Goal: Task Accomplishment & Management: Use online tool/utility

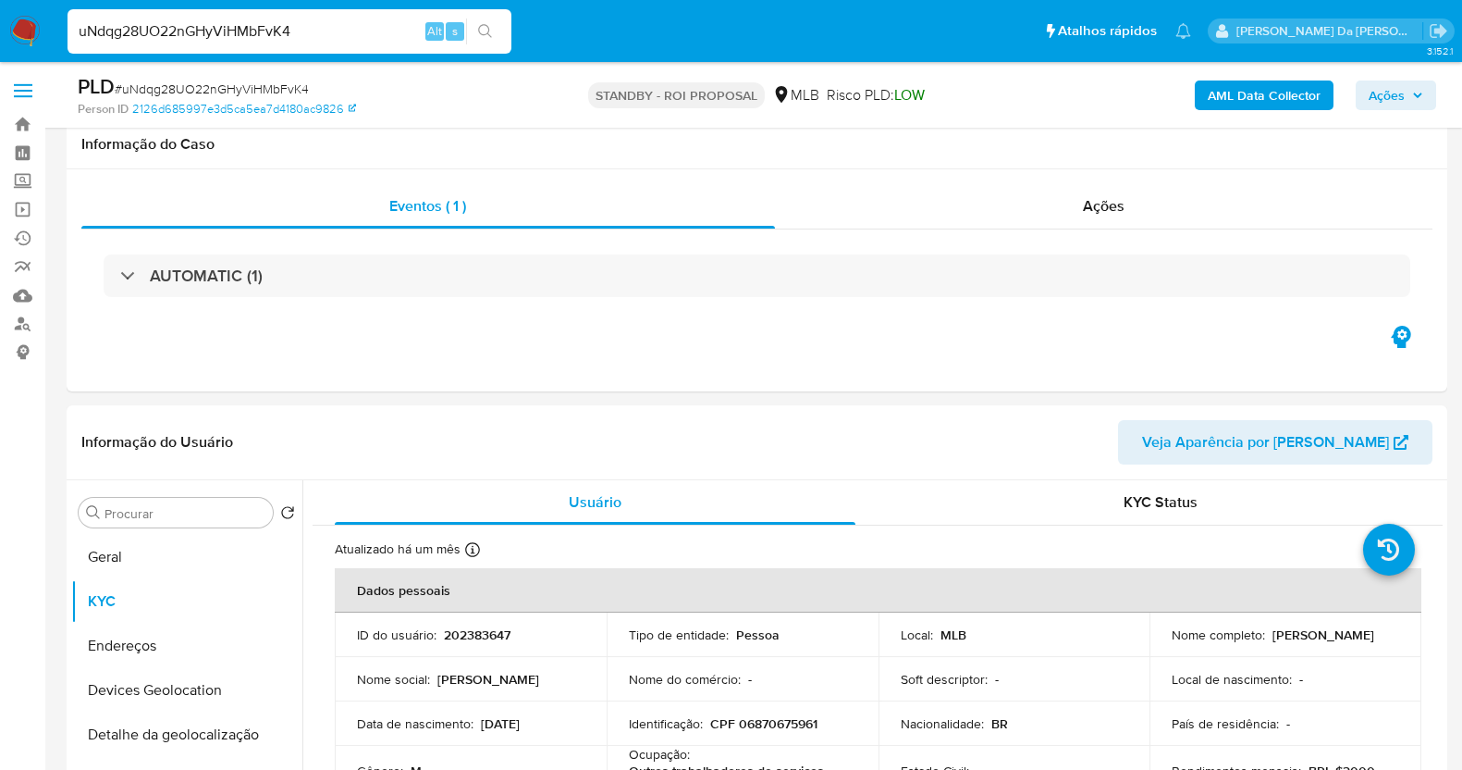
select select "10"
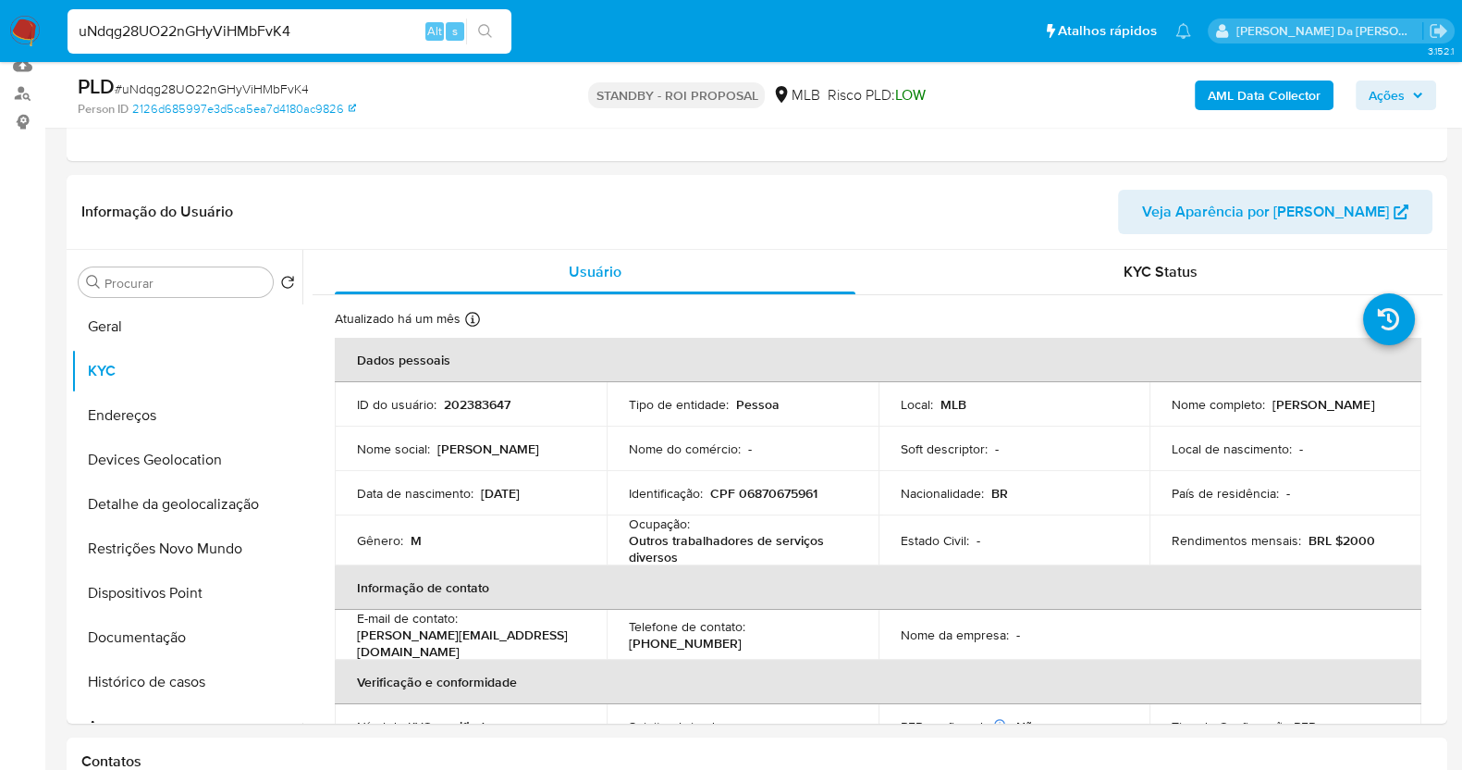
click at [291, 30] on input "uNdqg28UO22nGHyViHMbFvK4" at bounding box center [290, 31] width 444 height 24
type input "6DLisHPKtBn48vhdZfHBShPG"
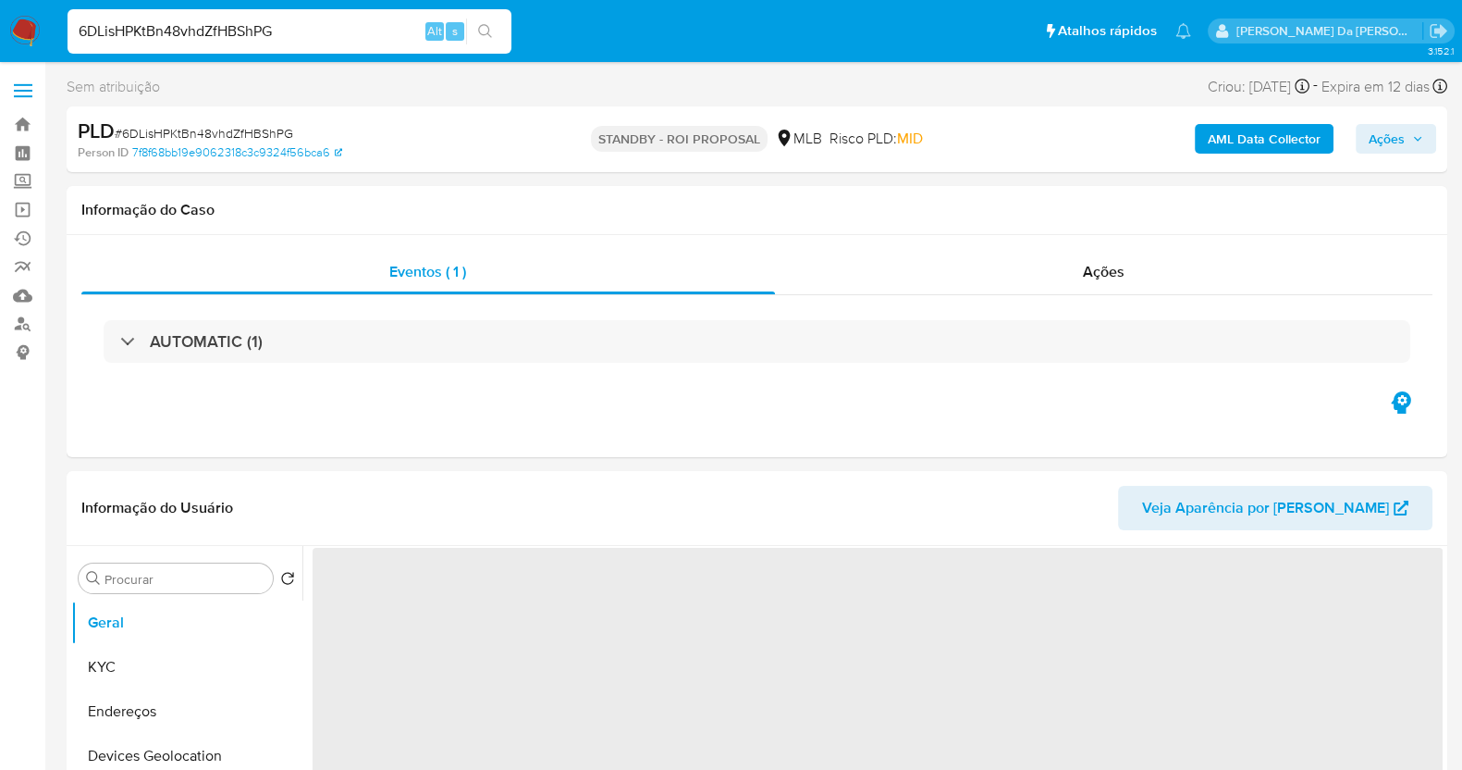
select select "10"
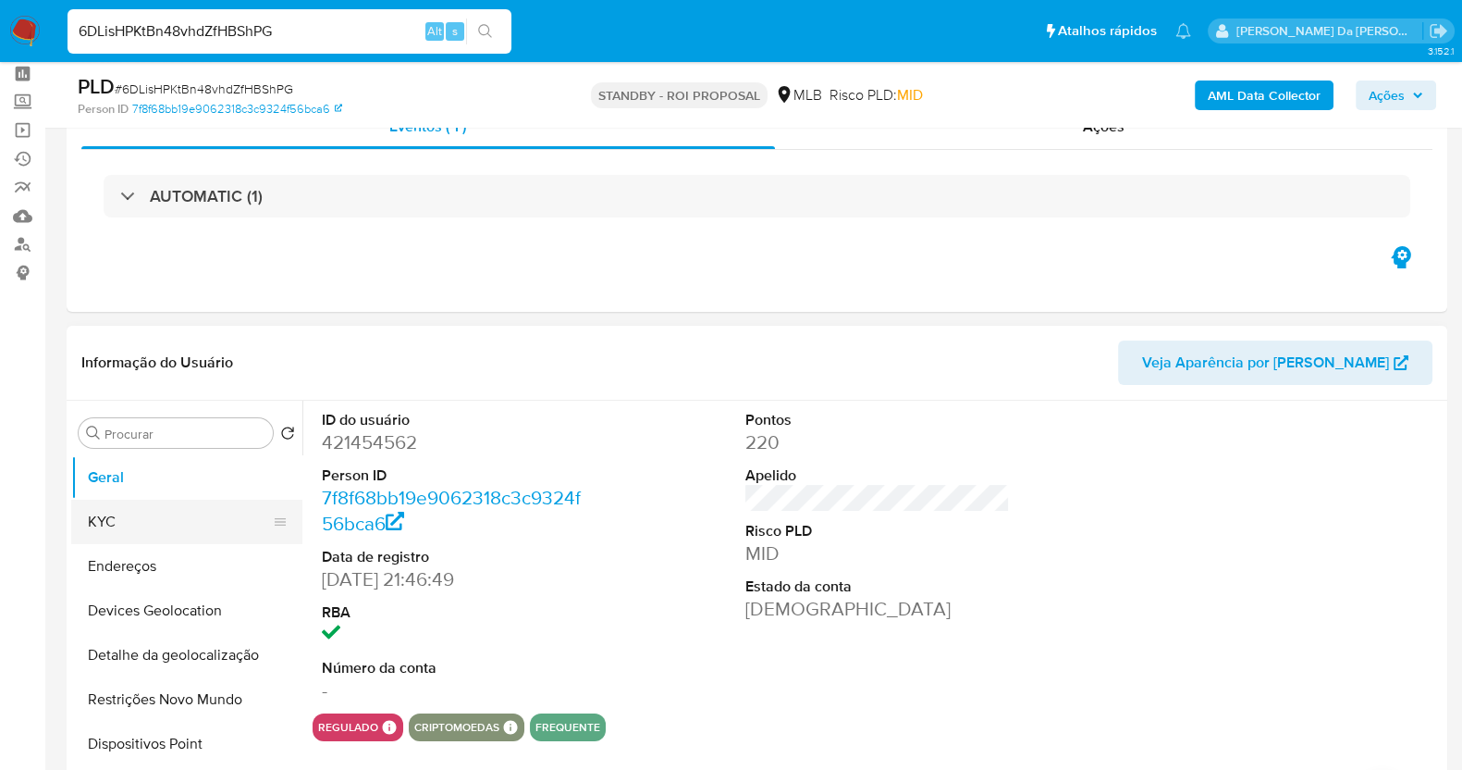
scroll to position [115, 0]
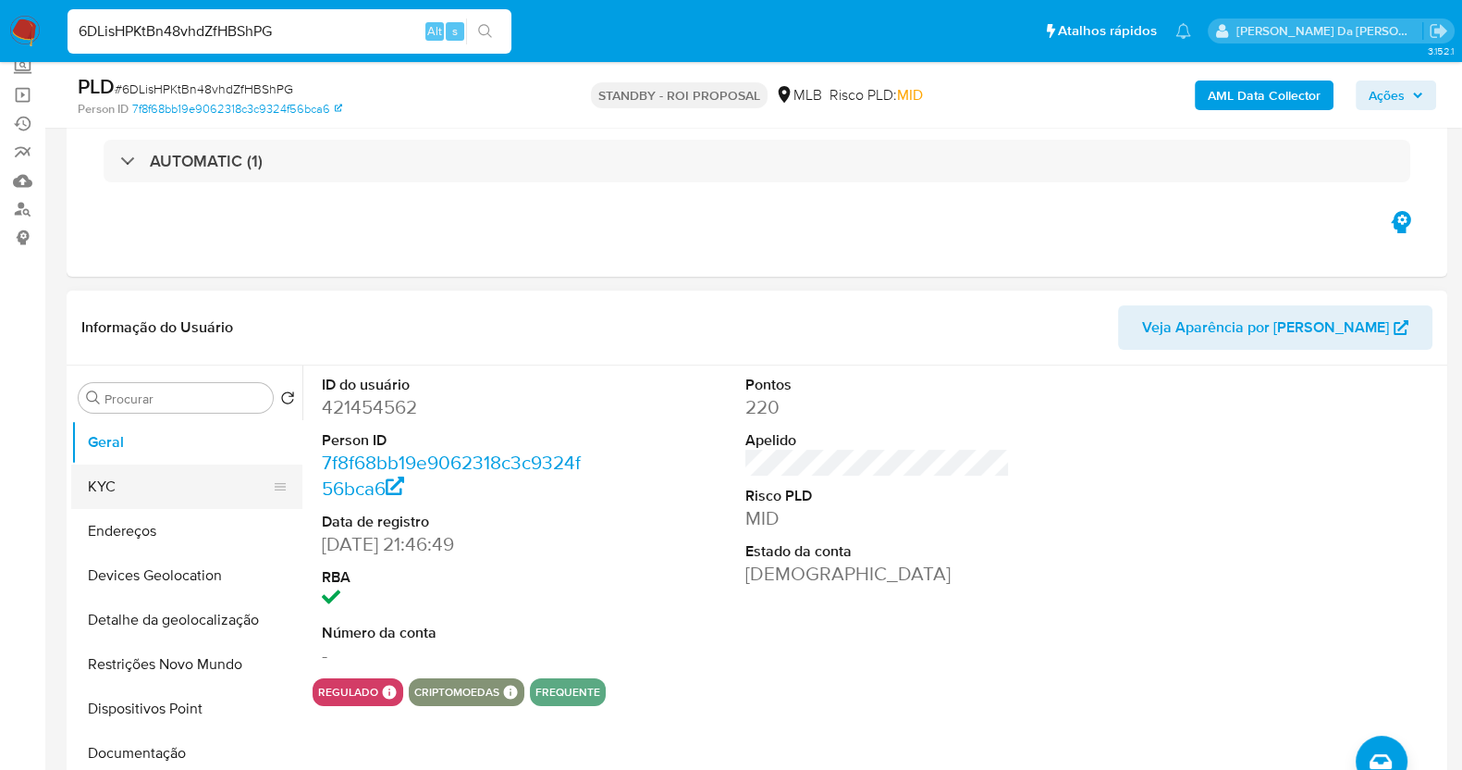
drag, startPoint x: 158, startPoint y: 487, endPoint x: 176, endPoint y: 478, distance: 19.9
click at [158, 487] on button "KYC" at bounding box center [179, 486] width 216 height 44
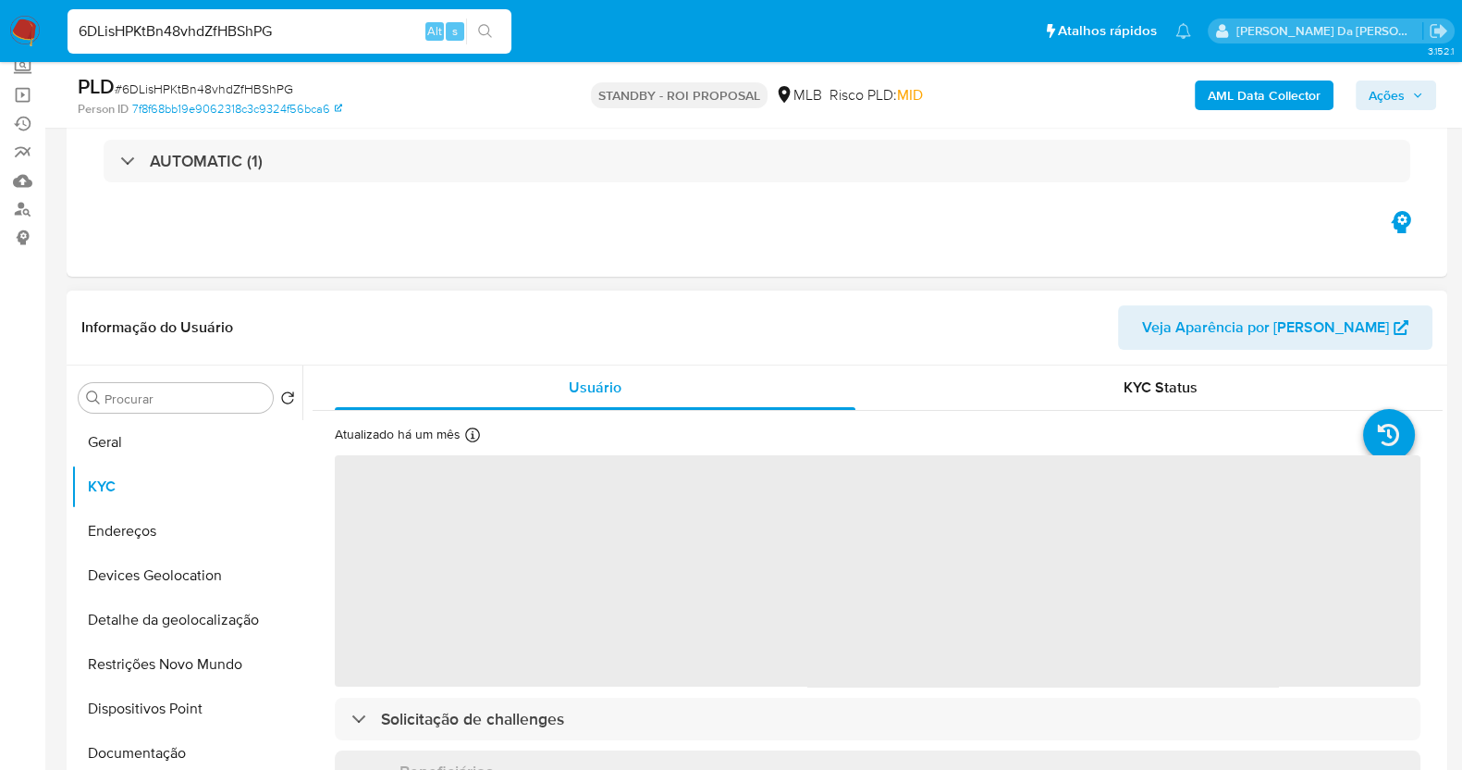
click at [472, 428] on icon at bounding box center [472, 434] width 15 height 15
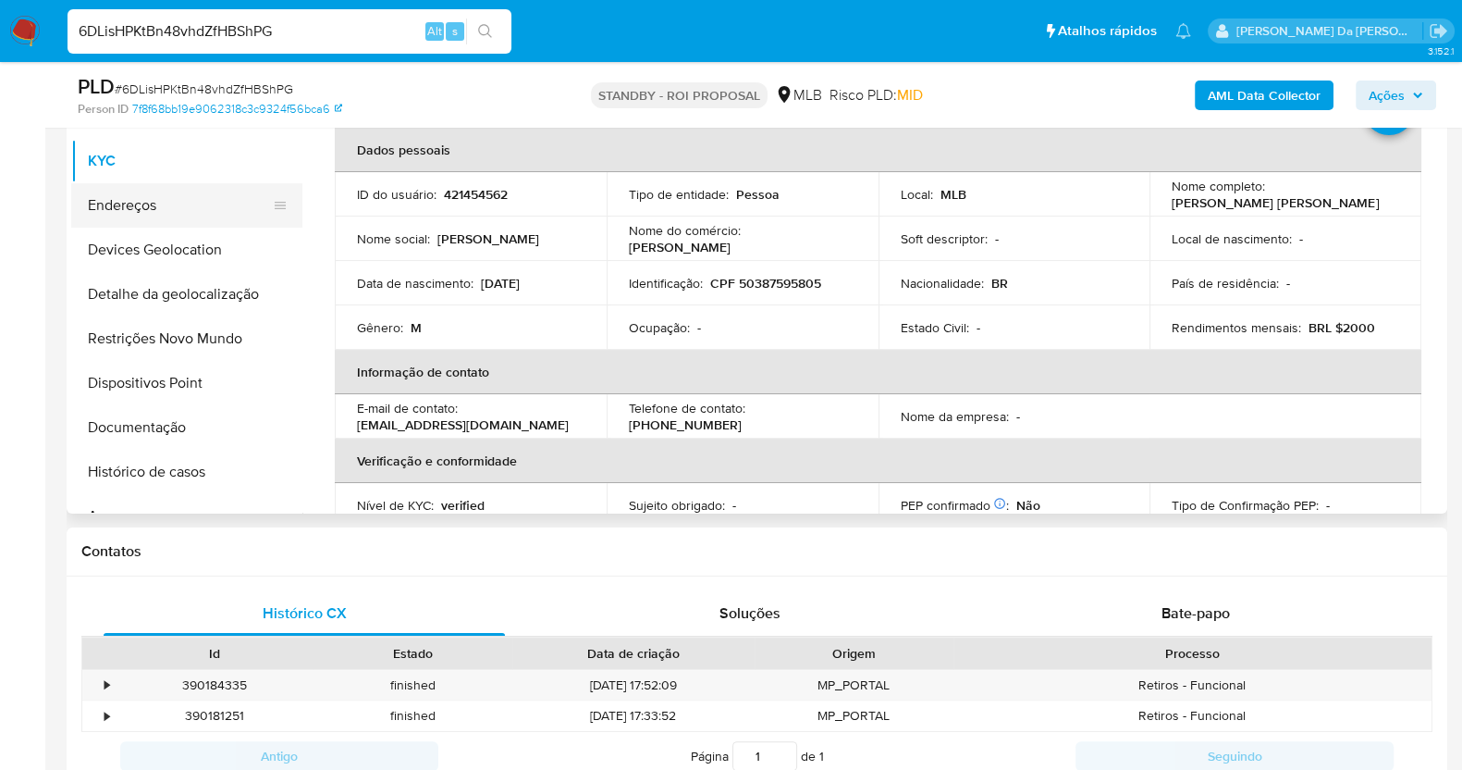
scroll to position [347, 0]
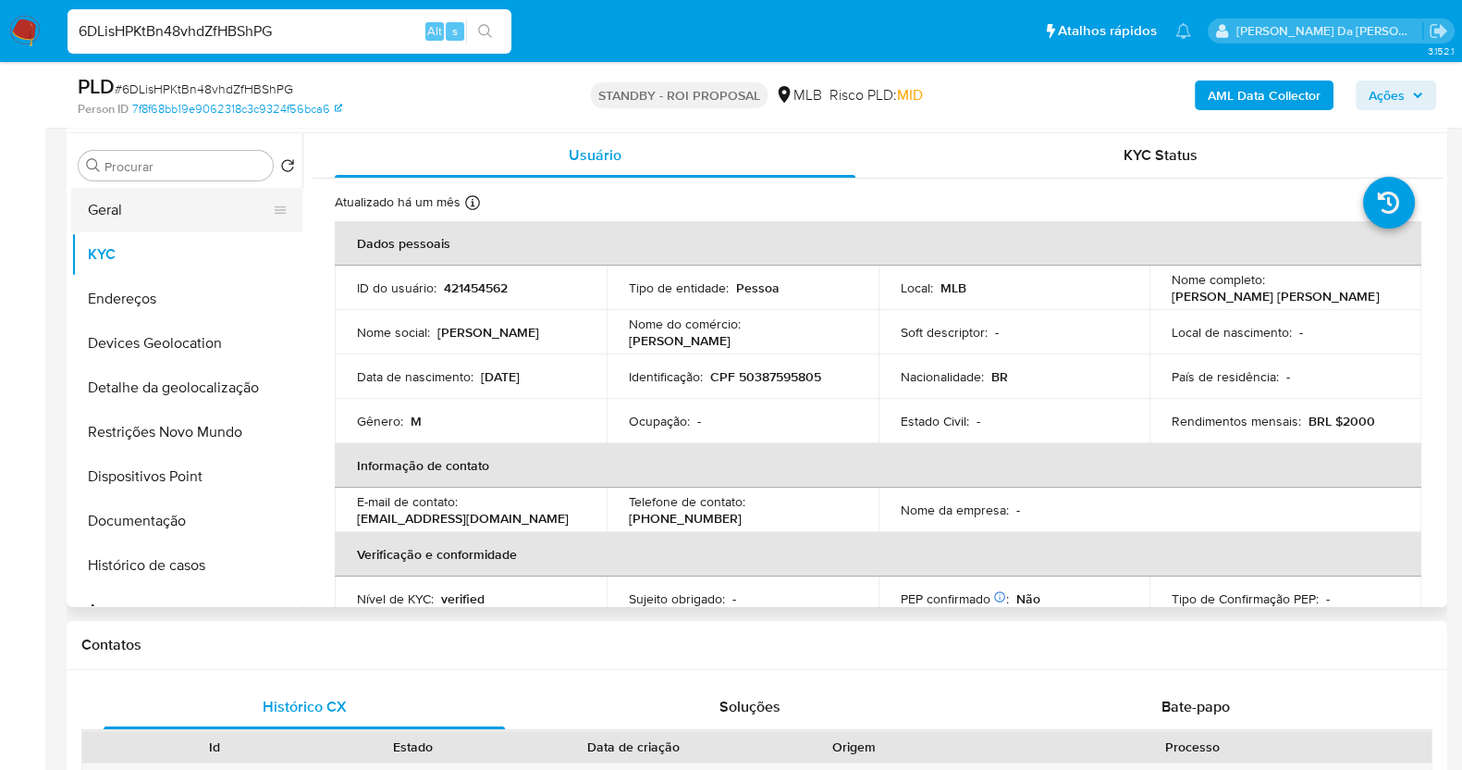
click at [140, 211] on button "Geral" at bounding box center [179, 210] width 216 height 44
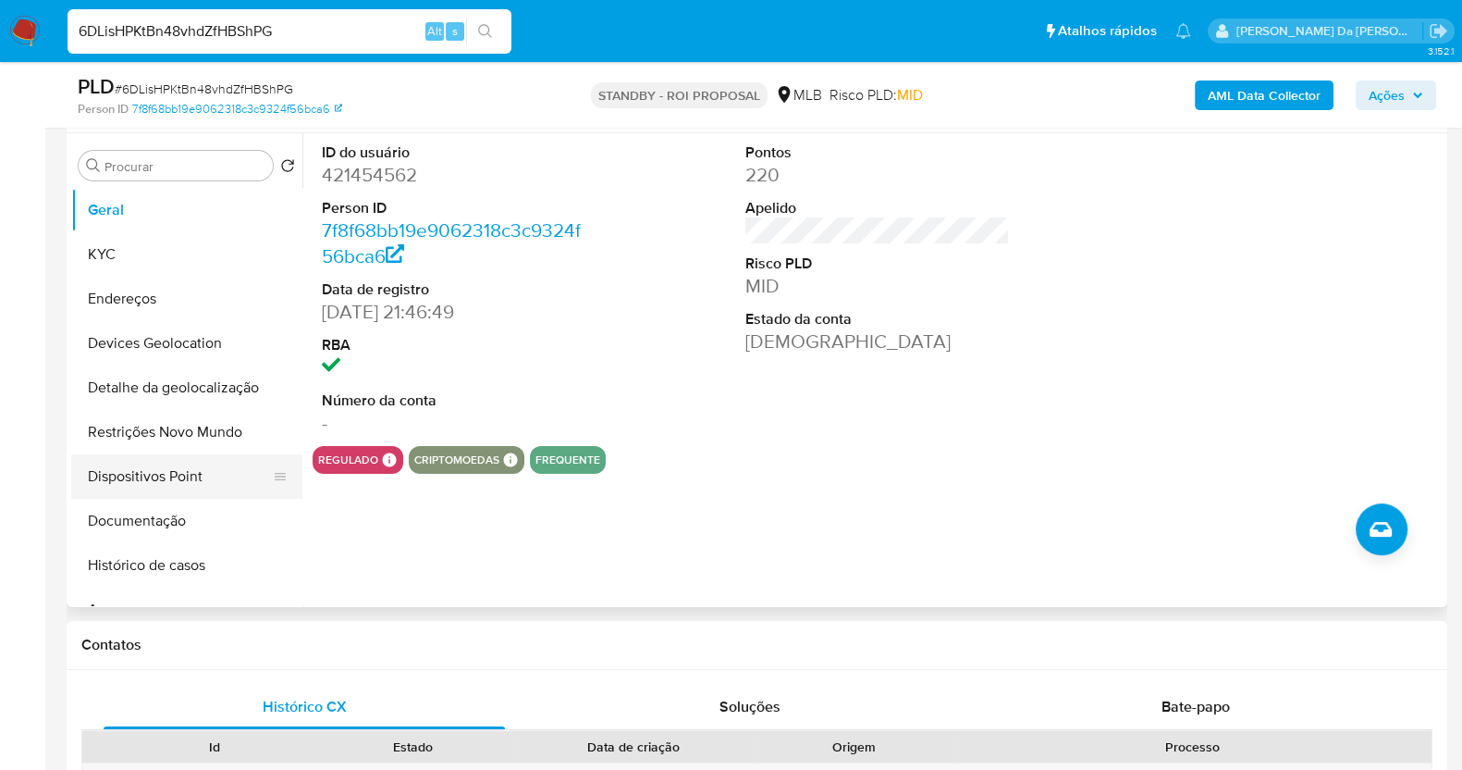
click at [154, 476] on button "Dispositivos Point" at bounding box center [179, 476] width 216 height 44
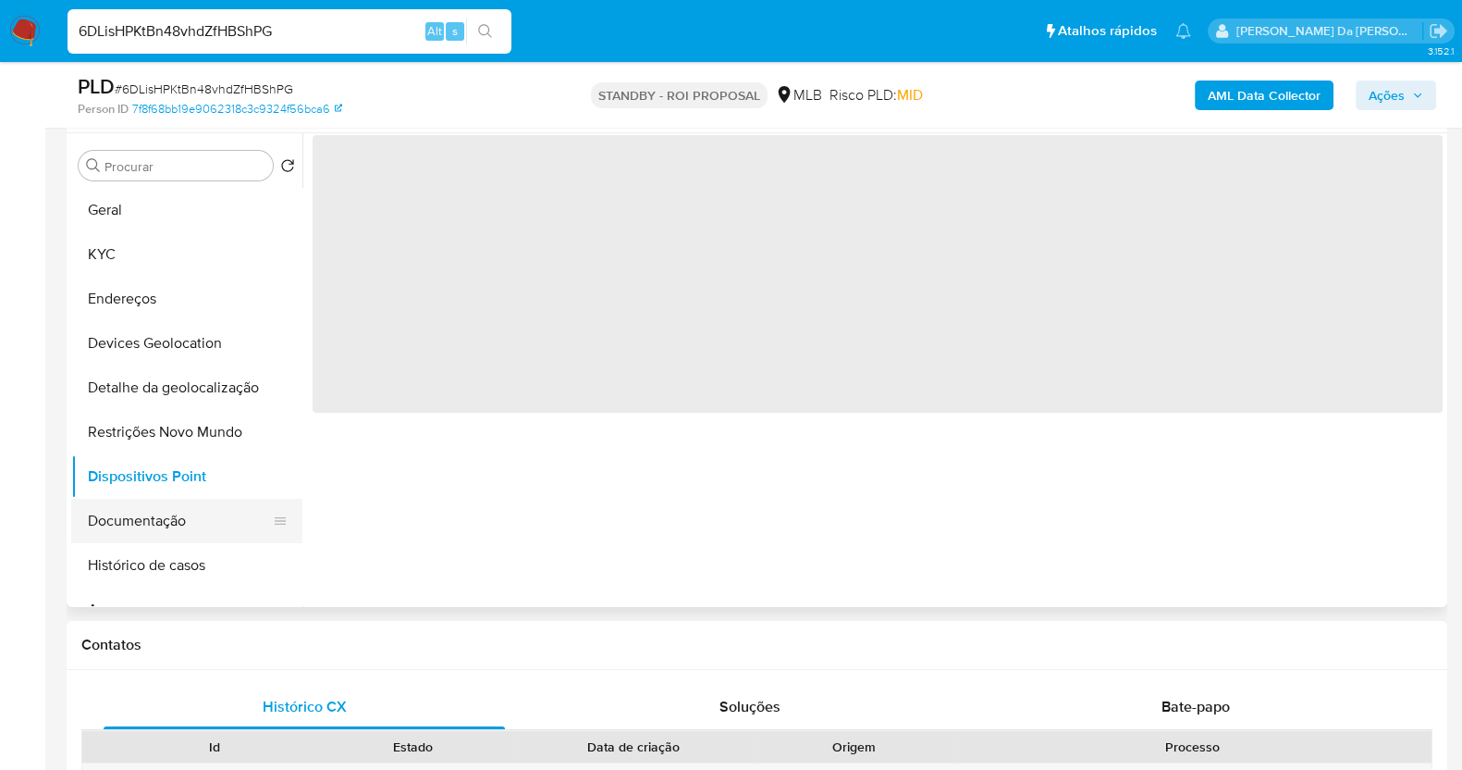
click at [165, 515] on button "Documentação" at bounding box center [179, 521] width 216 height 44
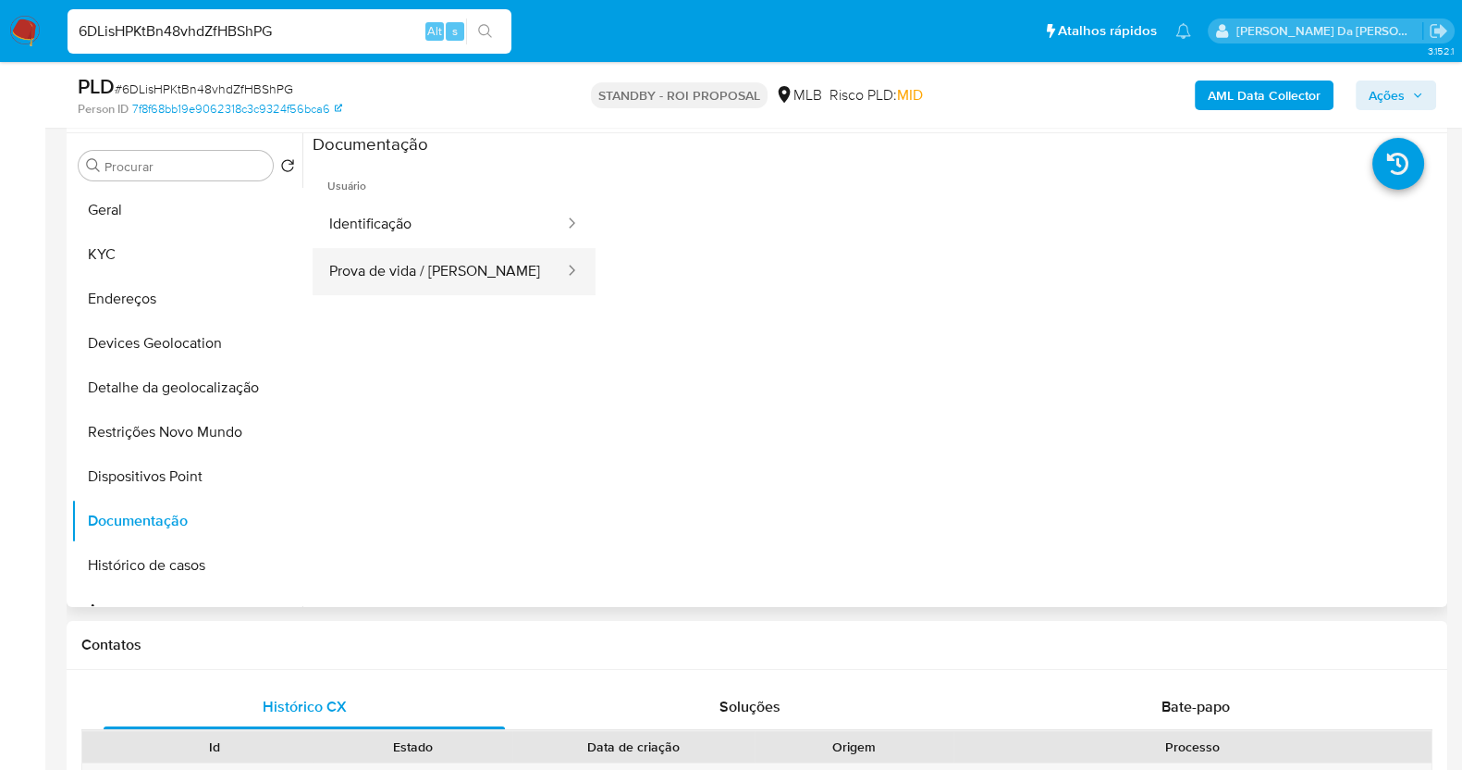
click at [411, 277] on button "Prova de vida / Selfie" at bounding box center [439, 271] width 253 height 47
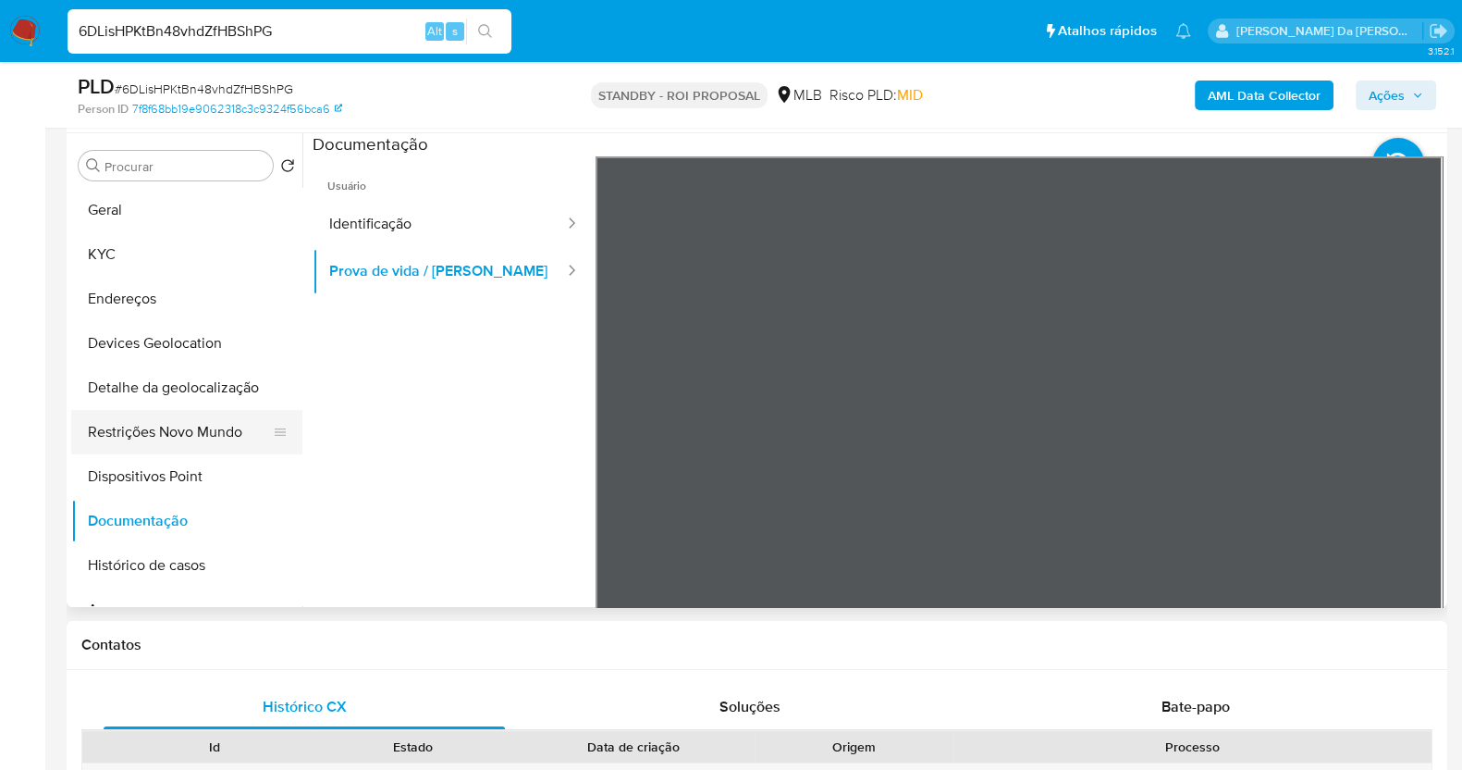
drag, startPoint x: 169, startPoint y: 428, endPoint x: 290, endPoint y: 437, distance: 121.4
click at [171, 428] on button "Restrições Novo Mundo" at bounding box center [179, 432] width 216 height 44
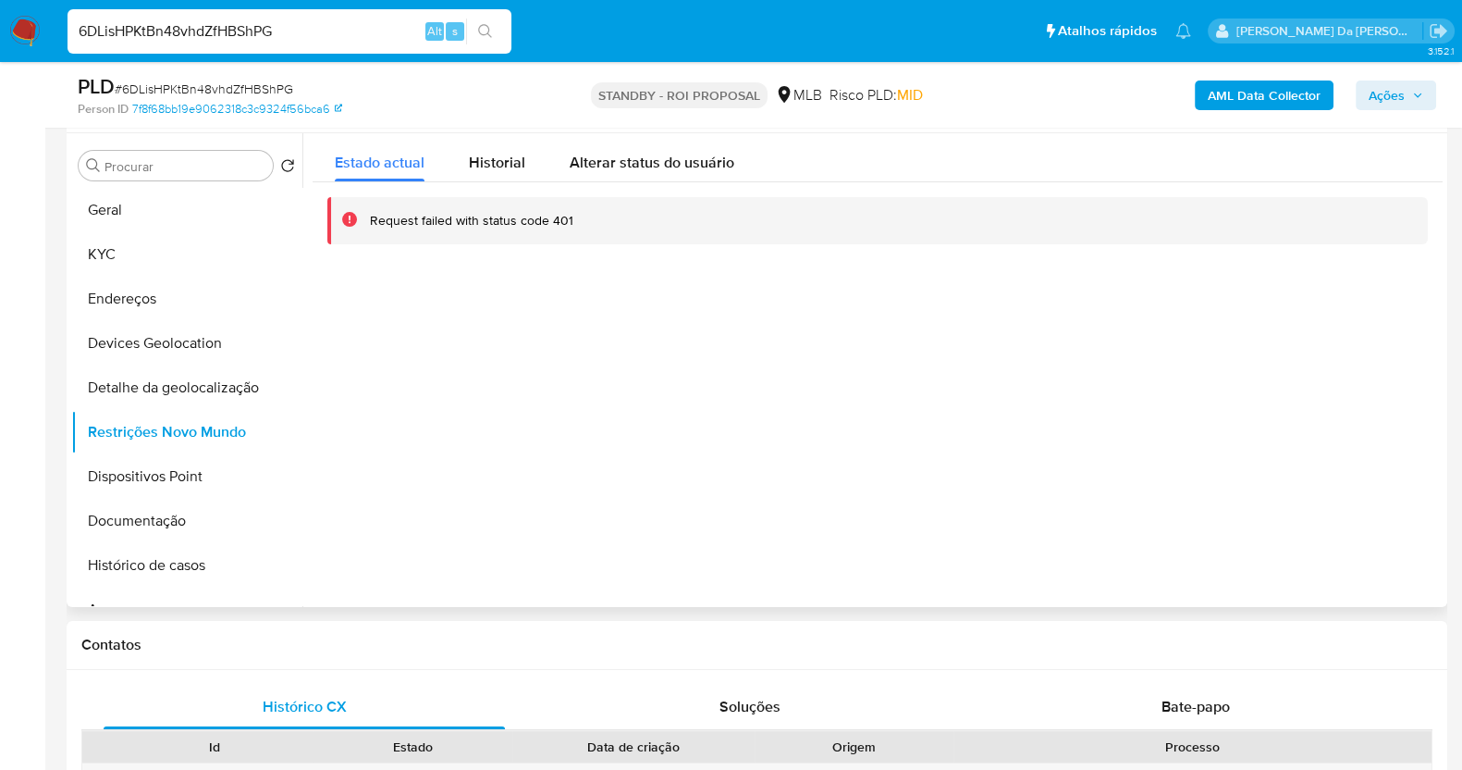
drag, startPoint x: 906, startPoint y: 553, endPoint x: 1034, endPoint y: 577, distance: 129.9
click at [906, 553] on div at bounding box center [872, 370] width 1140 height 474
click at [1004, 512] on div at bounding box center [872, 370] width 1140 height 474
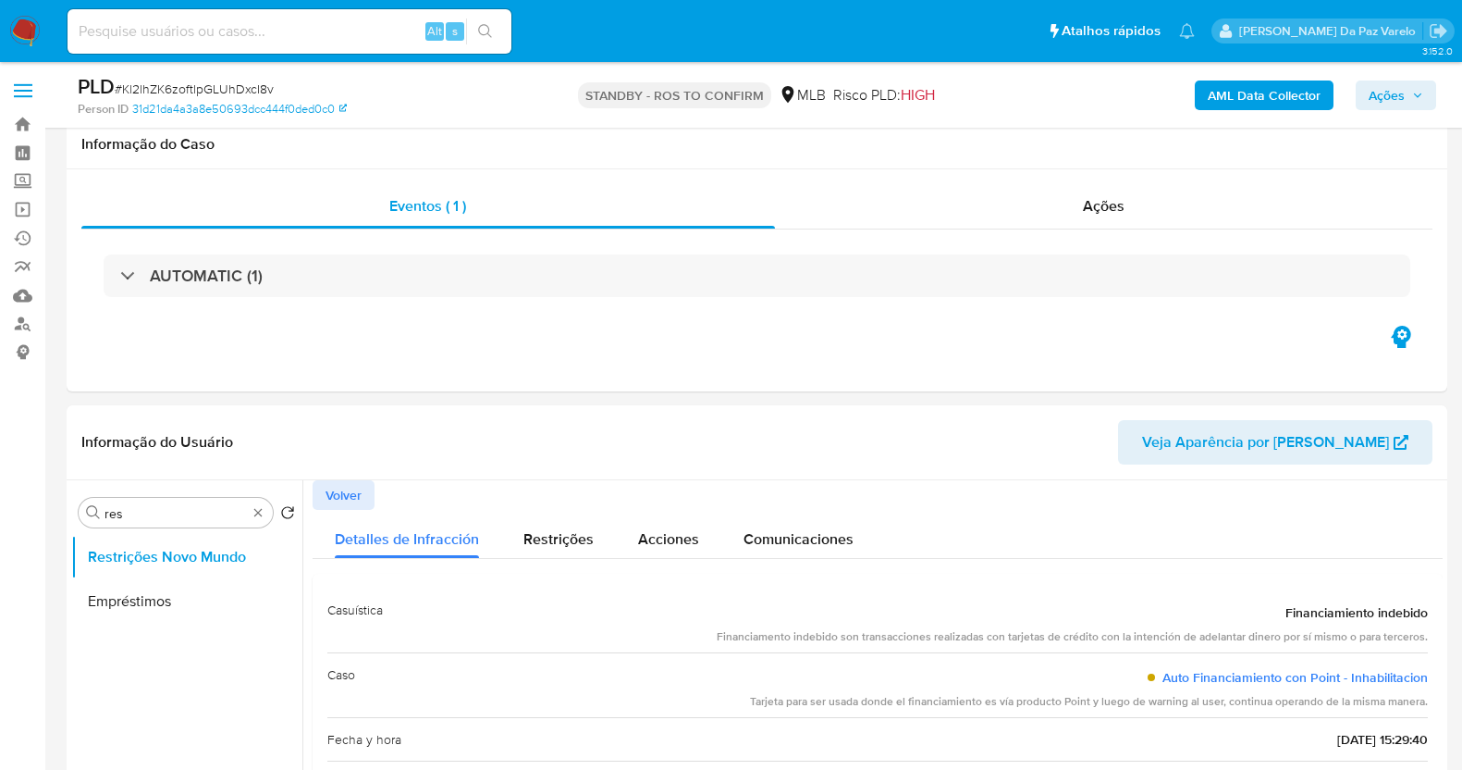
select select "10"
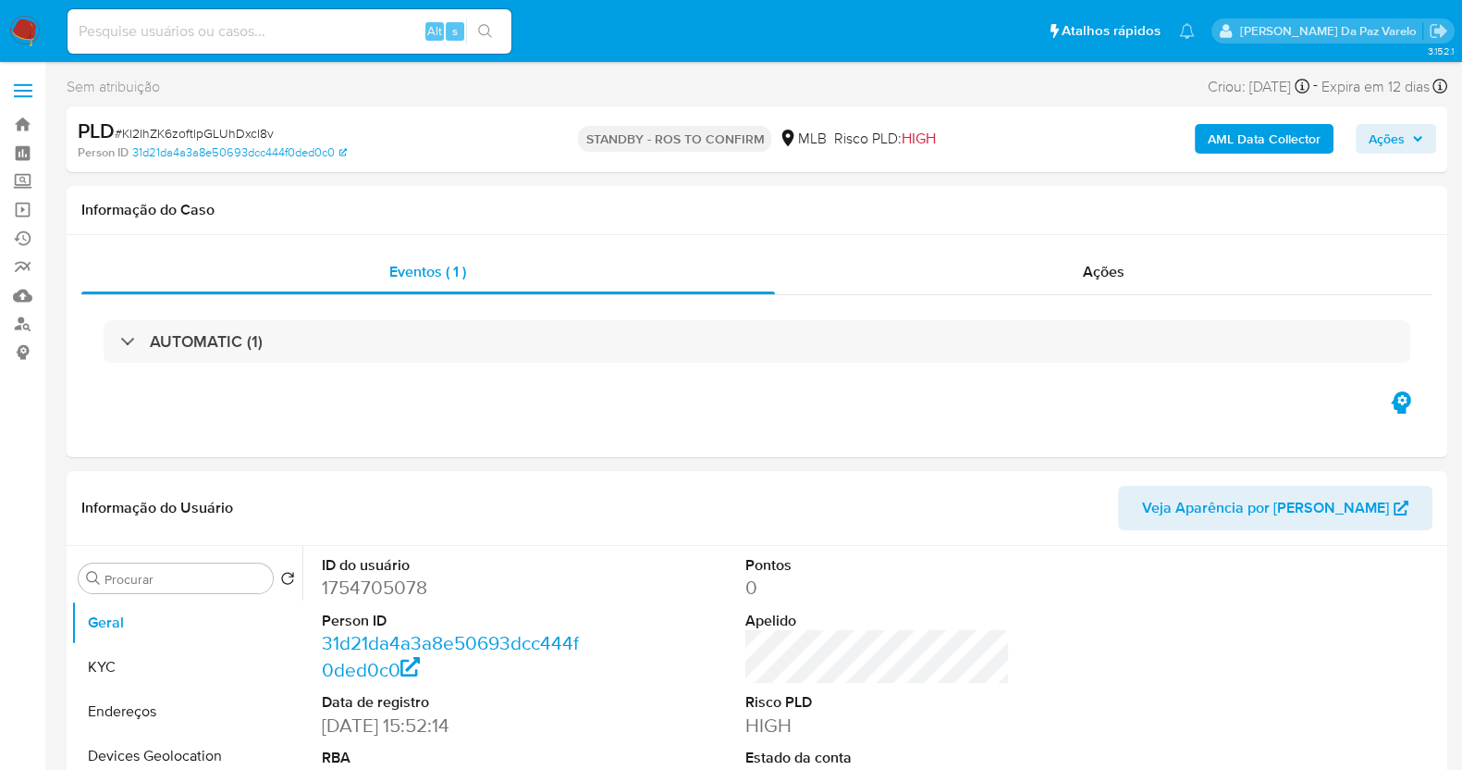
select select "10"
click at [370, 23] on input at bounding box center [290, 31] width 444 height 24
paste input "xKHLwxjsZ7Sq2KR55py2bC0I"
type input "xKHLwxjsZ7Sq2KR55py2bC0I"
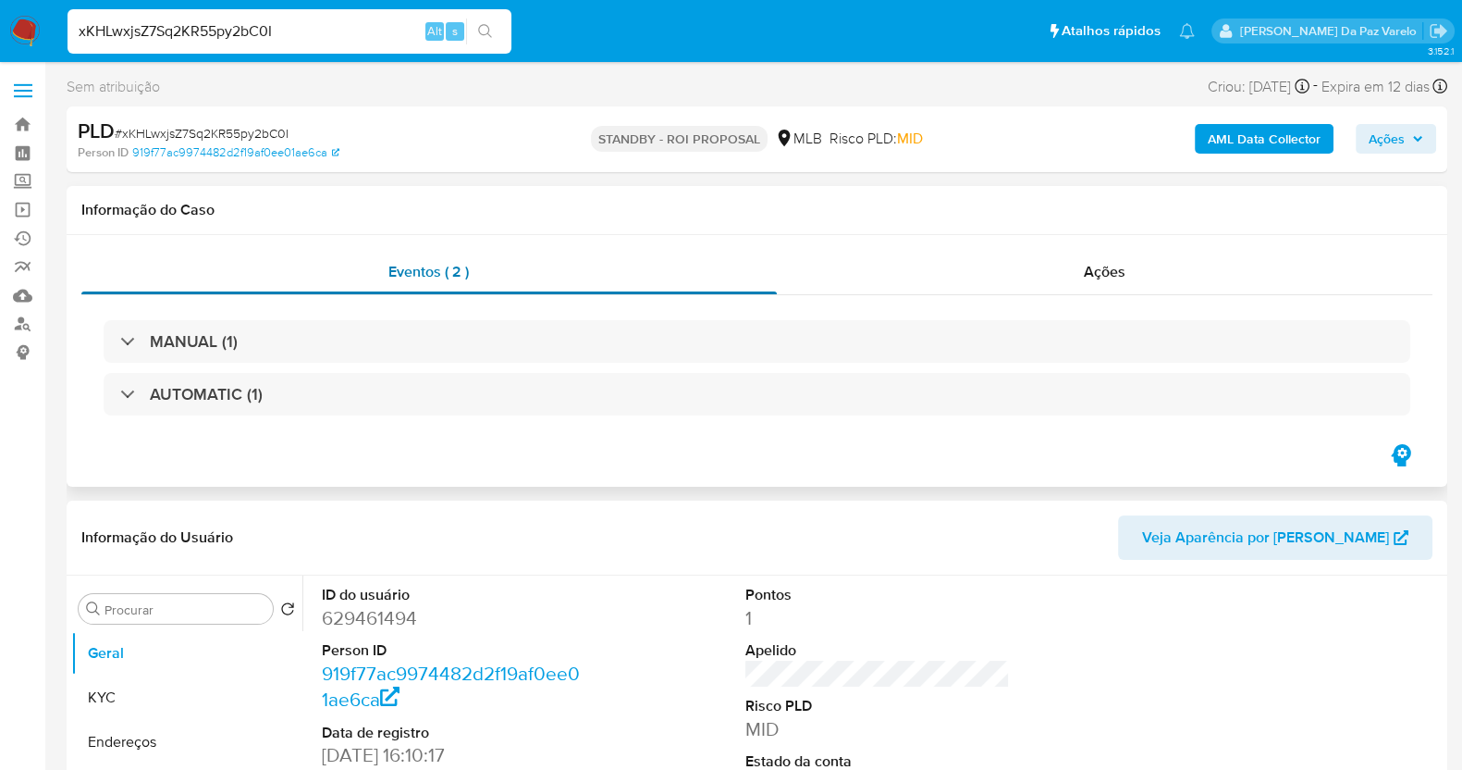
select select "10"
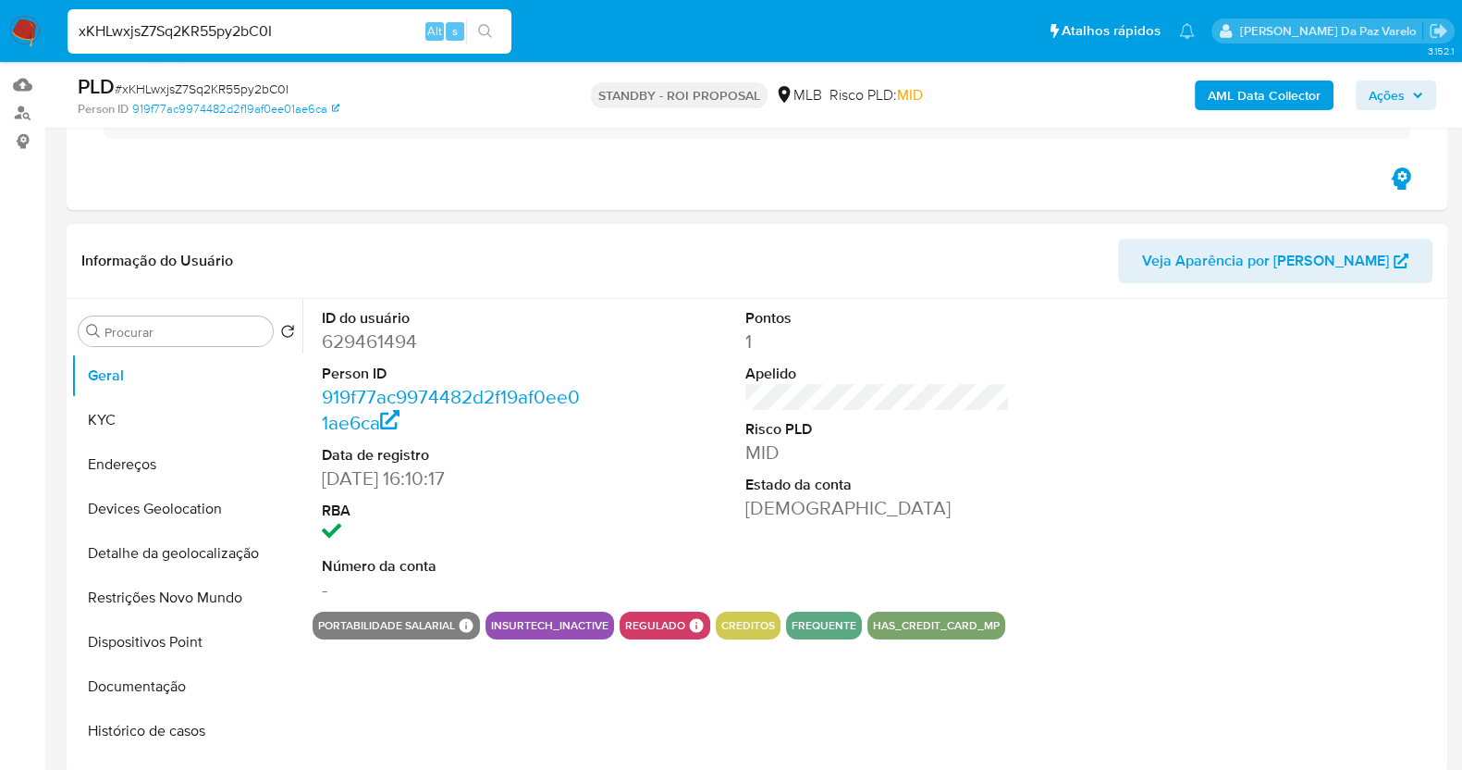
scroll to position [230, 0]
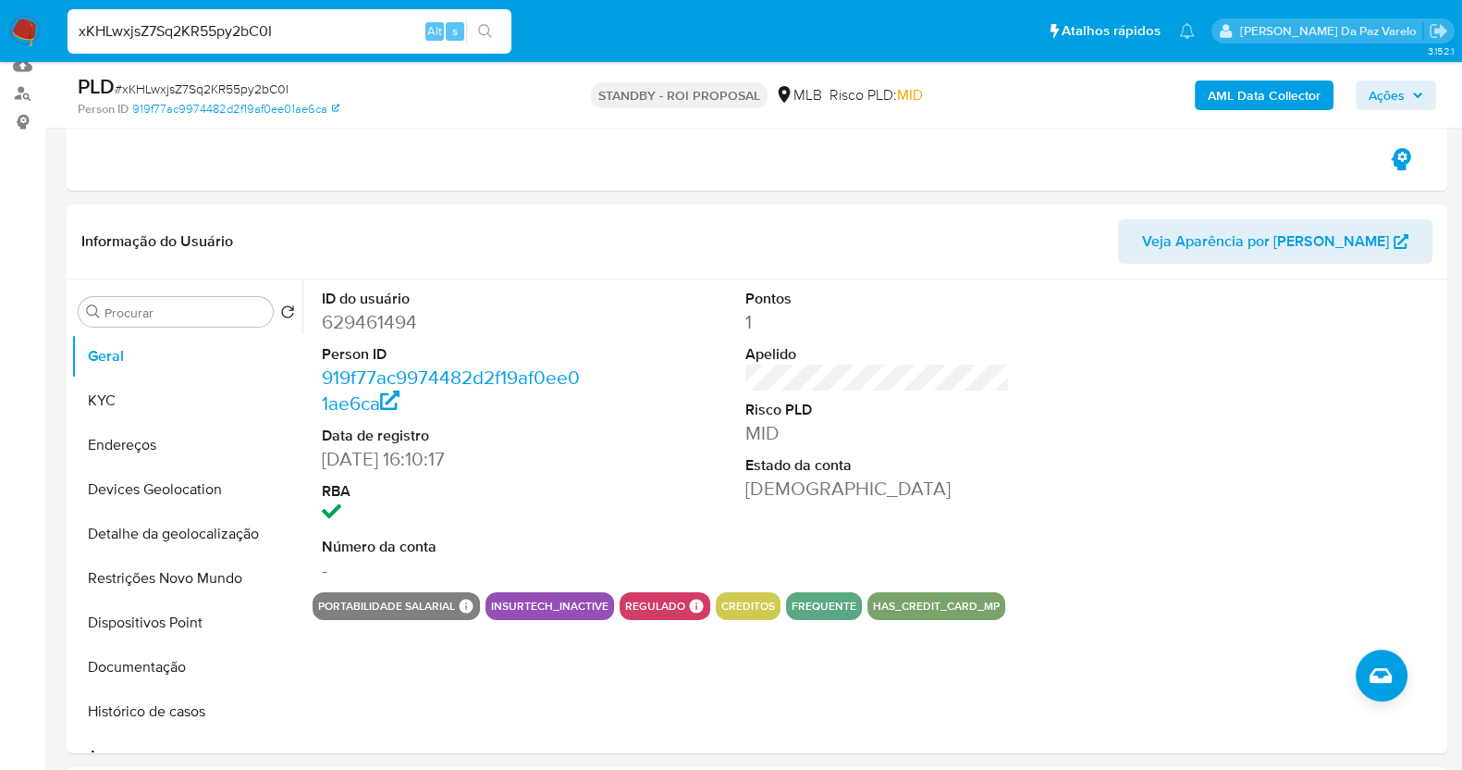
click at [342, 25] on input "xKHLwxjsZ7Sq2KR55py2bC0I" at bounding box center [290, 31] width 444 height 24
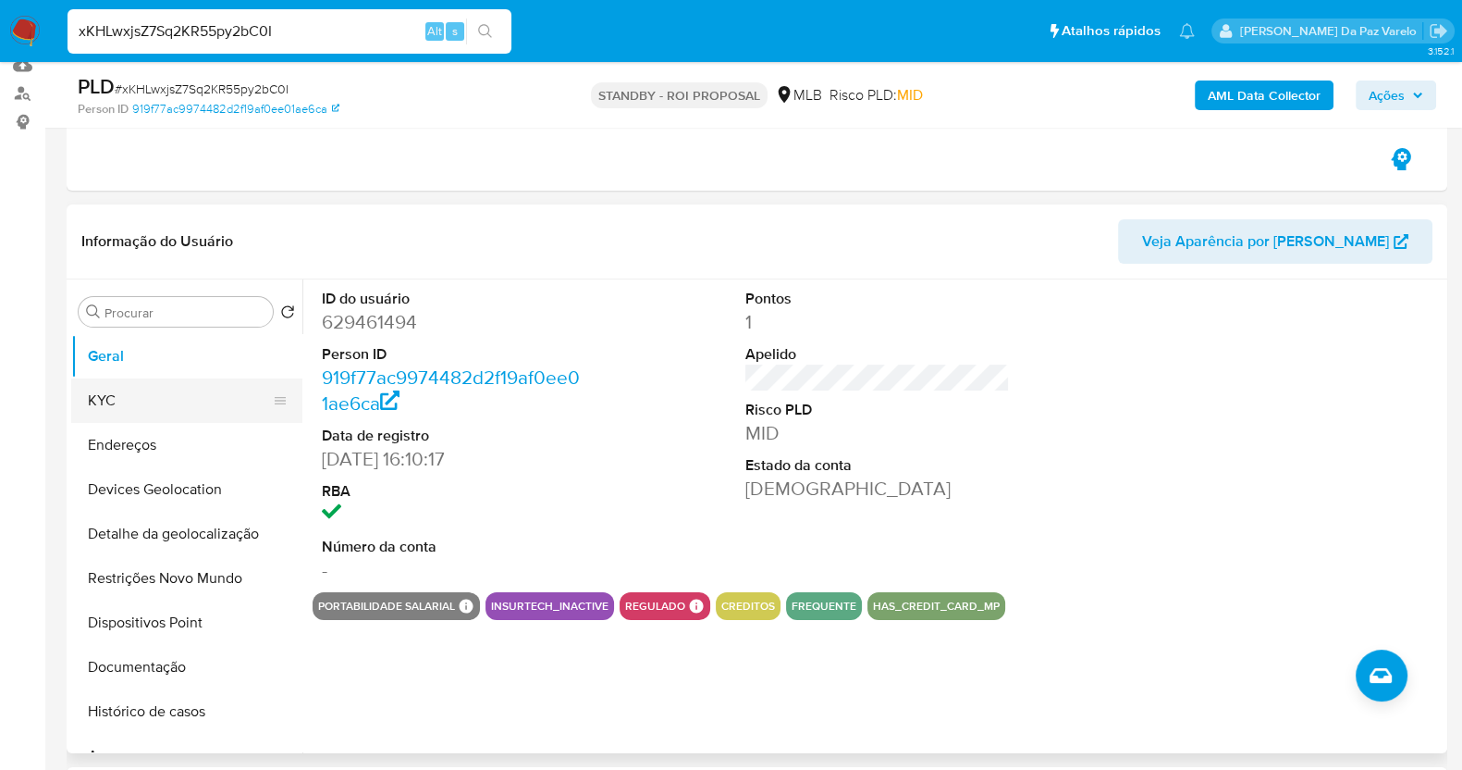
click at [131, 397] on button "KYC" at bounding box center [179, 400] width 216 height 44
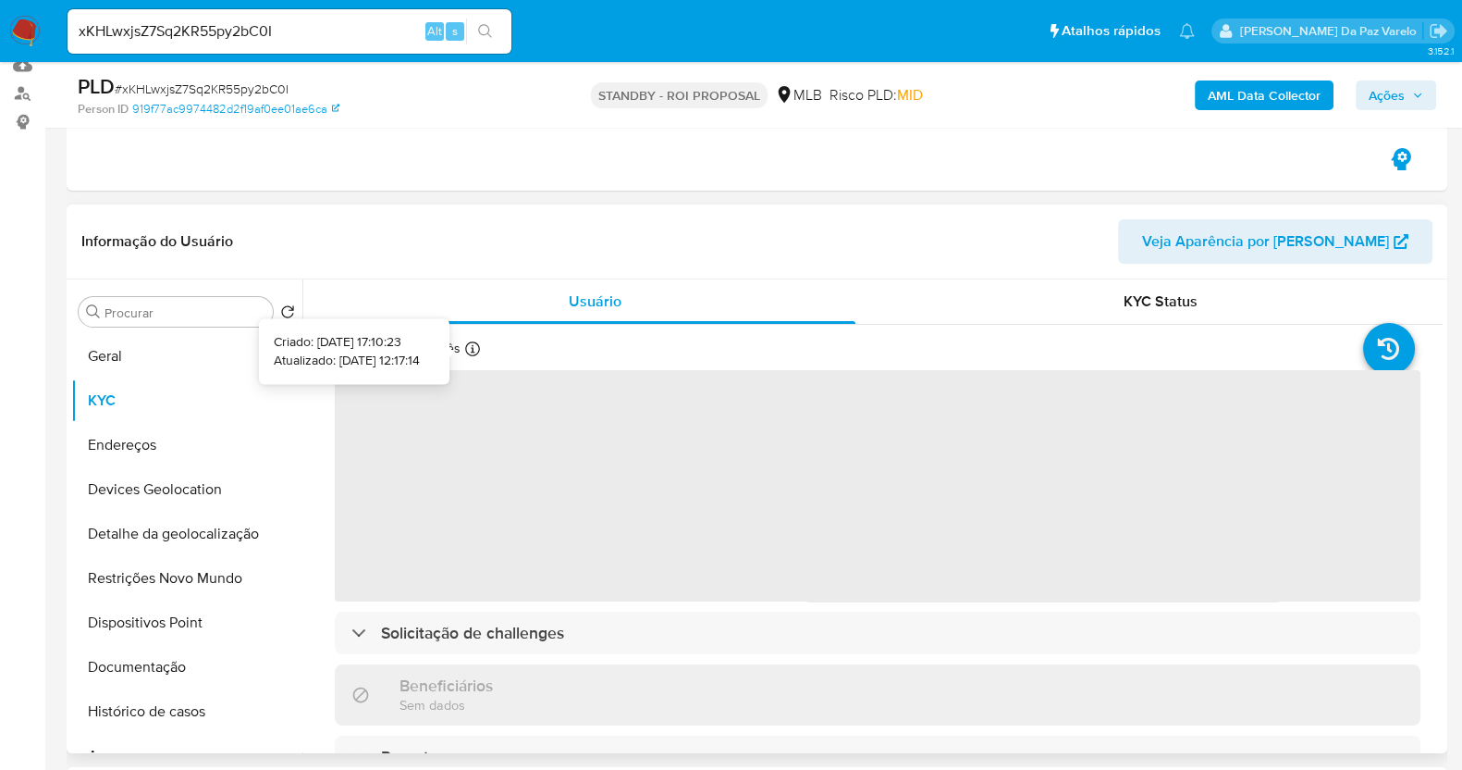
click at [470, 355] on div at bounding box center [472, 351] width 15 height 20
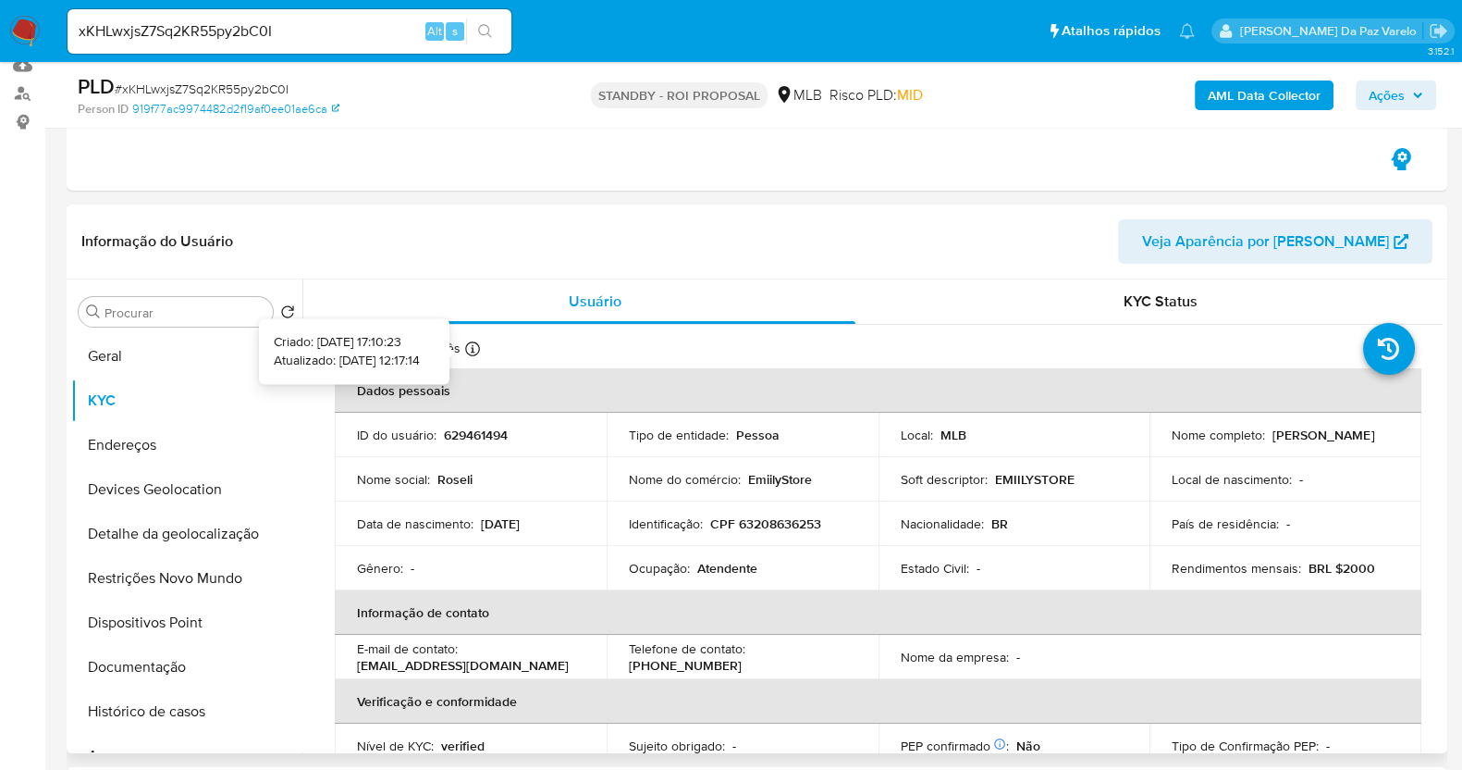
click at [469, 344] on icon at bounding box center [472, 348] width 15 height 15
click at [511, 305] on div "Usuário" at bounding box center [595, 301] width 521 height 44
click at [154, 668] on button "Documentação" at bounding box center [179, 667] width 216 height 44
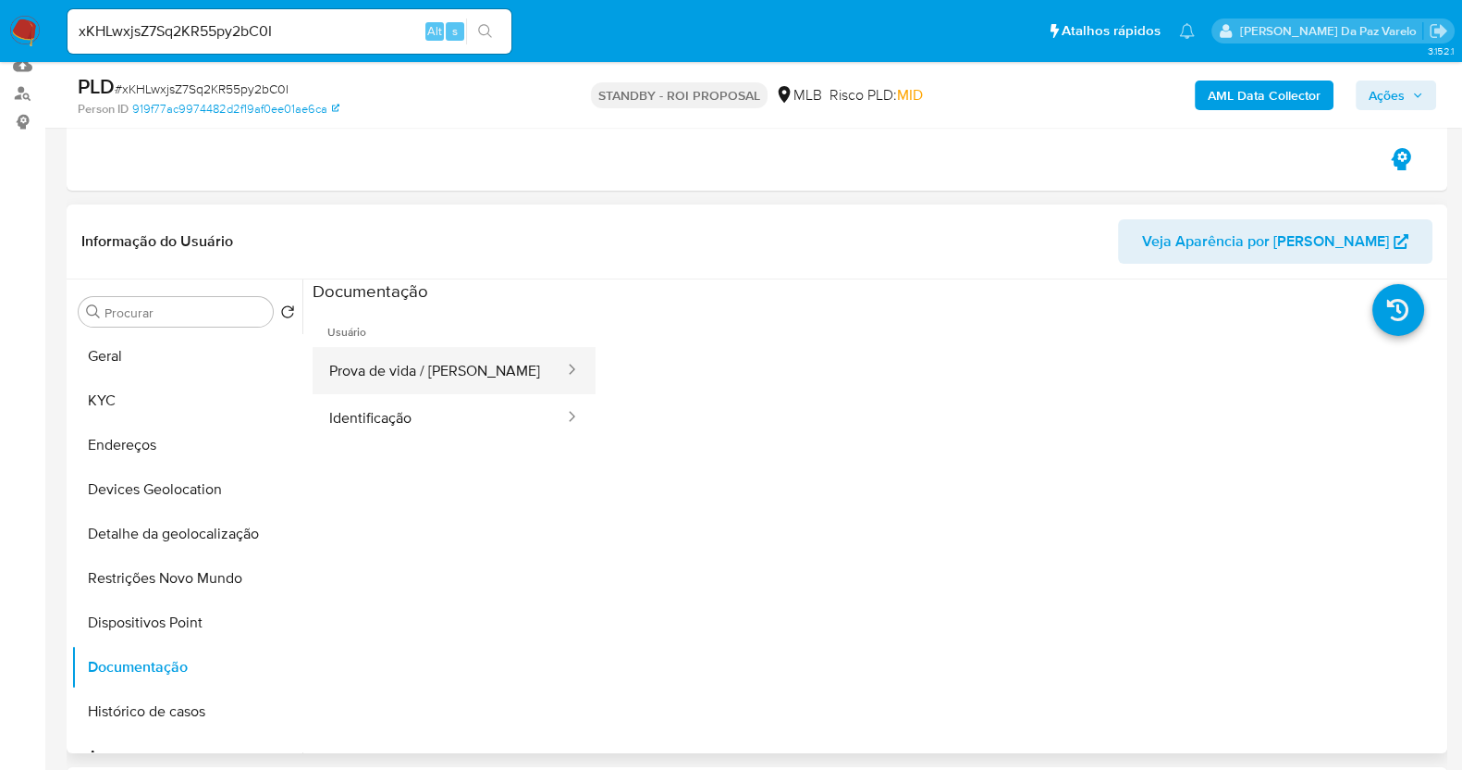
click at [409, 376] on button "Prova de vida / [PERSON_NAME]" at bounding box center [439, 370] width 253 height 47
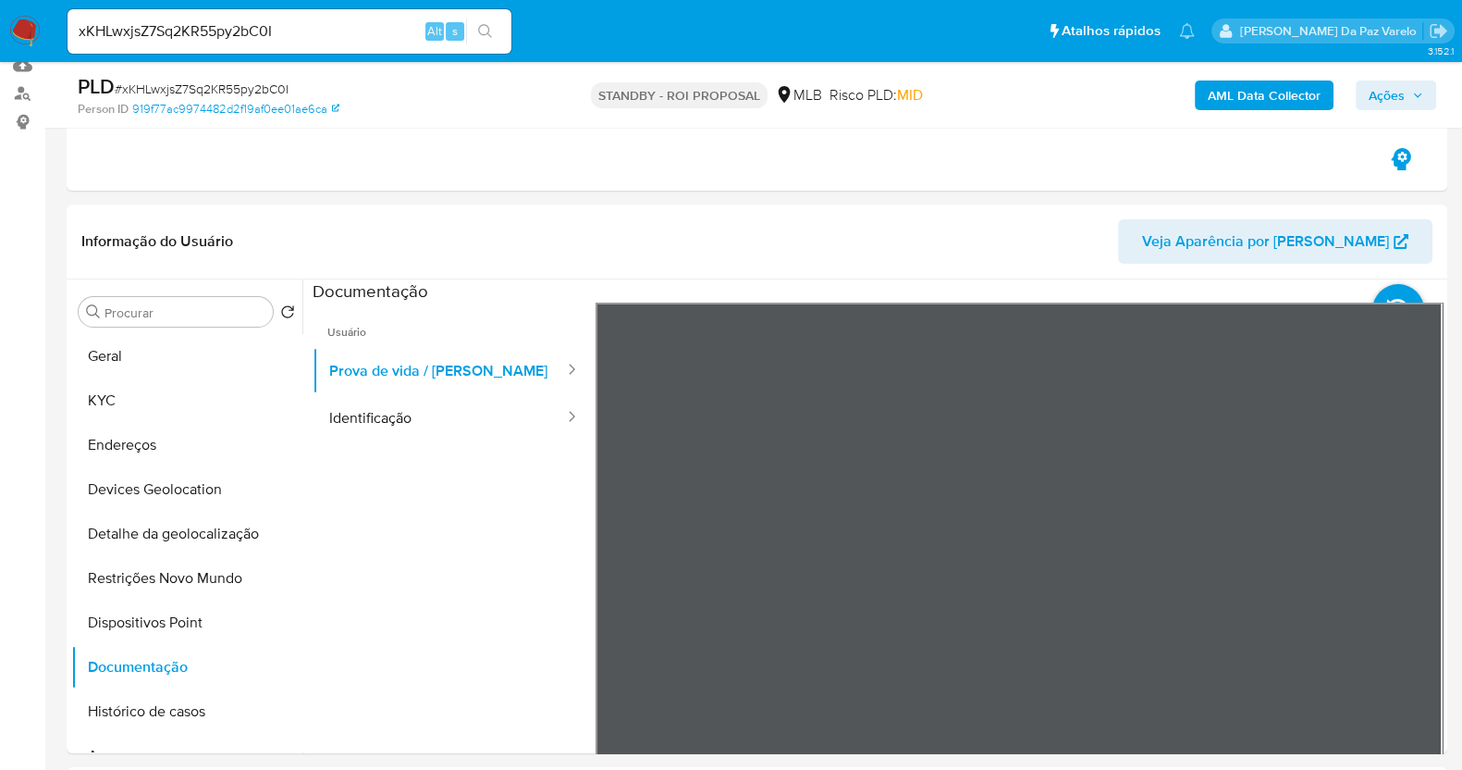
click at [365, 28] on input "xKHLwxjsZ7Sq2KR55py2bC0I" at bounding box center [290, 31] width 444 height 24
click at [373, 34] on input "xKHLwxjsZ7Sq2KR55py2bC0I" at bounding box center [290, 31] width 444 height 24
click at [374, 34] on input "xKHLwxjsZ7Sq2KR55py2bC0I" at bounding box center [290, 31] width 444 height 24
paste input "bgaHSKnASG1V5Wnpwm7vTIXz"
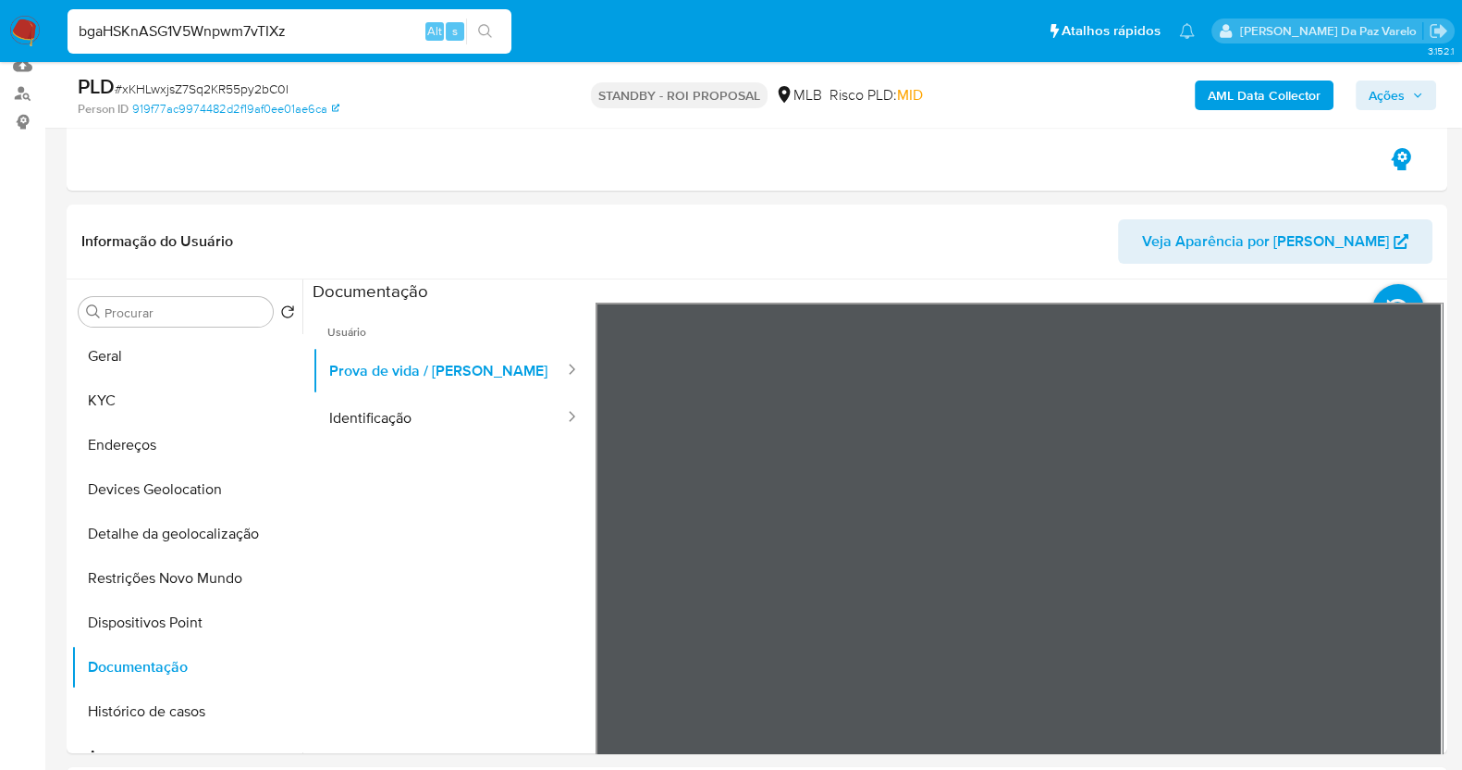
type input "bgaHSKnASG1V5Wnpwm7vTIXz"
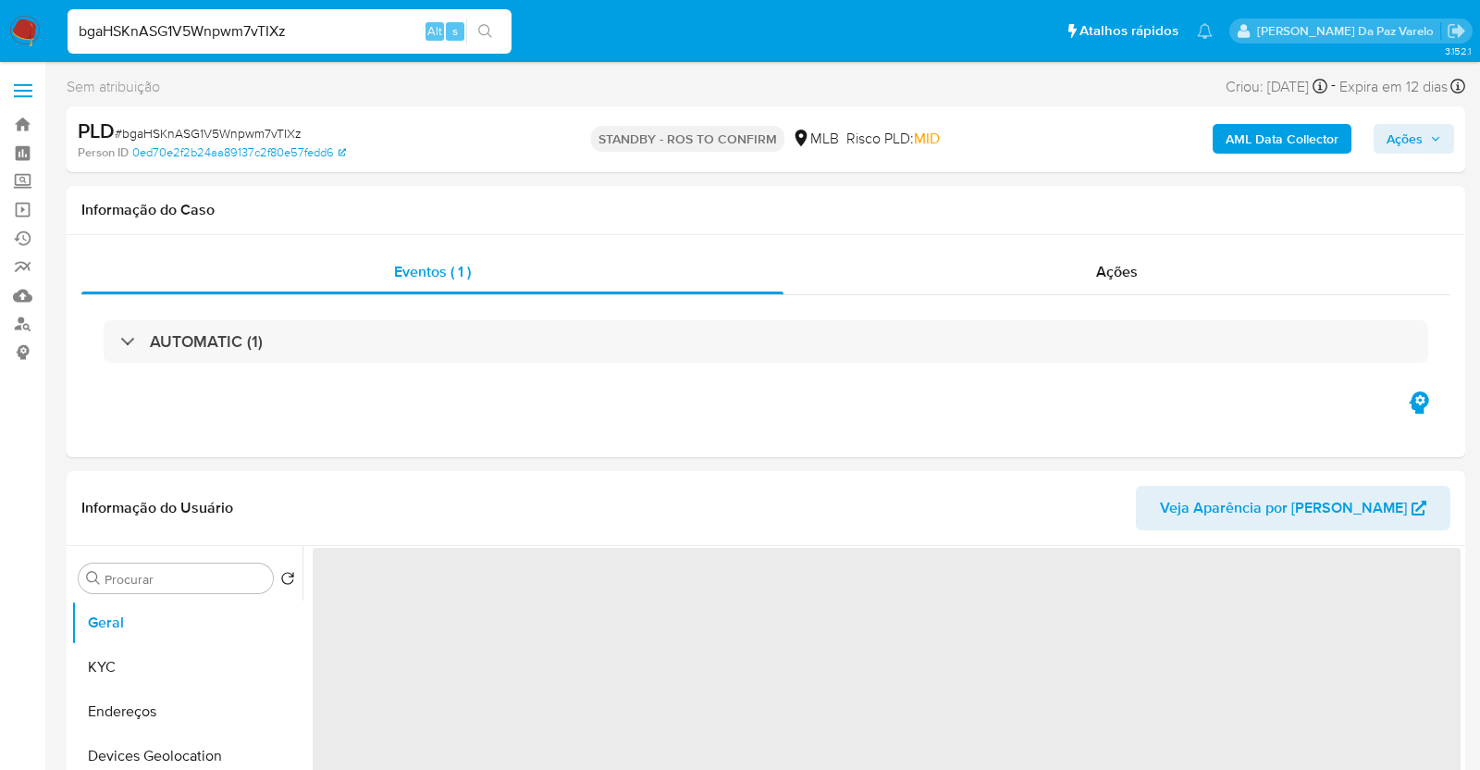
select select "10"
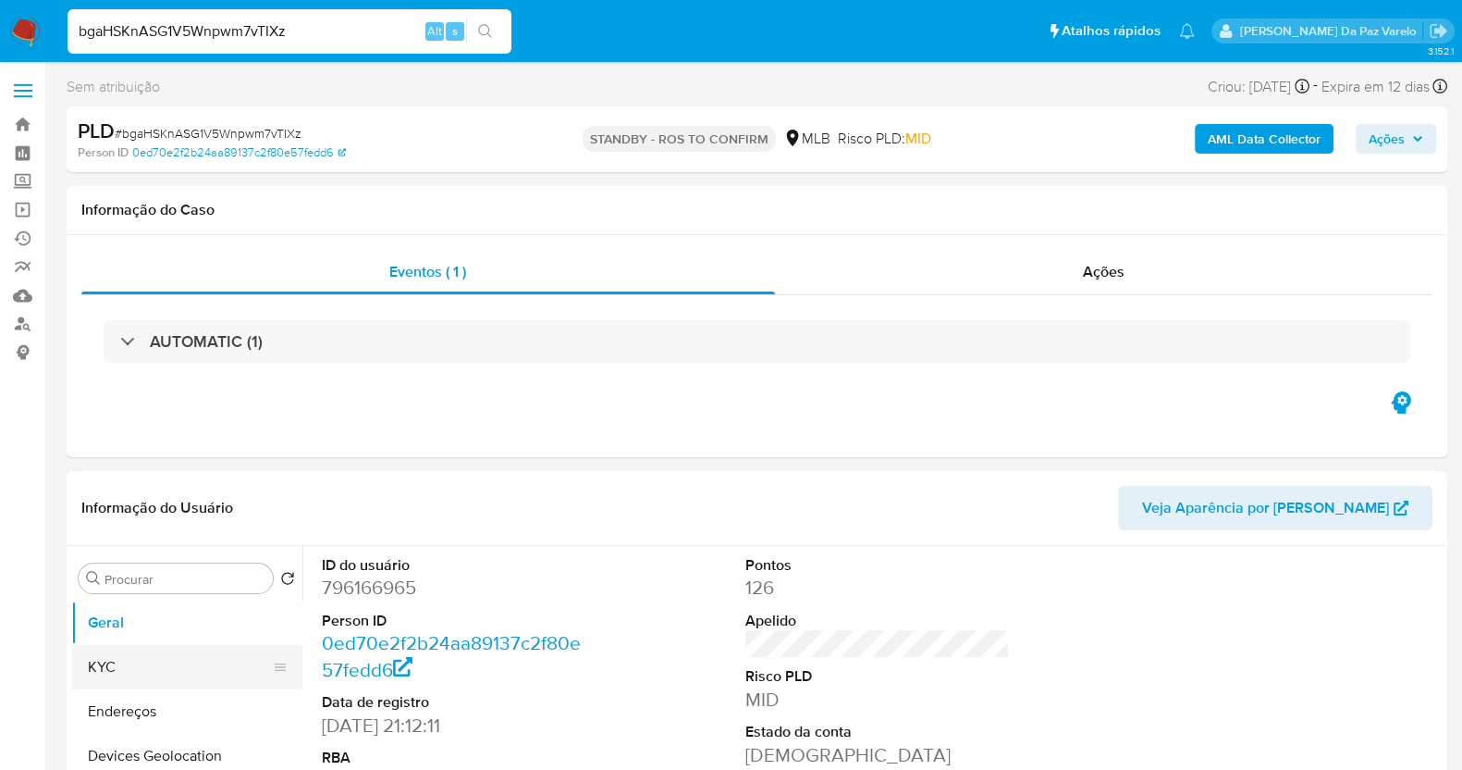
click at [144, 677] on button "KYC" at bounding box center [179, 667] width 216 height 44
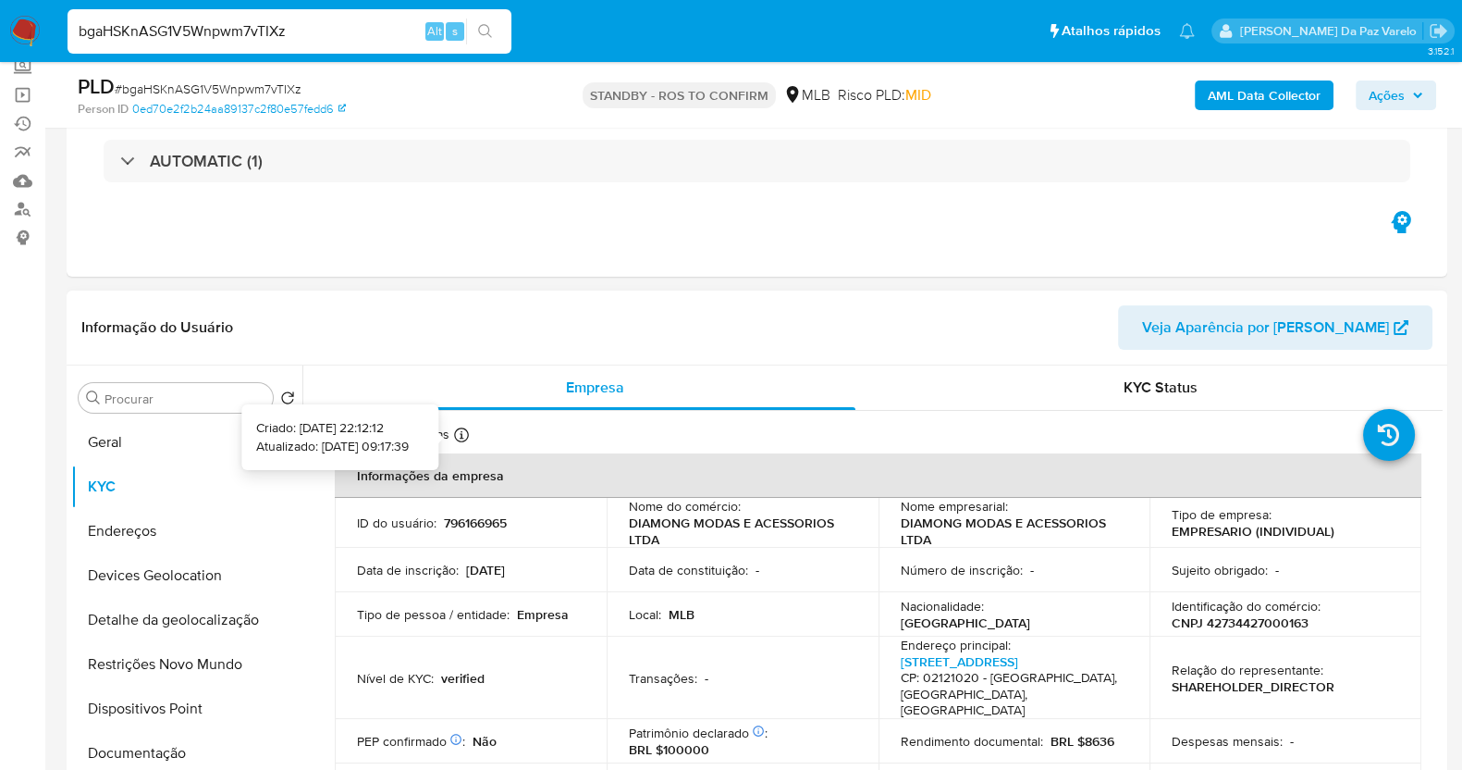
click at [462, 432] on icon at bounding box center [461, 434] width 15 height 15
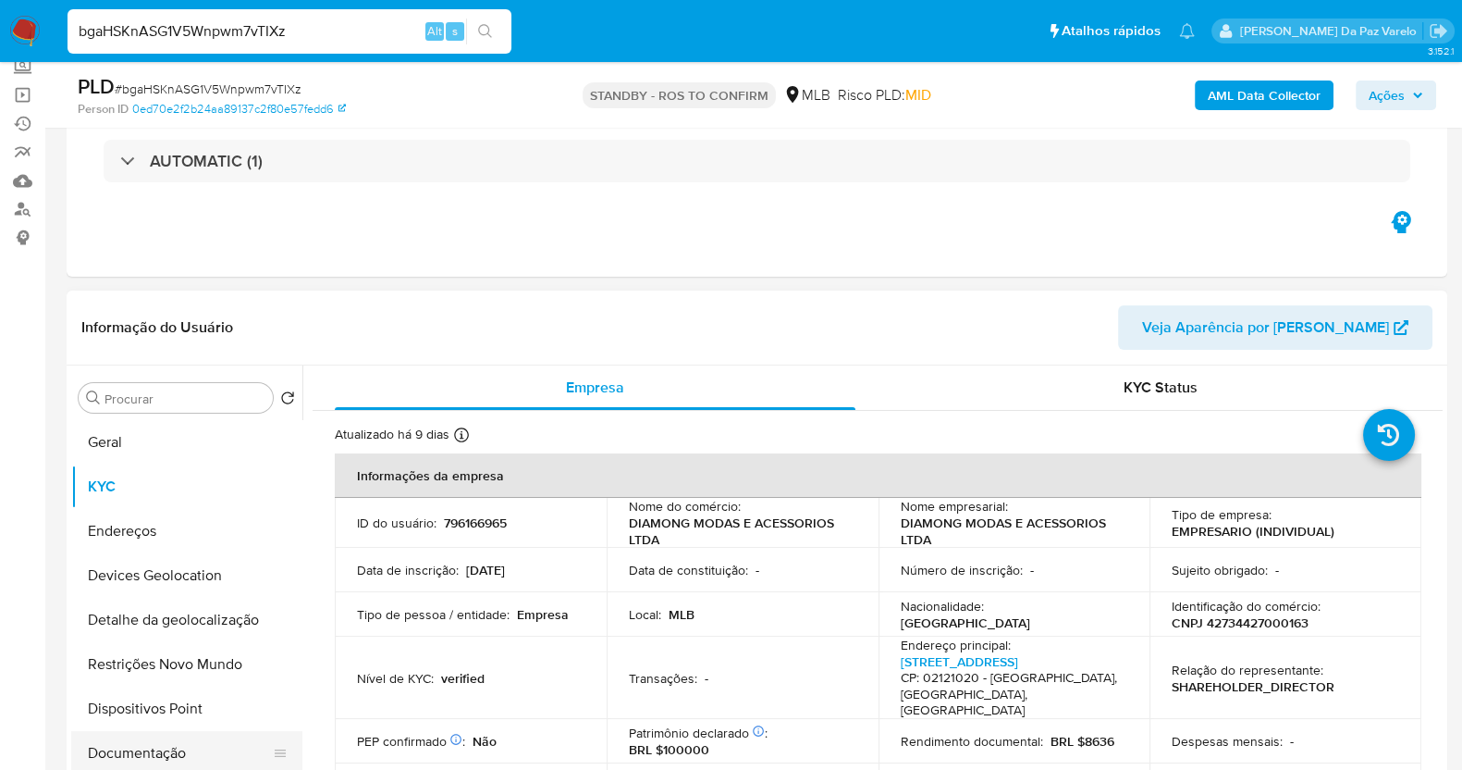
click at [158, 746] on button "Documentação" at bounding box center [179, 753] width 216 height 44
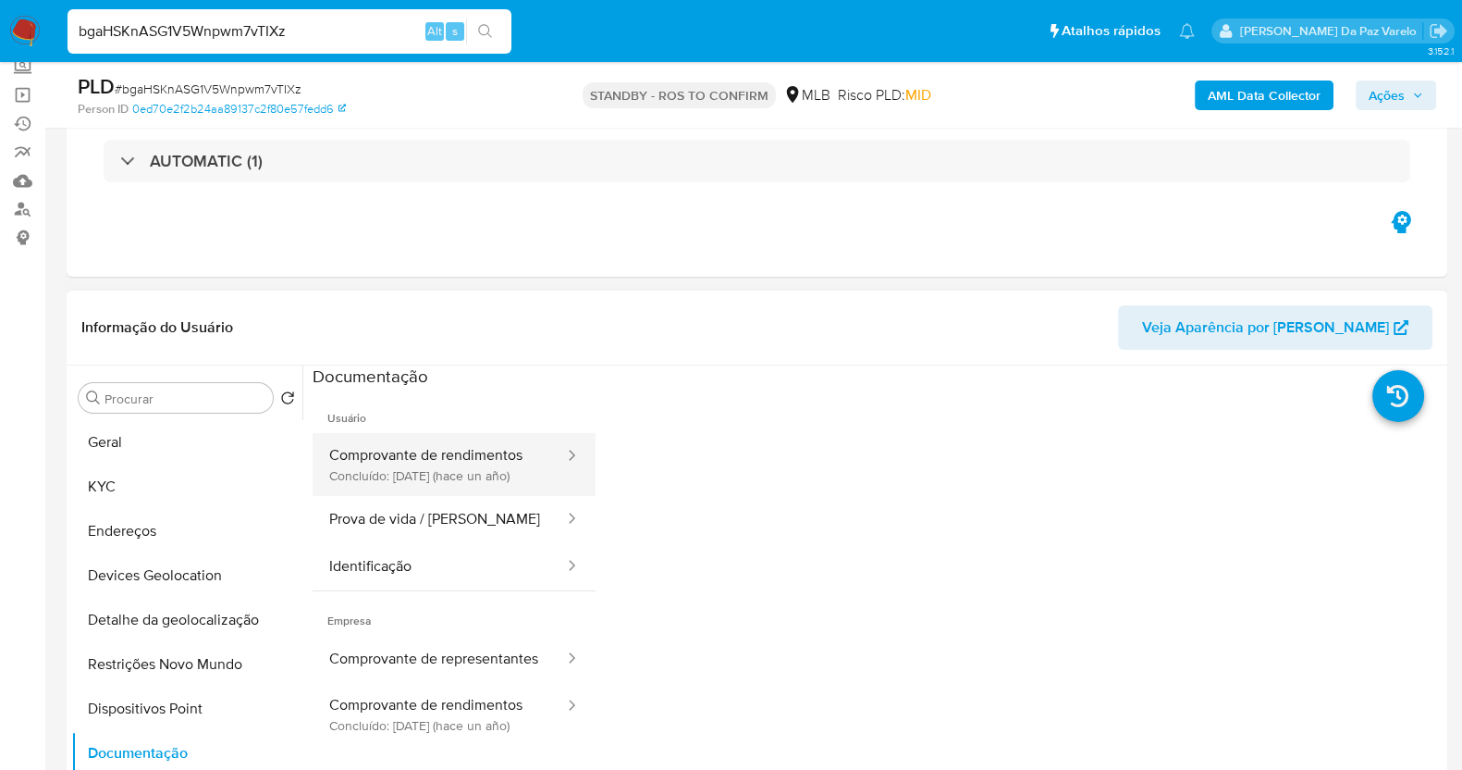
click at [450, 478] on button "Comprovante de rendimentos Concluído: 30/07/2024 (hace un año)" at bounding box center [439, 464] width 253 height 63
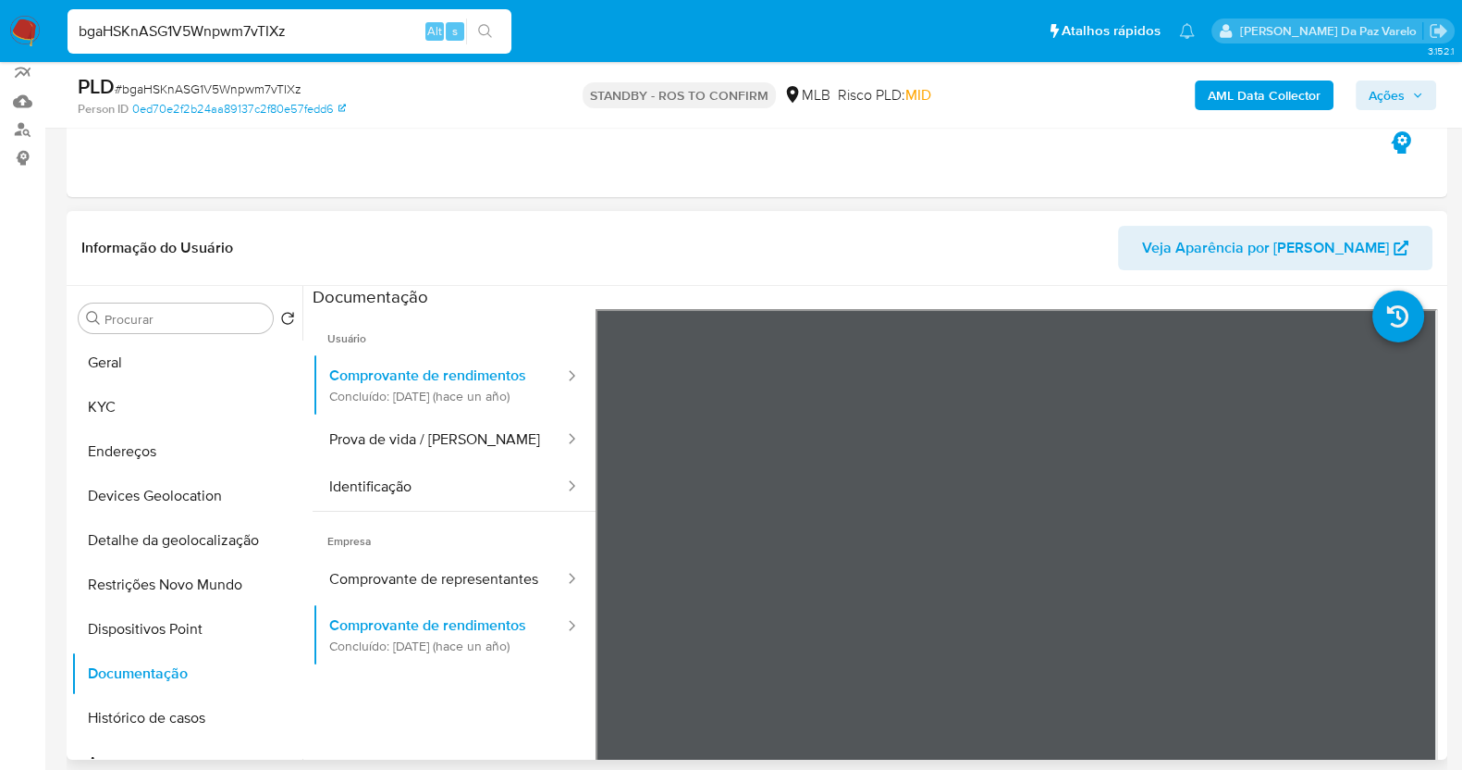
scroll to position [230, 0]
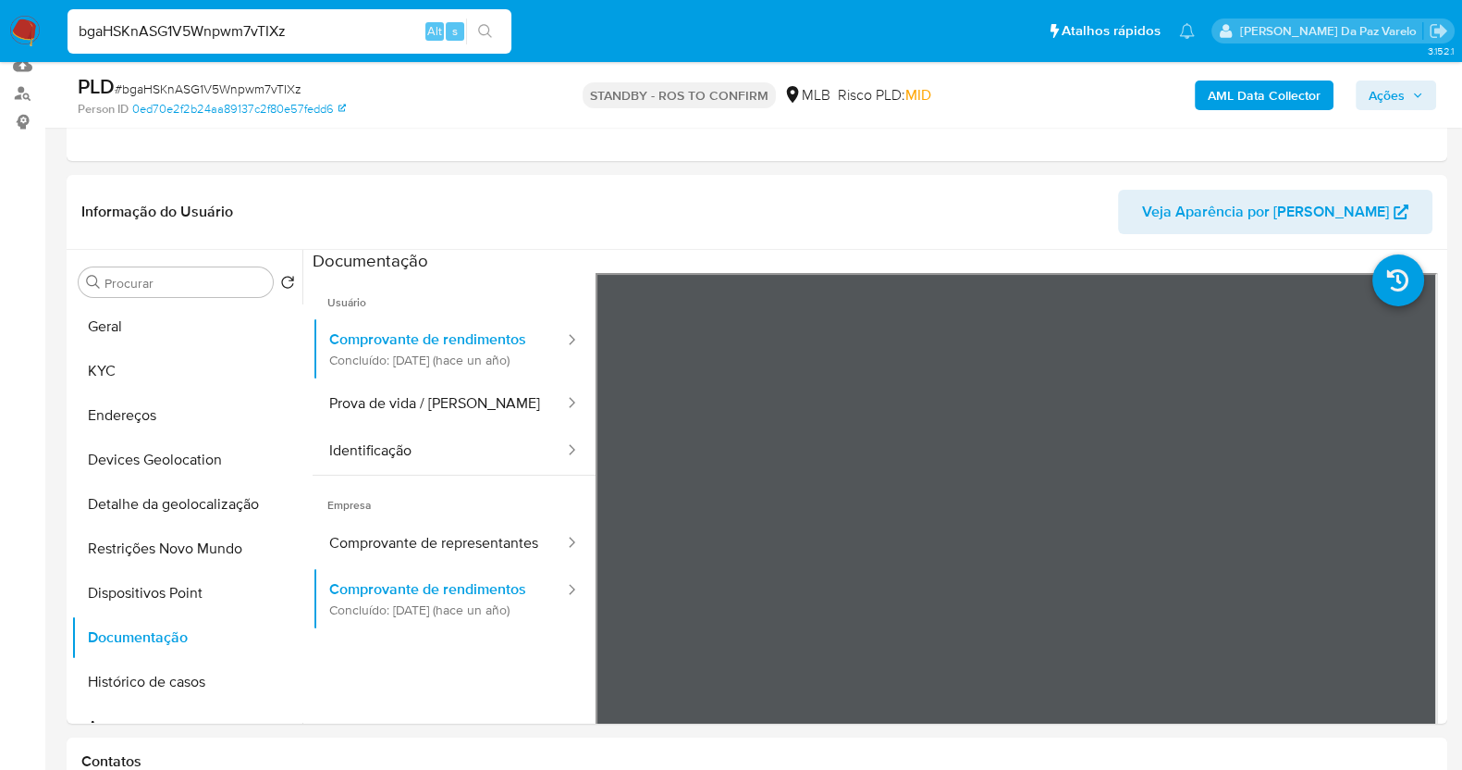
click at [412, 20] on input "bgaHSKnASG1V5Wnpwm7vTIXz" at bounding box center [290, 31] width 444 height 24
paste input "A34uNR8Kgzg36LCknsOmvrTu"
type input "A34uNR8Kgzg36LCknsOmvrTu"
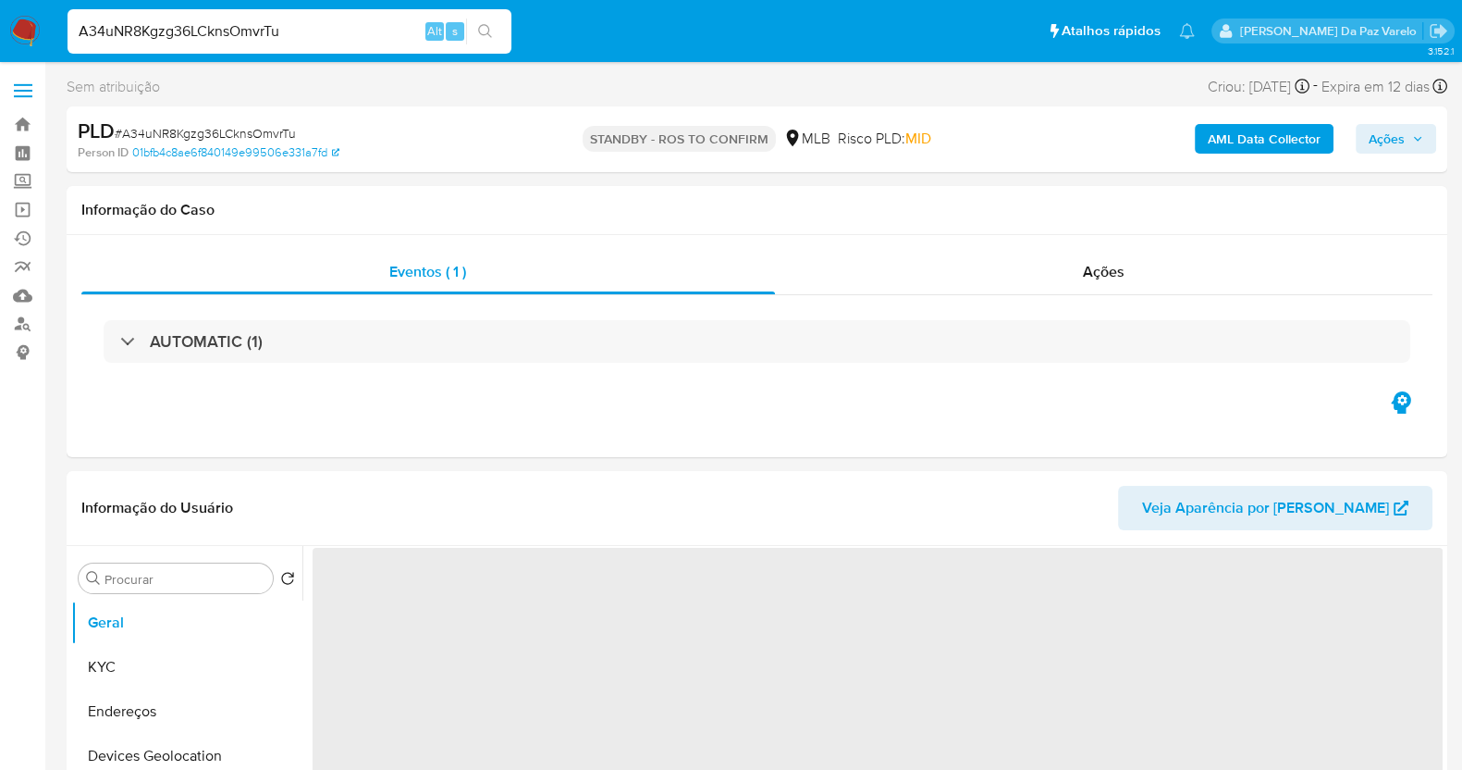
select select "10"
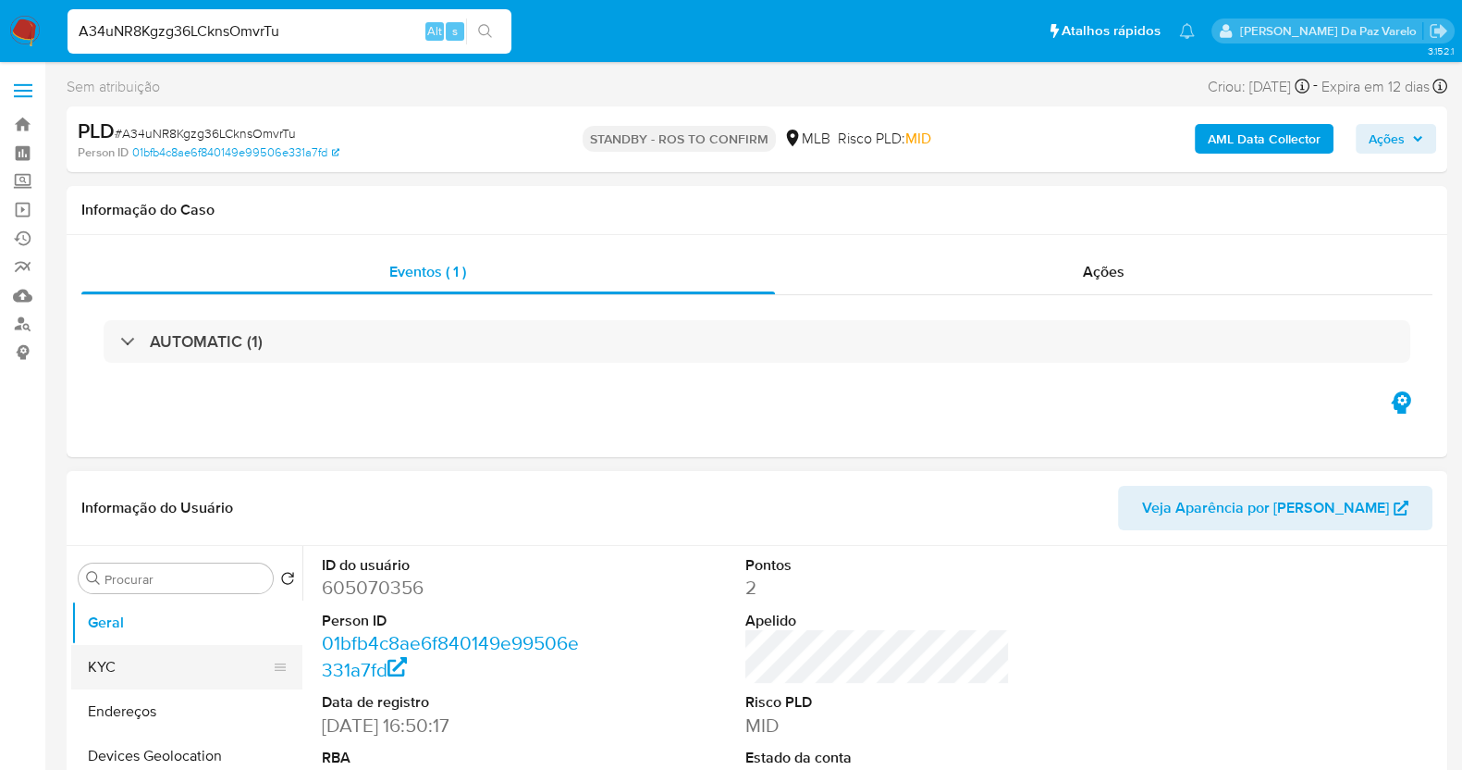
click at [119, 661] on button "KYC" at bounding box center [179, 667] width 216 height 44
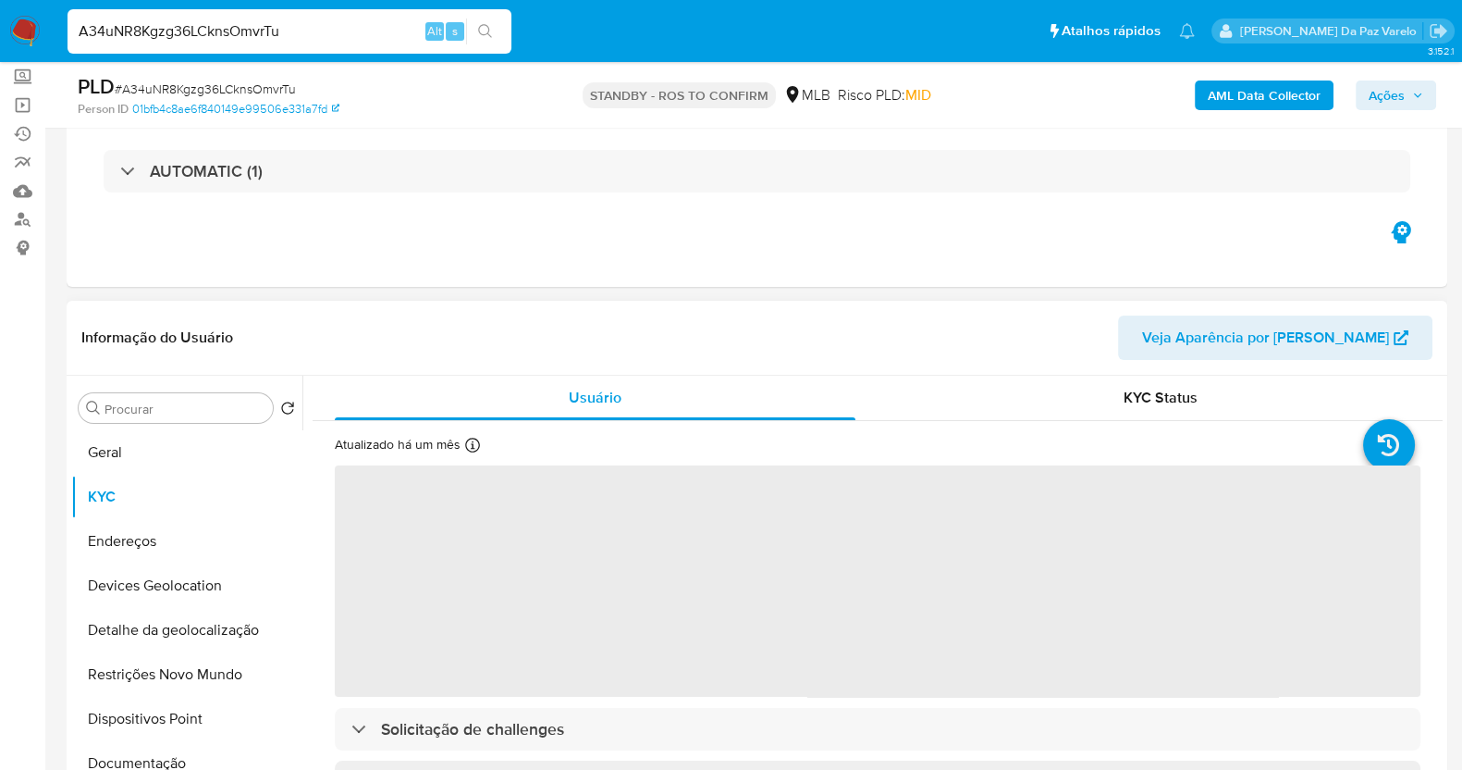
scroll to position [115, 0]
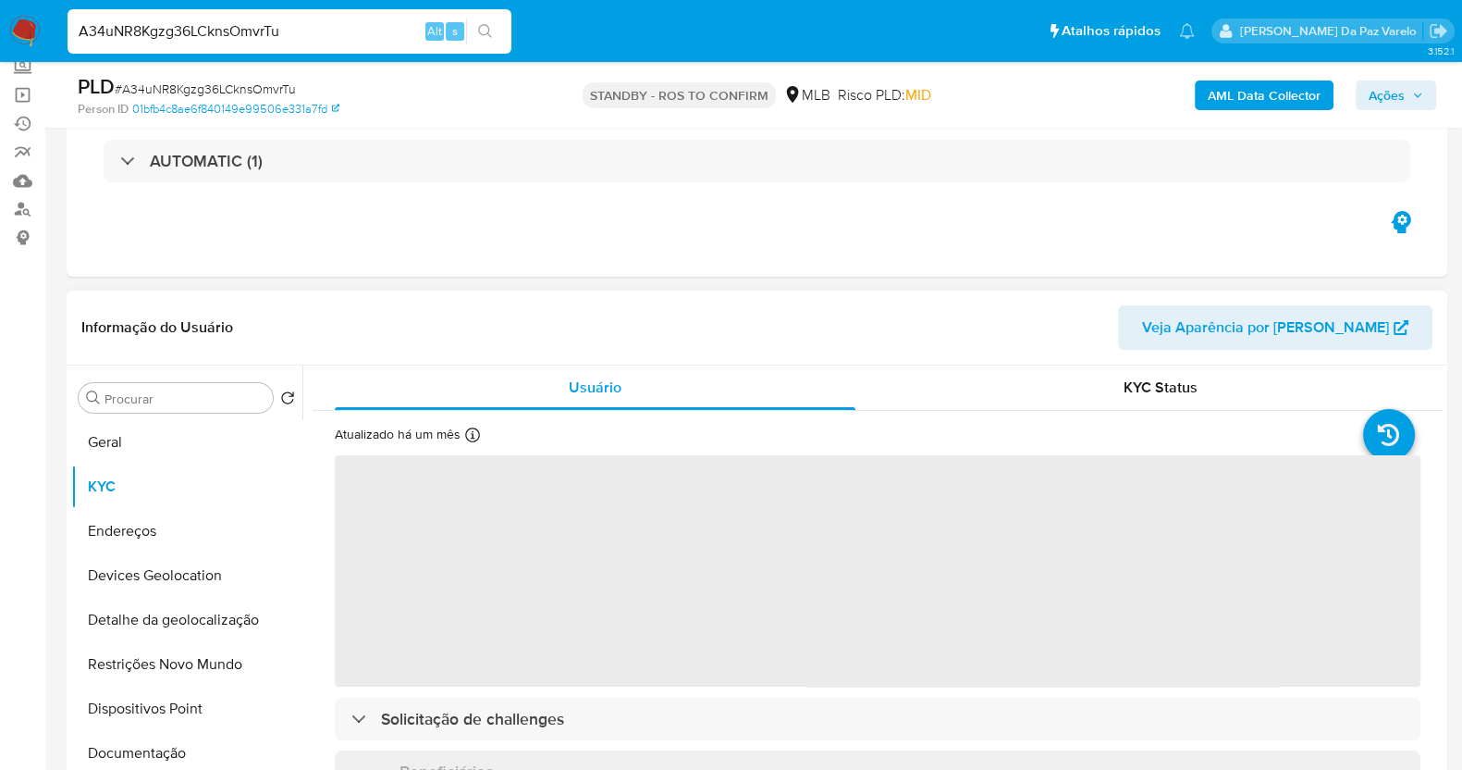
click at [483, 430] on div "Atualizado há um mês Criado: 07/07/2020 09:06:29 Atualizado: 17/07/2025 12:27:07" at bounding box center [435, 437] width 201 height 24
click at [475, 432] on icon at bounding box center [472, 434] width 15 height 15
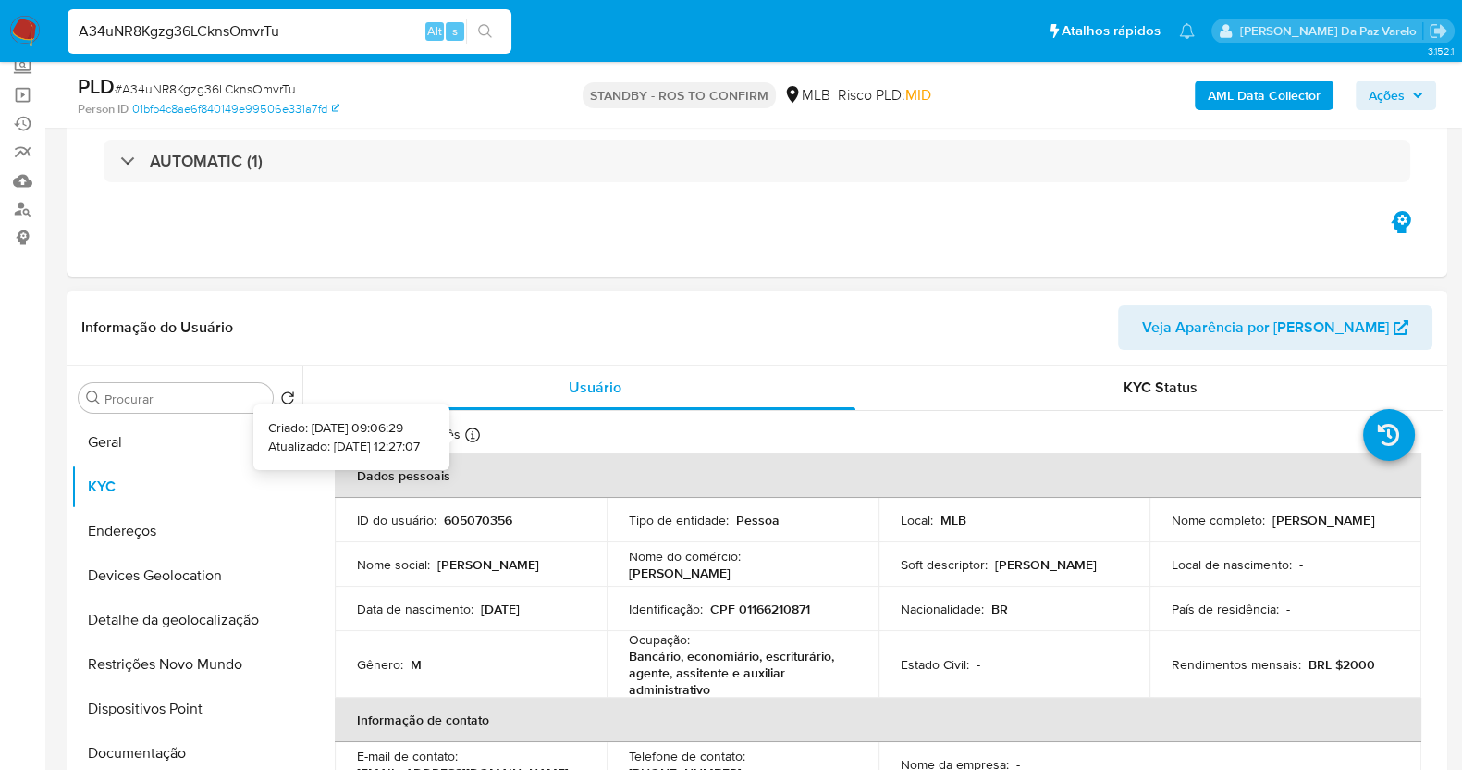
click at [477, 437] on icon at bounding box center [472, 434] width 15 height 15
click at [141, 440] on button "Geral" at bounding box center [179, 442] width 216 height 44
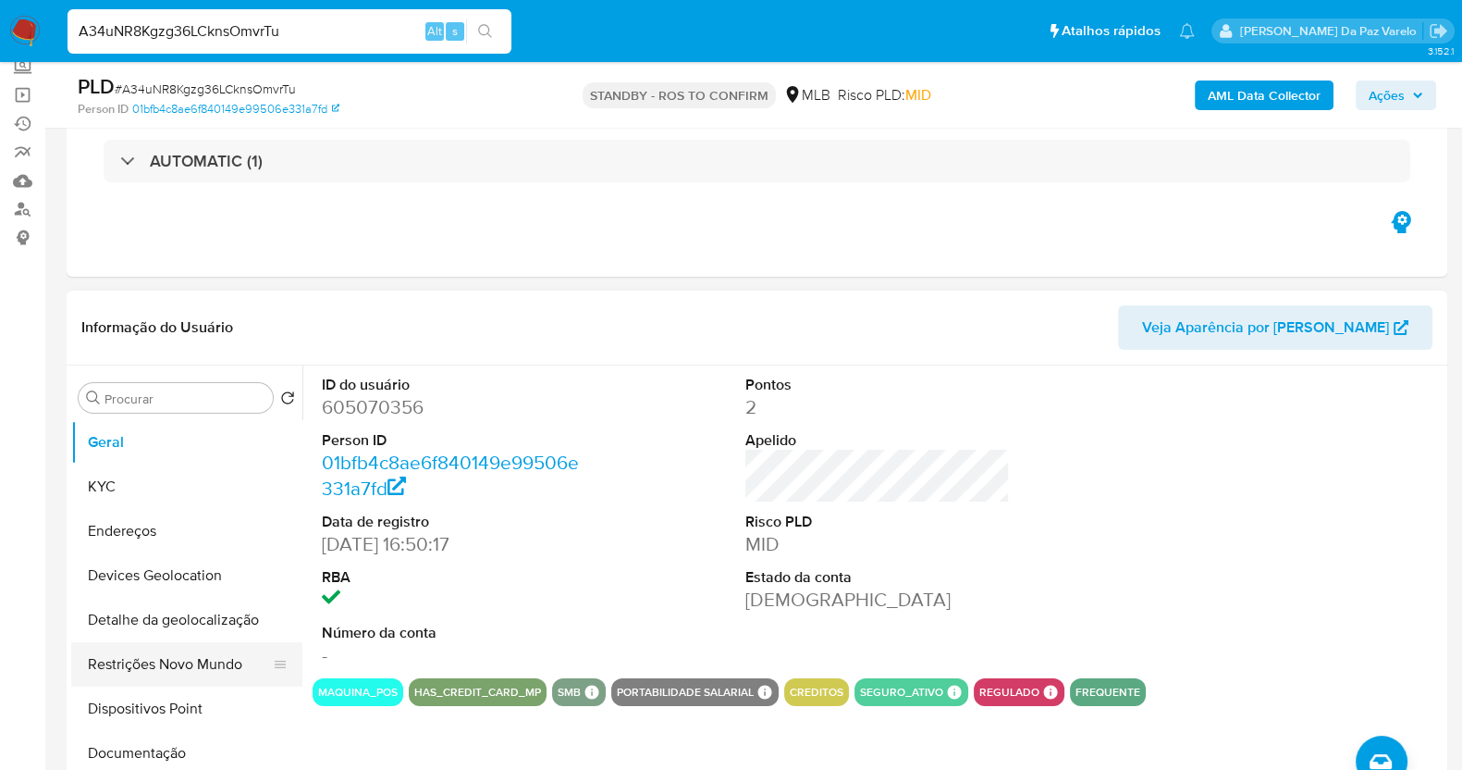
click at [170, 658] on button "Restrições Novo Mundo" at bounding box center [179, 664] width 216 height 44
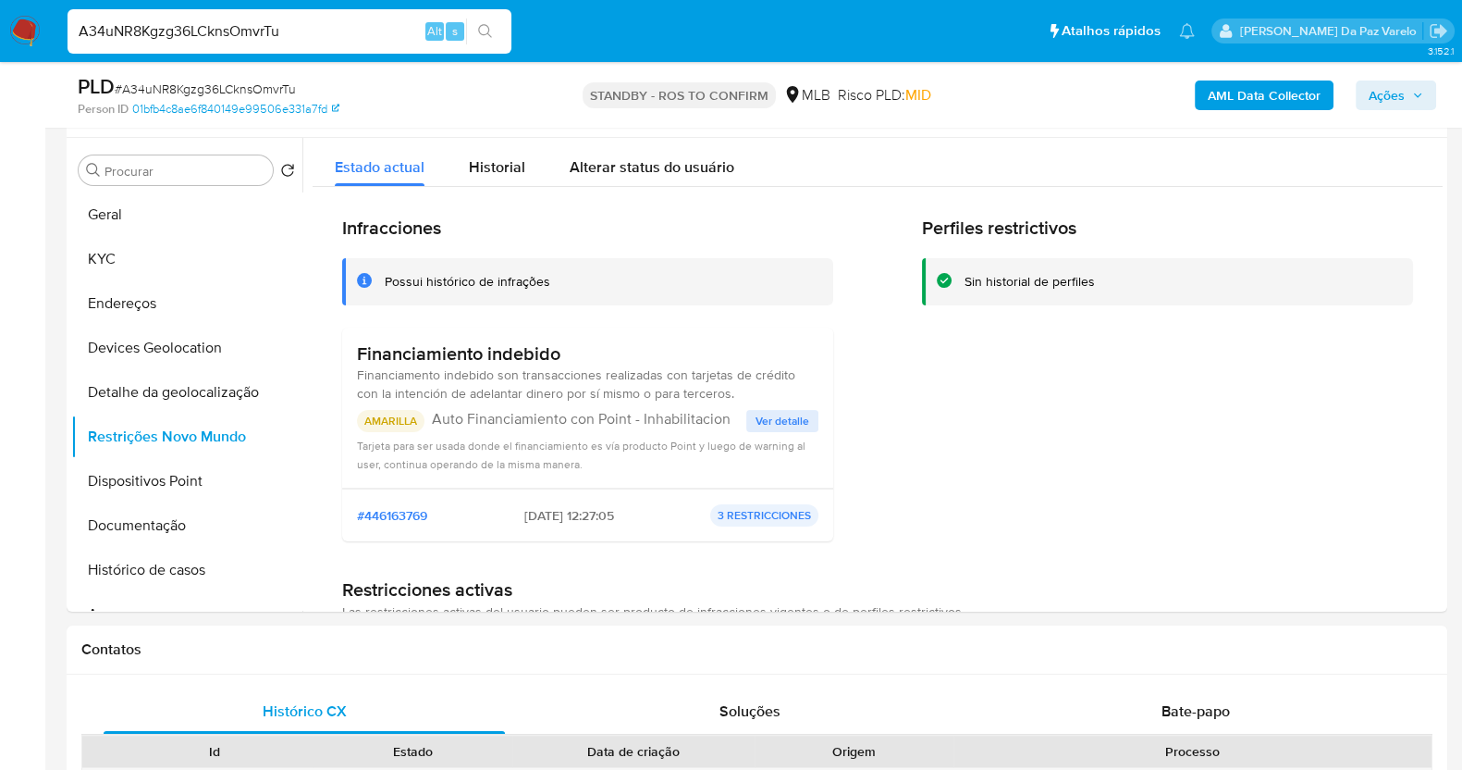
scroll to position [347, 0]
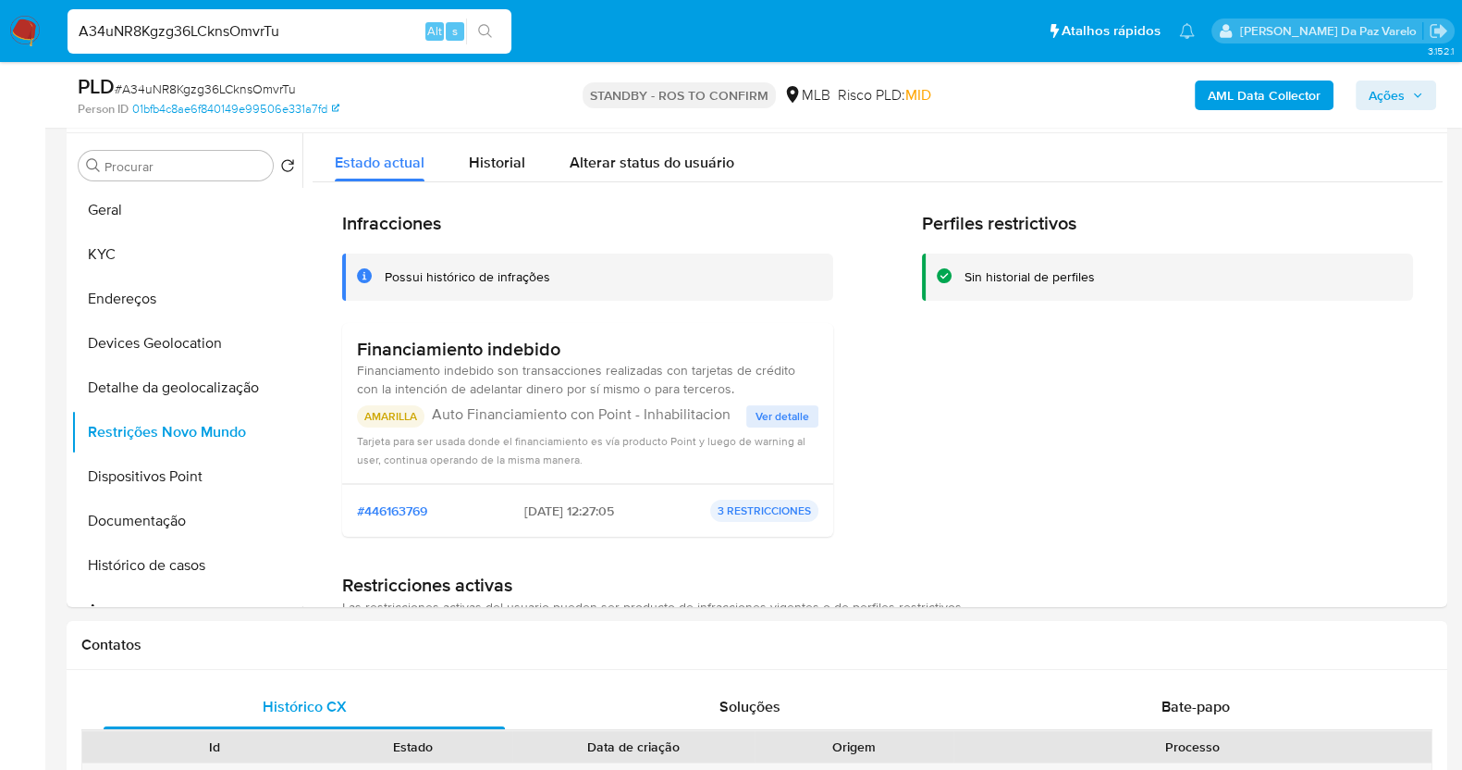
click at [440, 413] on p "Auto Financiamiento con Point - Inhabilitacion" at bounding box center [589, 414] width 314 height 18
drag, startPoint x: 440, startPoint y: 413, endPoint x: 652, endPoint y: 418, distance: 211.9
click at [652, 418] on p "Auto Financiamiento con Point - Inhabilitacion" at bounding box center [589, 414] width 314 height 18
drag, startPoint x: 136, startPoint y: 518, endPoint x: 154, endPoint y: 519, distance: 17.6
click at [136, 519] on button "Documentação" at bounding box center [179, 521] width 216 height 44
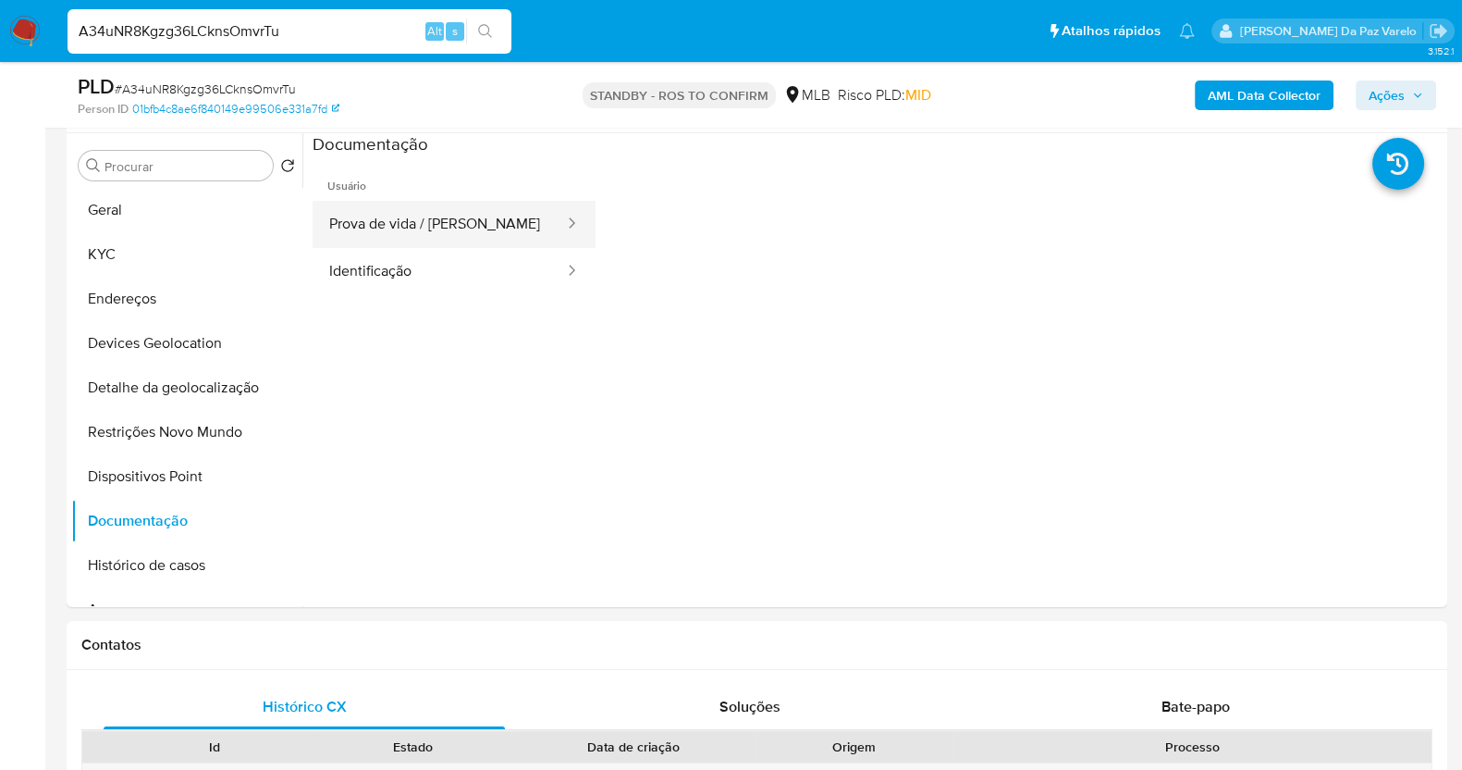
click at [453, 236] on button "Prova de vida / Selfie" at bounding box center [439, 224] width 253 height 47
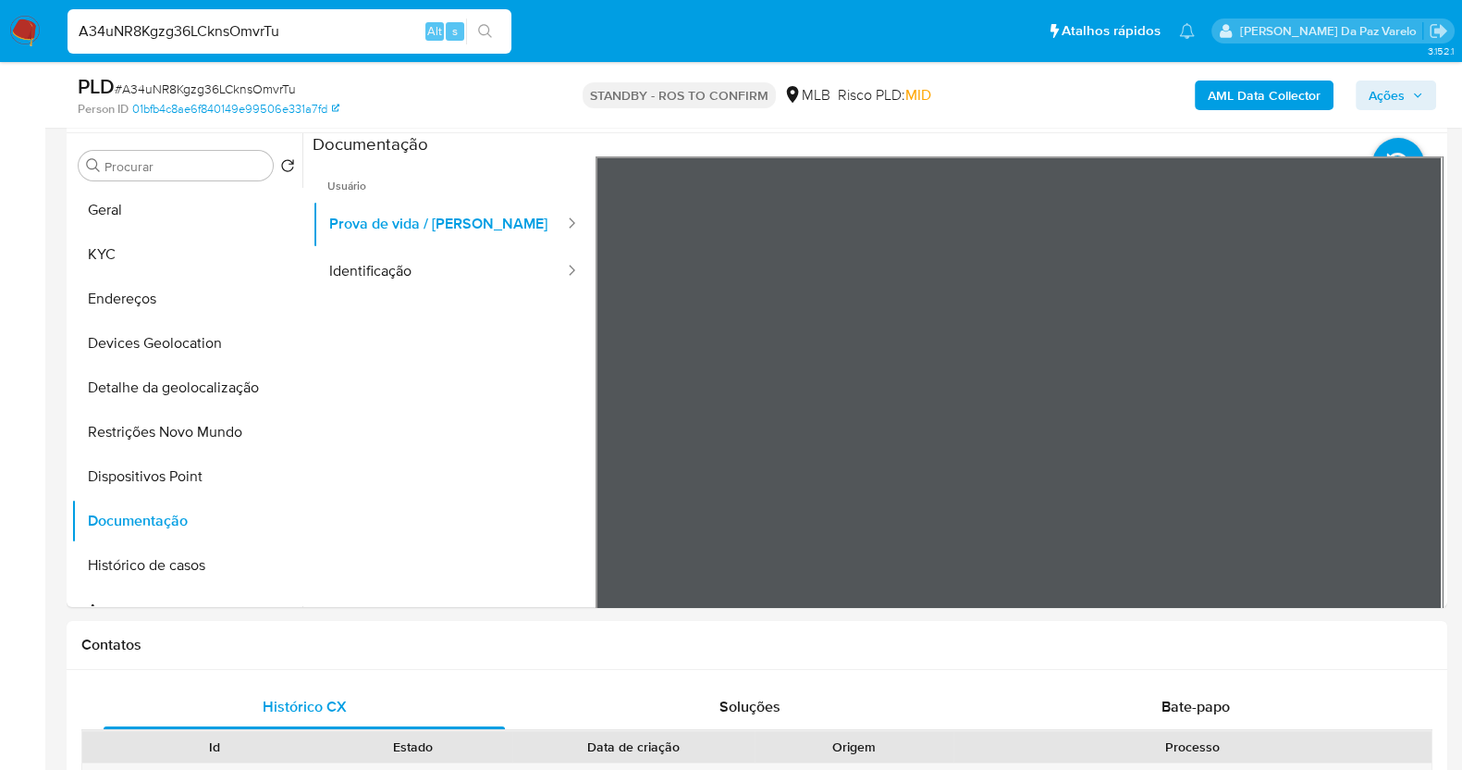
click at [278, 34] on input "A34uNR8Kgzg36LCknsOmvrTu" at bounding box center [290, 31] width 444 height 24
click at [281, 33] on input "A34uNR8Kgzg36LCknsOmvrTu" at bounding box center [290, 31] width 444 height 24
paste input "ppt5p9QHYWTHmB5ZqDq4ZKXa"
click at [281, 34] on input "A34uNR8Kgzg36LCknsOmvrTuppt5p9QHYWTHmB5ZqDq4ZKXa" at bounding box center [290, 31] width 444 height 24
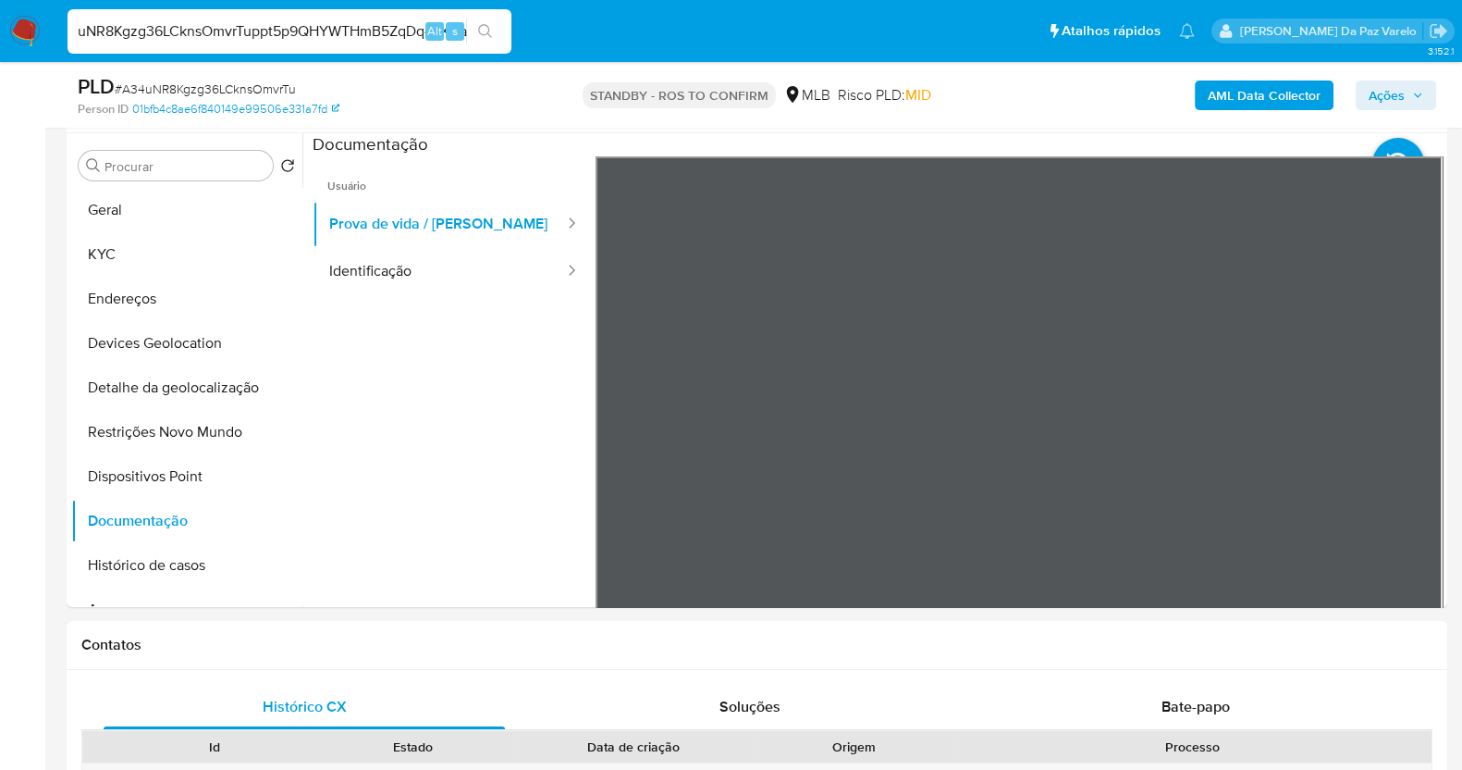
click at [281, 34] on input "A34uNR8Kgzg36LCknsOmvrTuppt5p9QHYWTHmB5ZqDq4ZKXa" at bounding box center [290, 31] width 444 height 24
paste input
type input "ppt5p9QHYWTHmB5ZqDq4ZKXa"
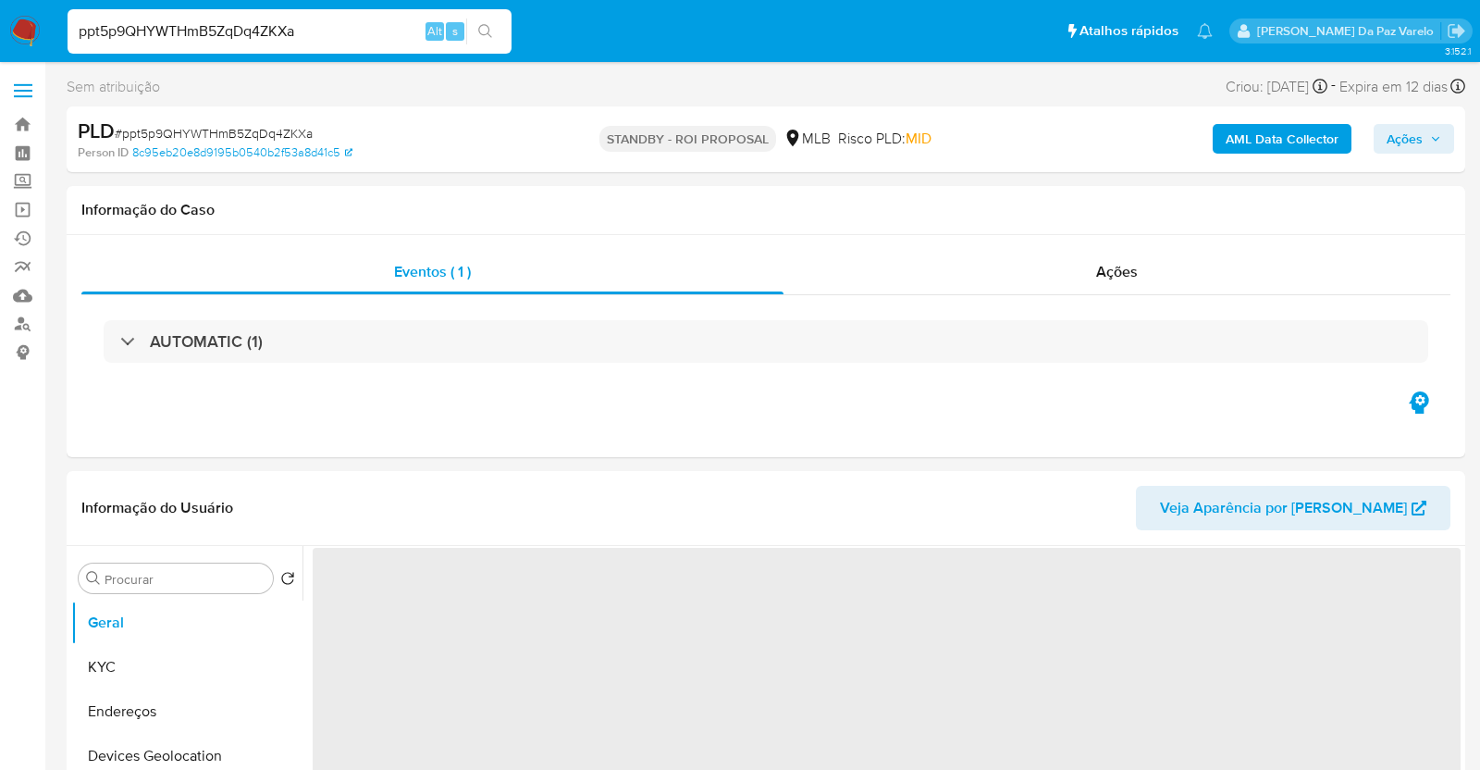
select select "10"
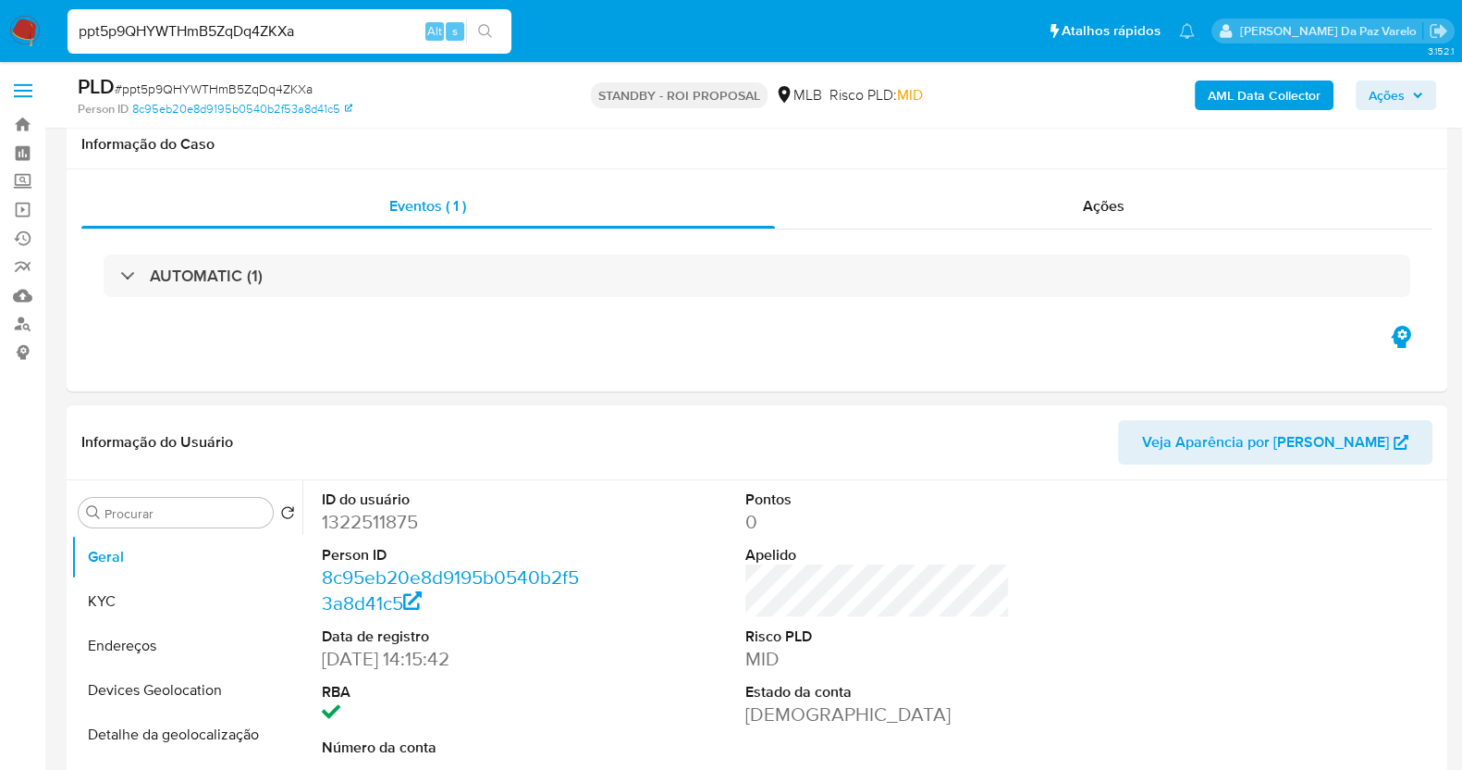
scroll to position [347, 0]
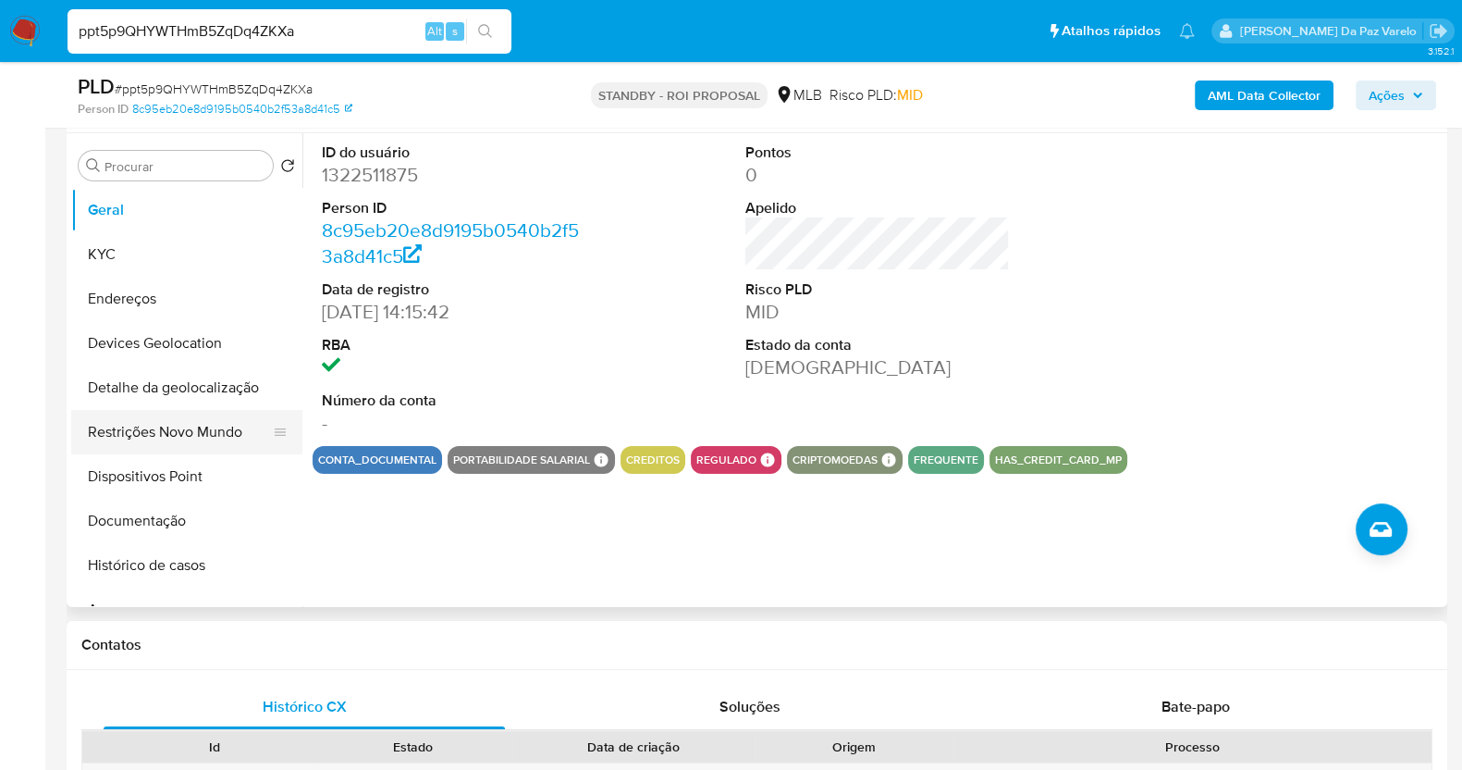
click at [203, 435] on button "Restrições Novo Mundo" at bounding box center [179, 432] width 216 height 44
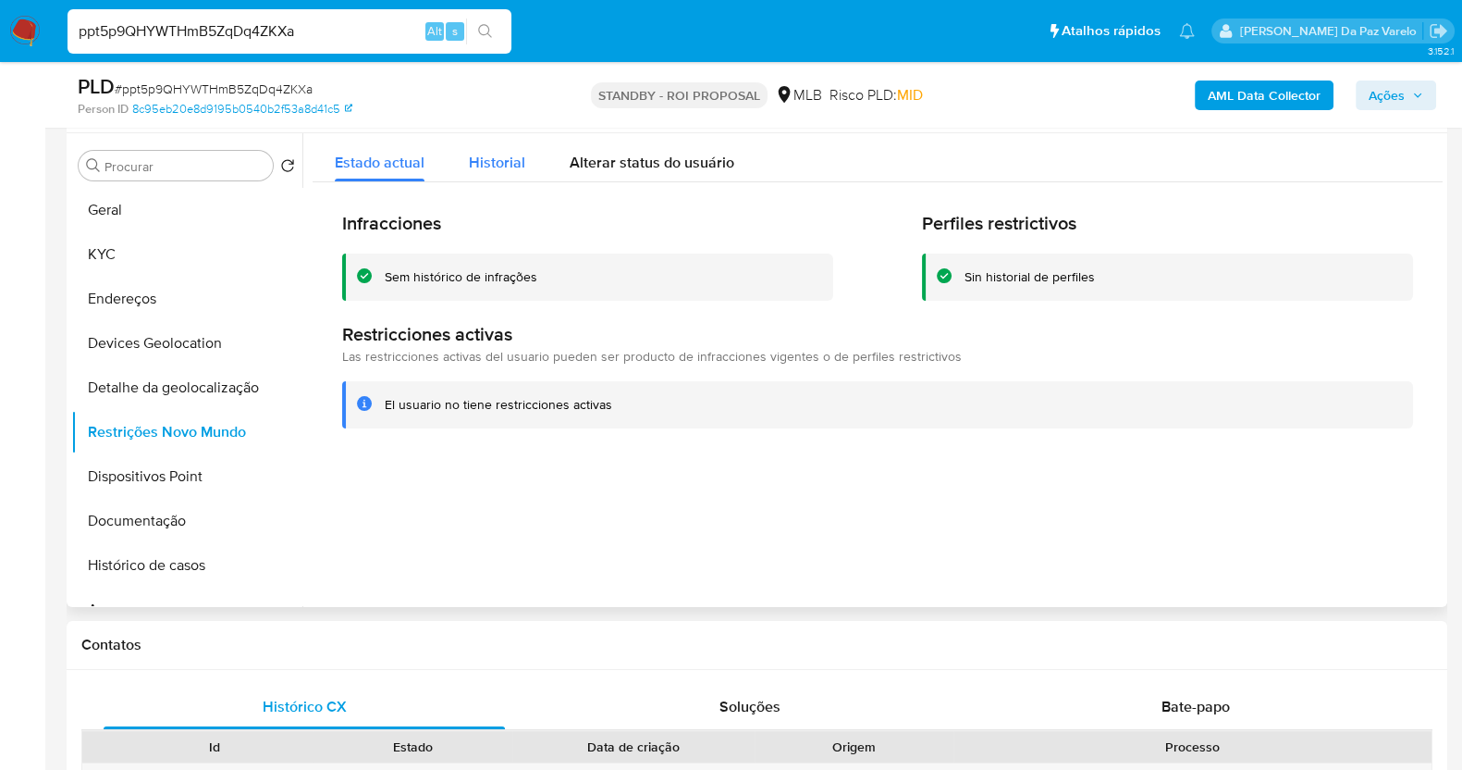
click at [454, 173] on button "Historial" at bounding box center [497, 157] width 101 height 49
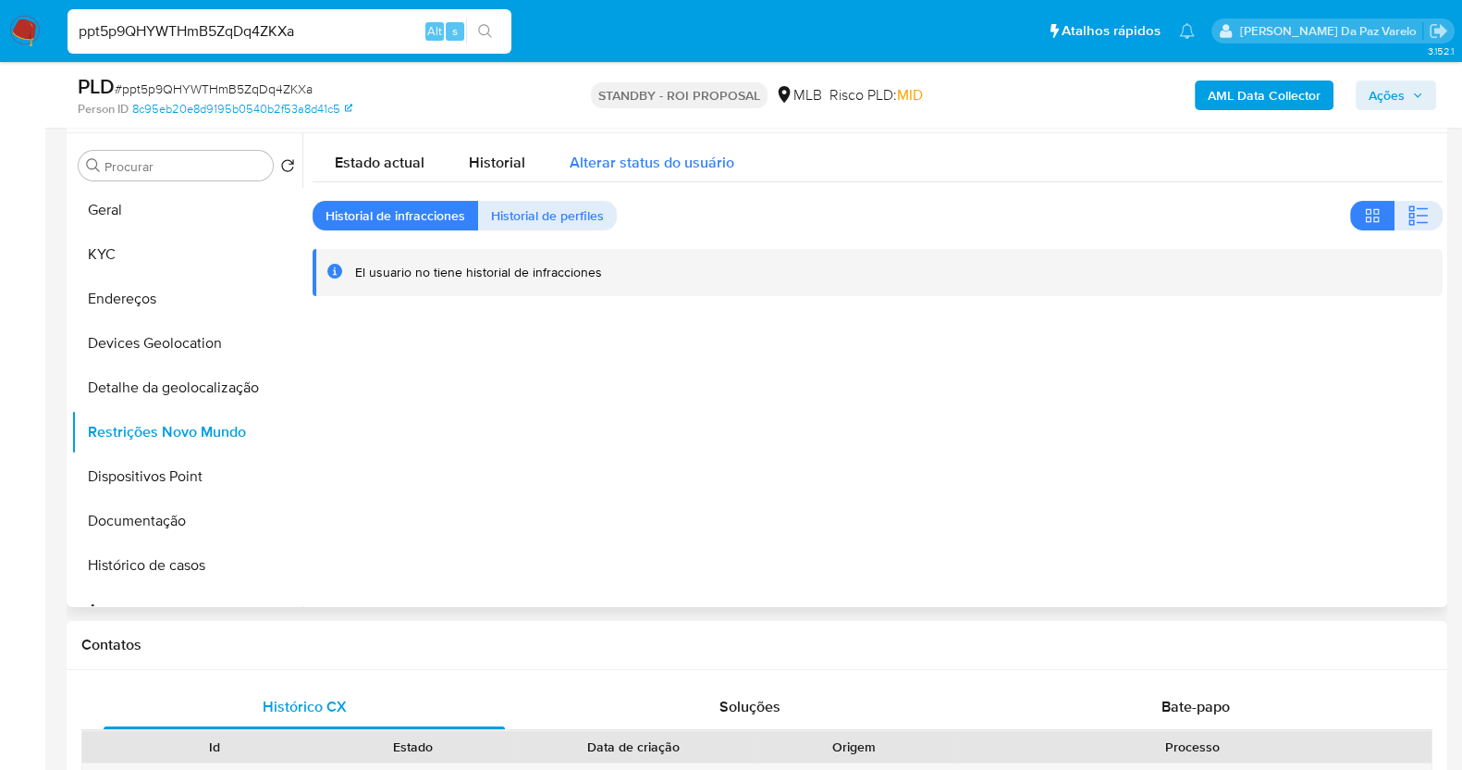
click at [639, 165] on span "Alterar status do usuário" at bounding box center [652, 162] width 165 height 21
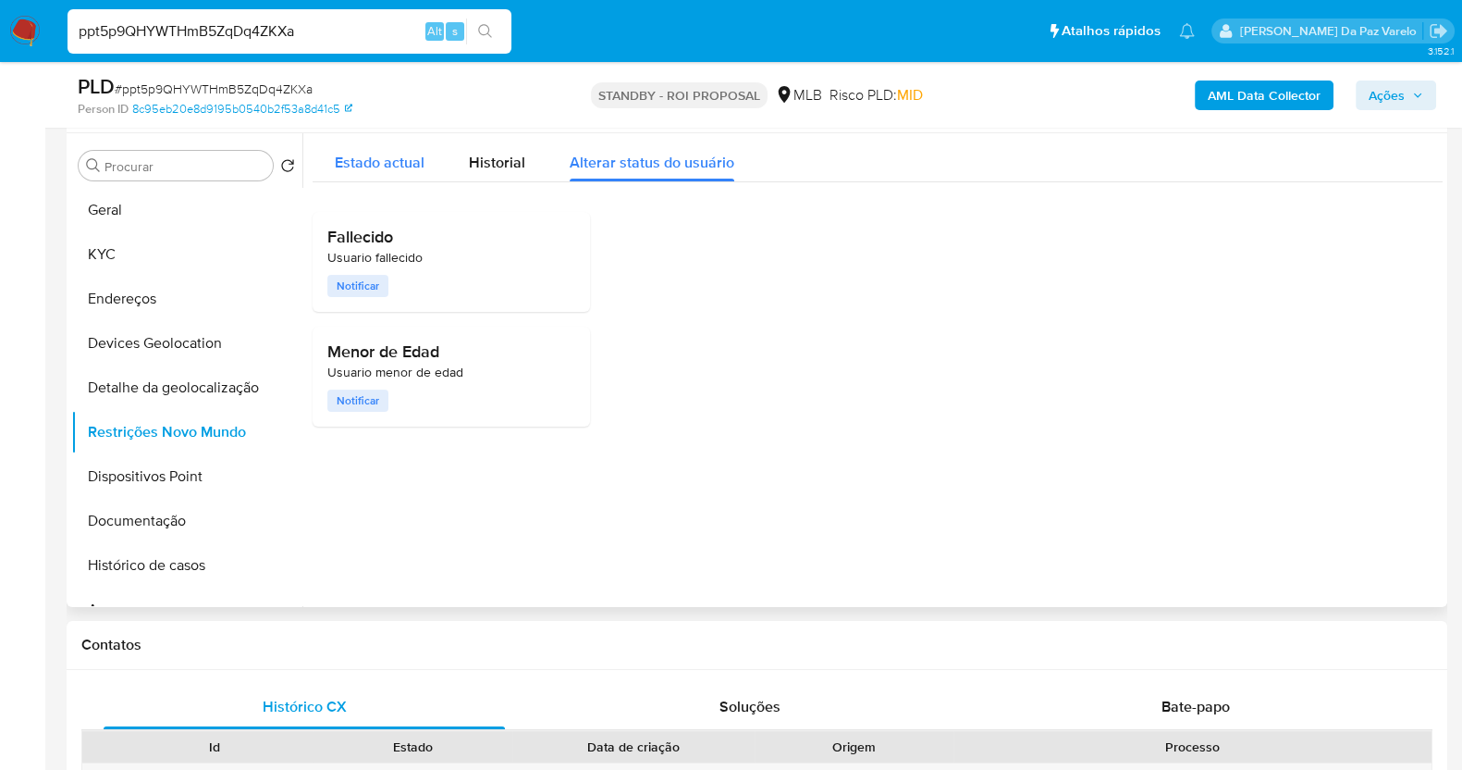
click at [407, 177] on div "Estado actual" at bounding box center [380, 157] width 90 height 49
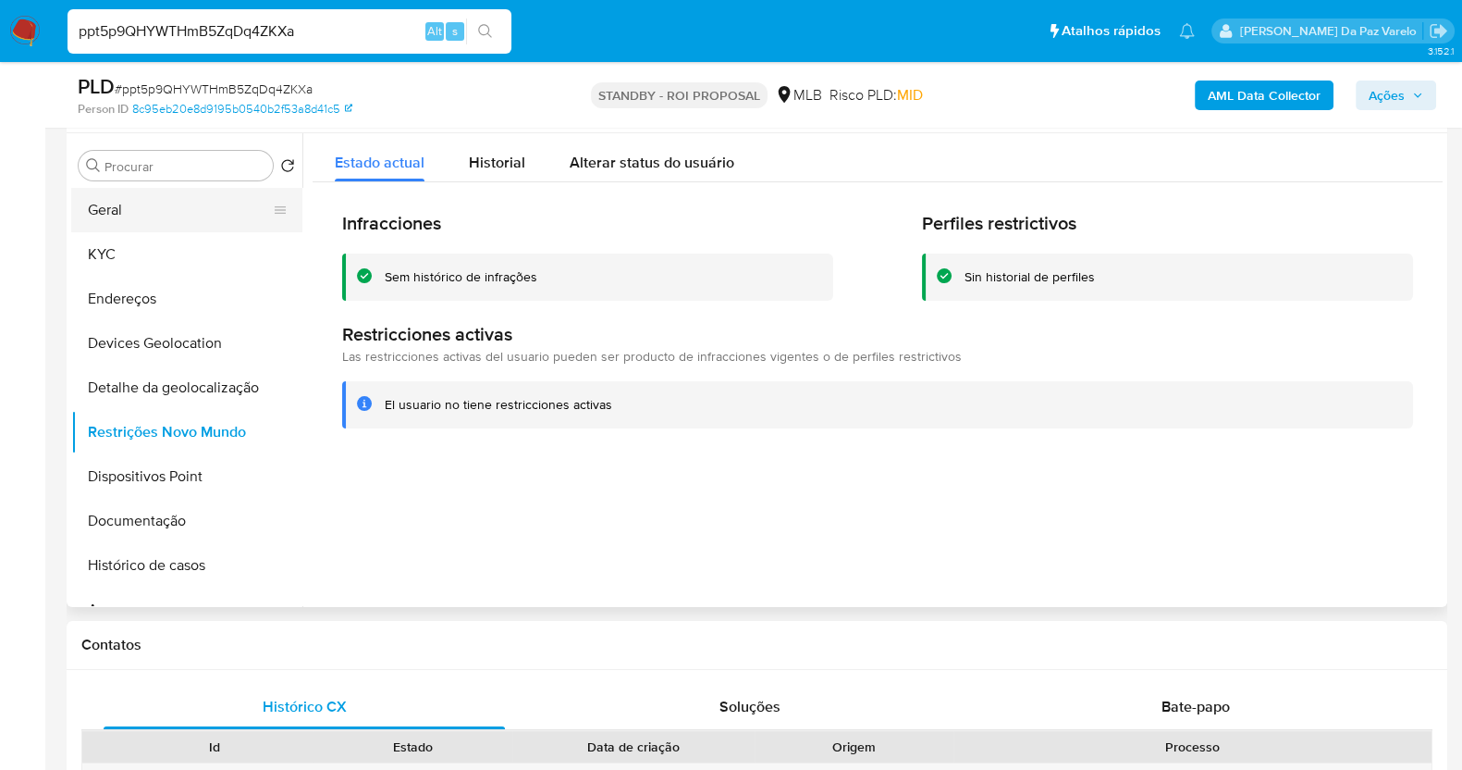
click at [130, 219] on button "Geral" at bounding box center [179, 210] width 216 height 44
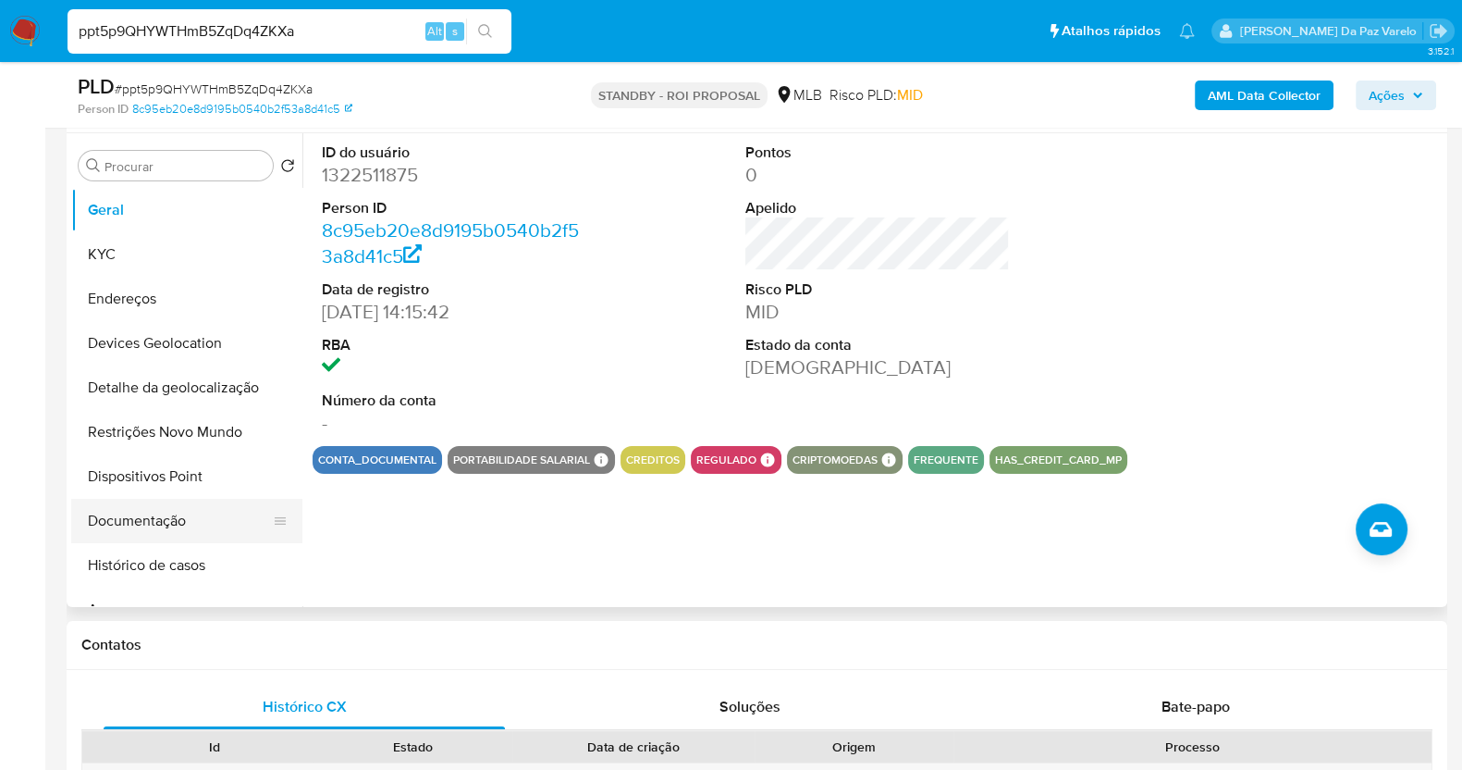
click at [144, 506] on button "Documentação" at bounding box center [179, 521] width 216 height 44
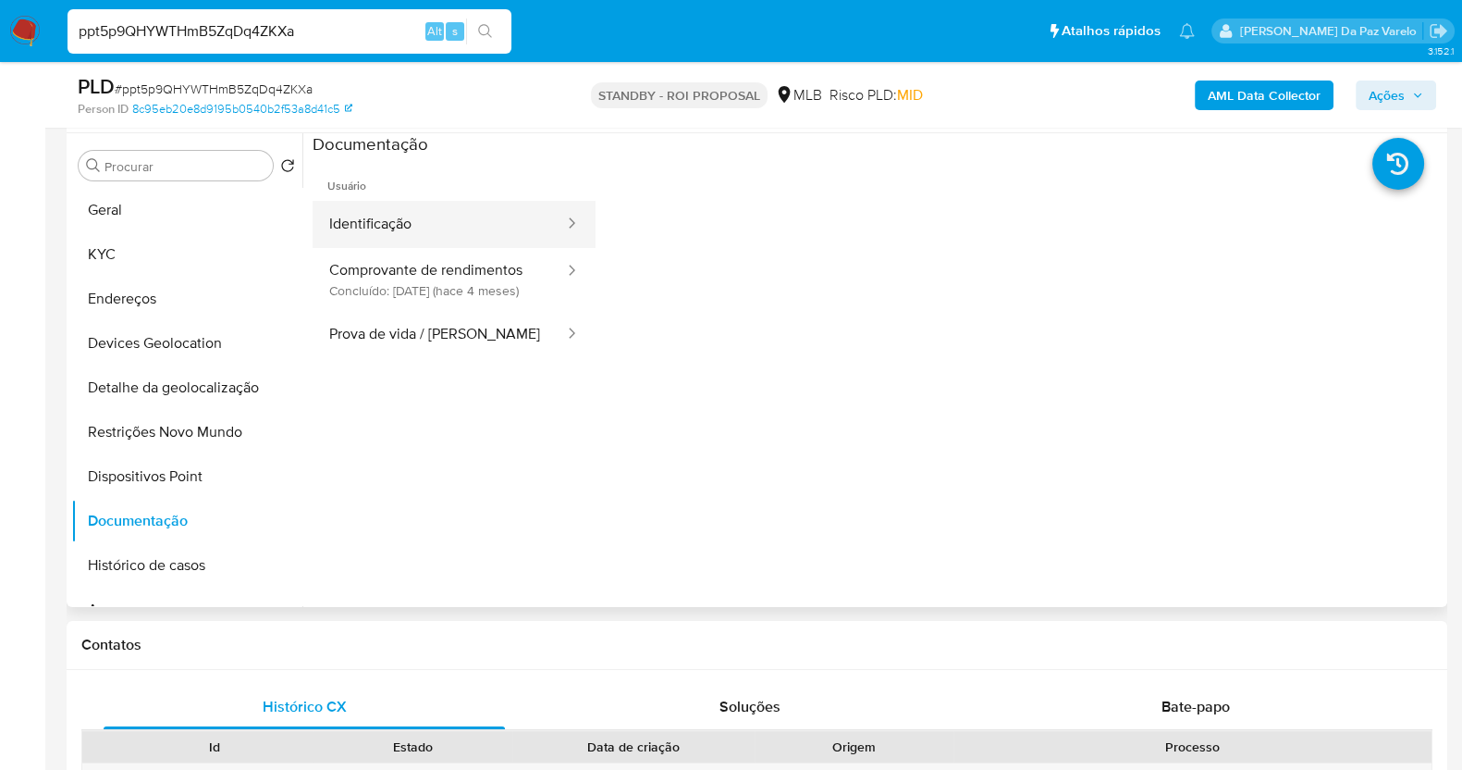
click at [468, 231] on button "Identificação" at bounding box center [439, 224] width 253 height 47
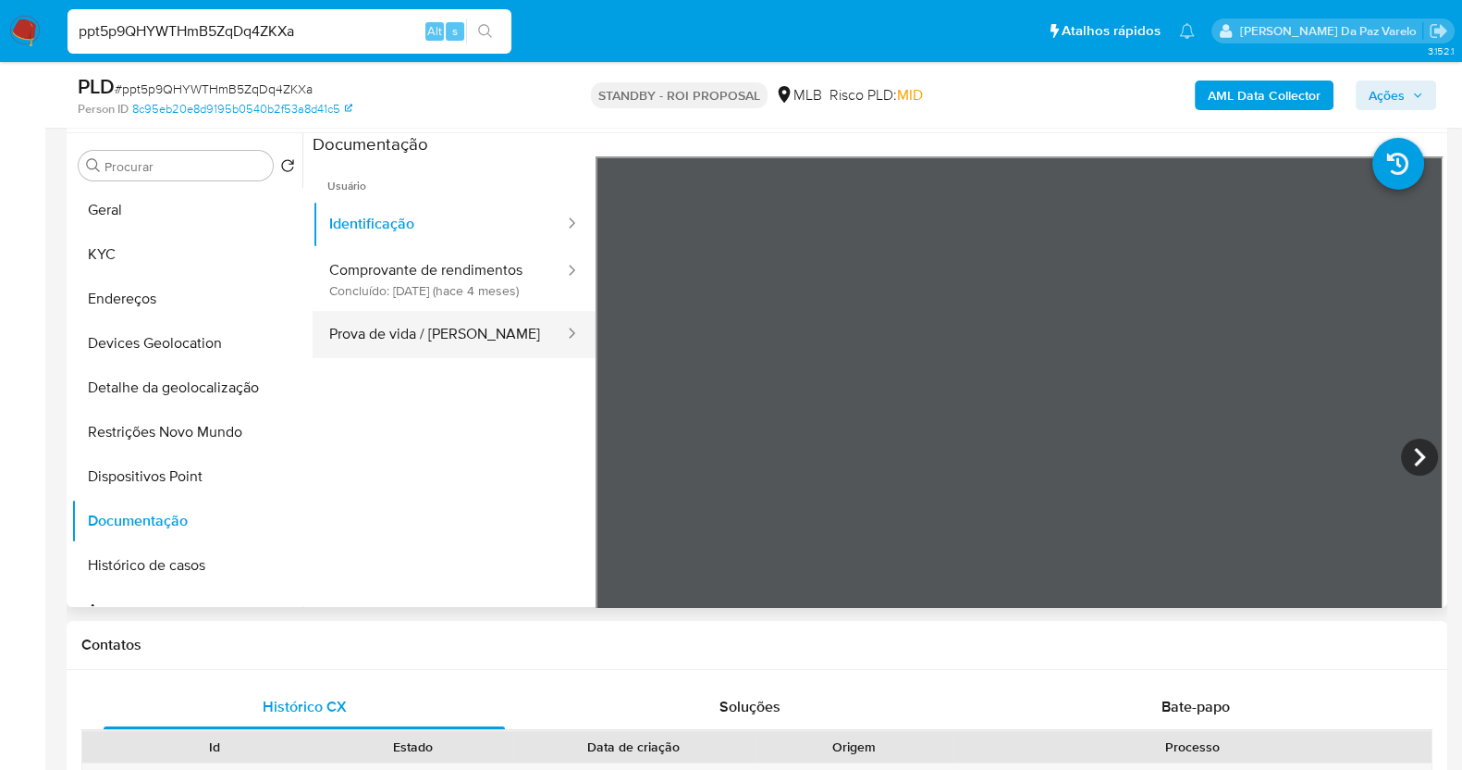
click at [463, 348] on button "Prova de vida / Selfie" at bounding box center [439, 334] width 253 height 47
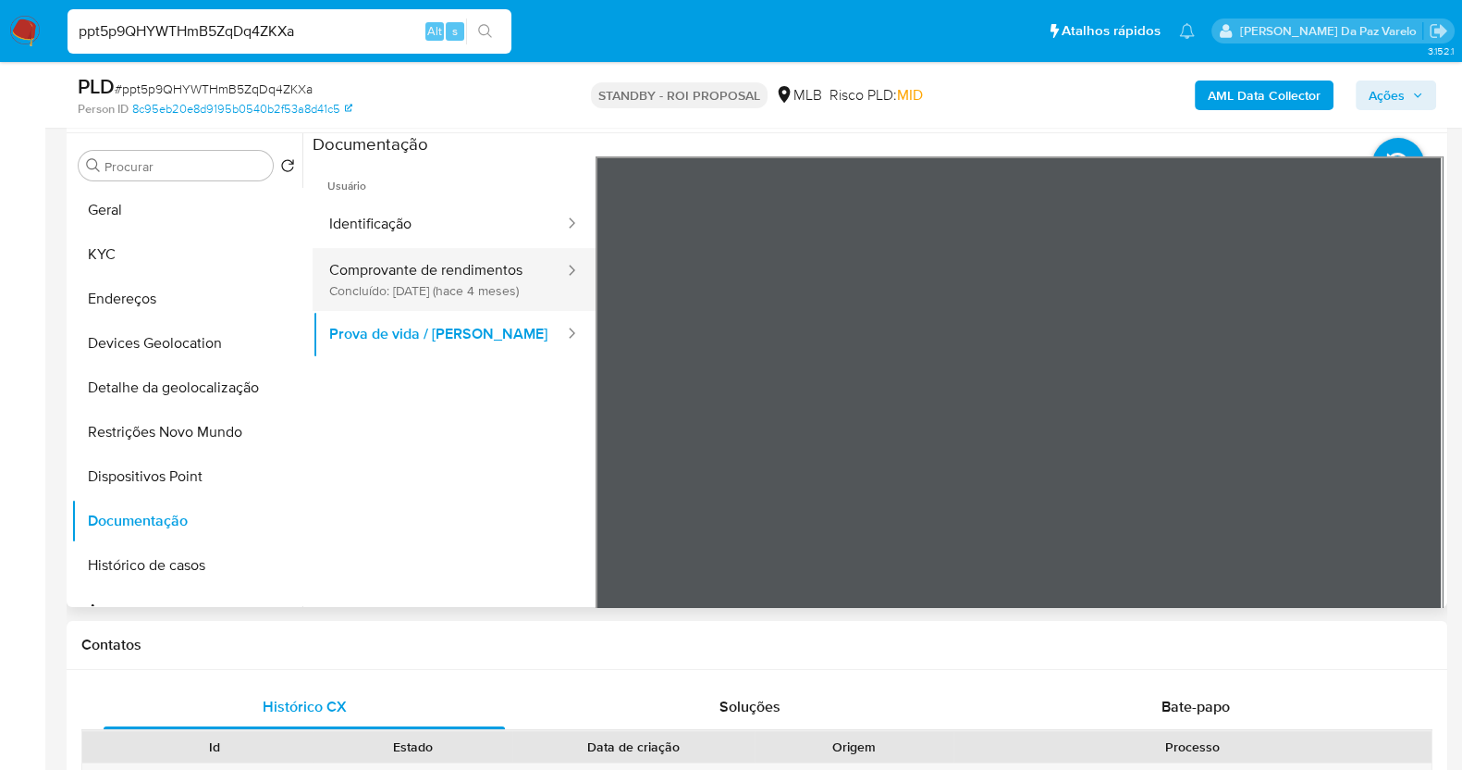
click at [476, 282] on button "Comprovante de rendimentos Concluído: 17/04/2025 (hace 4 meses)" at bounding box center [439, 279] width 253 height 63
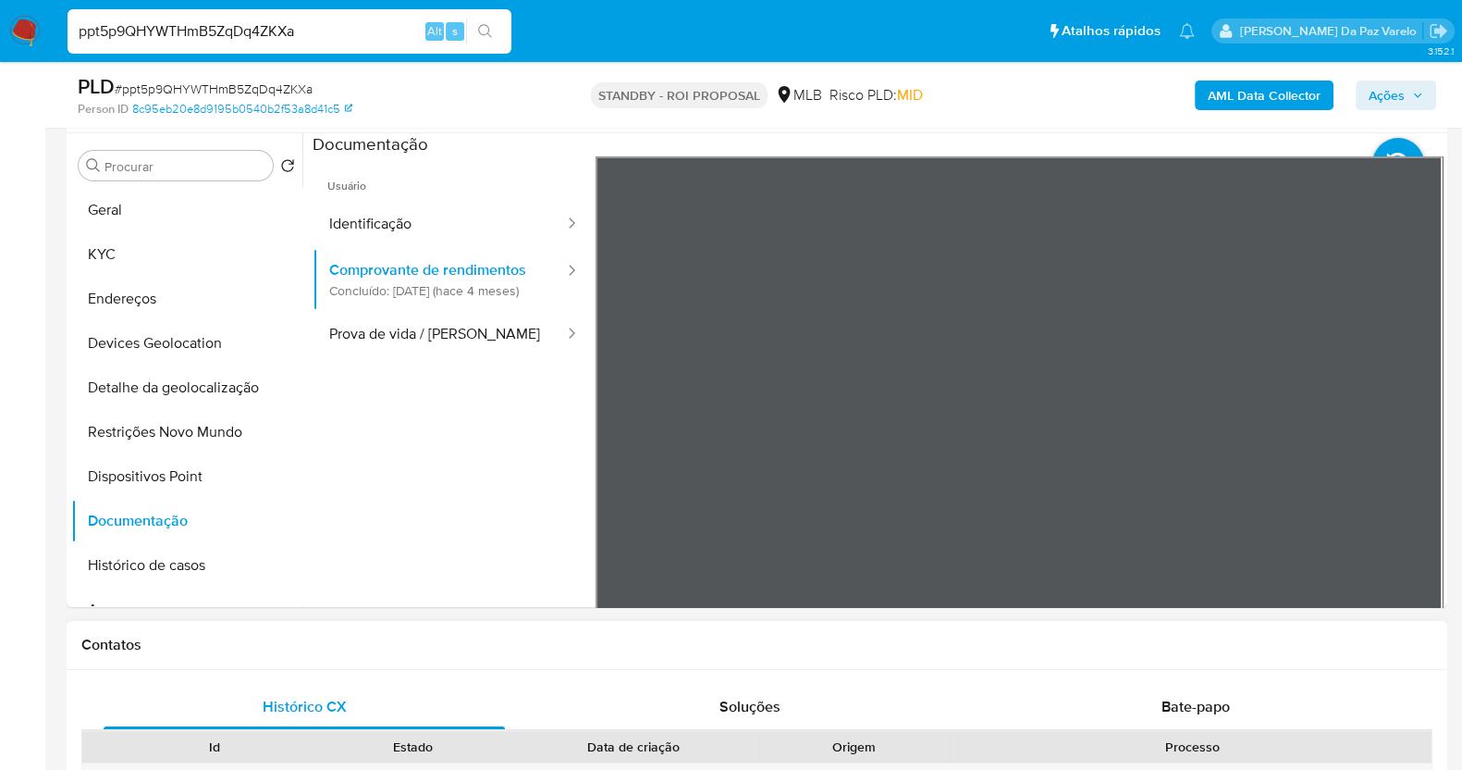
click at [240, 25] on input "ppt5p9QHYWTHmB5ZqDq4ZKXa" at bounding box center [290, 31] width 444 height 24
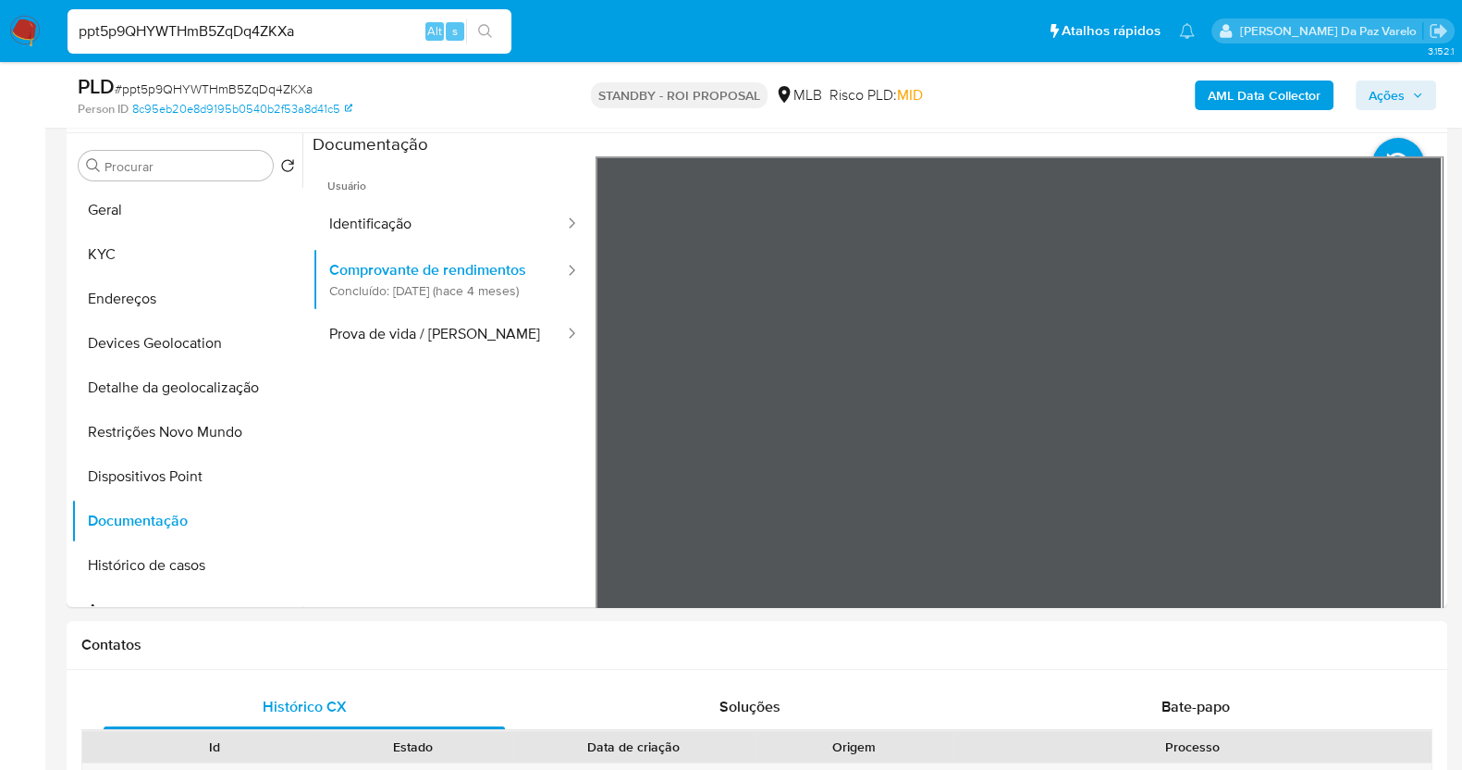
click at [240, 25] on input "ppt5p9QHYWTHmB5ZqDq4ZKXa" at bounding box center [290, 31] width 444 height 24
paste input "BKTMVFHtDkZleZnp8g82c2K3"
type input "BKTMVFHtDkZleZnp8g82c2K3"
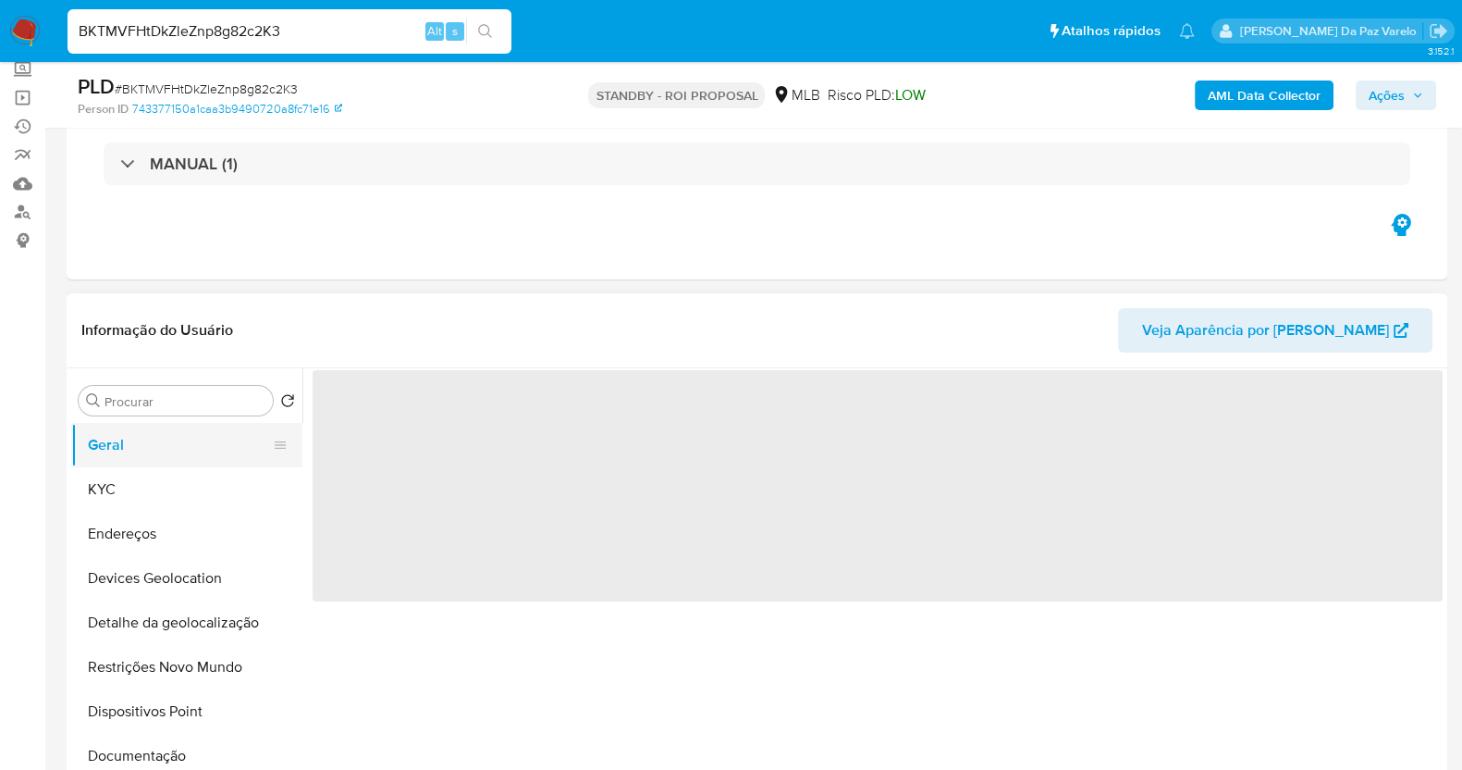
scroll to position [115, 0]
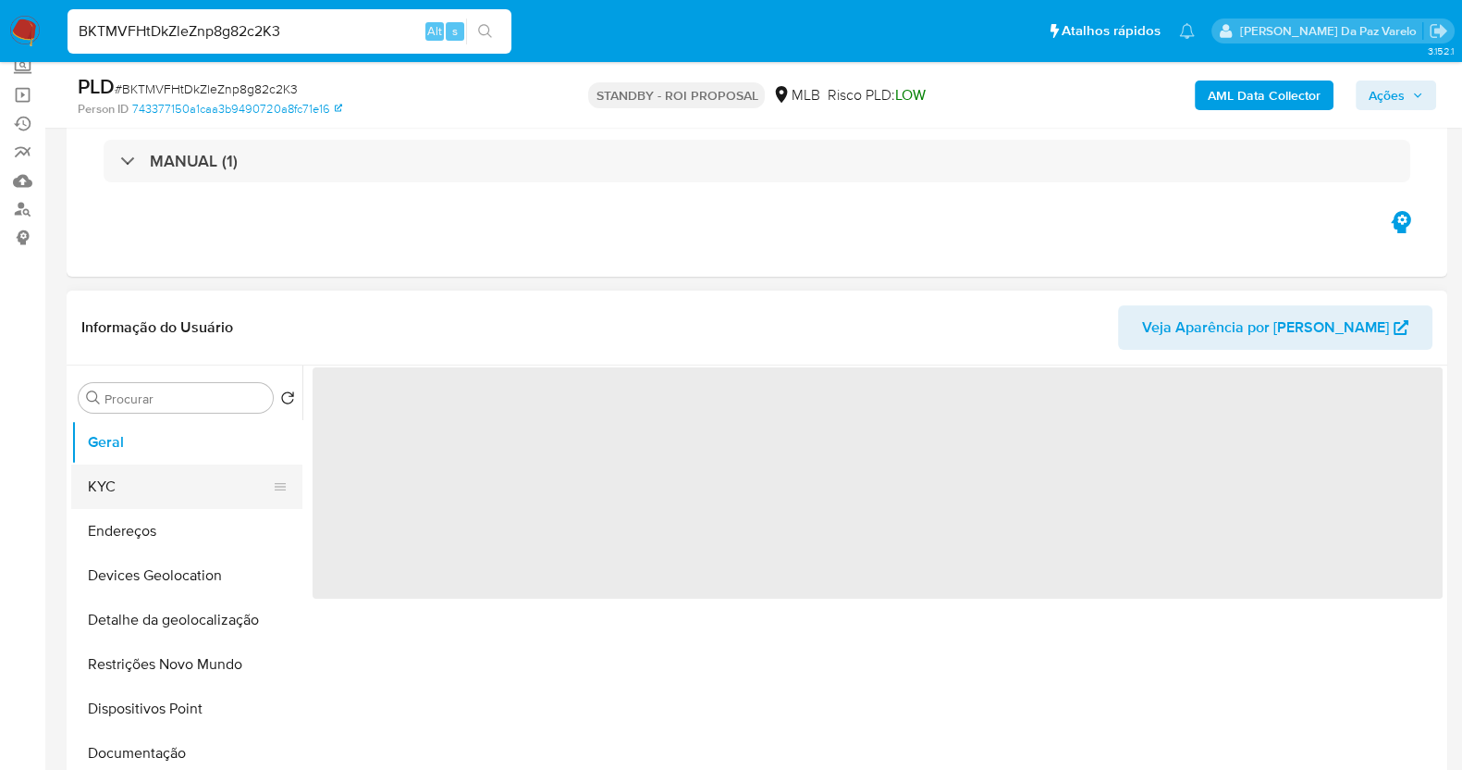
click at [131, 486] on button "KYC" at bounding box center [179, 486] width 216 height 44
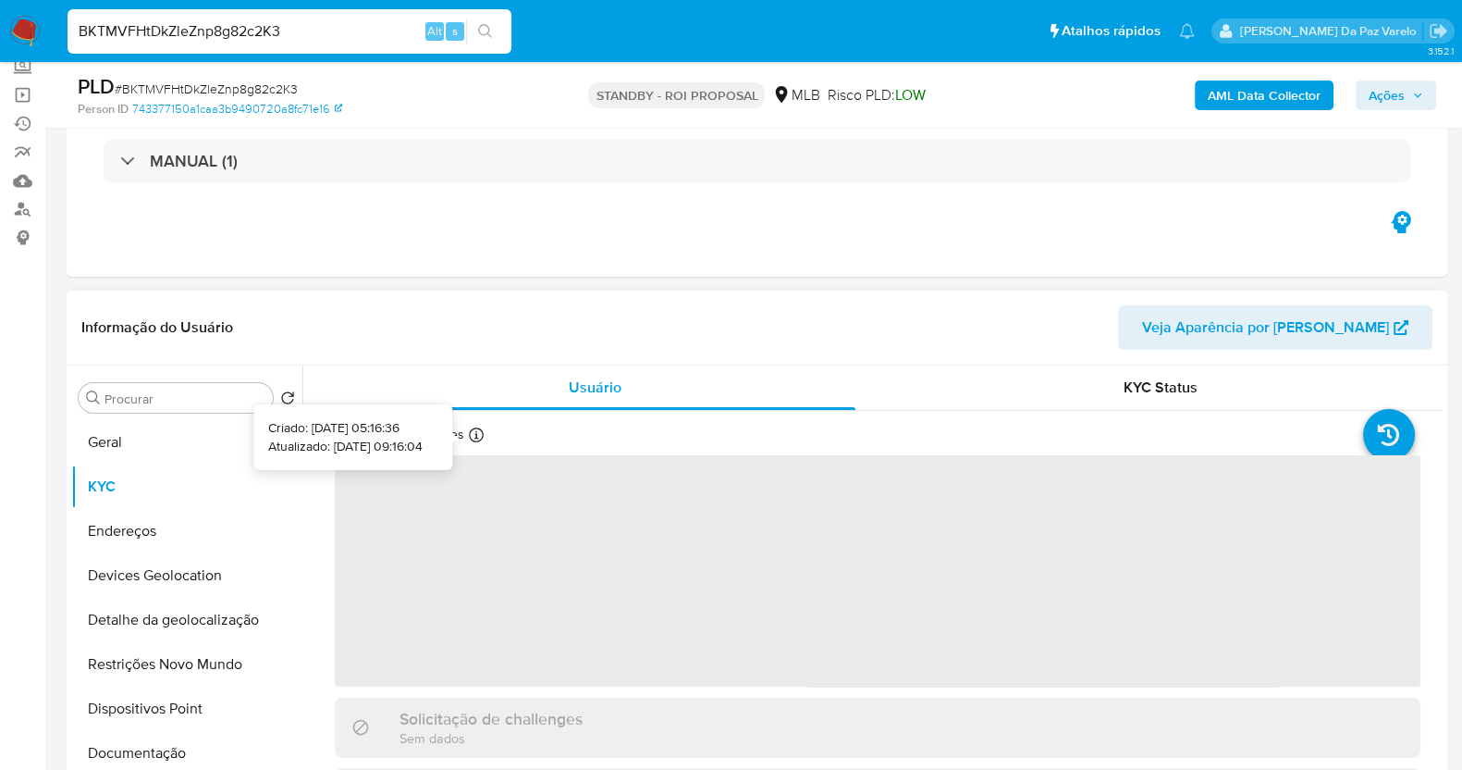
click at [471, 427] on icon at bounding box center [476, 434] width 15 height 15
select select "10"
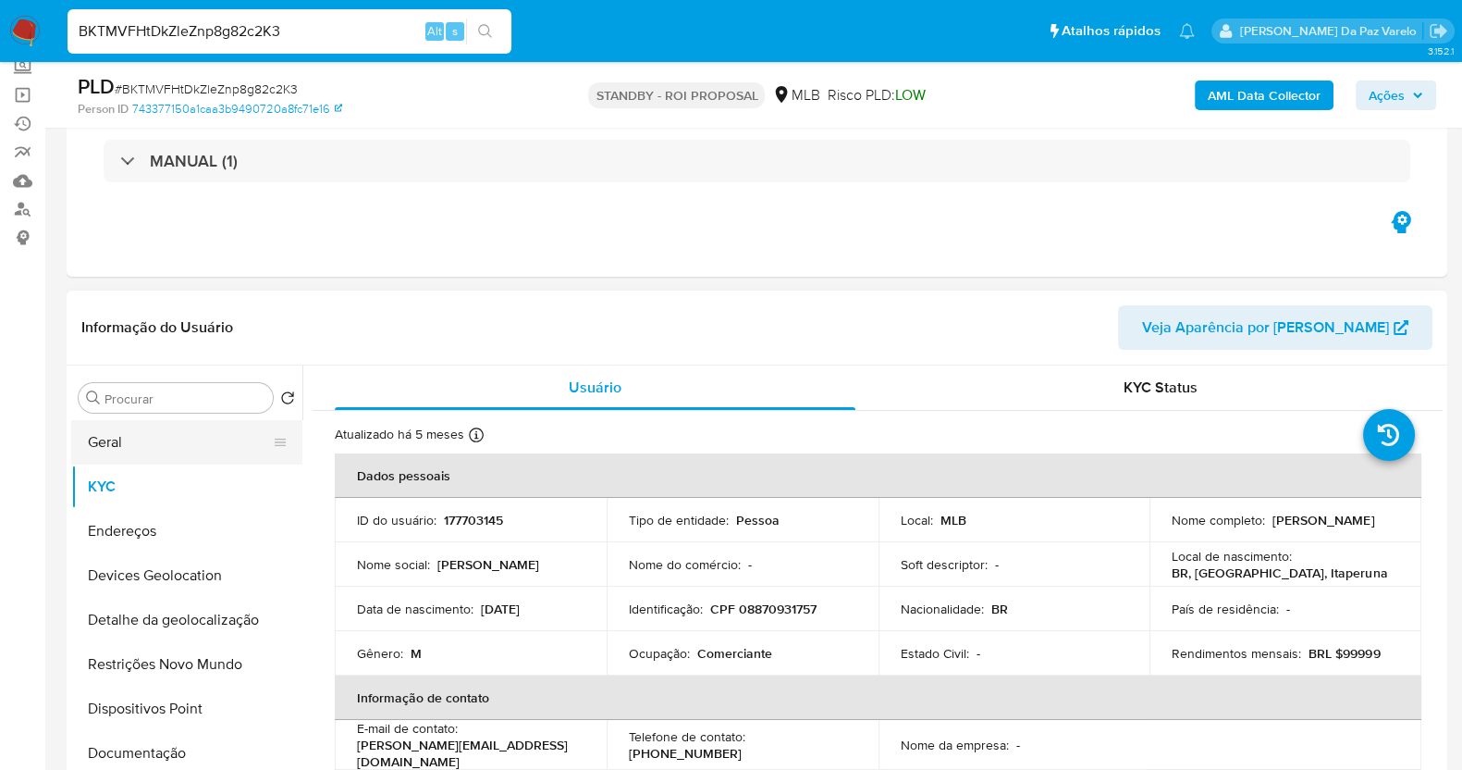
click at [202, 450] on button "Geral" at bounding box center [179, 442] width 216 height 44
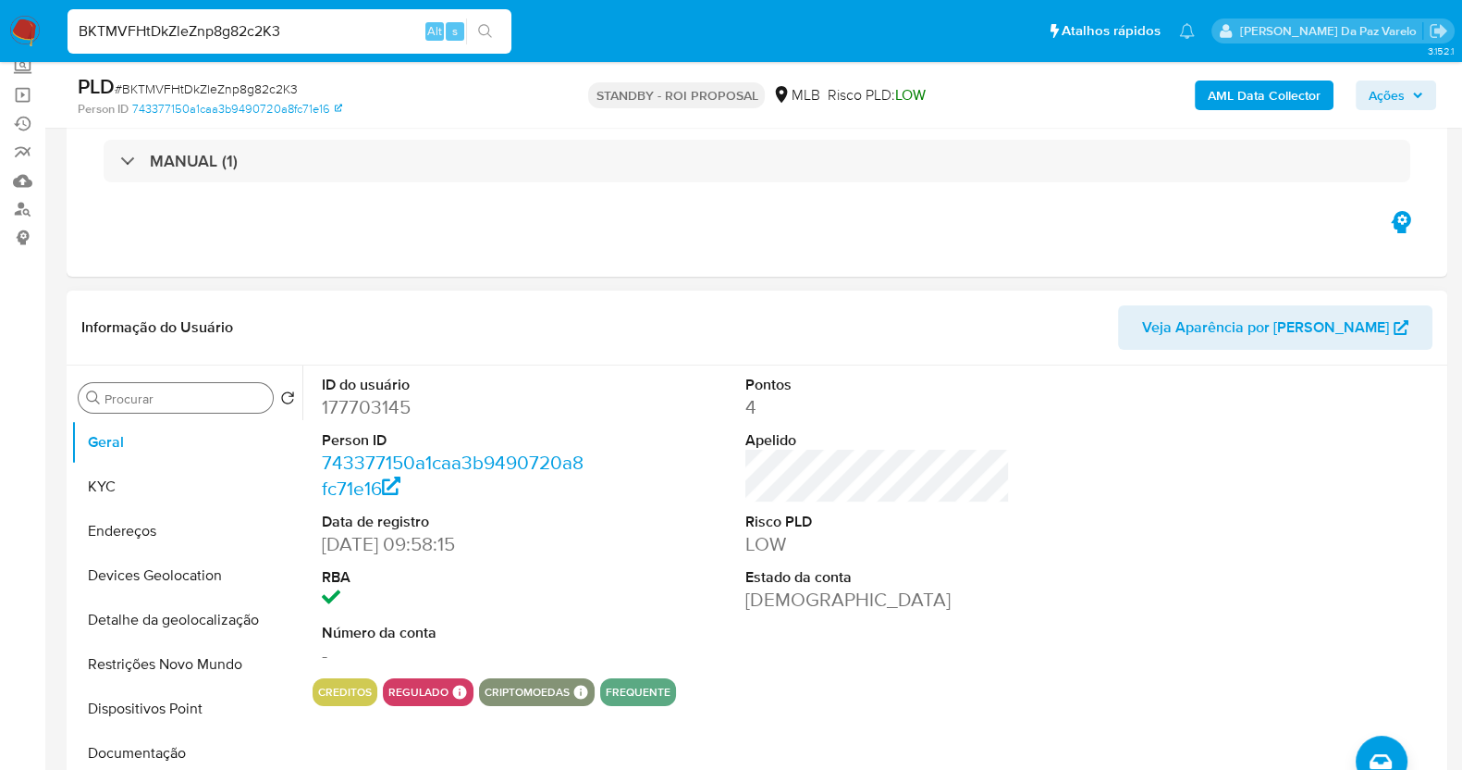
click at [216, 398] on input "Procurar" at bounding box center [185, 398] width 161 height 17
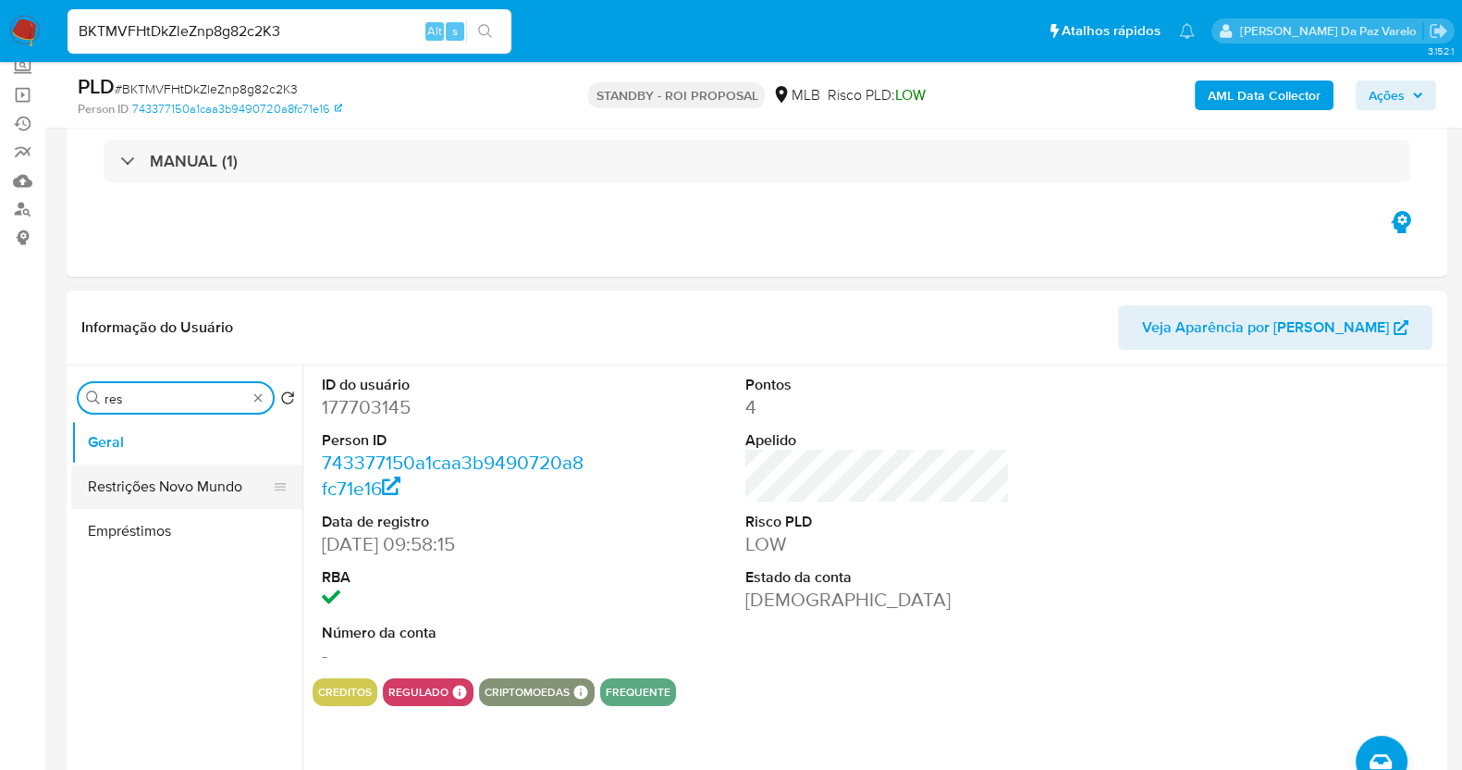
type input "res"
click at [206, 485] on button "Restrições Novo Mundo" at bounding box center [179, 486] width 216 height 44
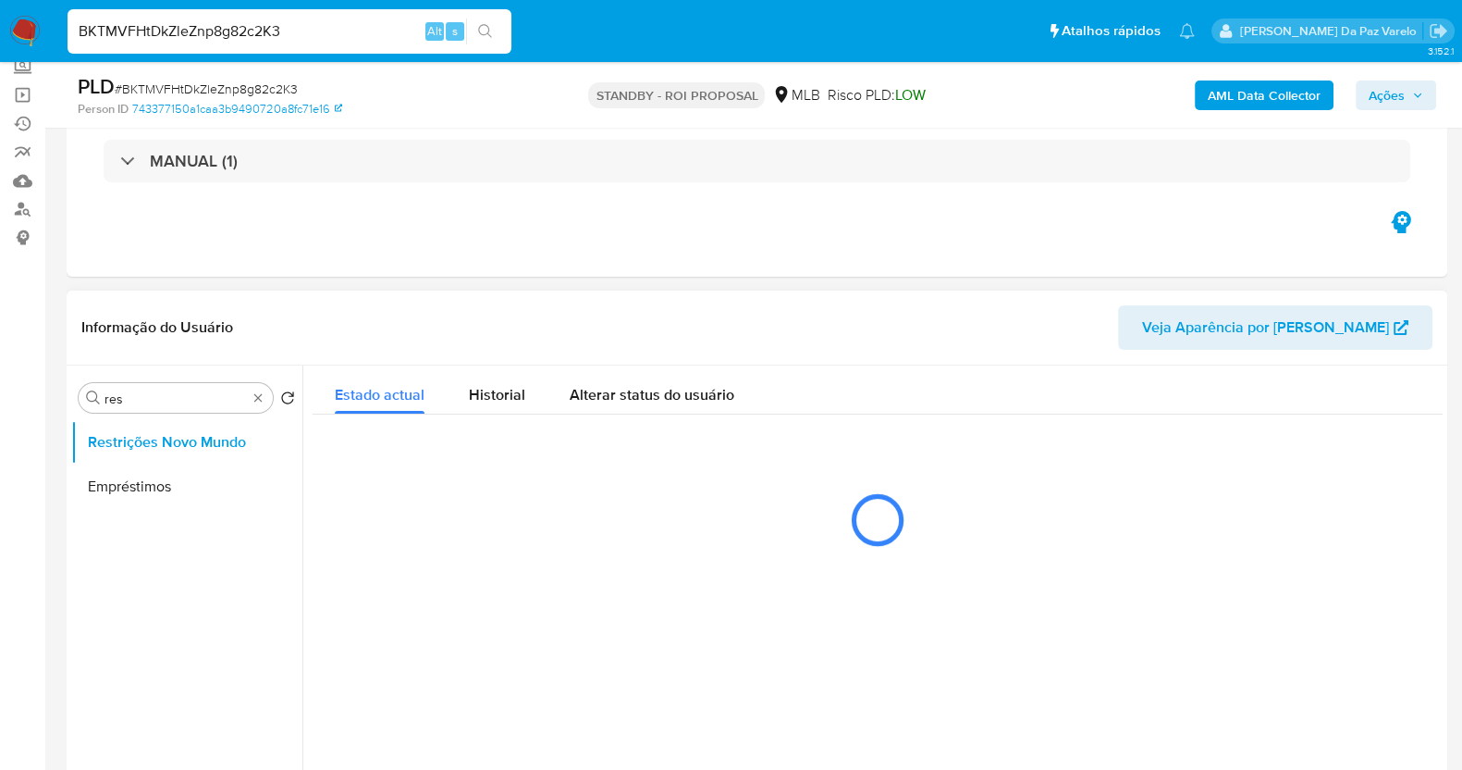
scroll to position [230, 0]
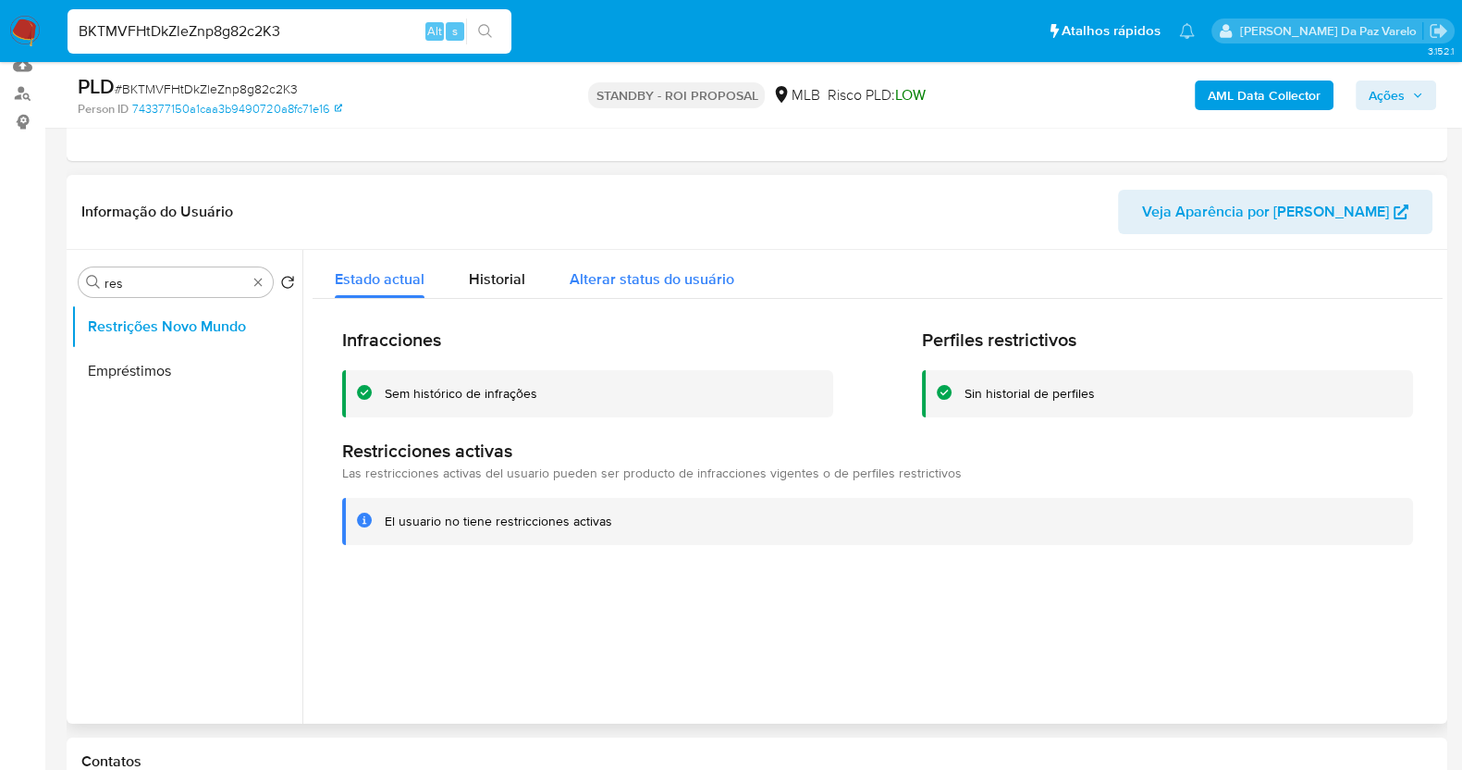
click at [618, 282] on span "Alterar status do usuário" at bounding box center [652, 278] width 165 height 21
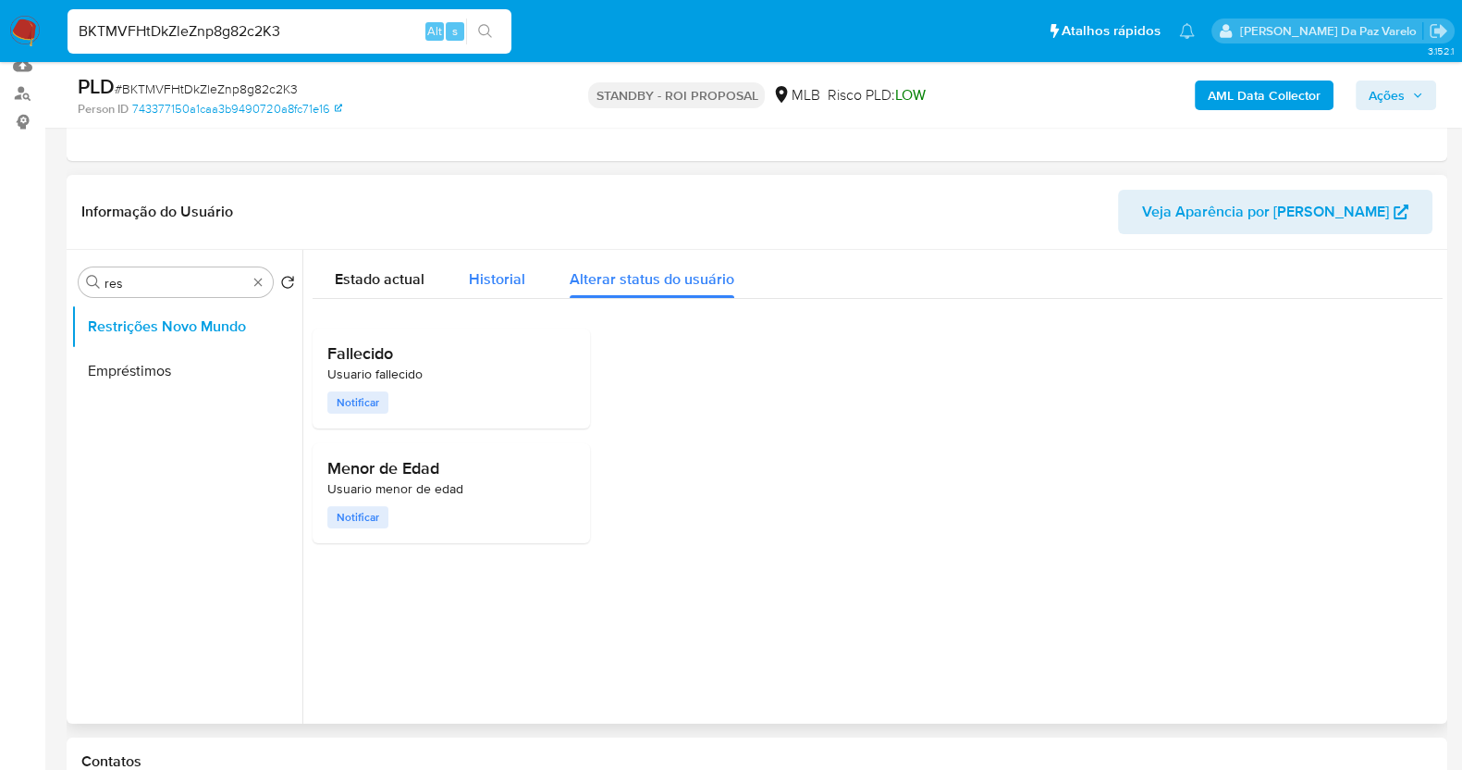
click at [505, 279] on span "Historial" at bounding box center [497, 278] width 56 height 21
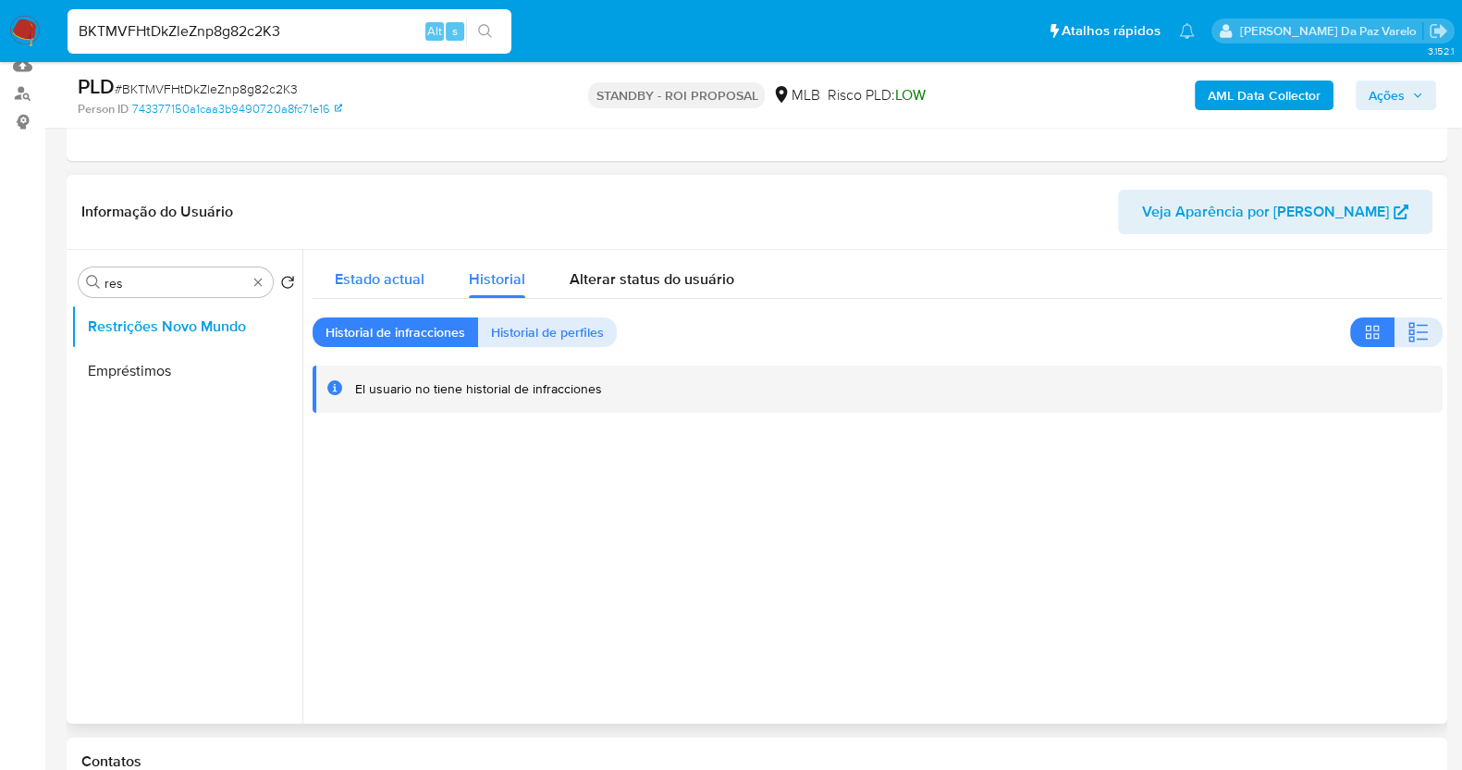
click at [404, 289] on div "Estado actual" at bounding box center [380, 274] width 90 height 49
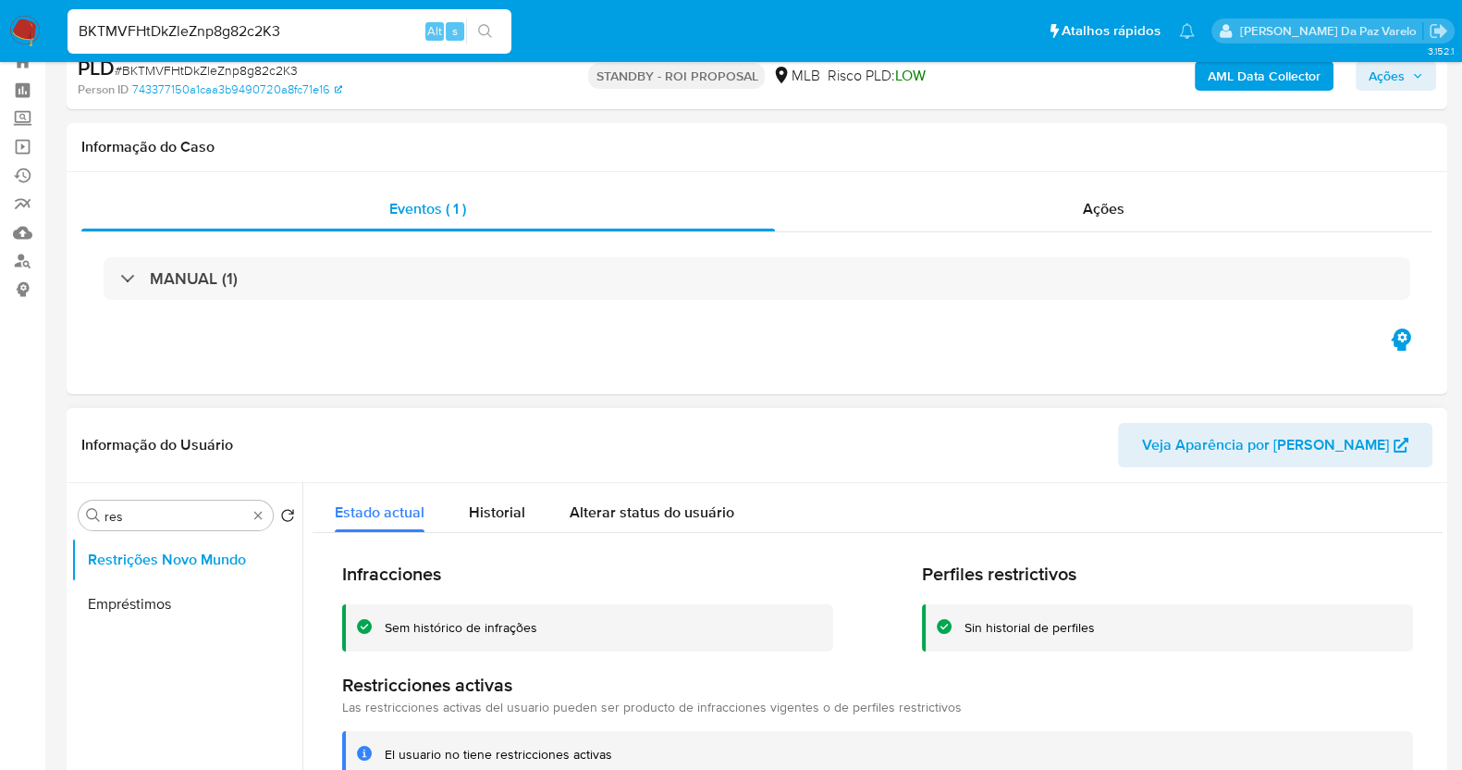
scroll to position [115, 0]
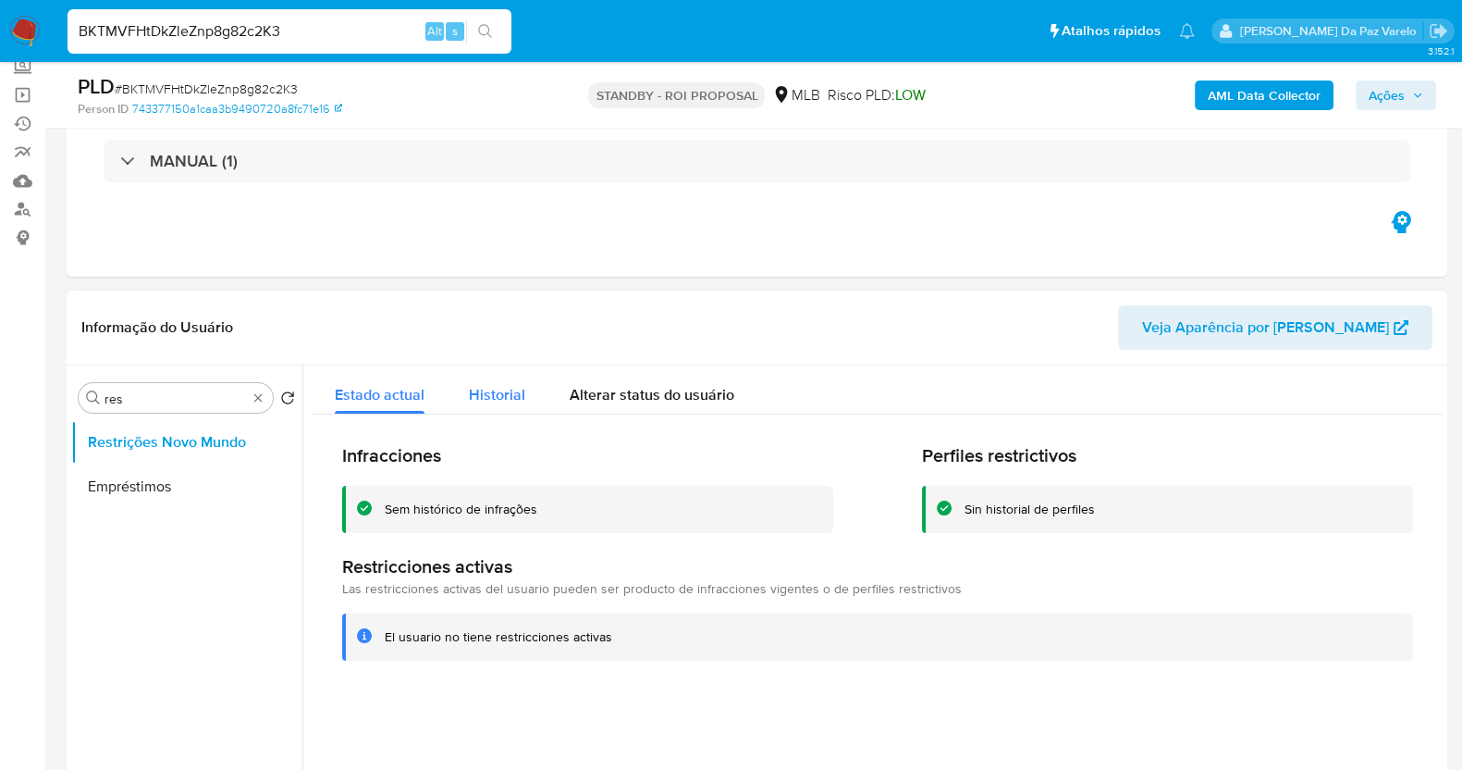
click at [499, 395] on span "Historial" at bounding box center [497, 394] width 56 height 21
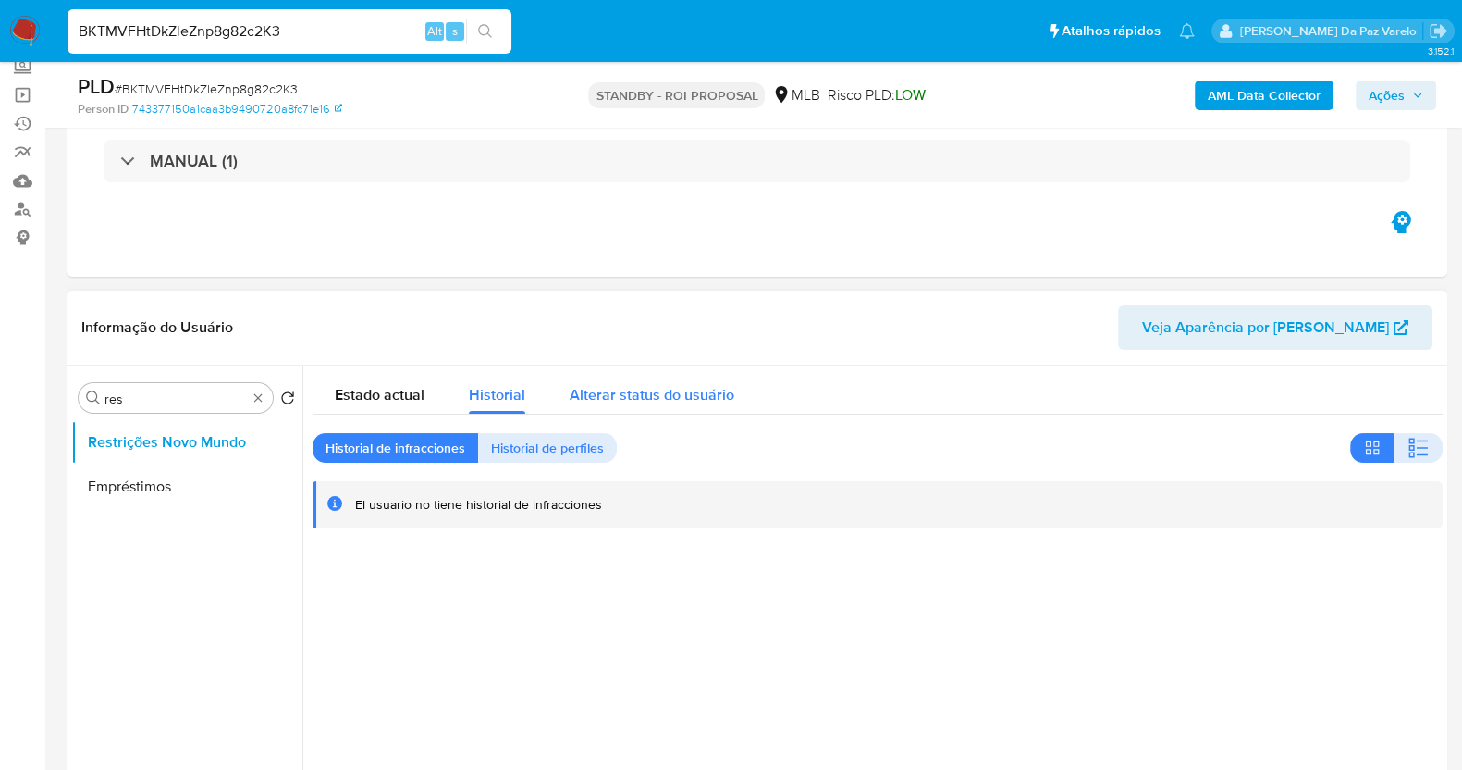
click at [595, 400] on span "Alterar status do usuário" at bounding box center [652, 394] width 165 height 21
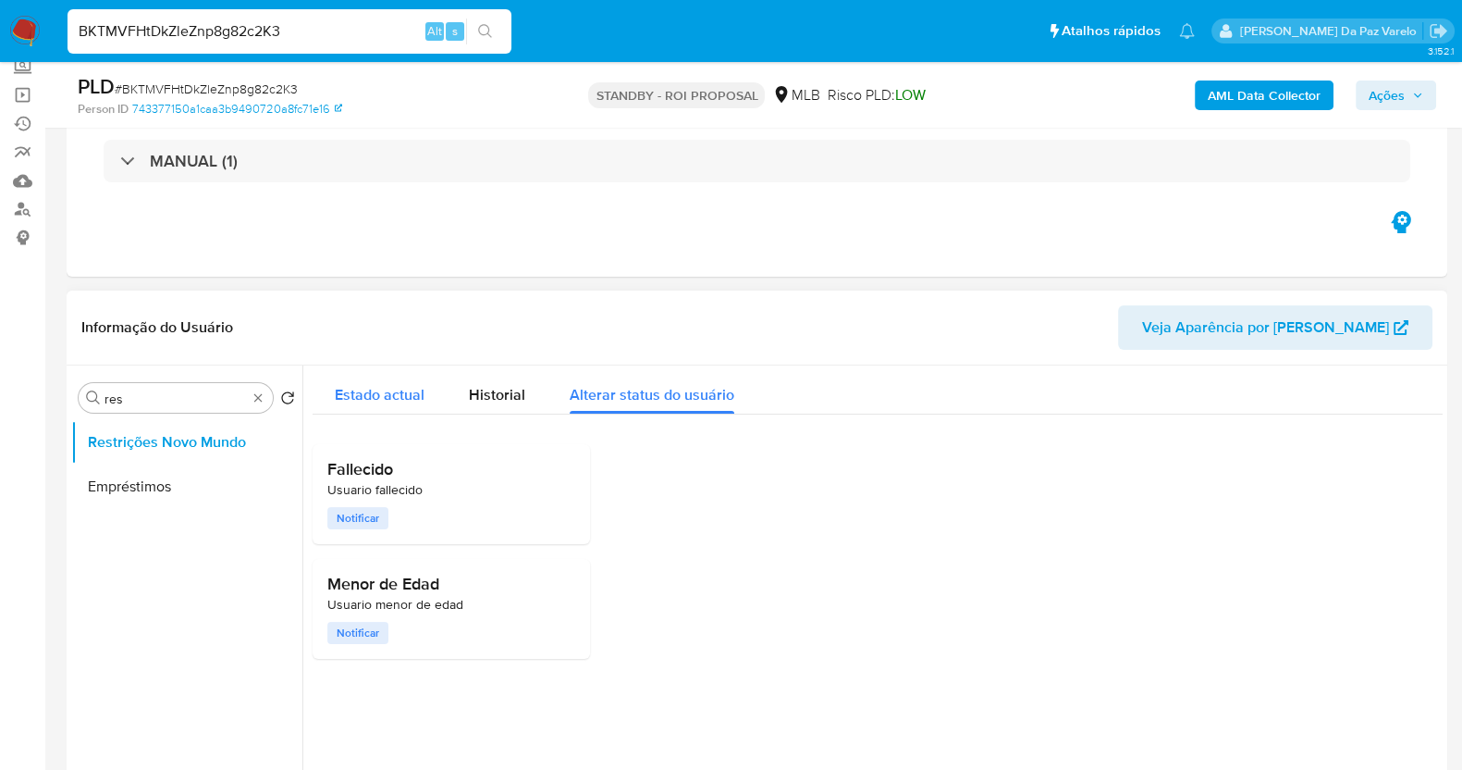
click at [316, 393] on button "Estado actual" at bounding box center [380, 389] width 134 height 49
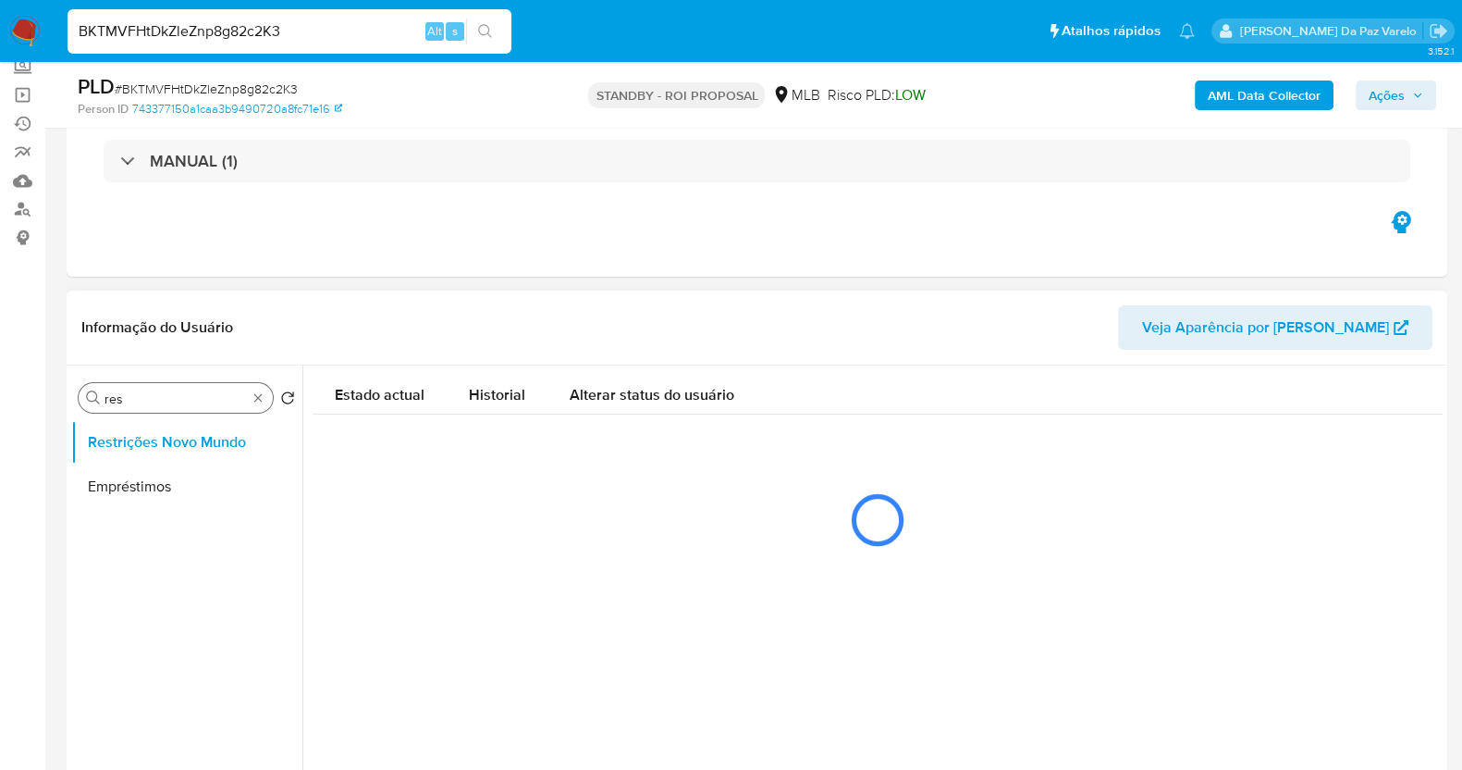
click at [259, 386] on div "Procurar res" at bounding box center [176, 398] width 194 height 30
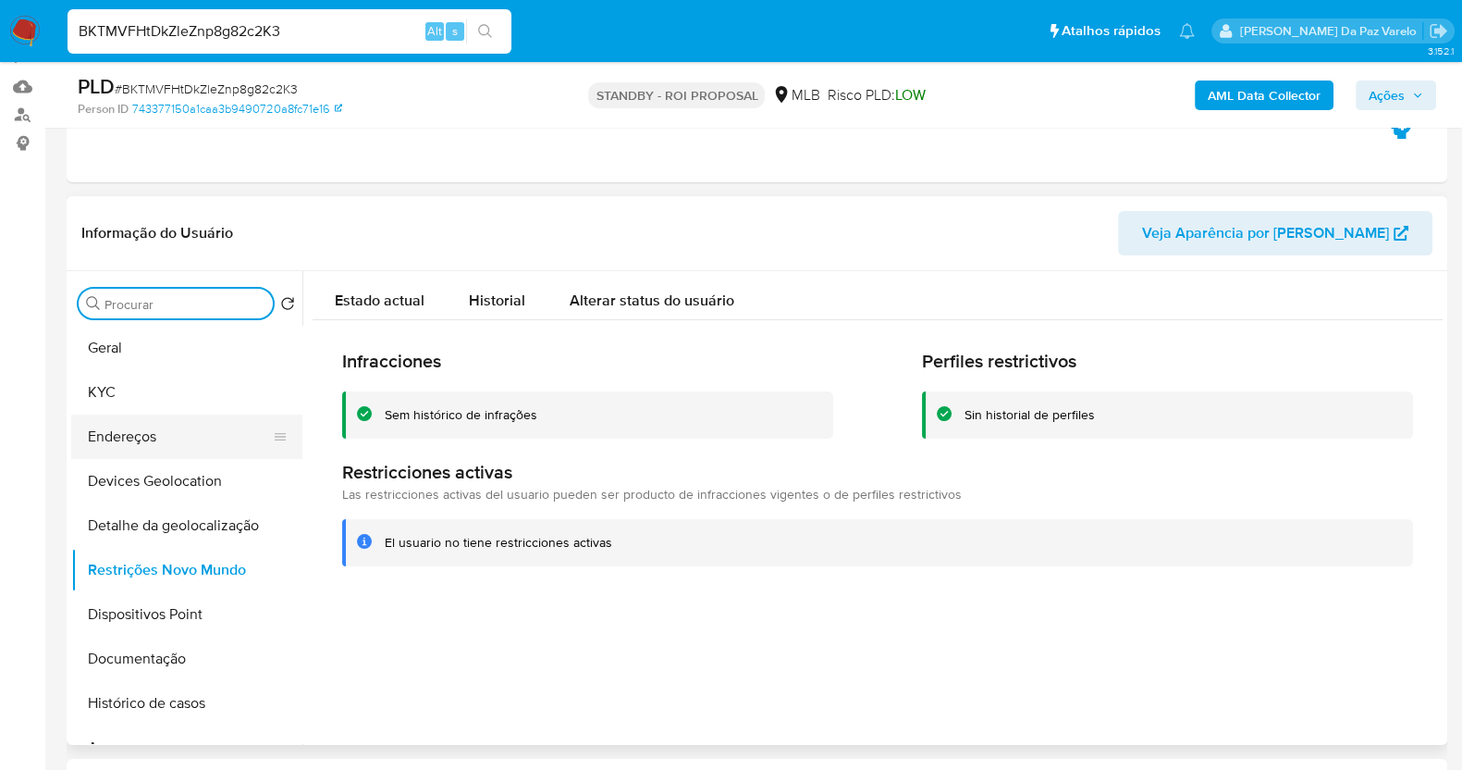
scroll to position [230, 0]
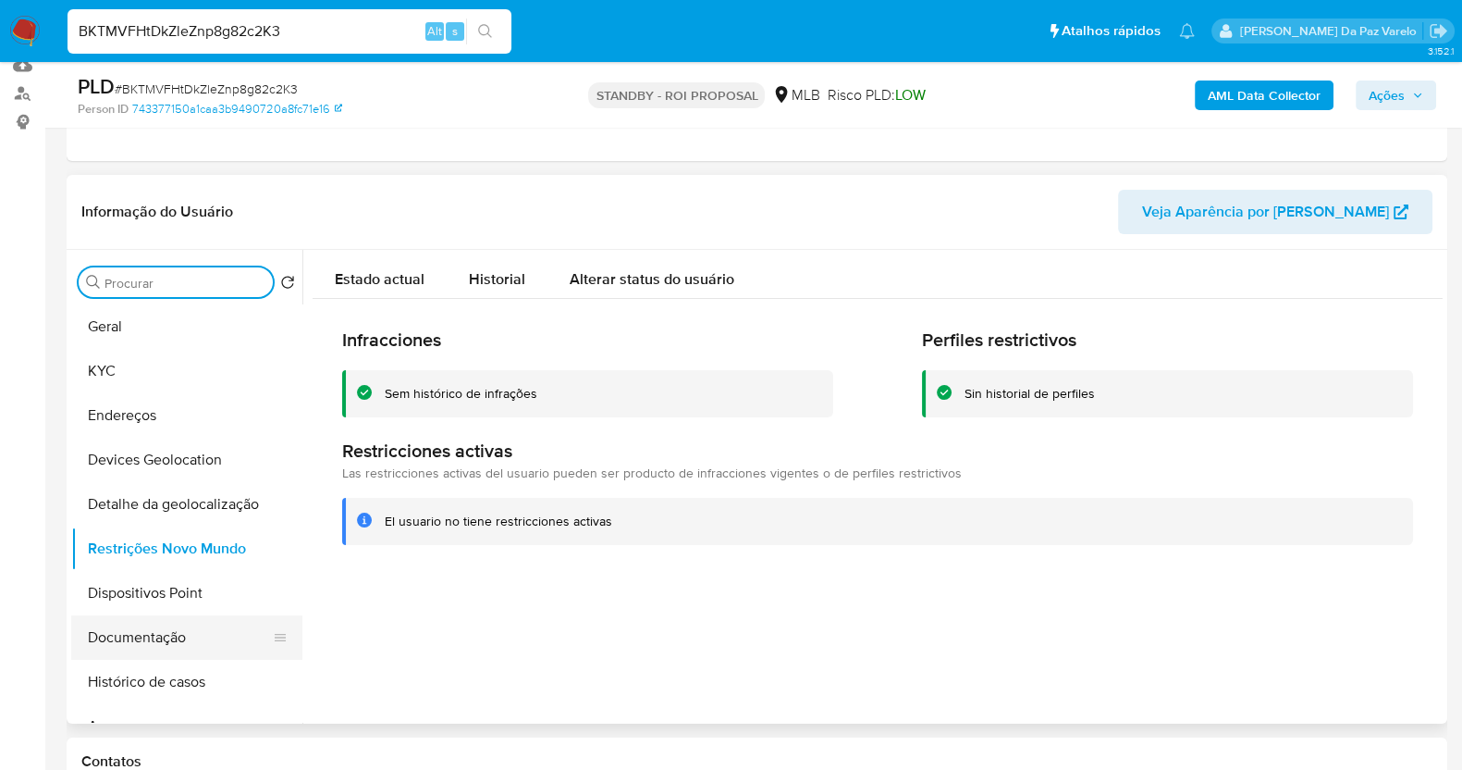
click at [134, 646] on button "Documentação" at bounding box center [179, 637] width 216 height 44
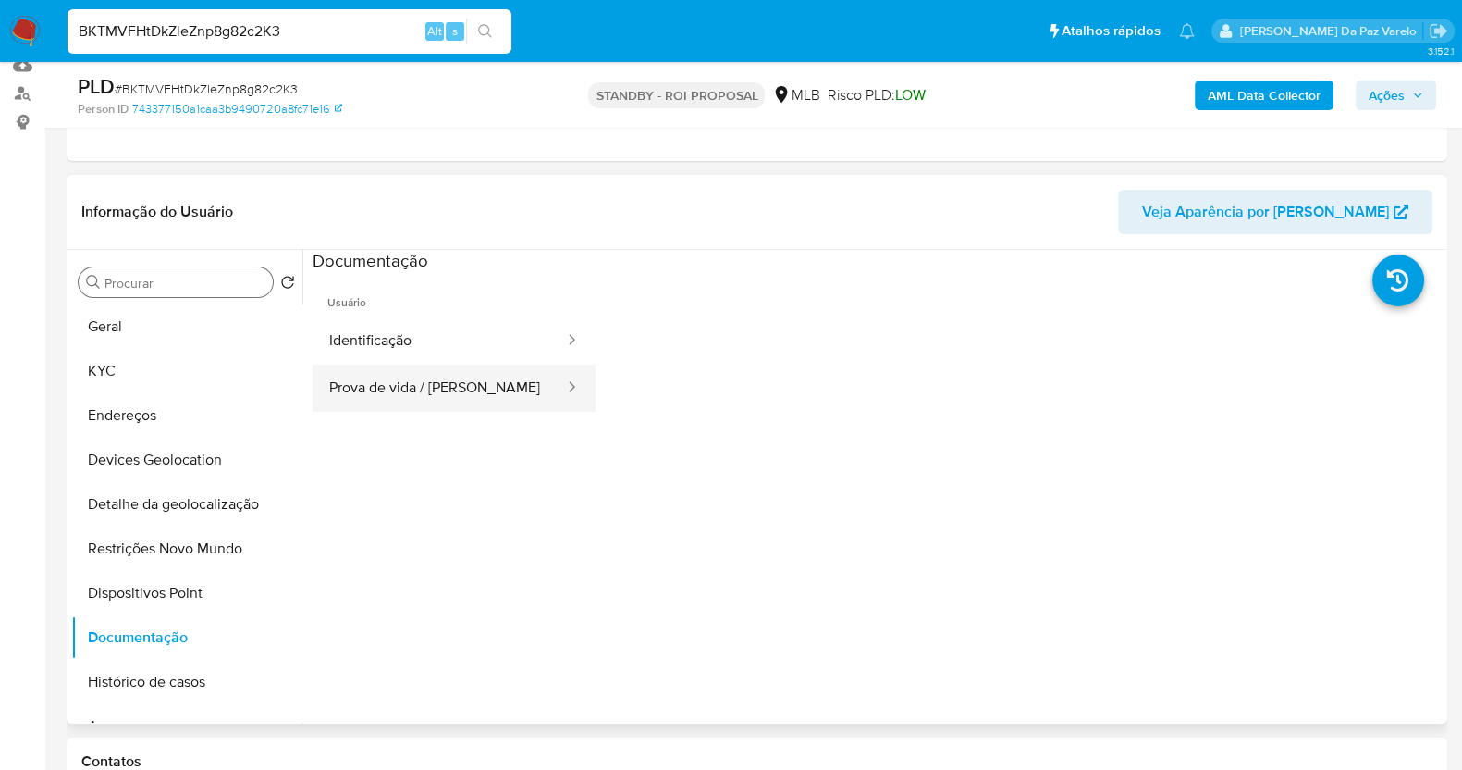
click at [473, 374] on button "Prova de vida / Selfie" at bounding box center [439, 387] width 253 height 47
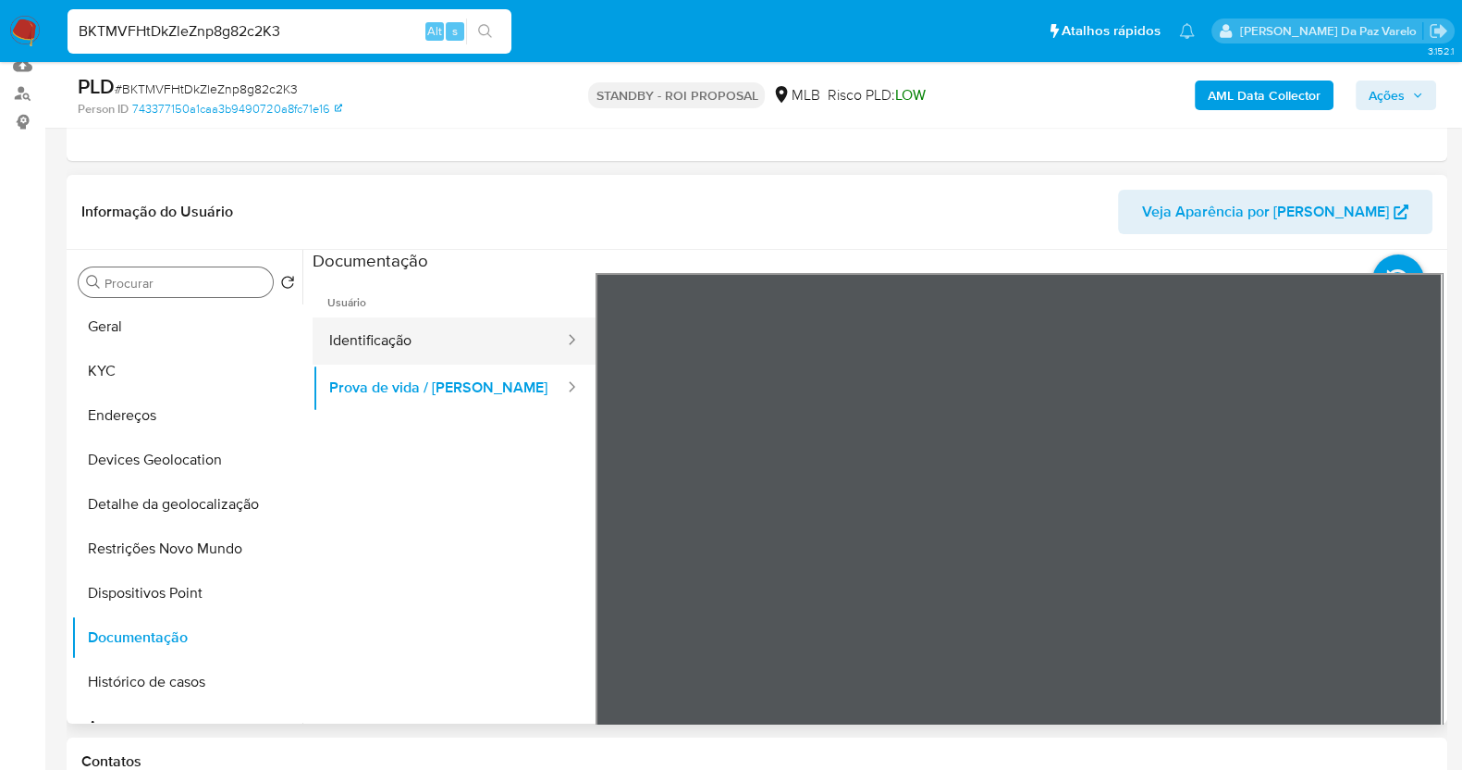
click at [442, 326] on button "Identificação" at bounding box center [439, 340] width 253 height 47
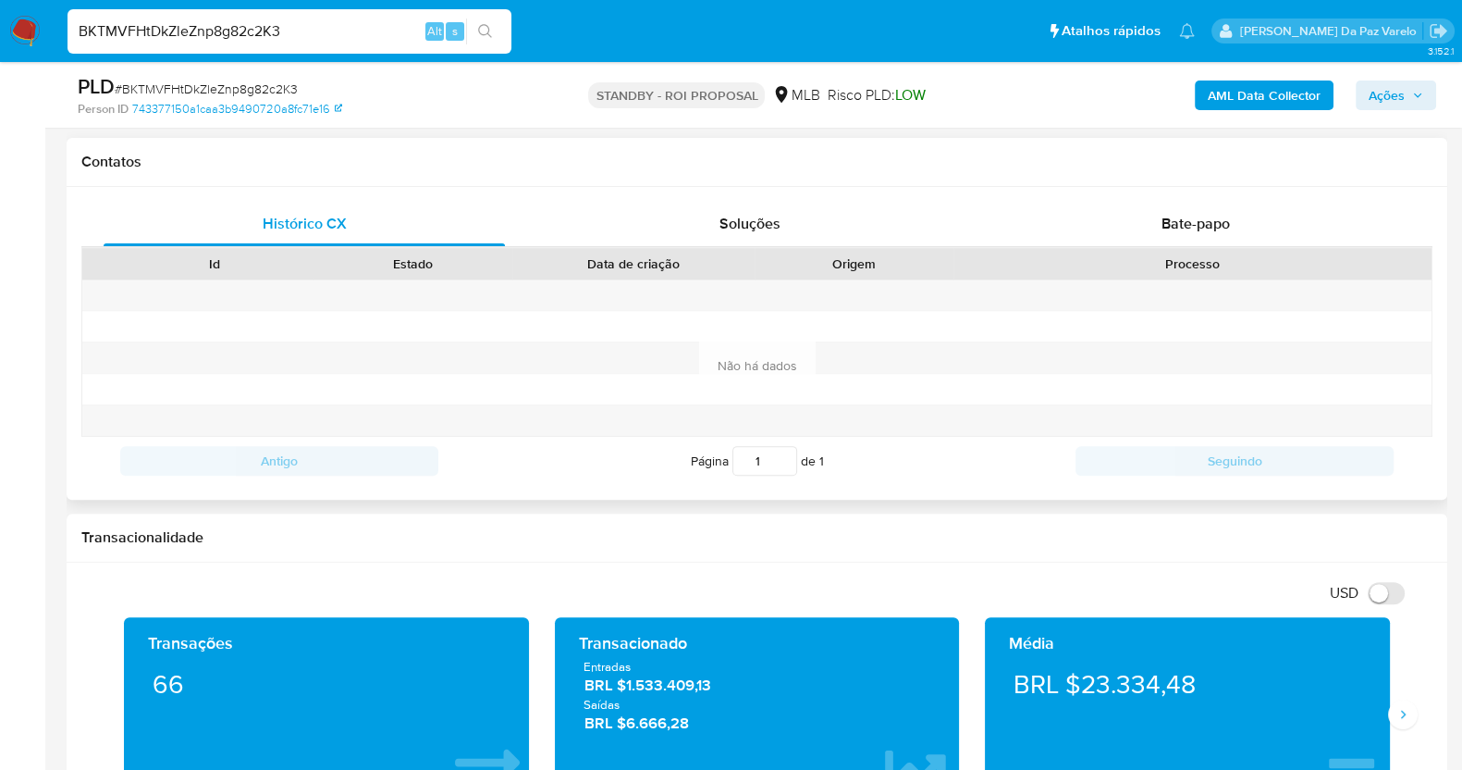
scroll to position [808, 0]
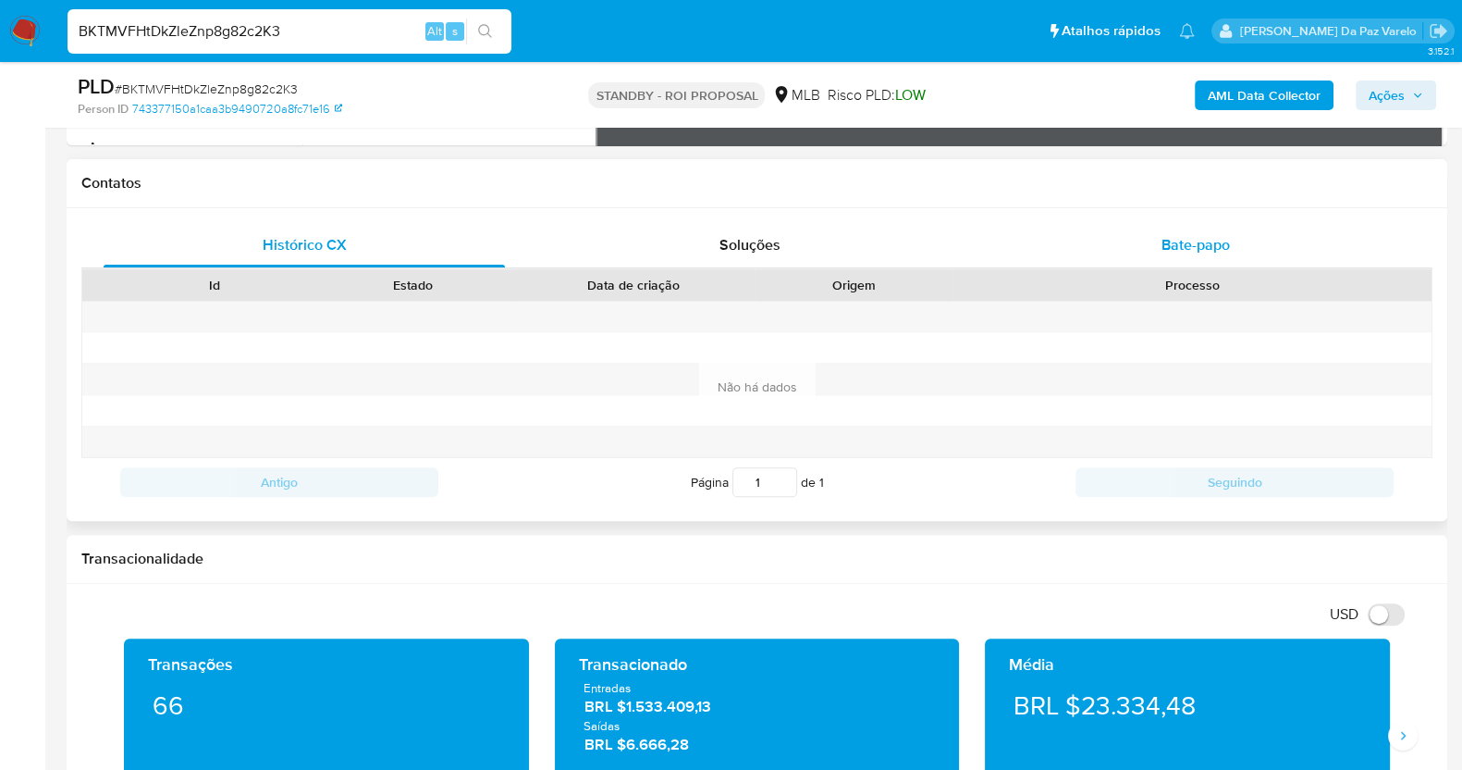
click at [1177, 245] on span "Bate-papo" at bounding box center [1196, 244] width 68 height 21
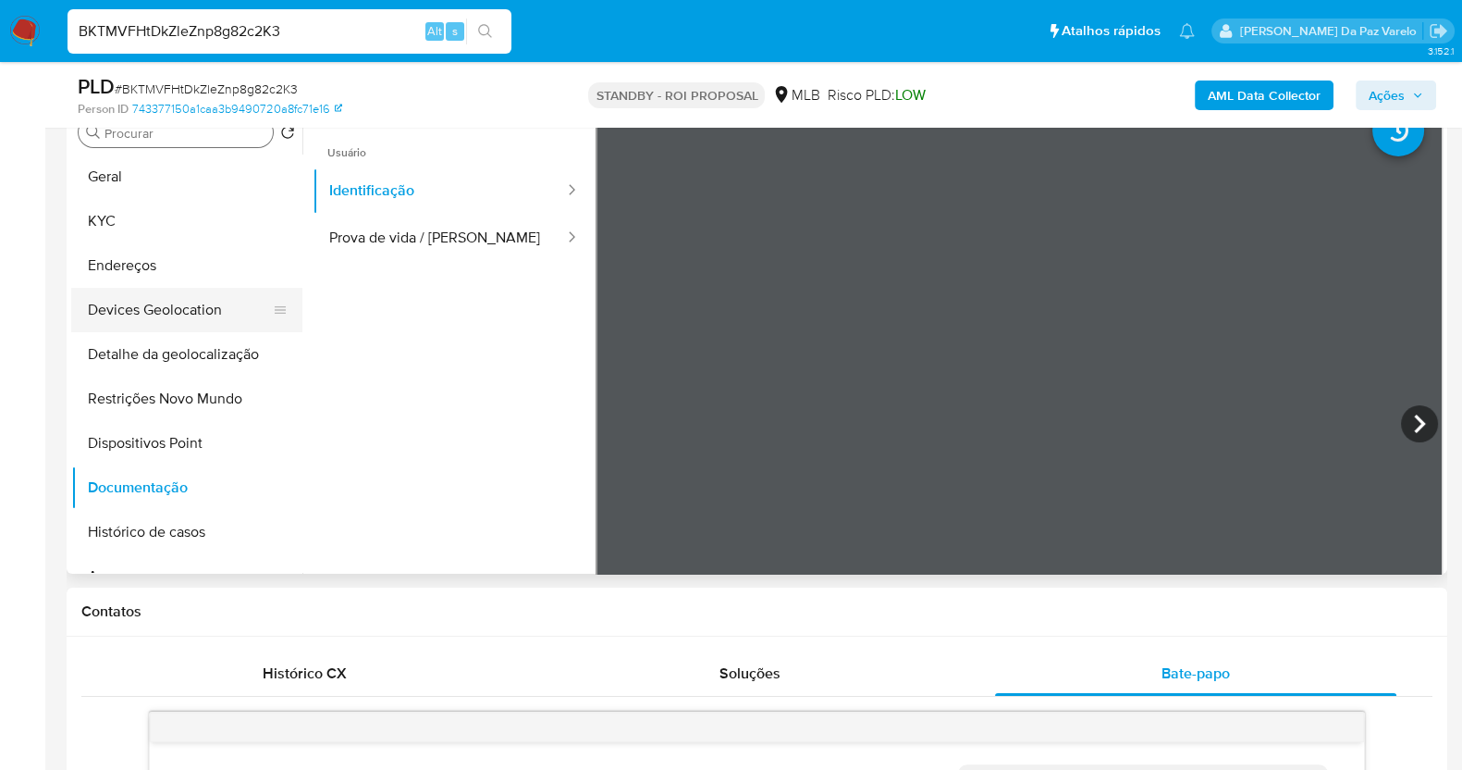
scroll to position [347, 0]
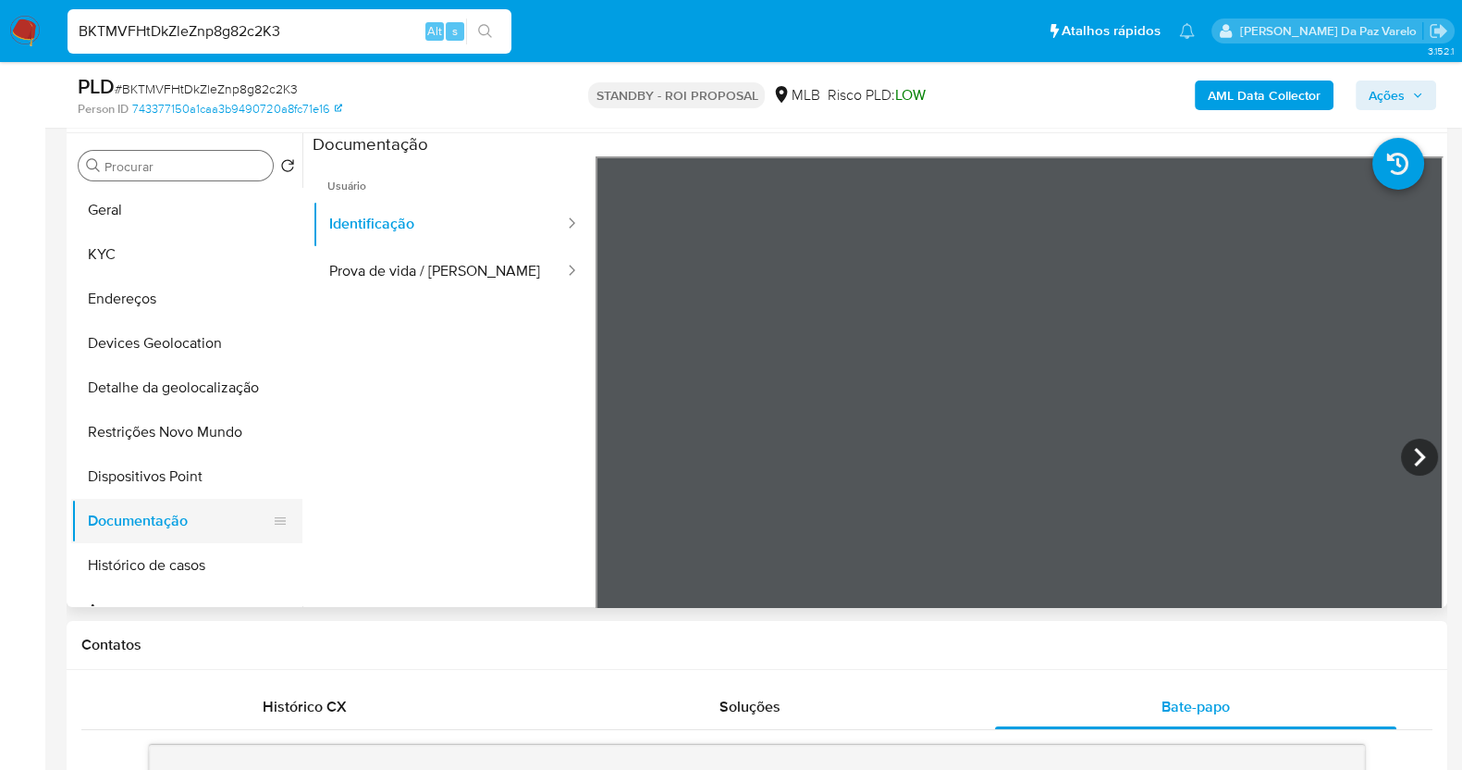
click at [153, 524] on button "Documentação" at bounding box center [179, 521] width 216 height 44
click at [1398, 438] on div at bounding box center [1020, 459] width 848 height 607
click at [1401, 445] on icon at bounding box center [1419, 456] width 37 height 37
click at [422, 217] on button "Identificação" at bounding box center [439, 224] width 253 height 47
click at [442, 270] on button "Prova de vida / Selfie" at bounding box center [439, 271] width 253 height 47
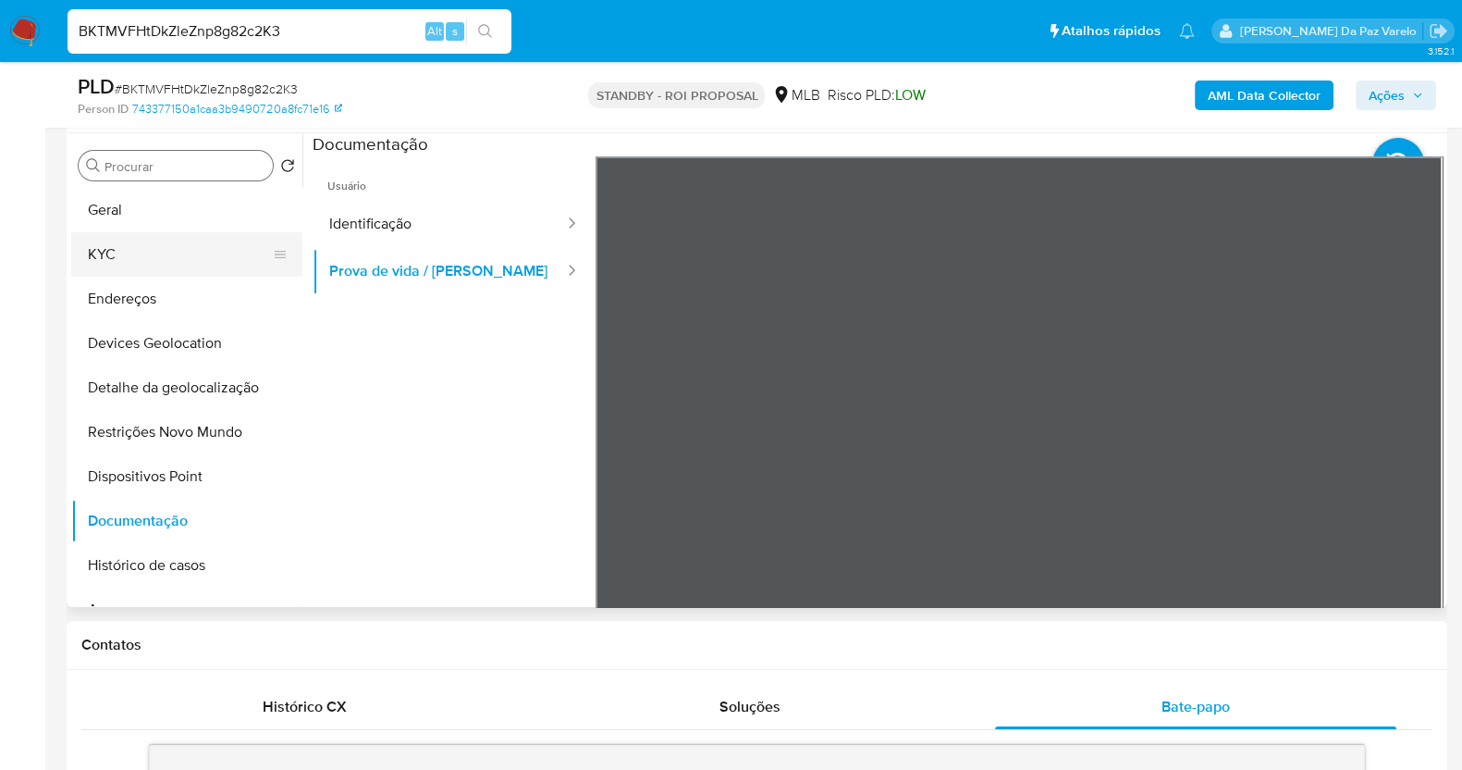
click at [142, 250] on button "KYC" at bounding box center [179, 254] width 216 height 44
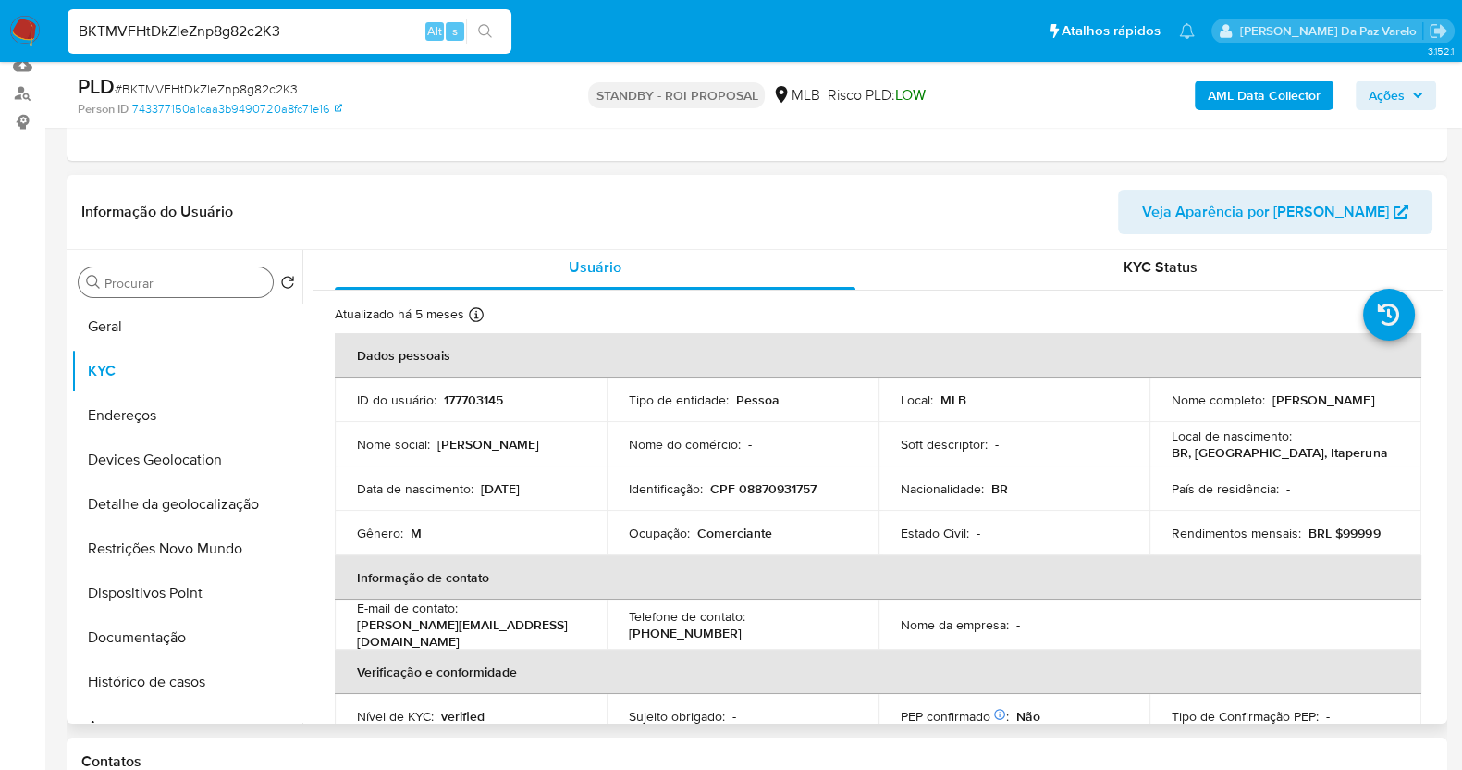
scroll to position [0, 0]
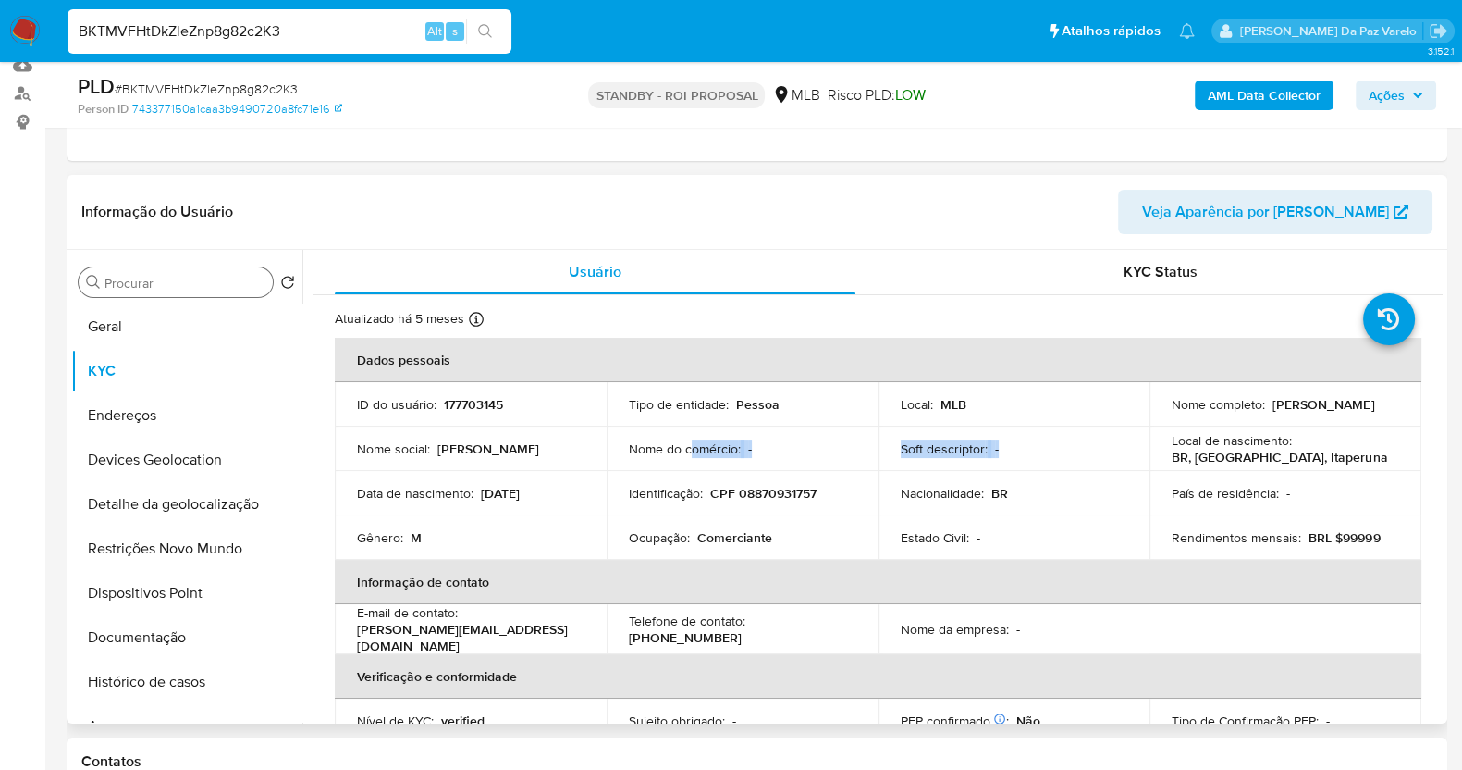
drag, startPoint x: 690, startPoint y: 450, endPoint x: 1018, endPoint y: 450, distance: 328.3
click at [1018, 450] on tr "Nome social : Sergio Nome do comércio : - Soft descriptor : - Local de nascimen…" at bounding box center [878, 448] width 1087 height 44
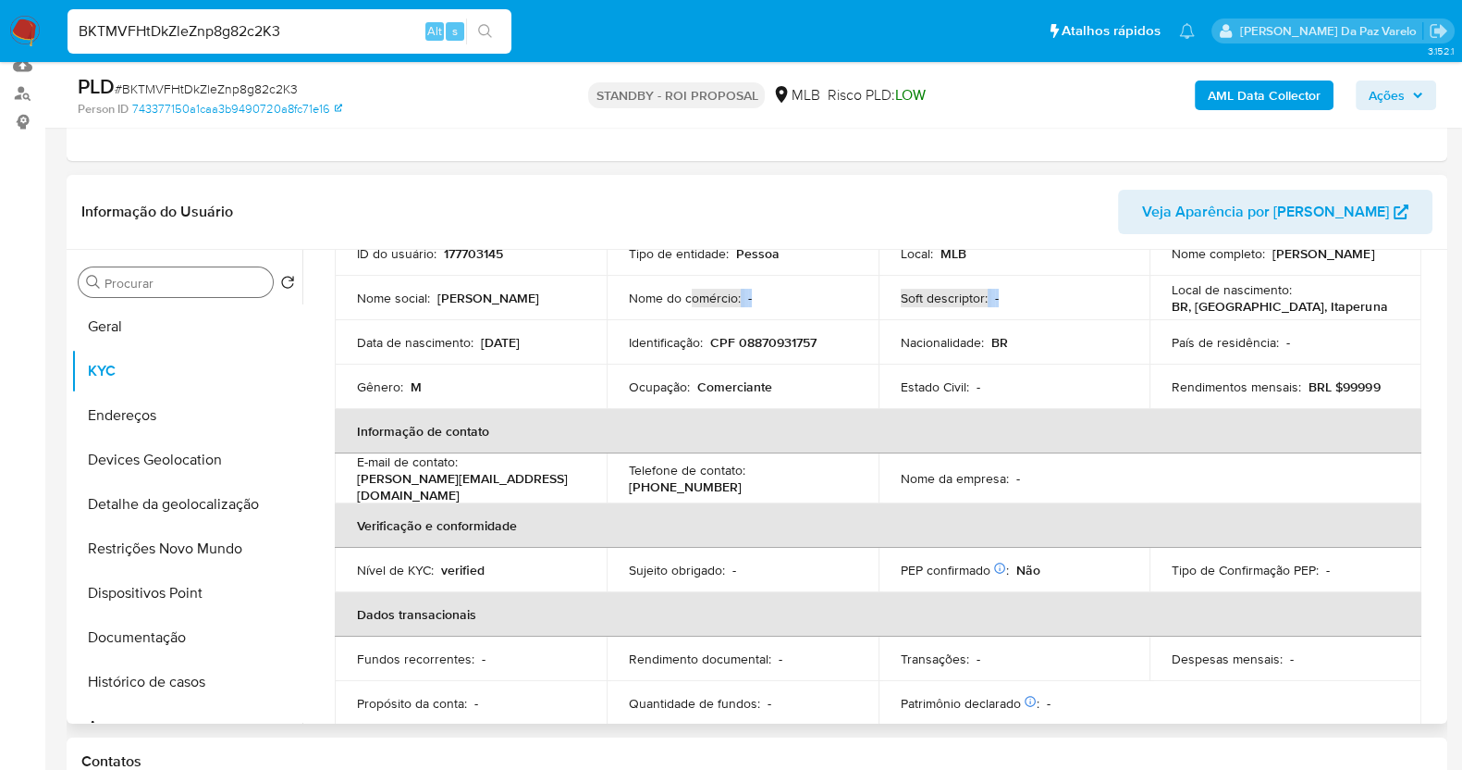
scroll to position [230, 0]
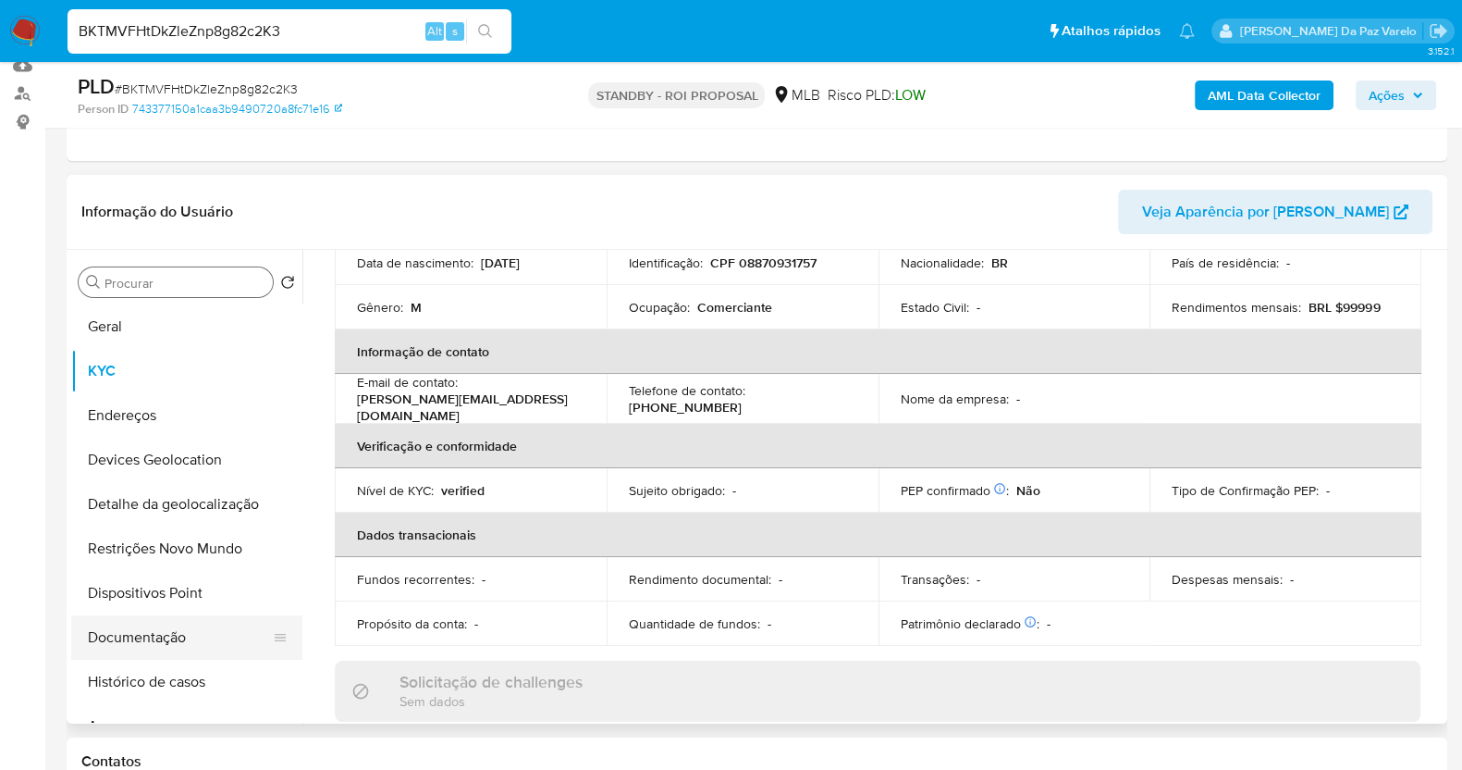
click at [148, 642] on button "Documentação" at bounding box center [179, 637] width 216 height 44
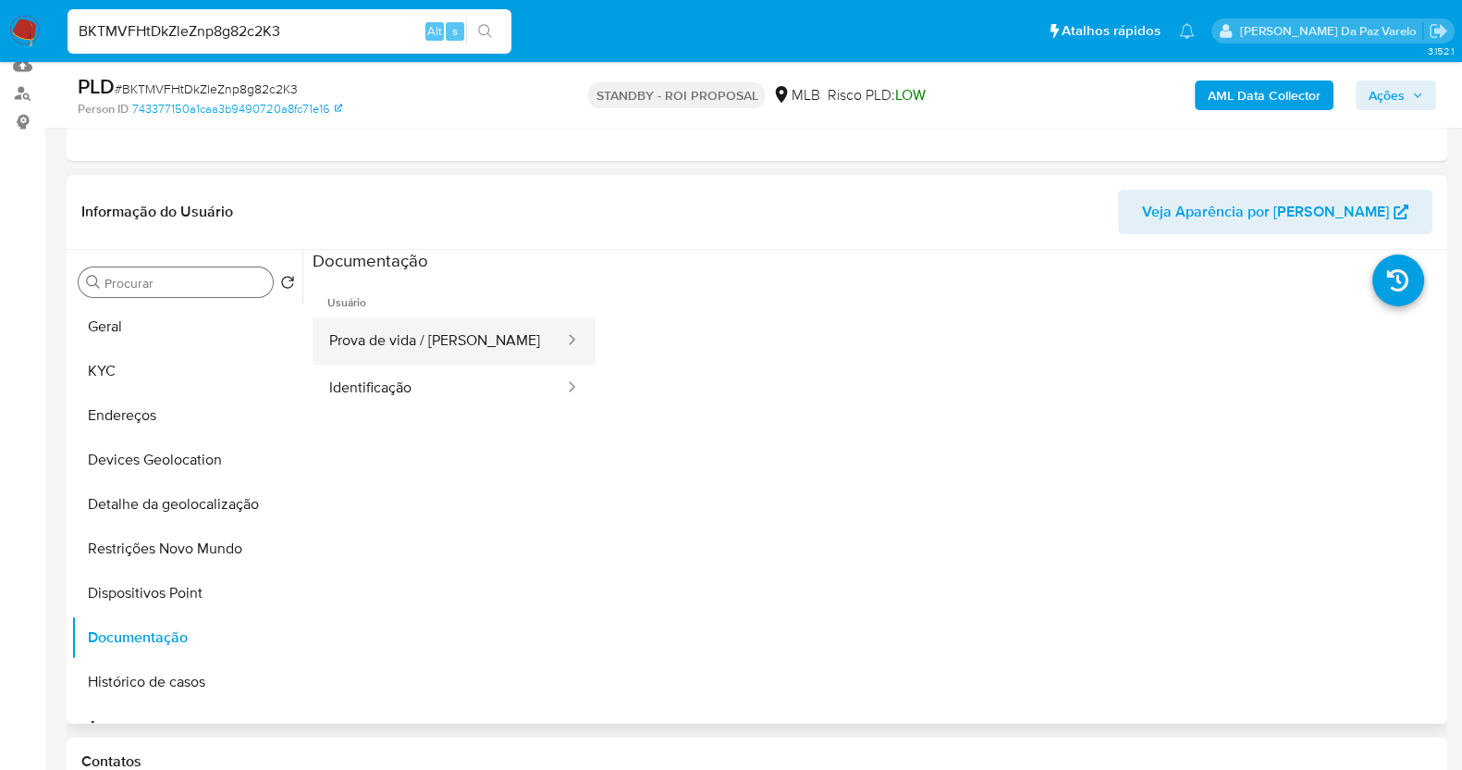
click at [430, 320] on button "Prova de vida / Selfie" at bounding box center [439, 340] width 253 height 47
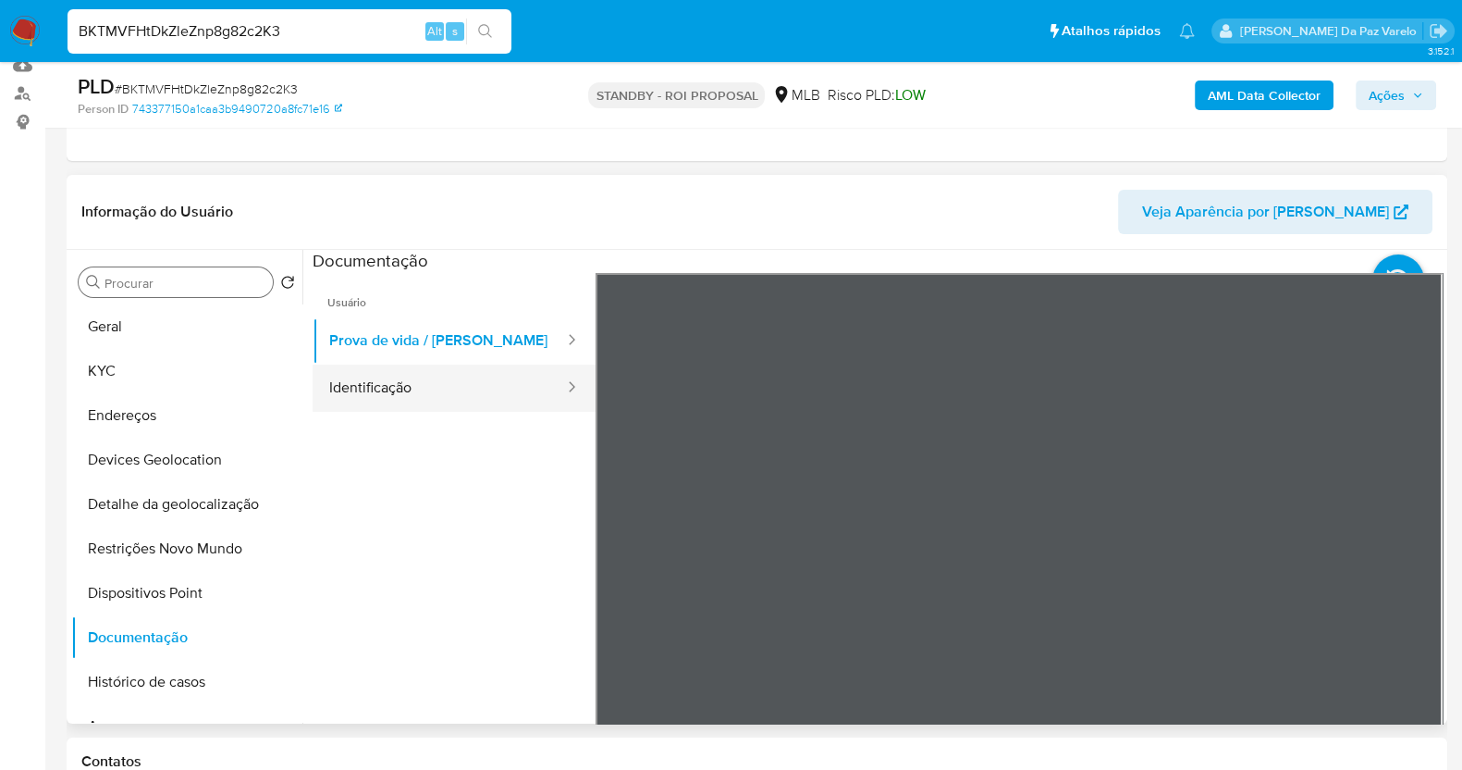
click at [490, 389] on button "Identificação" at bounding box center [439, 387] width 253 height 47
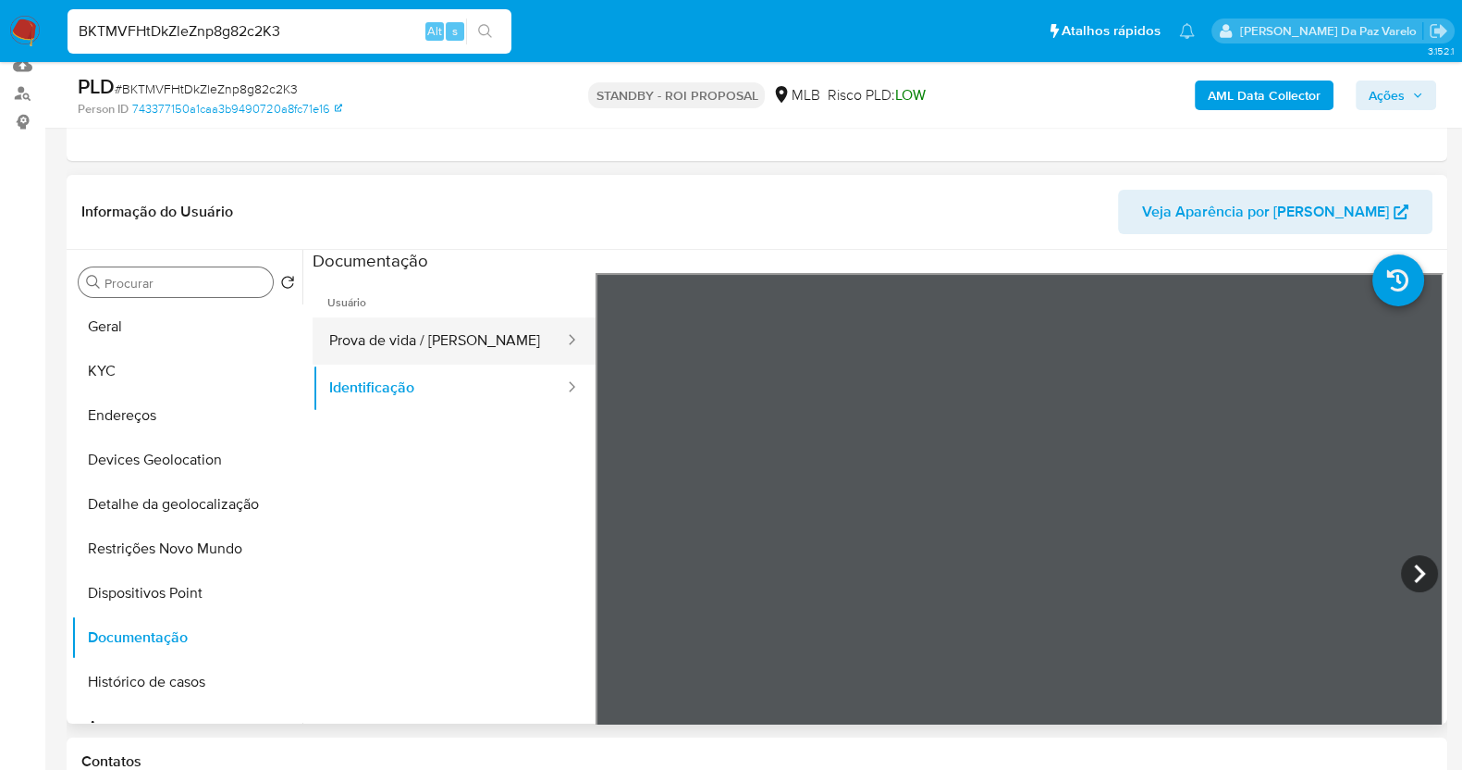
click at [462, 341] on button "Prova de vida / Selfie" at bounding box center [439, 340] width 253 height 47
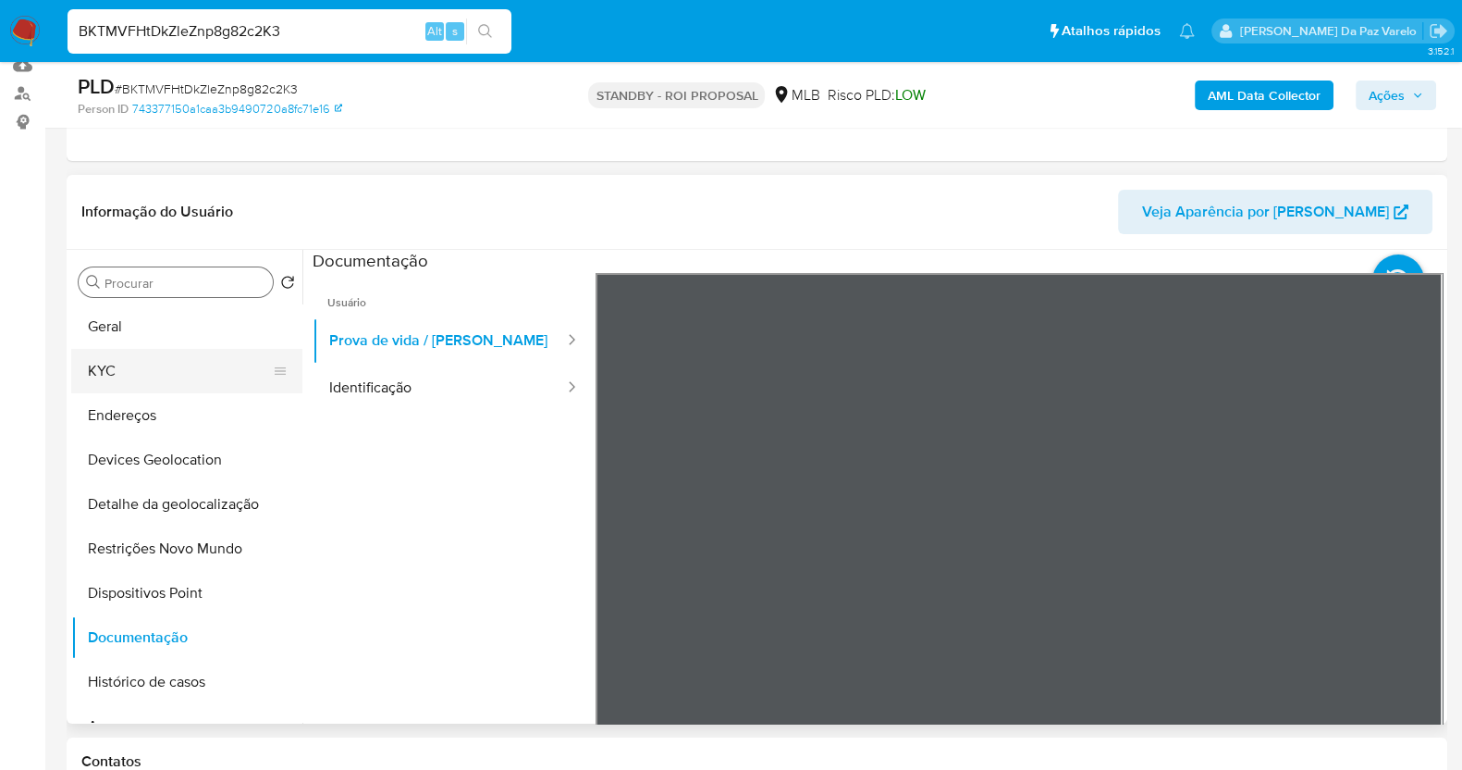
click at [125, 376] on button "KYC" at bounding box center [179, 371] width 216 height 44
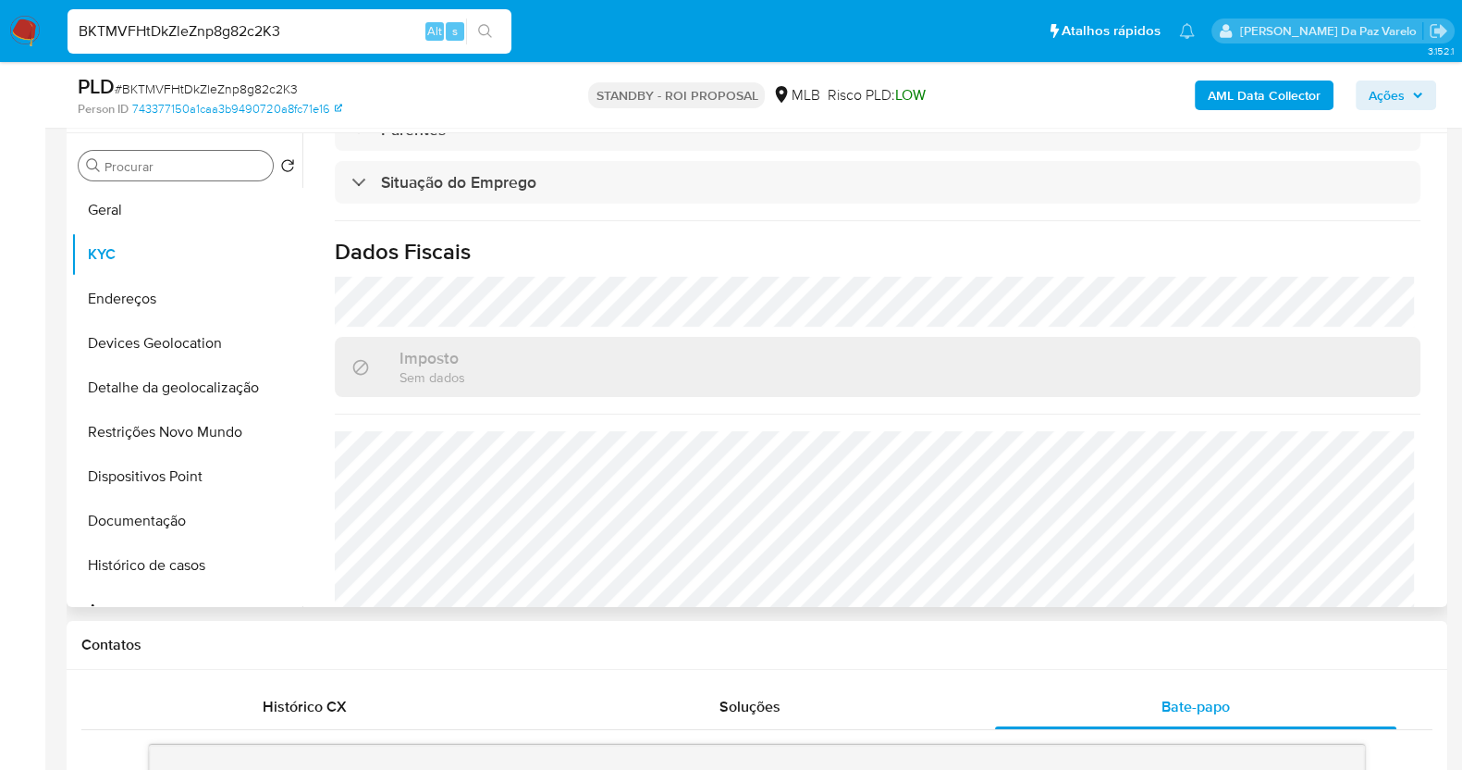
scroll to position [821, 0]
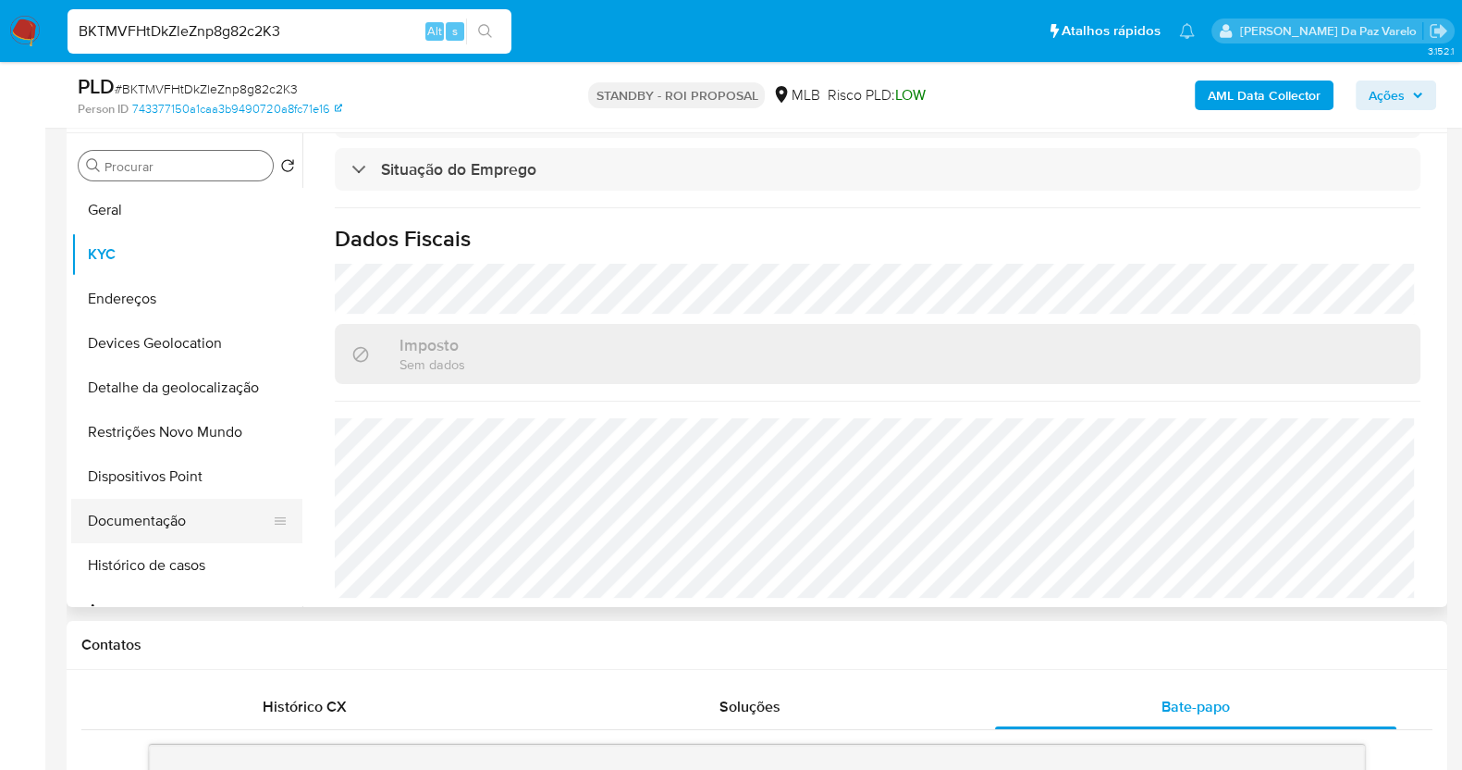
click at [161, 521] on button "Documentação" at bounding box center [179, 521] width 216 height 44
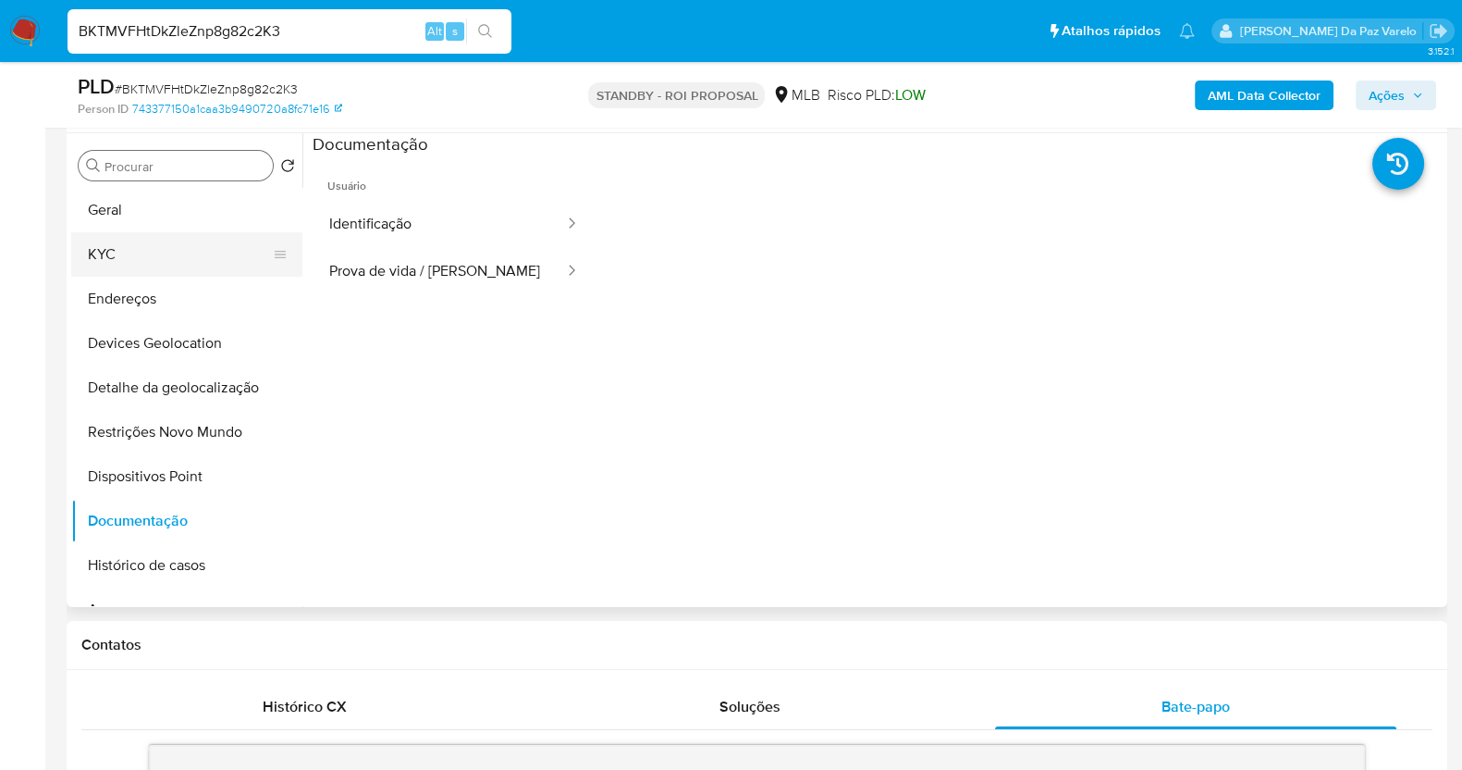
click at [137, 261] on button "KYC" at bounding box center [179, 254] width 216 height 44
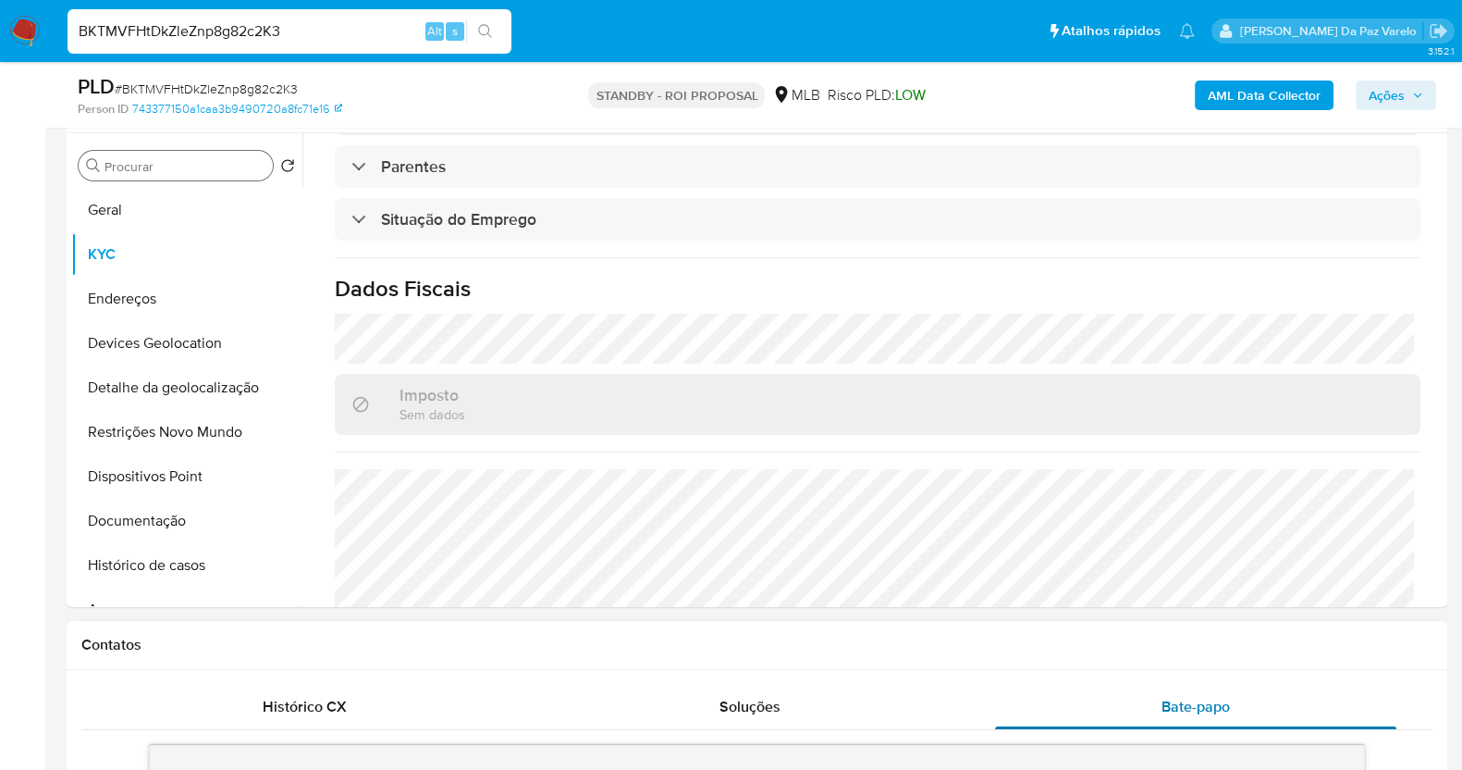
click at [1192, 705] on span "Bate-papo" at bounding box center [1196, 706] width 68 height 21
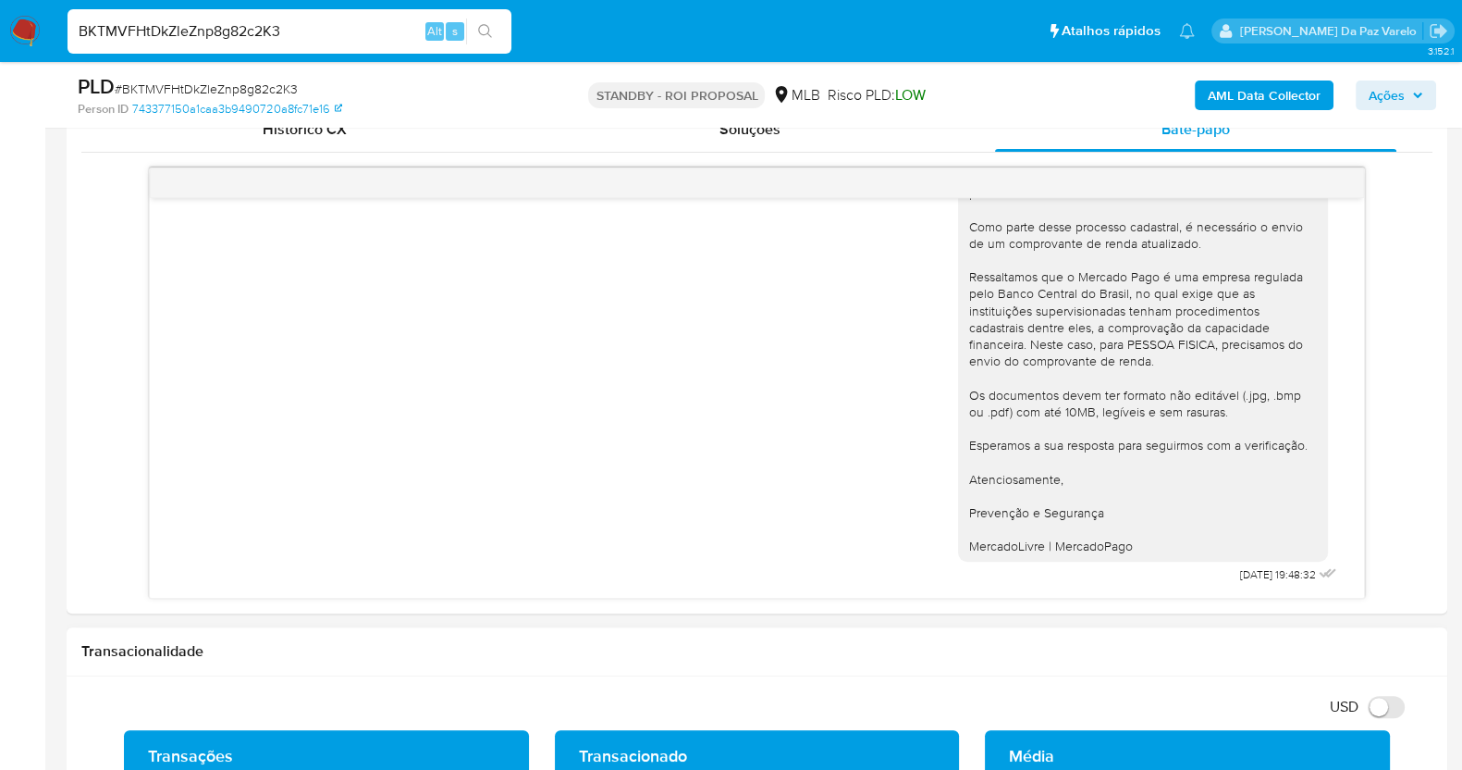
scroll to position [924, 0]
click at [1196, 579] on div "Ola, Estamos realizando uma verificação adicional de segurança em contas de usu…" at bounding box center [1149, 342] width 383 height 491
drag, startPoint x: 1212, startPoint y: 576, endPoint x: 1250, endPoint y: 573, distance: 38.9
click at [1250, 573] on div "Ola, Estamos realizando uma verificação adicional de segurança em contas de usu…" at bounding box center [1149, 342] width 383 height 491
copy span "16/07/2025"
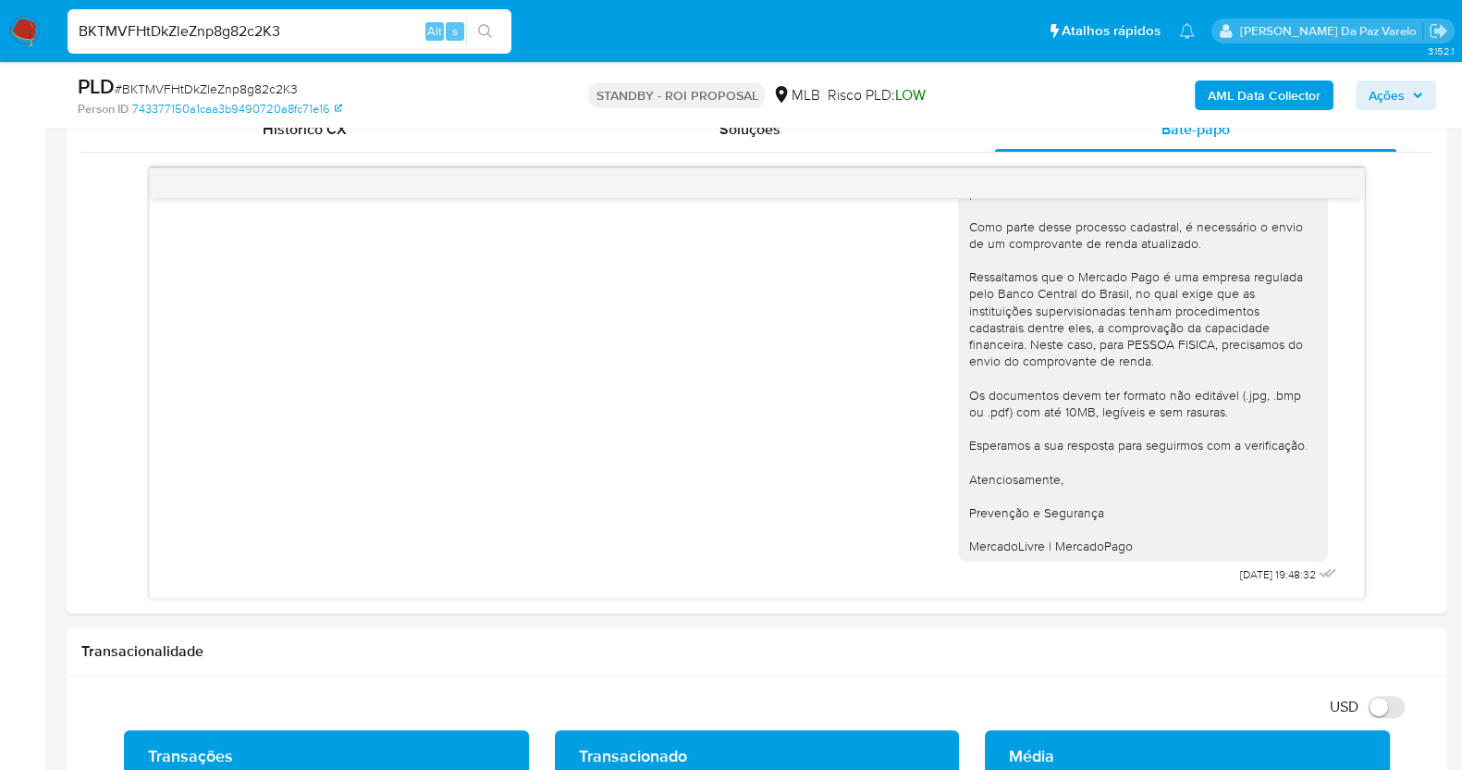
click at [266, 25] on input "BKTMVFHtDkZleZnp8g82c2K3" at bounding box center [290, 31] width 444 height 24
paste input "E5BVefpSJDw9nRJh3LqbHiUe"
type input "E5BVefpSJDw9nRJh3LqbHiUe"
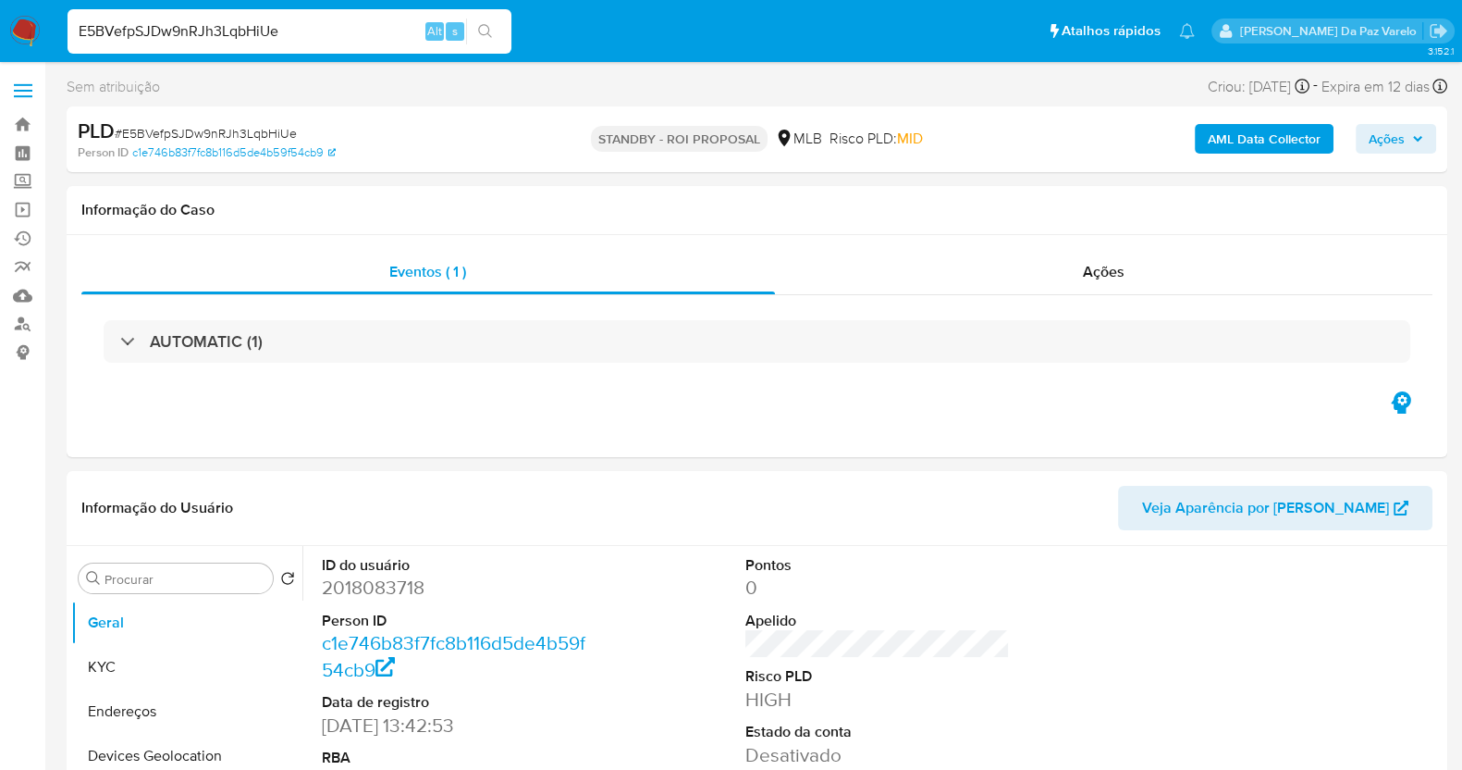
select select "10"
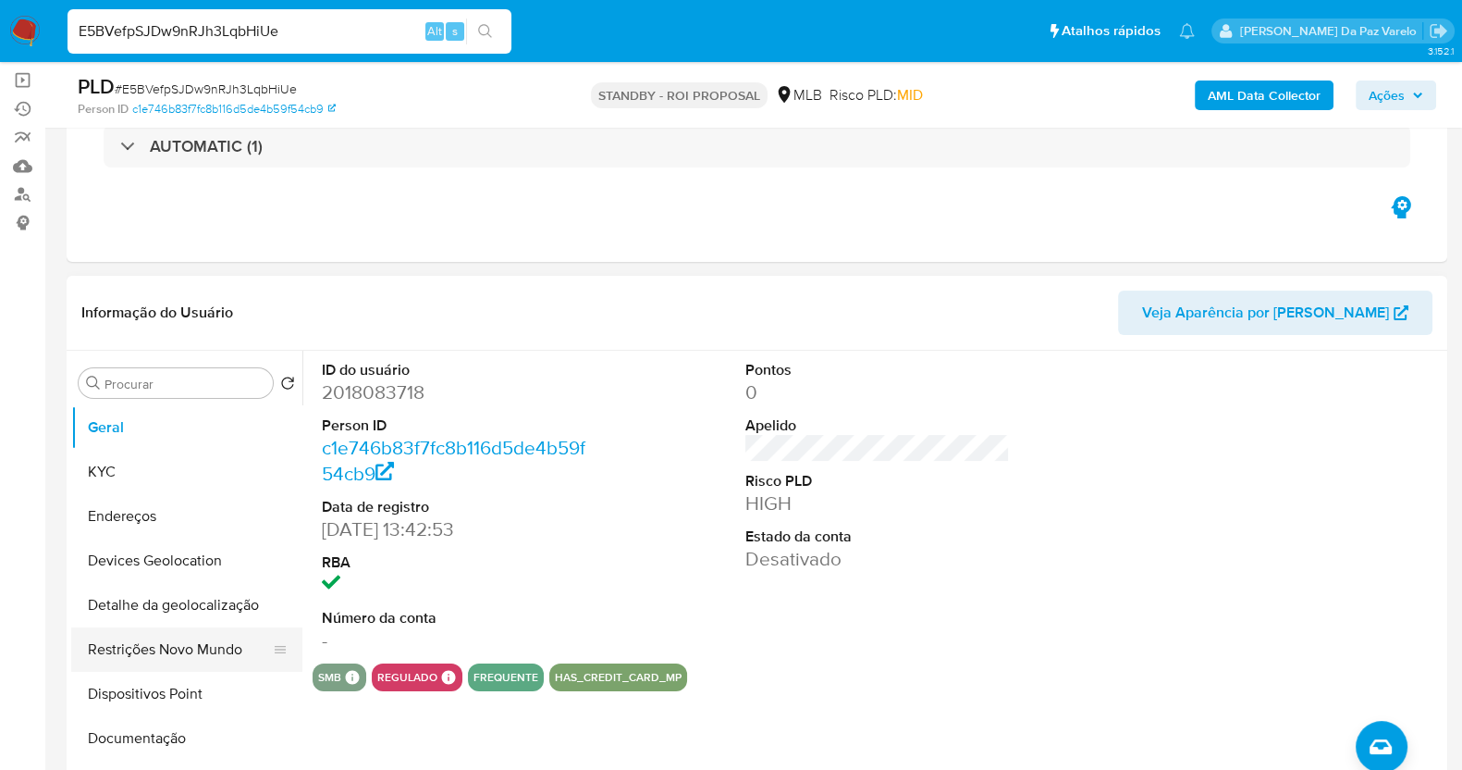
scroll to position [230, 0]
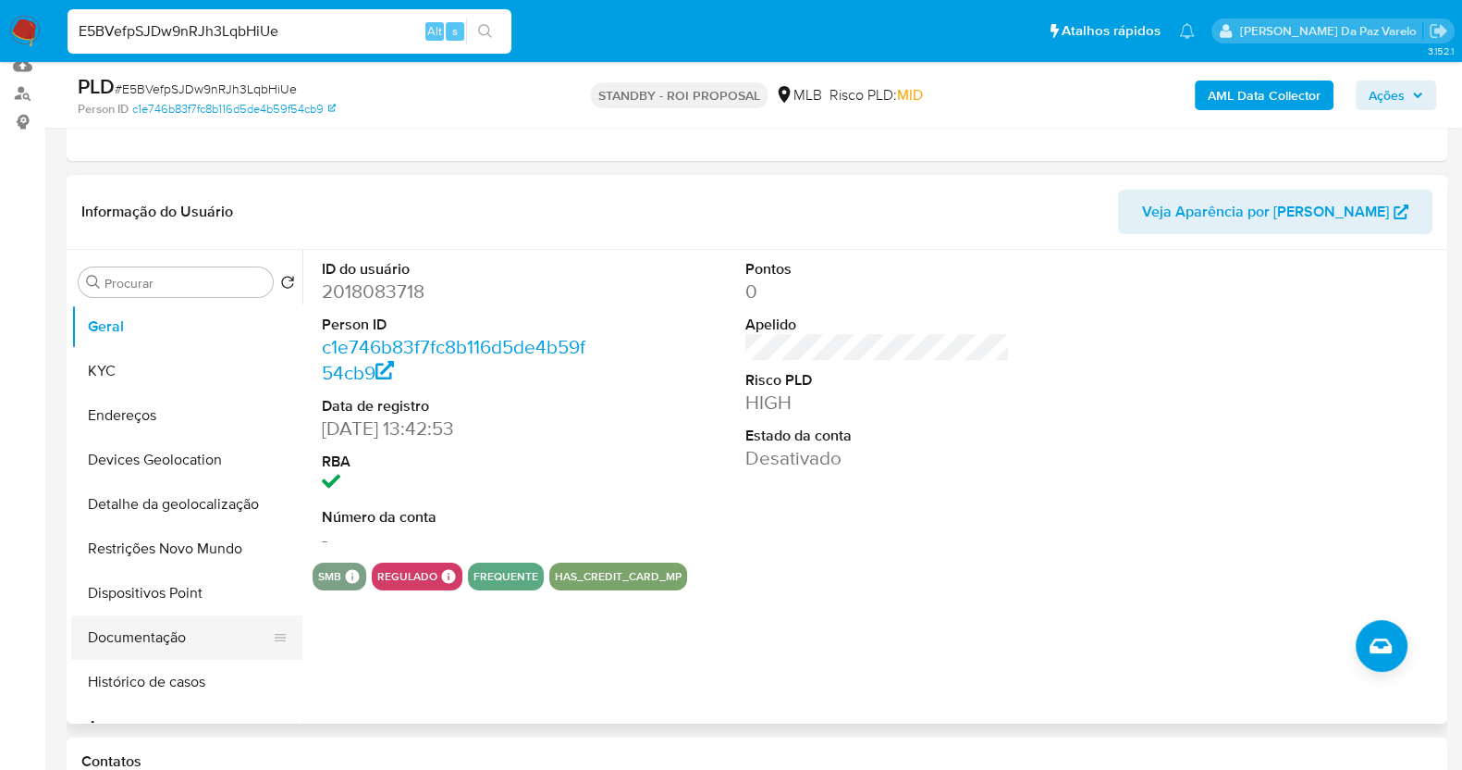
click at [142, 637] on button "Documentação" at bounding box center [179, 637] width 216 height 44
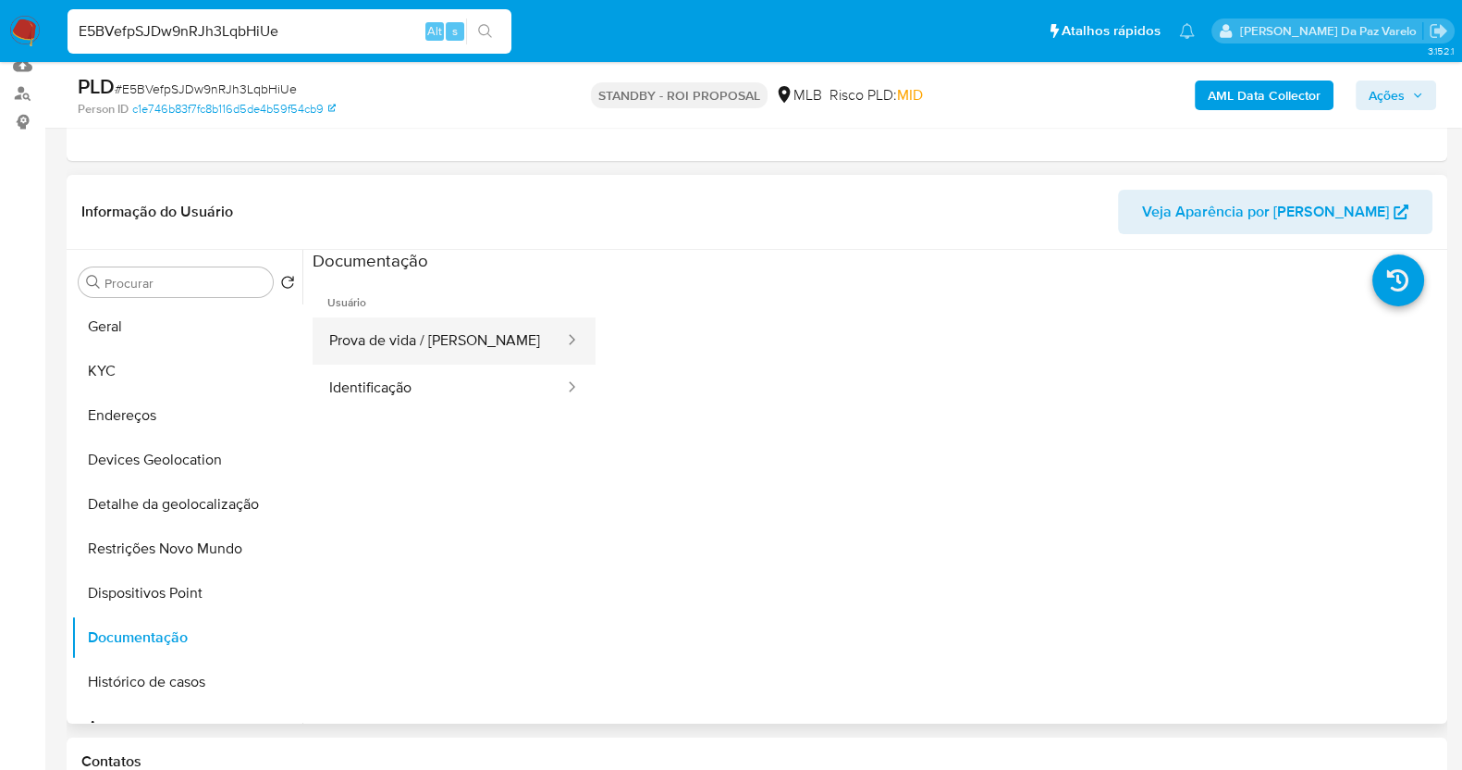
drag, startPoint x: 437, startPoint y: 340, endPoint x: 462, endPoint y: 339, distance: 25.9
click at [438, 339] on button "Prova de vida / Selfie" at bounding box center [439, 340] width 253 height 47
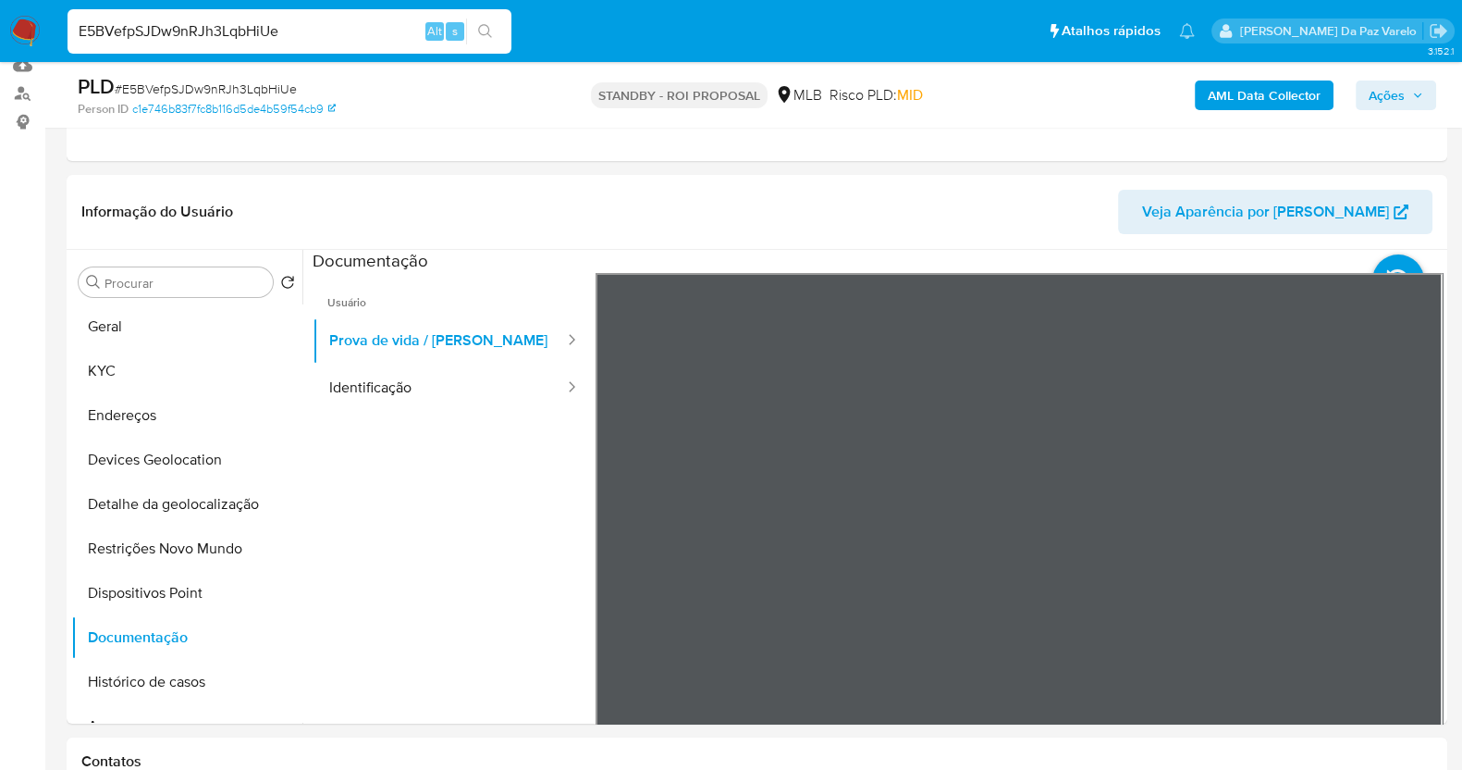
click at [328, 20] on div "E5BVefpSJDw9nRJh3LqbHiUe Alt s" at bounding box center [290, 31] width 444 height 44
click at [326, 25] on input "E5BVefpSJDw9nRJh3LqbHiUe" at bounding box center [290, 31] width 444 height 24
paste input "lRtWPYnIHd9iyP0PUGTjbZOC"
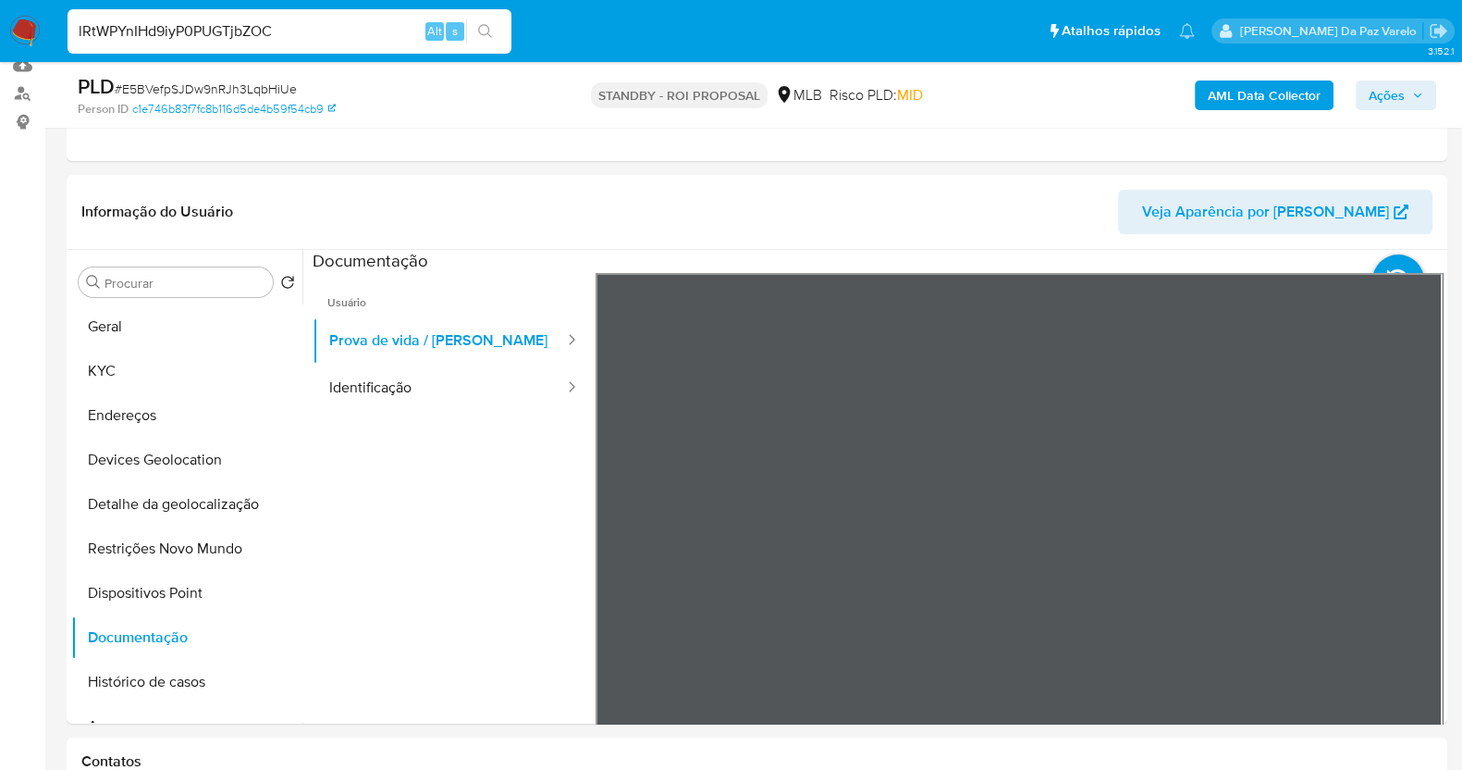
type input "lRtWPYnIHd9iyP0PUGTjbZOC"
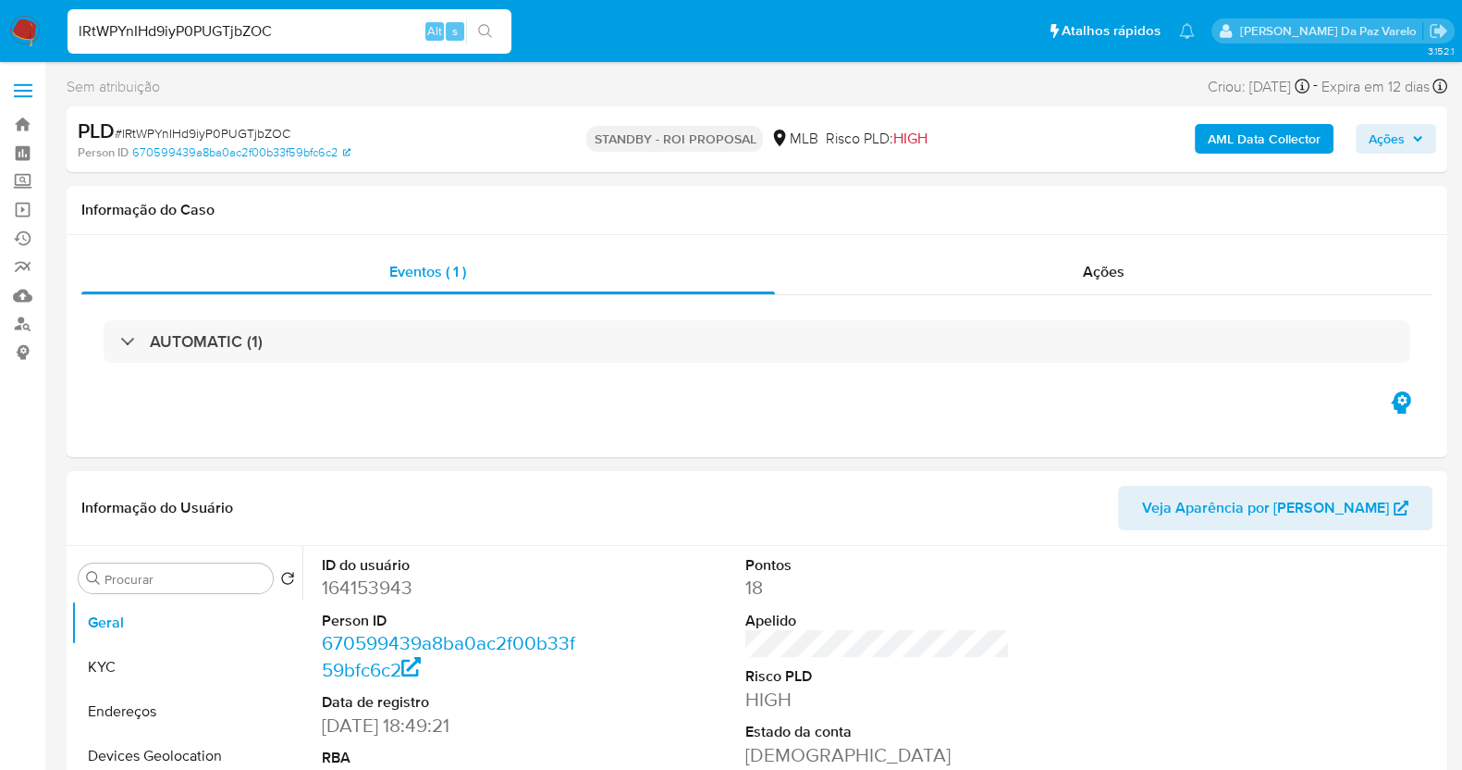
select select "10"
click at [154, 669] on button "KYC" at bounding box center [179, 667] width 216 height 44
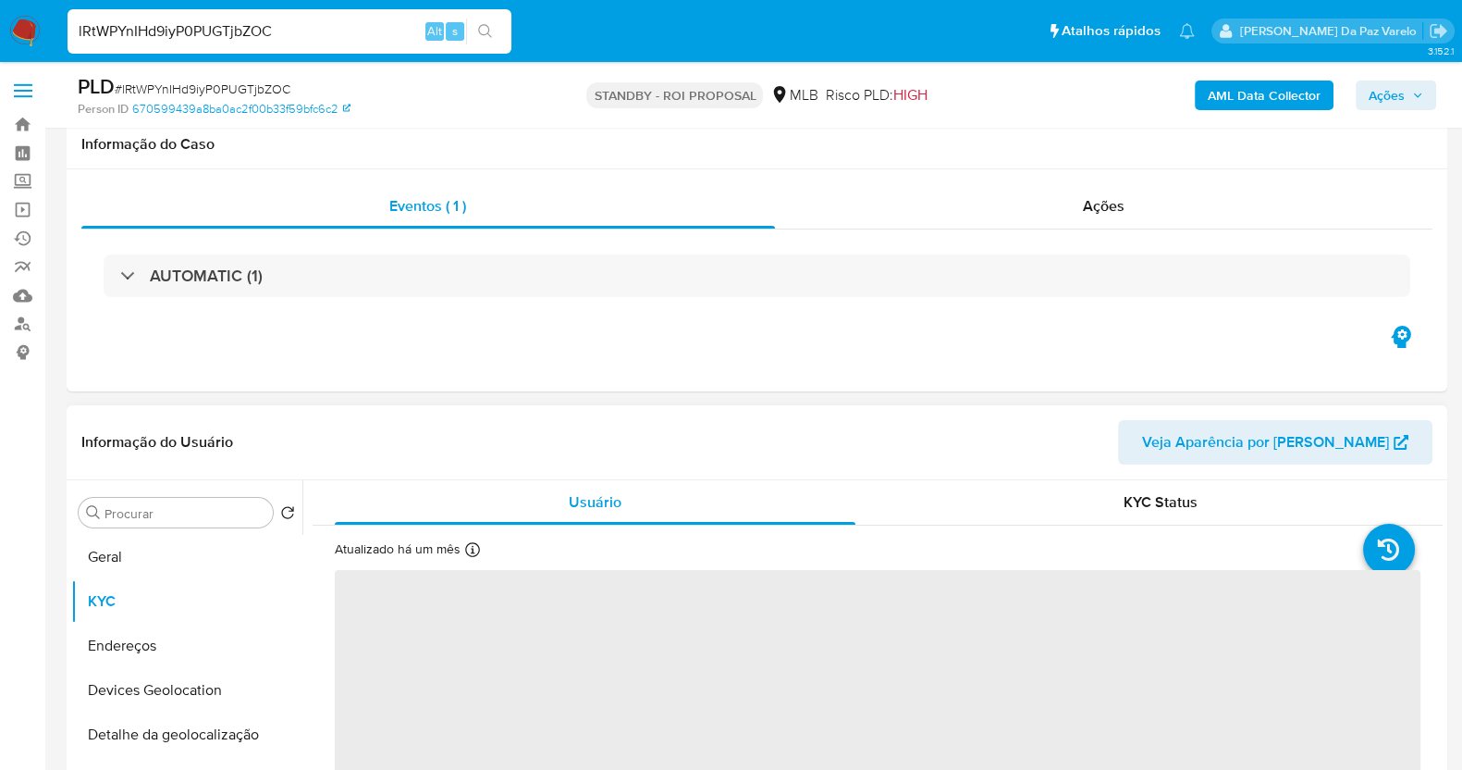
scroll to position [230, 0]
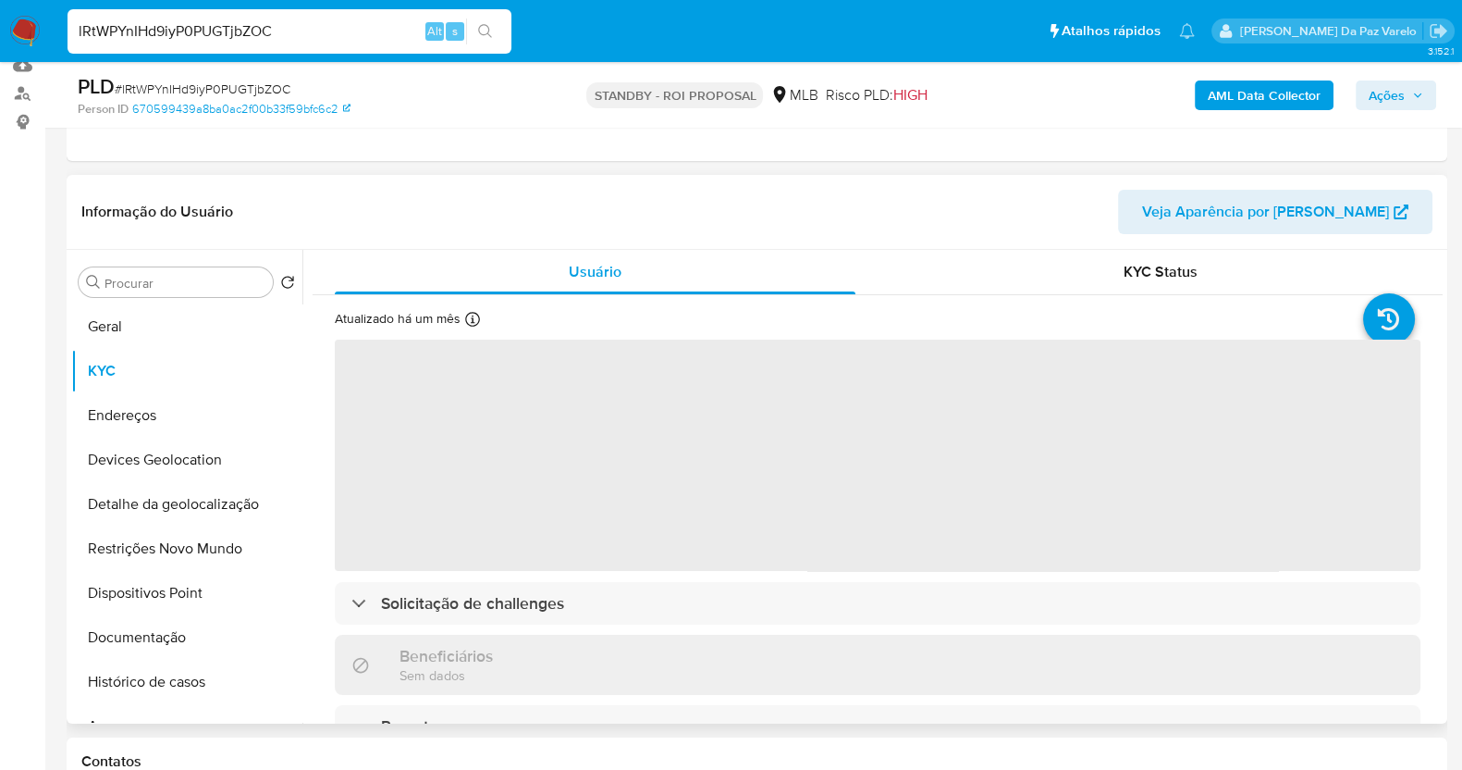
click at [469, 312] on icon at bounding box center [472, 319] width 15 height 15
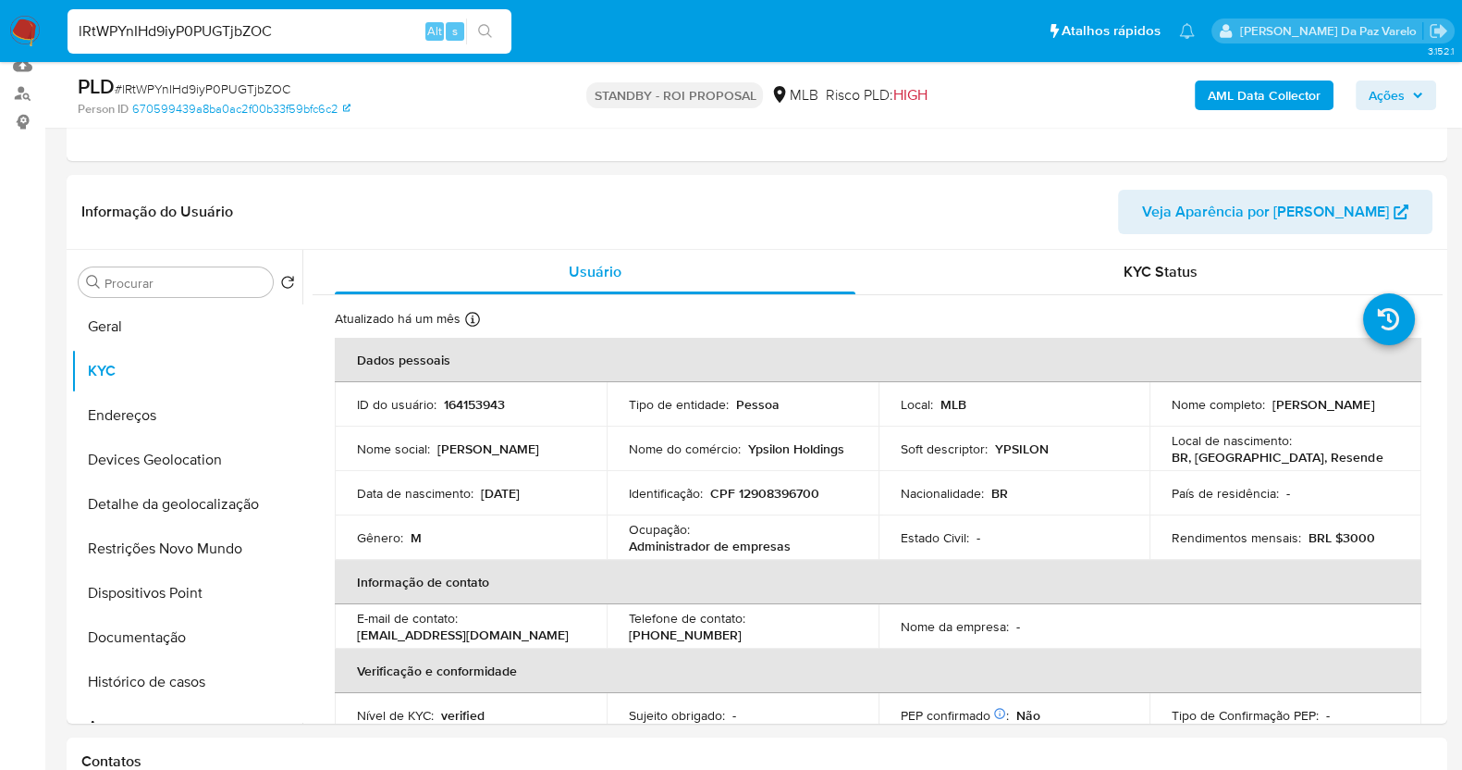
click at [310, 25] on input "lRtWPYnIHd9iyP0PUGTjbZOC" at bounding box center [290, 31] width 444 height 24
paste input "ofnCrPOdCWj4pV1ewaaYIsoc"
type input "ofnCrPOdCWj4pV1ewaaYIsoc"
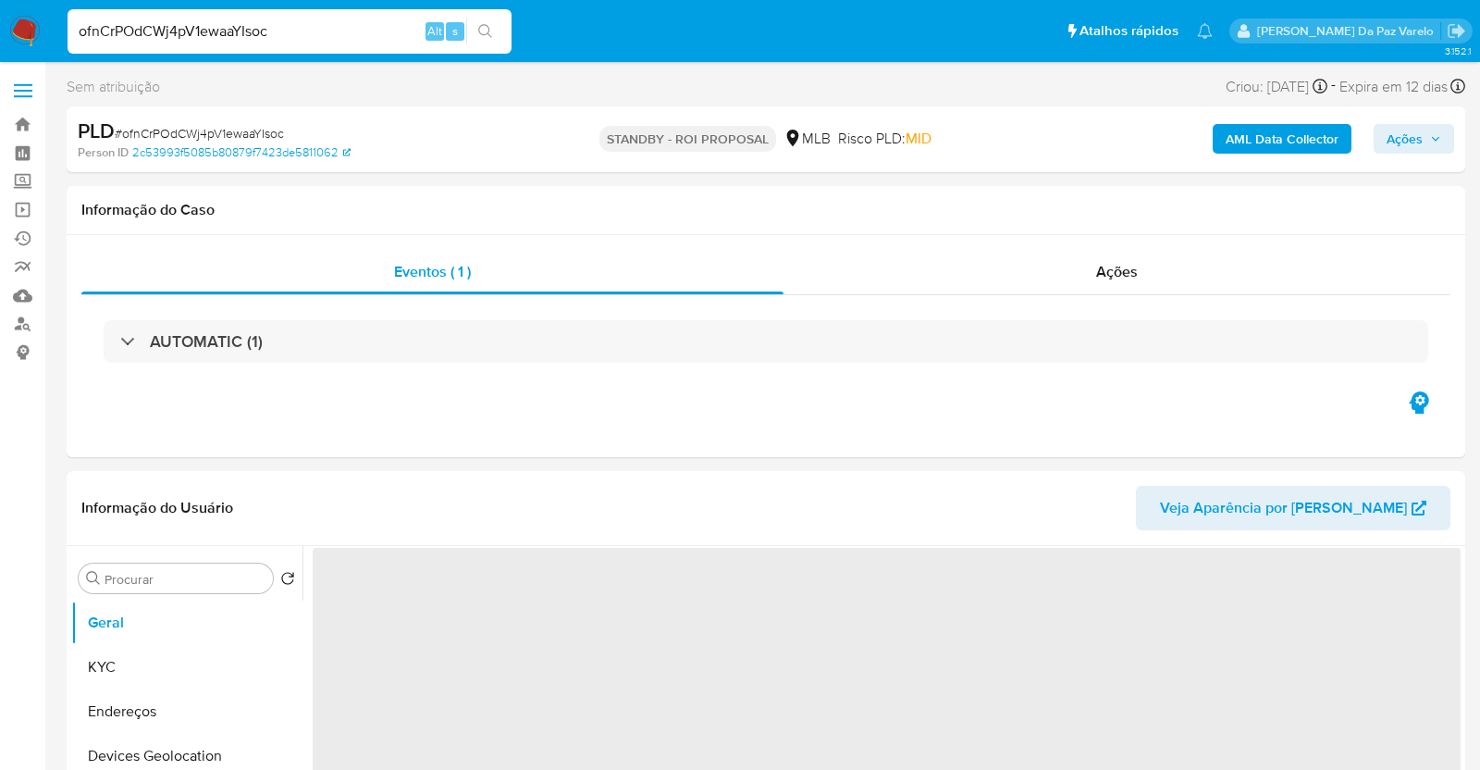
select select "10"
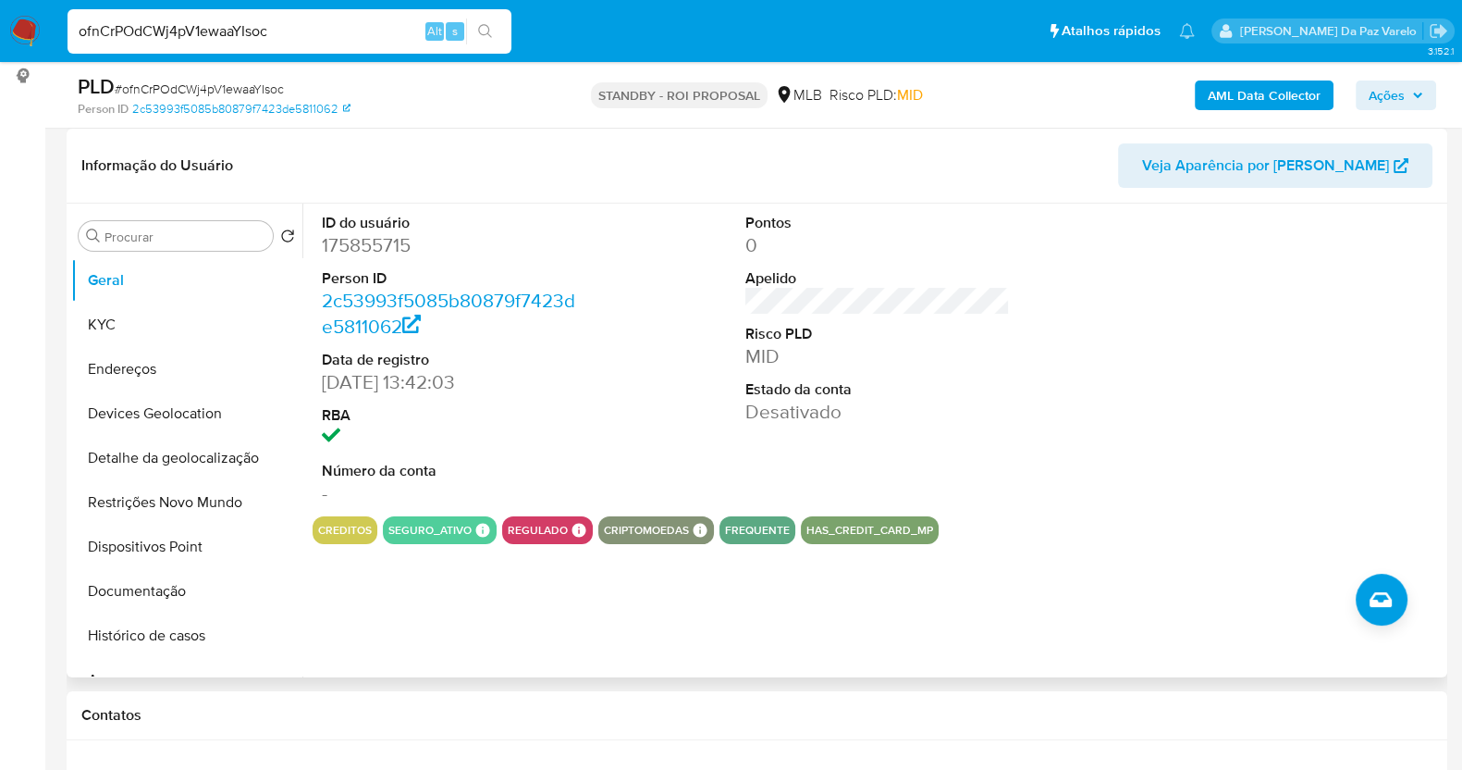
scroll to position [347, 0]
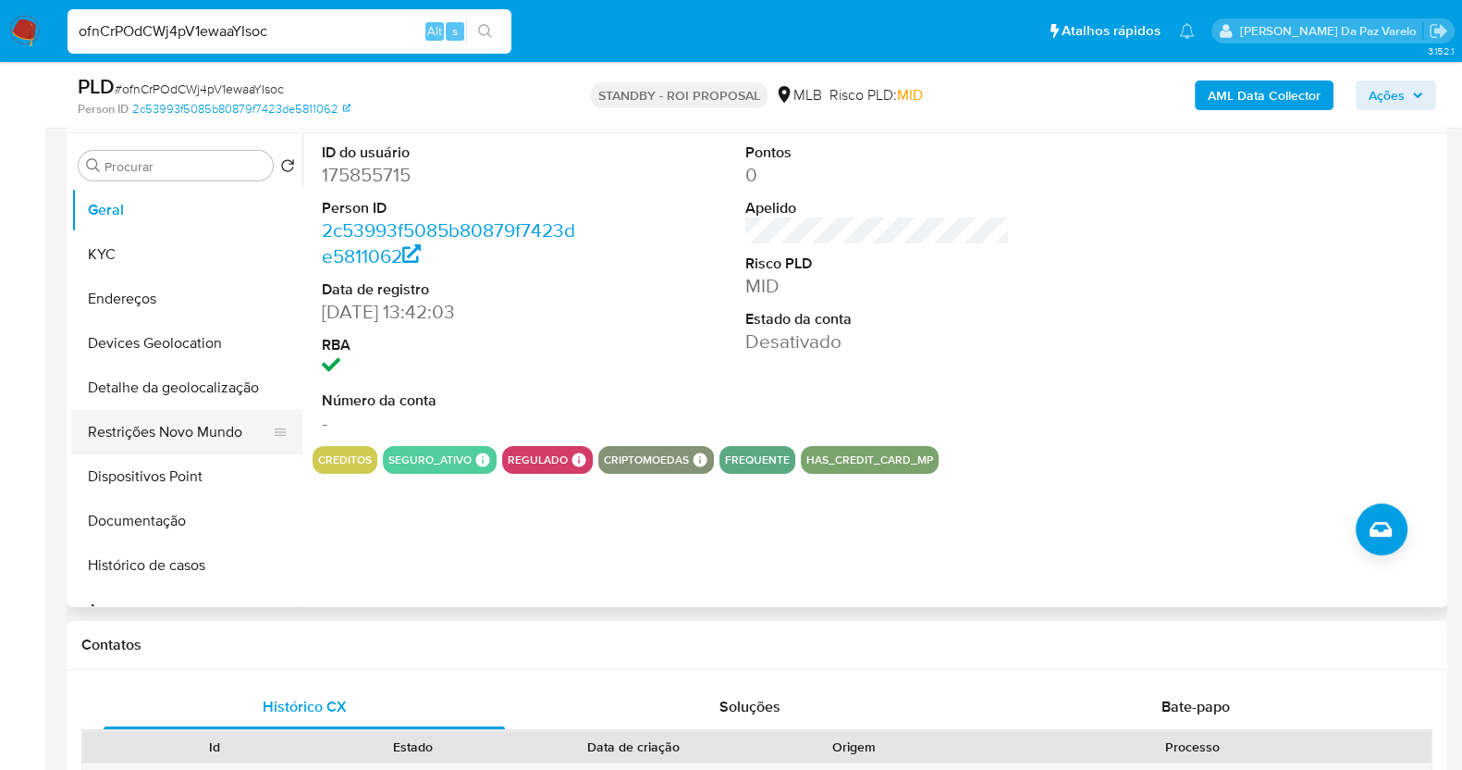
click at [190, 432] on button "Restrições Novo Mundo" at bounding box center [179, 432] width 216 height 44
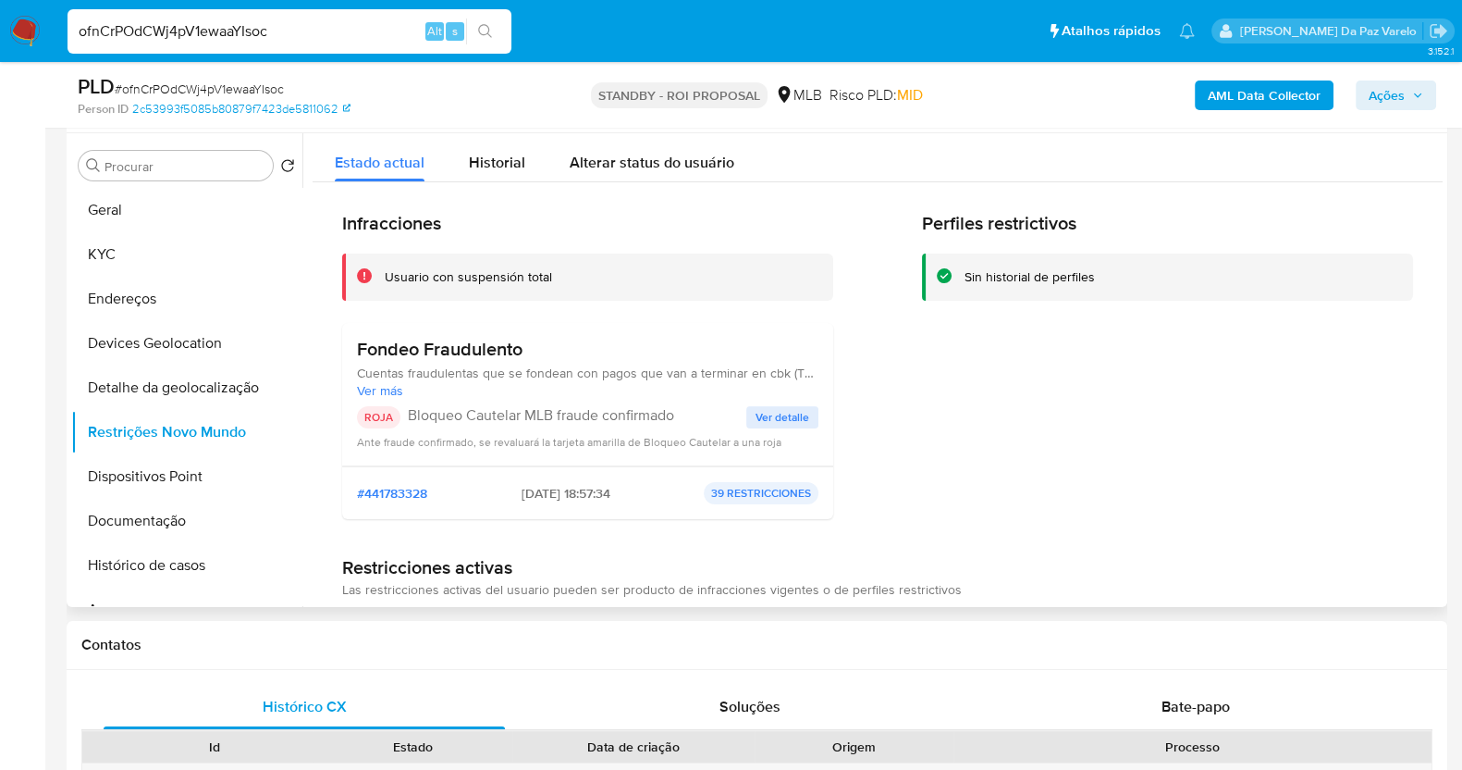
click at [483, 413] on p "Bloqueo Cautelar MLB fraude confirmado" at bounding box center [577, 415] width 339 height 18
drag, startPoint x: 483, startPoint y: 413, endPoint x: 682, endPoint y: 417, distance: 198.9
click at [682, 417] on p "Bloqueo Cautelar MLB fraude confirmado" at bounding box center [577, 415] width 339 height 18
click at [772, 414] on span "Ver detalle" at bounding box center [783, 417] width 54 height 18
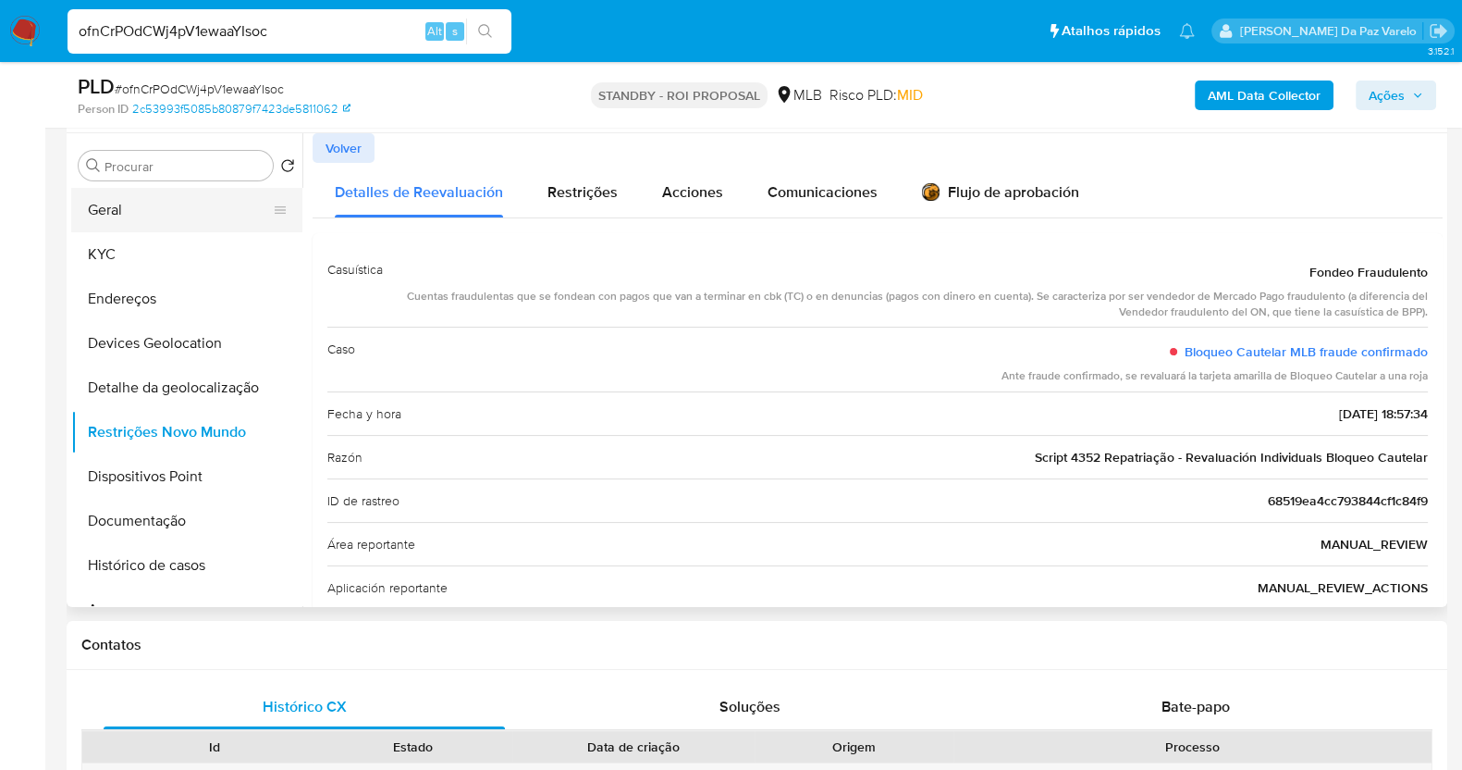
click at [139, 204] on button "Geral" at bounding box center [179, 210] width 216 height 44
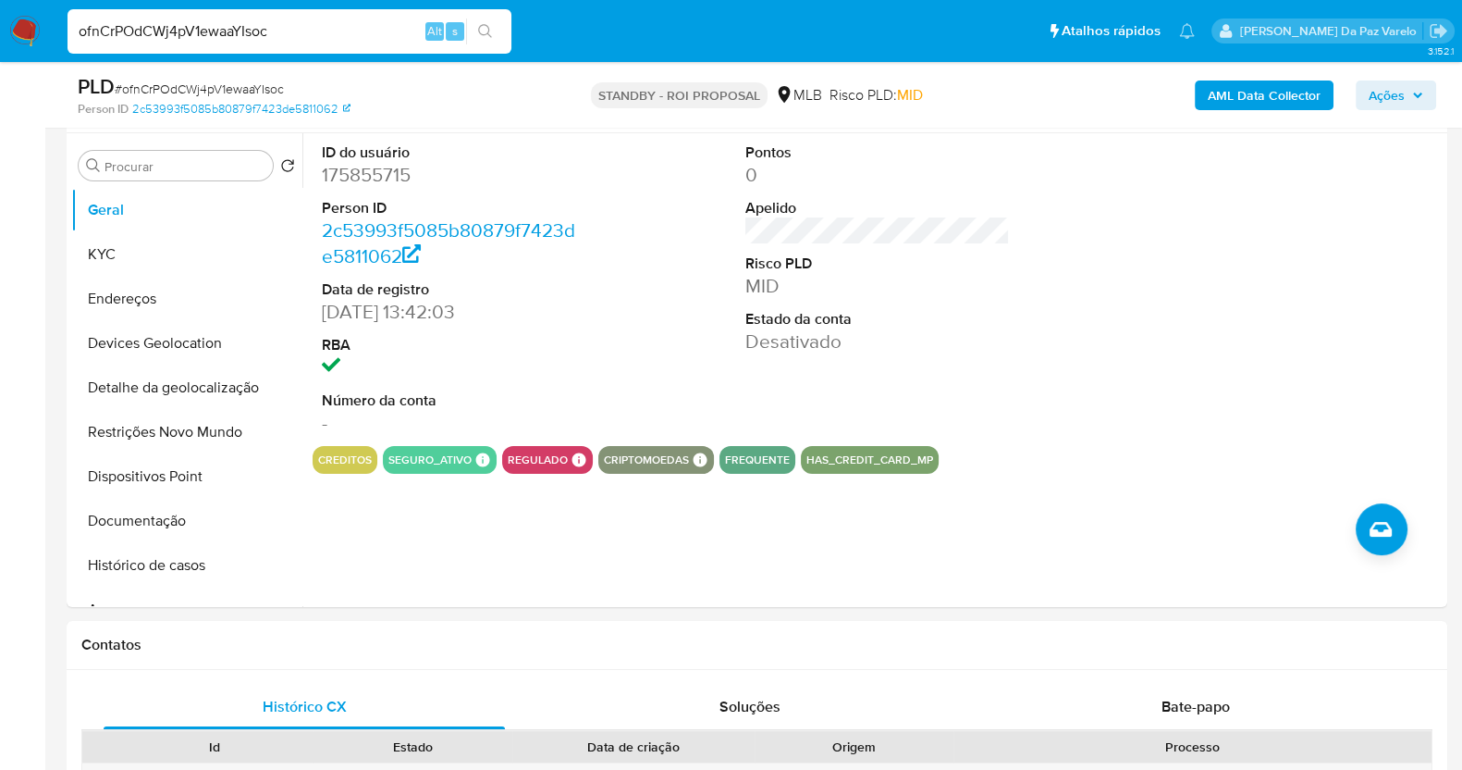
click at [298, 28] on input "ofnCrPOdCWj4pV1ewaaYIsoc" at bounding box center [290, 31] width 444 height 24
paste input "N2TwZv70PdlmUvvznYPXZsXs"
type input "N2TwZv70PdlmUvvznYPXZsXs"
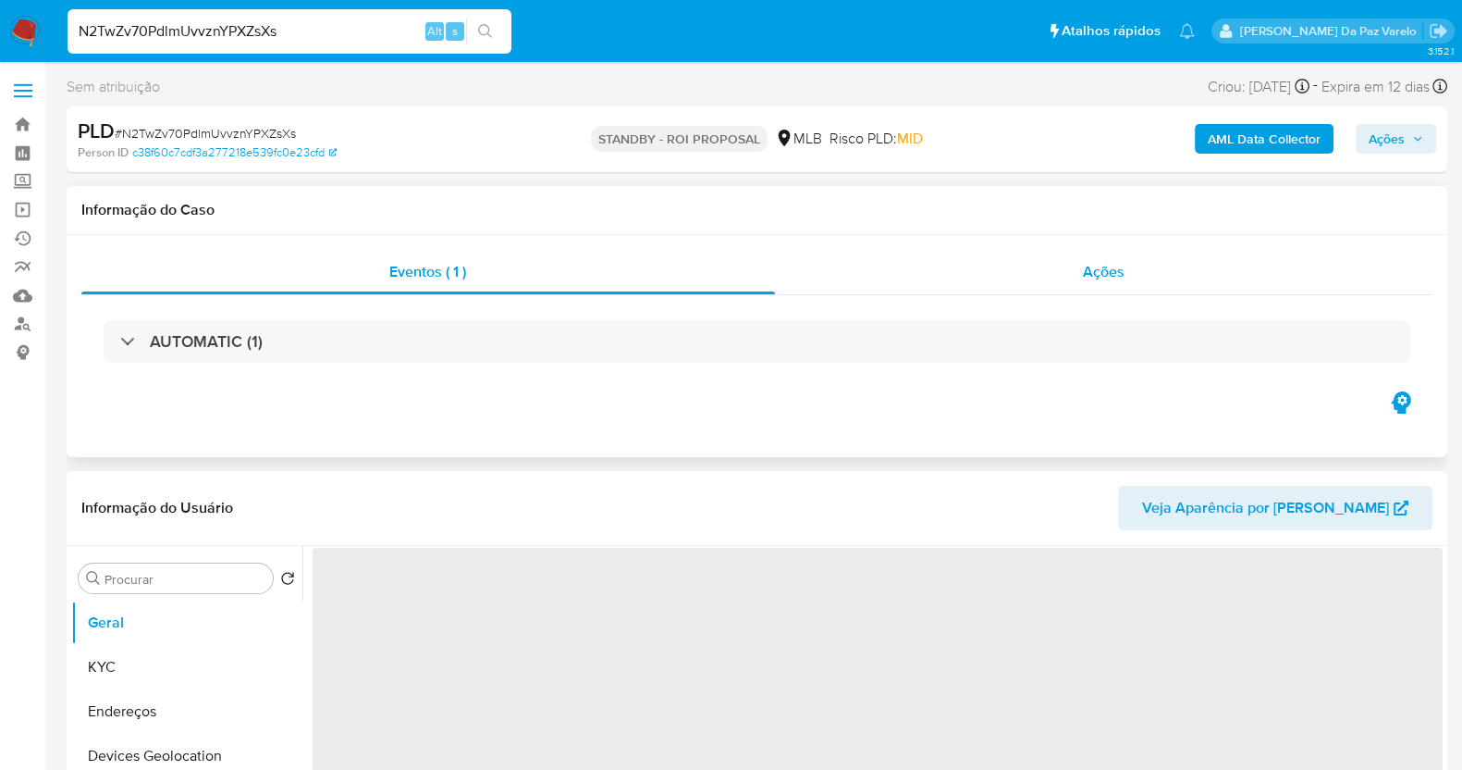
click at [1106, 258] on div "Ações" at bounding box center [1104, 272] width 659 height 44
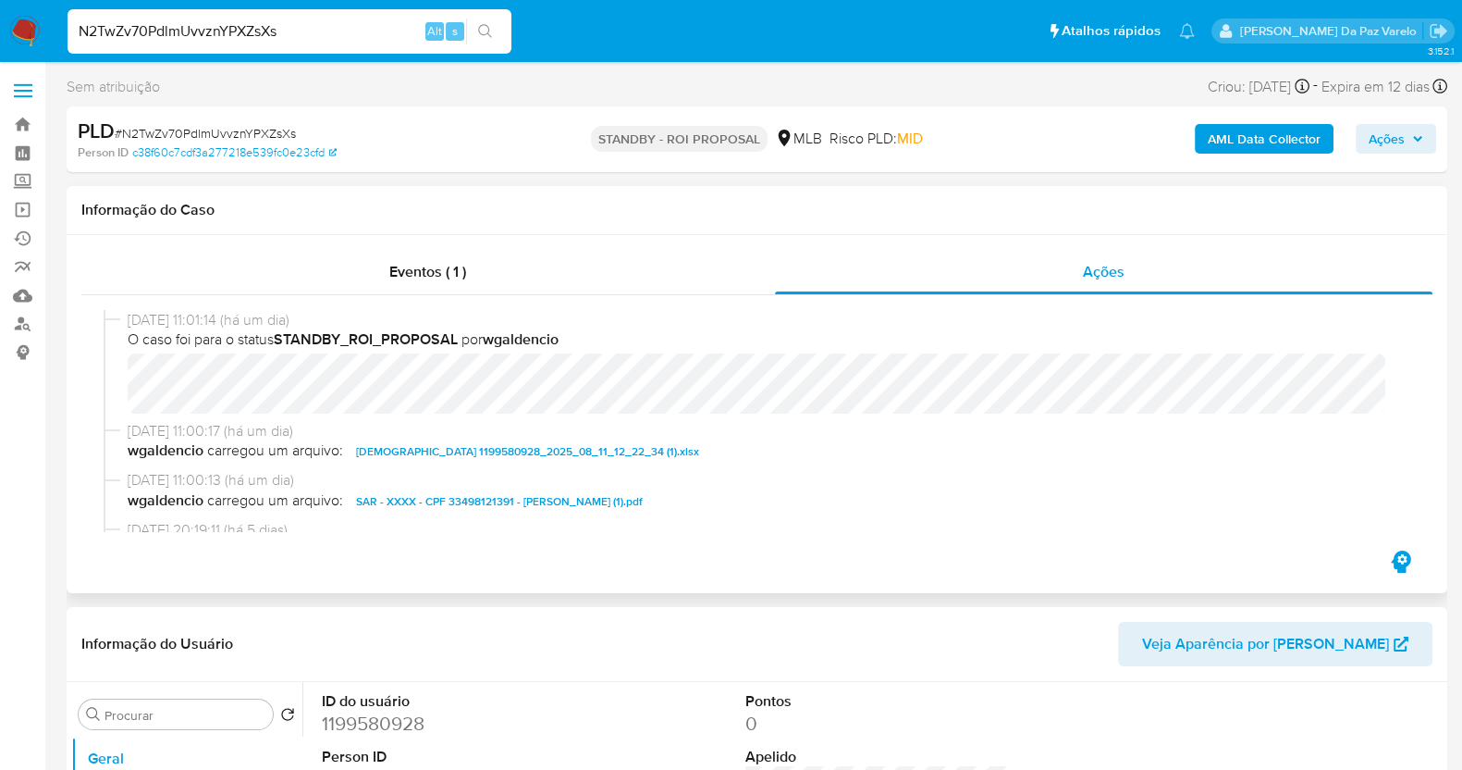
select select "10"
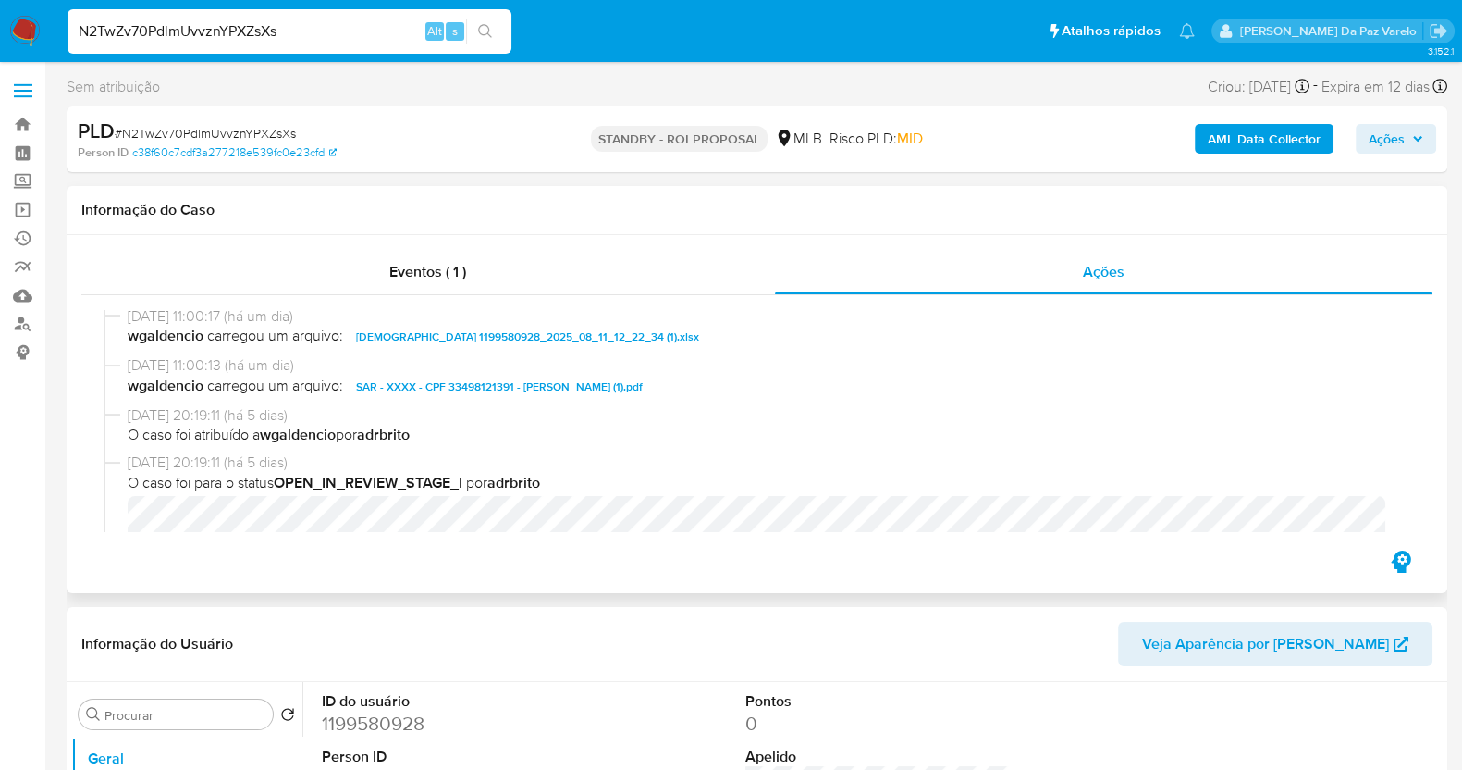
scroll to position [230, 0]
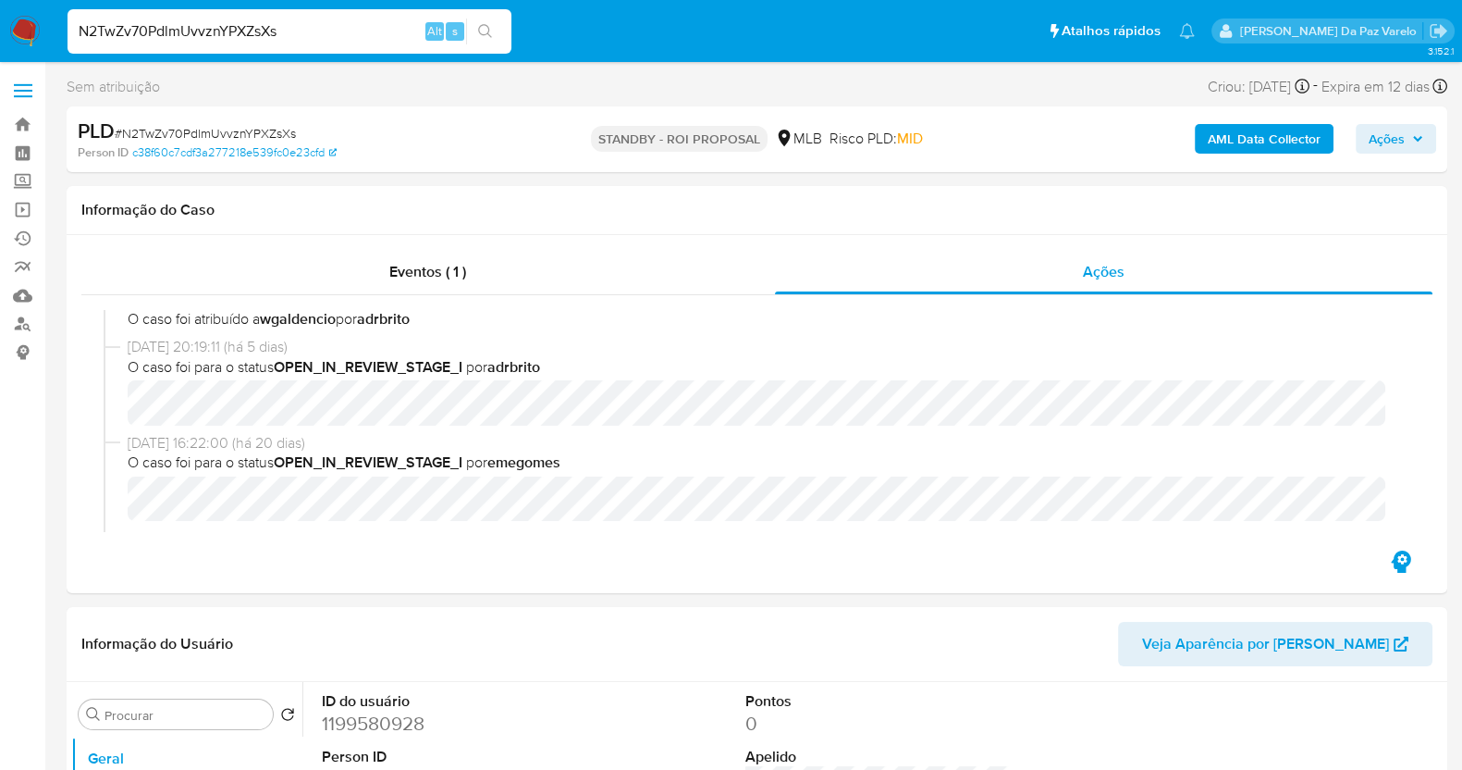
click at [365, 34] on input "N2TwZv70PdlmUvvznYPXZsXs" at bounding box center [290, 31] width 444 height 24
click at [363, 34] on input "N2TwZv70PdlmUvvznYPXZsXs" at bounding box center [290, 31] width 444 height 24
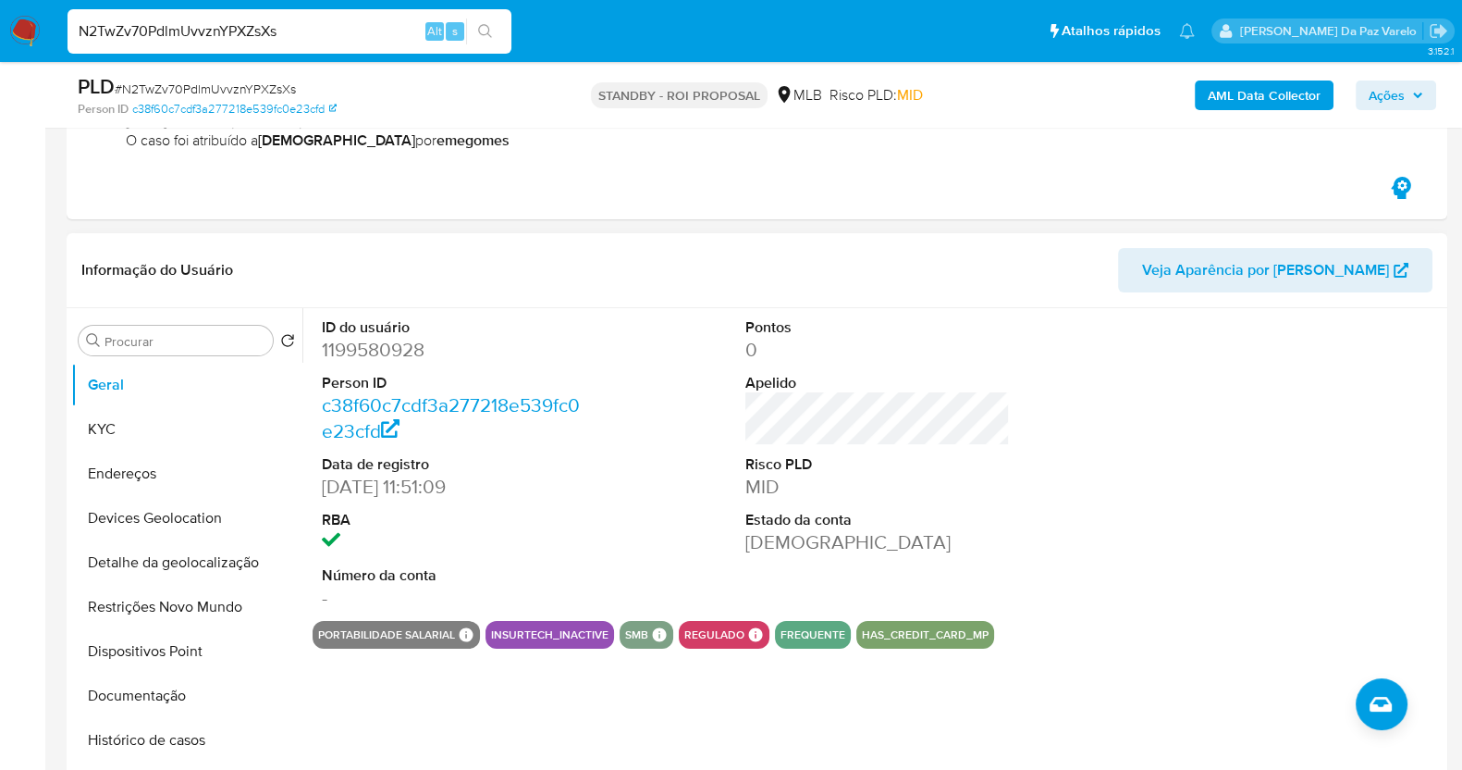
scroll to position [347, 0]
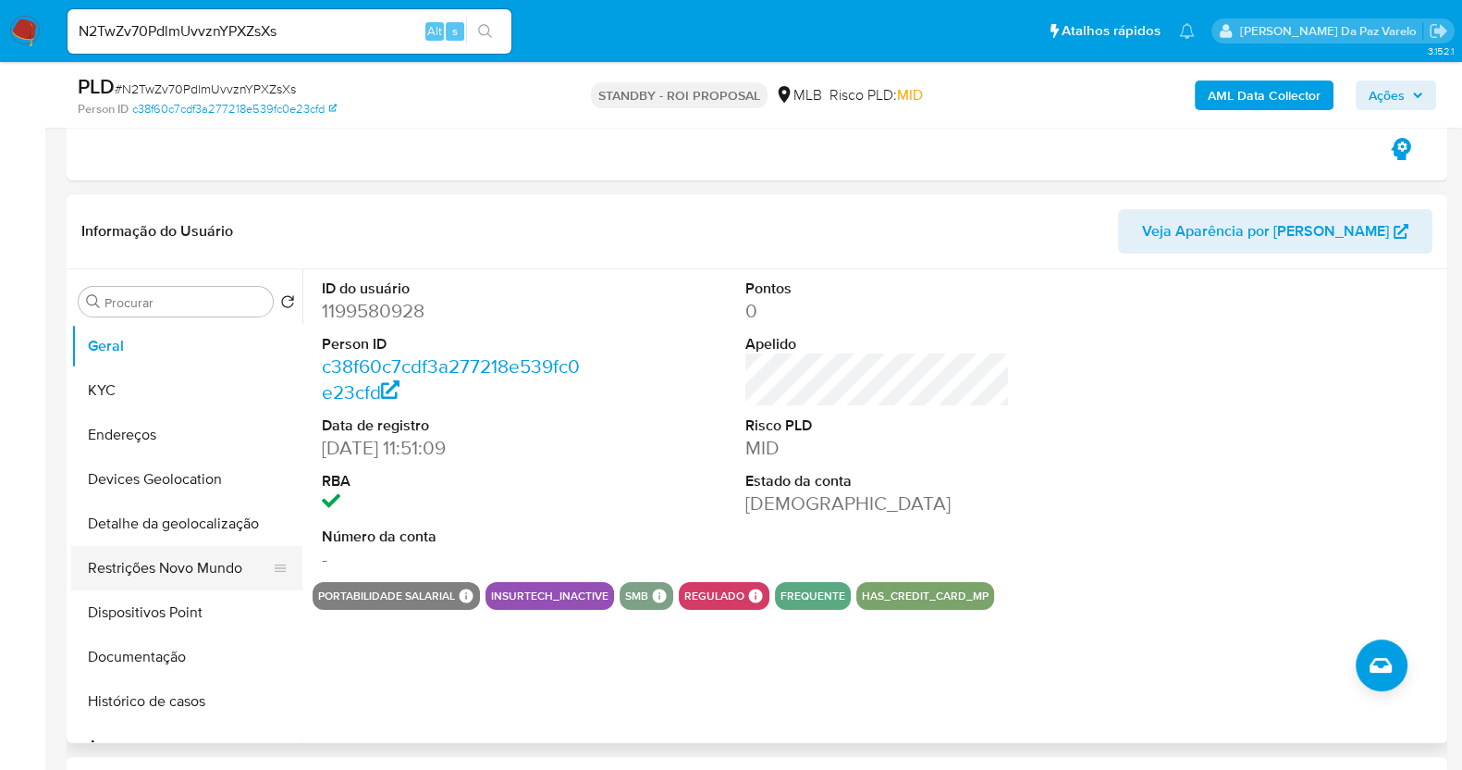
drag, startPoint x: 196, startPoint y: 584, endPoint x: 200, endPoint y: 566, distance: 18.0
click at [194, 584] on button "Restrições Novo Mundo" at bounding box center [179, 568] width 216 height 44
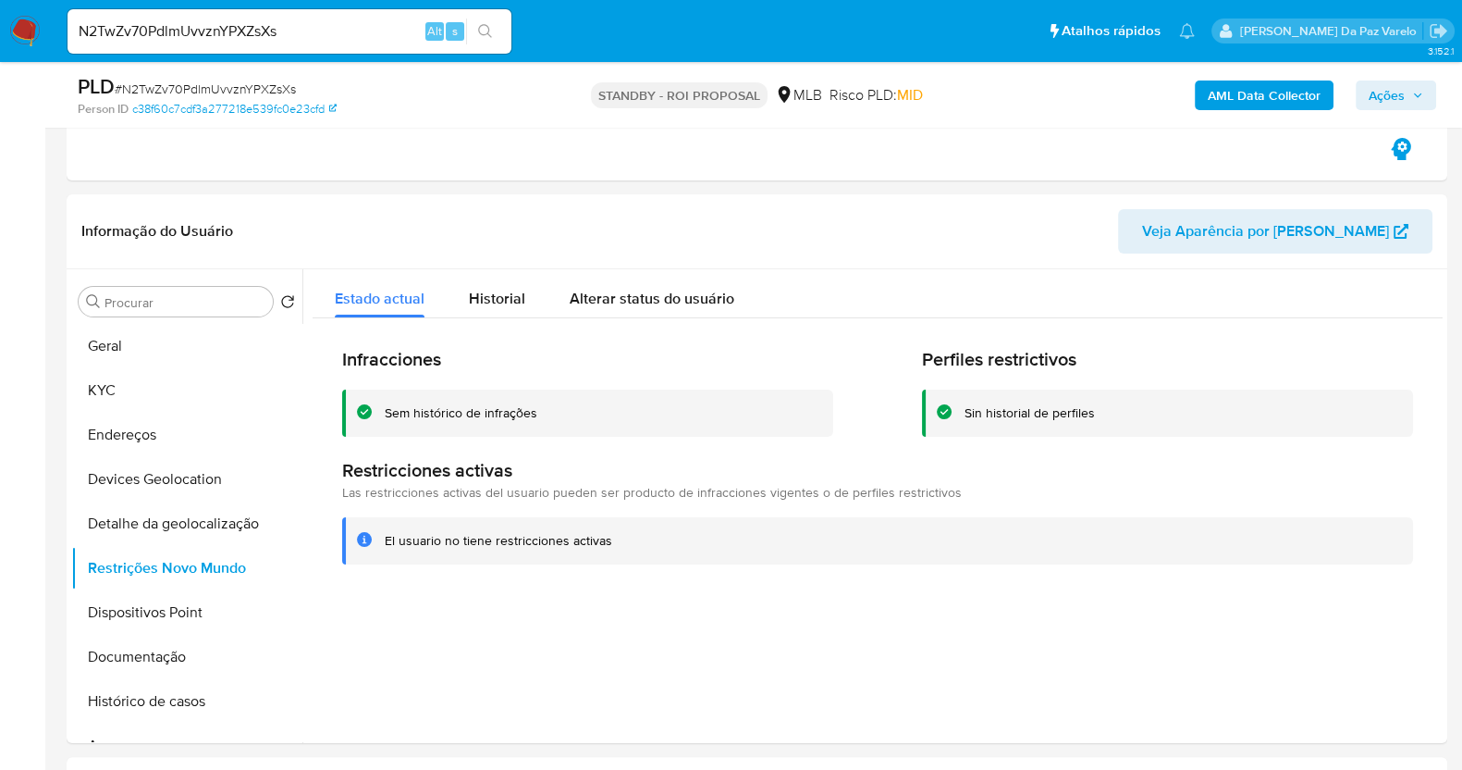
click at [263, 39] on input "N2TwZv70PdlmUvvznYPXZsXs" at bounding box center [290, 31] width 444 height 24
paste input "xLR8g7z8owG3XpB5nMEAqZ7u"
type input "xLR8g7z8owG3XpB5nMEAqZ7u"
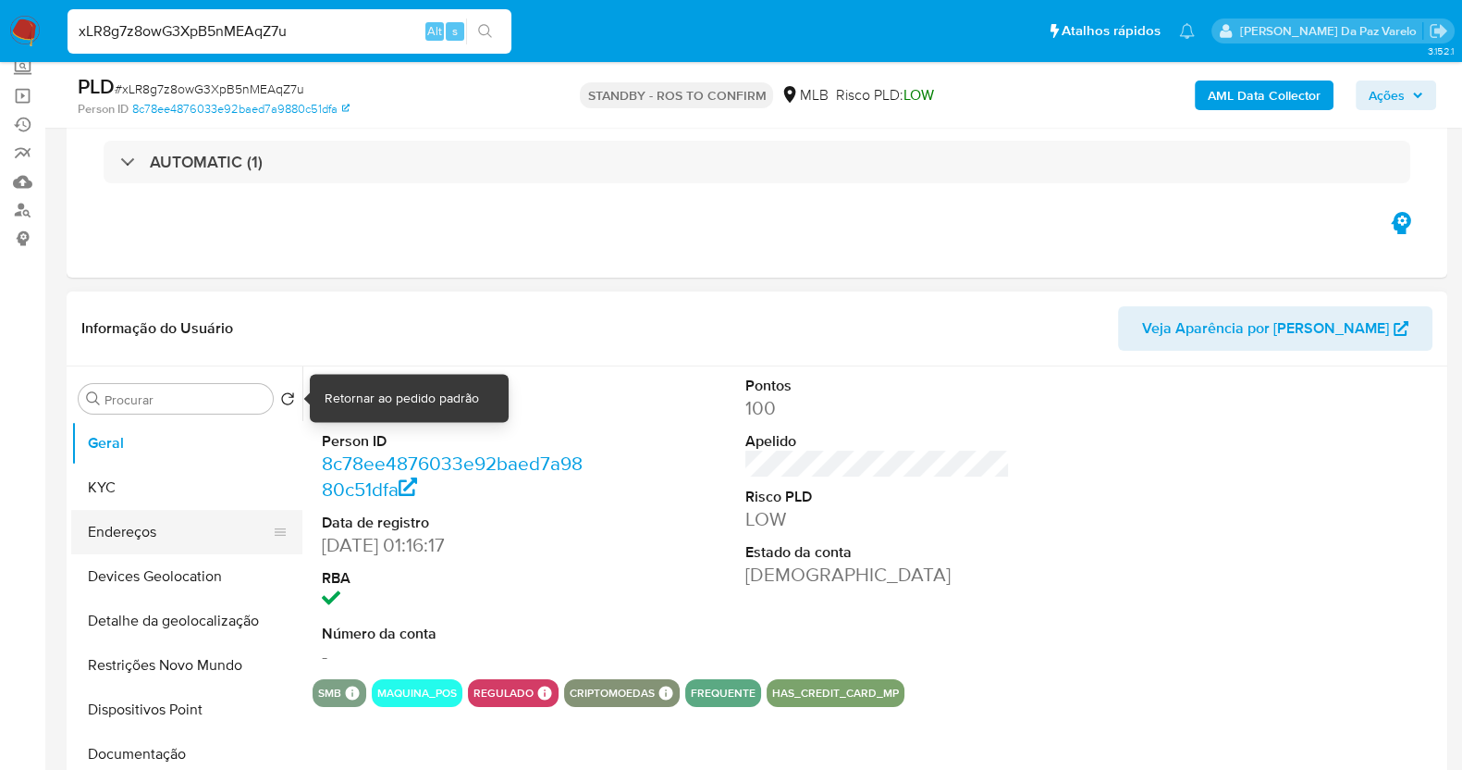
scroll to position [115, 0]
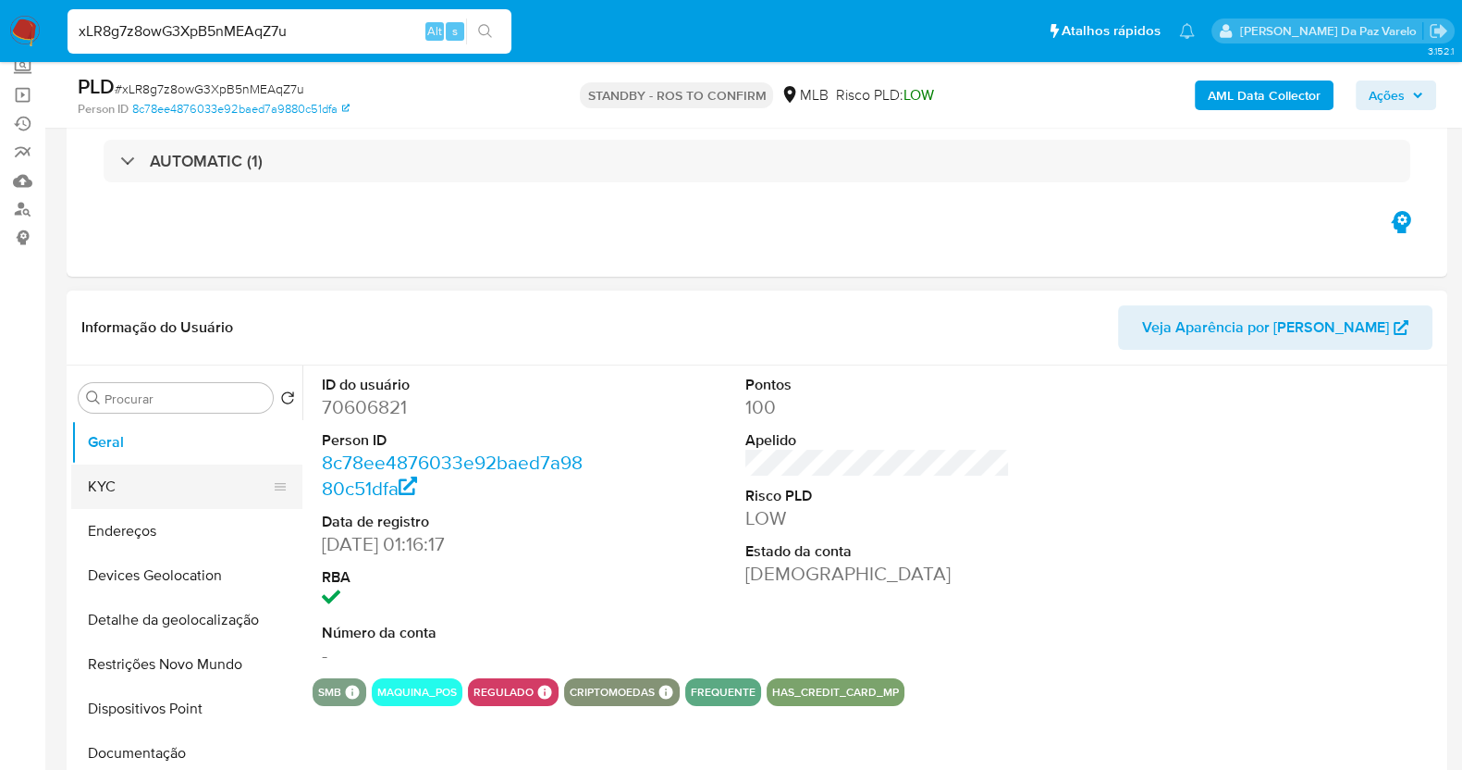
click at [114, 492] on button "KYC" at bounding box center [179, 486] width 216 height 44
select select "10"
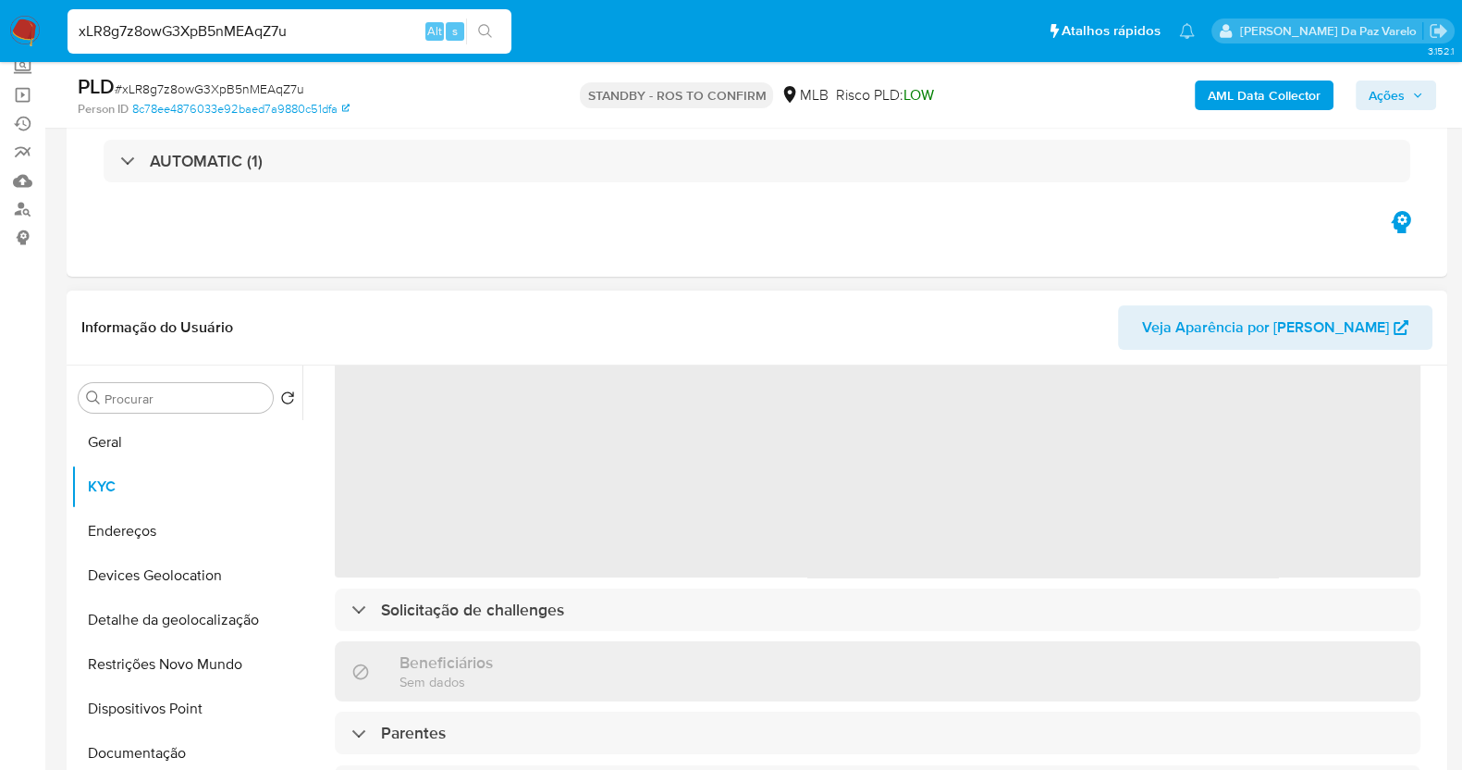
scroll to position [0, 0]
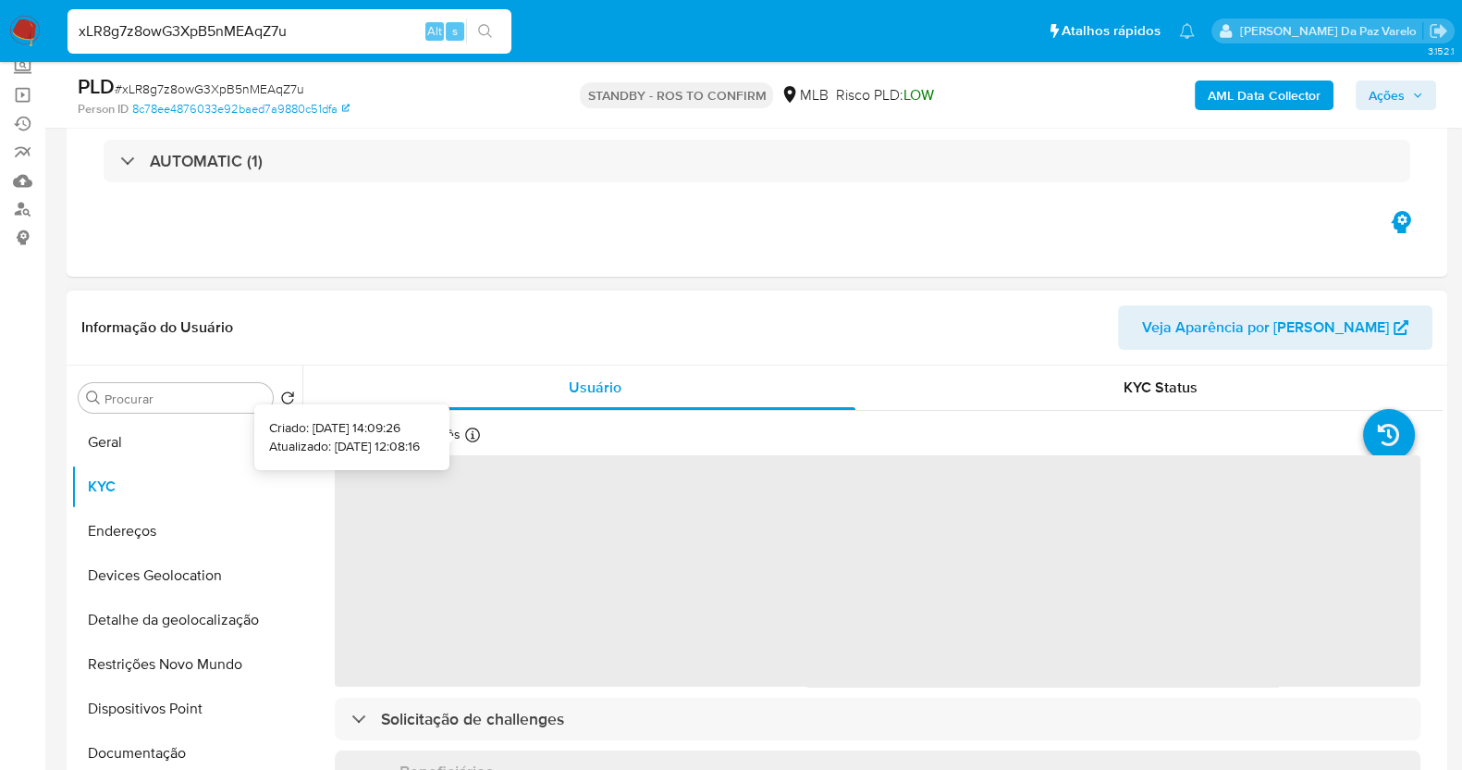
click at [474, 427] on icon at bounding box center [472, 434] width 15 height 15
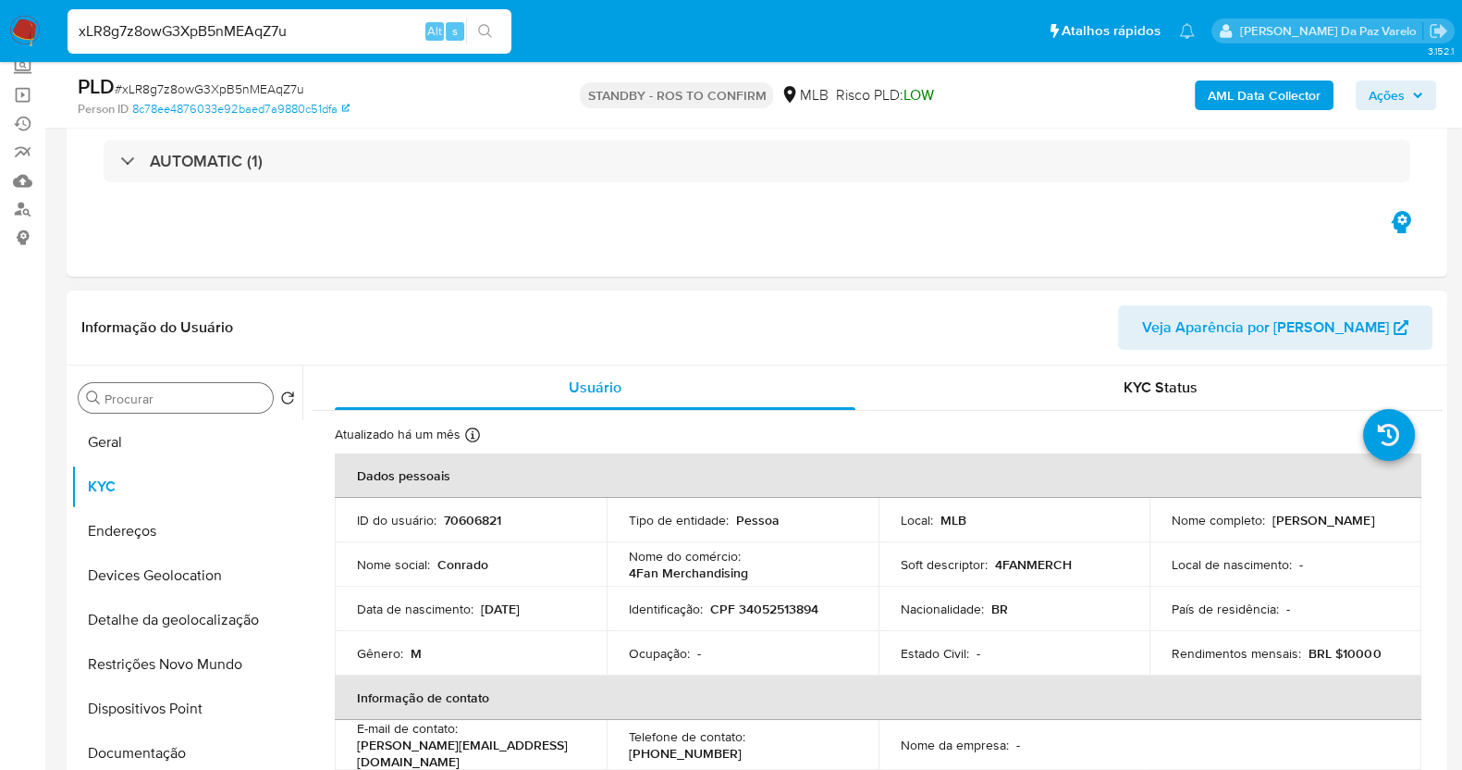
drag, startPoint x: 144, startPoint y: 428, endPoint x: 166, endPoint y: 409, distance: 29.5
click at [146, 429] on button "Geral" at bounding box center [186, 442] width 231 height 44
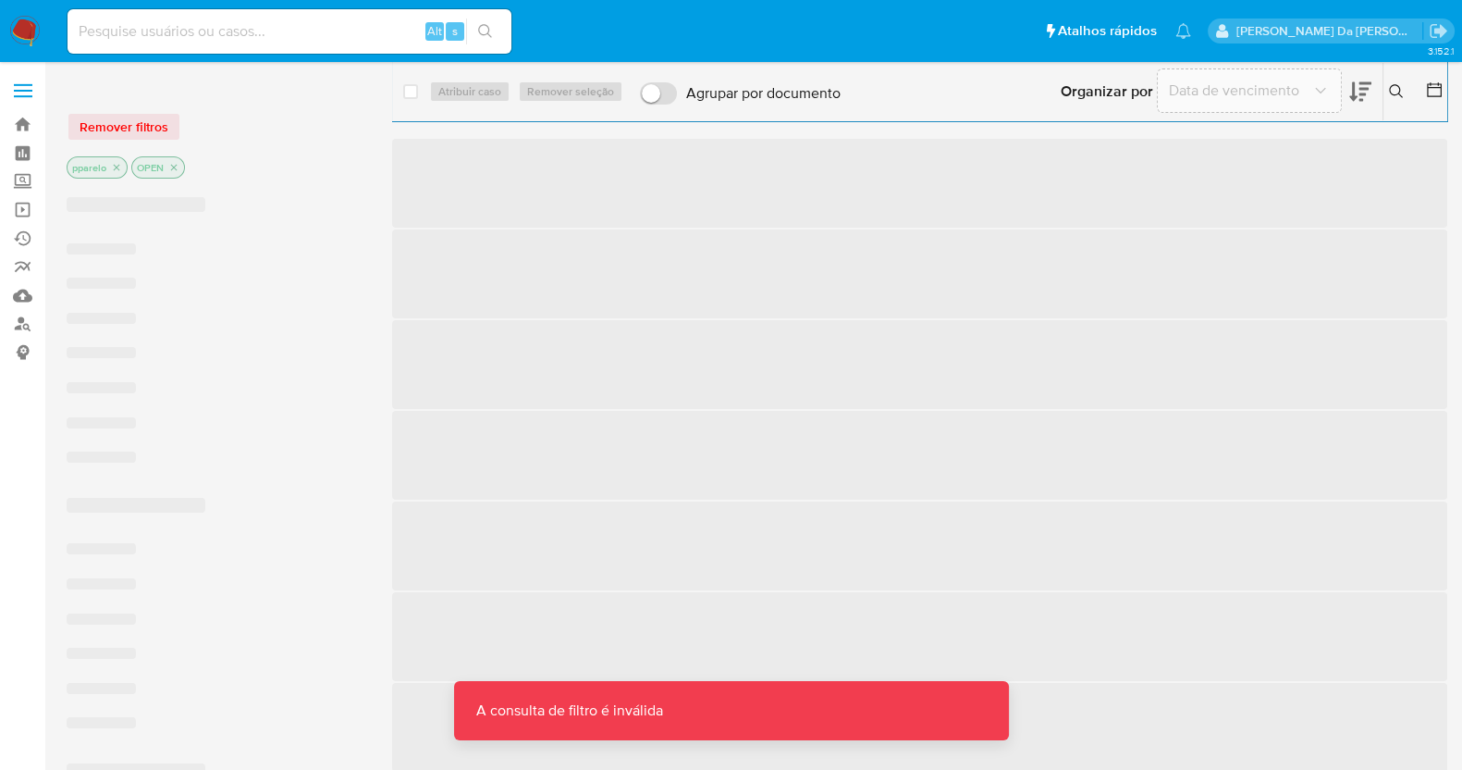
click at [354, 27] on input at bounding box center [290, 31] width 444 height 24
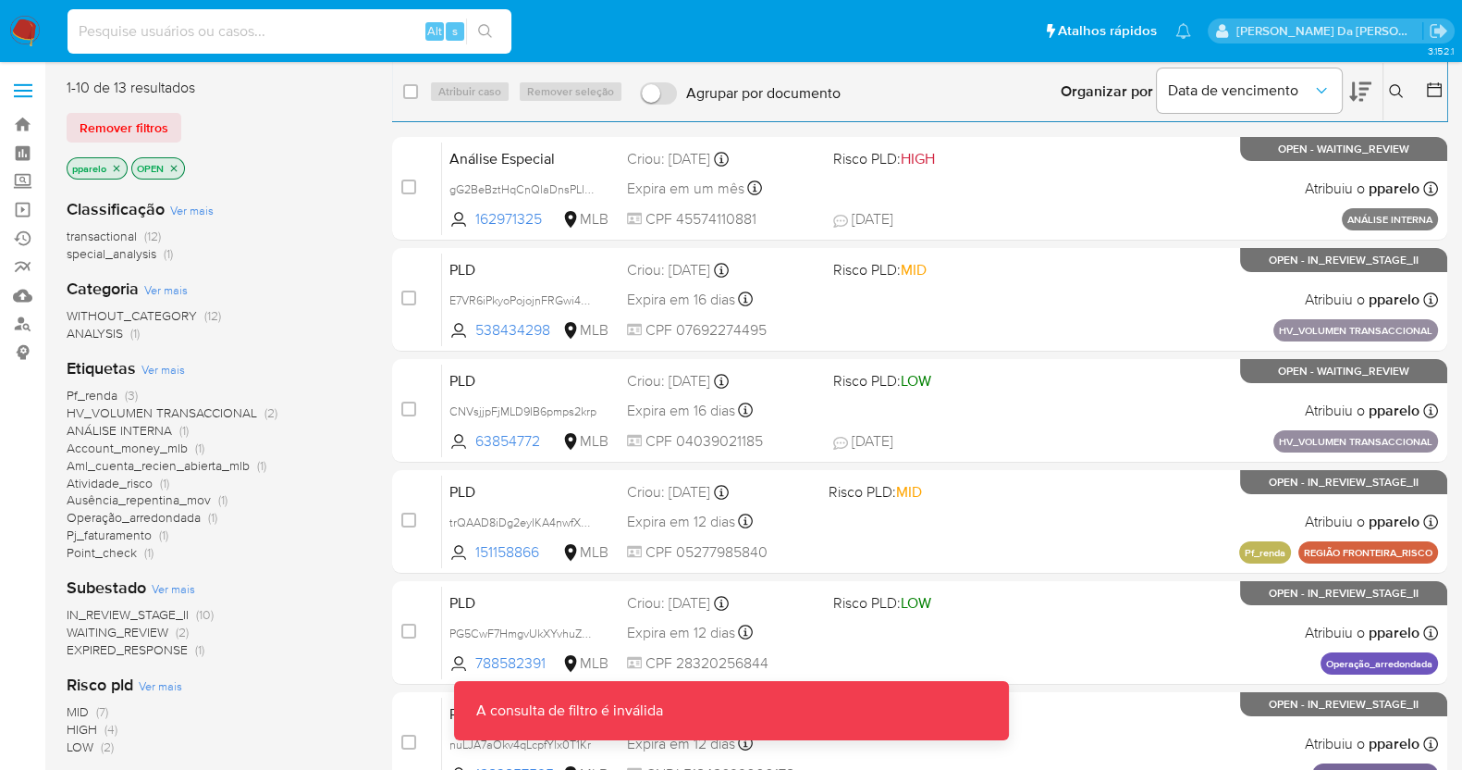
paste input "6DLisHPKtBn48vhdZfHBShPG"
type input "6DLisHPKtBn48vhdZfHBShPG"
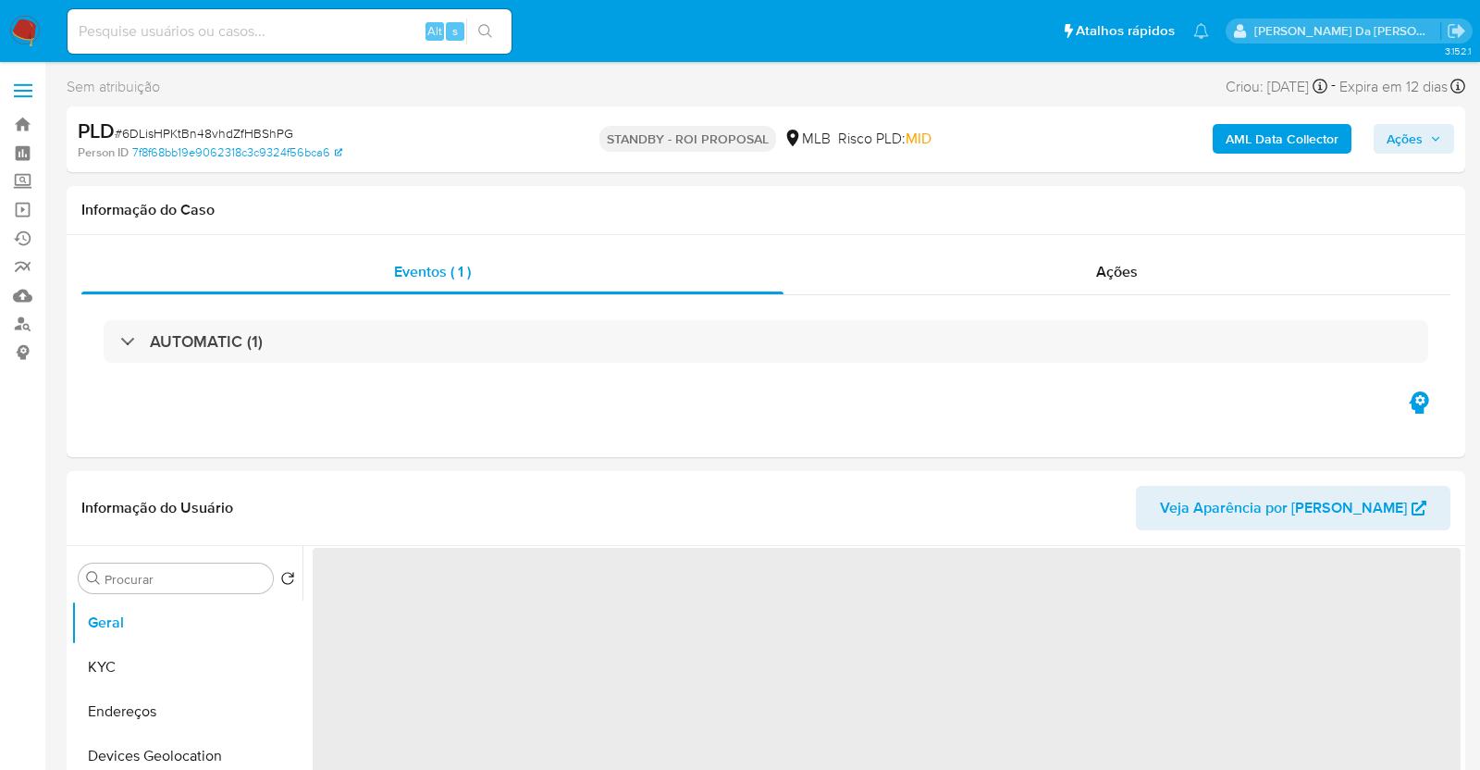
select select "10"
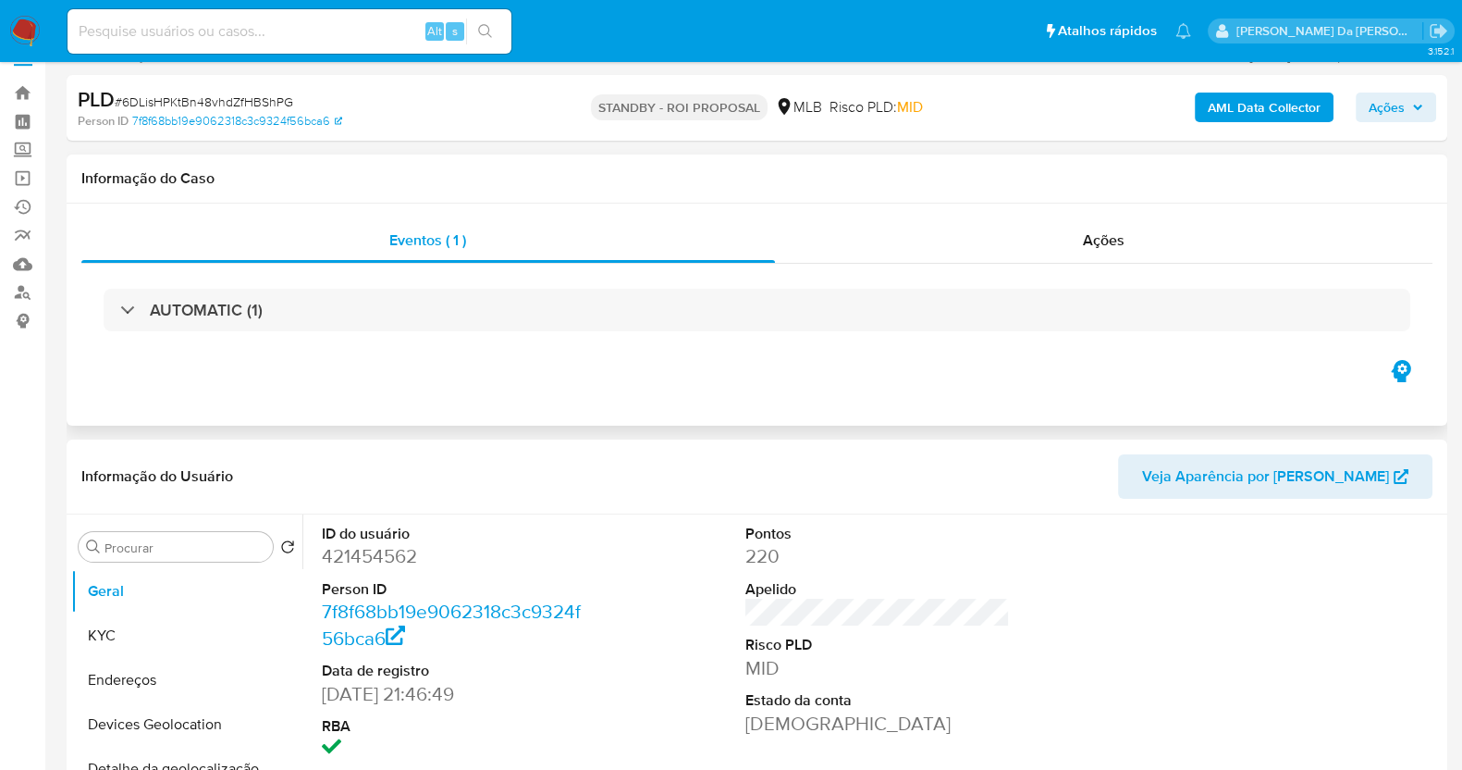
scroll to position [115, 0]
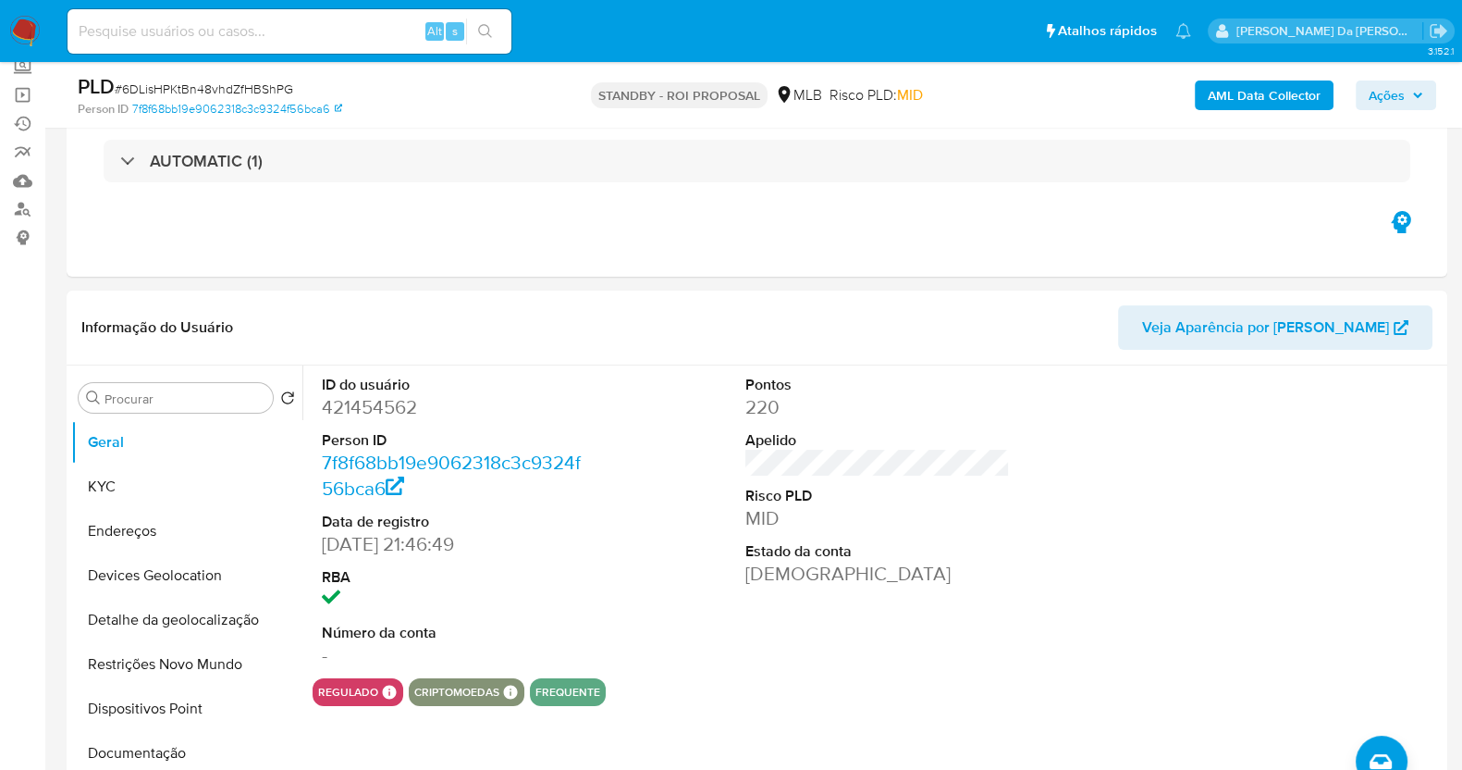
click at [31, 20] on img at bounding box center [24, 31] width 31 height 31
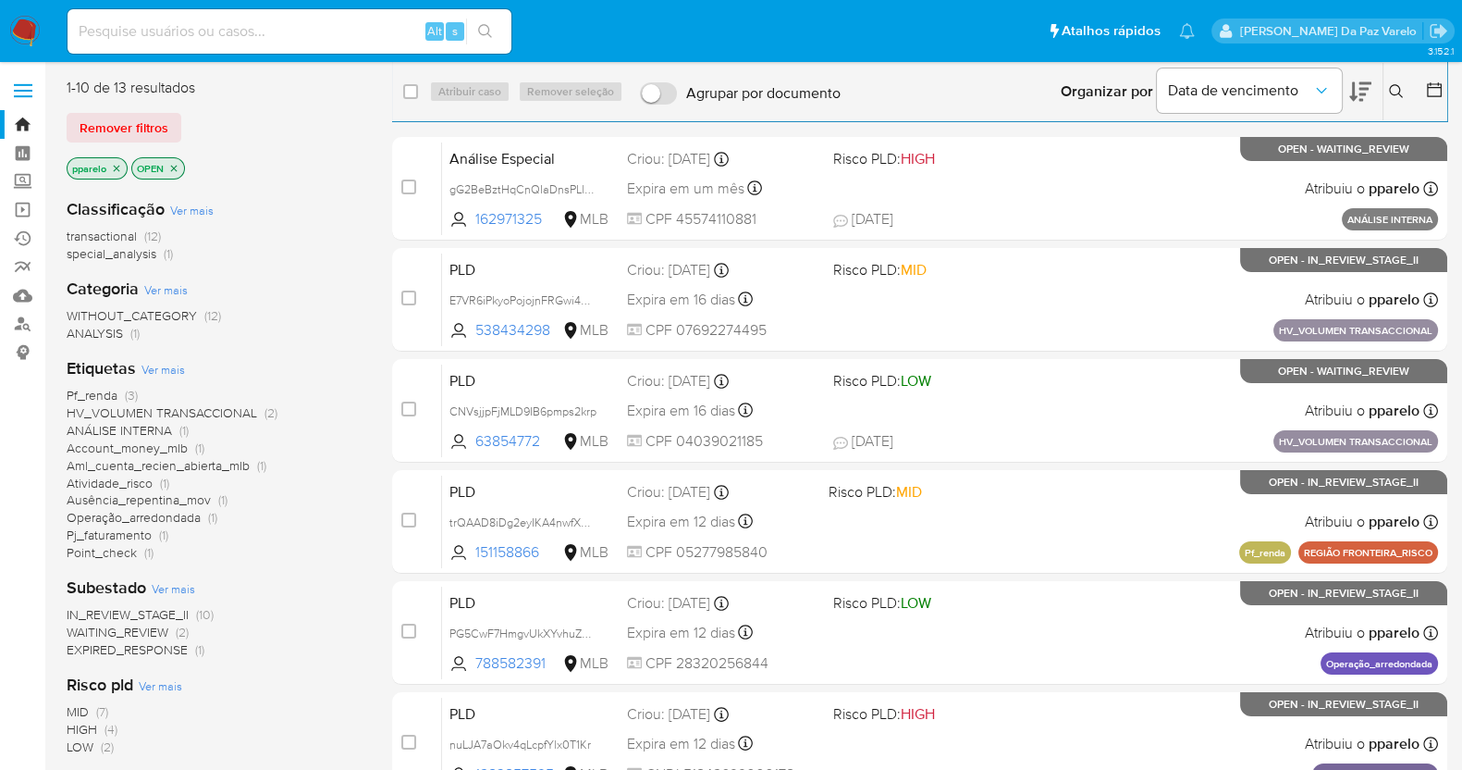
click at [1397, 88] on icon at bounding box center [1396, 91] width 15 height 15
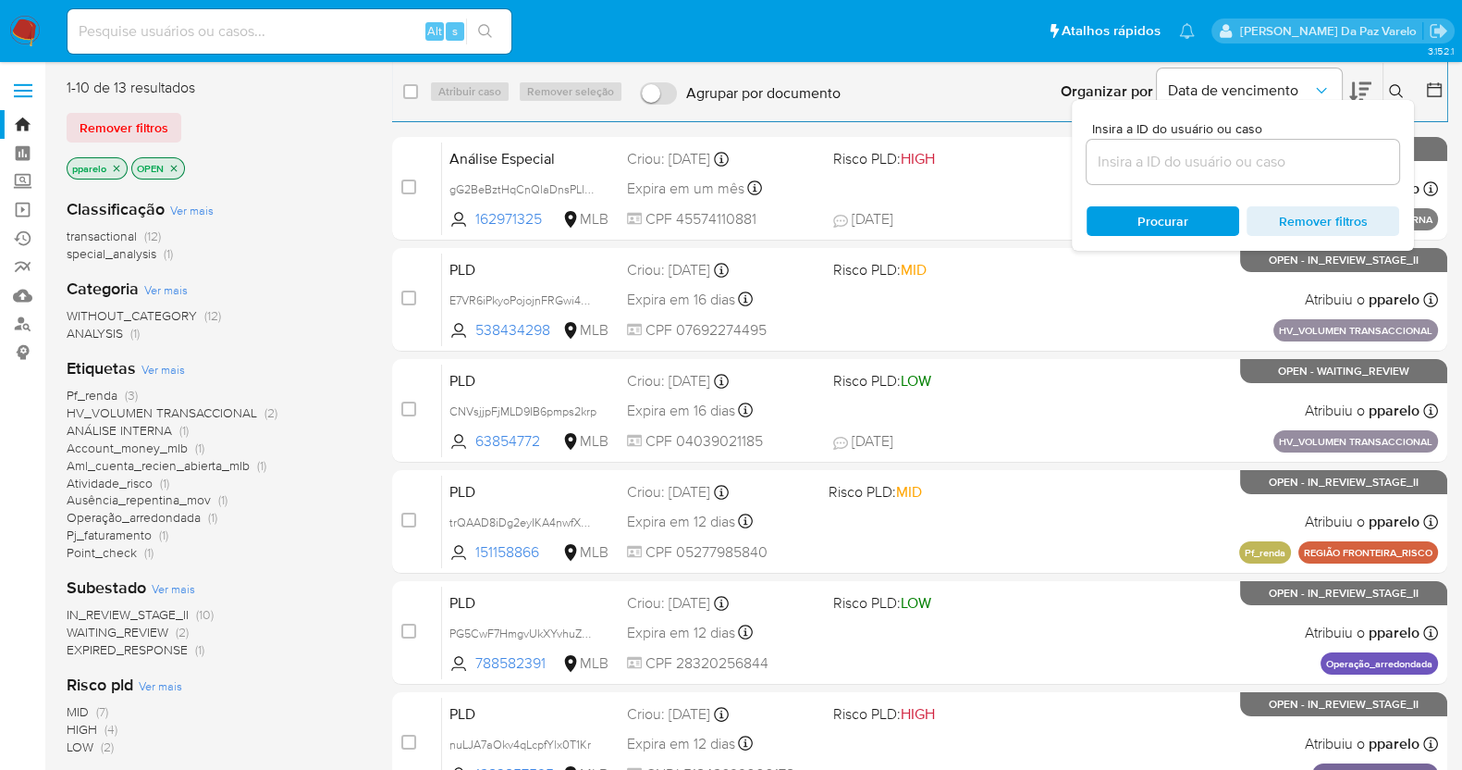
click at [1326, 150] on div at bounding box center [1243, 162] width 313 height 44
click at [1311, 164] on input at bounding box center [1243, 162] width 313 height 24
click at [1257, 168] on input at bounding box center [1243, 162] width 313 height 24
paste input "6DLisHPKtBn48vhdZfHBShPG"
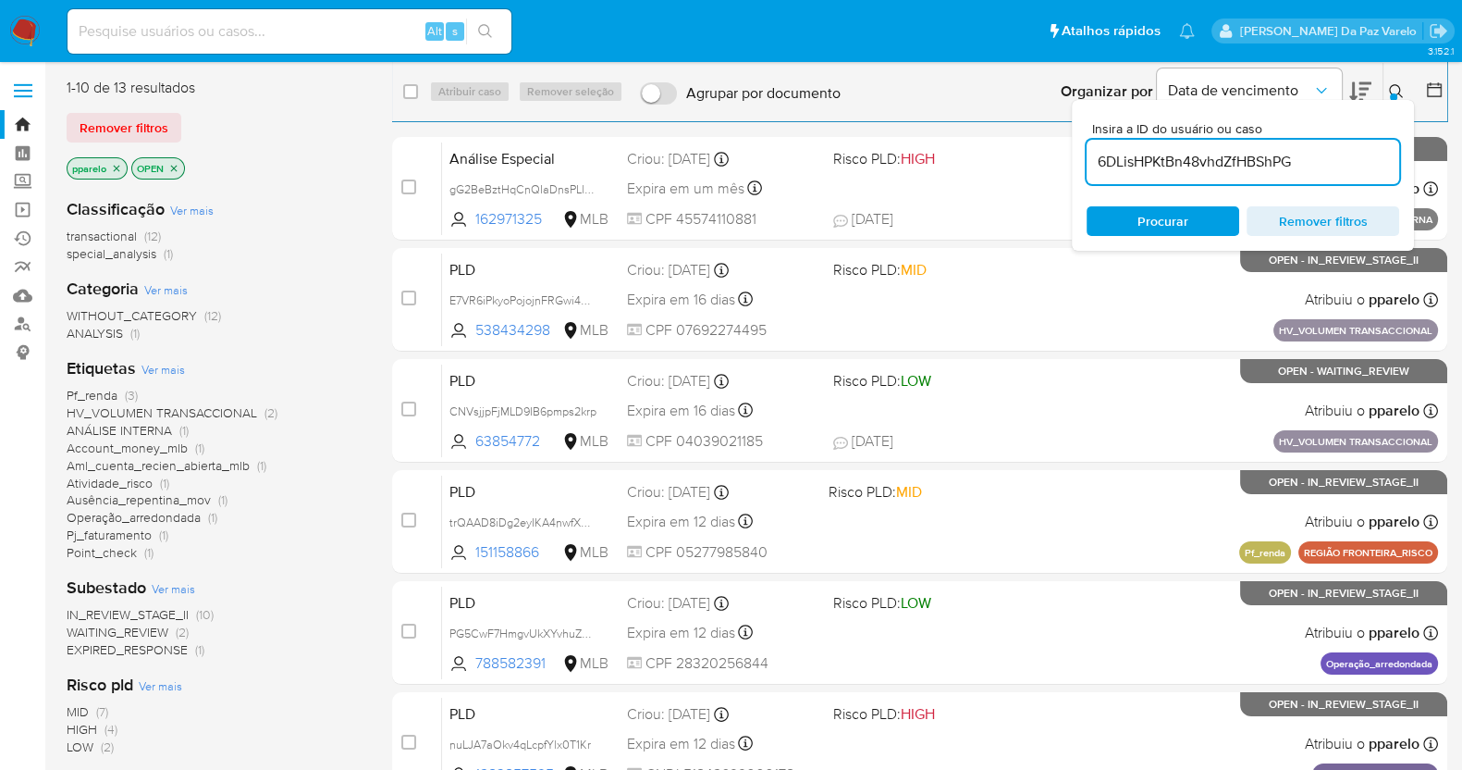
type input "6DLisHPKtBn48vhdZfHBShPG"
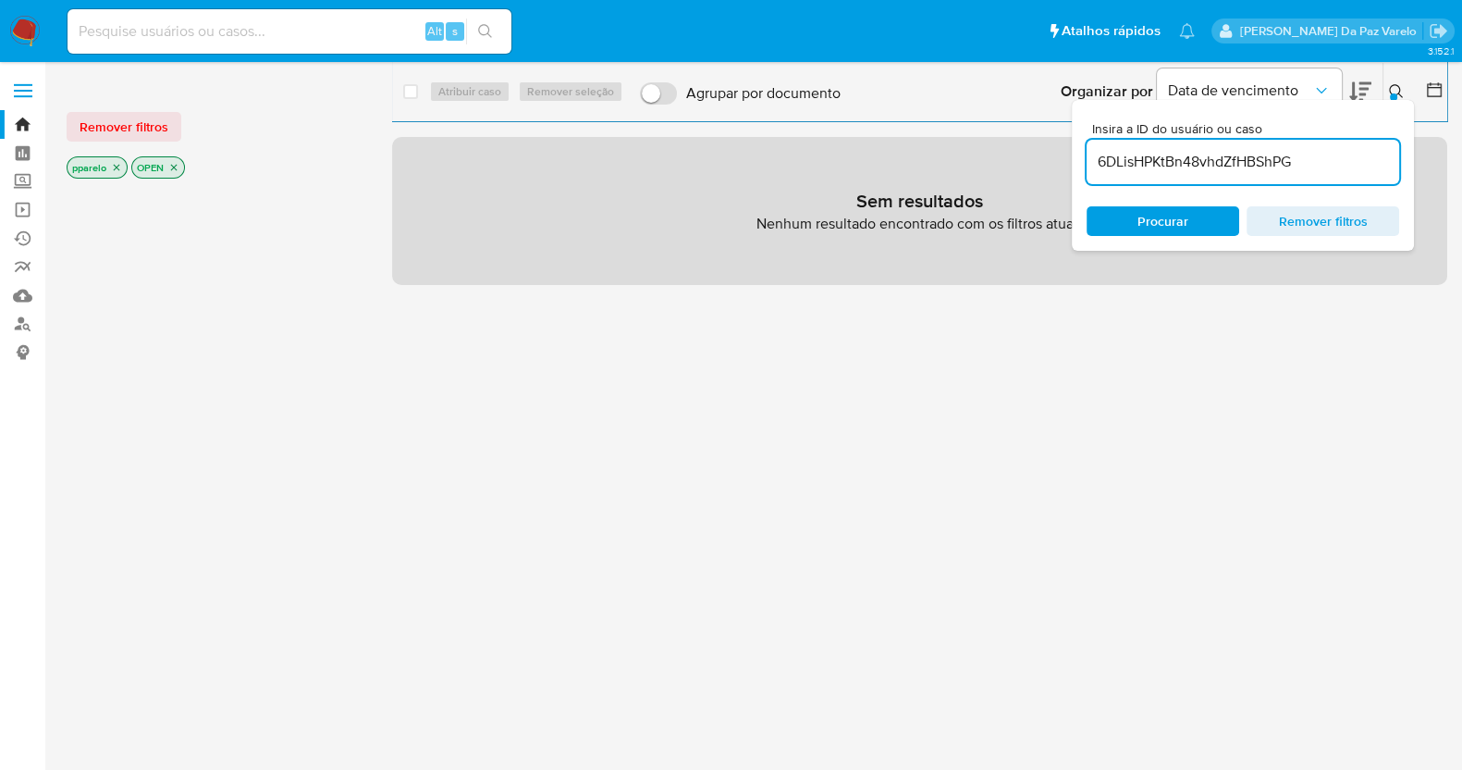
drag, startPoint x: 118, startPoint y: 173, endPoint x: 111, endPoint y: 166, distance: 10.5
click at [117, 173] on p "pparelo" at bounding box center [97, 167] width 59 height 20
click at [111, 166] on icon "close-filter" at bounding box center [116, 167] width 11 height 11
click at [108, 168] on icon "close-filter" at bounding box center [109, 168] width 6 height 6
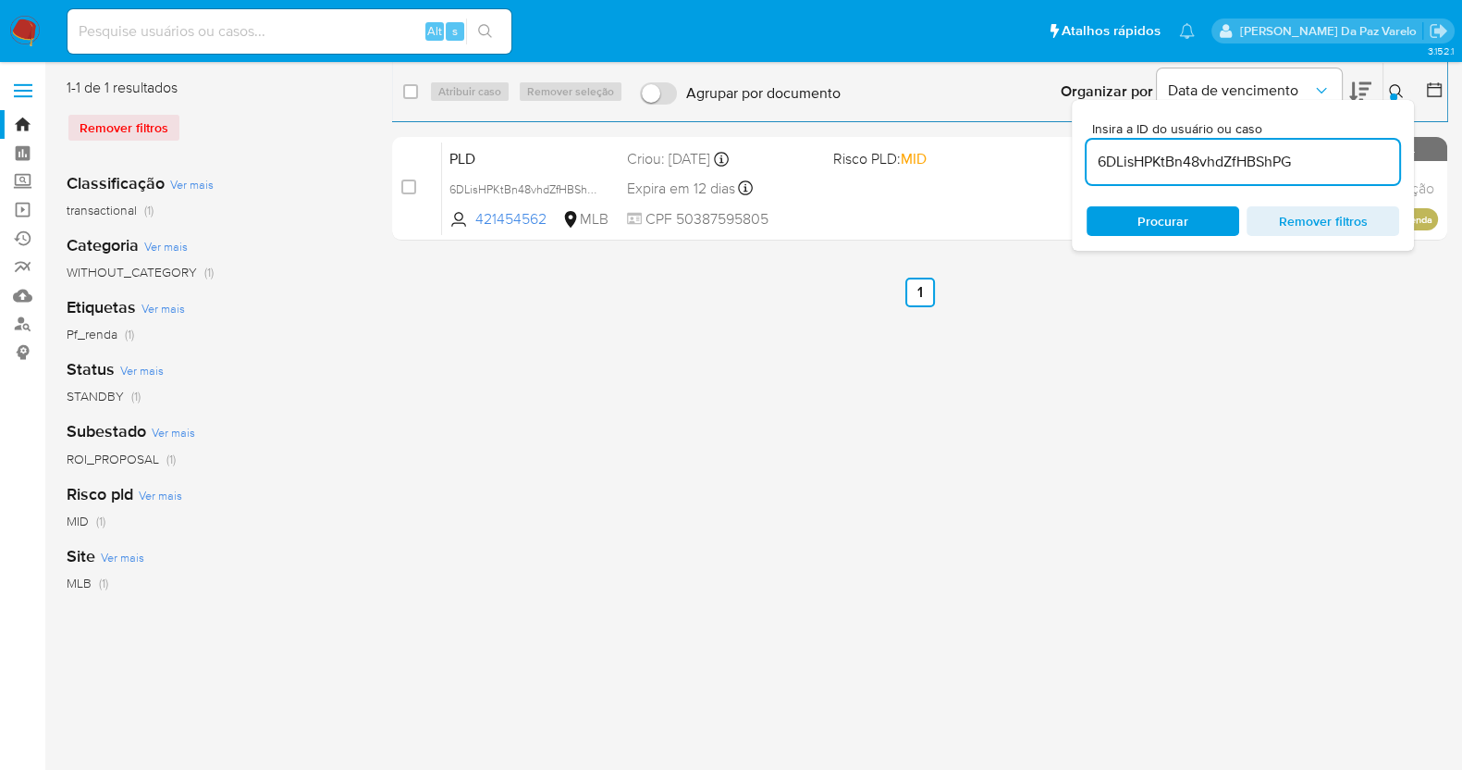
click at [410, 99] on div "select-all-cases-checkbox" at bounding box center [410, 91] width 15 height 18
drag, startPoint x: 408, startPoint y: 90, endPoint x: 449, endPoint y: 90, distance: 40.7
click at [407, 90] on input "checkbox" at bounding box center [410, 91] width 15 height 15
checkbox input "true"
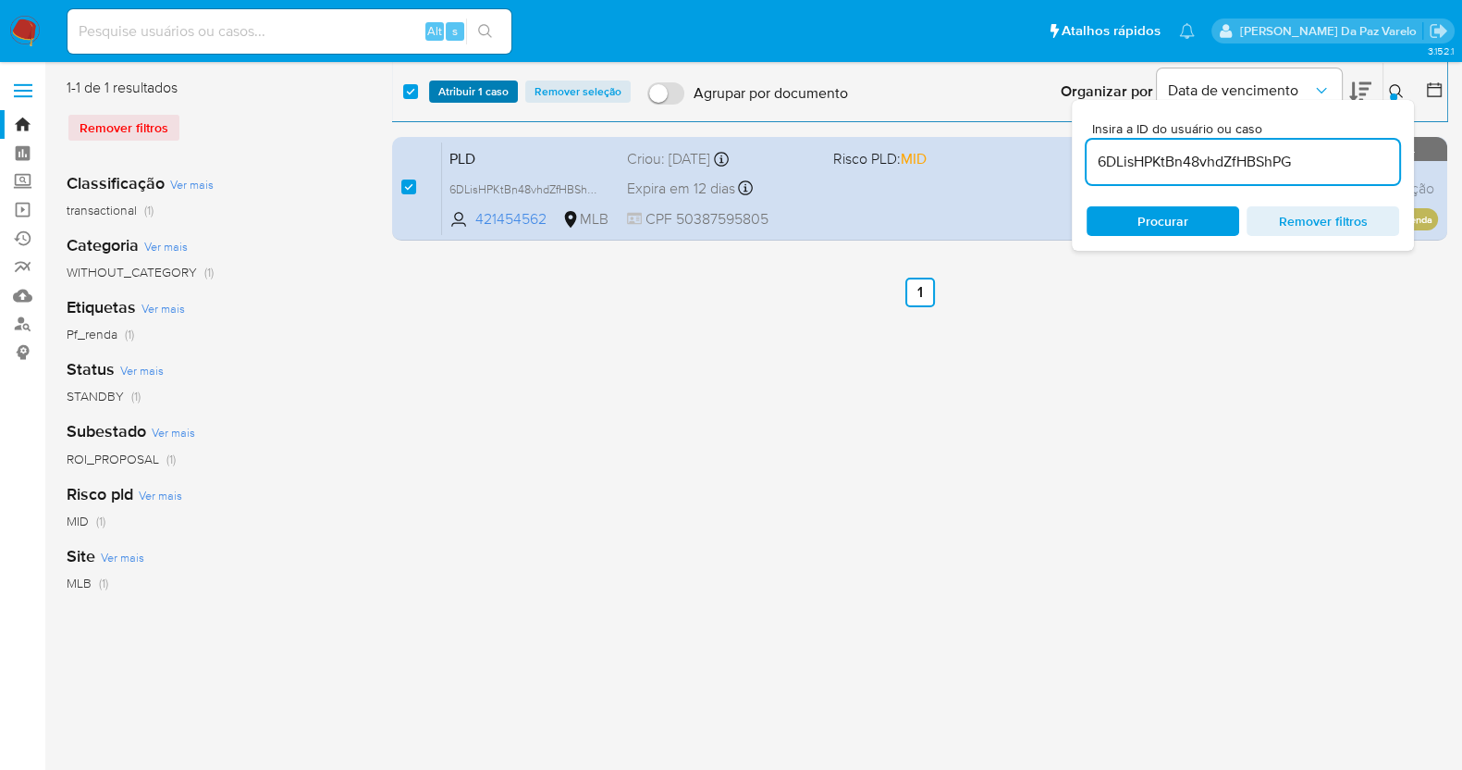
click at [467, 90] on span "Atribuir 1 caso" at bounding box center [473, 91] width 70 height 18
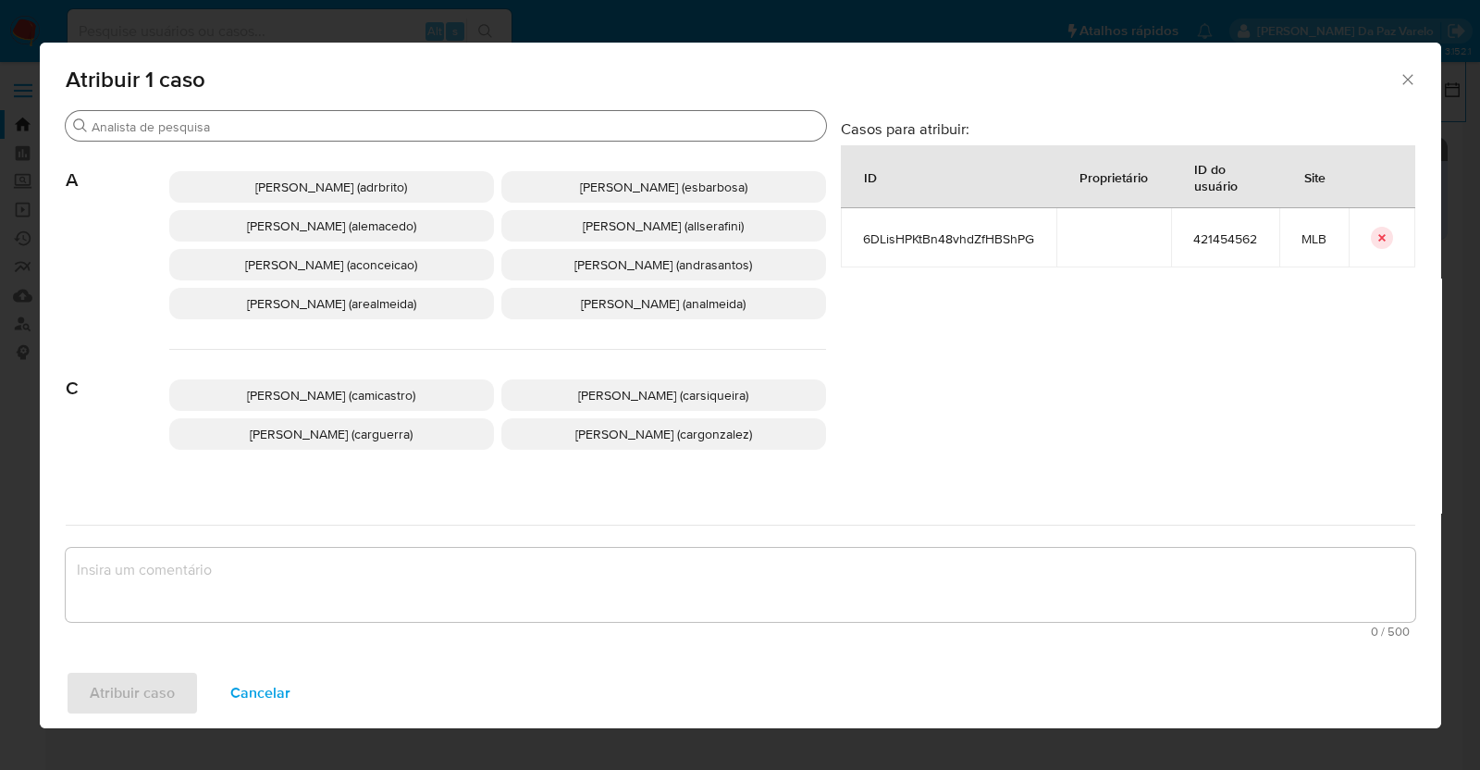
click at [467, 129] on input "Buscar" at bounding box center [455, 126] width 727 height 17
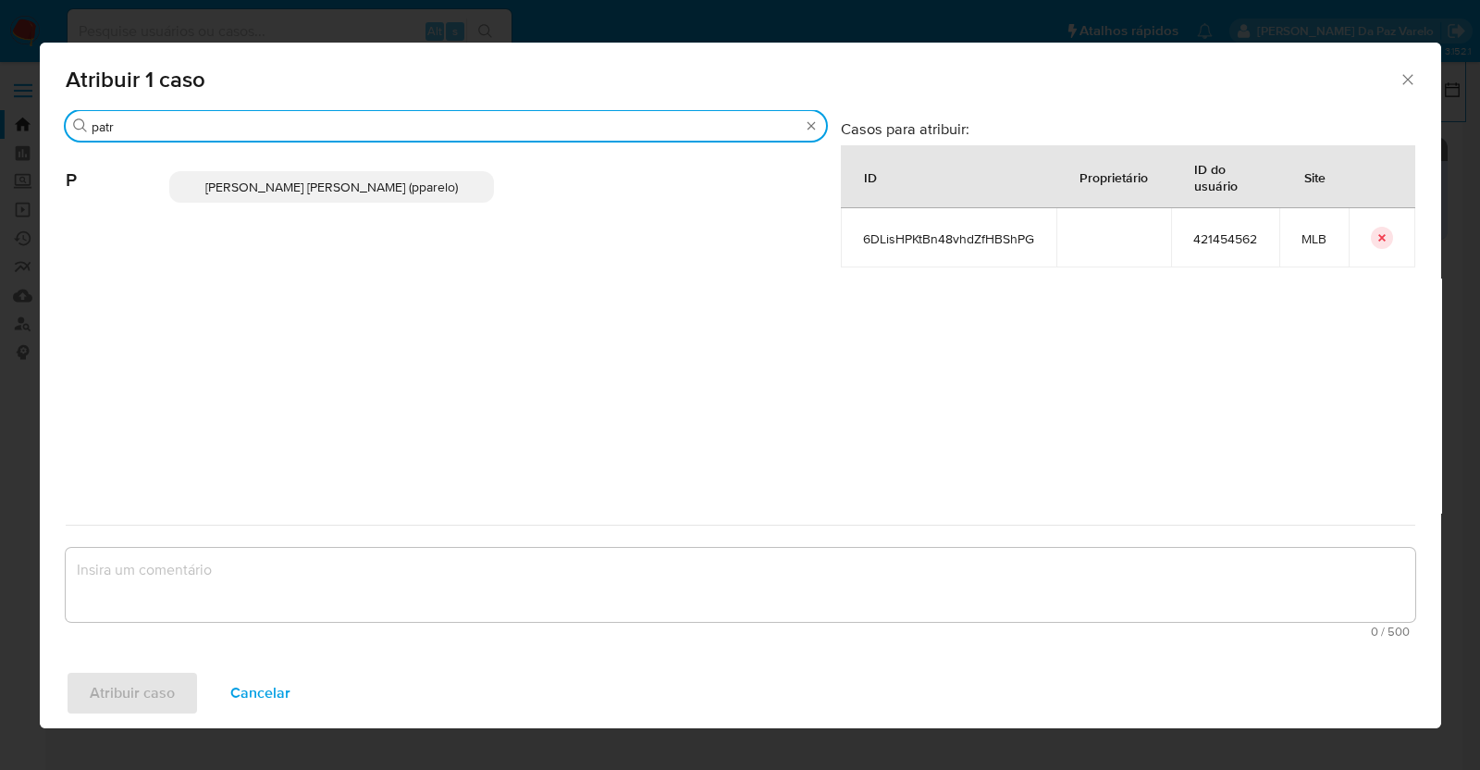
type input "patr"
click at [394, 197] on p "Patricia Aparecida Da Paz Varelo (pparelo)" at bounding box center [331, 186] width 325 height 31
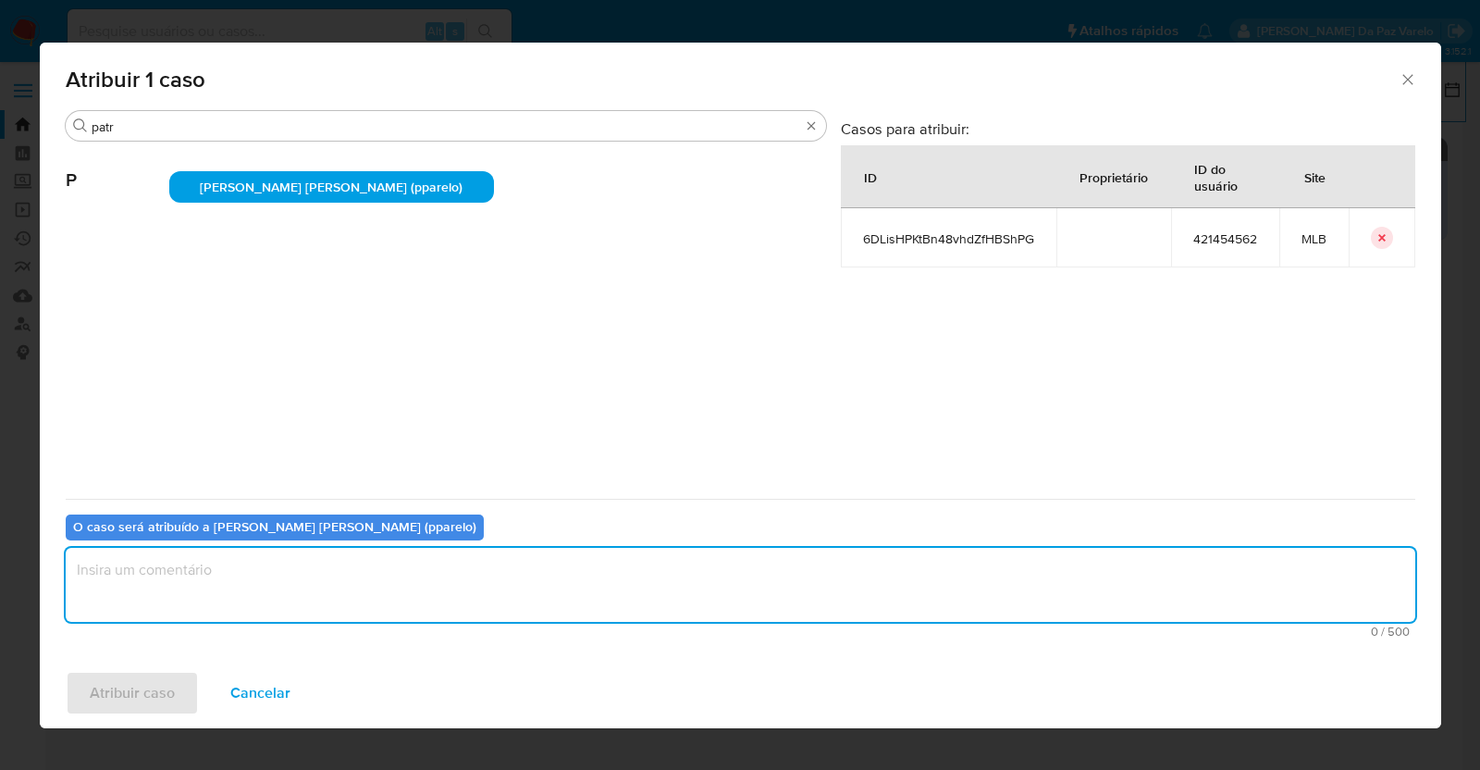
click at [366, 585] on textarea "assign-modal" at bounding box center [740, 585] width 1349 height 74
type textarea "."
click at [117, 699] on span "Atribuir caso" at bounding box center [132, 692] width 85 height 41
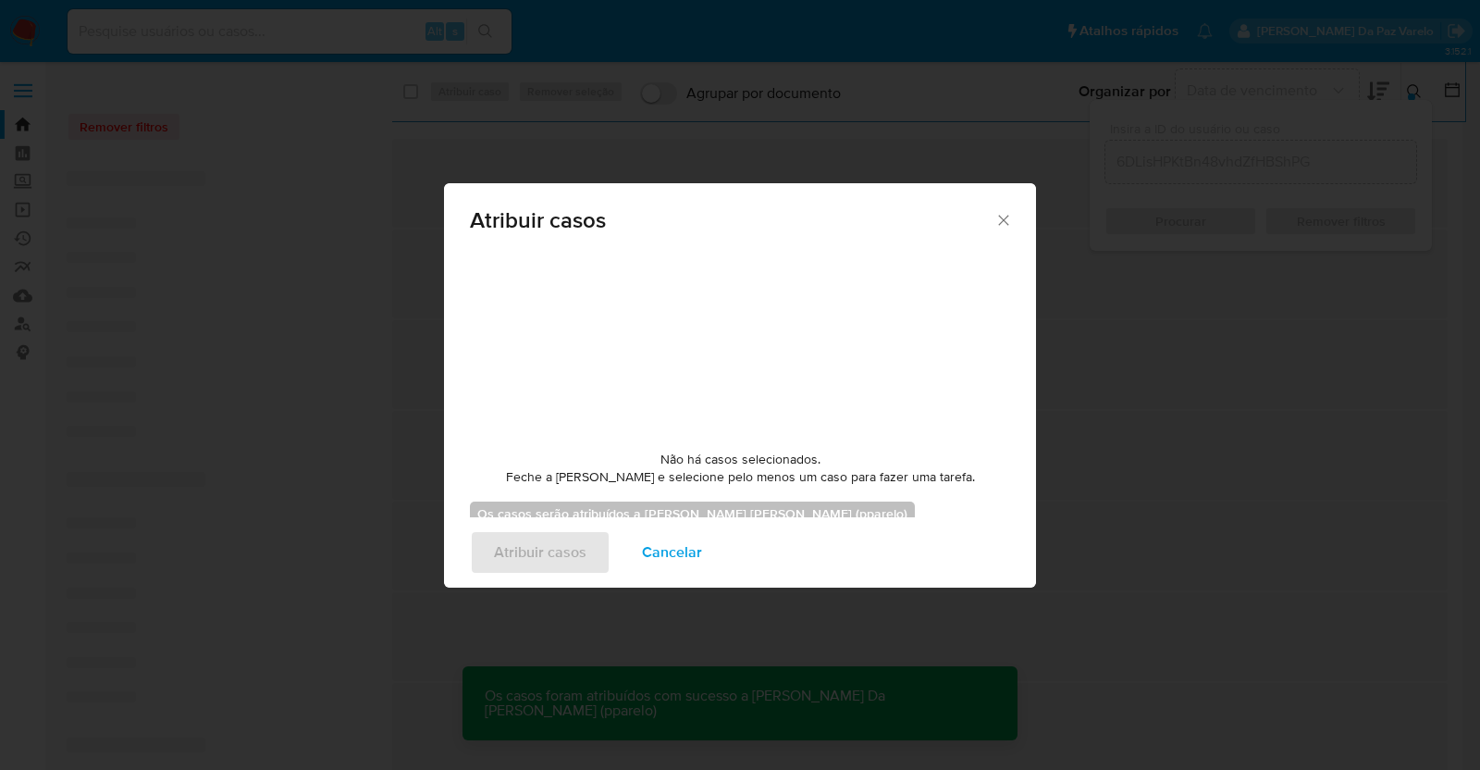
checkbox input "false"
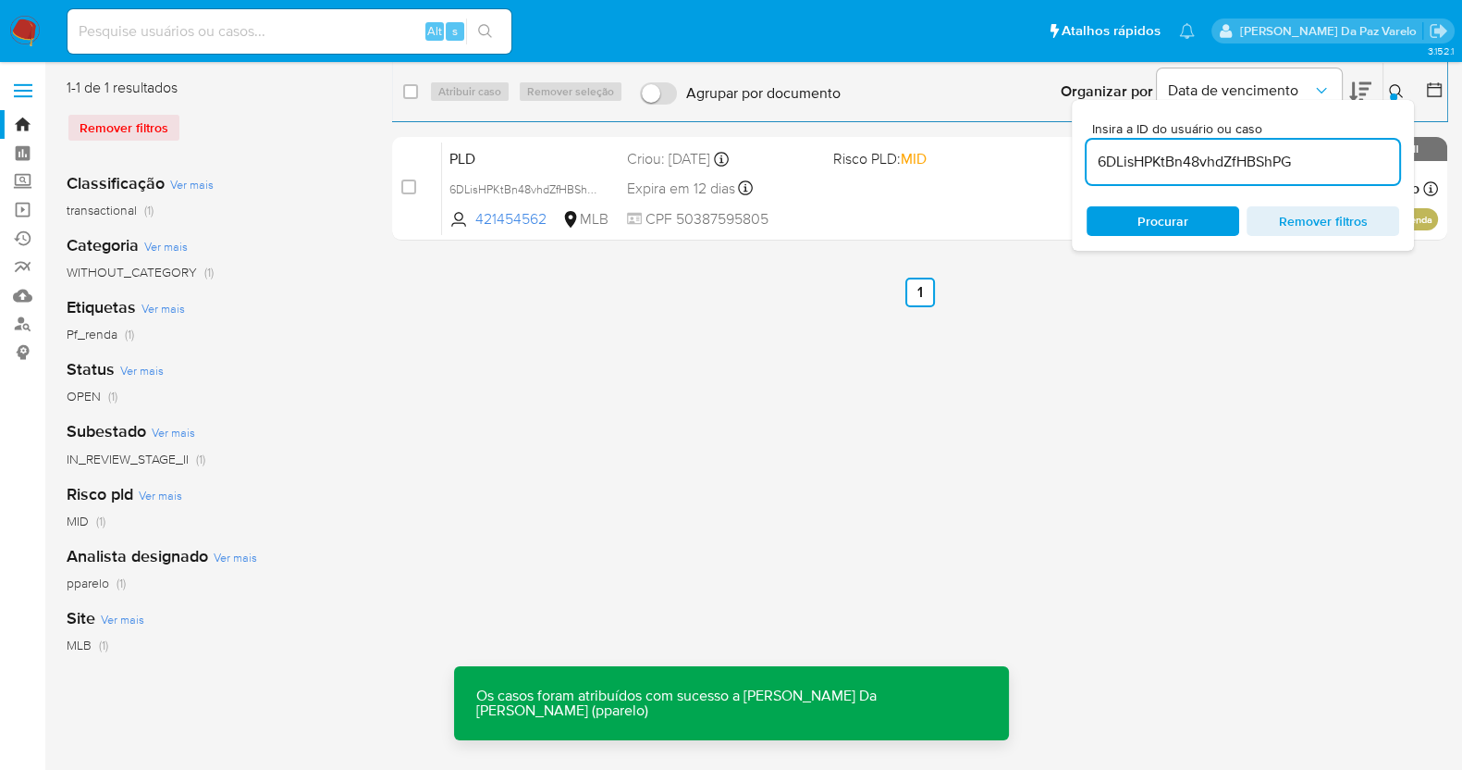
drag, startPoint x: 1399, startPoint y: 102, endPoint x: 1409, endPoint y: 91, distance: 14.4
click at [1402, 102] on div "Insira a ID do usuário ou caso 6DLisHPKtBn48vhdZfHBShPG Procurar Remover filtros" at bounding box center [1243, 175] width 342 height 151
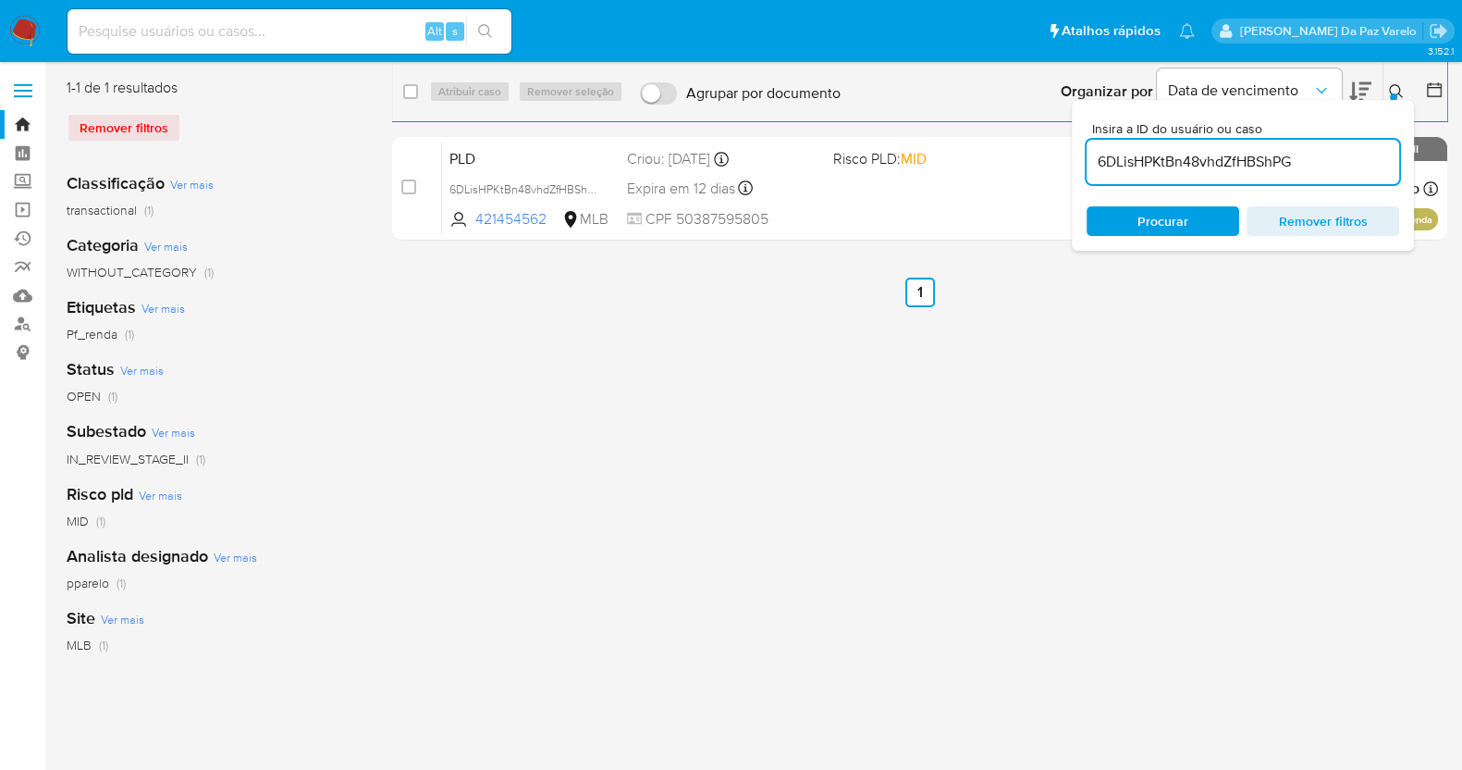
click at [1415, 84] on div at bounding box center [1430, 91] width 33 height 57
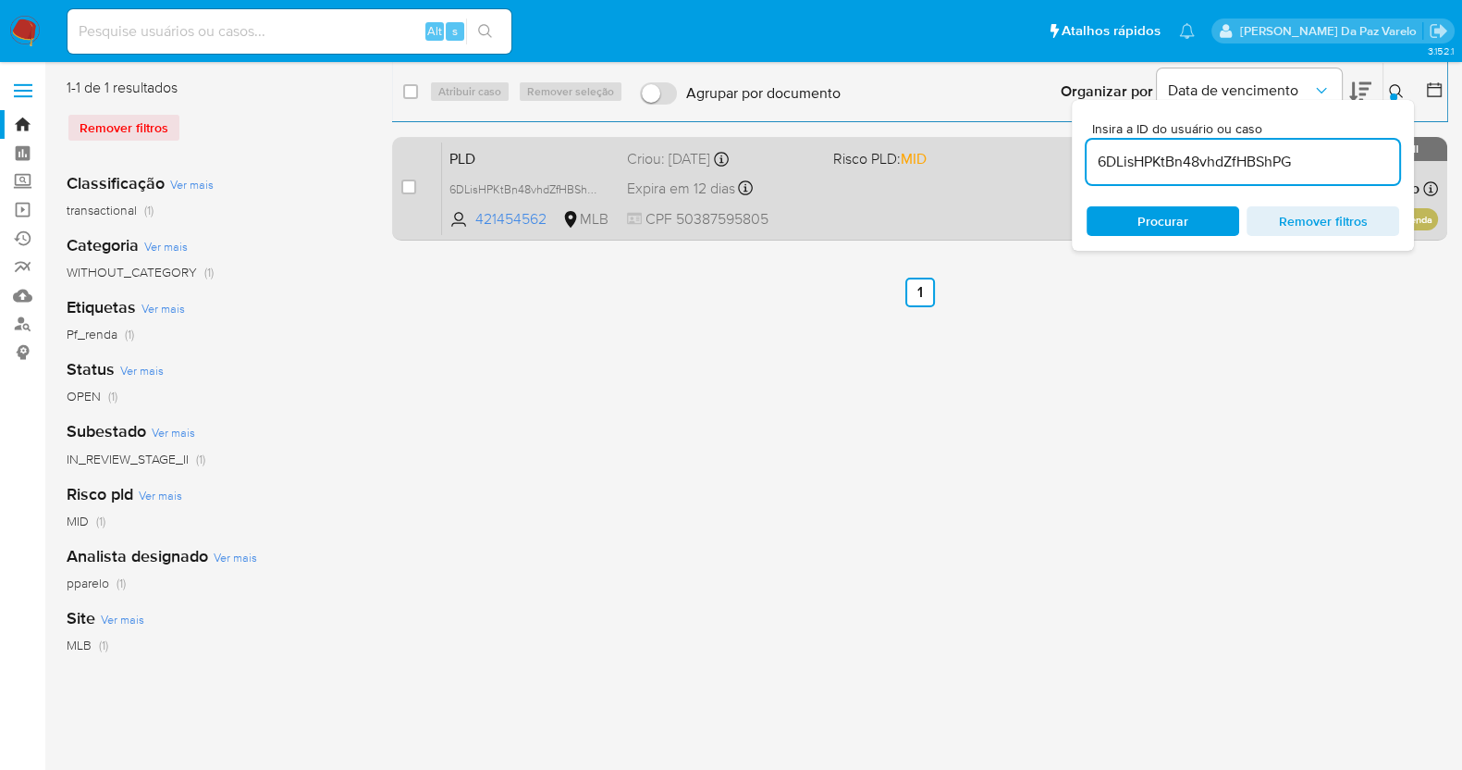
click at [876, 187] on div "PLD 6DLisHPKtBn48vhdZfHBShPG 421454562 MLB Risco PLD: MID Criou: 12/07/2025 Cri…" at bounding box center [940, 188] width 996 height 93
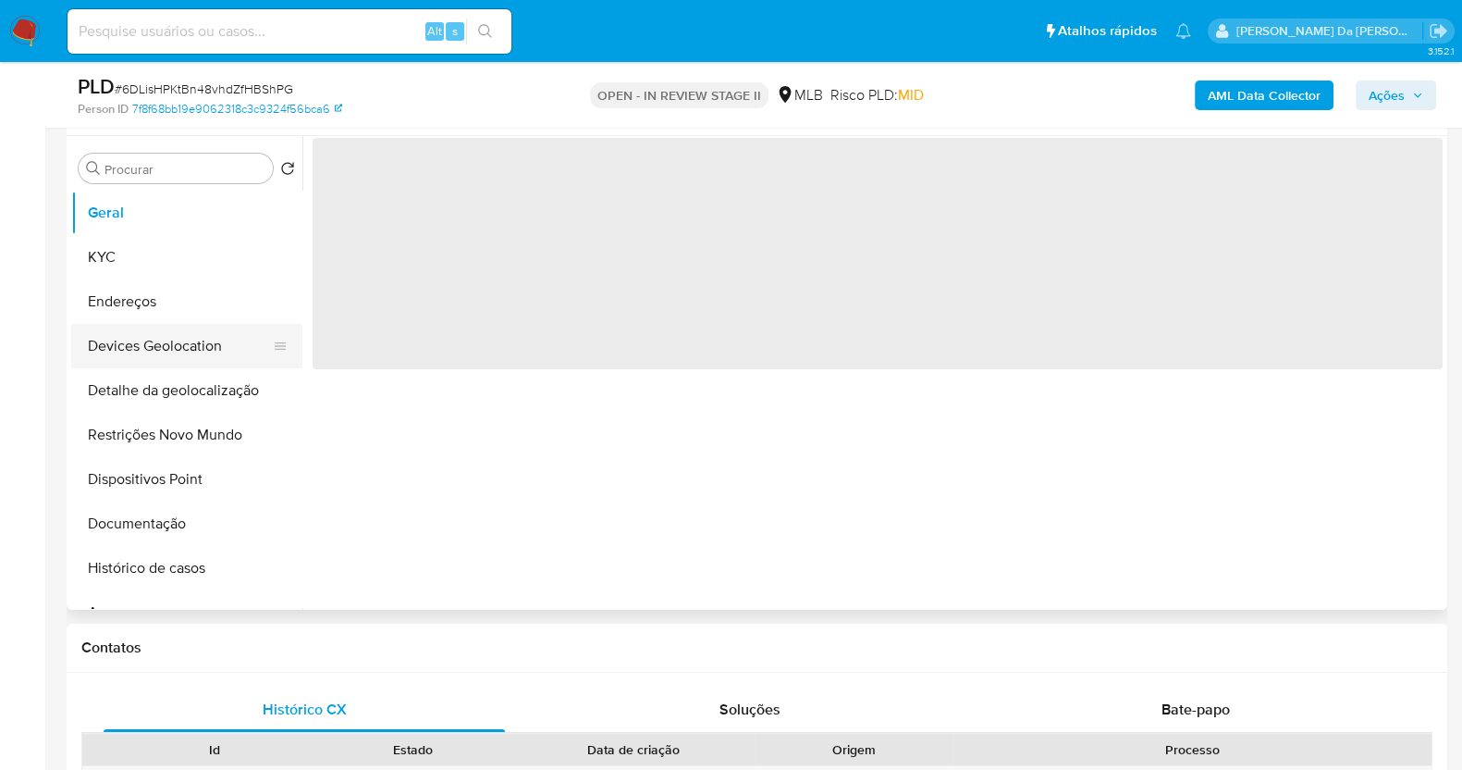
scroll to position [347, 0]
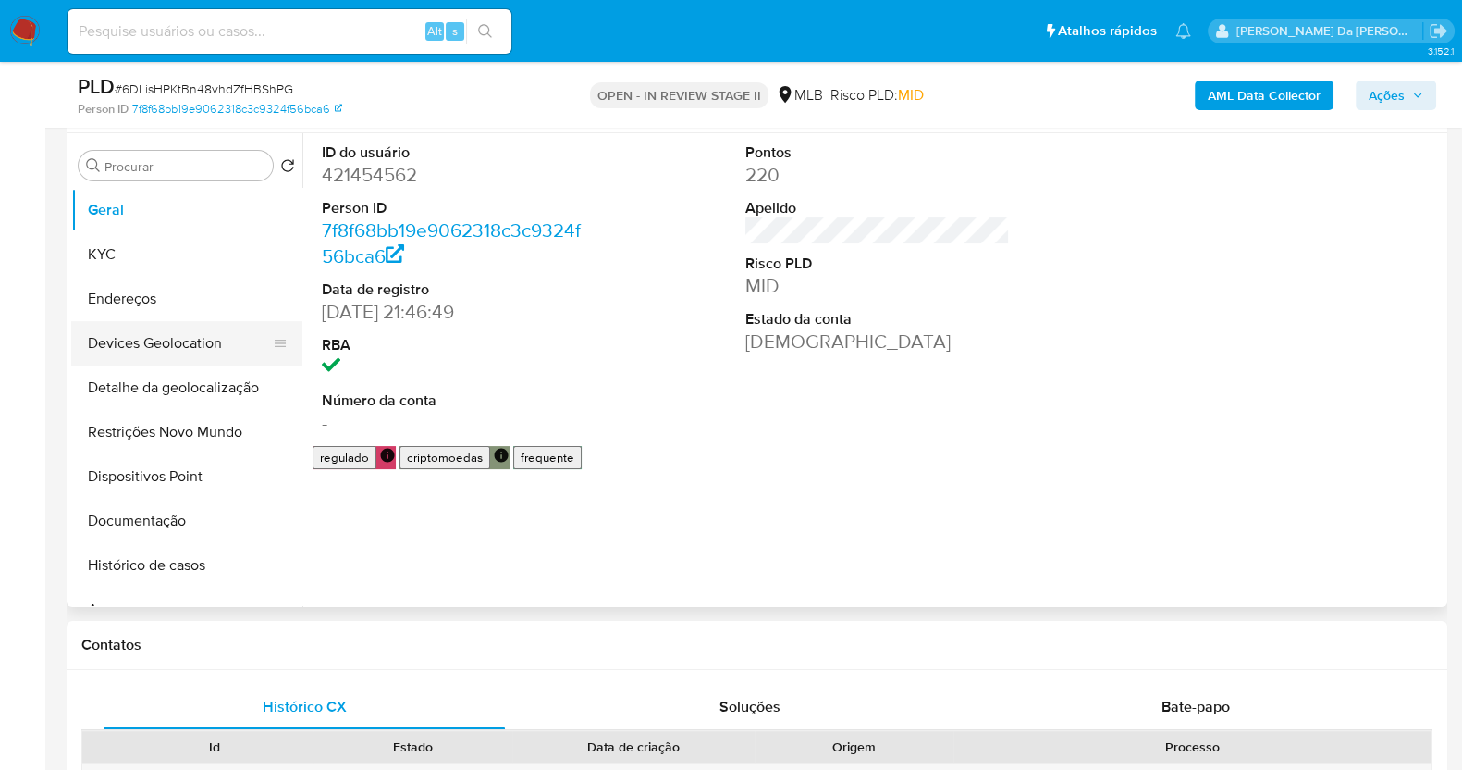
select select "10"
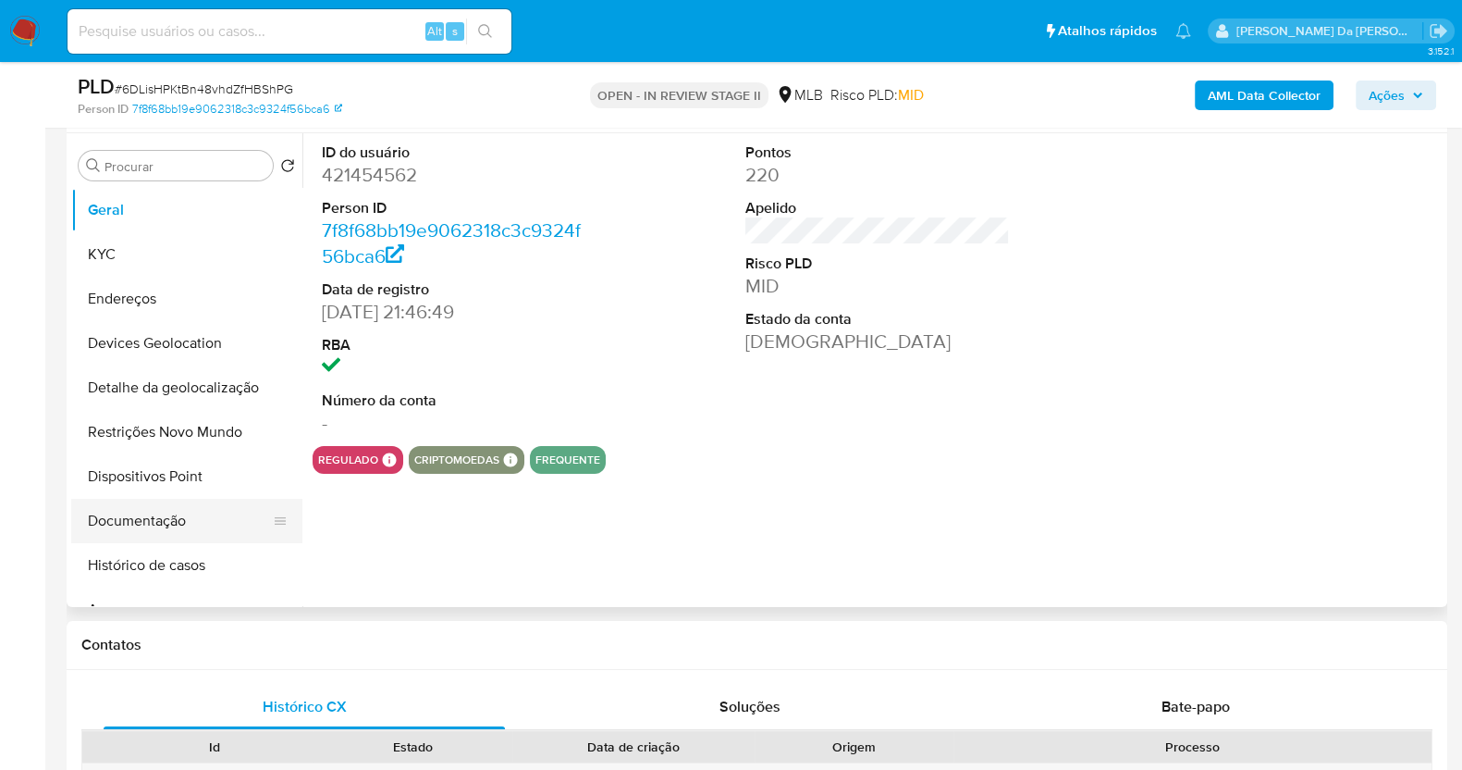
drag, startPoint x: 129, startPoint y: 519, endPoint x: 152, endPoint y: 516, distance: 22.4
click at [130, 519] on button "Documentação" at bounding box center [179, 521] width 216 height 44
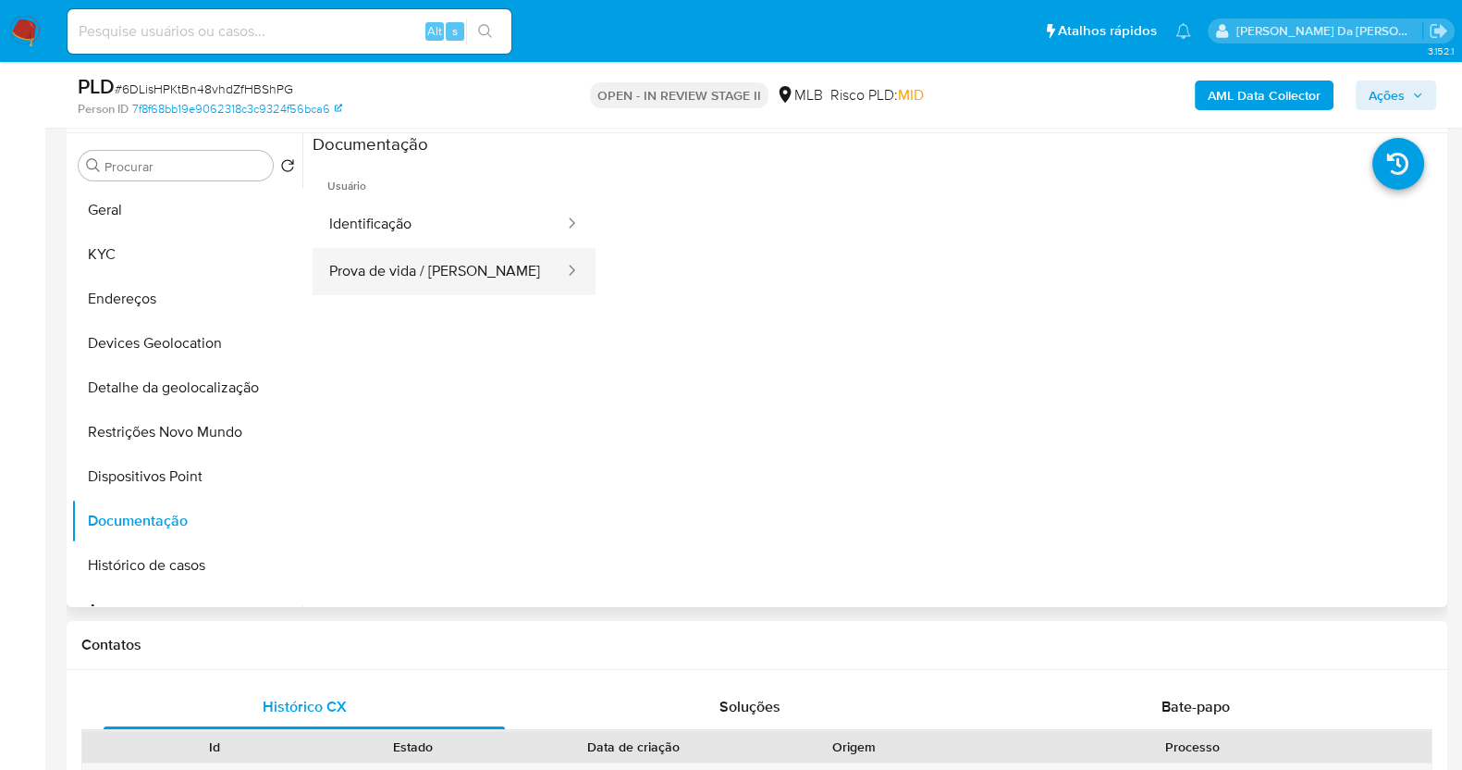
click at [476, 269] on button "Prova de vida / [PERSON_NAME]" at bounding box center [439, 271] width 253 height 47
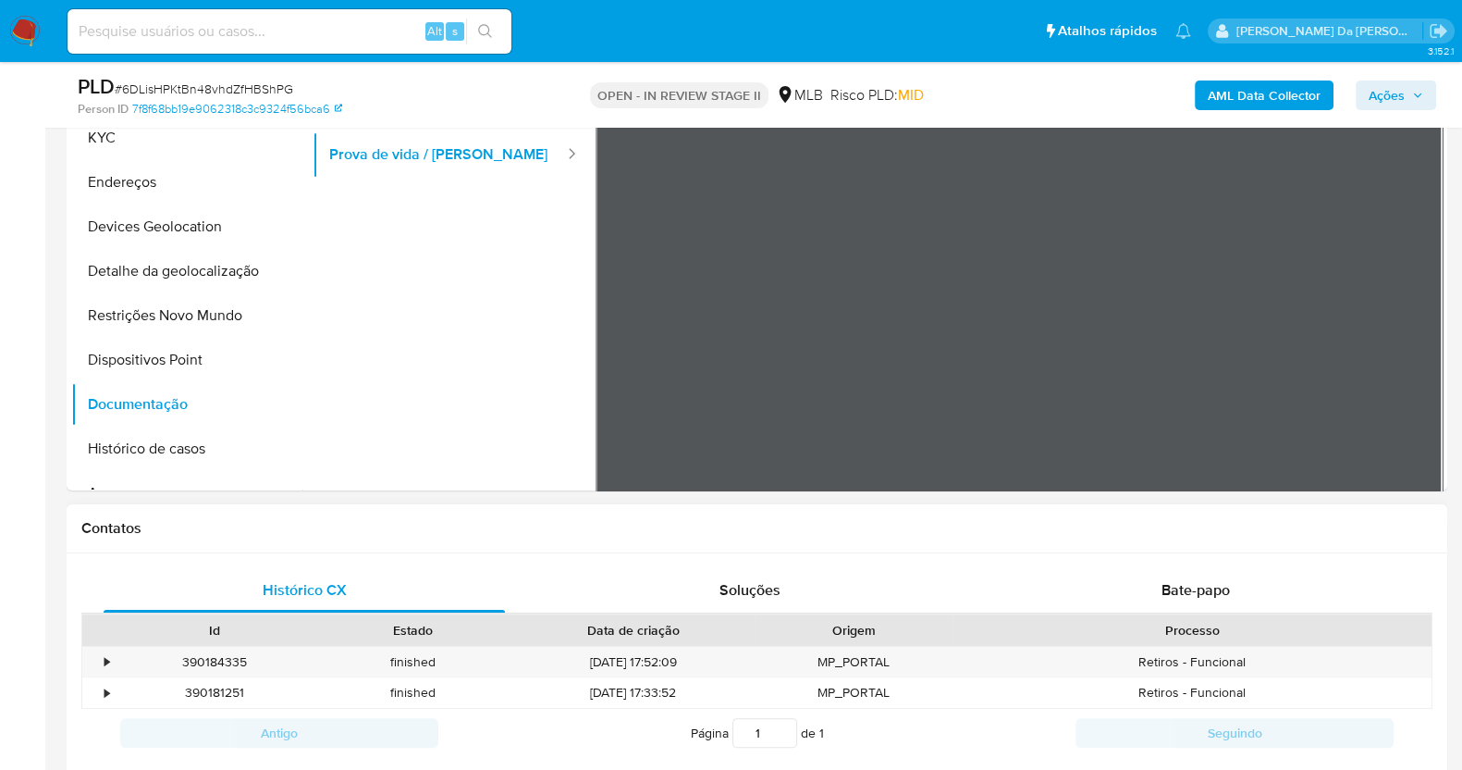
scroll to position [578, 0]
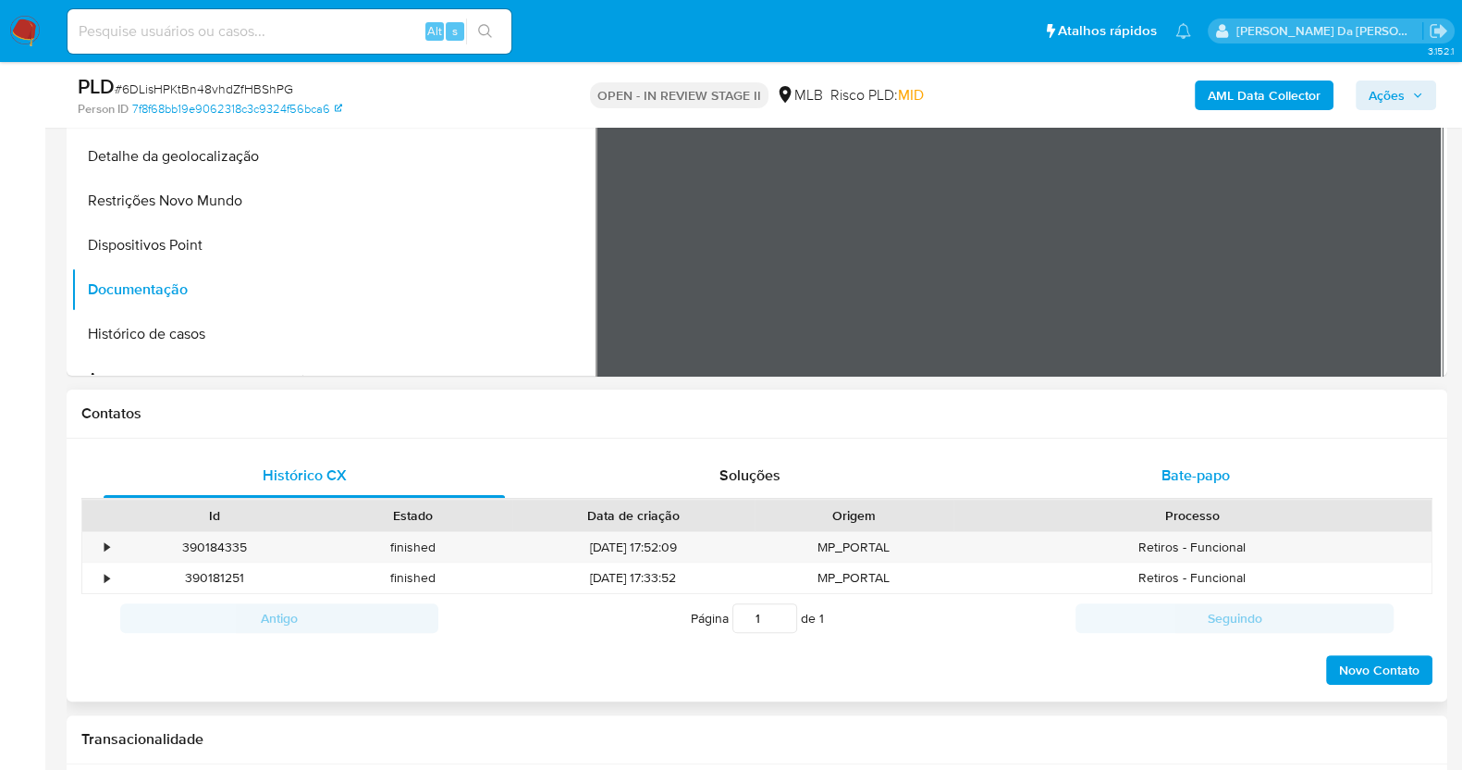
drag, startPoint x: 1221, startPoint y: 491, endPoint x: 1225, endPoint y: 478, distance: 13.7
click at [1225, 490] on div "Bate-papo" at bounding box center [1195, 475] width 401 height 44
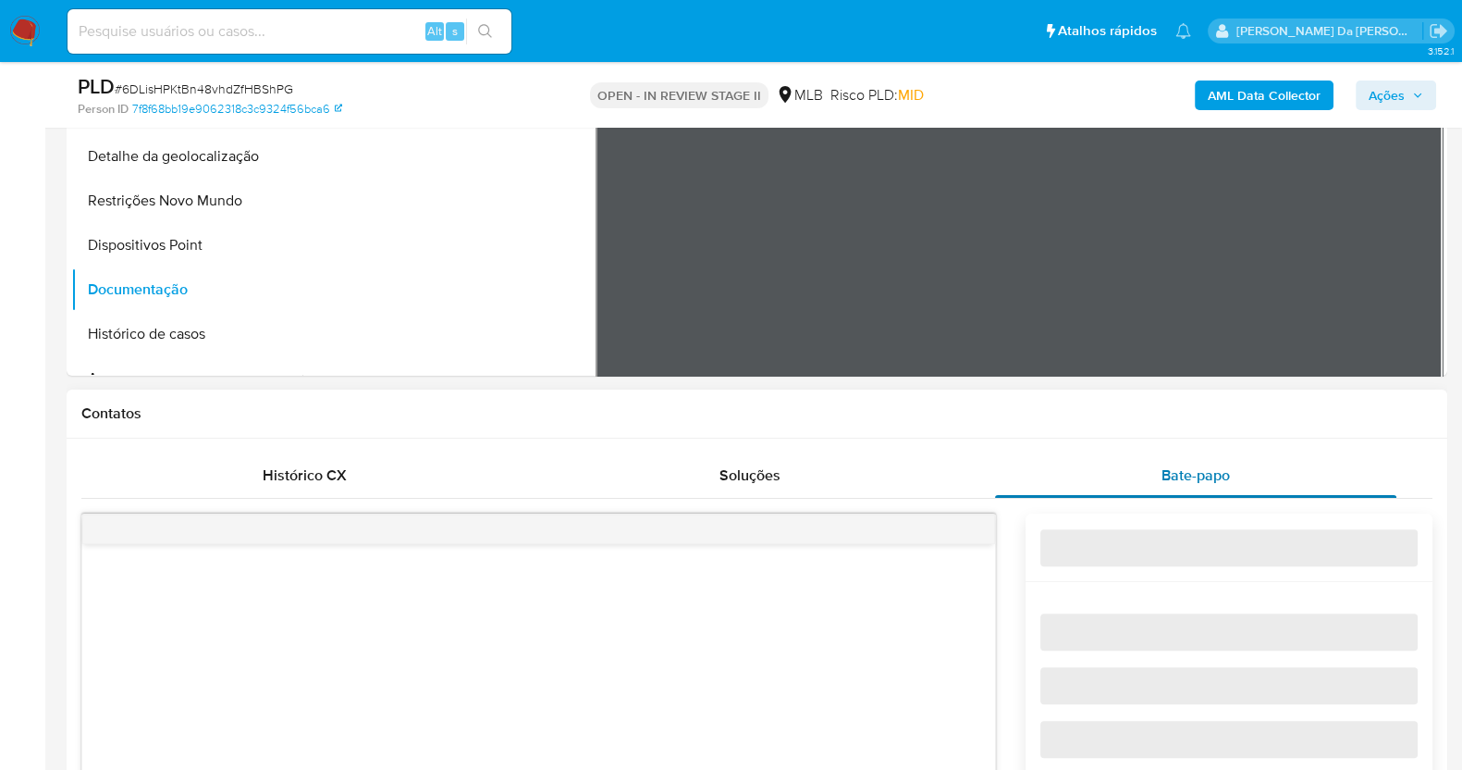
click at [1222, 466] on span "Bate-papo" at bounding box center [1196, 474] width 68 height 21
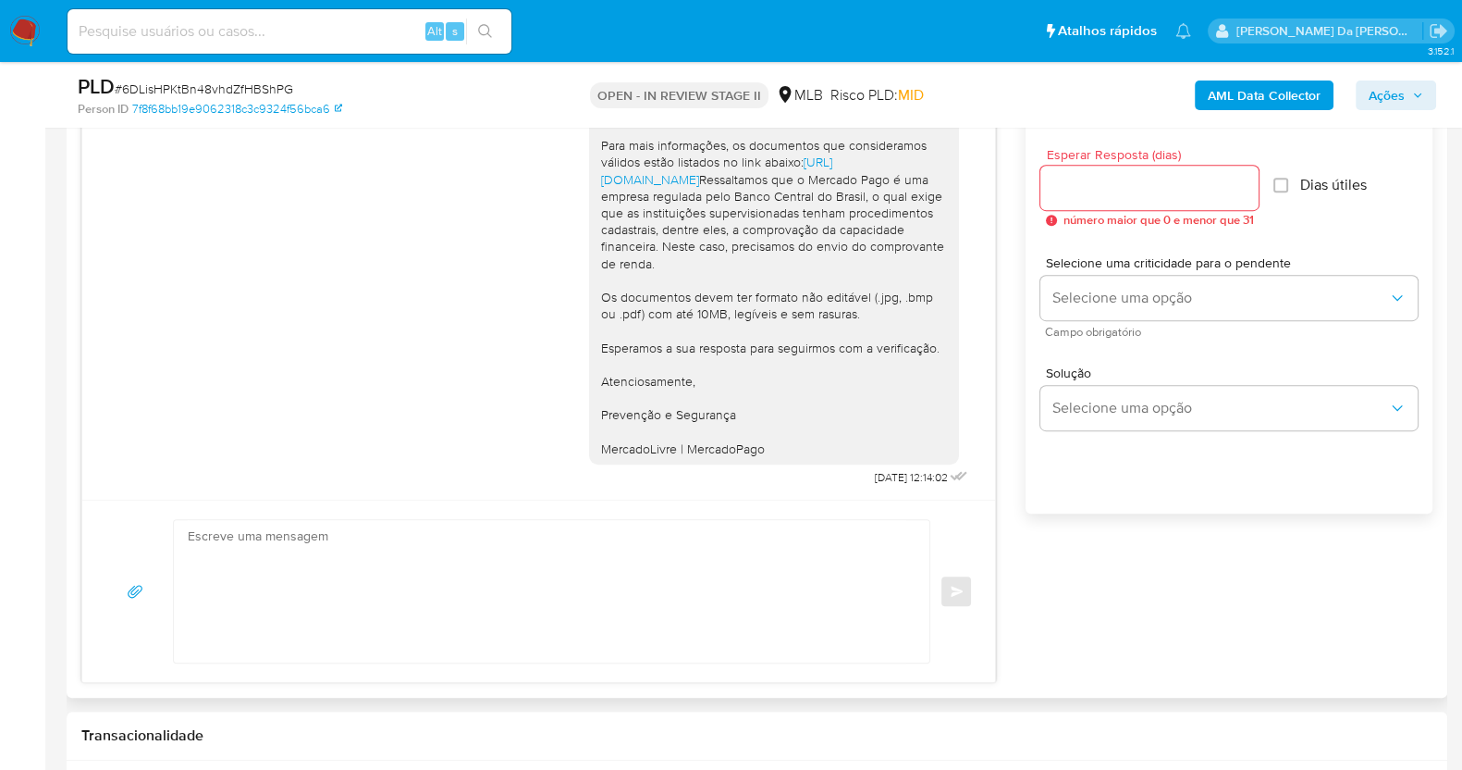
scroll to position [1041, 0]
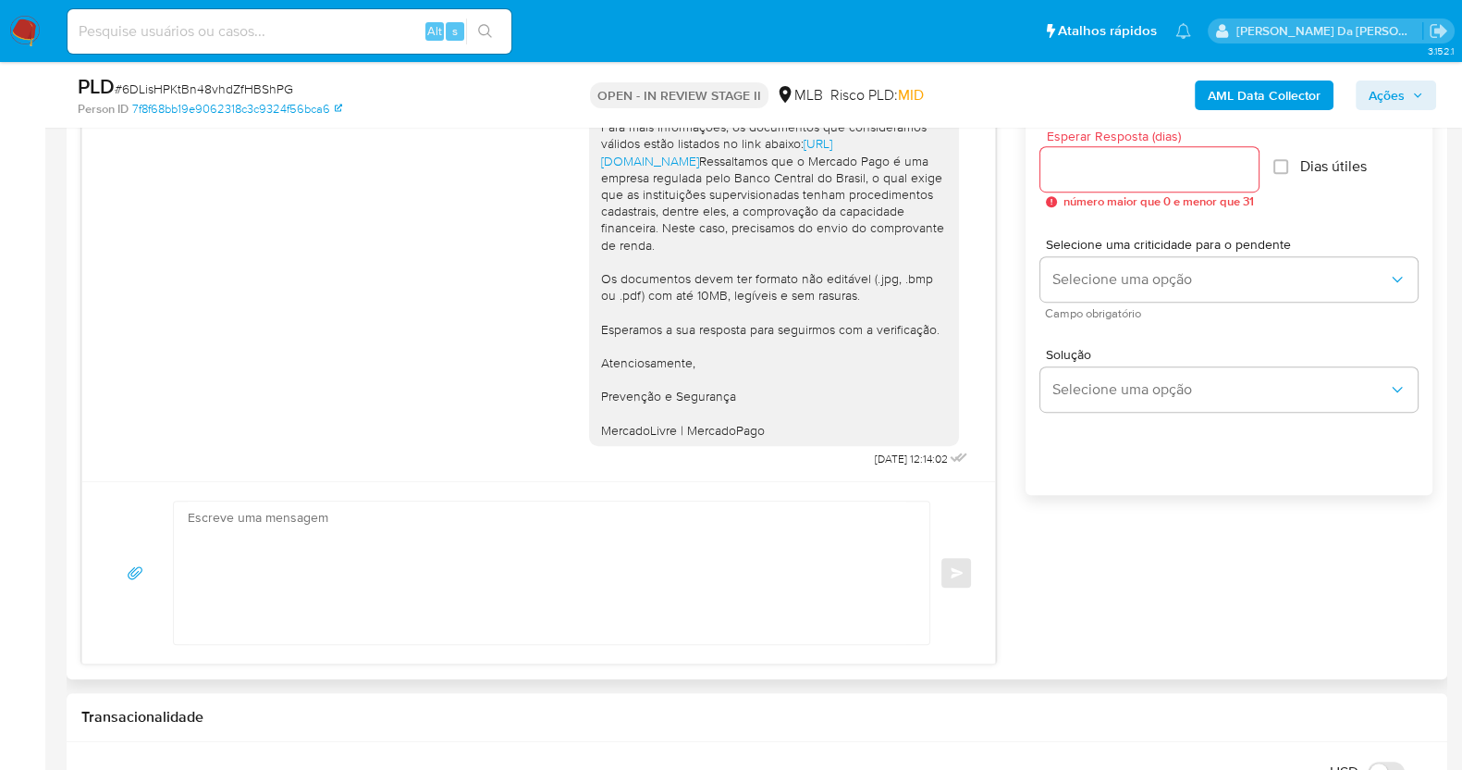
drag, startPoint x: 810, startPoint y: 459, endPoint x: 906, endPoint y: 464, distance: 96.3
click at [906, 464] on div "Olá! Estamos realizando uma verificação adicional de segurança em contas de usu…" at bounding box center [780, 209] width 383 height 524
click at [874, 468] on div "08/08/2025 12:14:02" at bounding box center [923, 459] width 98 height 26
drag, startPoint x: 822, startPoint y: 462, endPoint x: 888, endPoint y: 450, distance: 66.9
click at [888, 450] on div "Olá! Estamos realizando uma verificação adicional de segurança em contas de usu…" at bounding box center [780, 209] width 383 height 524
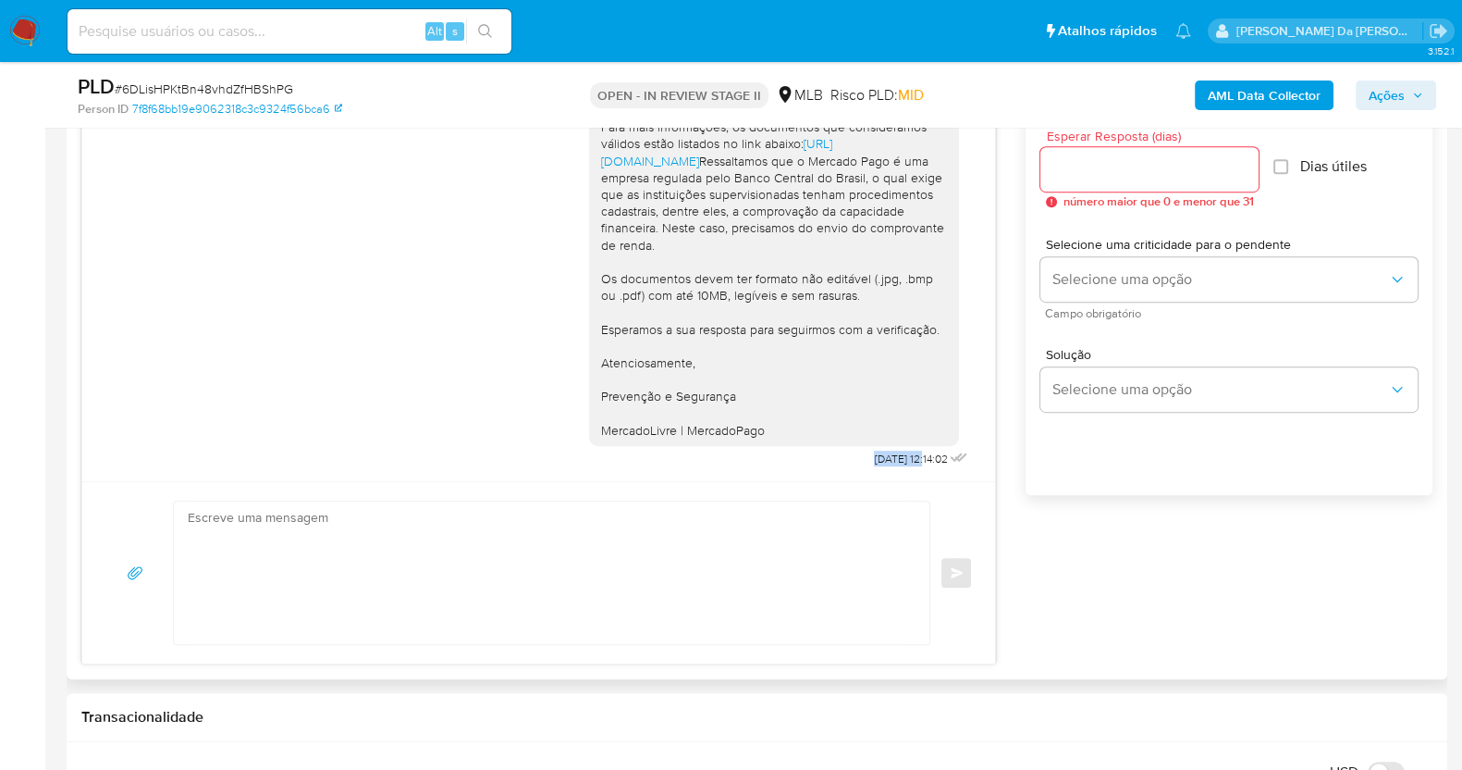
copy span "08/08/2025"
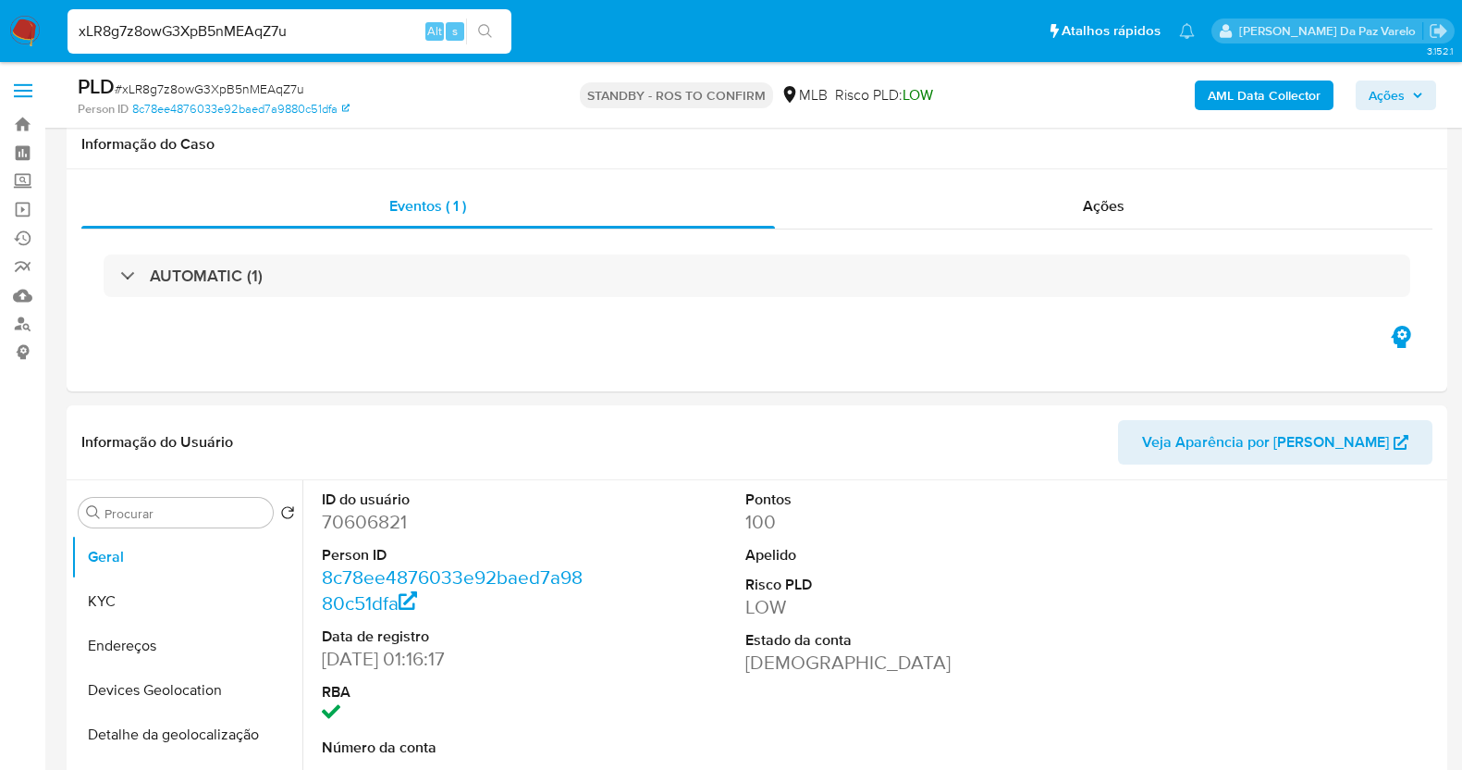
select select "10"
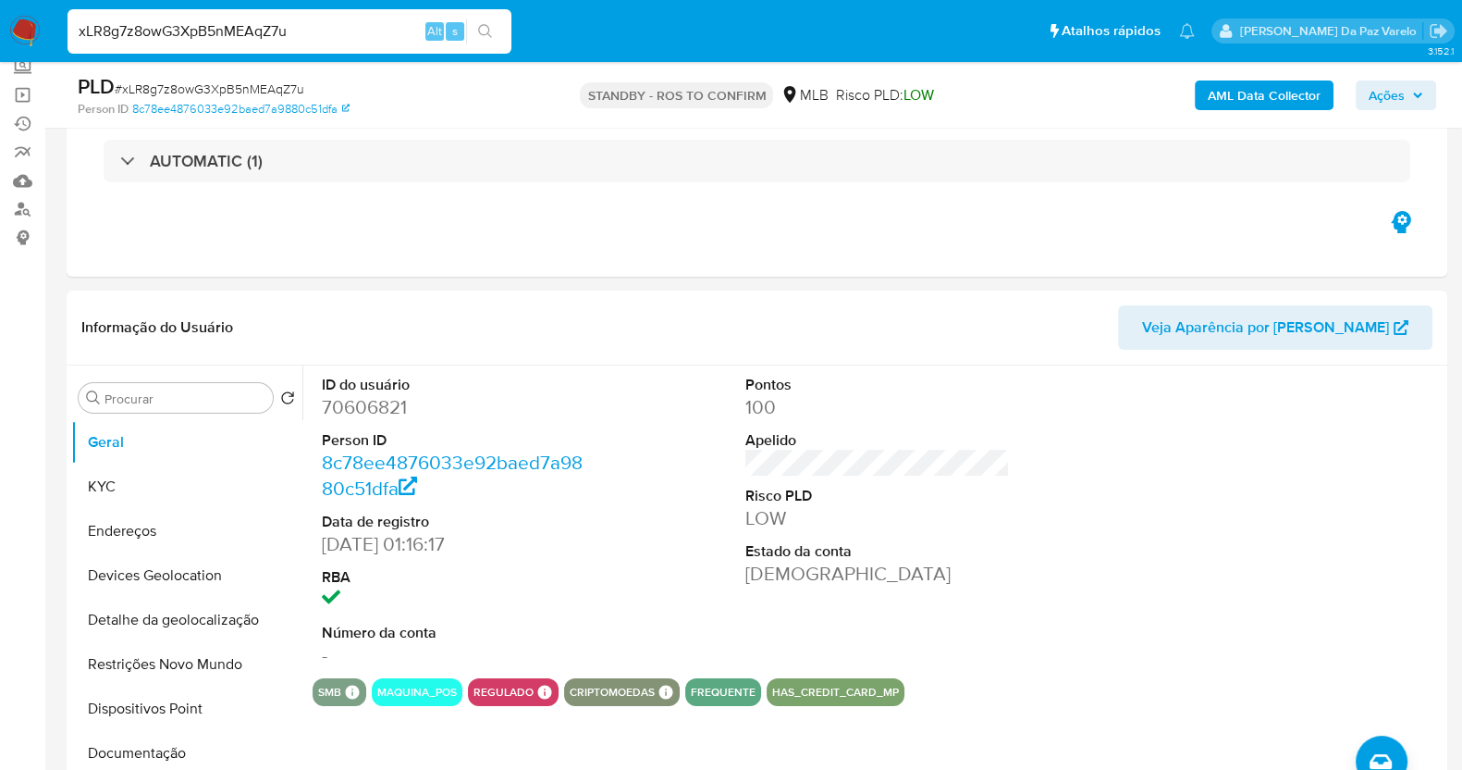
scroll to position [115, 0]
click at [372, 35] on input "xLR8g7z8owG3XpB5nMEAqZ7u" at bounding box center [290, 31] width 444 height 24
click at [370, 35] on input "xLR8g7z8owG3XpB5nMEAqZ7u" at bounding box center [290, 31] width 444 height 24
paste input "eftrjnEzt2b5mCKZd3f9rsle"
type input "eftrjnEzt2b5mCKZd3f9rsle"
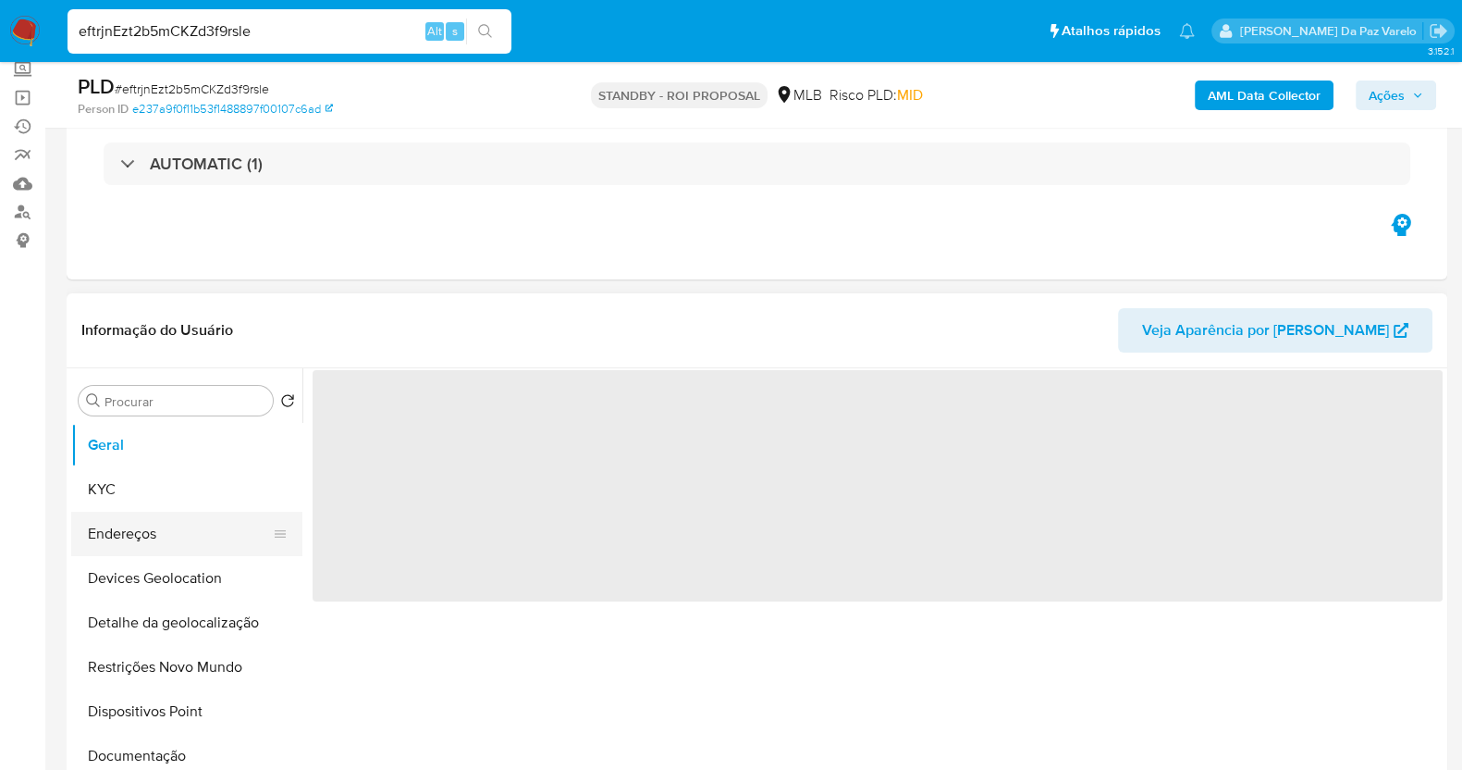
scroll to position [230, 0]
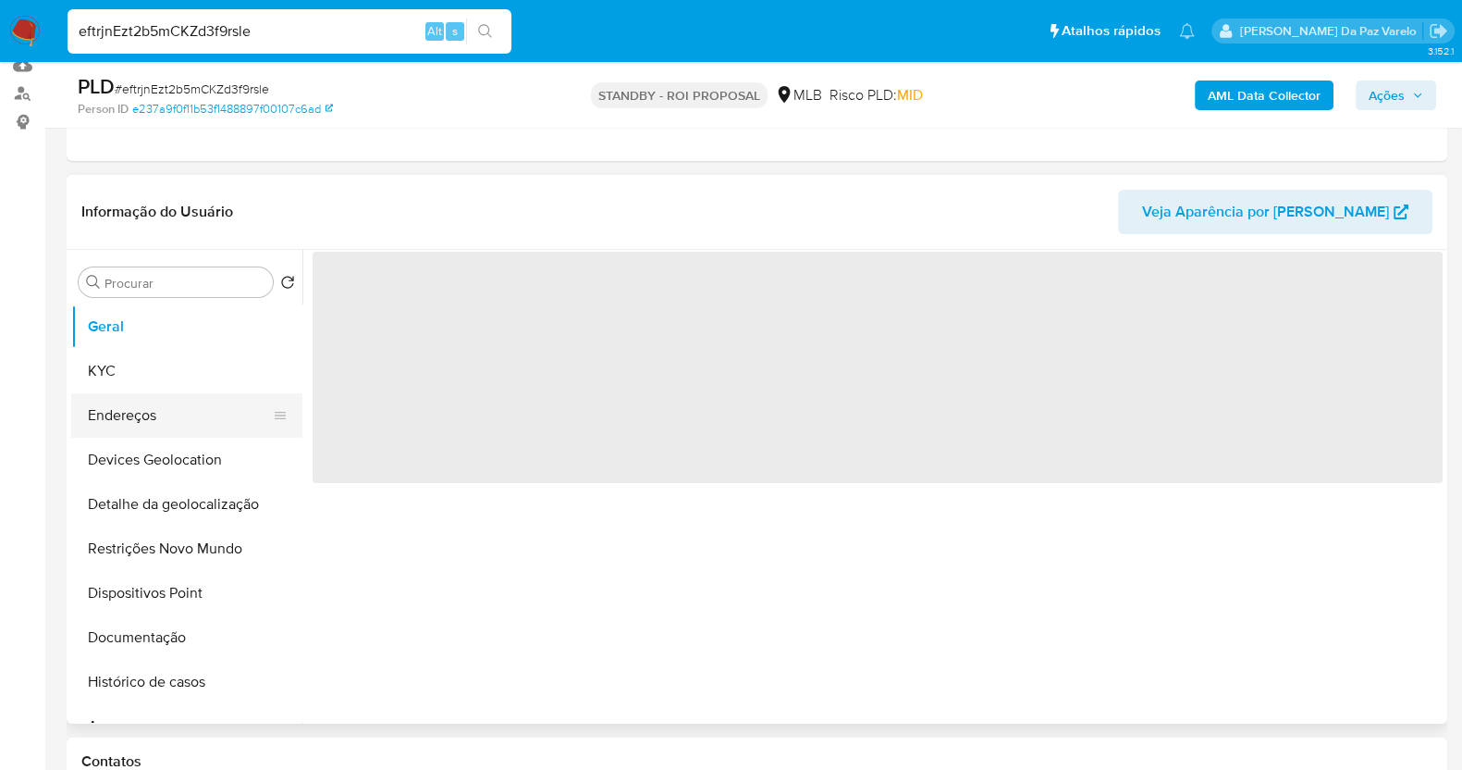
click at [162, 393] on button "Endereços" at bounding box center [179, 415] width 216 height 44
click at [152, 374] on button "KYC" at bounding box center [179, 371] width 216 height 44
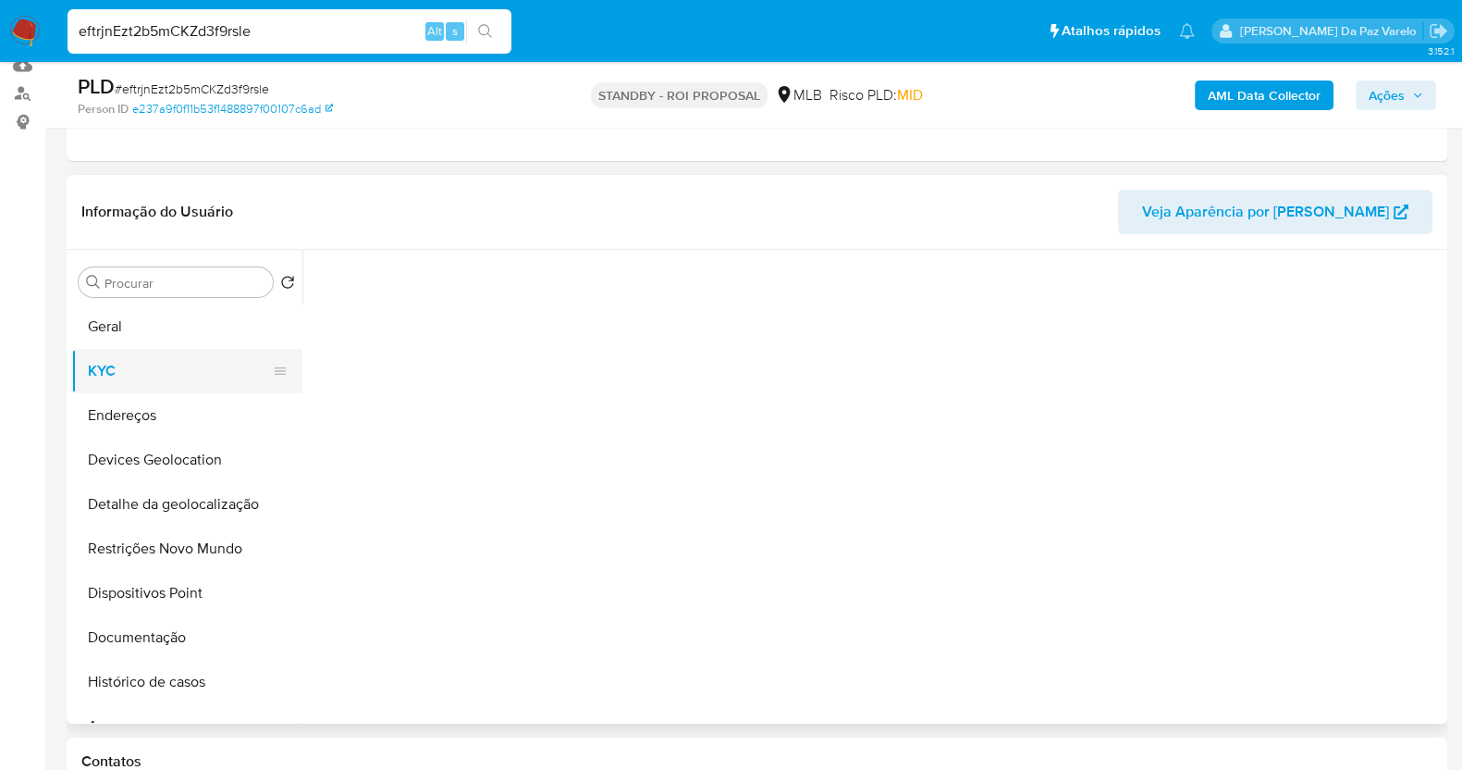
select select "10"
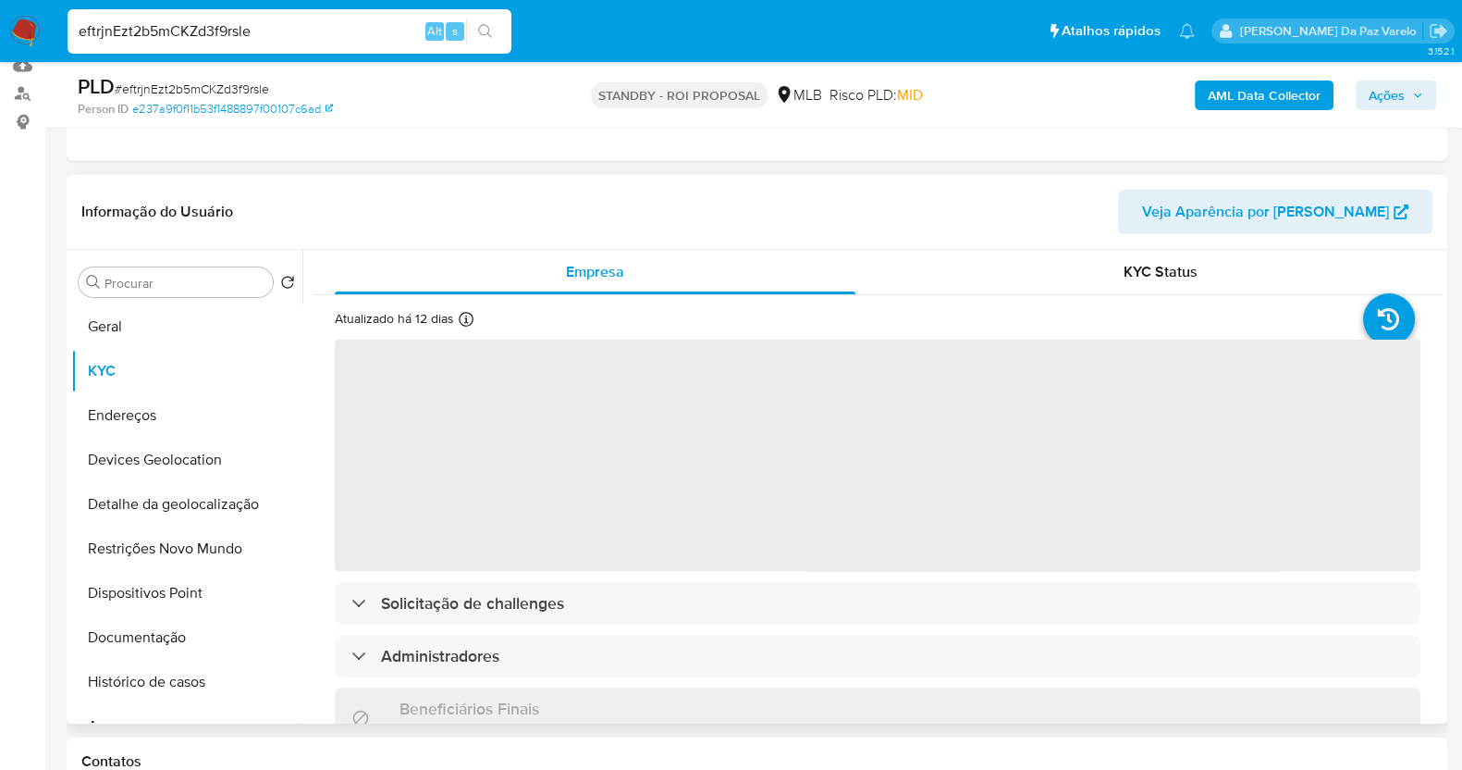
click at [467, 321] on icon at bounding box center [466, 319] width 15 height 15
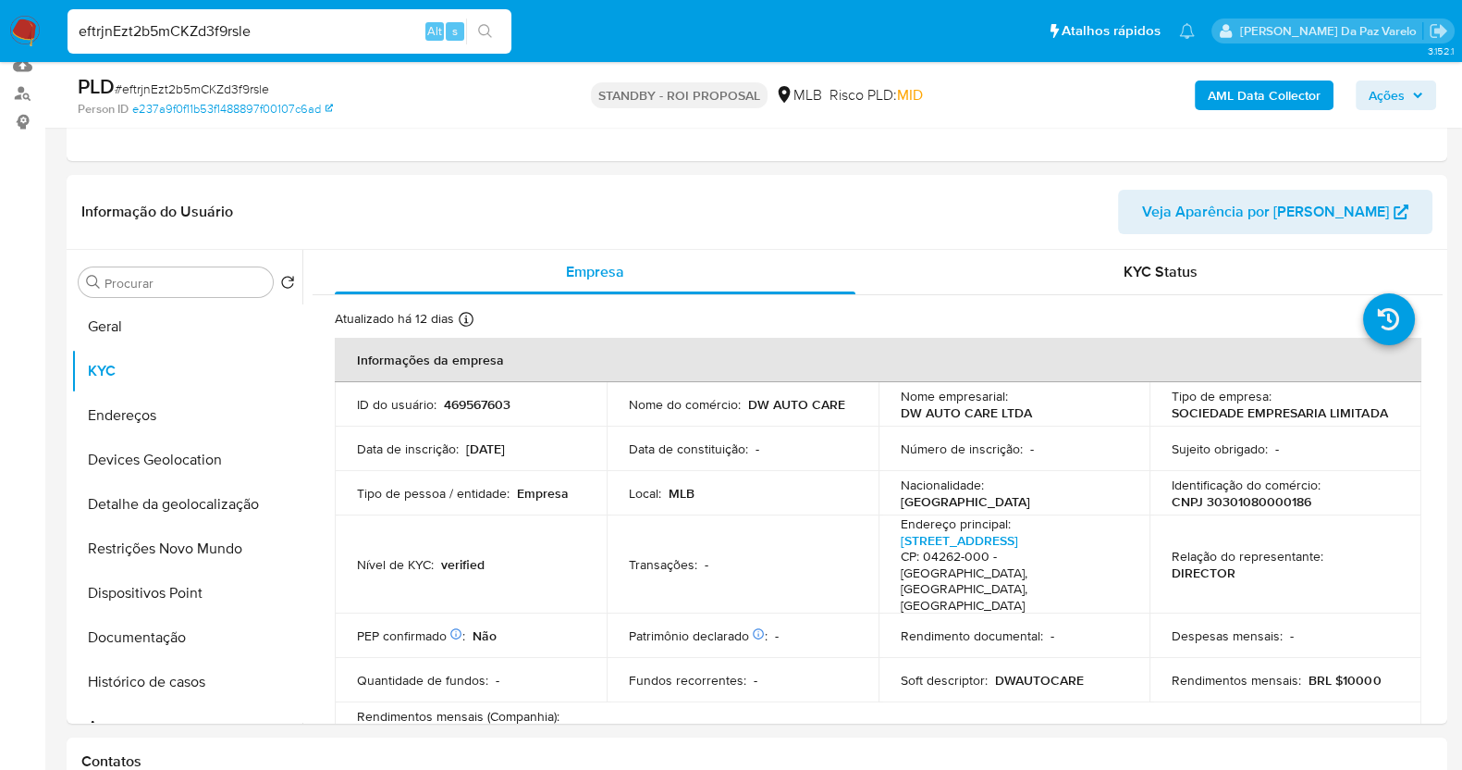
click at [333, 13] on div "eftrjnEzt2b5mCKZd3f9rsle Alt s" at bounding box center [290, 31] width 444 height 44
click at [331, 14] on div "eftrjnEzt2b5mCKZd3f9rsle Alt s" at bounding box center [290, 31] width 444 height 44
click at [317, 36] on input "eftrjnEzt2b5mCKZd3f9rsle" at bounding box center [290, 31] width 444 height 24
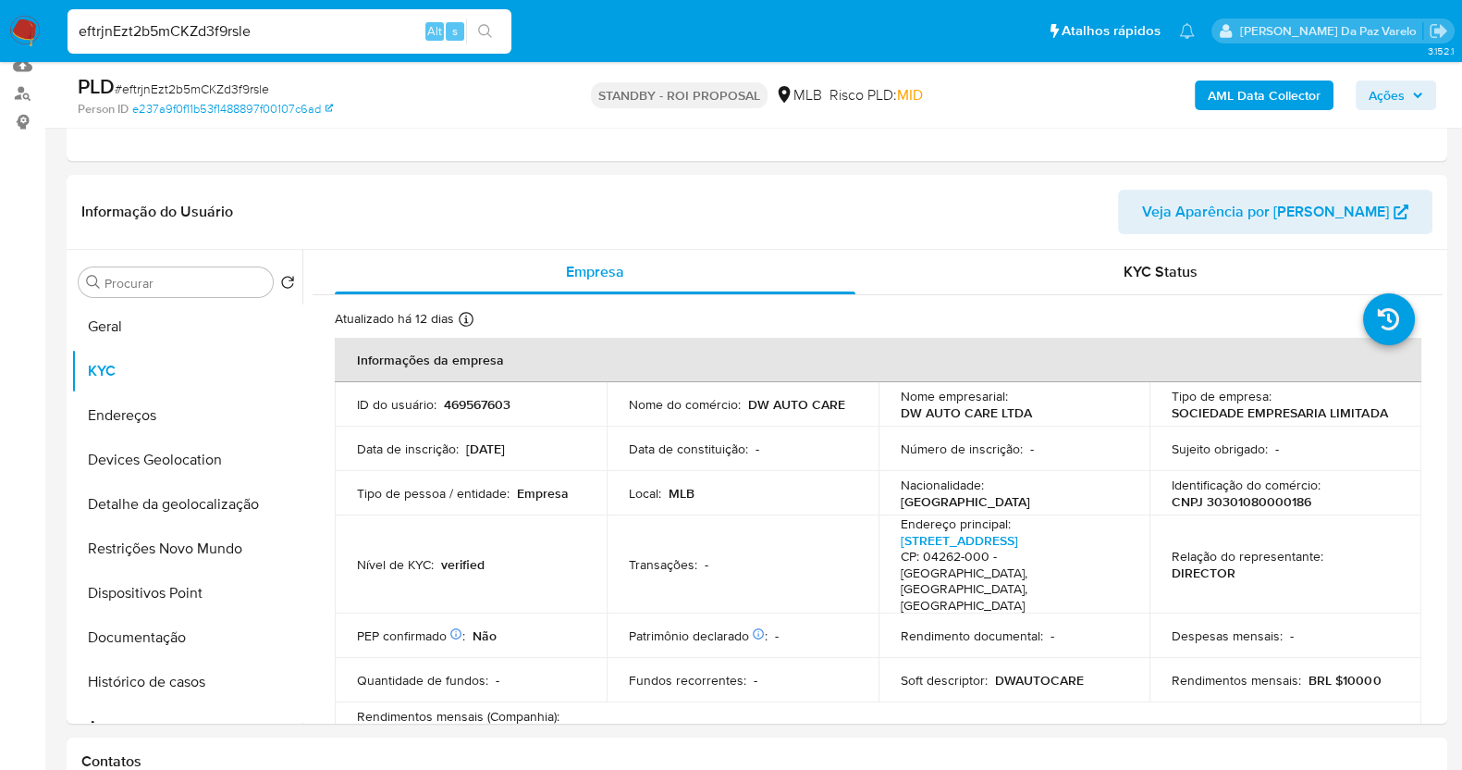
paste input "S6ZATF7y60QRBTusqjrIhGTc"
type input "S6ZATF7y60QRBTusqjrIhGTc"
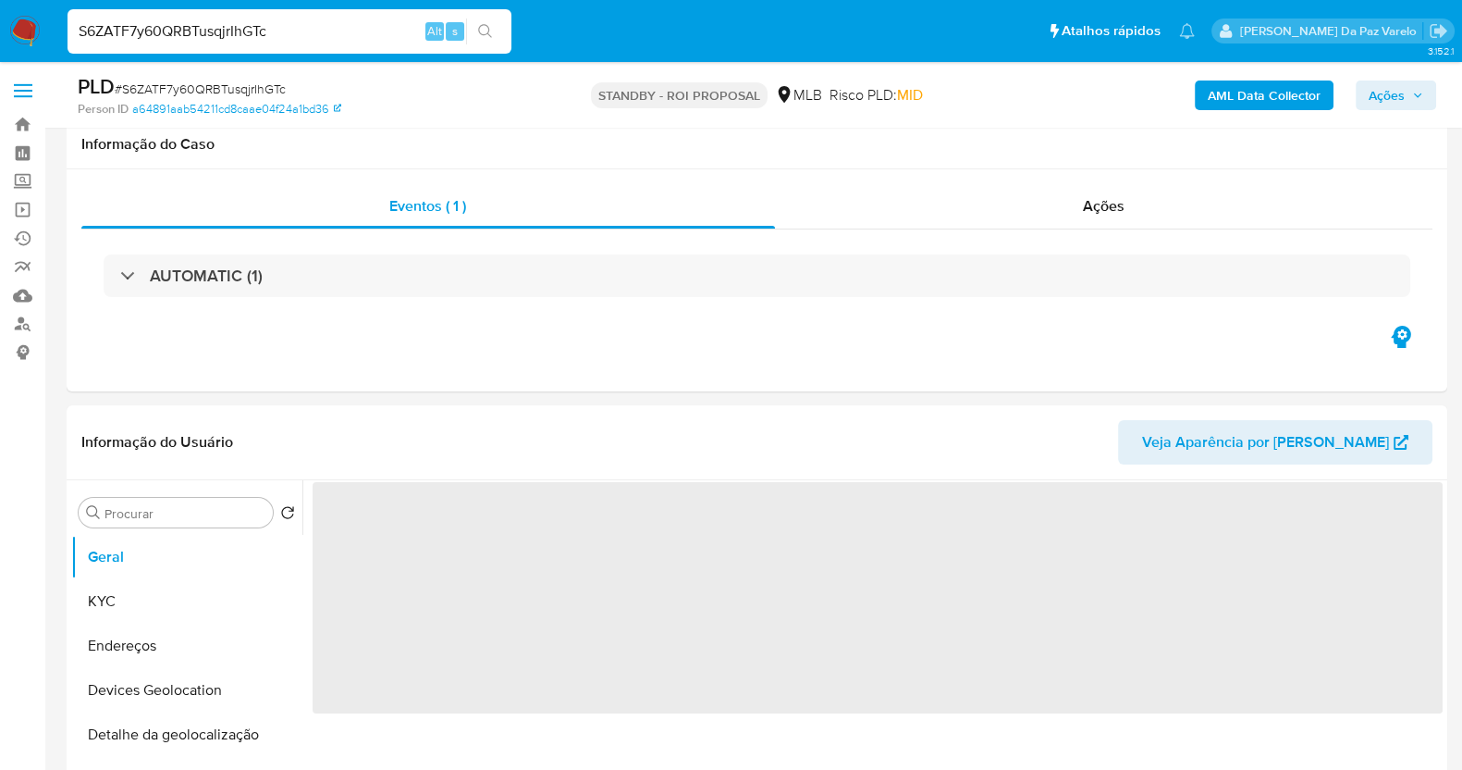
scroll to position [230, 0]
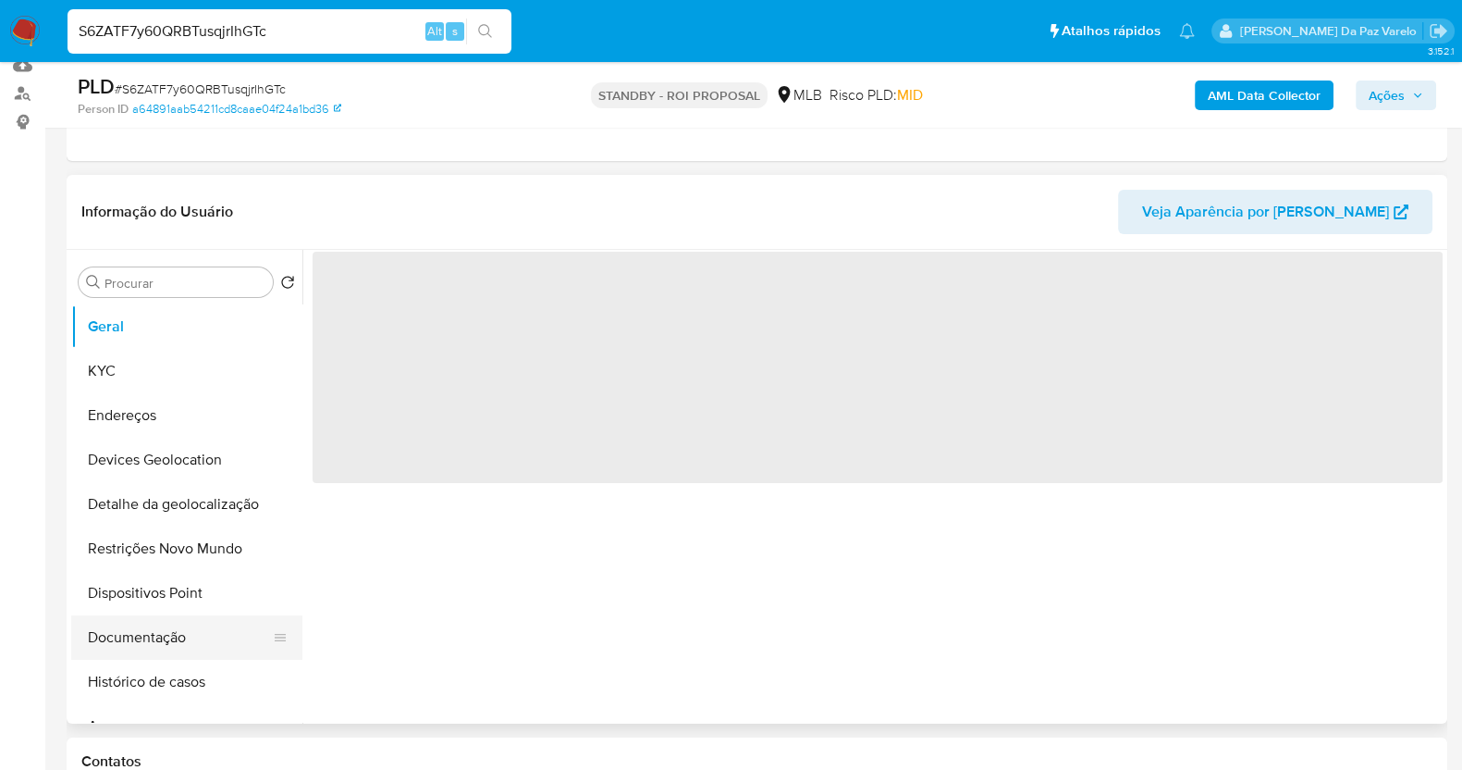
click at [149, 622] on button "Documentação" at bounding box center [179, 637] width 216 height 44
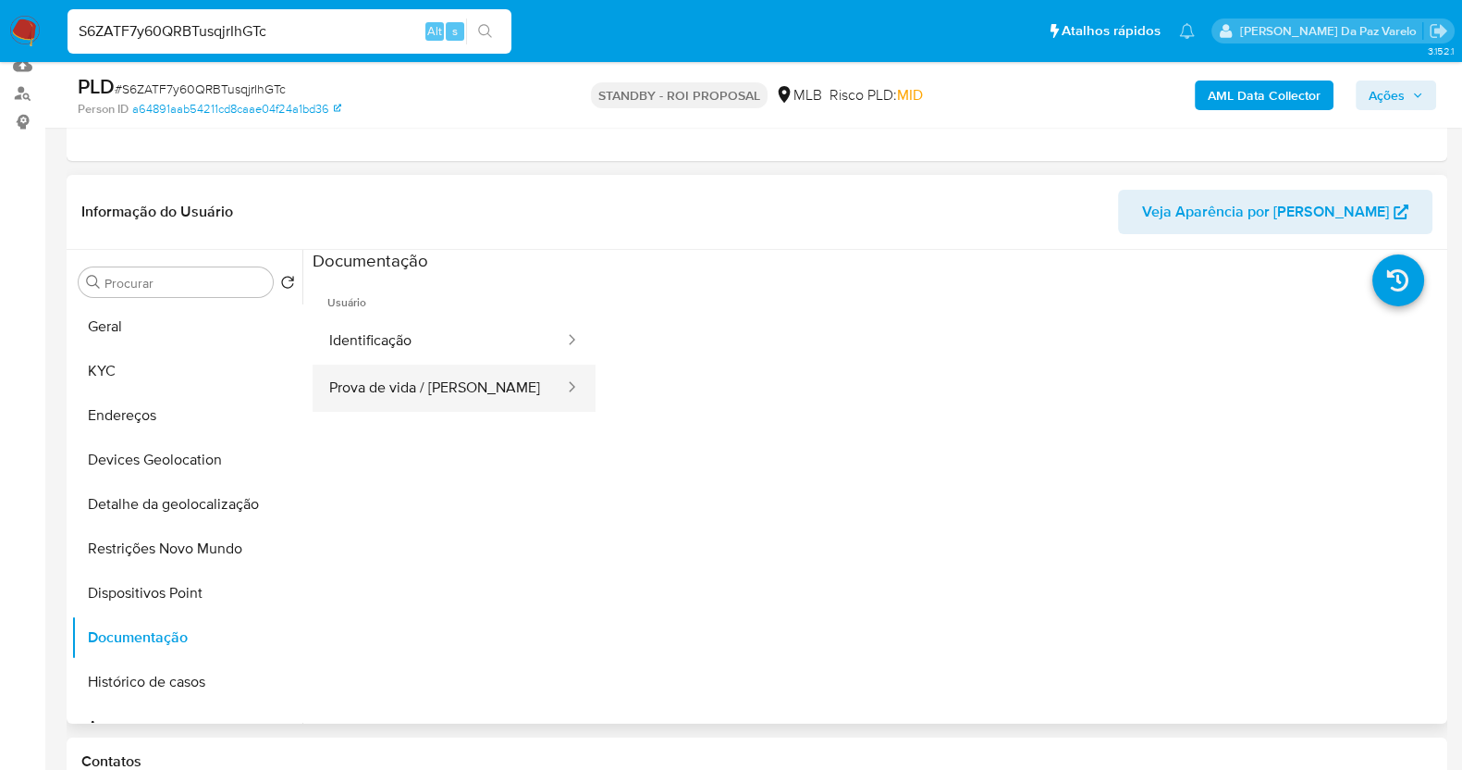
select select "10"
click at [417, 367] on button "Prova de vida / Selfie" at bounding box center [439, 387] width 253 height 47
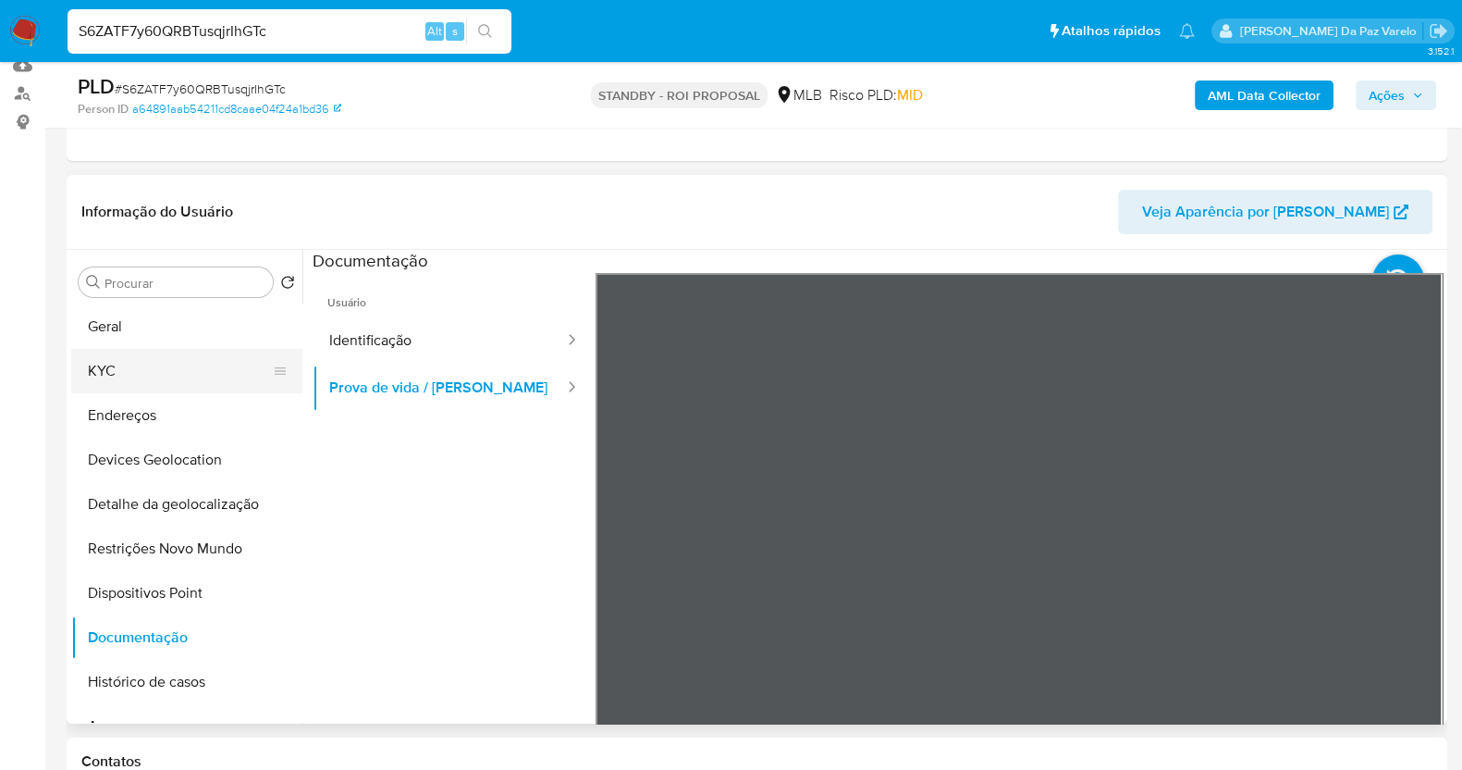
click at [120, 373] on button "KYC" at bounding box center [179, 371] width 216 height 44
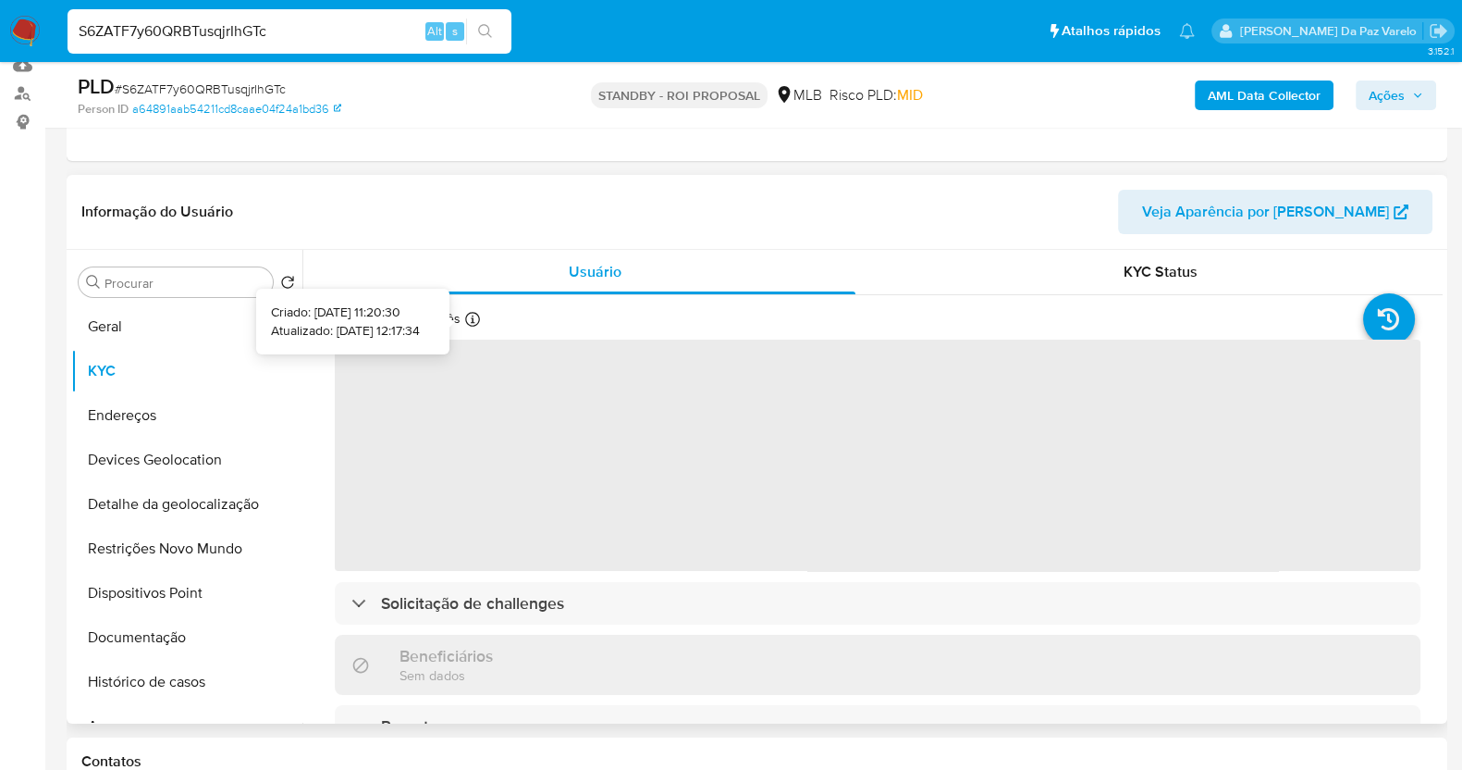
click at [467, 326] on div at bounding box center [472, 322] width 15 height 20
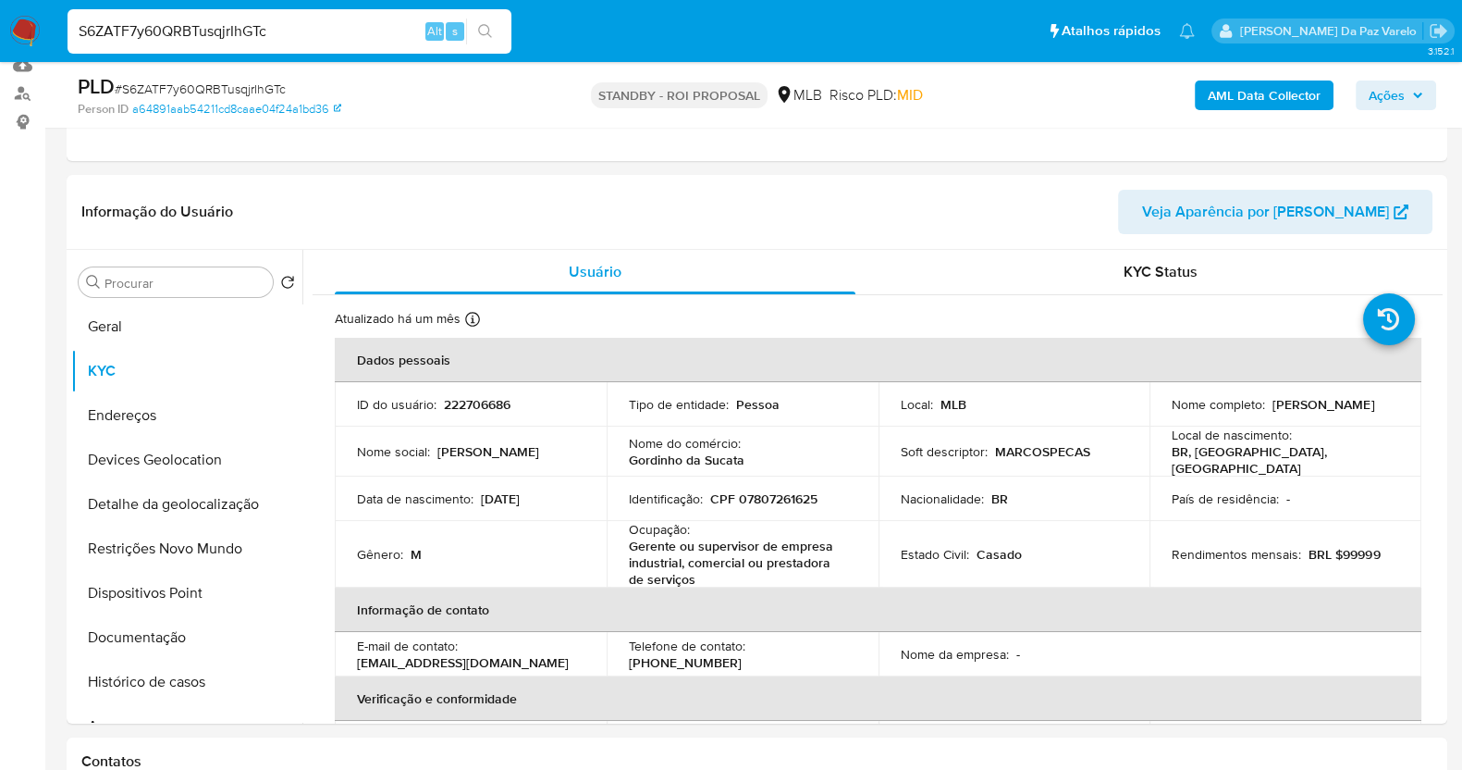
click at [294, 24] on input "S6ZATF7y60QRBTusqjrIhGTc" at bounding box center [290, 31] width 444 height 24
click at [292, 24] on input "S6ZATF7y60QRBTusqjrIhGTc" at bounding box center [290, 31] width 444 height 24
paste input "qFGLaiXGYeOvbdPbZwkXVS03"
type input "qFGLaiXGYeOvbdPbZwkXVS03"
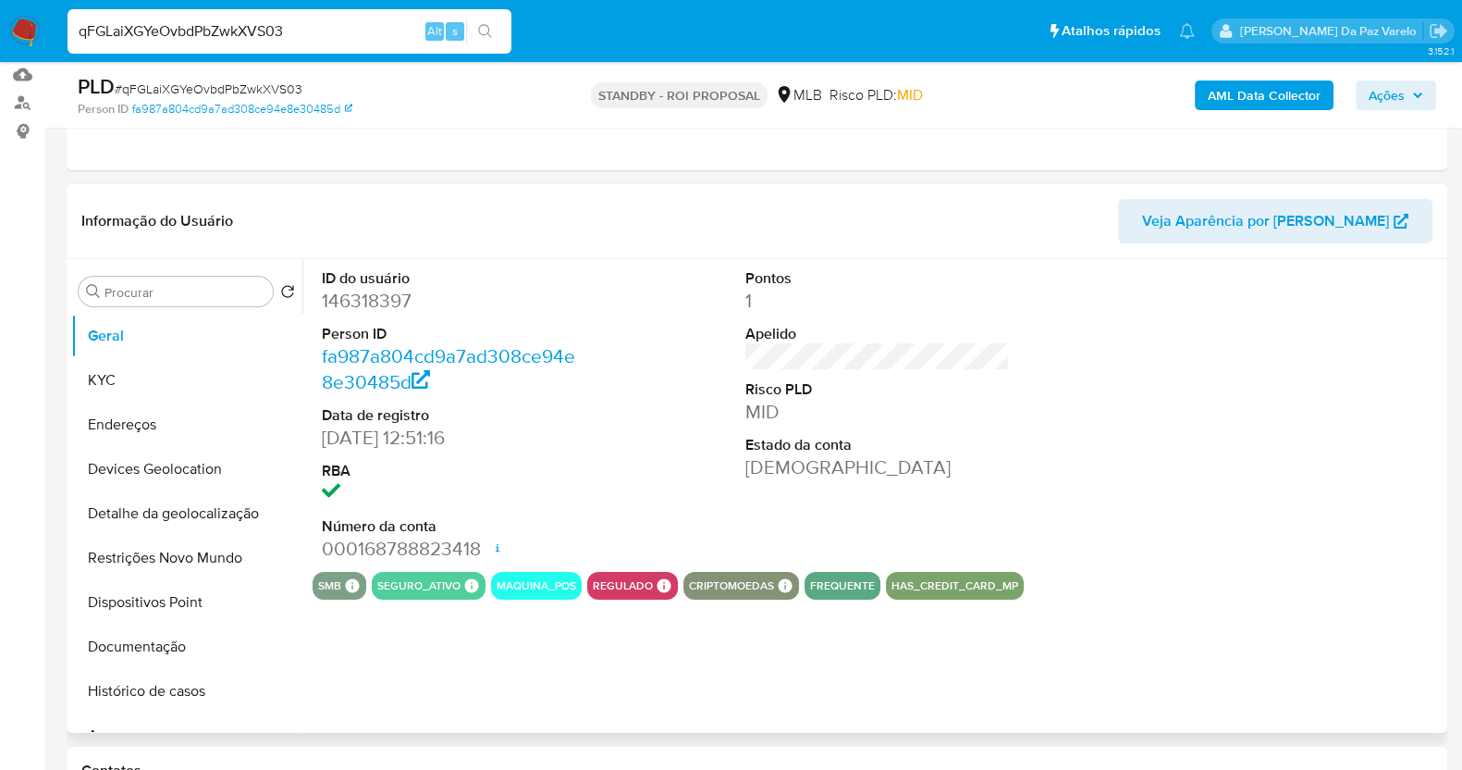
scroll to position [230, 0]
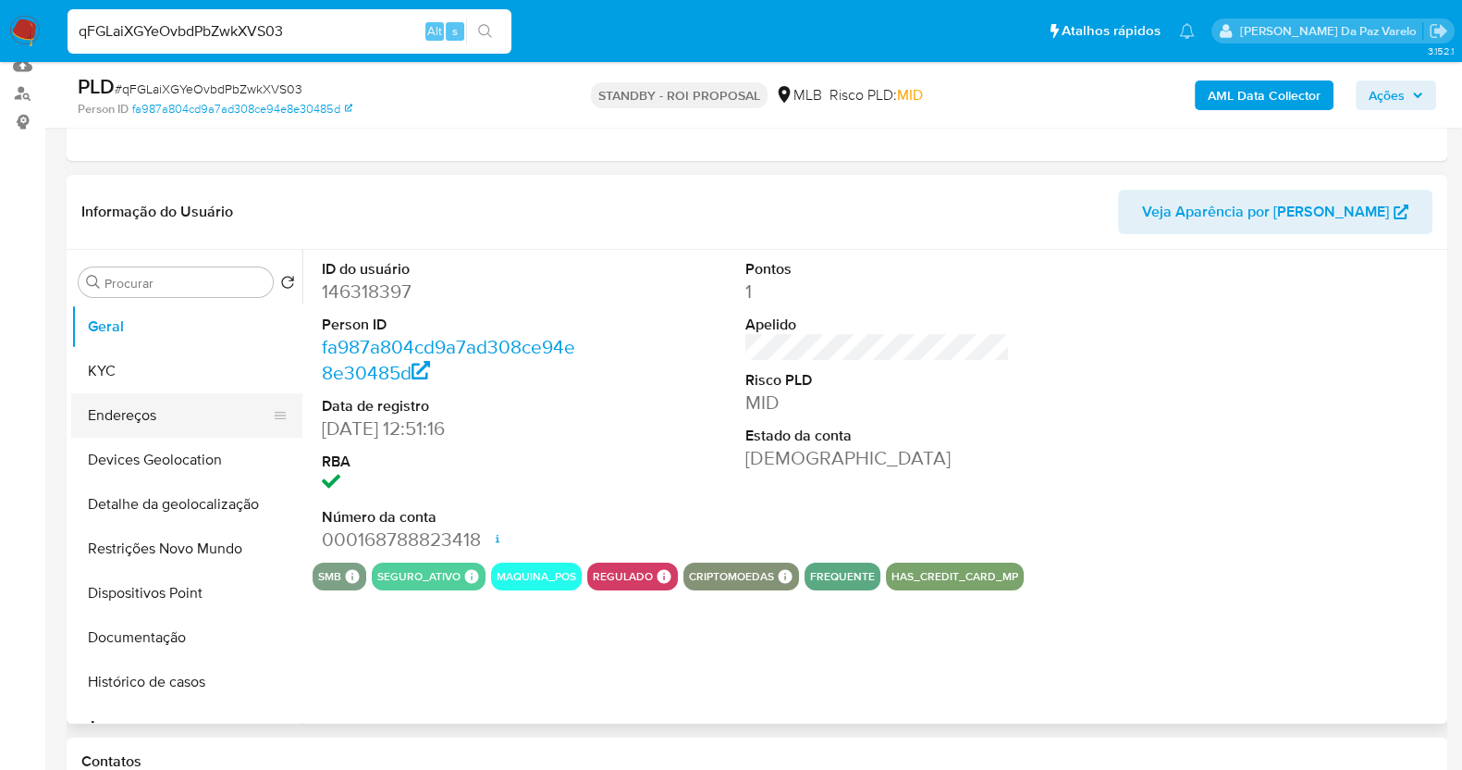
select select "10"
drag, startPoint x: 126, startPoint y: 377, endPoint x: 236, endPoint y: 357, distance: 111.9
click at [126, 377] on button "KYC" at bounding box center [179, 371] width 216 height 44
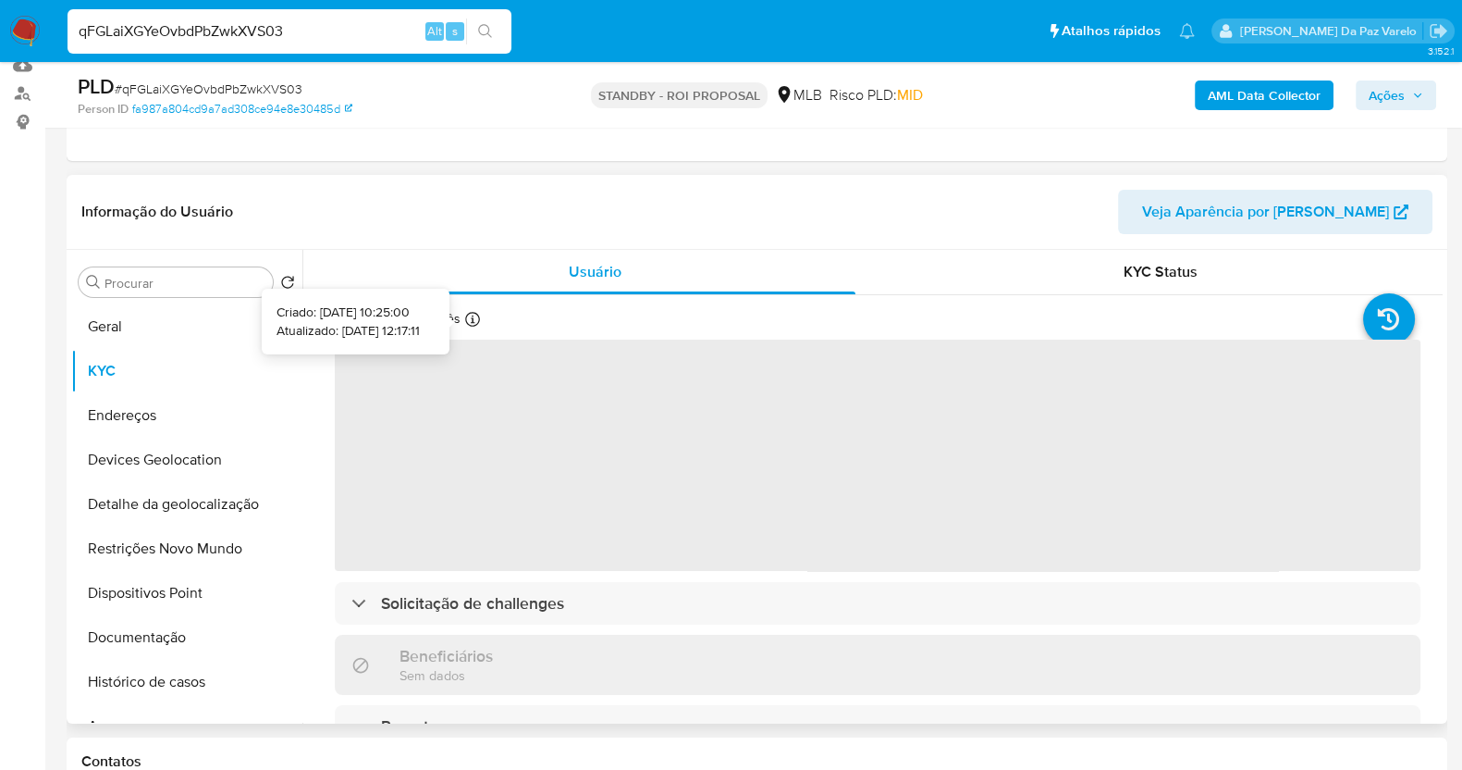
click at [467, 318] on icon at bounding box center [472, 319] width 15 height 15
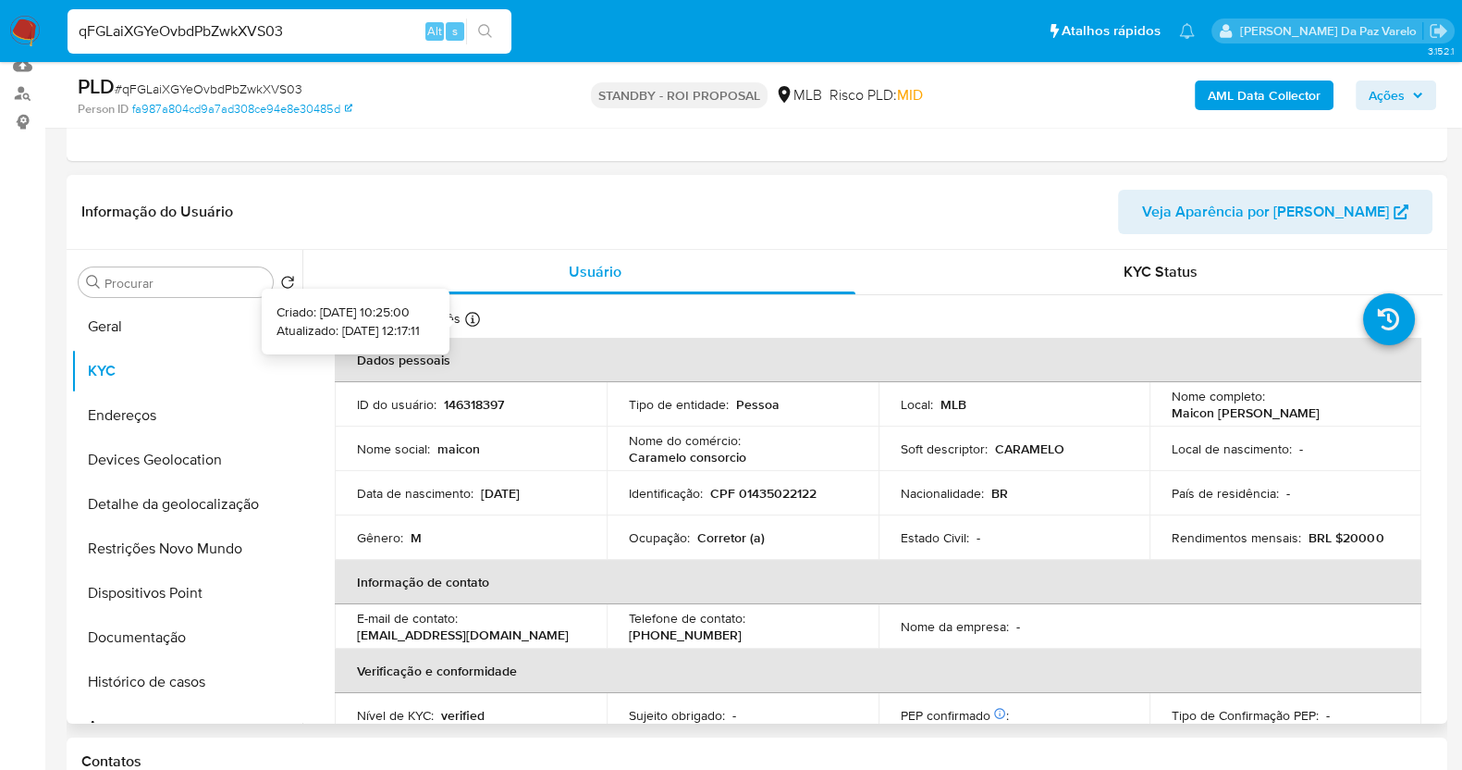
click at [467, 318] on icon at bounding box center [472, 319] width 15 height 15
click at [182, 646] on button "Documentação" at bounding box center [179, 637] width 216 height 44
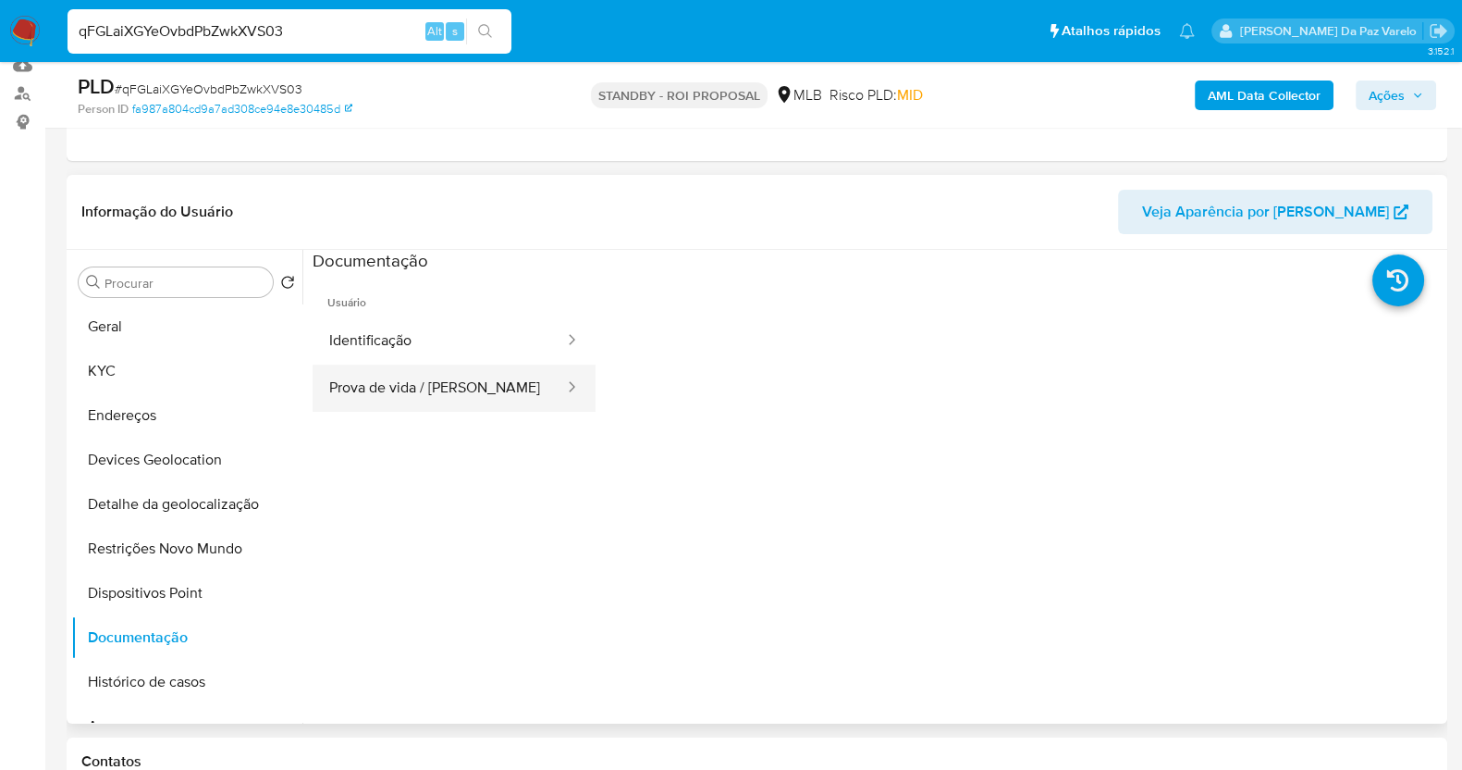
click at [449, 396] on button "Prova de vida / Selfie" at bounding box center [439, 387] width 253 height 47
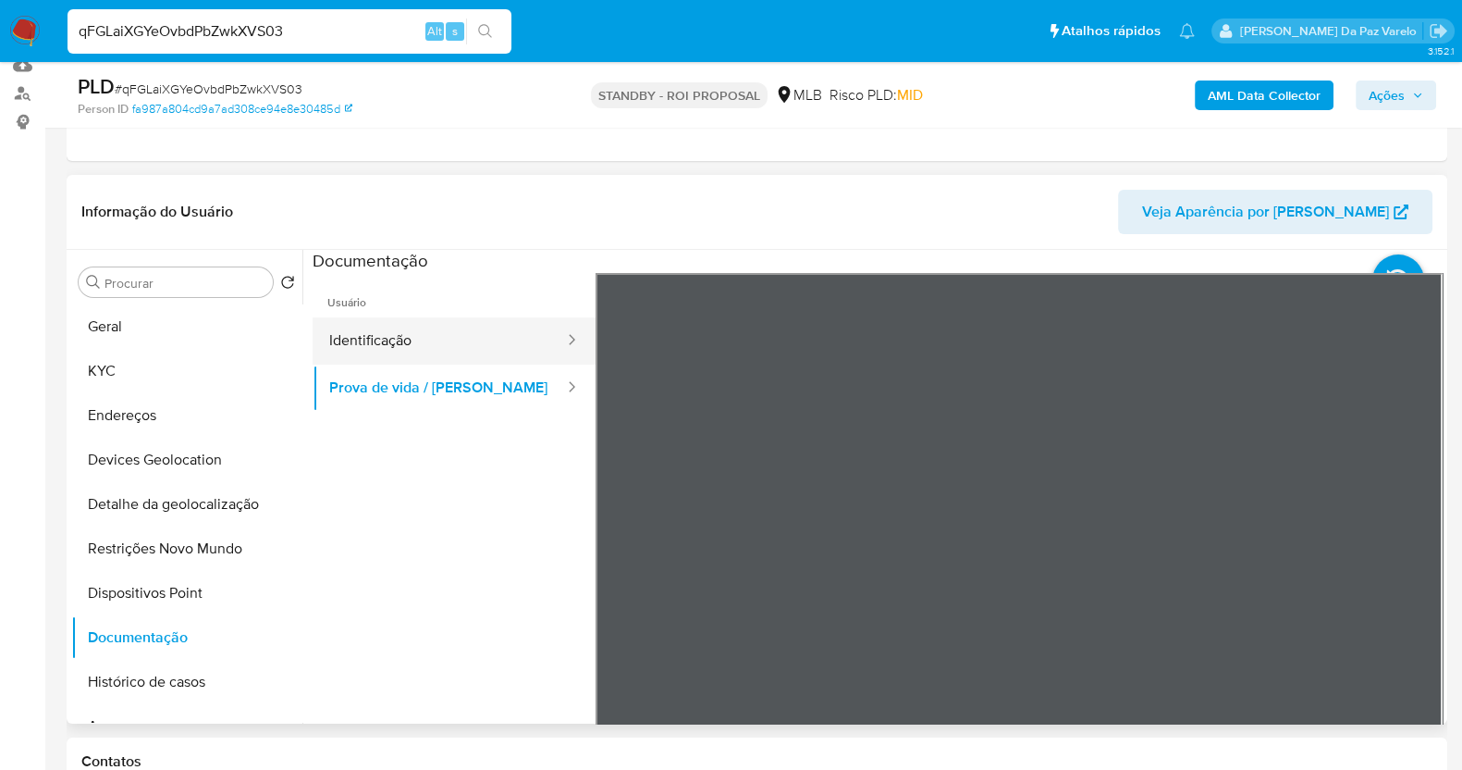
click at [378, 332] on button "Identificação" at bounding box center [439, 340] width 253 height 47
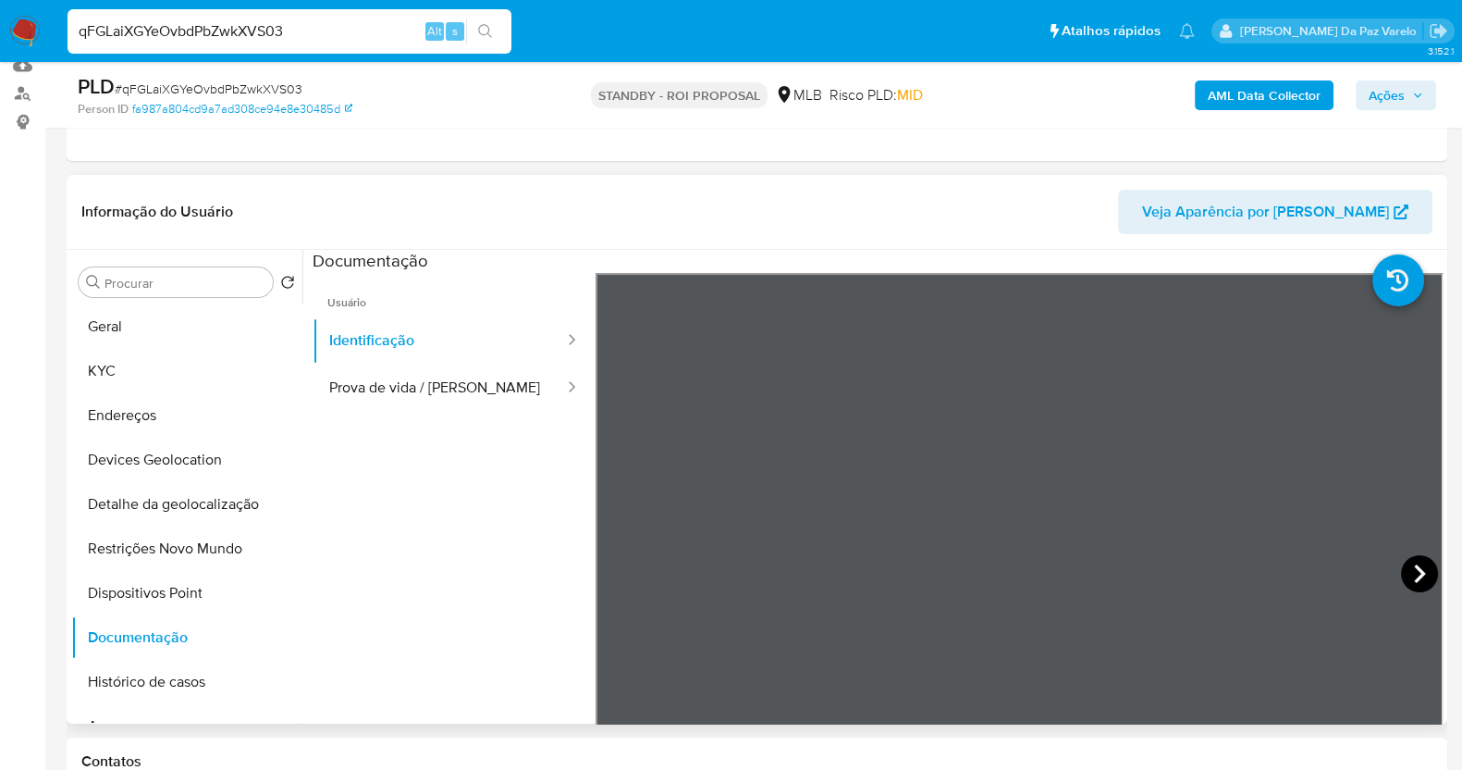
click at [1411, 556] on icon at bounding box center [1419, 573] width 37 height 37
click at [758, 196] on div "Informação do Usuário Veja Aparência por Pessoa Procurar Retornar ao pedido pad…" at bounding box center [757, 449] width 1381 height 548
click at [180, 555] on button "Restrições Novo Mundo" at bounding box center [179, 548] width 216 height 44
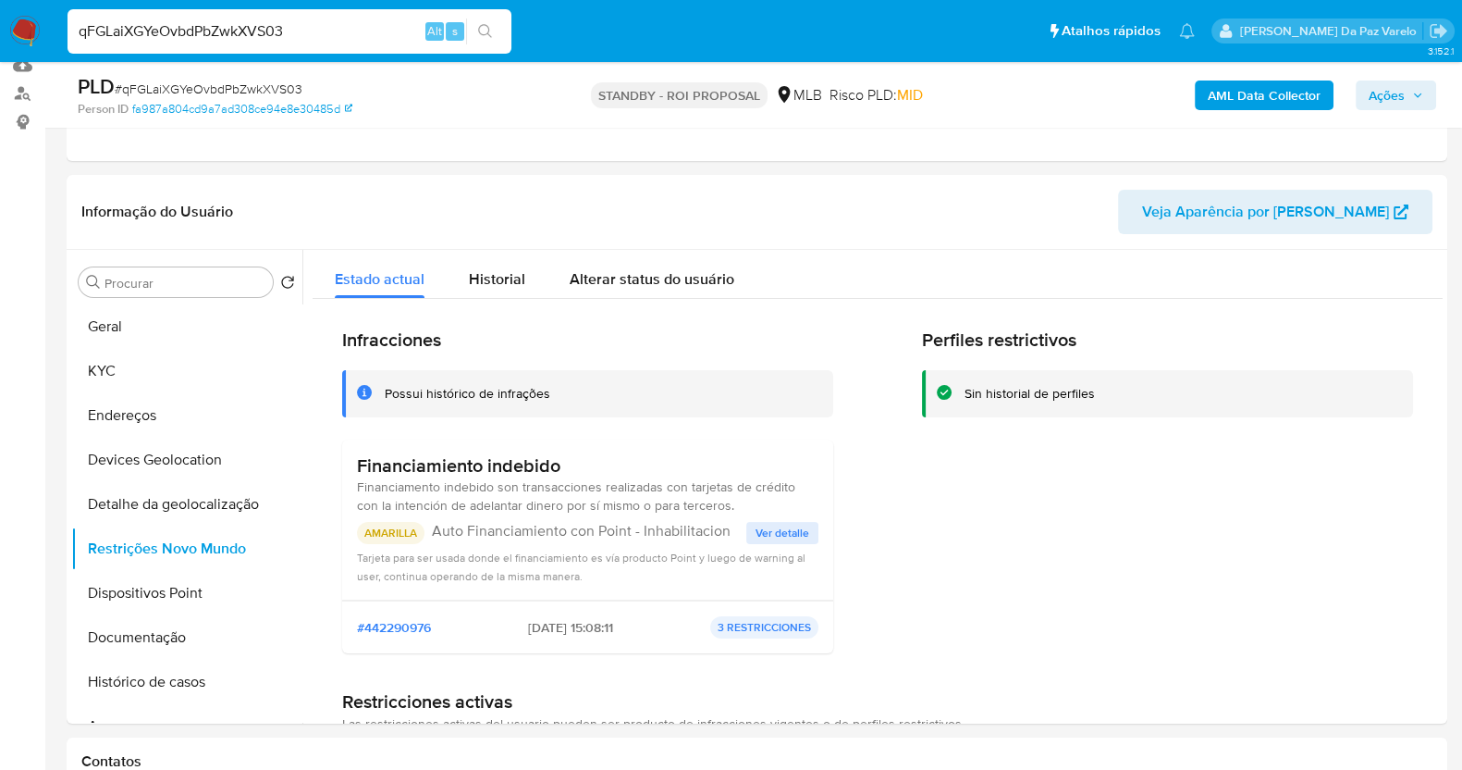
click at [307, 43] on div "qFGLaiXGYeOvbdPbZwkXVS03 Alt s" at bounding box center [290, 31] width 444 height 44
click at [308, 34] on input "qFGLaiXGYeOvbdPbZwkXVS03" at bounding box center [290, 31] width 444 height 24
paste input "i1Y5iXDB53hqKGQl9BD4HJuH"
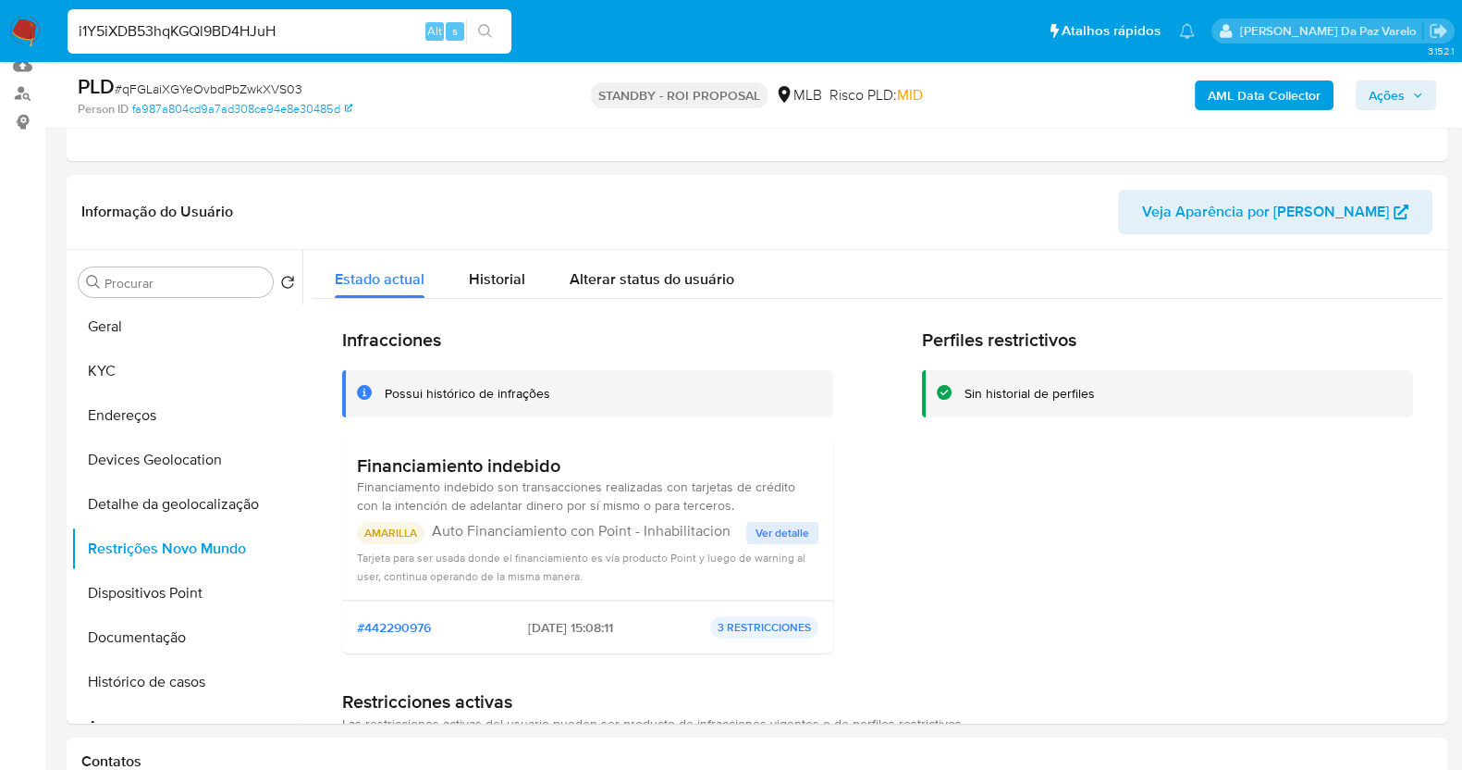
type input "i1Y5iXDB53hqKGQl9BD4HJuH"
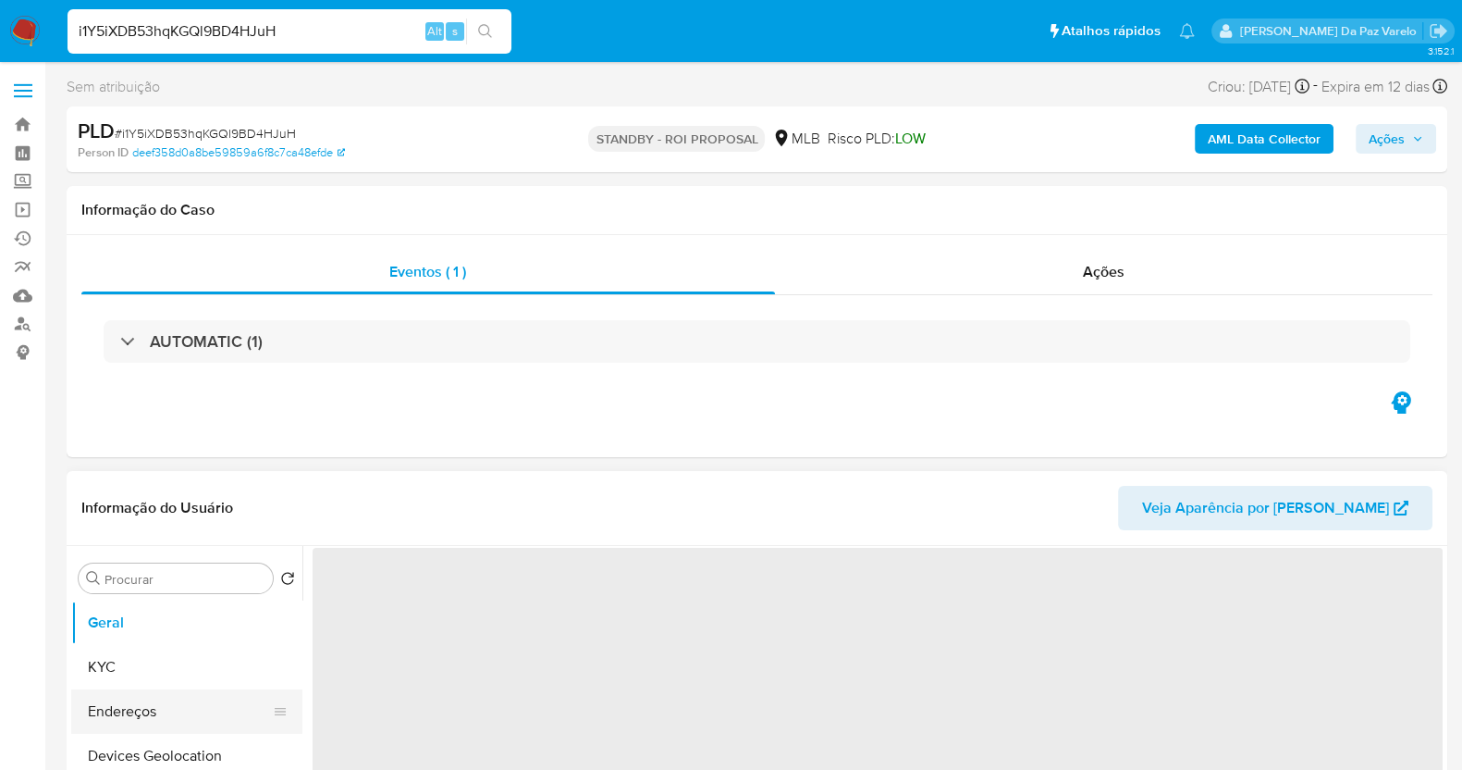
scroll to position [115, 0]
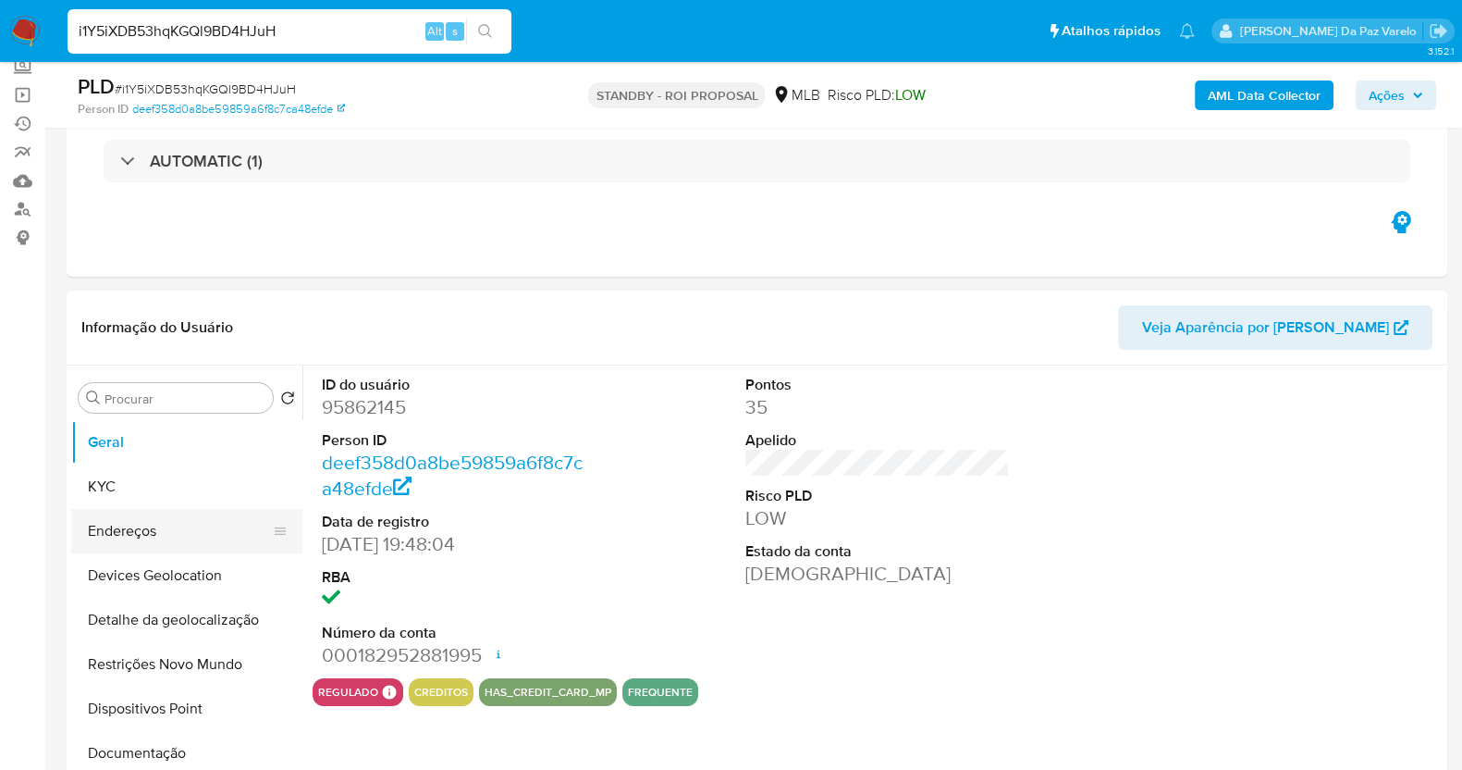
click at [184, 540] on button "Endereços" at bounding box center [179, 531] width 216 height 44
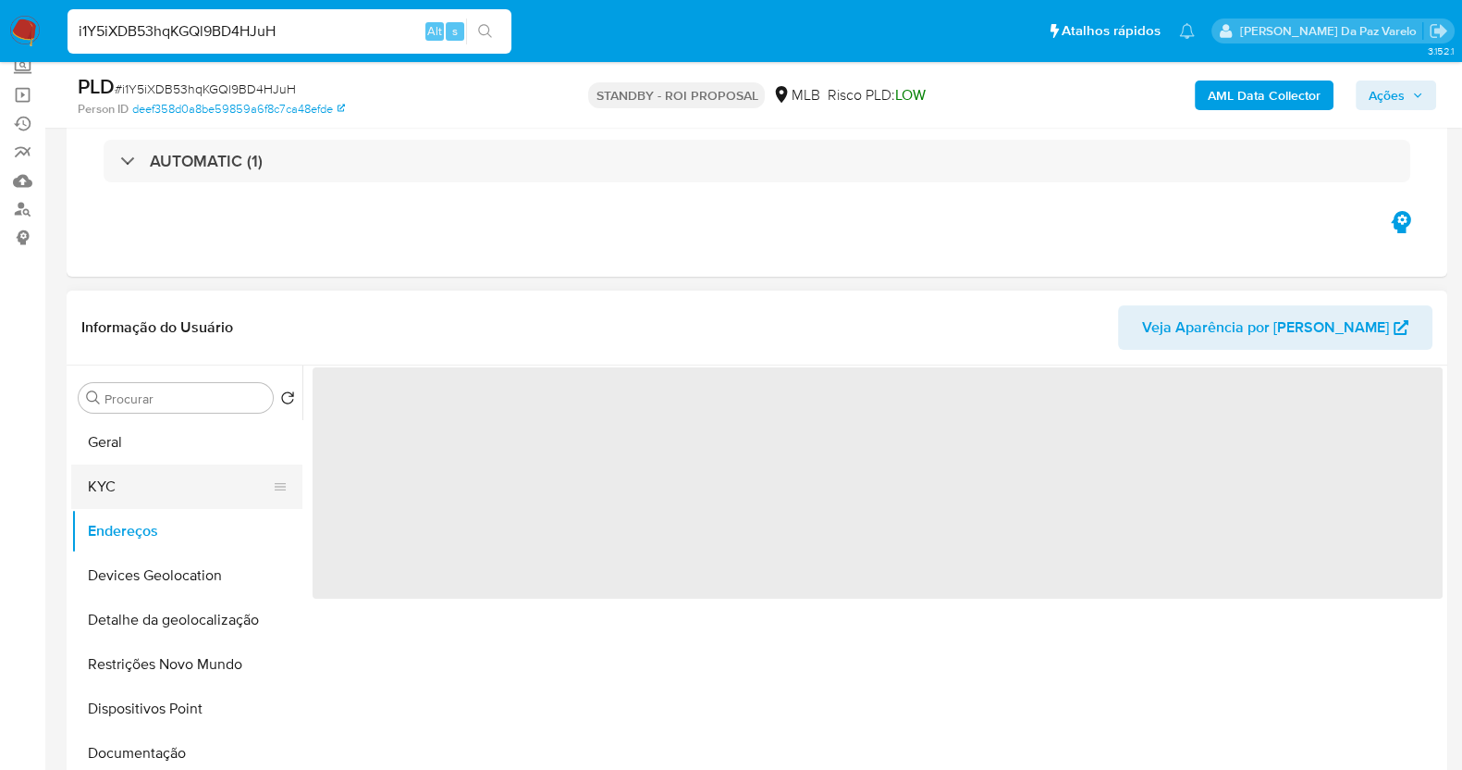
click at [159, 475] on button "KYC" at bounding box center [179, 486] width 216 height 44
select select "10"
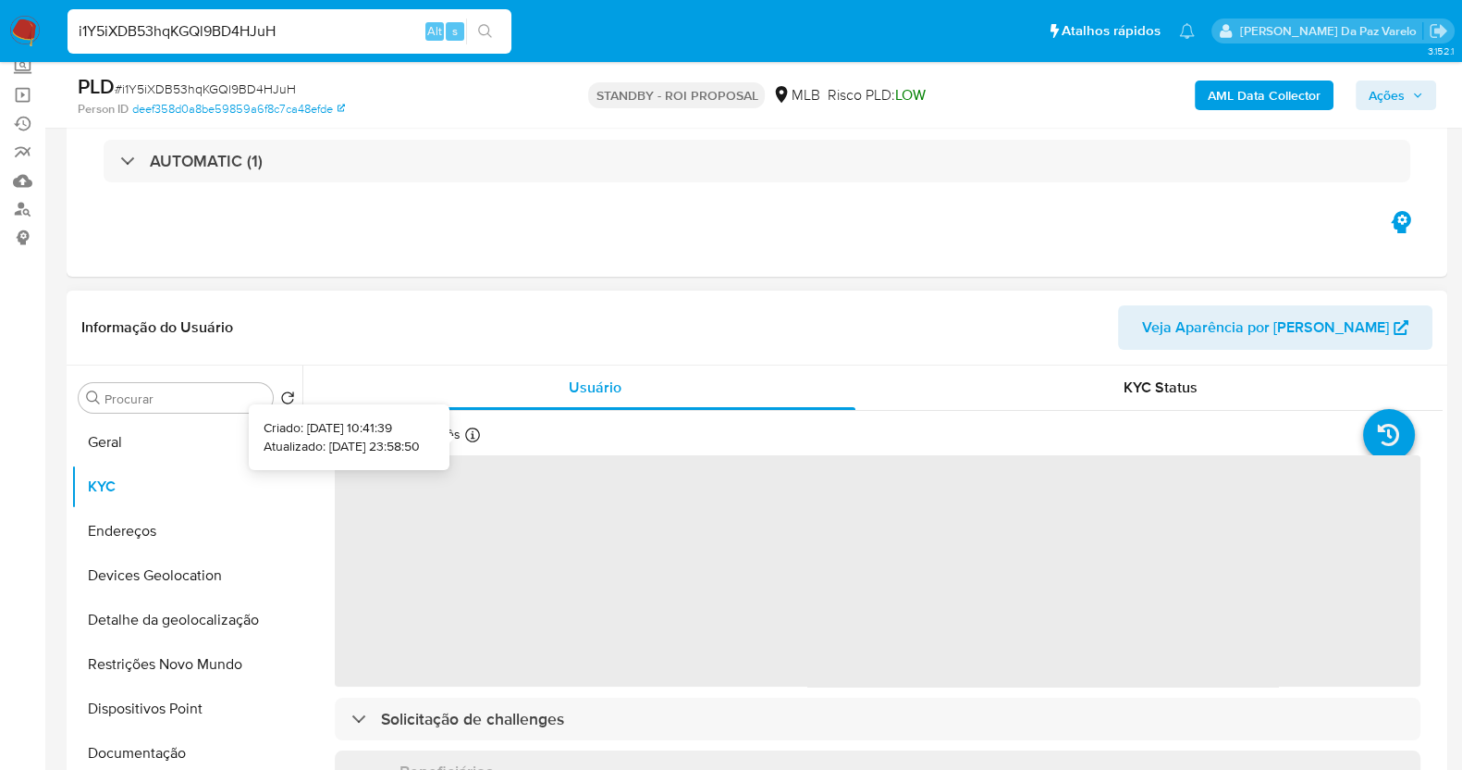
click at [465, 434] on icon at bounding box center [472, 434] width 15 height 15
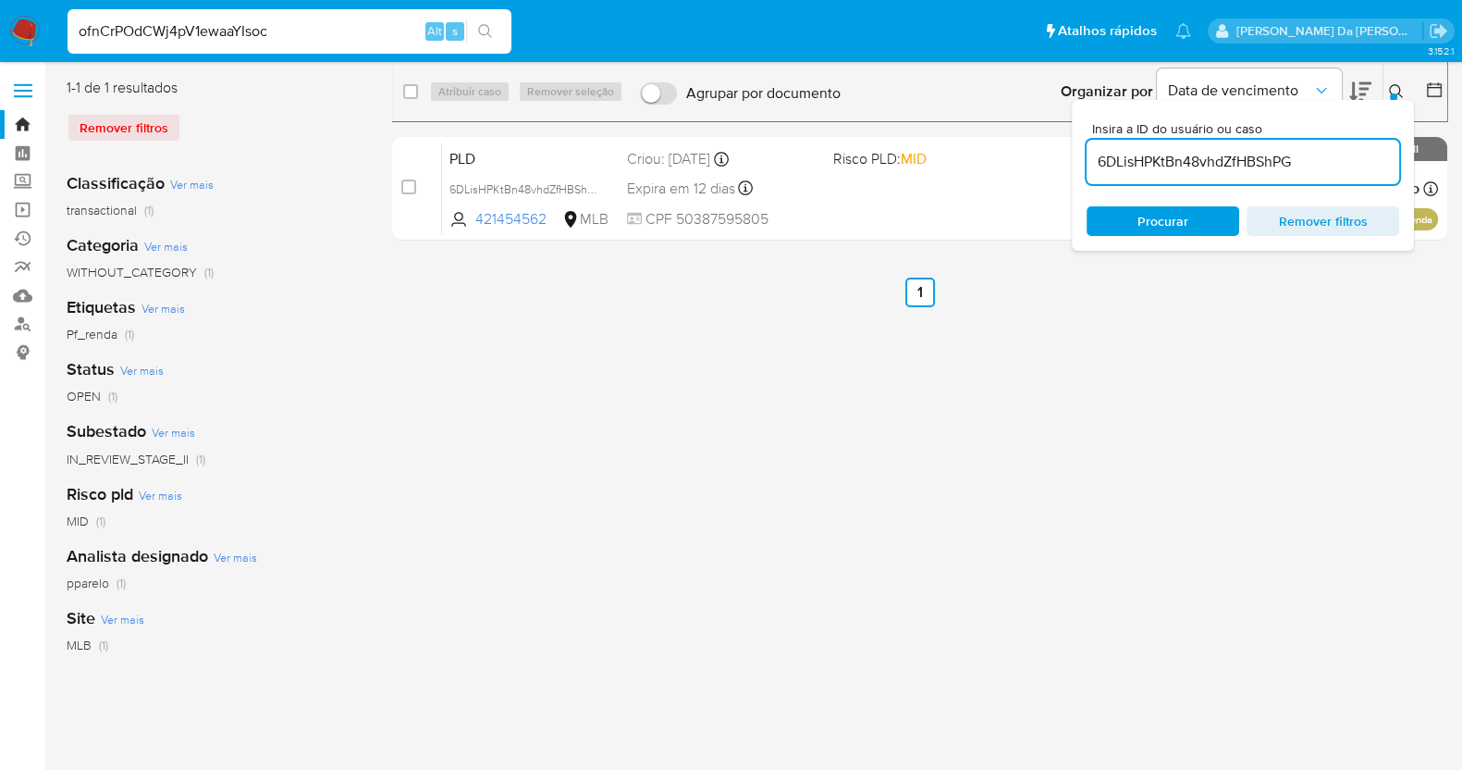
type input "ofnCrPOdCWj4pV1ewaaYIsoc"
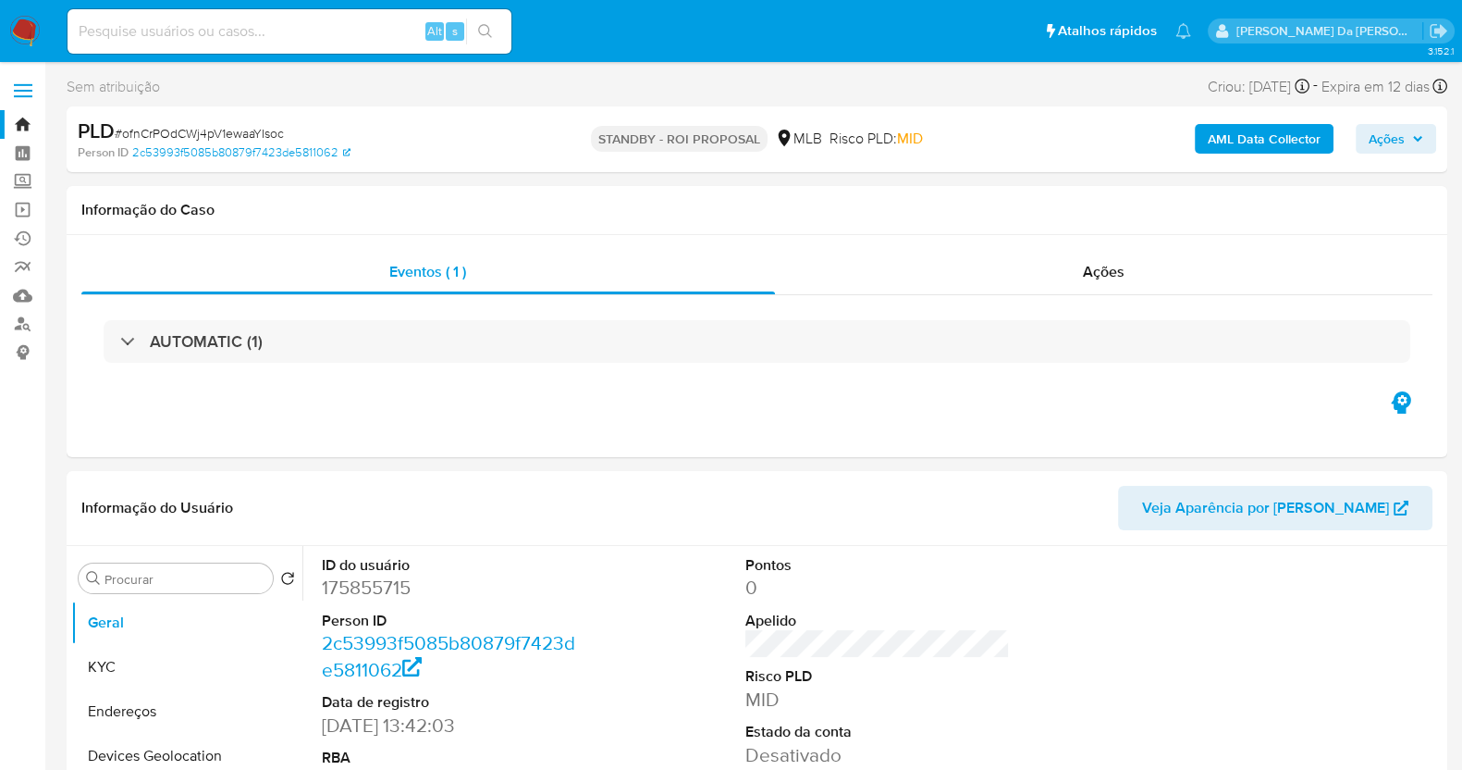
select select "10"
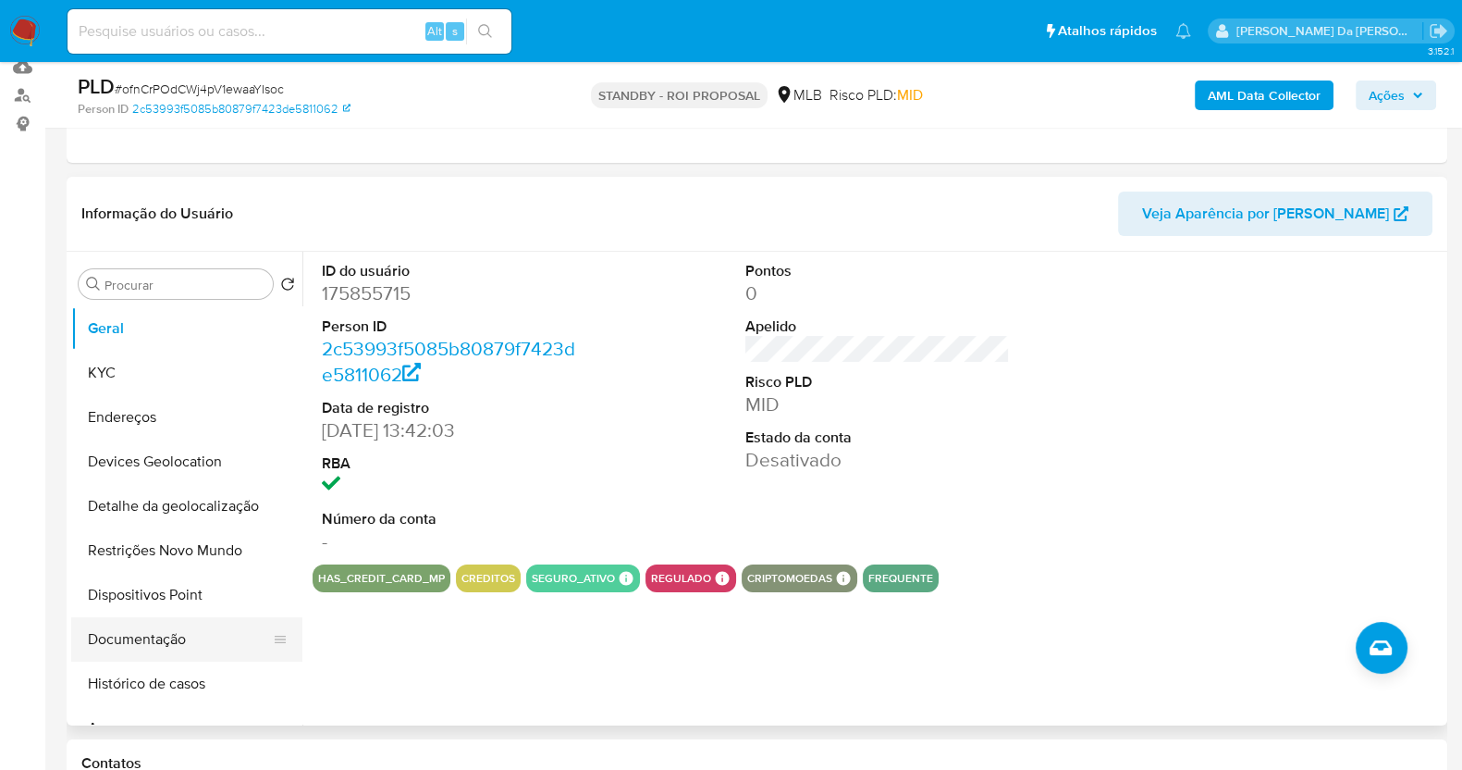
scroll to position [230, 0]
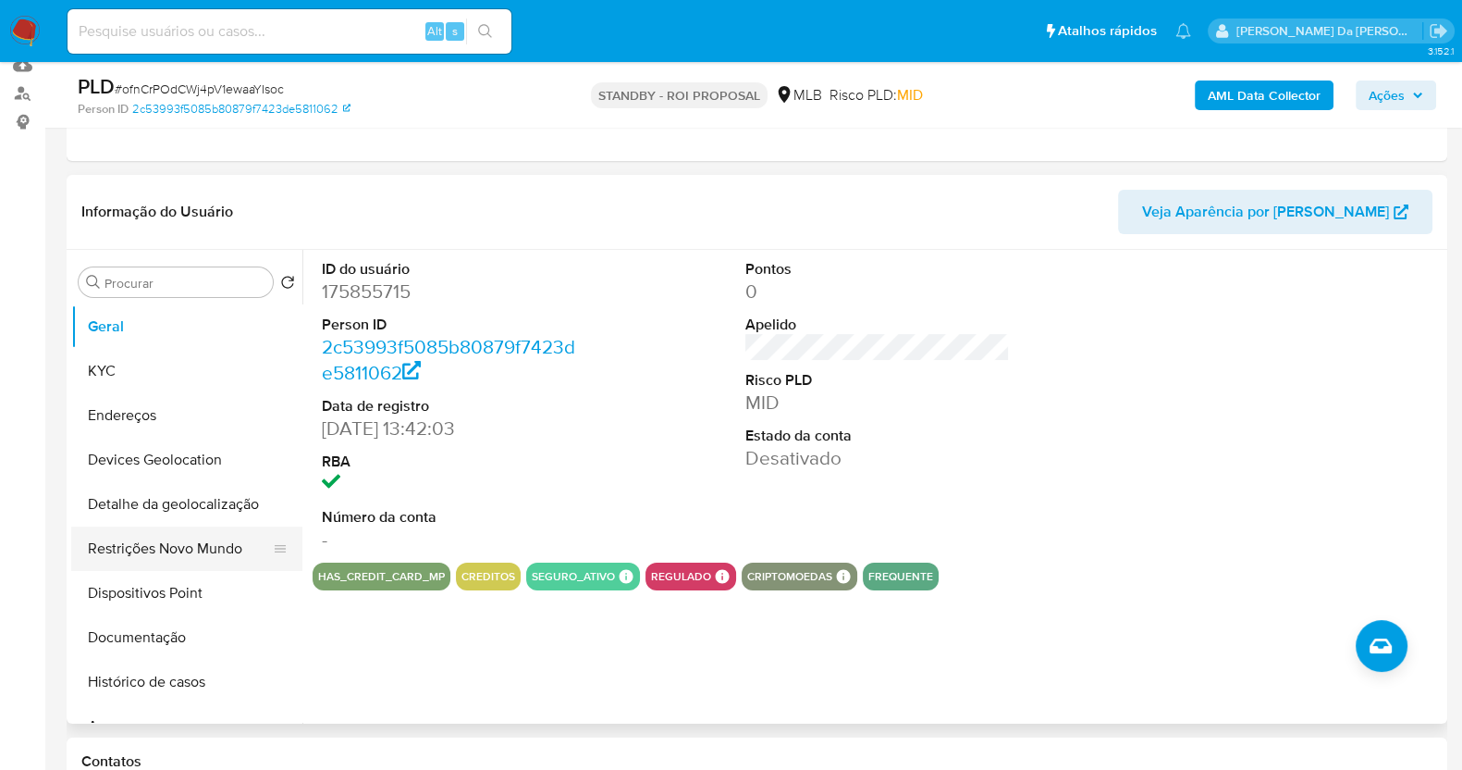
click at [164, 551] on button "Restrições Novo Mundo" at bounding box center [179, 548] width 216 height 44
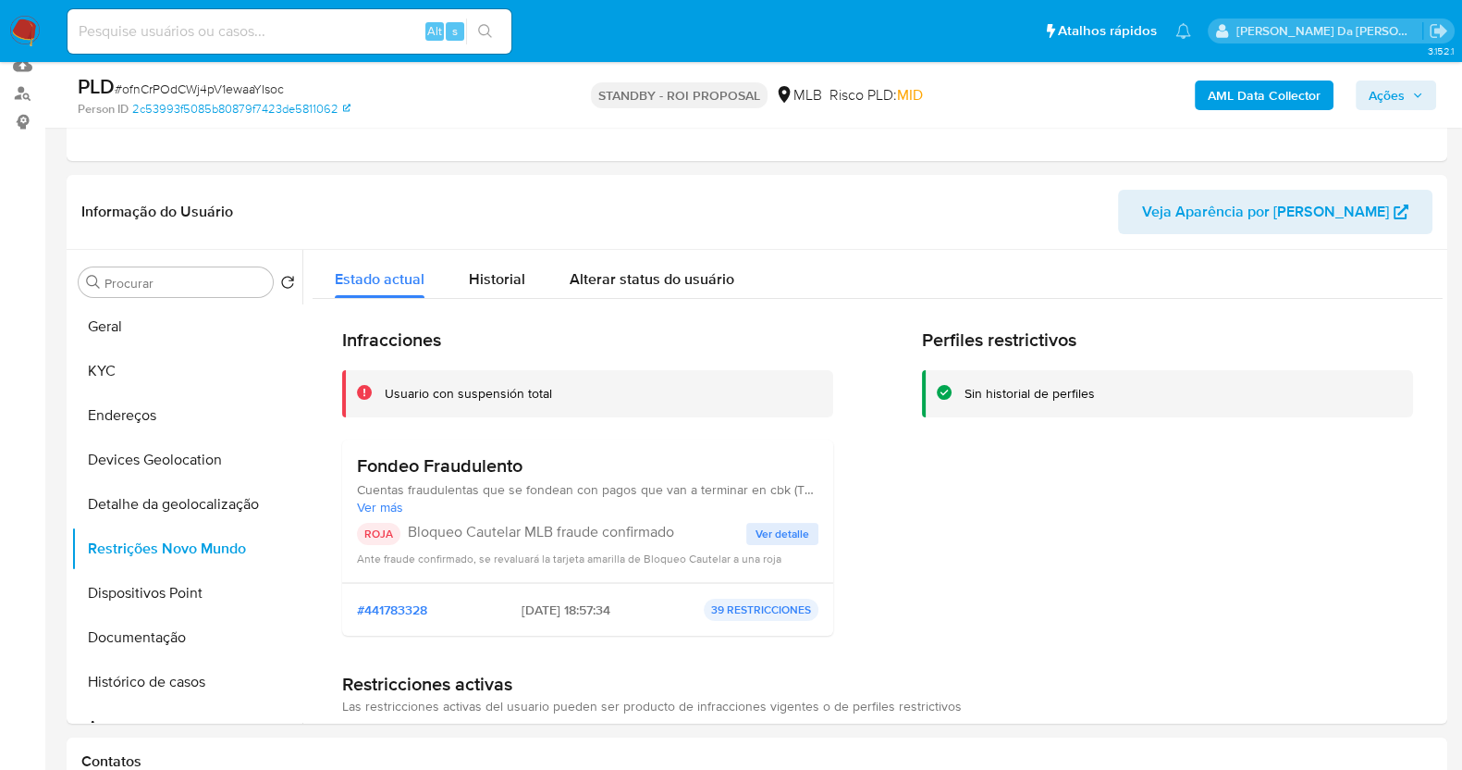
click at [291, 46] on div "Alt s" at bounding box center [290, 31] width 444 height 44
click at [301, 33] on input at bounding box center [290, 31] width 444 height 24
click at [28, 38] on img at bounding box center [24, 31] width 31 height 31
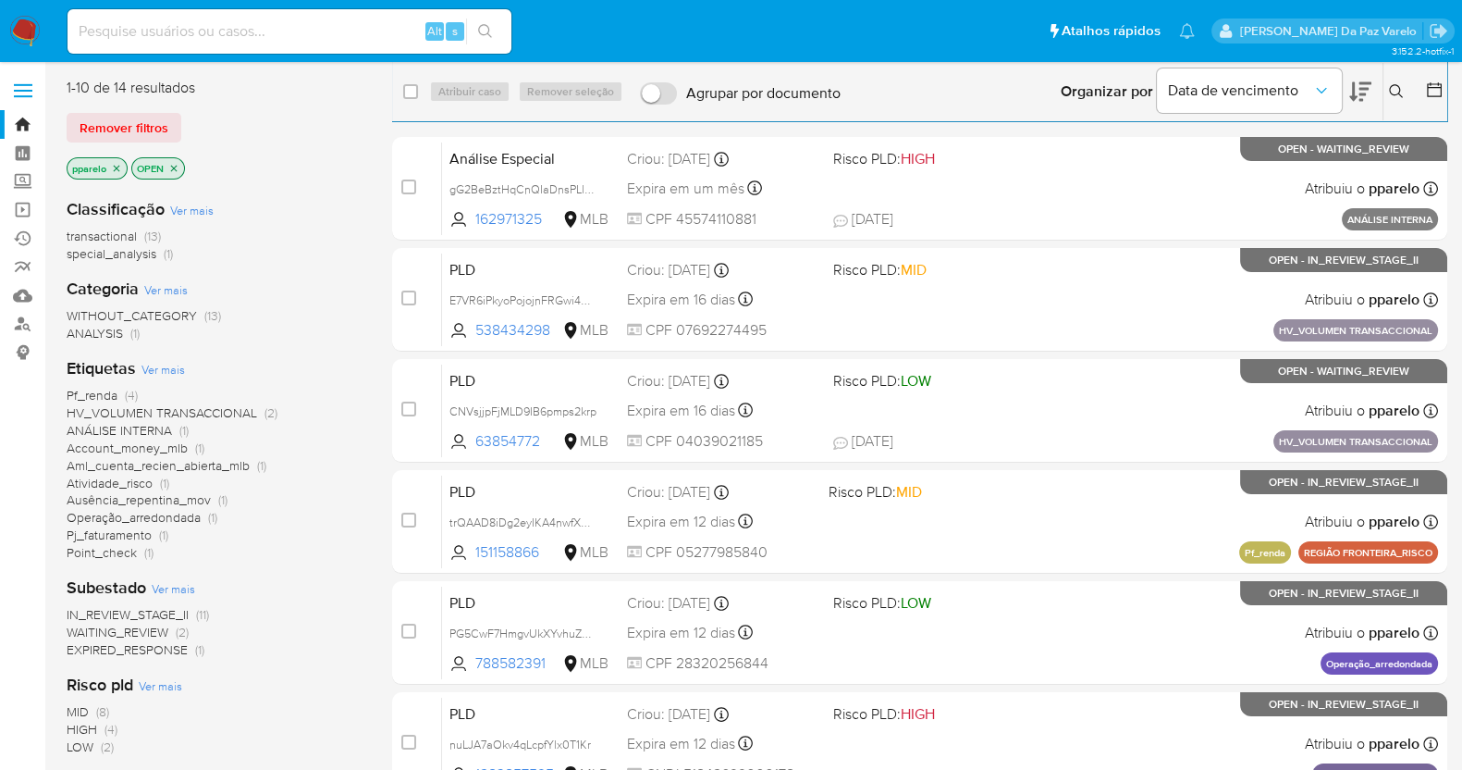
click at [1401, 94] on icon at bounding box center [1396, 91] width 15 height 15
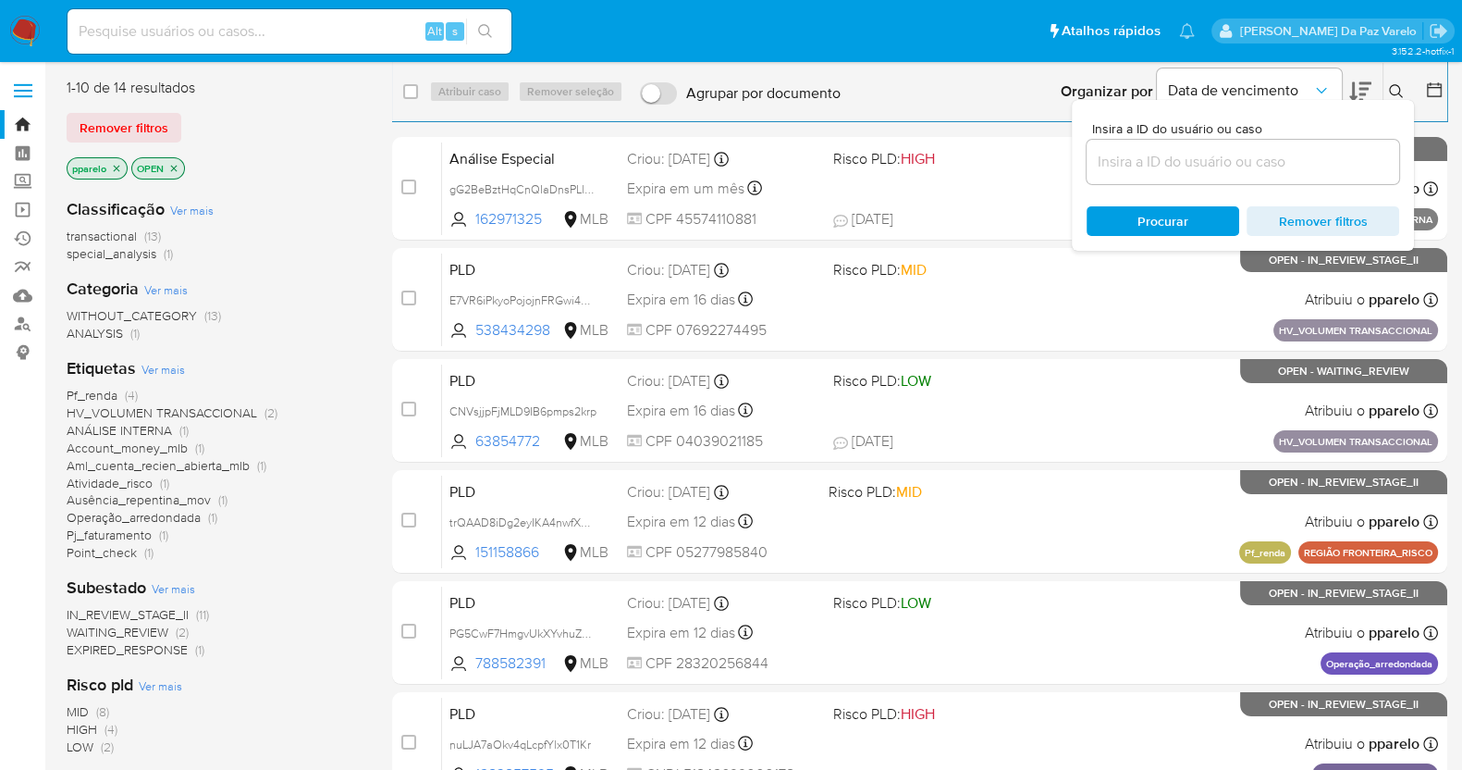
click at [1228, 172] on input at bounding box center [1243, 162] width 313 height 24
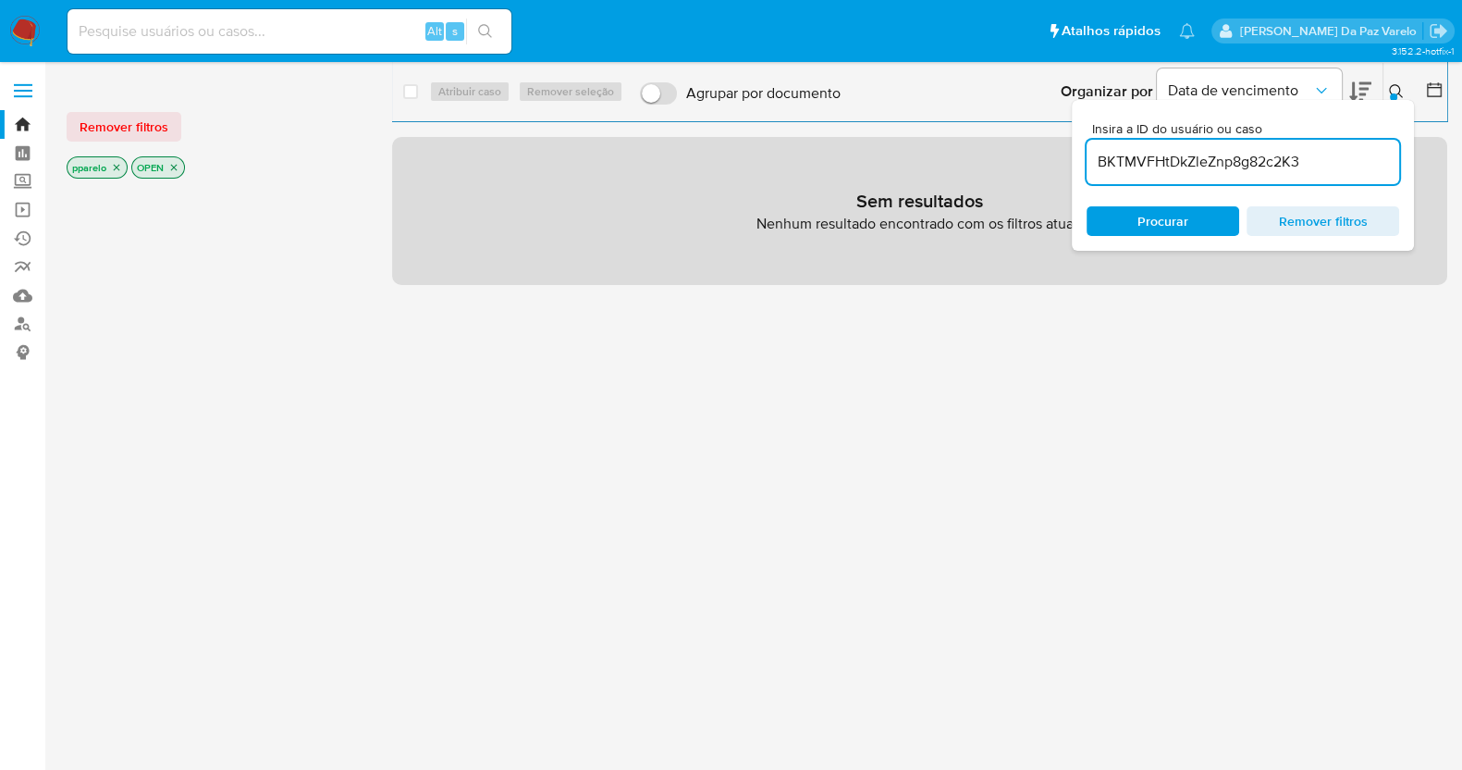
click at [1327, 170] on input "BKTMVFHtDkZleZnp8g82c2K3" at bounding box center [1243, 162] width 313 height 24
click at [116, 166] on icon "close-filter" at bounding box center [117, 168] width 6 height 6
click at [113, 165] on icon "close-filter" at bounding box center [109, 167] width 11 height 11
click at [1347, 144] on div "BKTMVFHtDkZleZnp8g82c2K3," at bounding box center [1243, 162] width 313 height 44
click at [1334, 159] on input "BKTMVFHtDkZleZnp8g82c2K3," at bounding box center [1243, 162] width 313 height 24
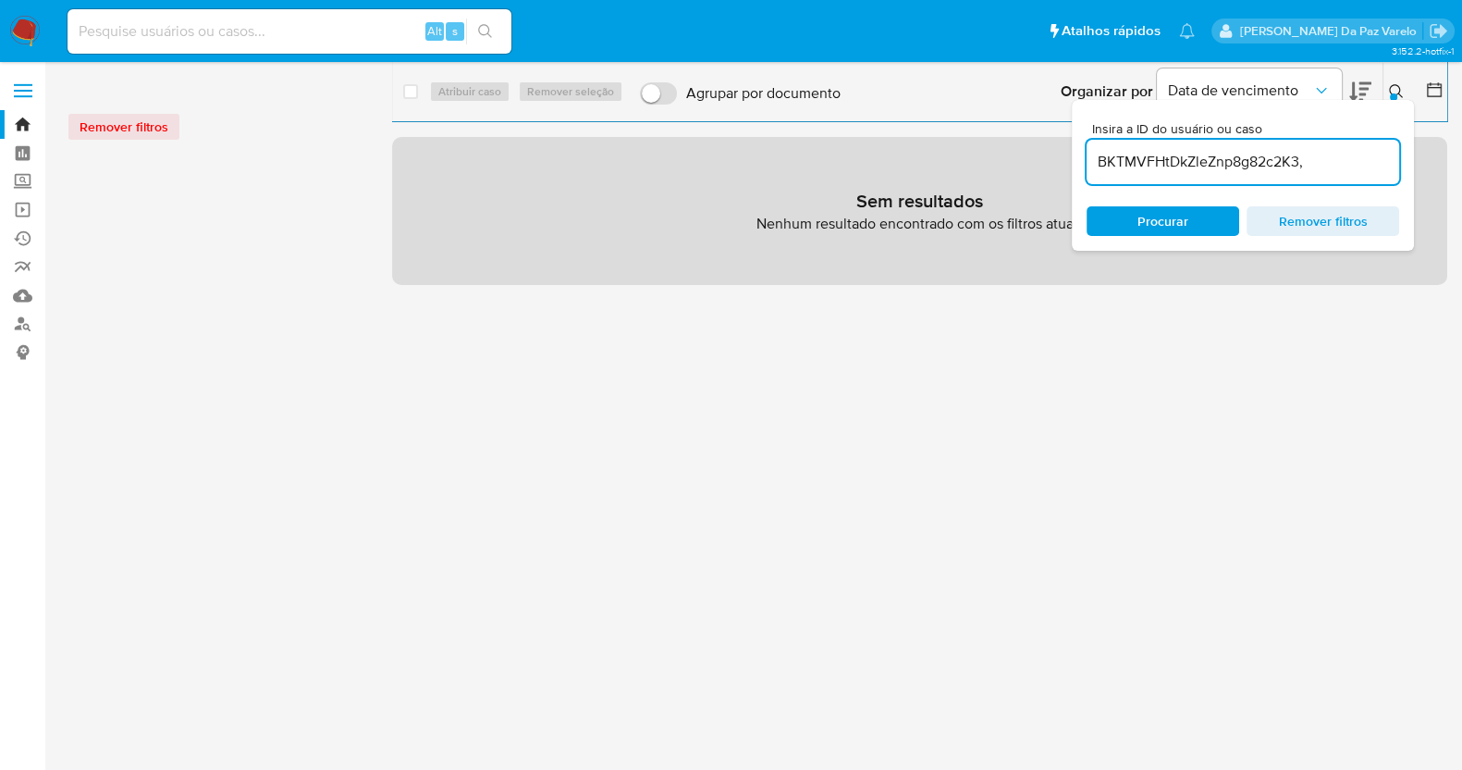
paste input "6DLisHPKtBn48vhdZfHBShPG"
type input "BKTMVFHtDkZleZnp8g82c2K3,6DLisHPKtBn48vhdZfHBShPG"
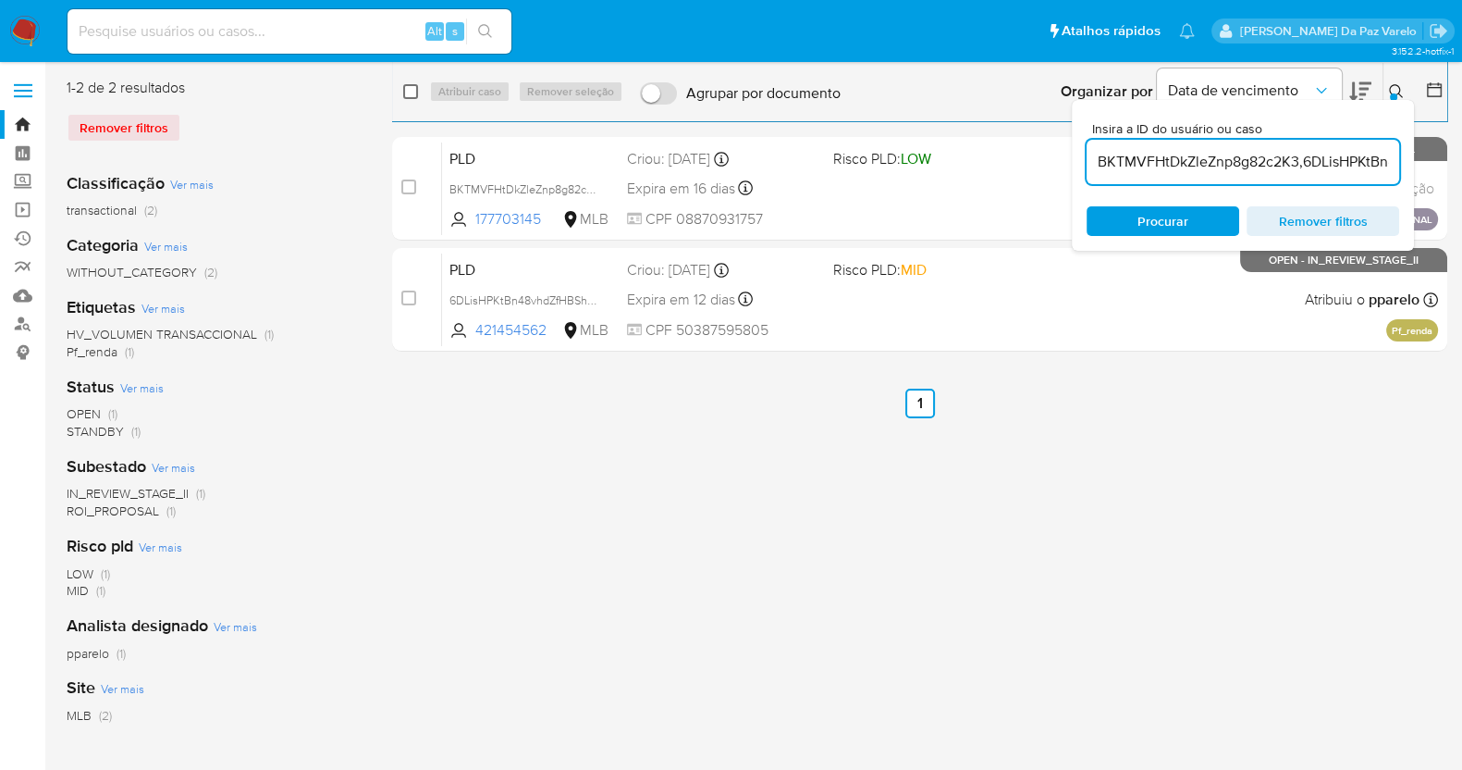
click at [415, 84] on input "checkbox" at bounding box center [410, 91] width 15 height 15
checkbox input "true"
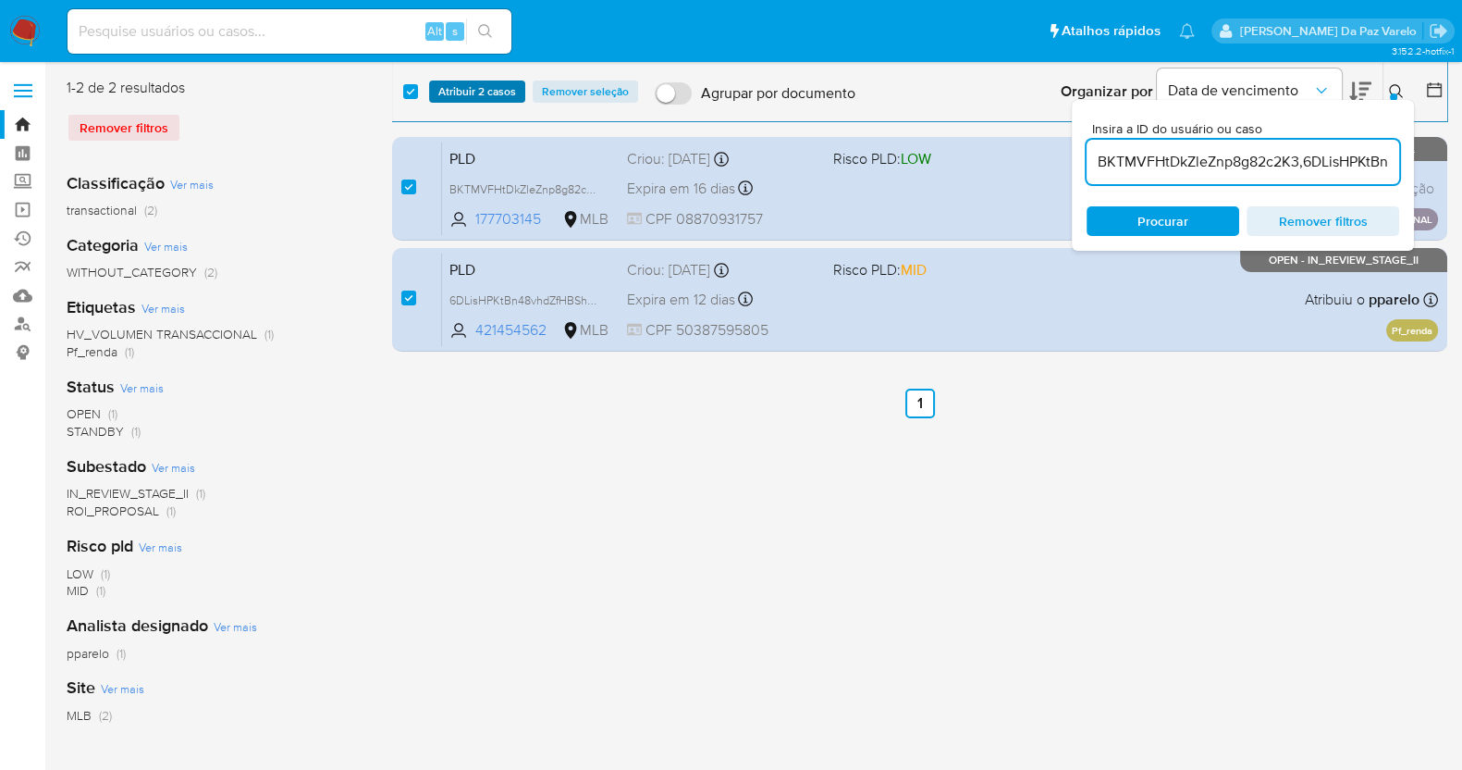
click at [462, 93] on span "Atribuir 2 casos" at bounding box center [477, 91] width 78 height 18
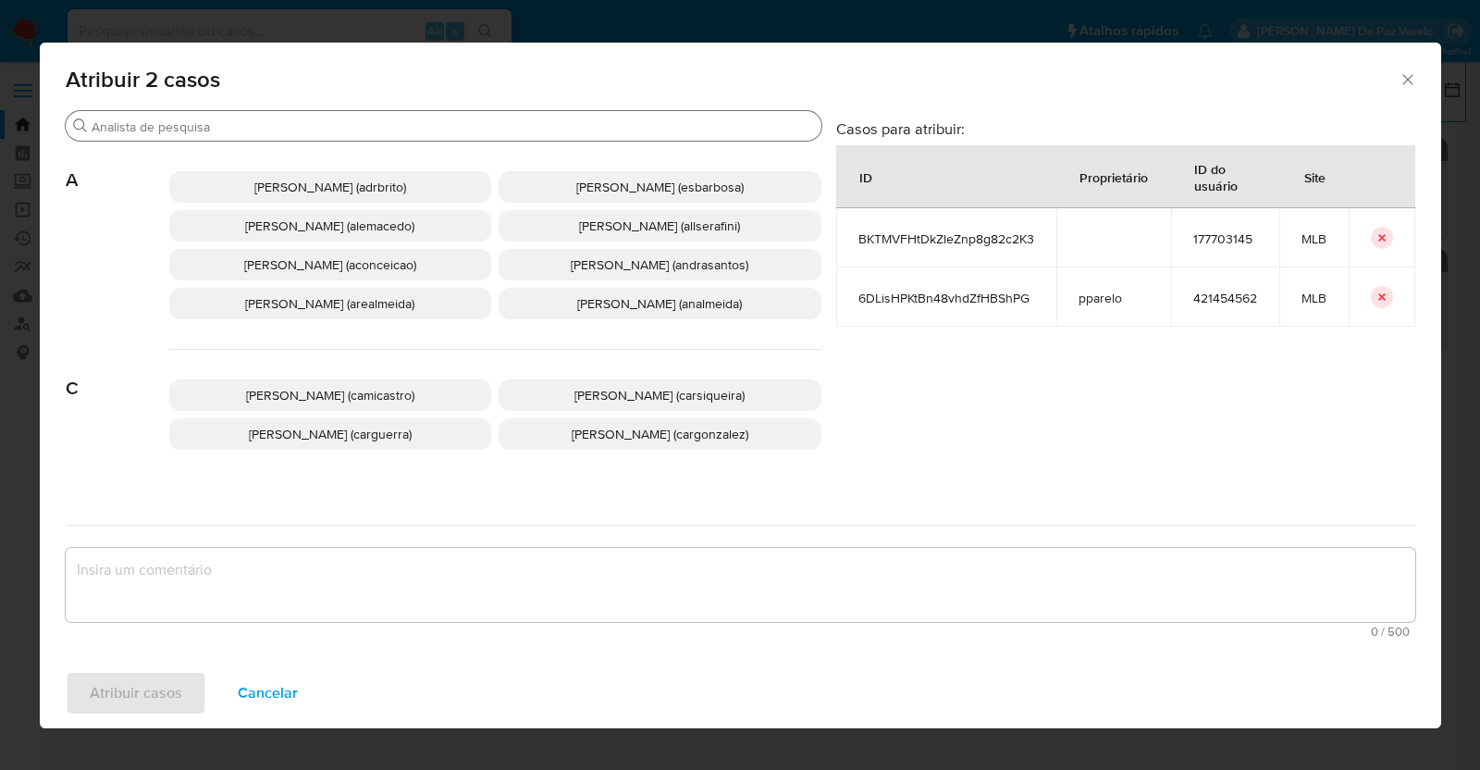
click at [532, 129] on input "Buscar" at bounding box center [453, 126] width 722 height 17
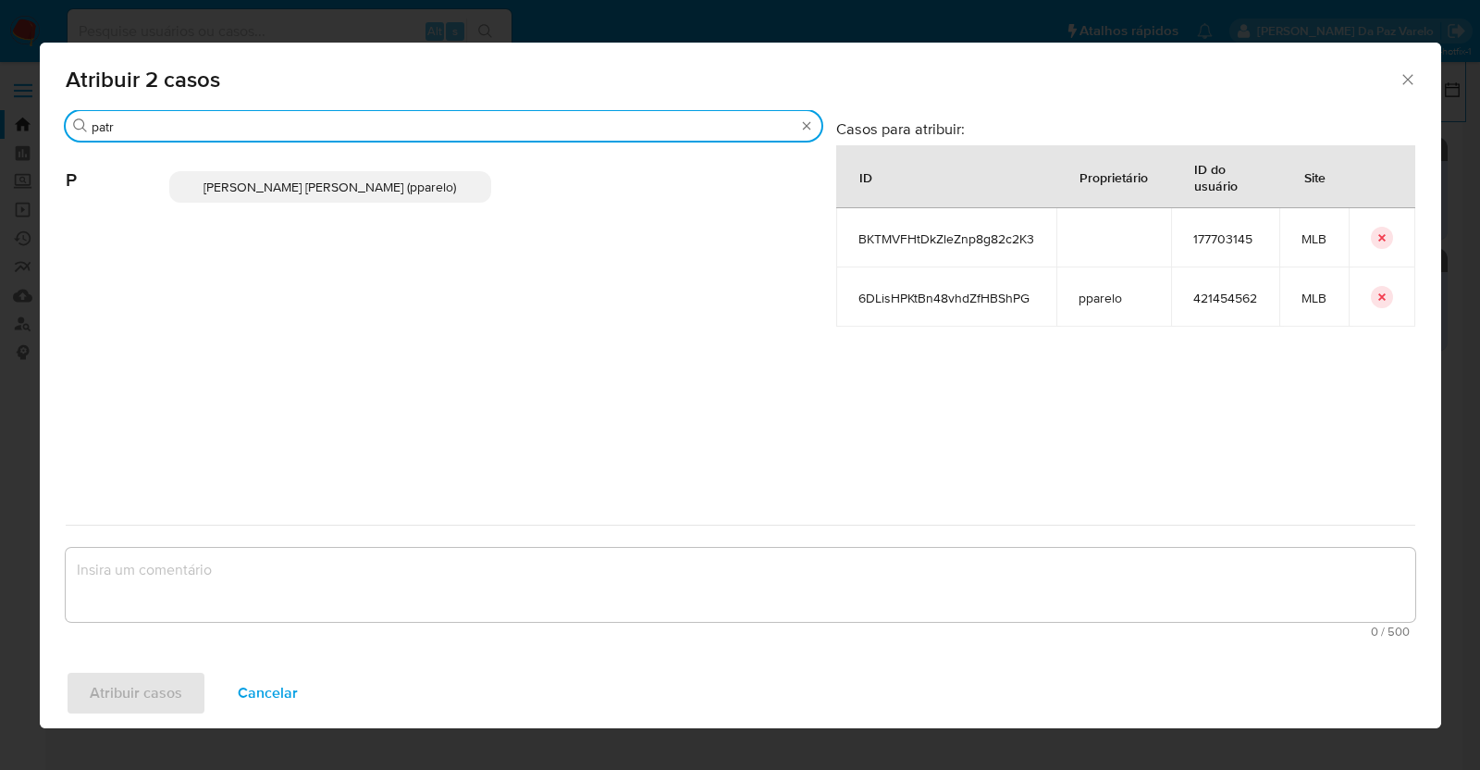
type input "patr"
drag, startPoint x: 357, startPoint y: 179, endPoint x: 363, endPoint y: 211, distance: 31.9
click at [359, 179] on span "Patricia Aparecida Da Paz Varelo (pparelo)" at bounding box center [329, 187] width 252 height 18
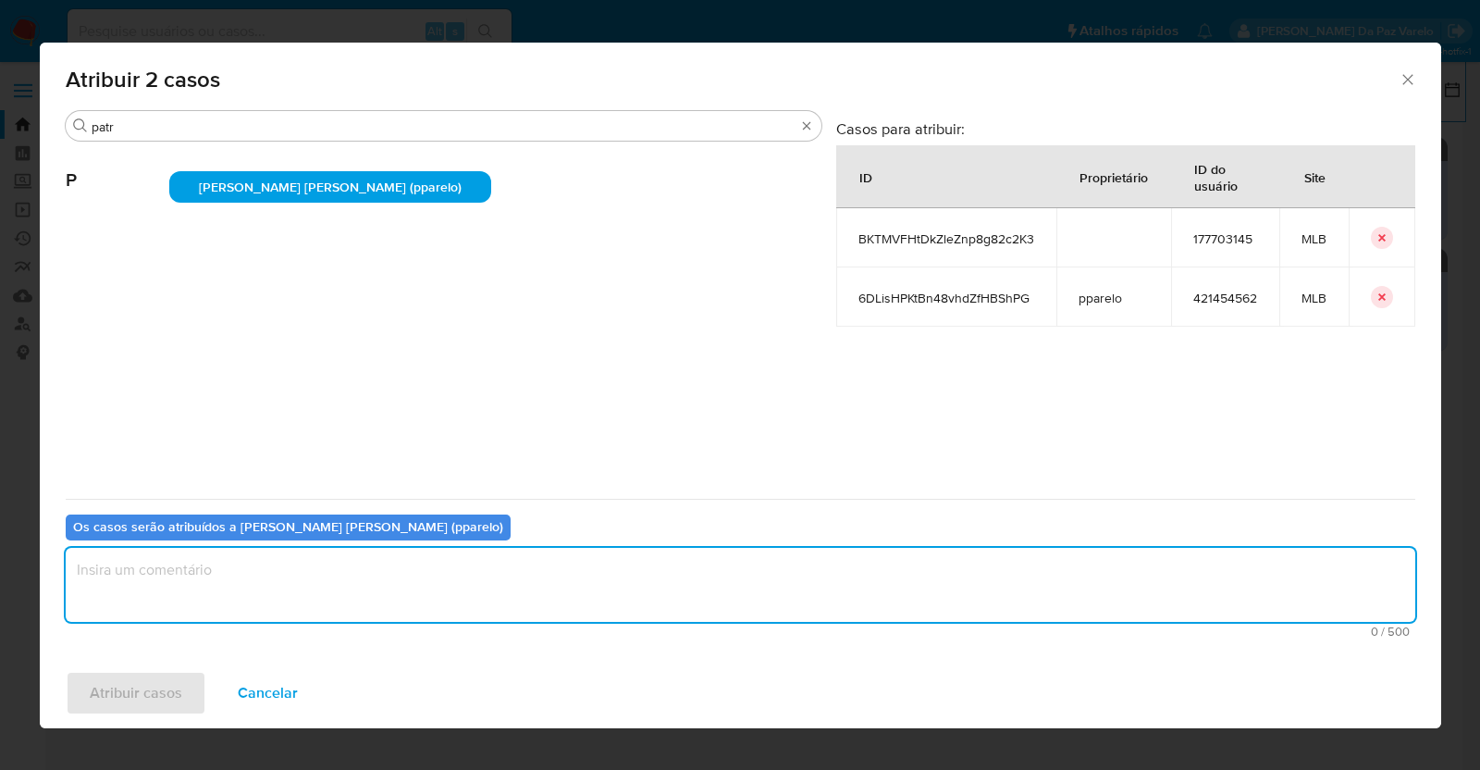
click at [385, 585] on textarea "assign-modal" at bounding box center [740, 585] width 1349 height 74
type textarea "."
click at [150, 687] on span "Atribuir casos" at bounding box center [136, 692] width 92 height 41
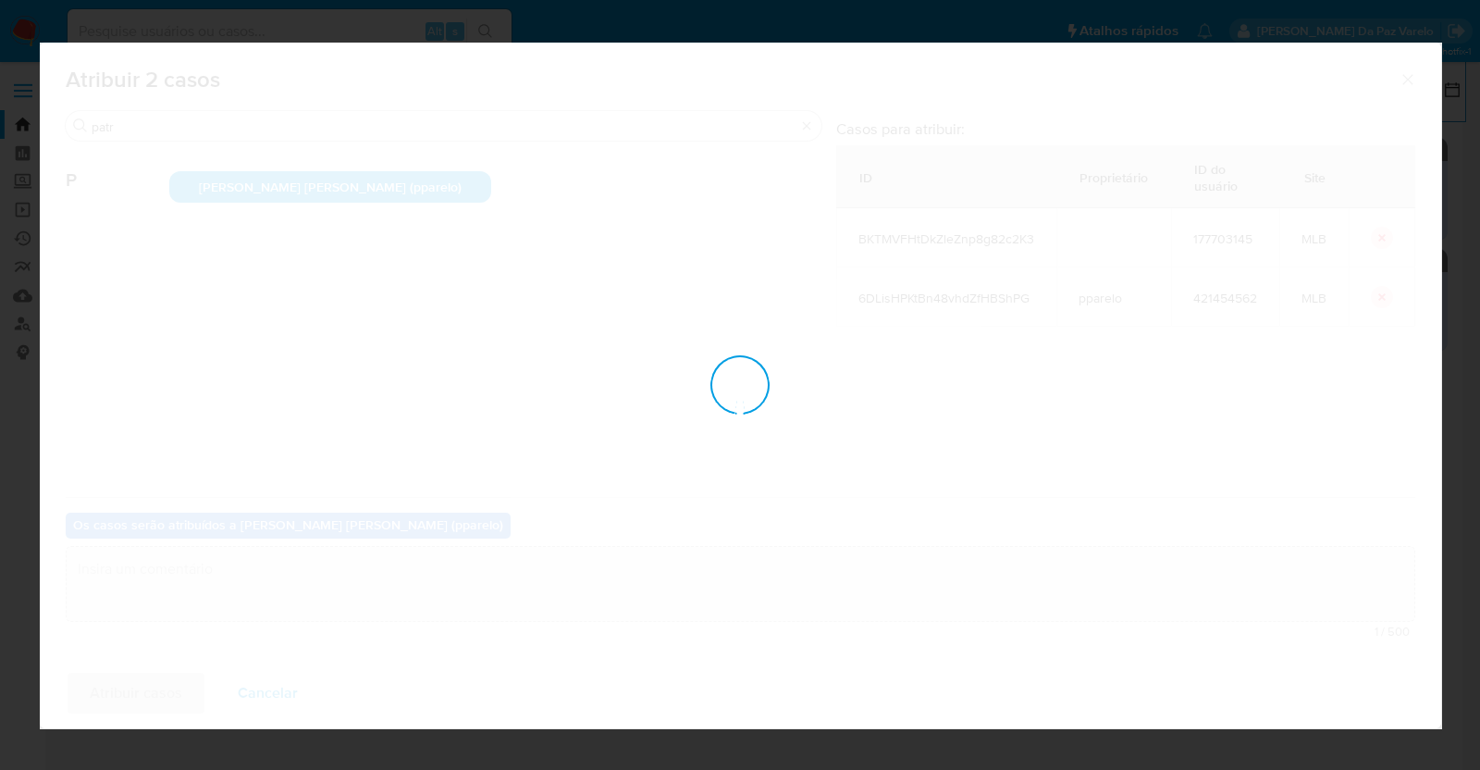
checkbox input "false"
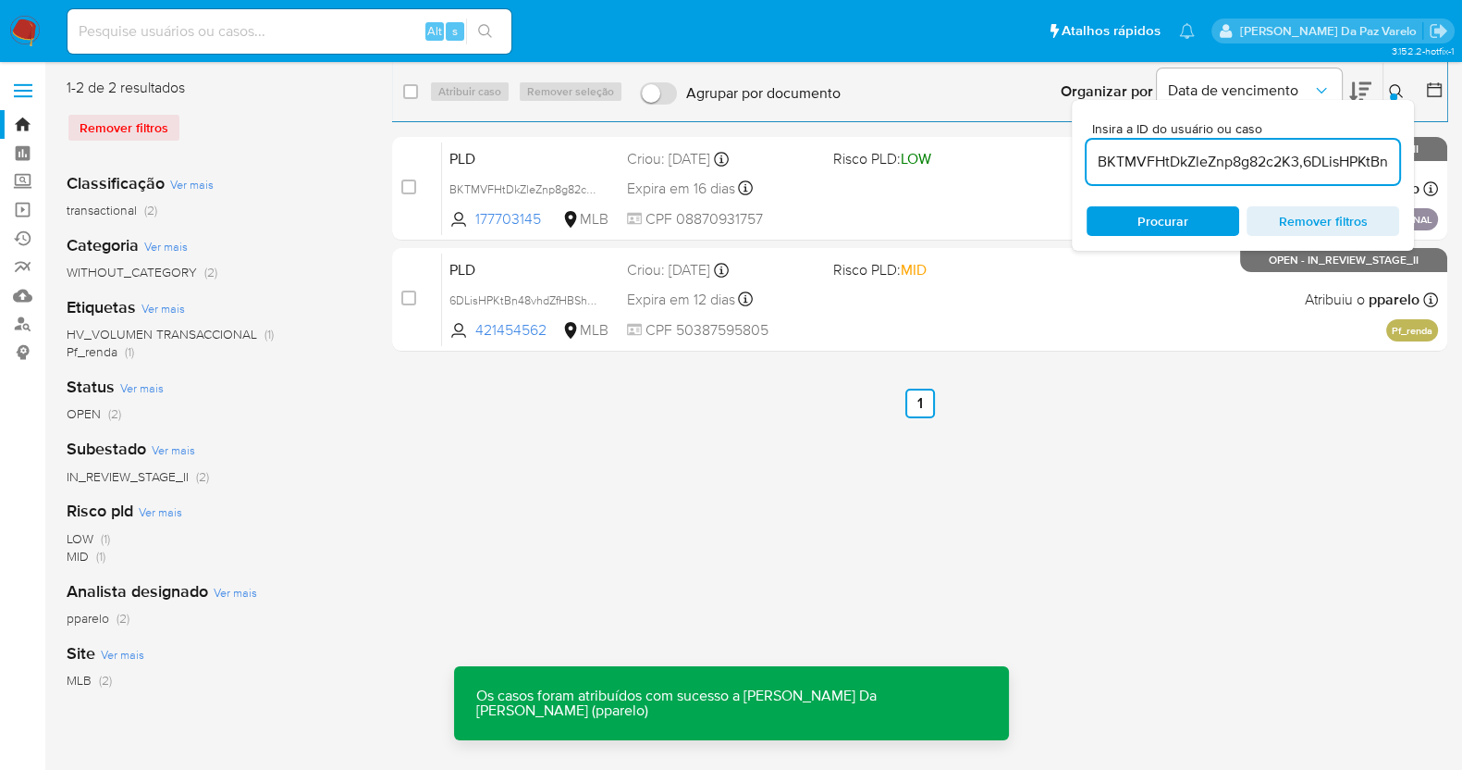
click at [369, 20] on input at bounding box center [290, 31] width 444 height 24
click at [1416, 93] on div at bounding box center [1430, 91] width 33 height 57
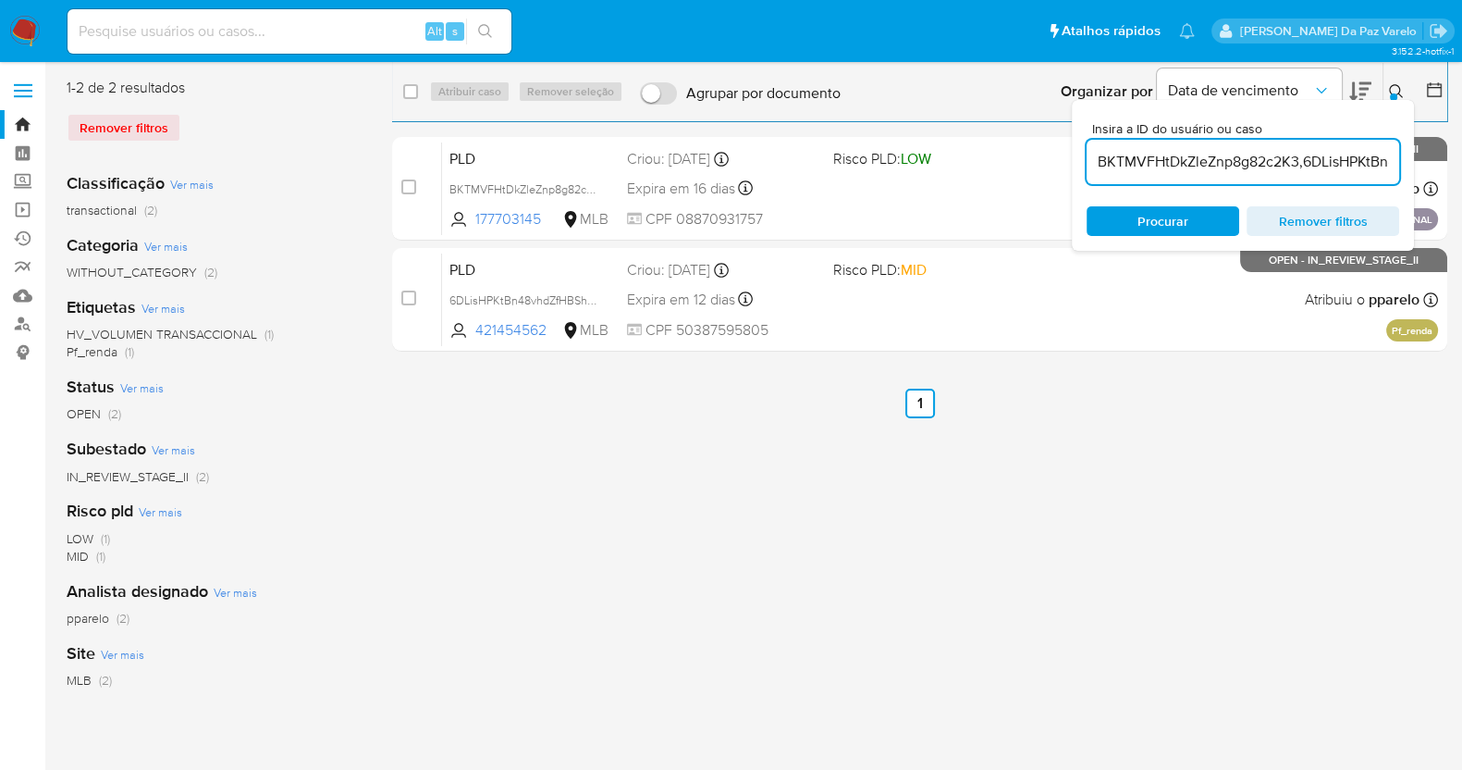
click at [1399, 92] on icon at bounding box center [1396, 91] width 15 height 15
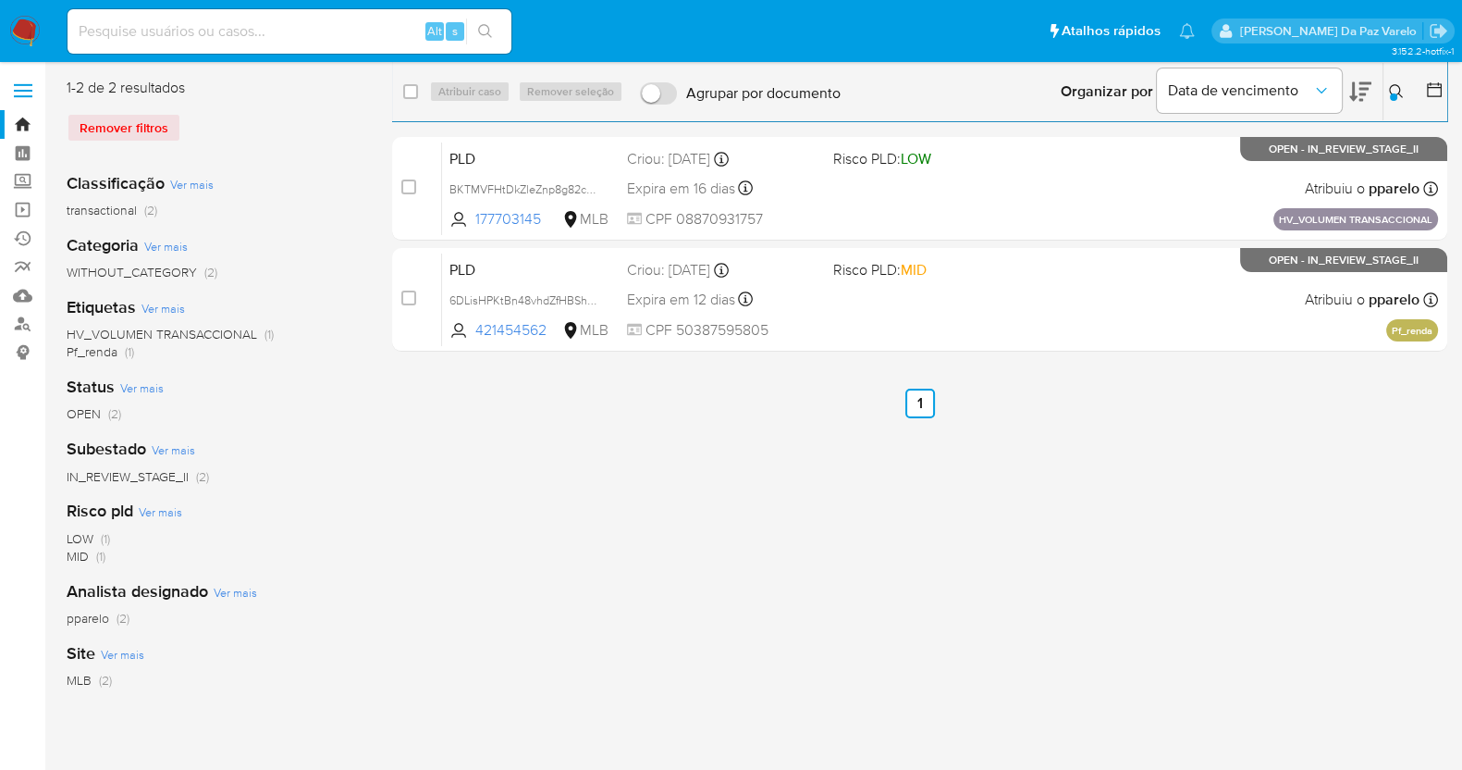
click at [1399, 92] on icon at bounding box center [1396, 91] width 15 height 15
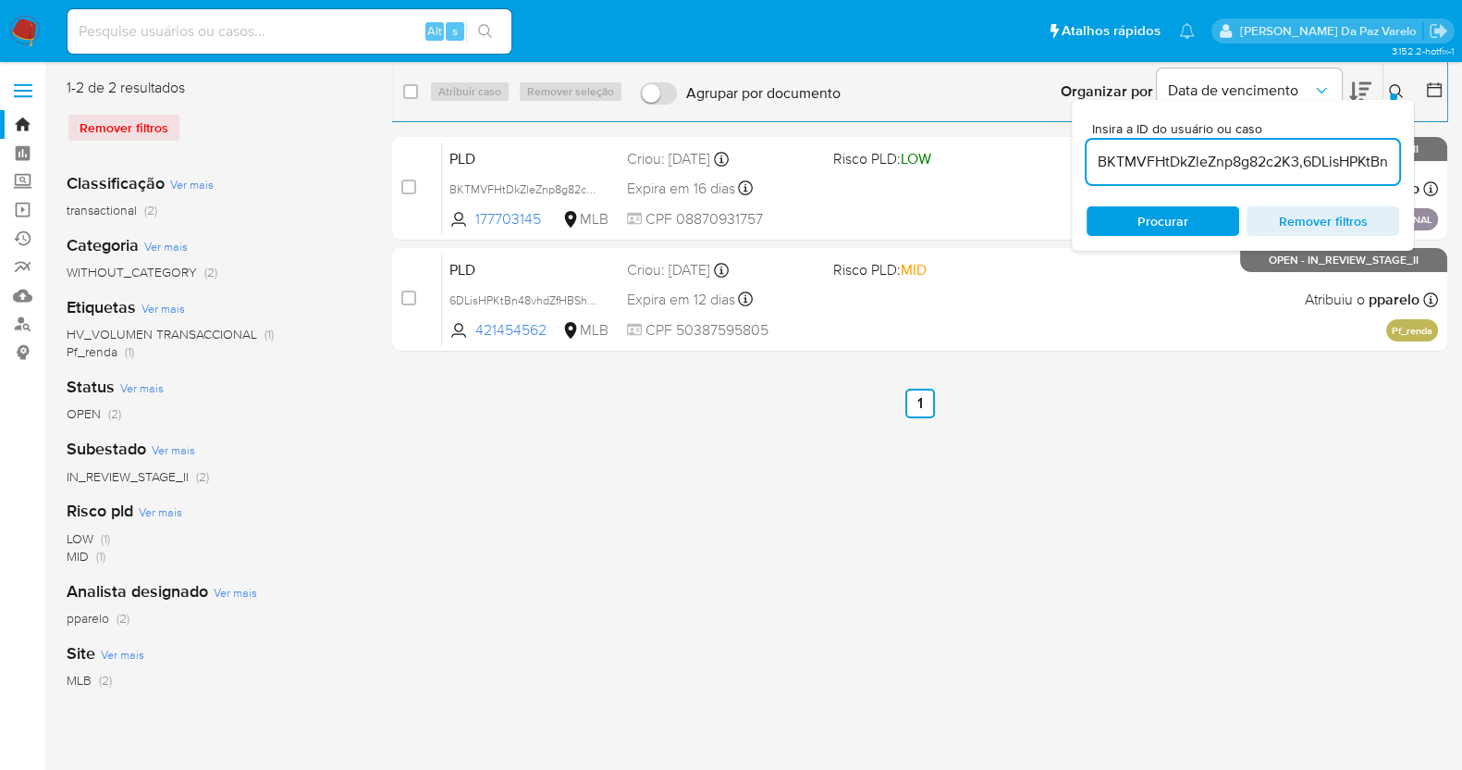
click at [1318, 167] on input "BKTMVFHtDkZleZnp8g82c2K3,6DLisHPKtBn48vhdZfHBShPG" at bounding box center [1243, 162] width 313 height 24
type input "Kl2lhZK6zoftlpGLUhDxcI8v"
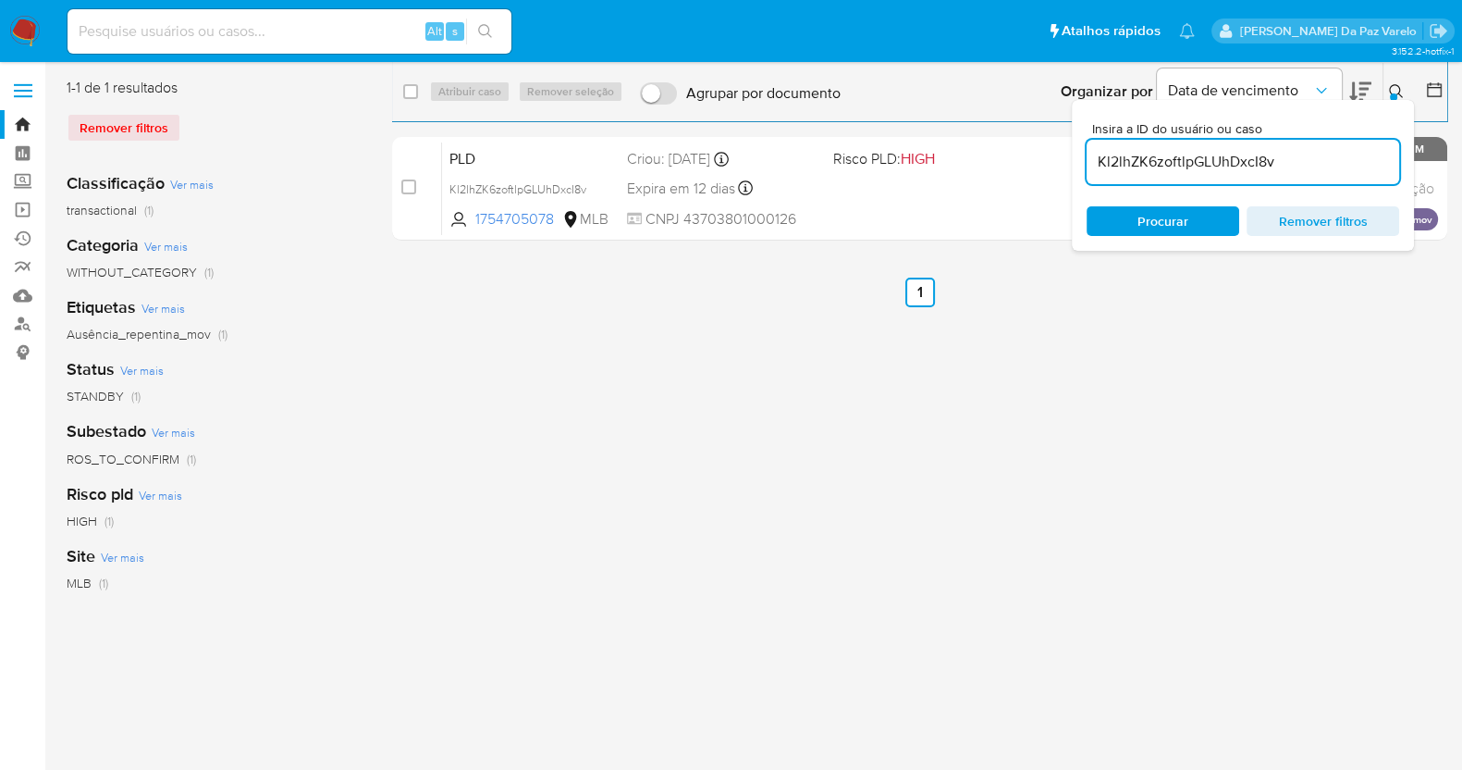
click at [1397, 82] on button at bounding box center [1399, 91] width 31 height 22
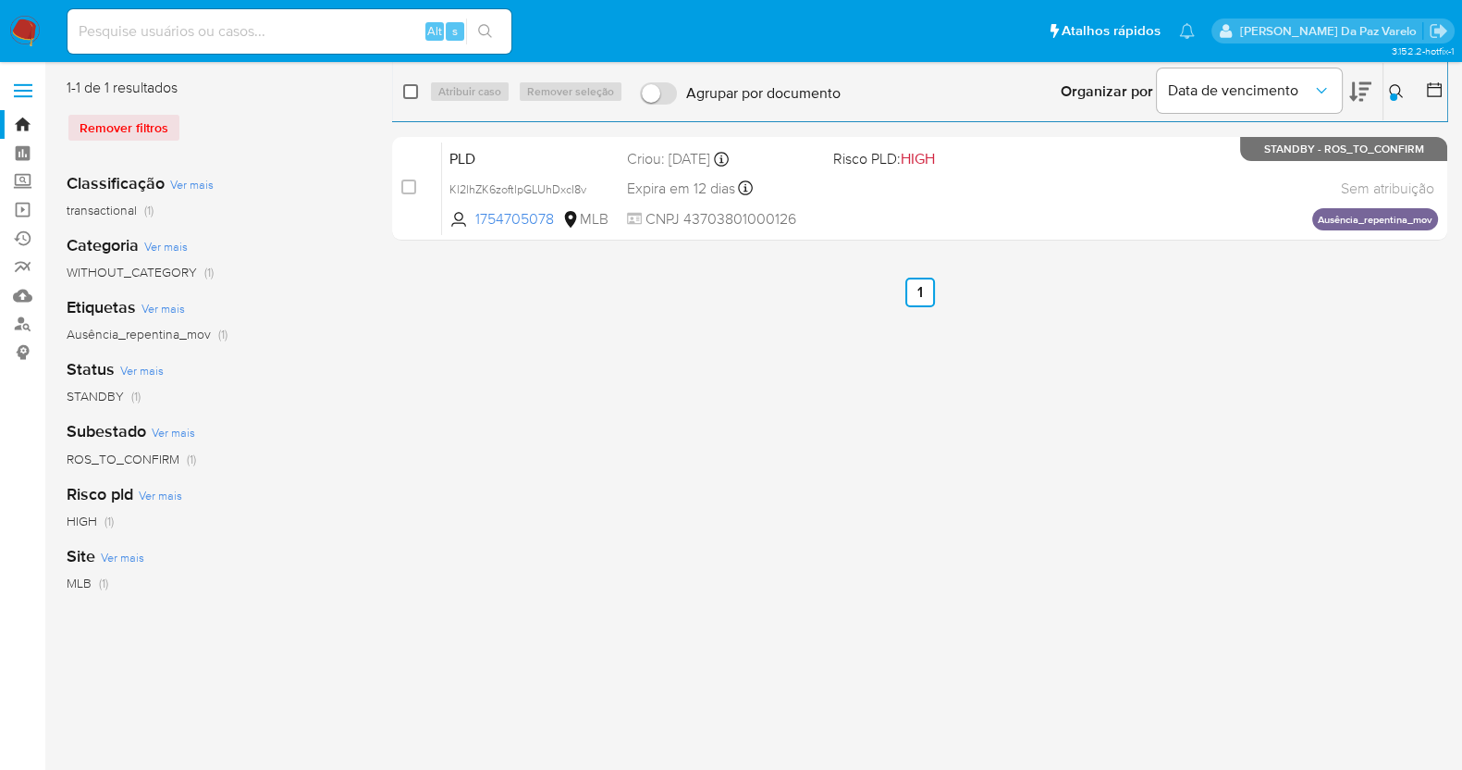
click at [406, 95] on input "checkbox" at bounding box center [410, 91] width 15 height 15
checkbox input "true"
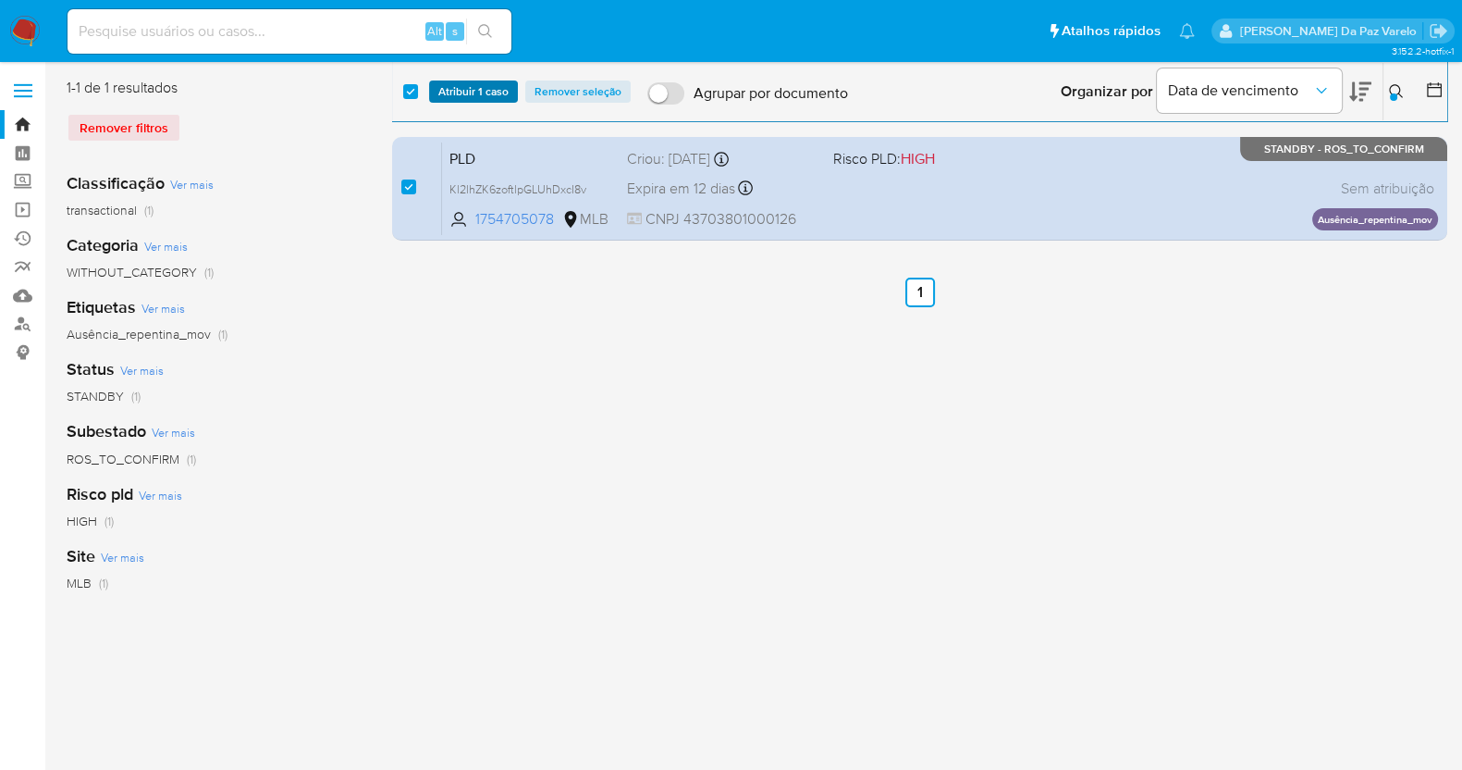
click at [453, 94] on span "Atribuir 1 caso" at bounding box center [473, 91] width 70 height 18
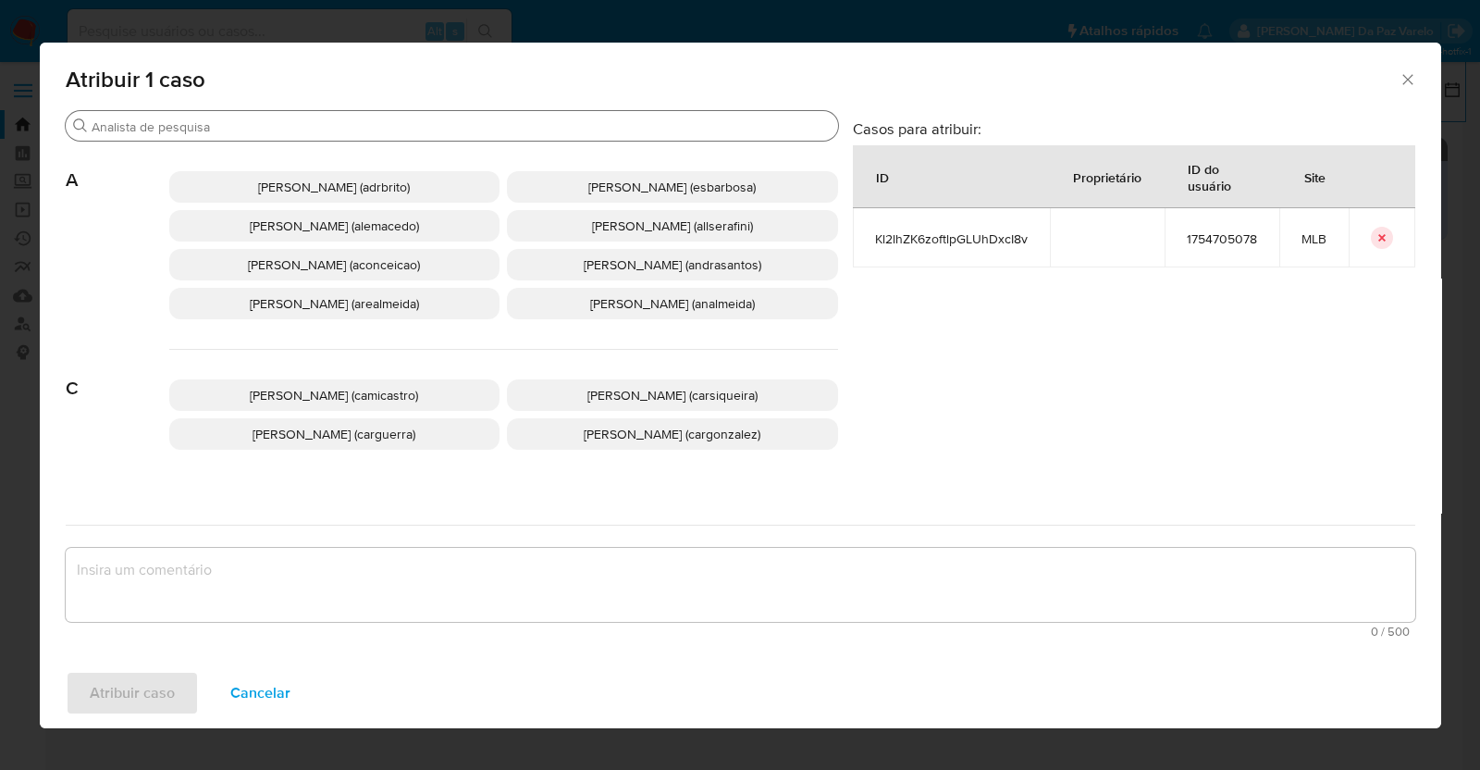
click at [489, 127] on input "Buscar" at bounding box center [461, 126] width 739 height 17
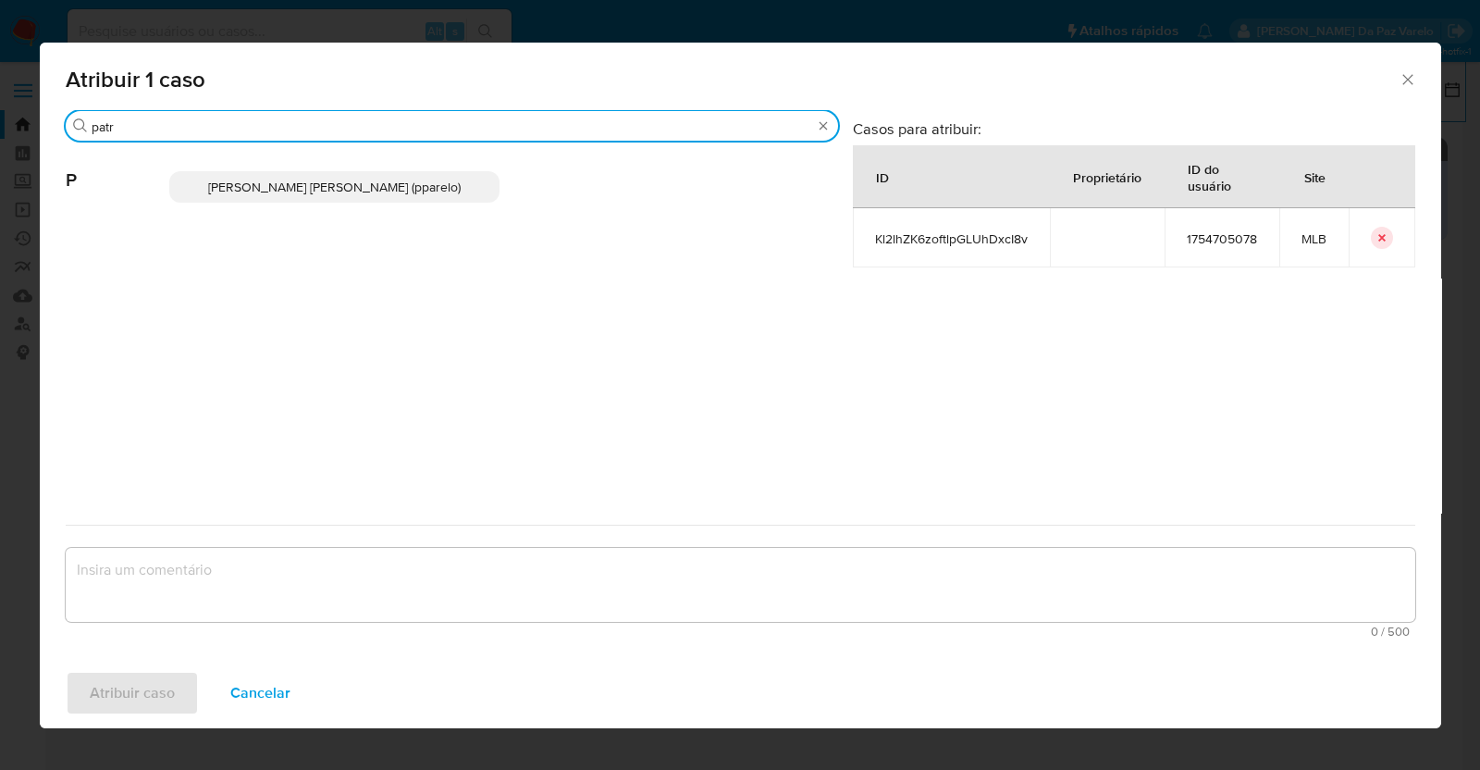
type input "patr"
click at [423, 182] on span "Patricia Aparecida Da Paz Varelo (pparelo)" at bounding box center [334, 187] width 252 height 18
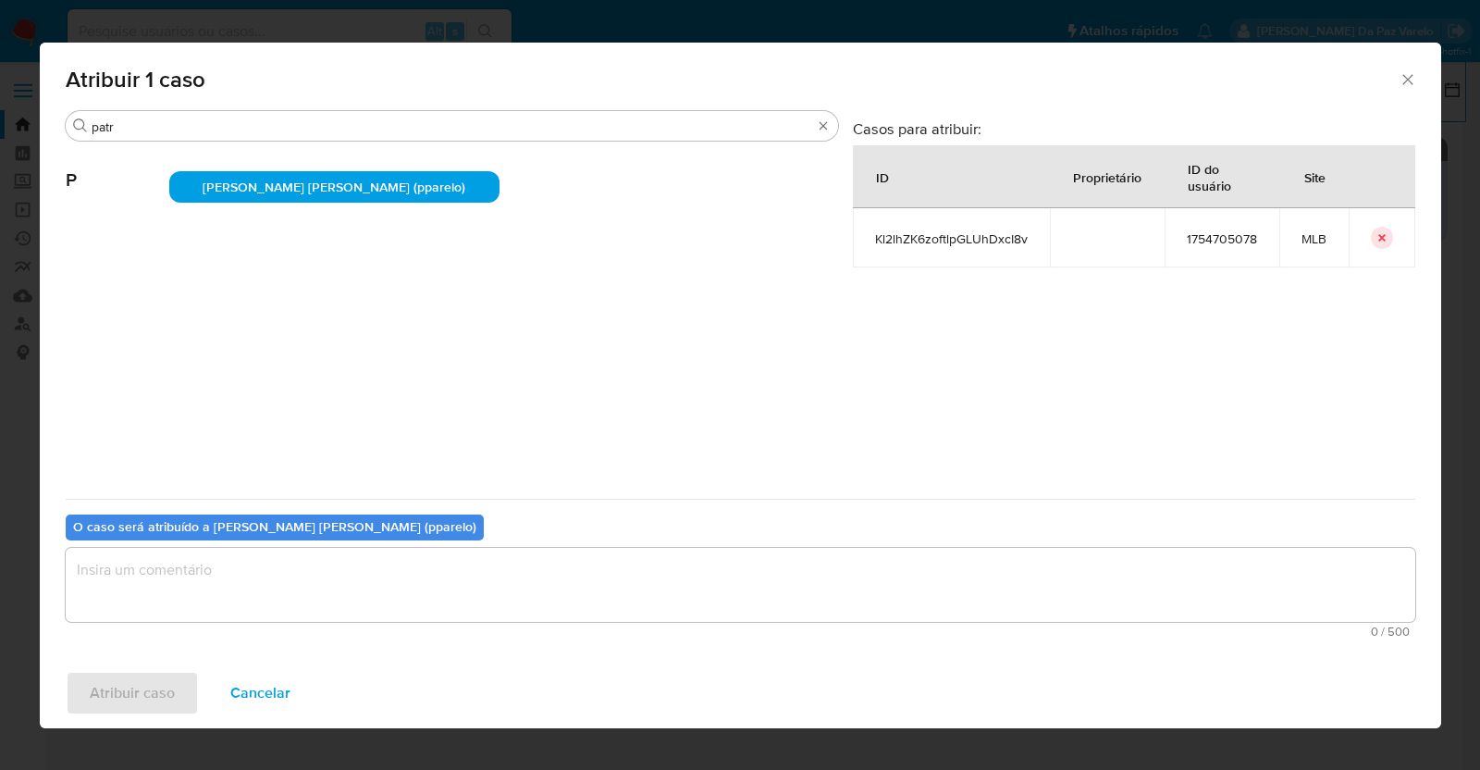
click at [454, 594] on textarea "assign-modal" at bounding box center [740, 585] width 1349 height 74
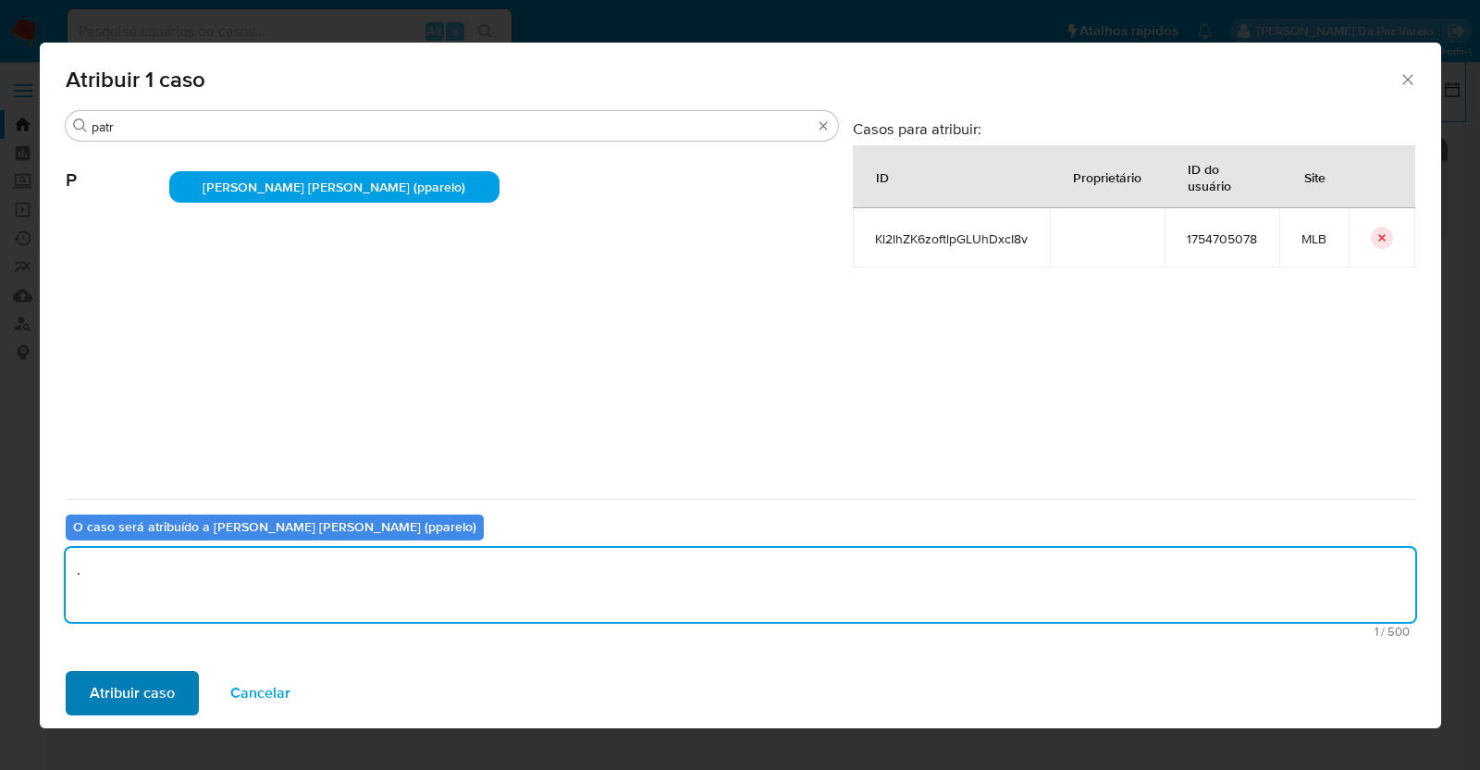
type textarea "."
click at [122, 672] on span "Atribuir caso" at bounding box center [132, 692] width 85 height 41
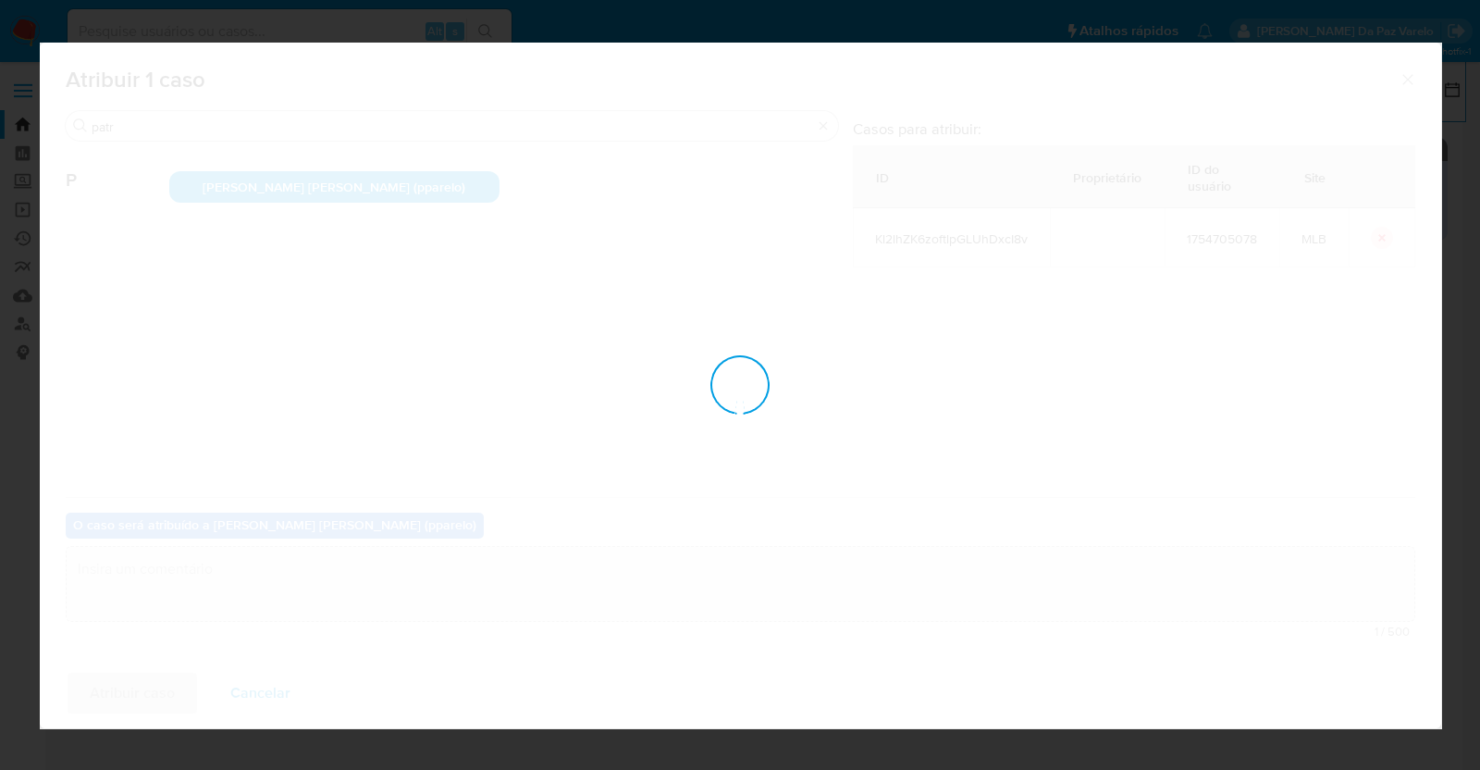
checkbox input "false"
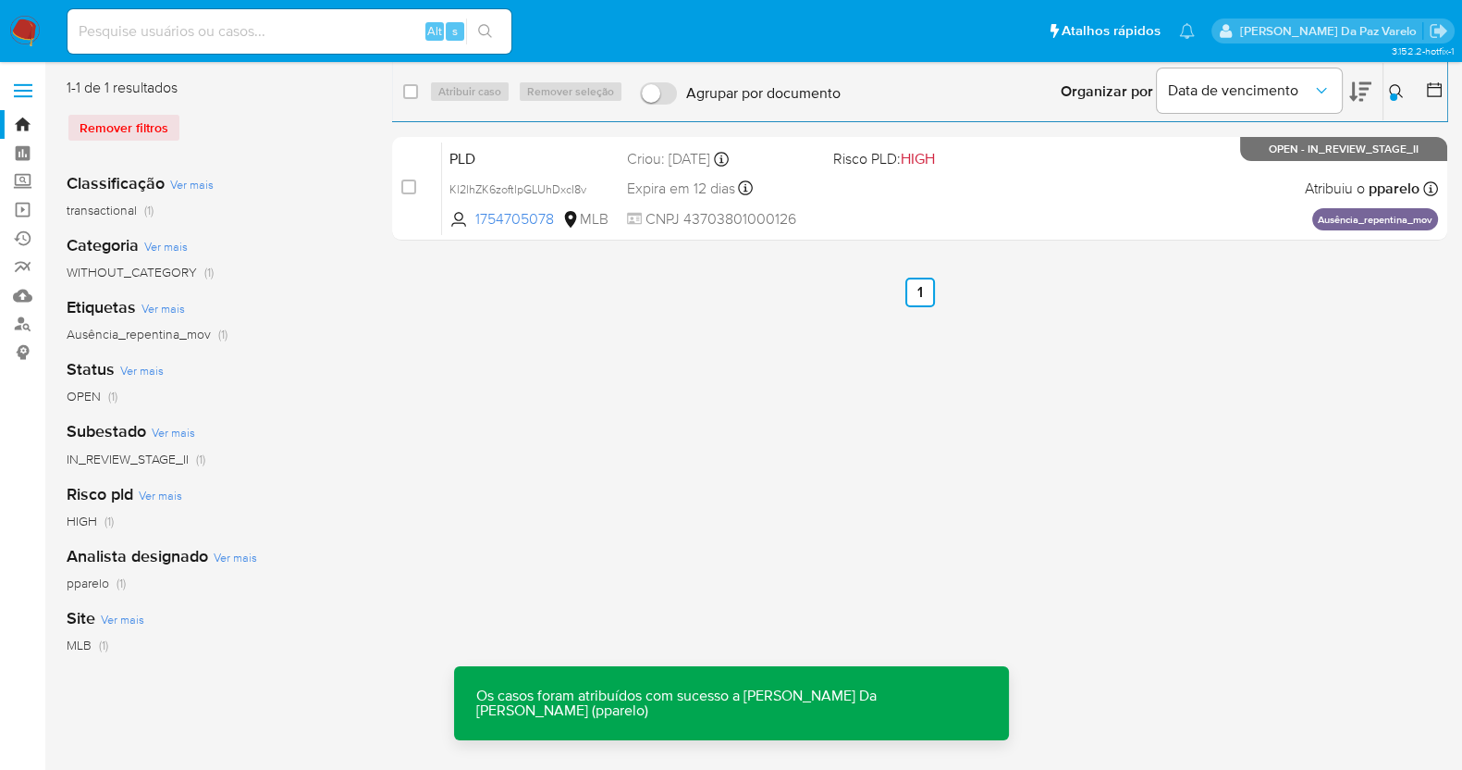
click at [1391, 91] on icon at bounding box center [1396, 91] width 15 height 15
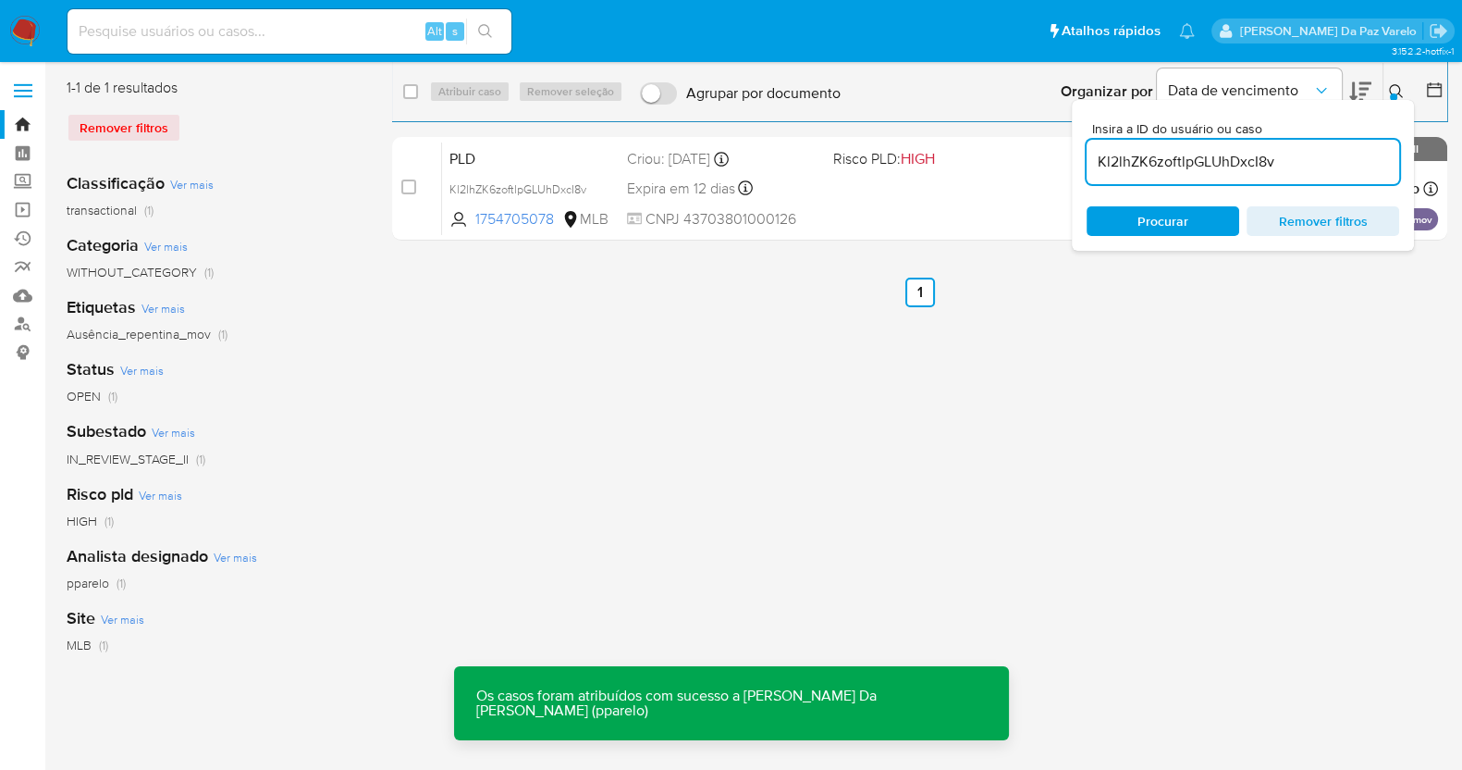
click at [1320, 172] on input "Kl2lhZK6zoftlpGLUhDxcI8v" at bounding box center [1243, 162] width 313 height 24
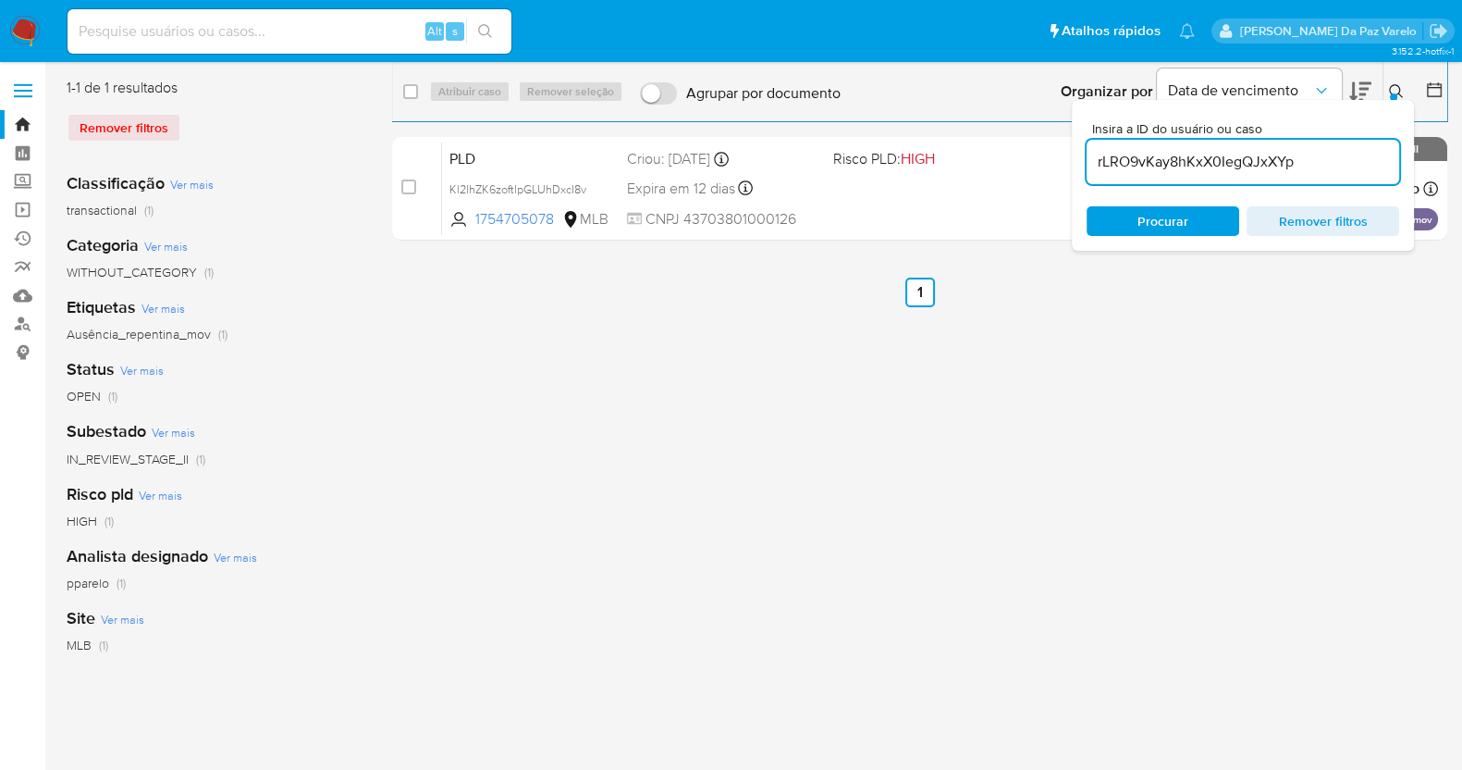
type input "rLRO9vKay8hKxX0IegQJxXYp"
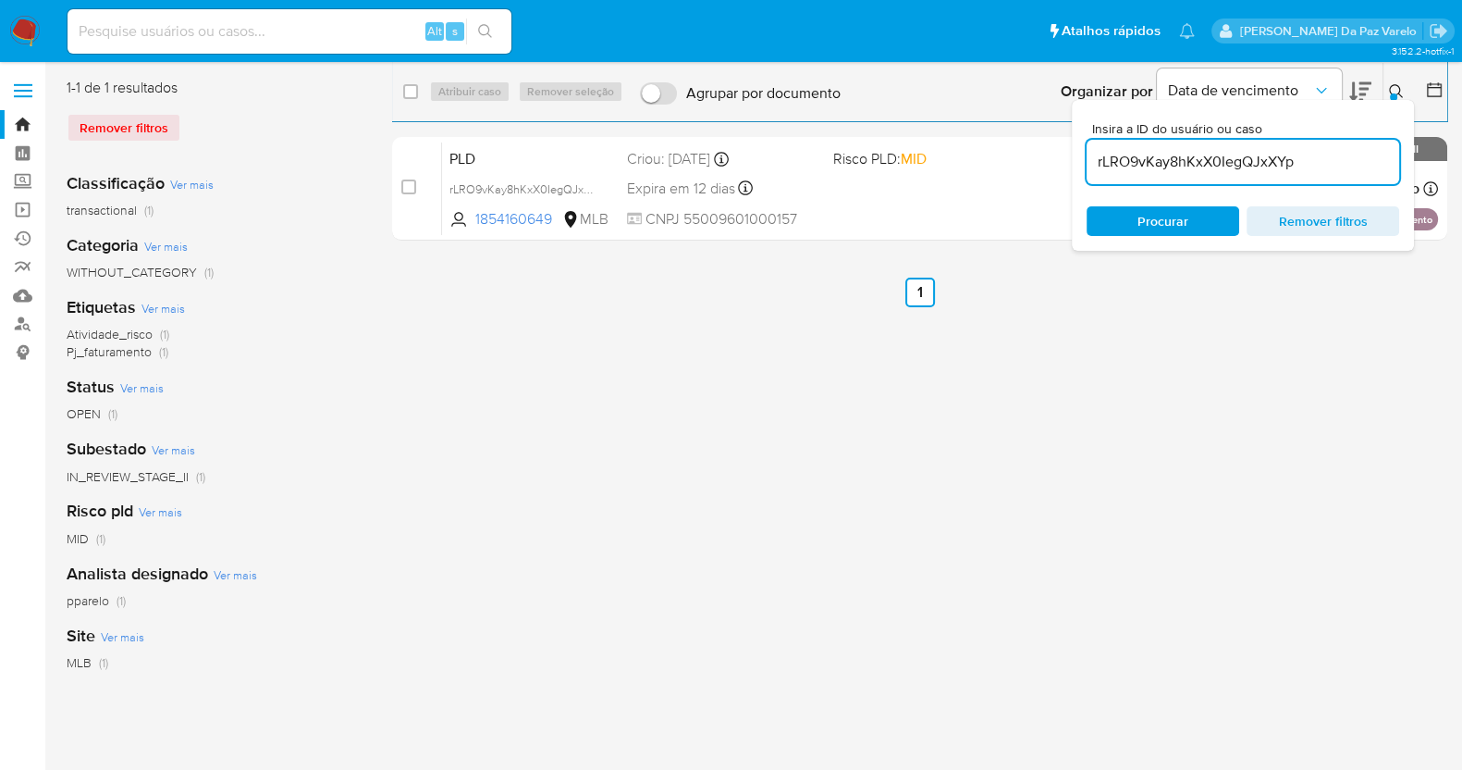
click at [1399, 91] on icon at bounding box center [1396, 91] width 14 height 14
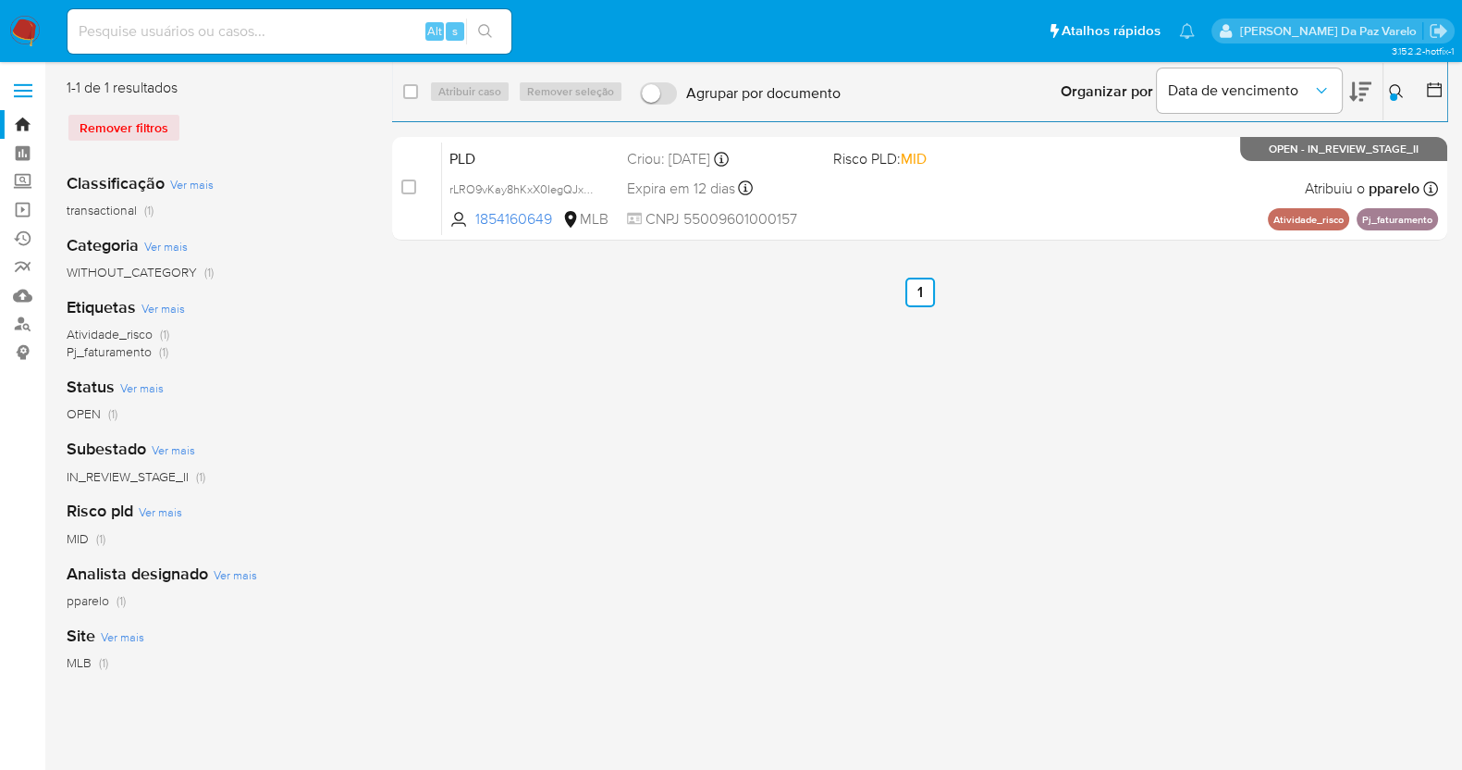
click at [1397, 90] on icon at bounding box center [1396, 91] width 15 height 15
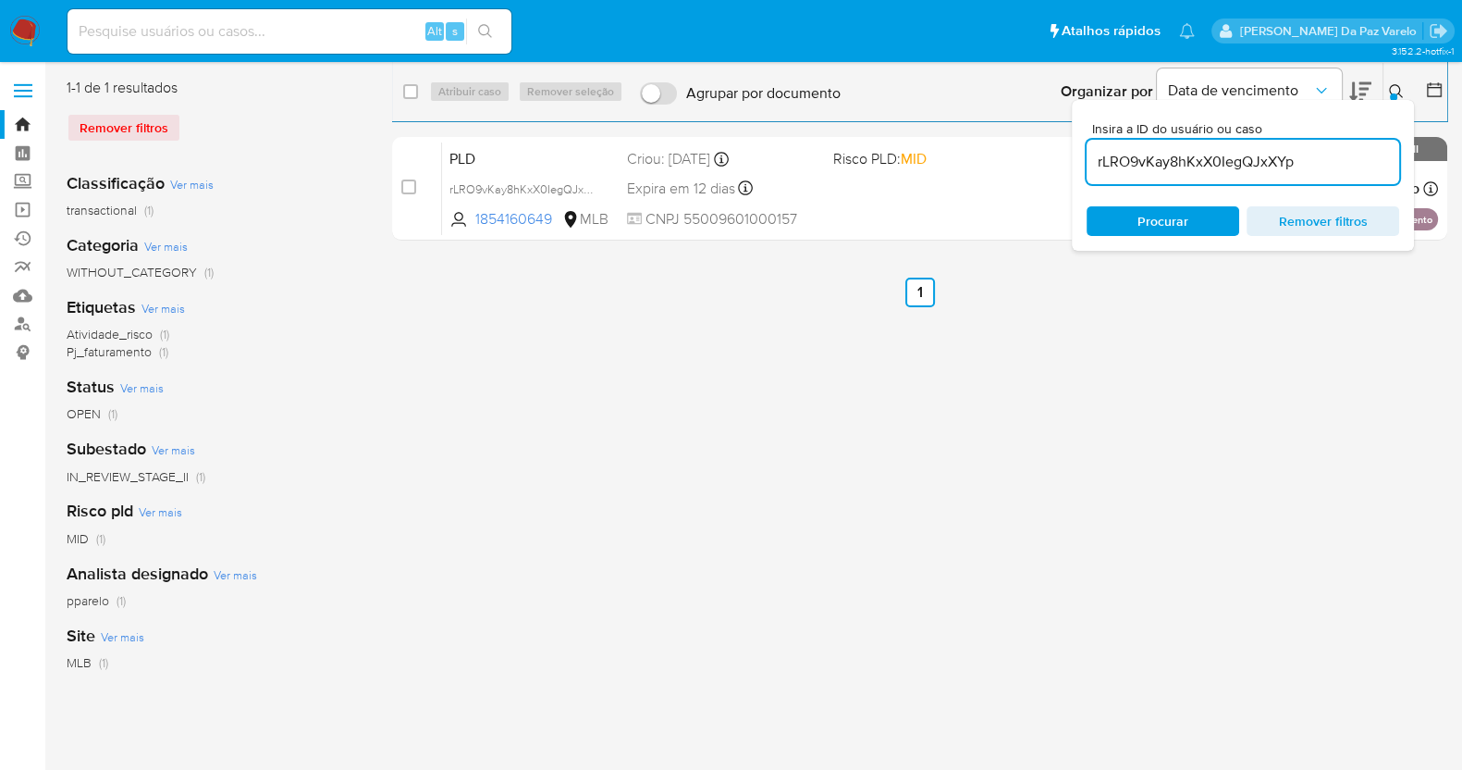
click at [1273, 157] on input "rLRO9vKay8hKxX0IegQJxXYp" at bounding box center [1243, 162] width 313 height 24
click at [1274, 157] on input "rLRO9vKay8hKxX0IegQJxXYp" at bounding box center [1243, 162] width 313 height 24
click at [1275, 157] on input "rLRO9vKay8hKxX0IegQJxXYp" at bounding box center [1243, 162] width 313 height 24
type input "HbUWU9w8IP7glfsFKUctE3zt"
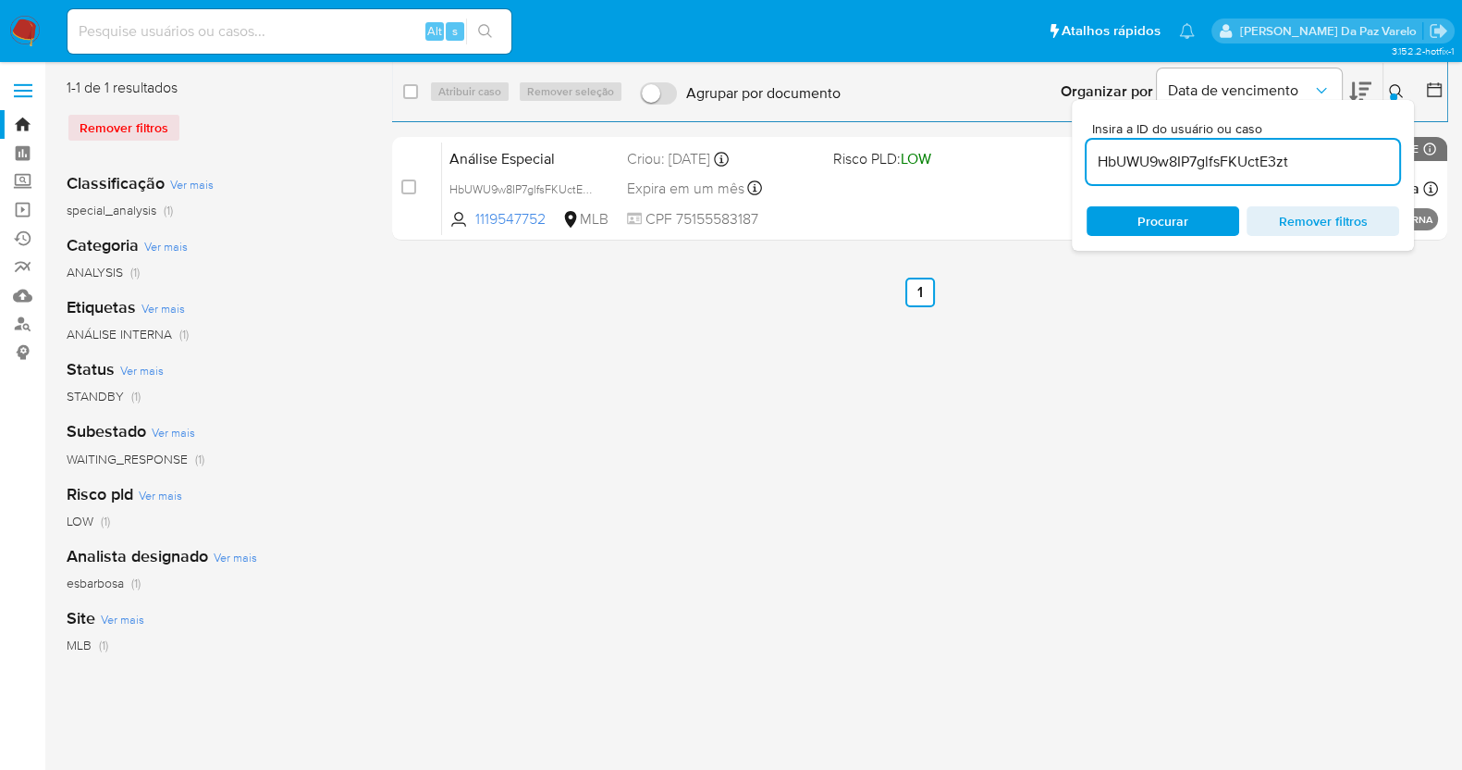
click at [1398, 94] on icon at bounding box center [1396, 91] width 15 height 15
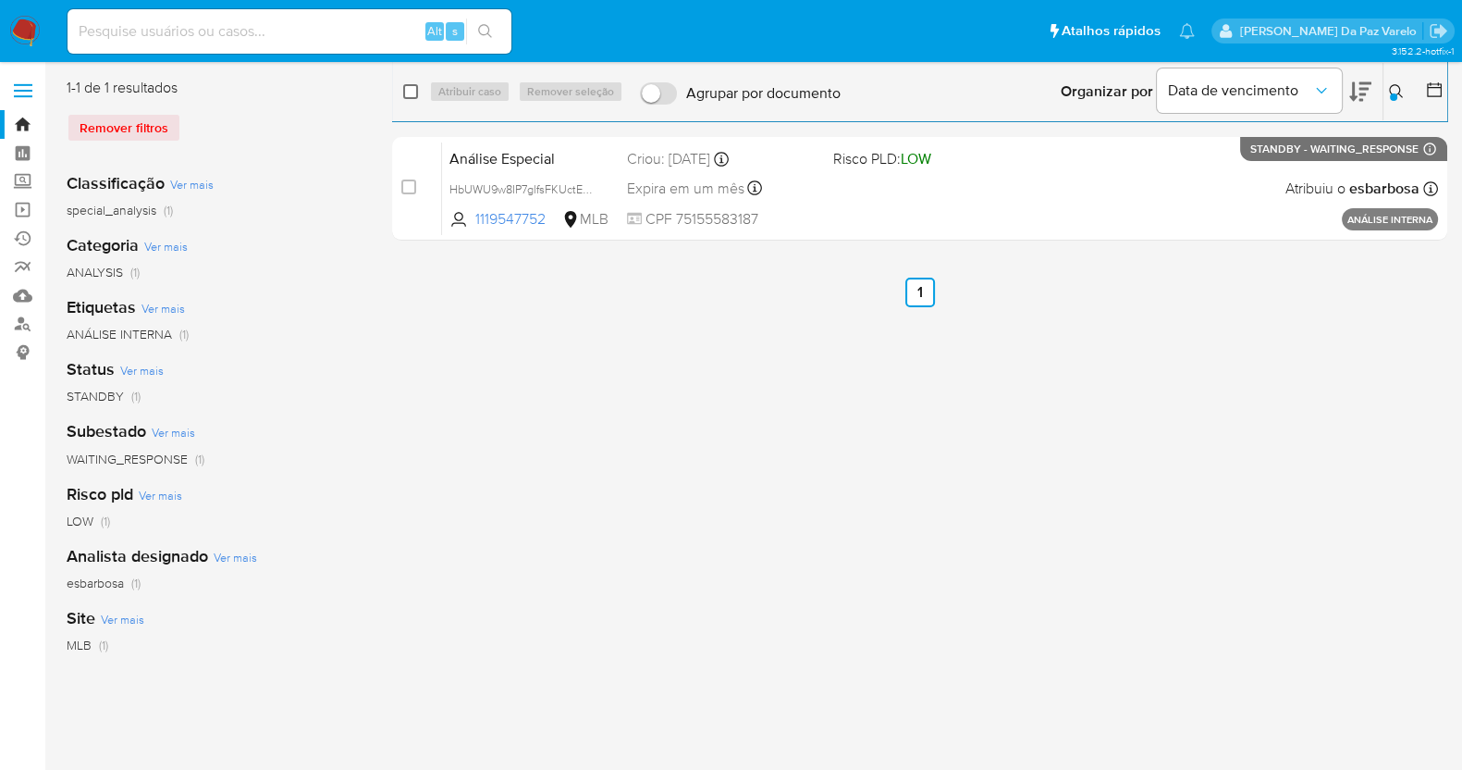
click at [412, 99] on div "select-all-cases-checkbox" at bounding box center [410, 91] width 15 height 18
drag, startPoint x: 421, startPoint y: 92, endPoint x: 412, endPoint y: 92, distance: 9.3
click at [419, 92] on div "select-all-cases-checkbox" at bounding box center [414, 91] width 22 height 22
click at [412, 92] on input "checkbox" at bounding box center [410, 91] width 15 height 15
checkbox input "true"
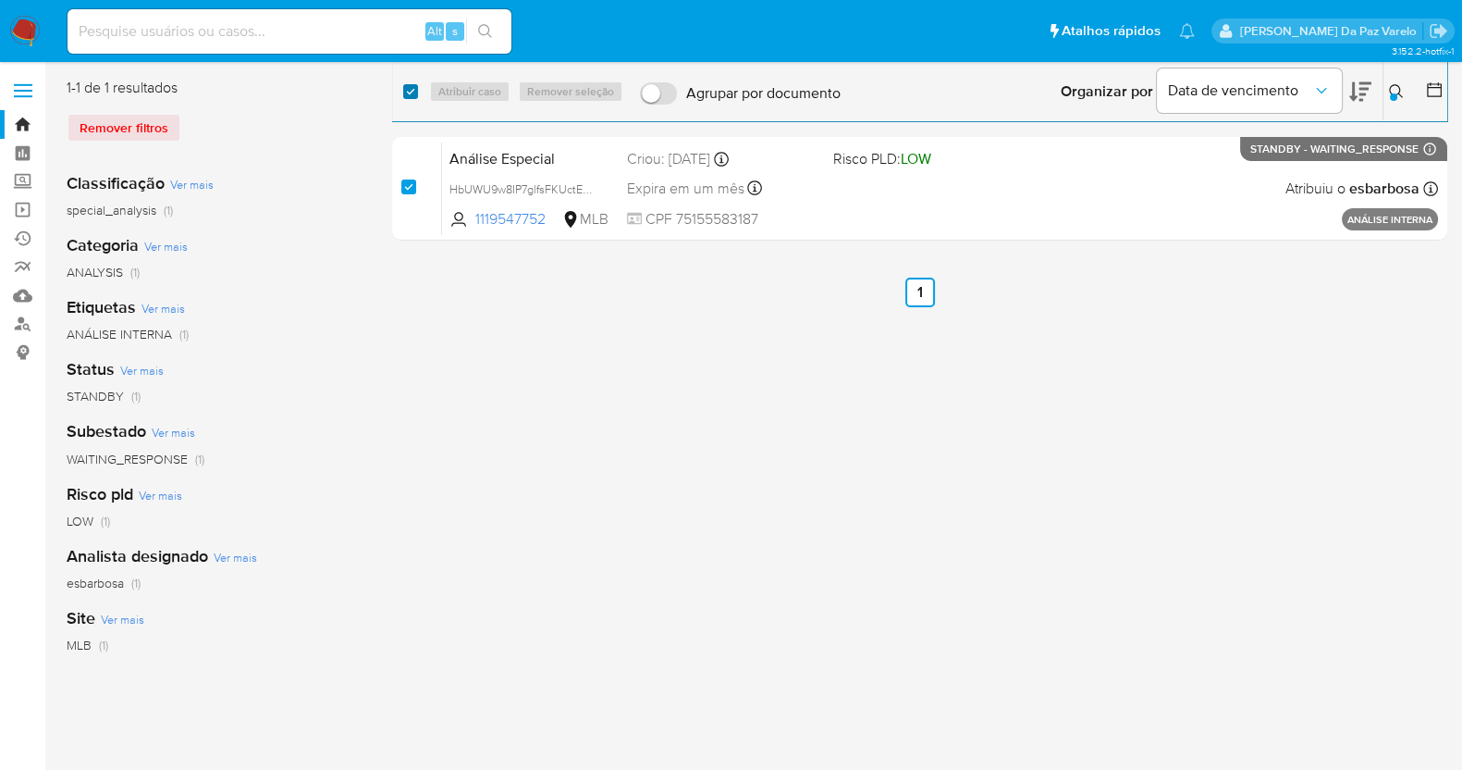
checkbox input "true"
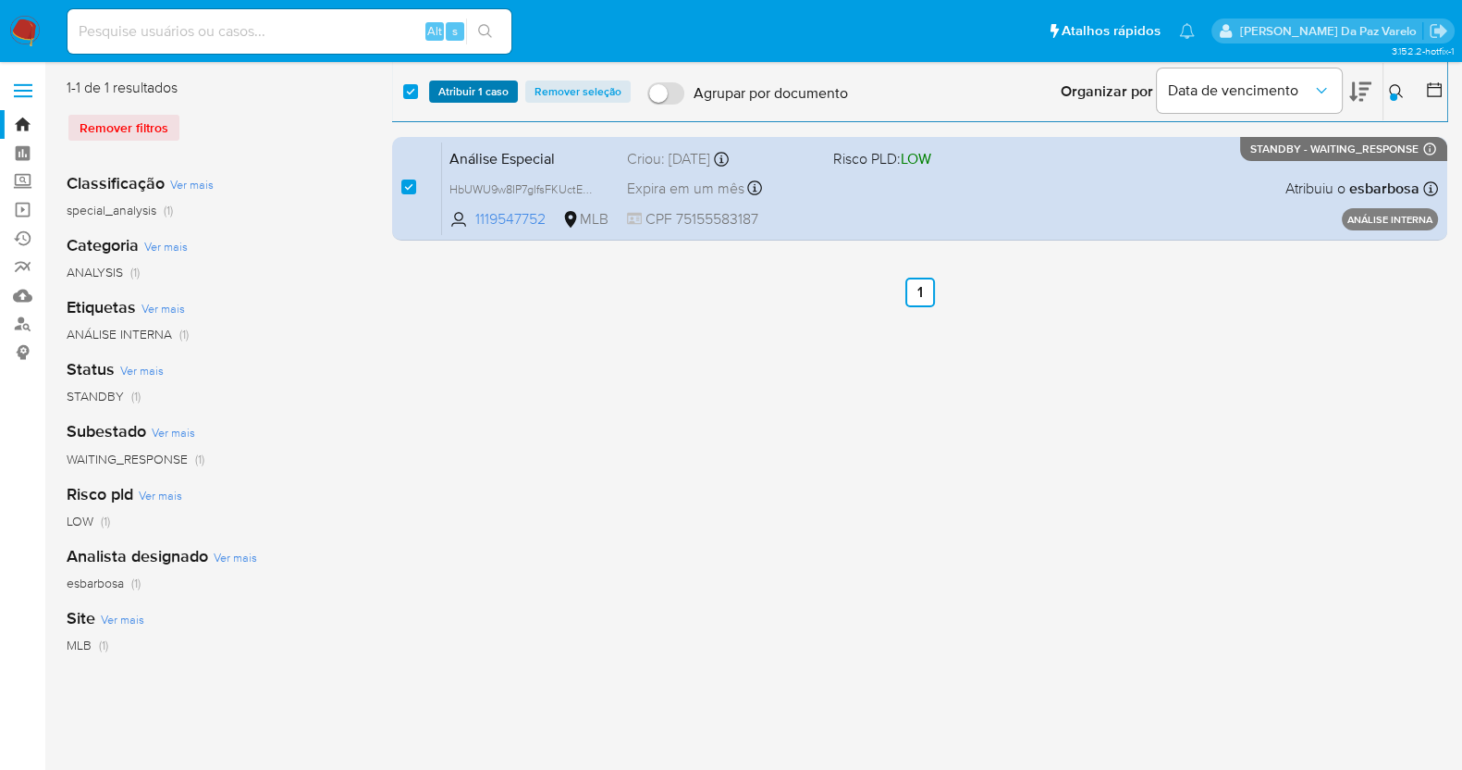
click at [449, 92] on span "Atribuir 1 caso" at bounding box center [473, 91] width 70 height 18
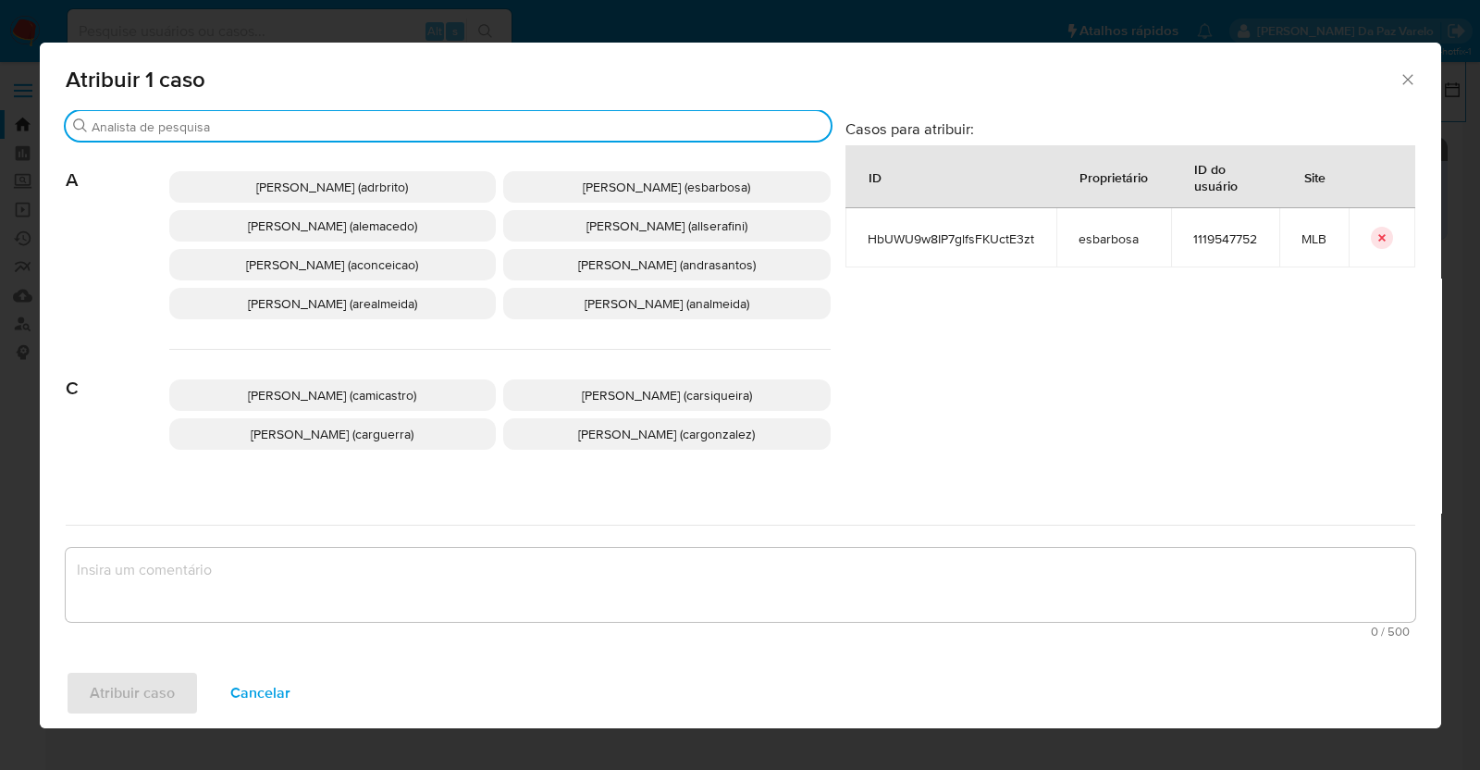
click at [486, 131] on input "Buscar" at bounding box center [458, 126] width 732 height 17
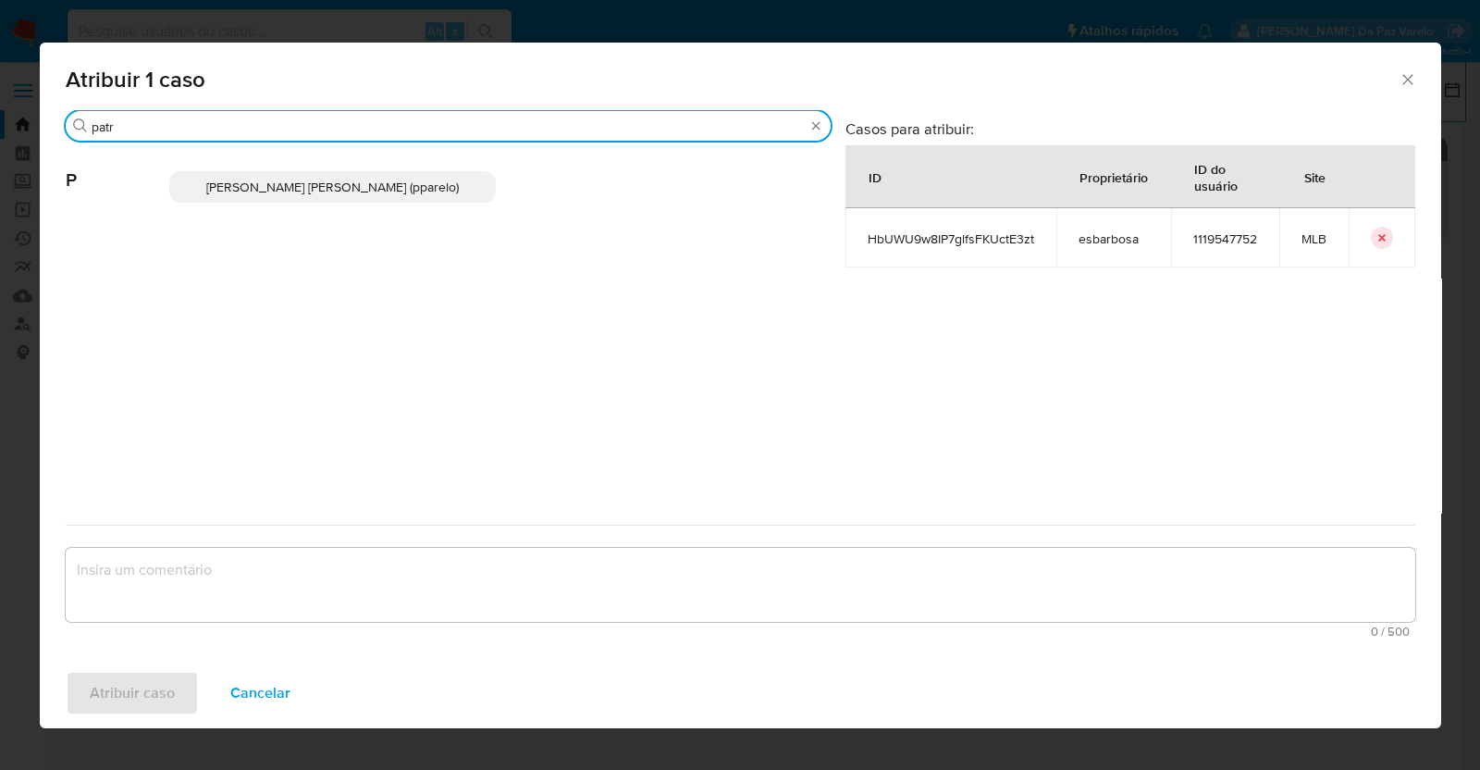
type input "patr"
click at [373, 190] on span "Patricia Aparecida Da Paz Varelo (pparelo)" at bounding box center [332, 187] width 252 height 18
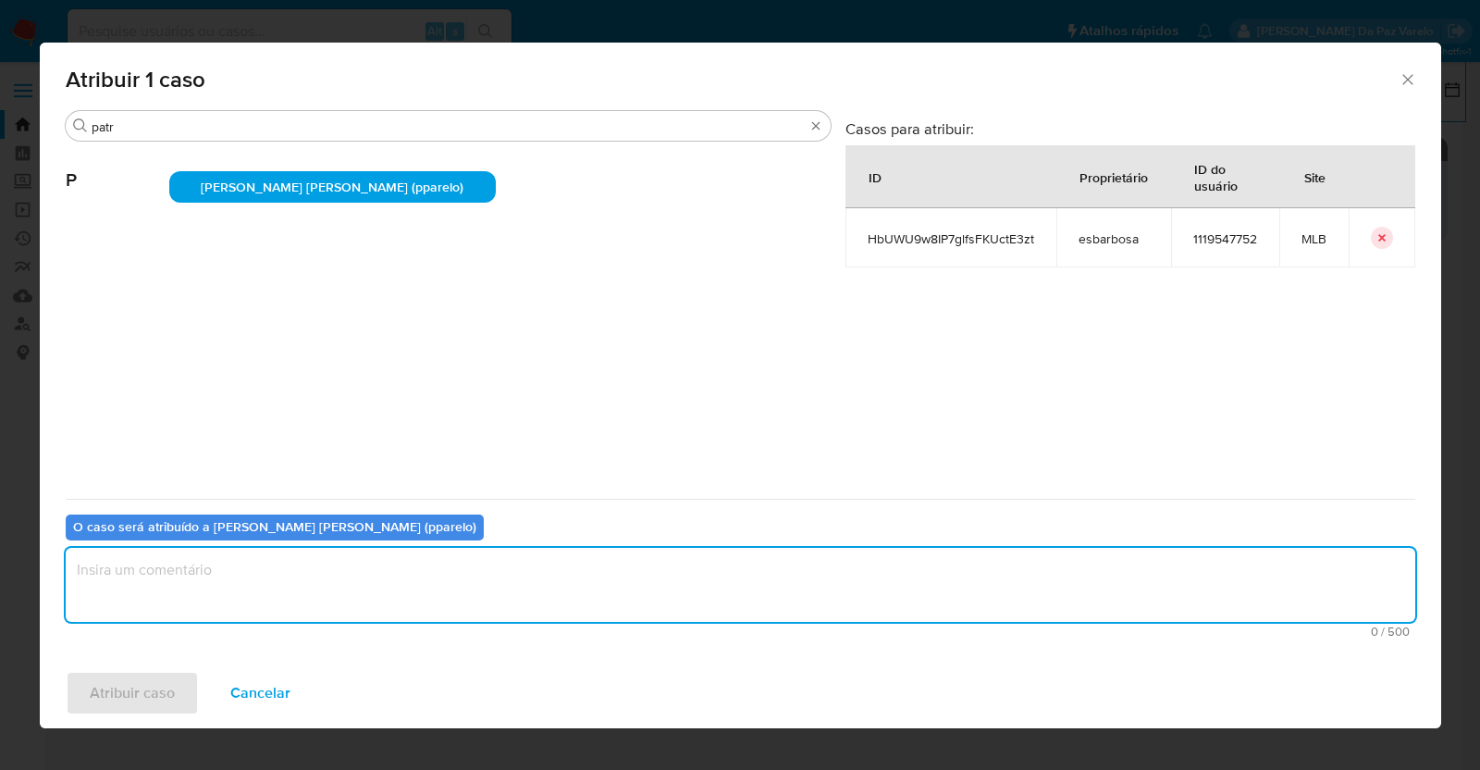
click at [265, 577] on textarea "assign-modal" at bounding box center [740, 585] width 1349 height 74
type textarea "."
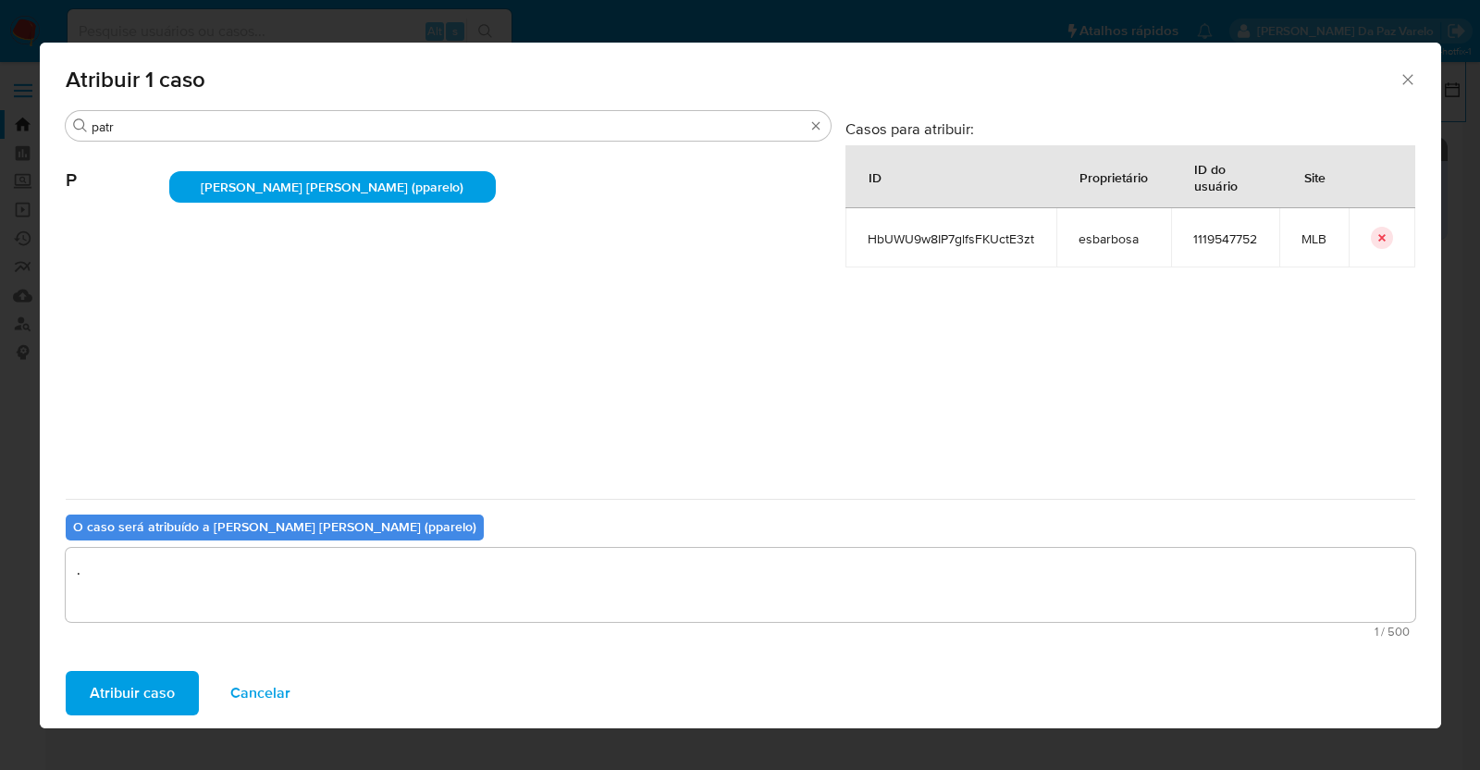
click at [158, 672] on span "Atribuir caso" at bounding box center [132, 692] width 85 height 41
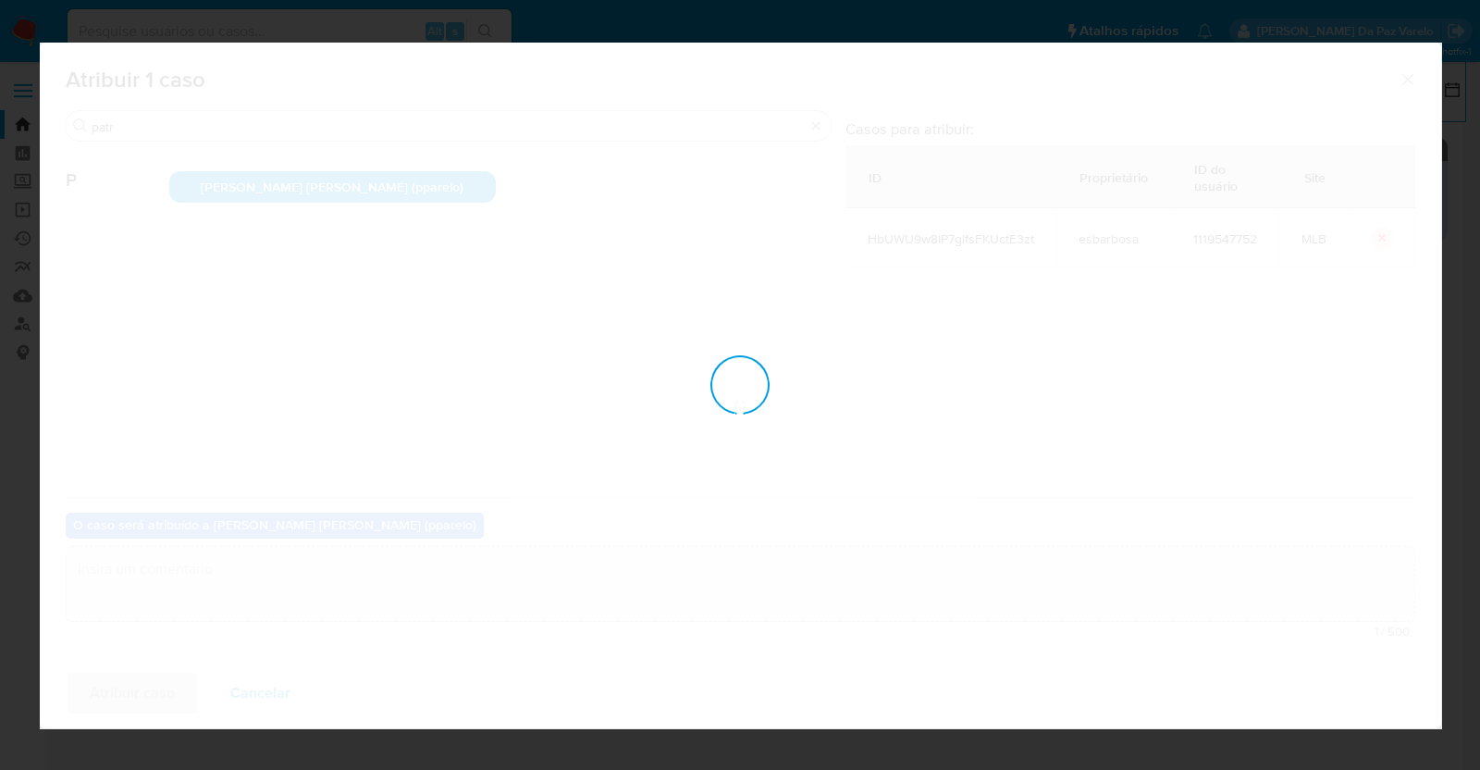
checkbox input "false"
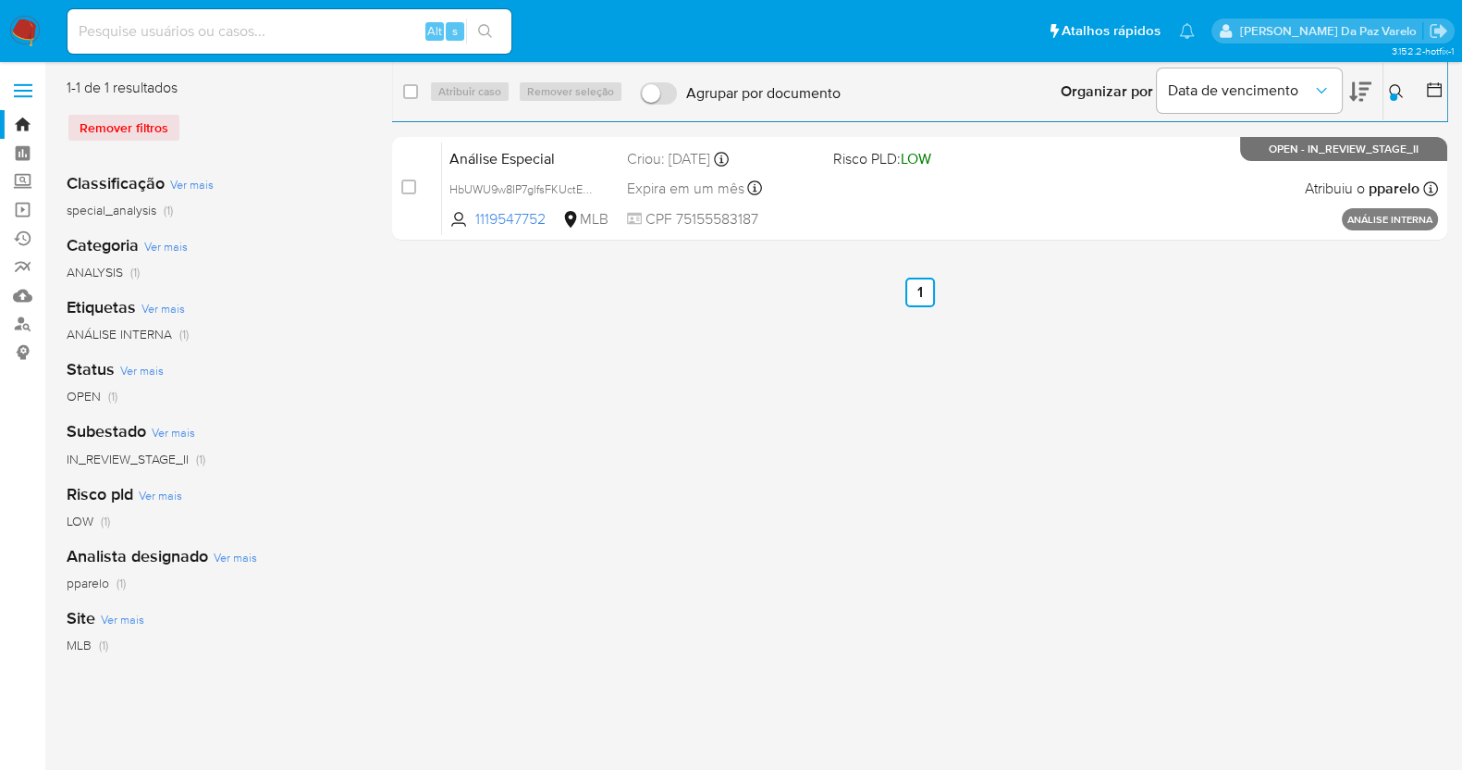
click at [355, 10] on div "Alt s" at bounding box center [290, 31] width 444 height 44
click at [1405, 85] on button at bounding box center [1399, 91] width 31 height 22
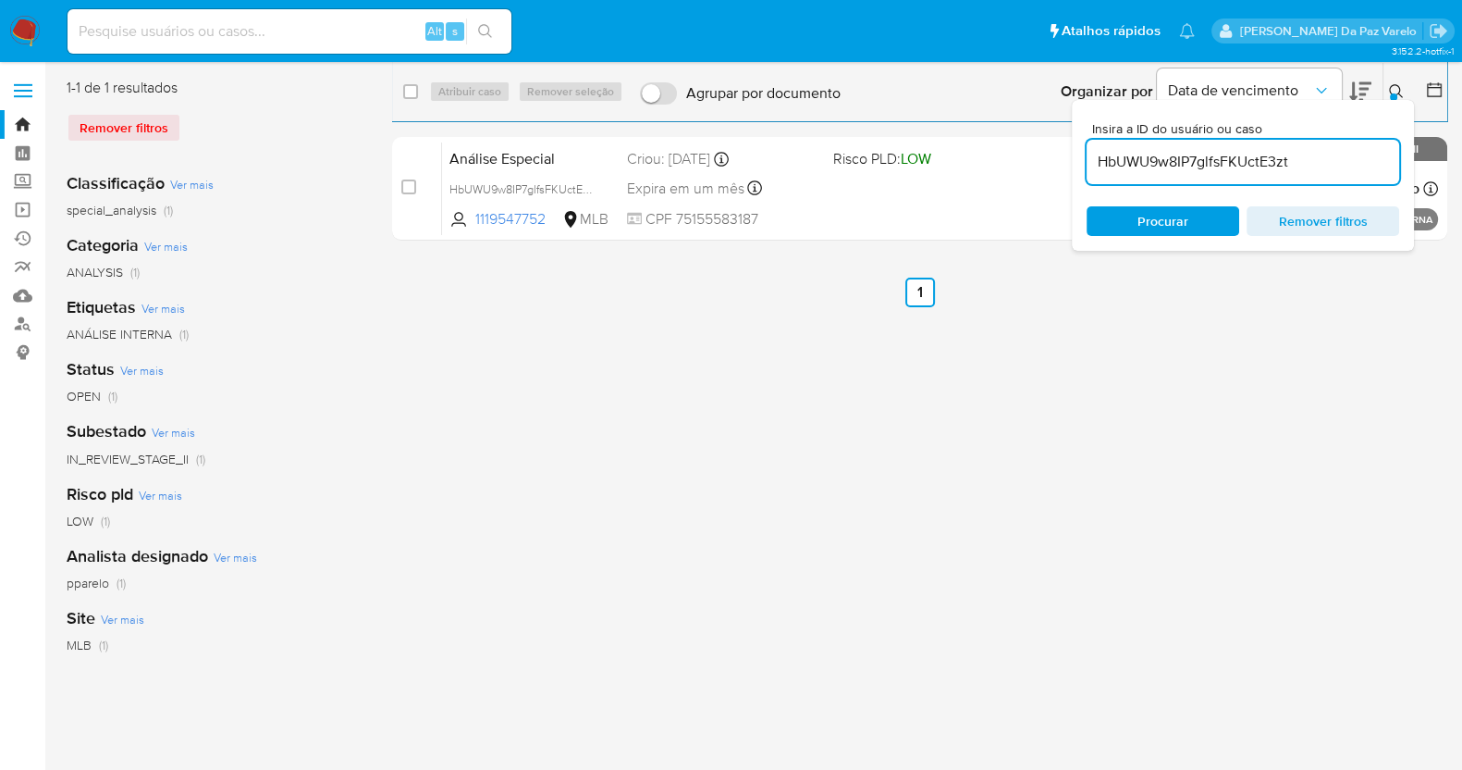
click at [1328, 166] on input "HbUWU9w8IP7glfsFKUctE3zt" at bounding box center [1243, 162] width 313 height 24
click at [1383, 90] on div "Organizar por Data de vencimento Os resultados não podem ser classificados enqu…" at bounding box center [1148, 91] width 597 height 57
click at [1392, 82] on button at bounding box center [1399, 91] width 31 height 22
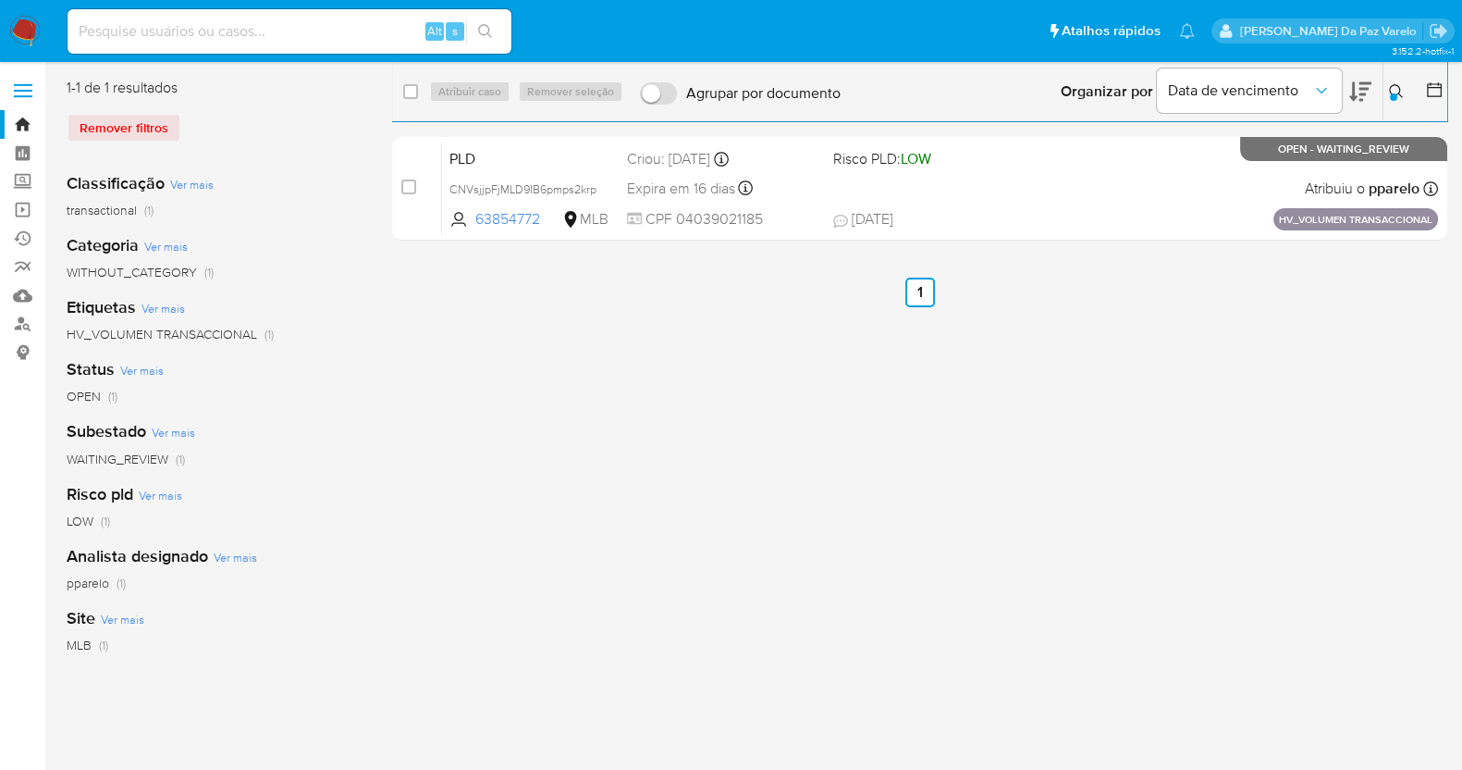
click at [1394, 81] on button at bounding box center [1399, 91] width 31 height 22
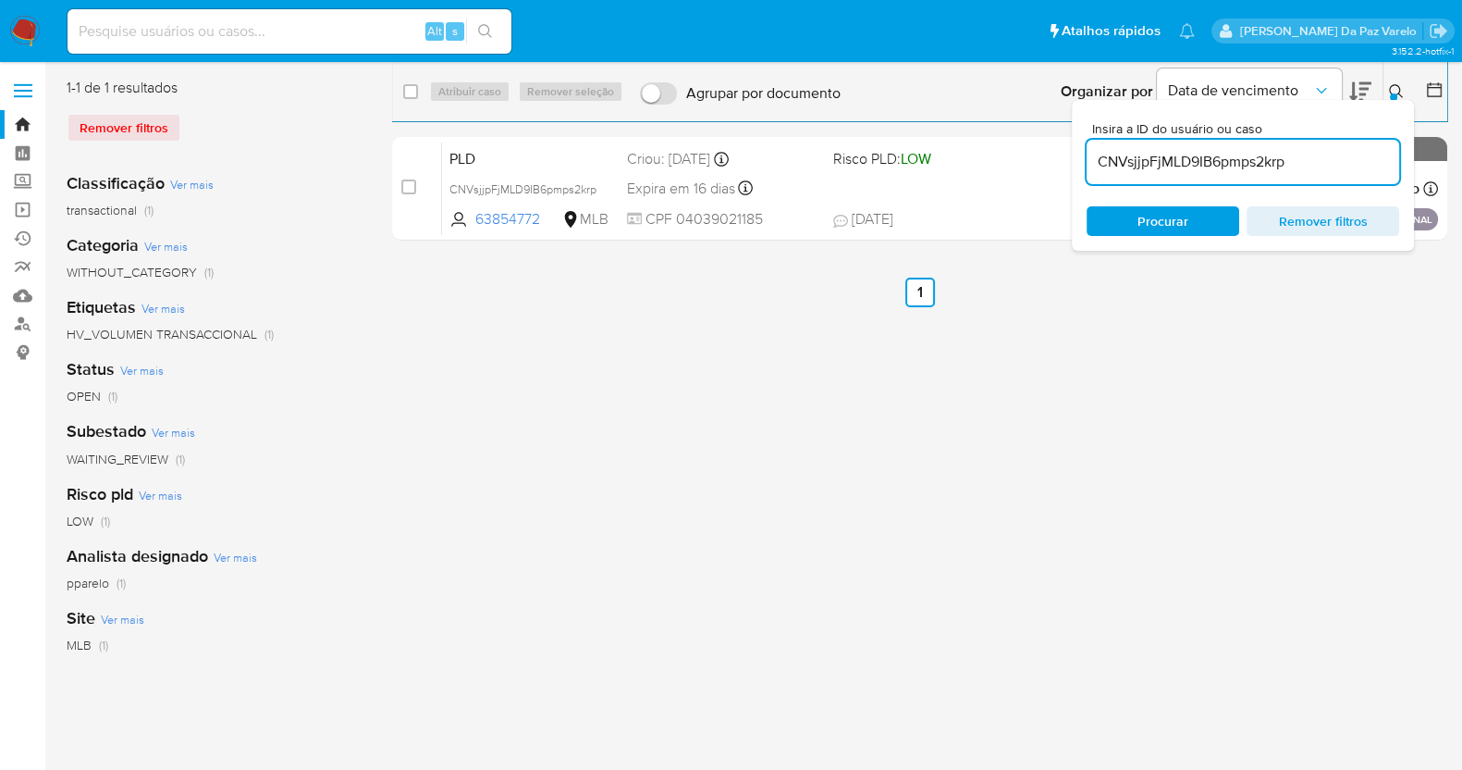
click at [1184, 154] on input "CNVsjjpFjMLD9IB6pmps2krp" at bounding box center [1243, 162] width 313 height 24
click at [1182, 155] on input "CNVsjjpFjMLD9IB6pmps2krp" at bounding box center [1243, 162] width 313 height 24
type input "gG2BeBztHqCnQIaDnsPLlrbO"
click at [1401, 86] on icon at bounding box center [1396, 91] width 15 height 15
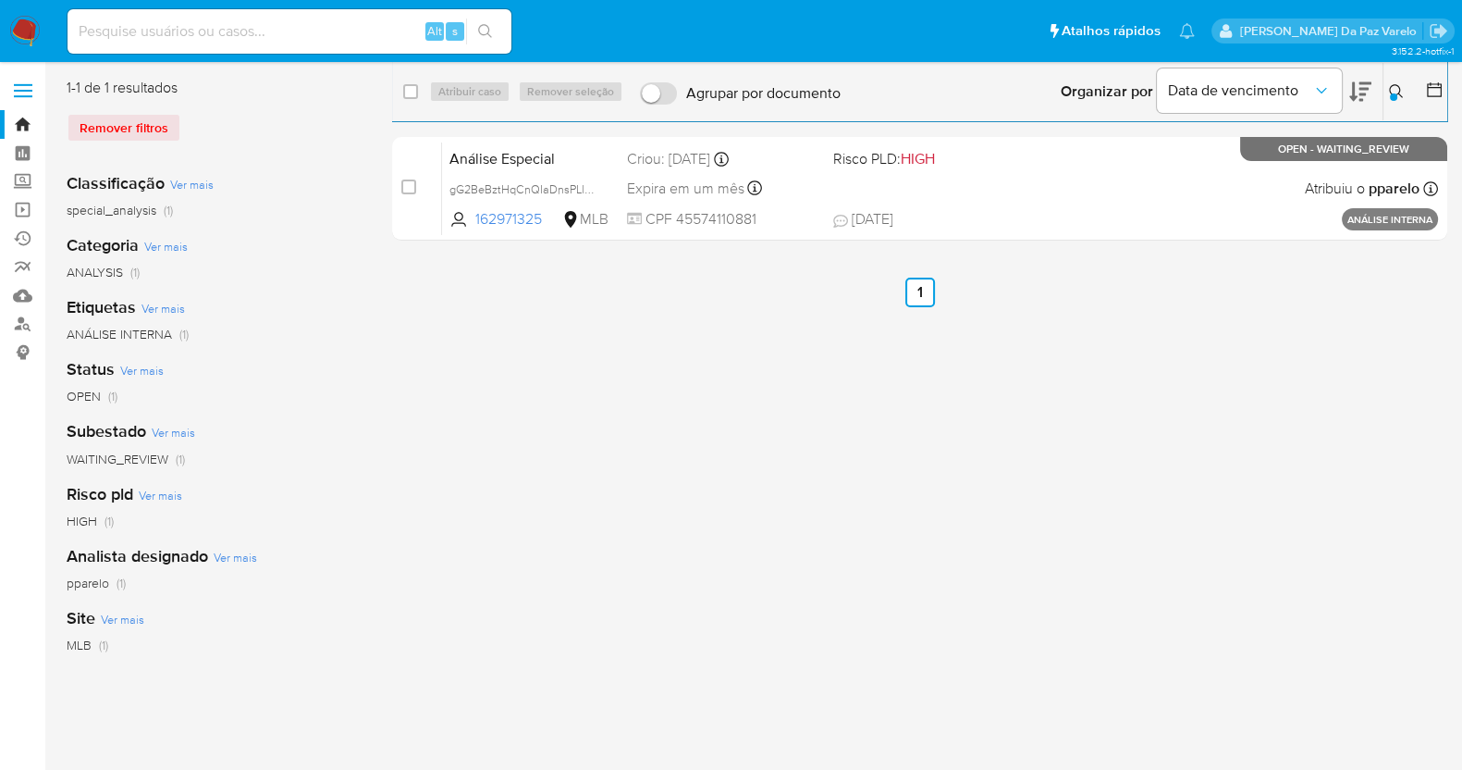
click at [282, 39] on input at bounding box center [290, 31] width 444 height 24
paste input "\PG5CwF7HmgvUkXYvhuZajBDb"
type input "\PG5CwF7HmgvUkXYvhuZajBDb"
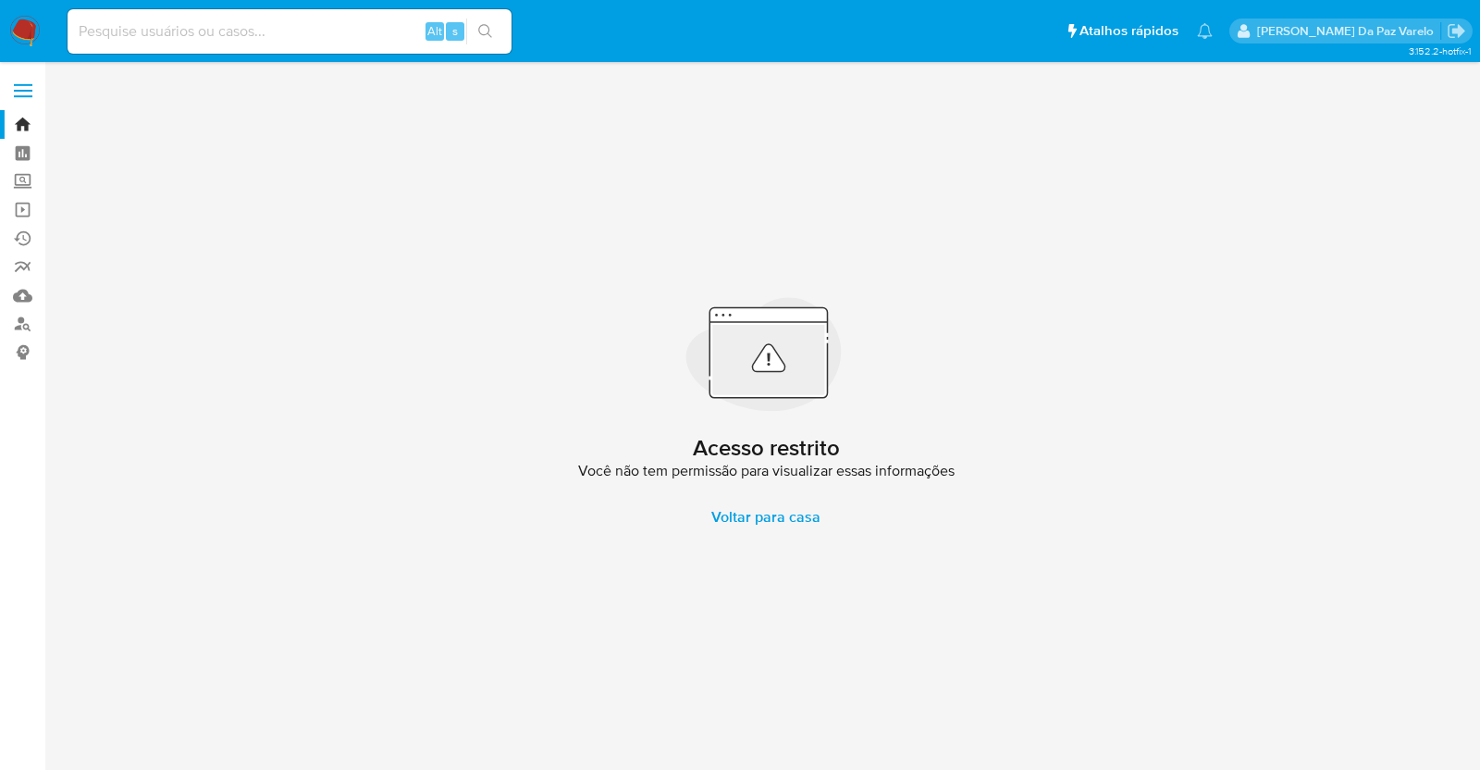
click at [105, 51] on div "Alt s" at bounding box center [290, 31] width 444 height 44
click at [126, 41] on input at bounding box center [290, 31] width 444 height 24
drag, startPoint x: 30, startPoint y: 31, endPoint x: 99, endPoint y: 32, distance: 69.4
click at [29, 31] on img at bounding box center [24, 31] width 31 height 31
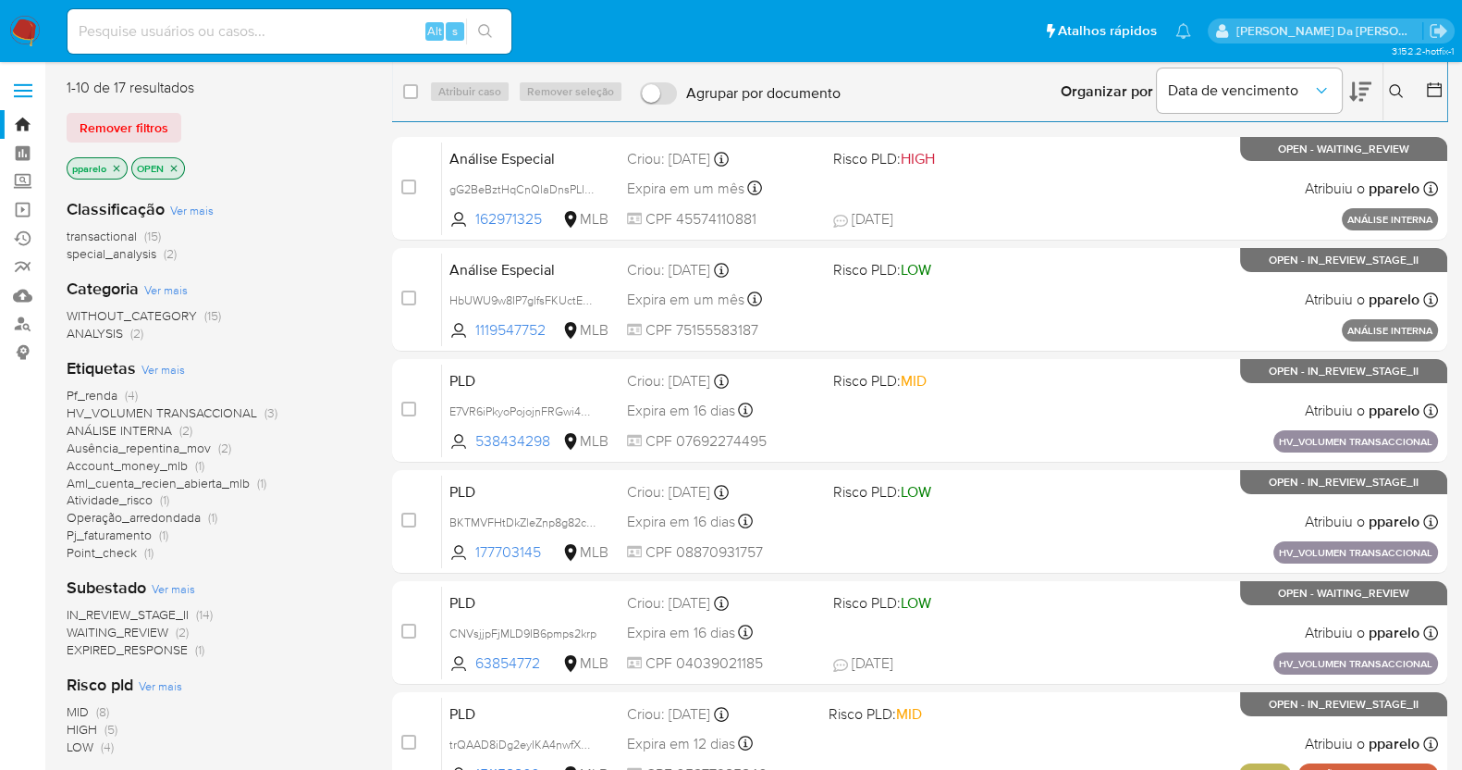
click at [1402, 90] on icon at bounding box center [1396, 91] width 15 height 15
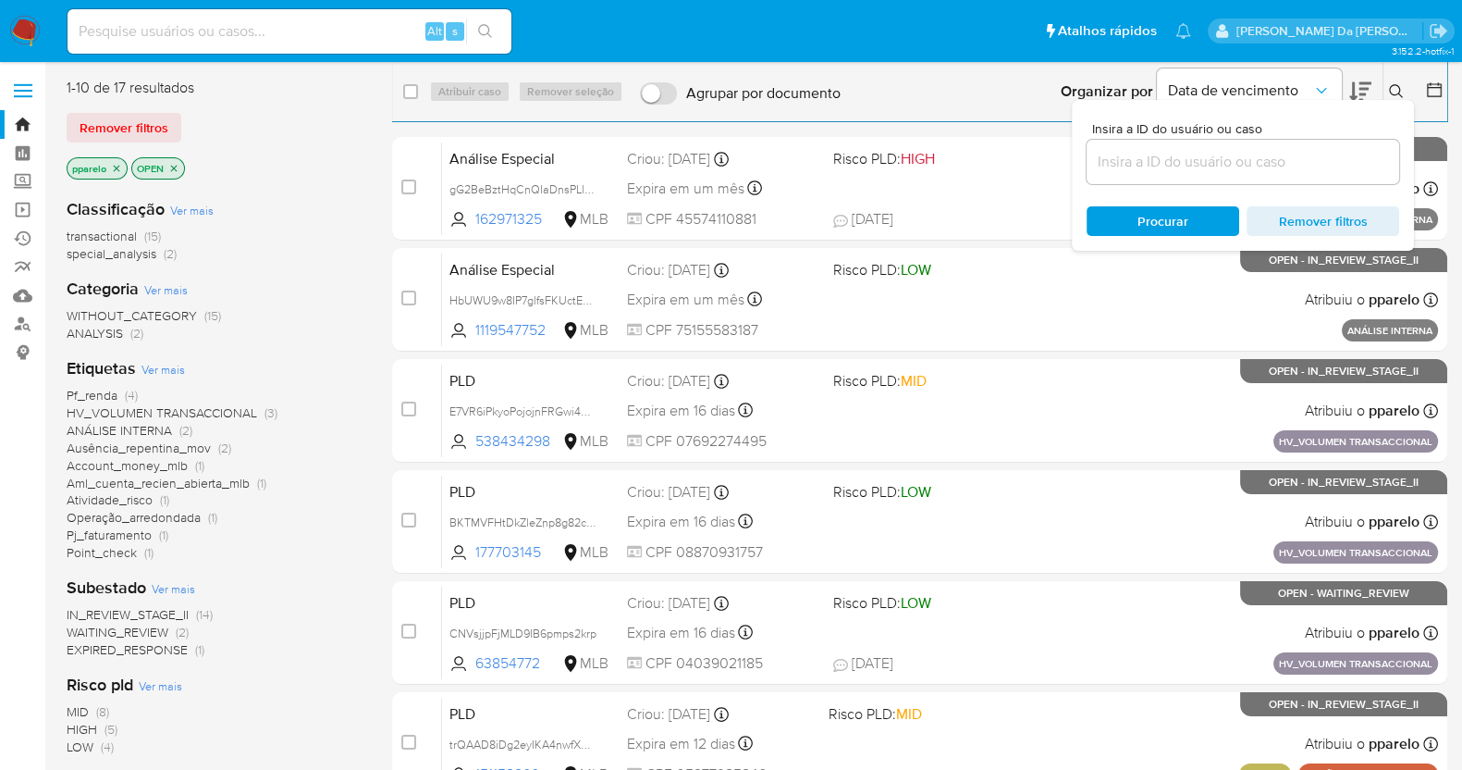
click at [1323, 147] on div at bounding box center [1243, 162] width 313 height 44
click at [1312, 164] on input at bounding box center [1243, 162] width 313 height 24
paste input "\PG5CwF7HmgvUkXYvhuZajBDb"
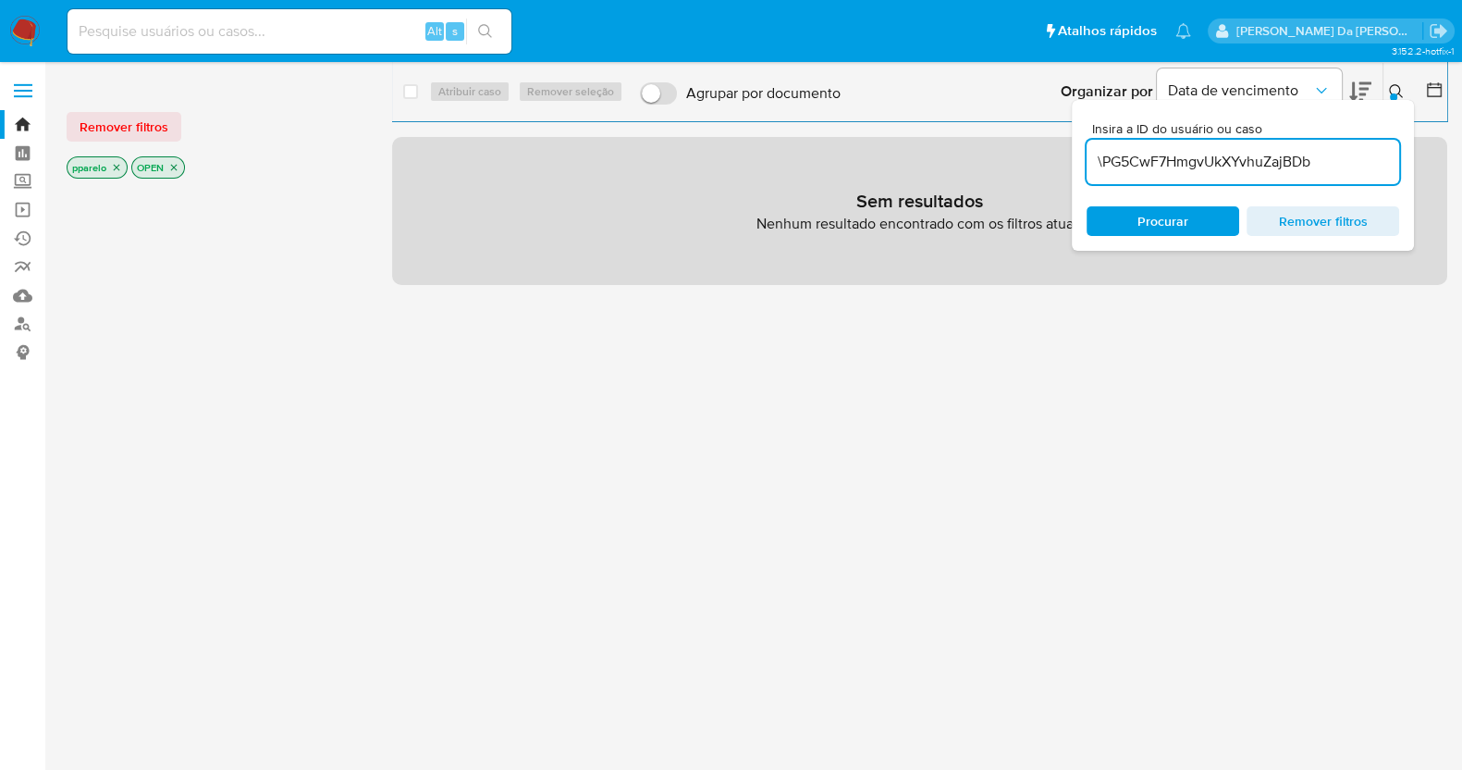
click at [119, 163] on icon "close-filter" at bounding box center [116, 167] width 11 height 11
click at [113, 166] on icon "close-filter" at bounding box center [109, 167] width 11 height 11
click at [1384, 87] on button at bounding box center [1399, 91] width 31 height 22
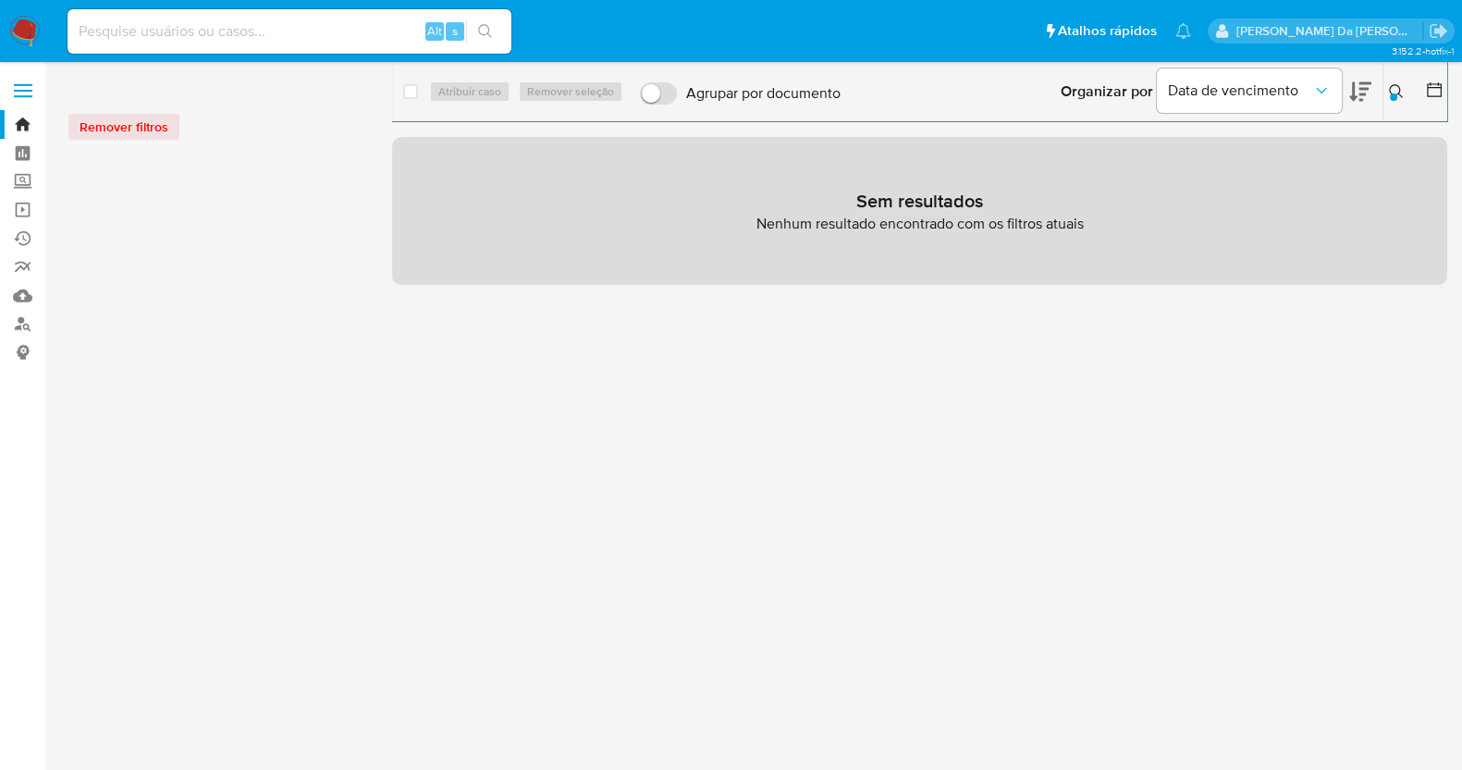
click at [1398, 93] on icon at bounding box center [1396, 91] width 14 height 14
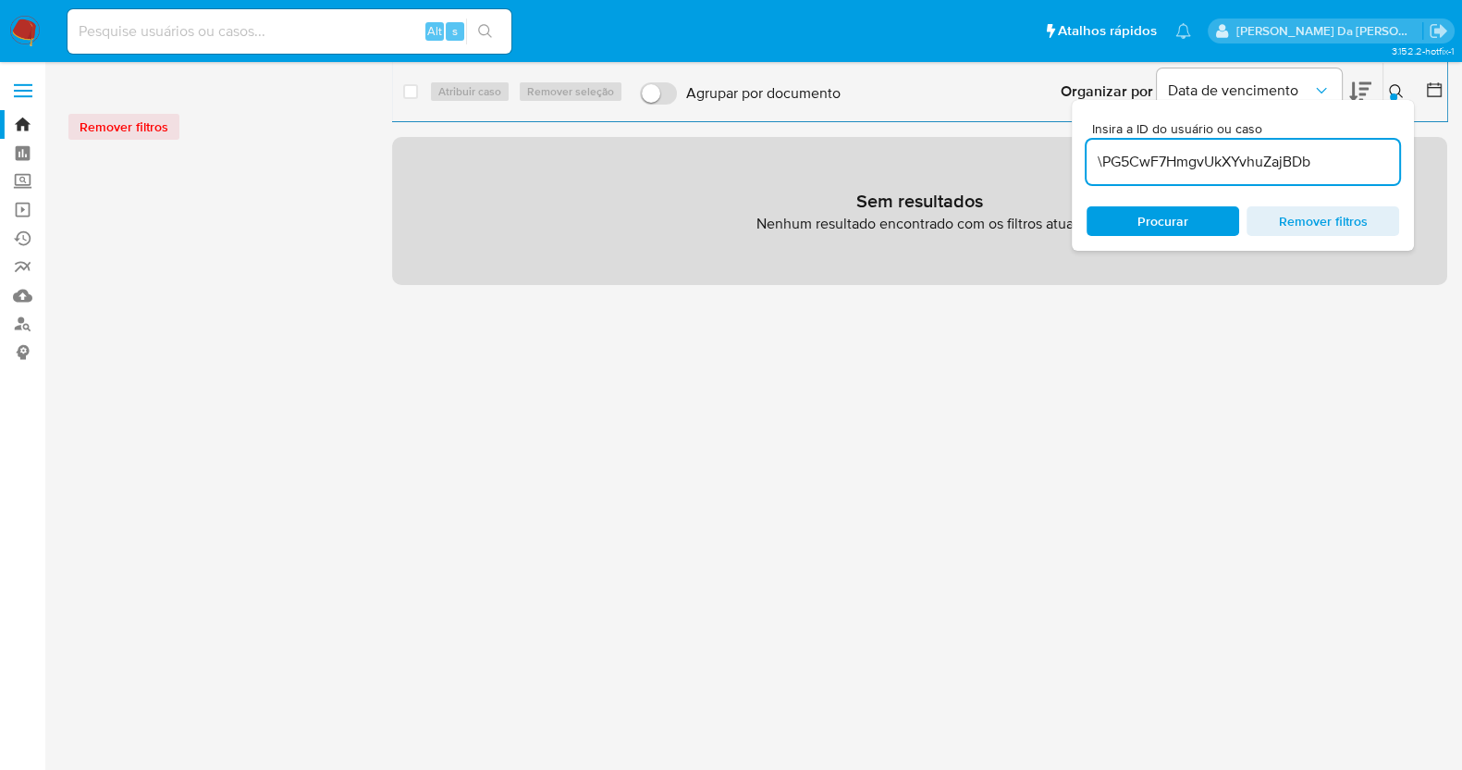
click at [1326, 150] on input "\PG5CwF7HmgvUkXYvhuZajBDb" at bounding box center [1243, 162] width 313 height 24
drag, startPoint x: 1105, startPoint y: 163, endPoint x: 1133, endPoint y: 155, distance: 28.7
click at [1108, 161] on input "\PG5CwF7HmgvUkXYvhuZajBDb" at bounding box center [1243, 162] width 313 height 24
type input "PG5CwF7HmgvUkXYvhuZajBDb"
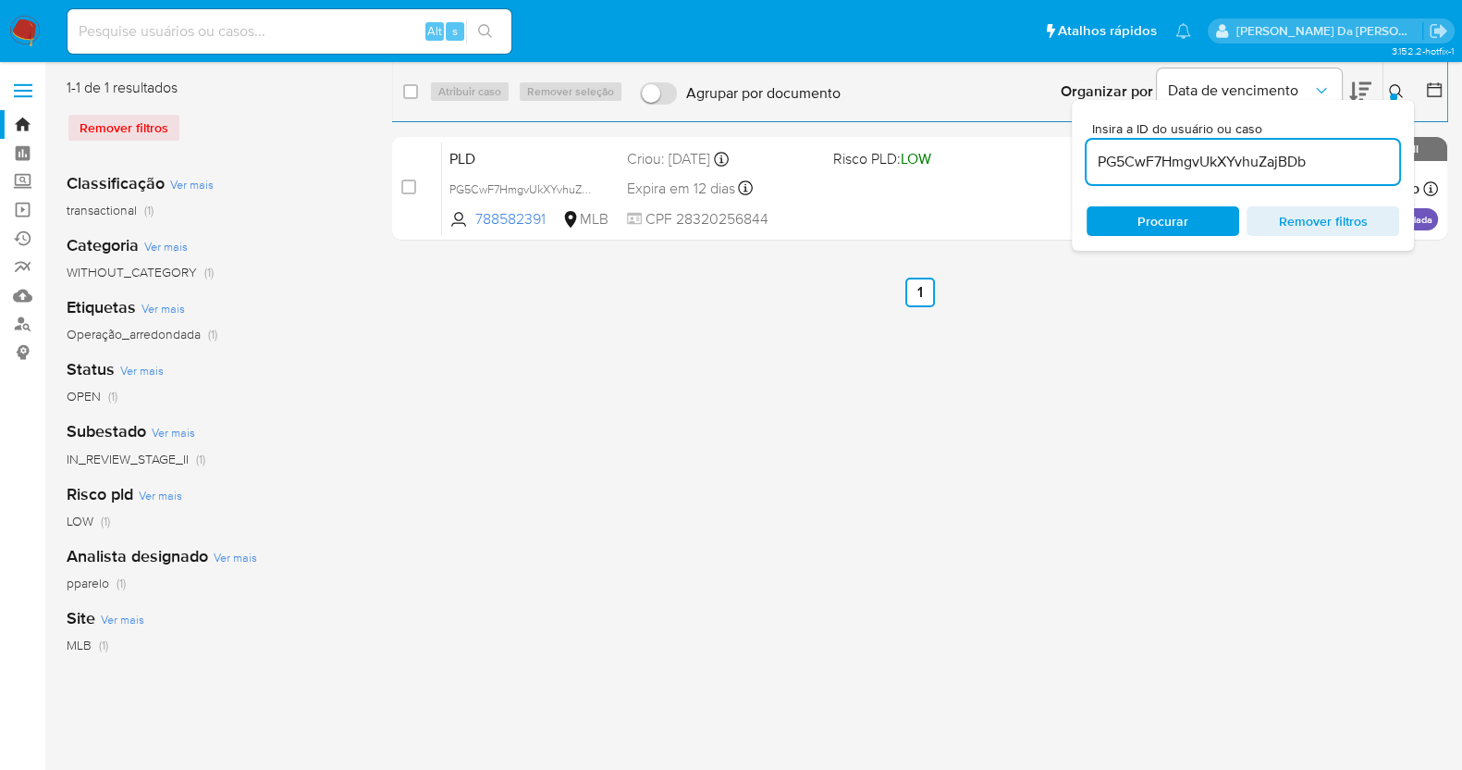
click at [1390, 84] on icon at bounding box center [1396, 91] width 15 height 15
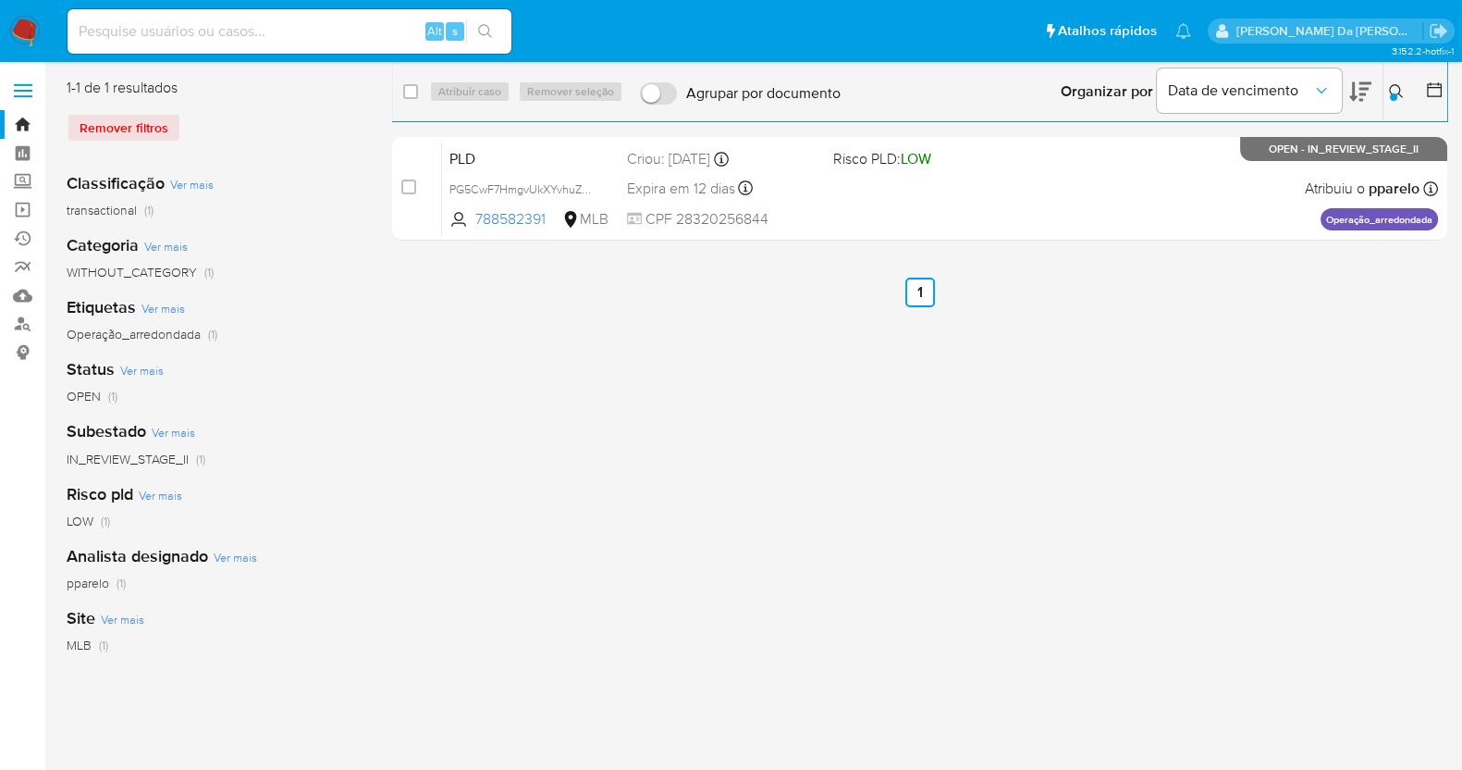
click at [1398, 87] on icon at bounding box center [1396, 91] width 15 height 15
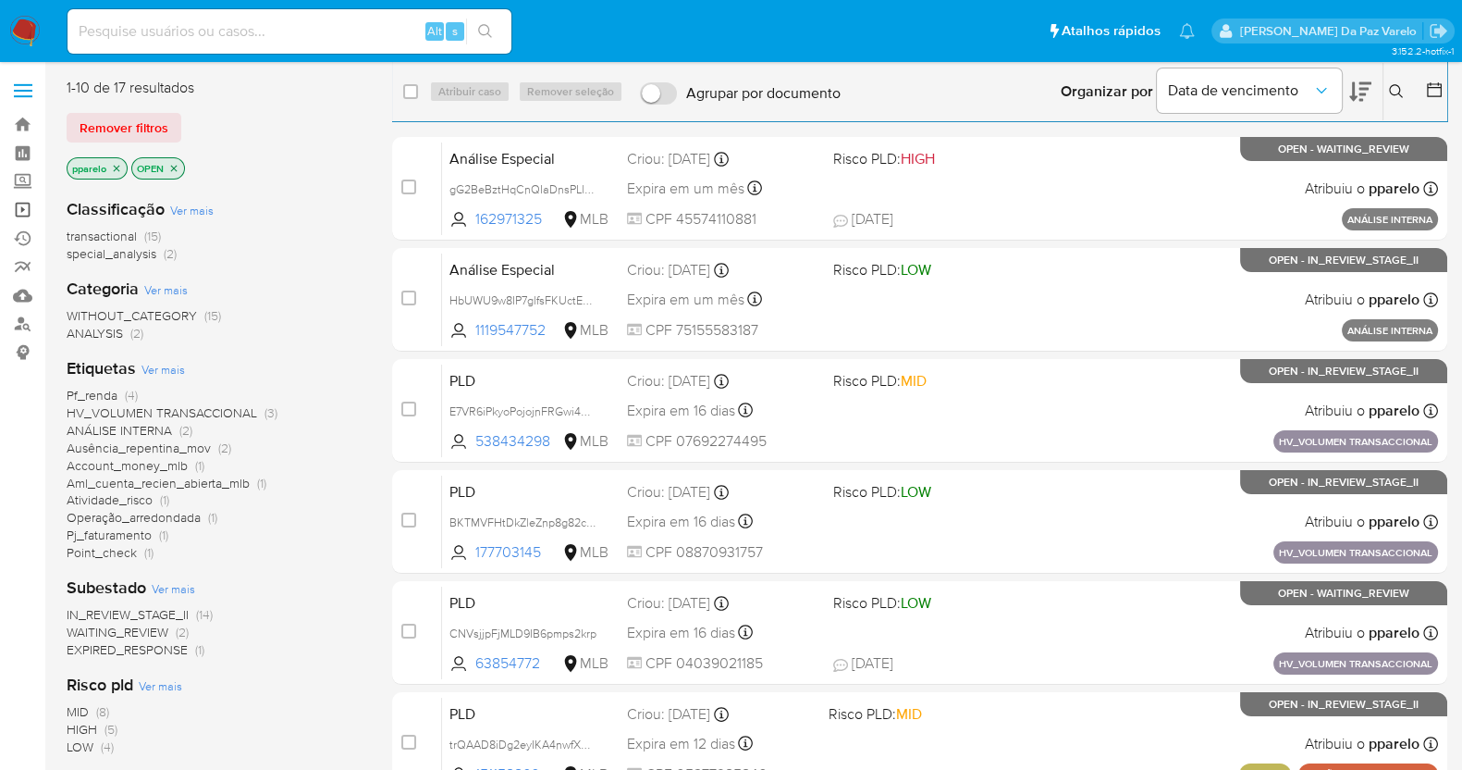
click at [24, 203] on link "Operações em massa" at bounding box center [110, 209] width 220 height 29
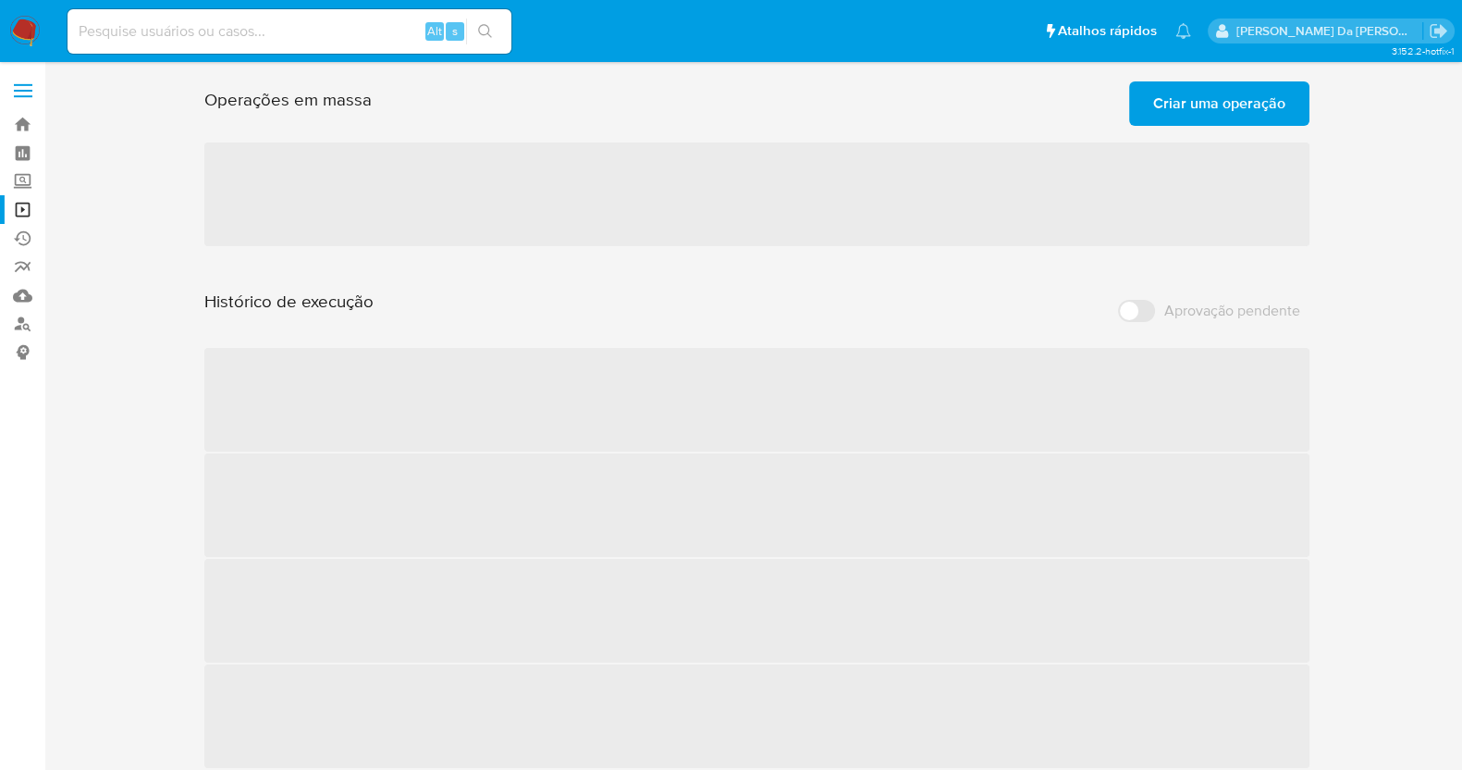
click at [1196, 99] on span "Criar uma operação" at bounding box center [1219, 103] width 132 height 41
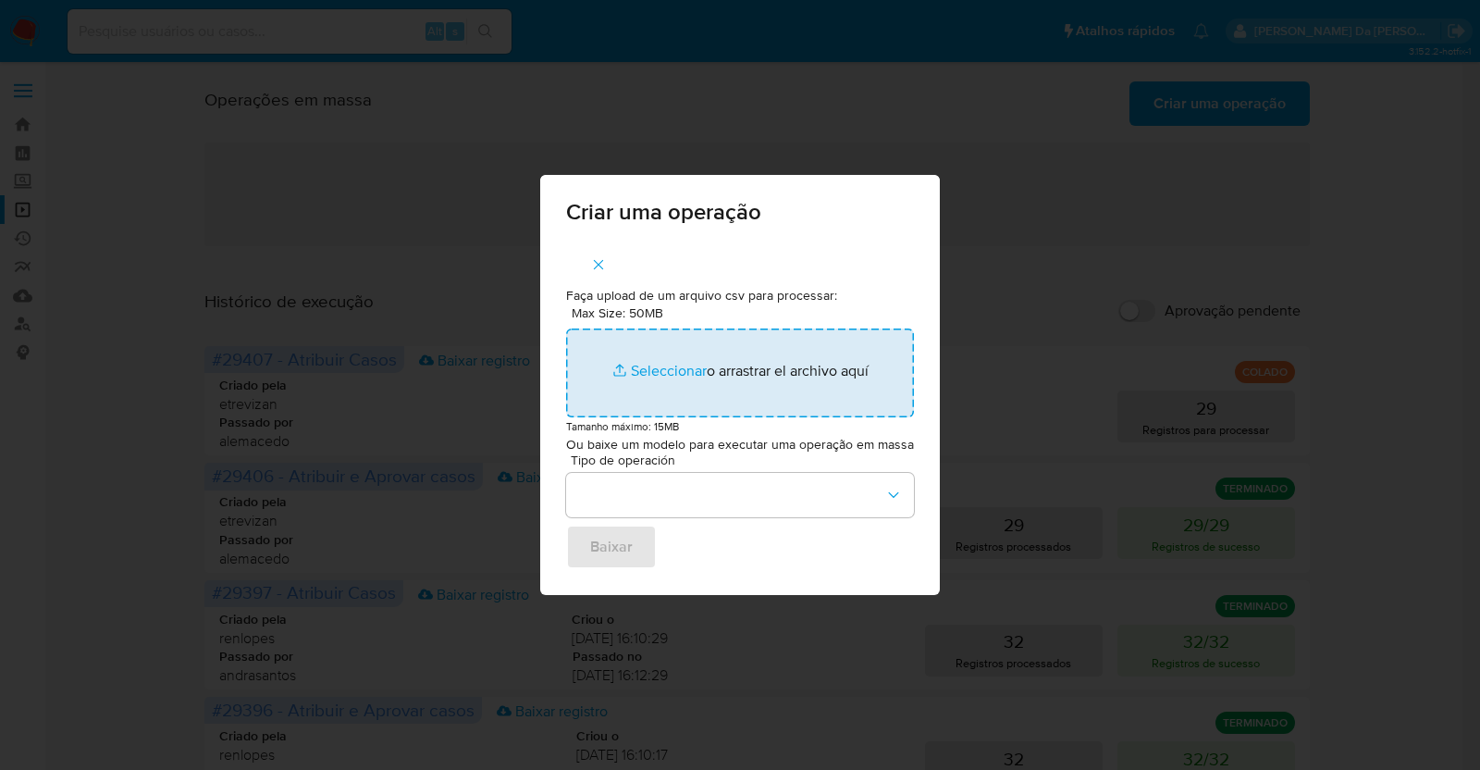
click at [675, 378] on input "Max Size: 50MB Seleccionar archivos" at bounding box center [740, 372] width 348 height 89
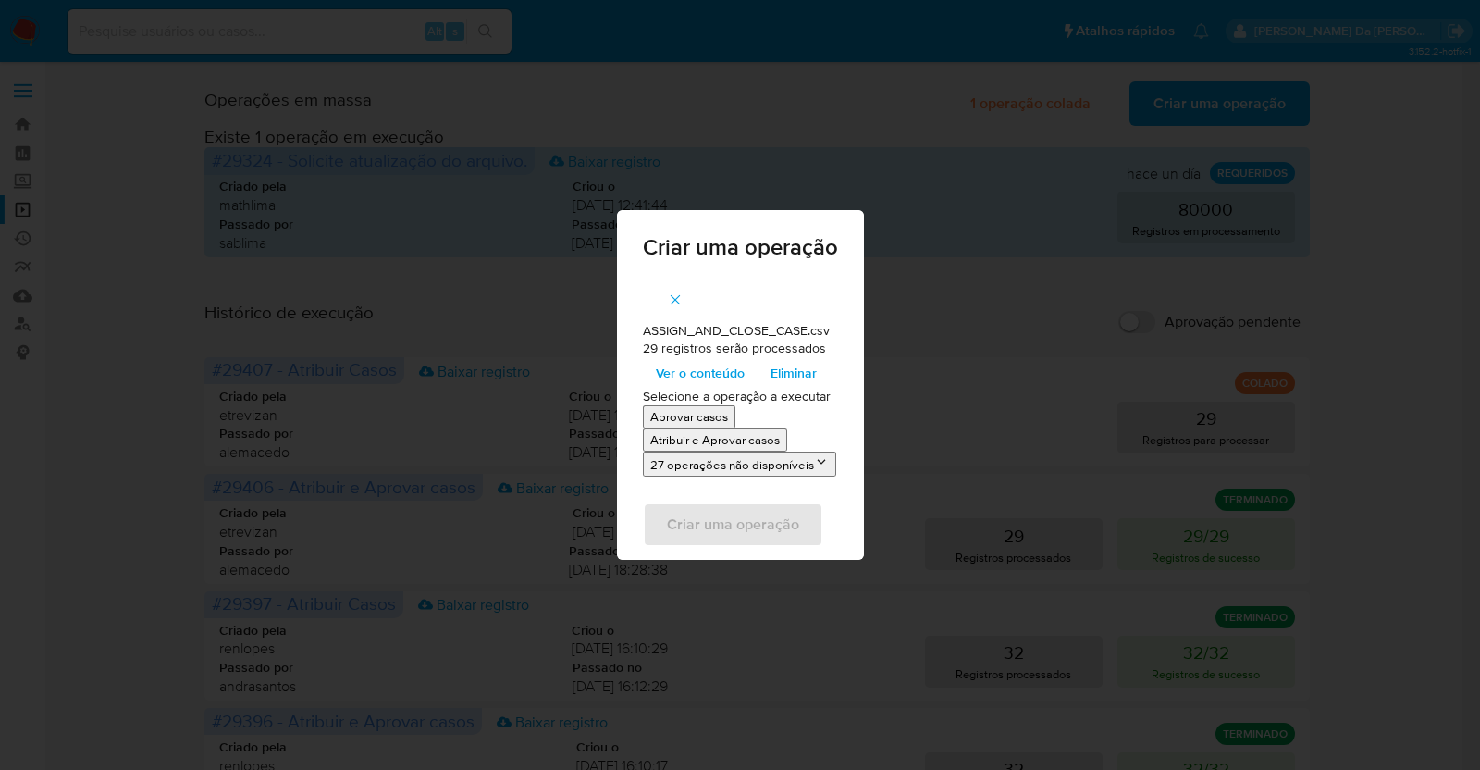
drag, startPoint x: 672, startPoint y: 376, endPoint x: 704, endPoint y: 463, distance: 92.5
click at [704, 463] on button "27 operações não disponíveis" at bounding box center [739, 463] width 193 height 25
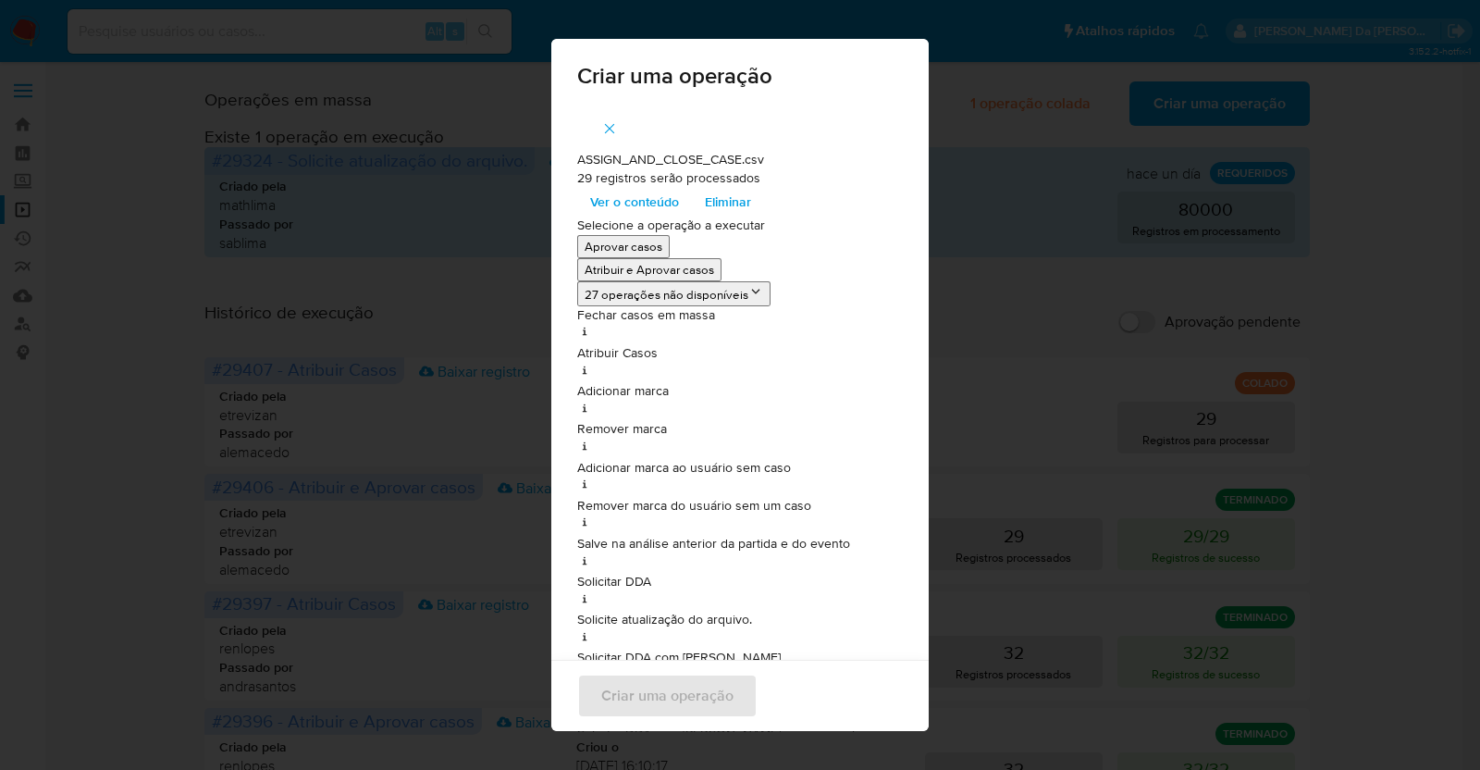
click at [621, 203] on span "Ver o conteúdo" at bounding box center [634, 202] width 89 height 26
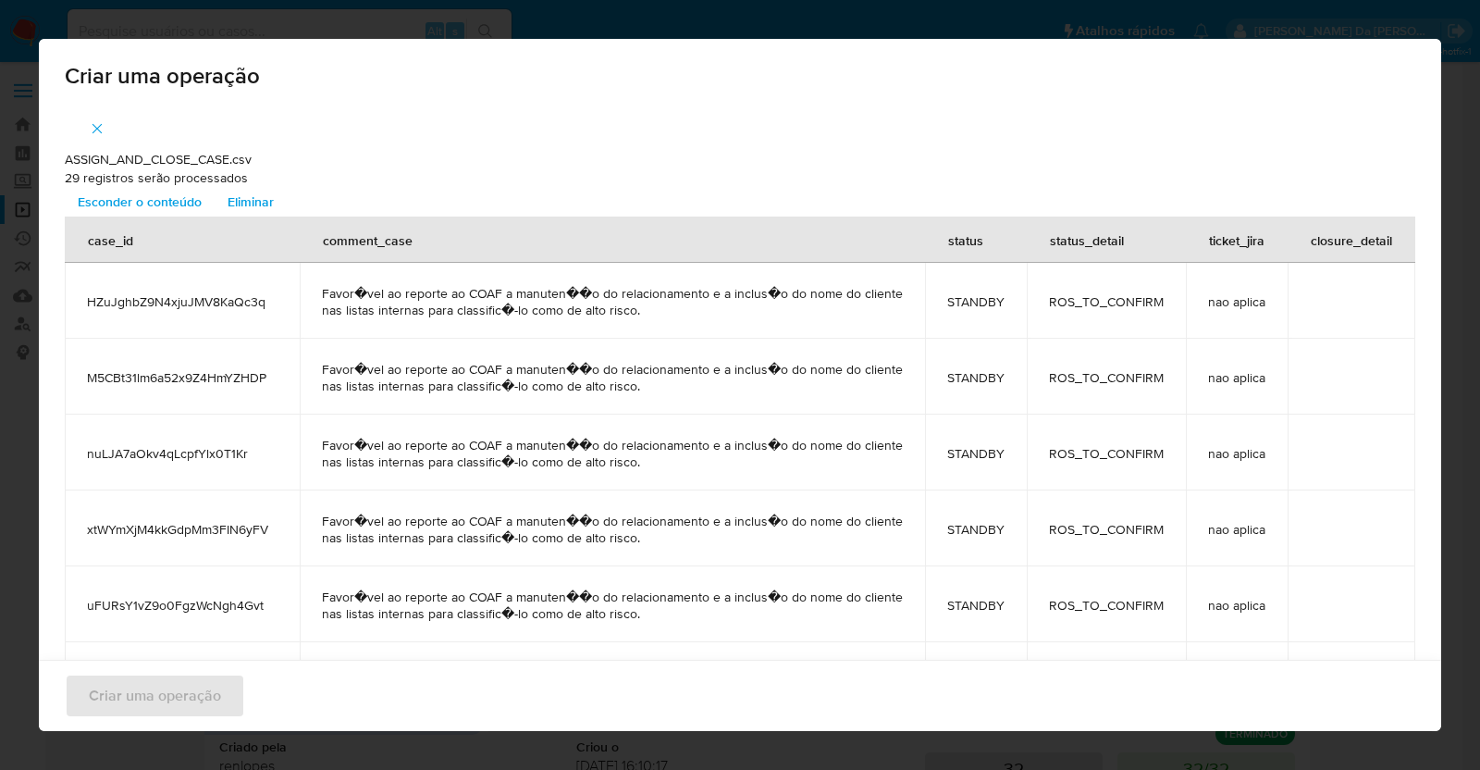
click at [97, 126] on icon "button" at bounding box center [97, 128] width 17 height 17
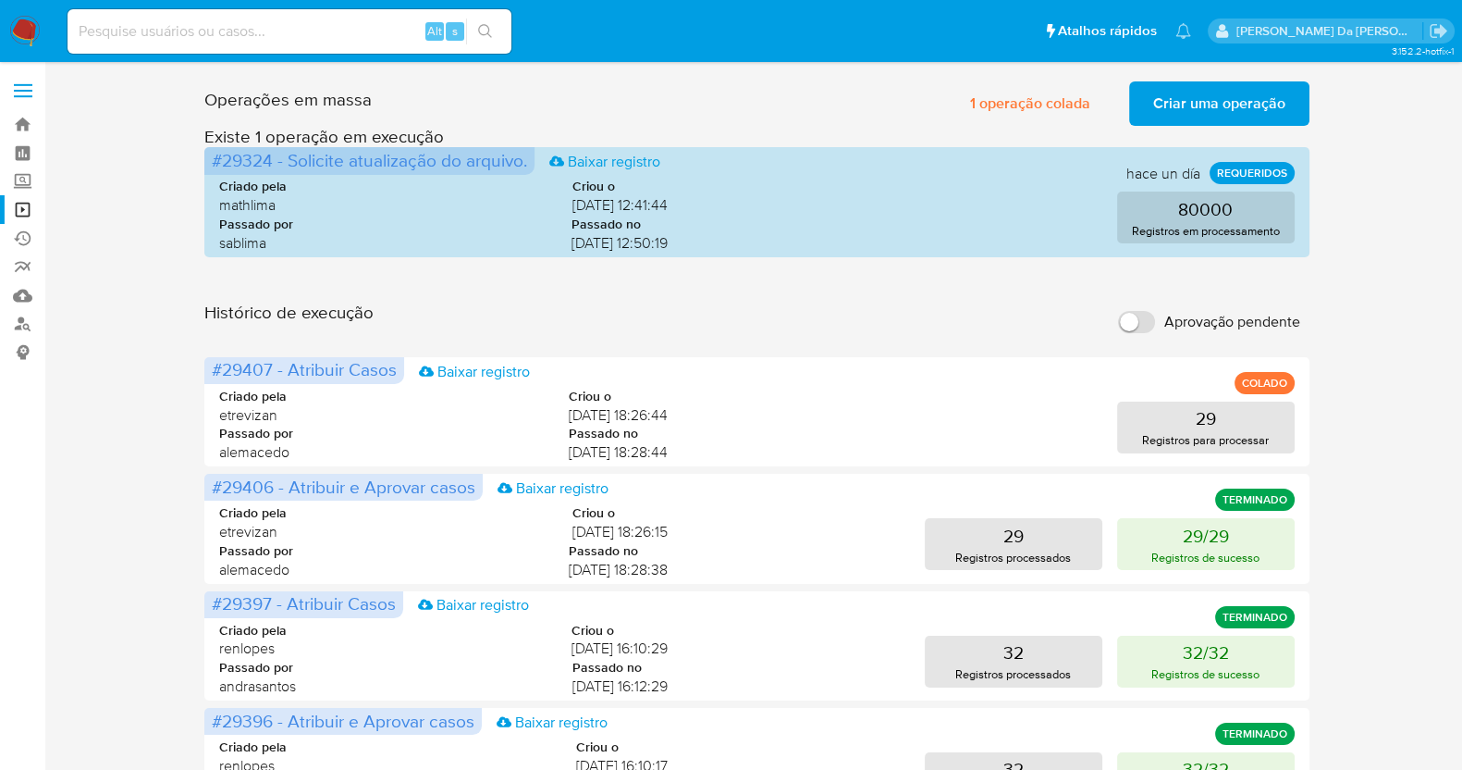
click at [1242, 117] on span "Criar uma operação" at bounding box center [1219, 103] width 132 height 41
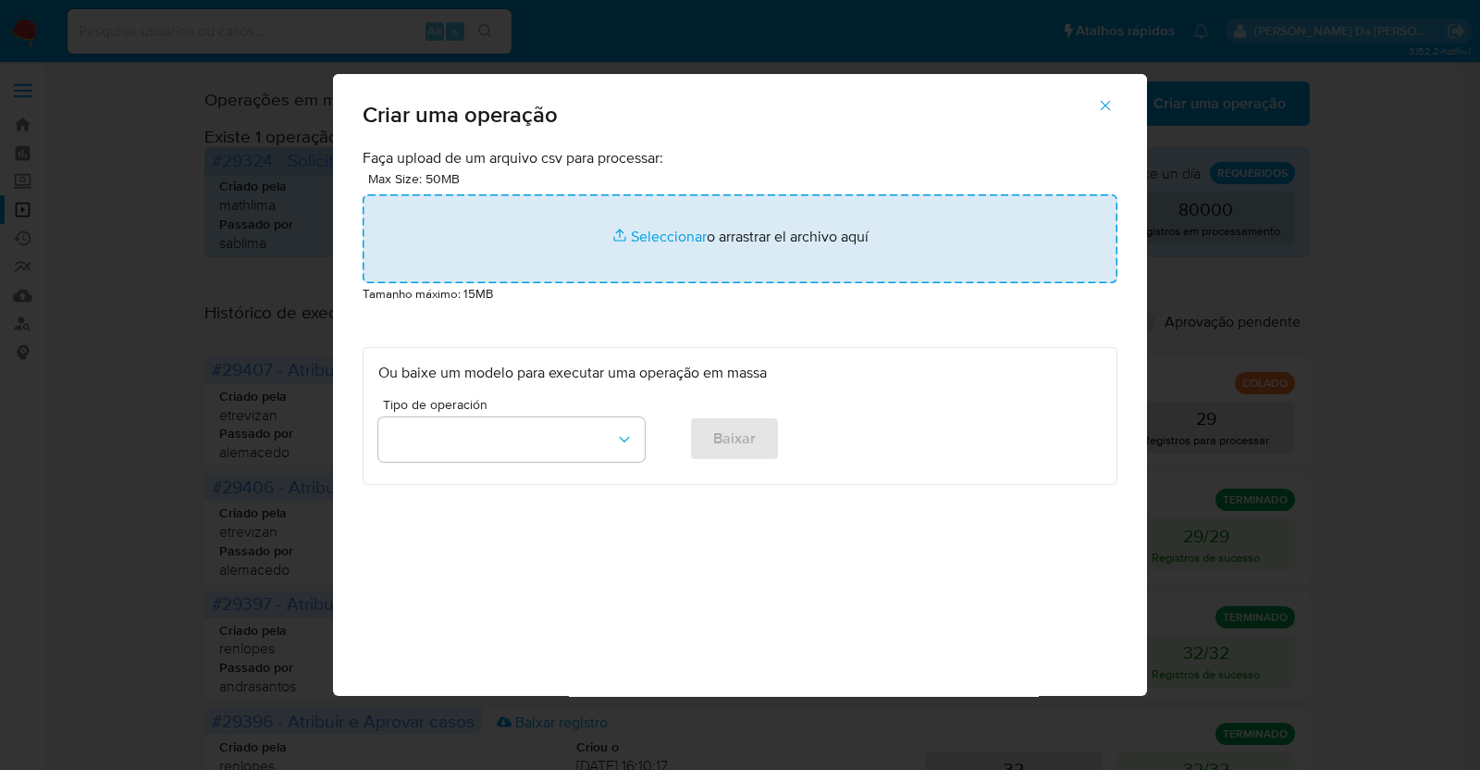
click at [684, 234] on input "file" at bounding box center [740, 238] width 755 height 89
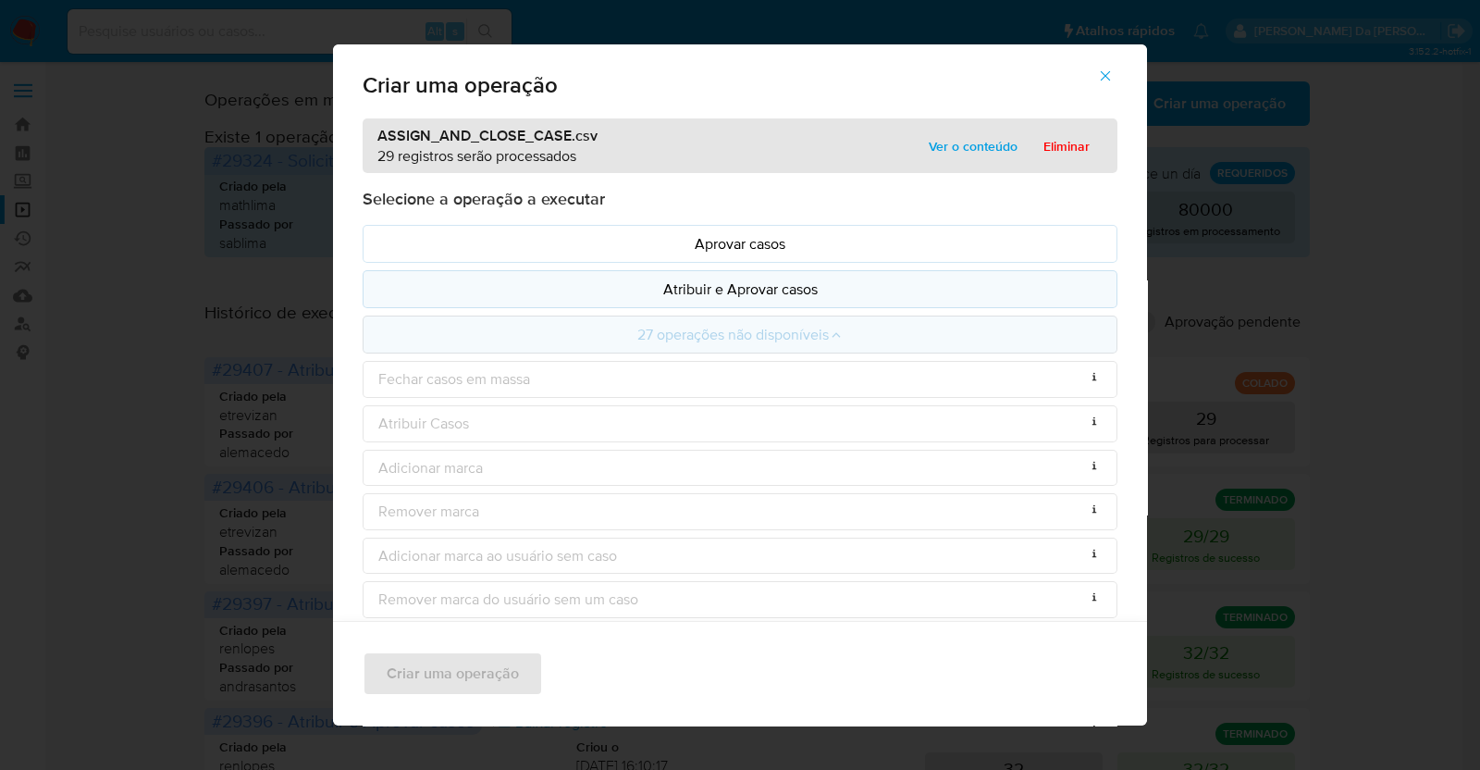
click at [703, 288] on p "Atribuir e Aprovar casos" at bounding box center [739, 288] width 723 height 21
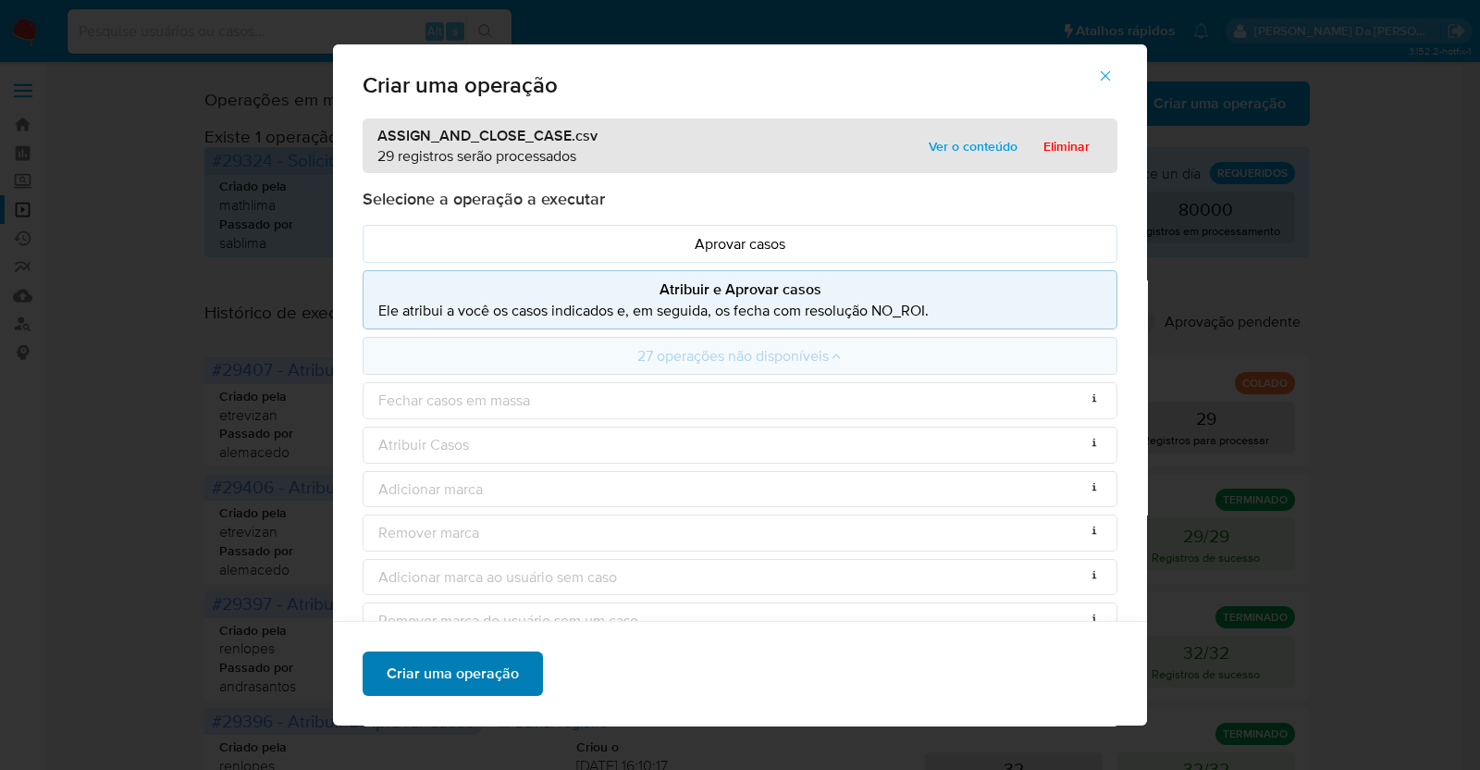
click at [503, 674] on span "Criar uma operação" at bounding box center [453, 673] width 132 height 41
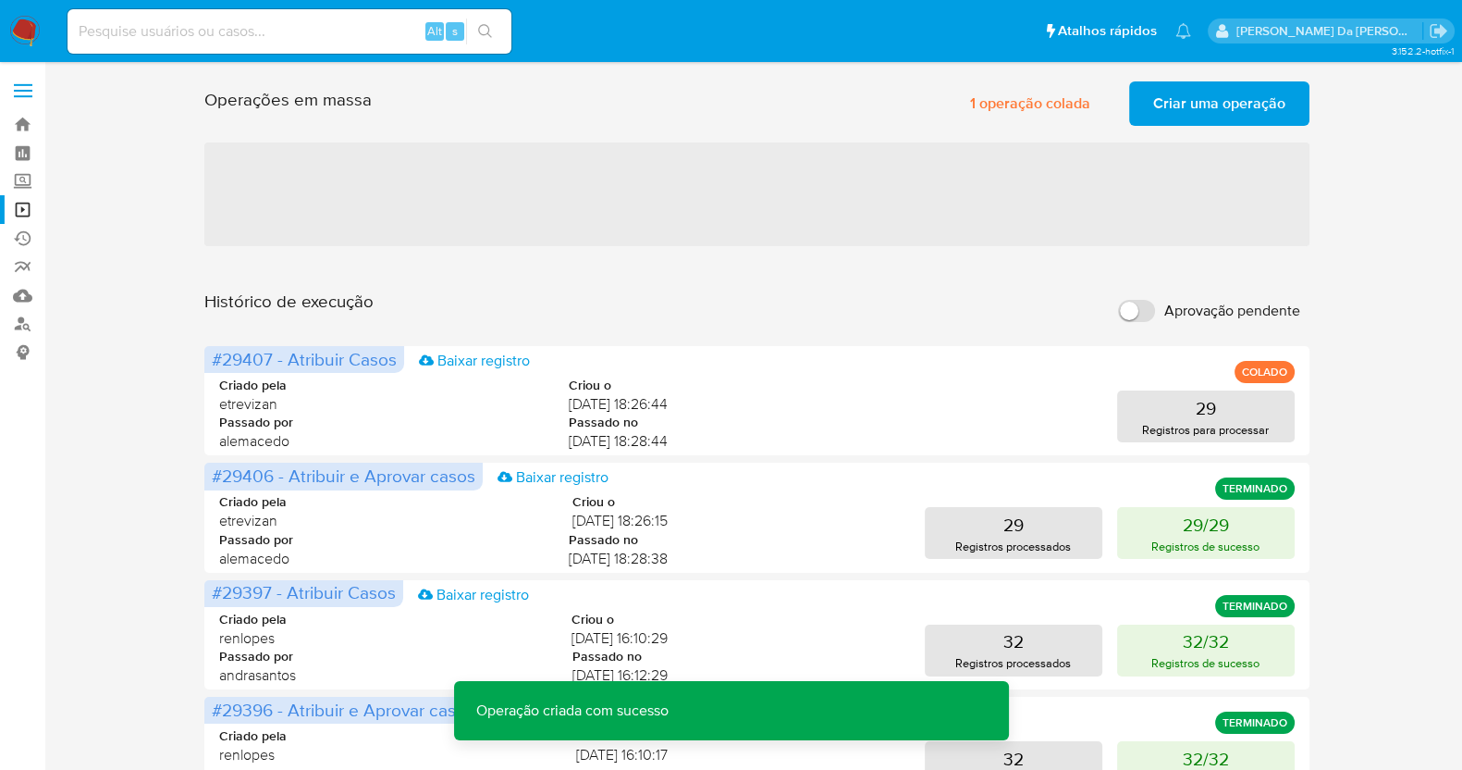
click at [1184, 99] on span "Criar uma operação" at bounding box center [1219, 103] width 132 height 41
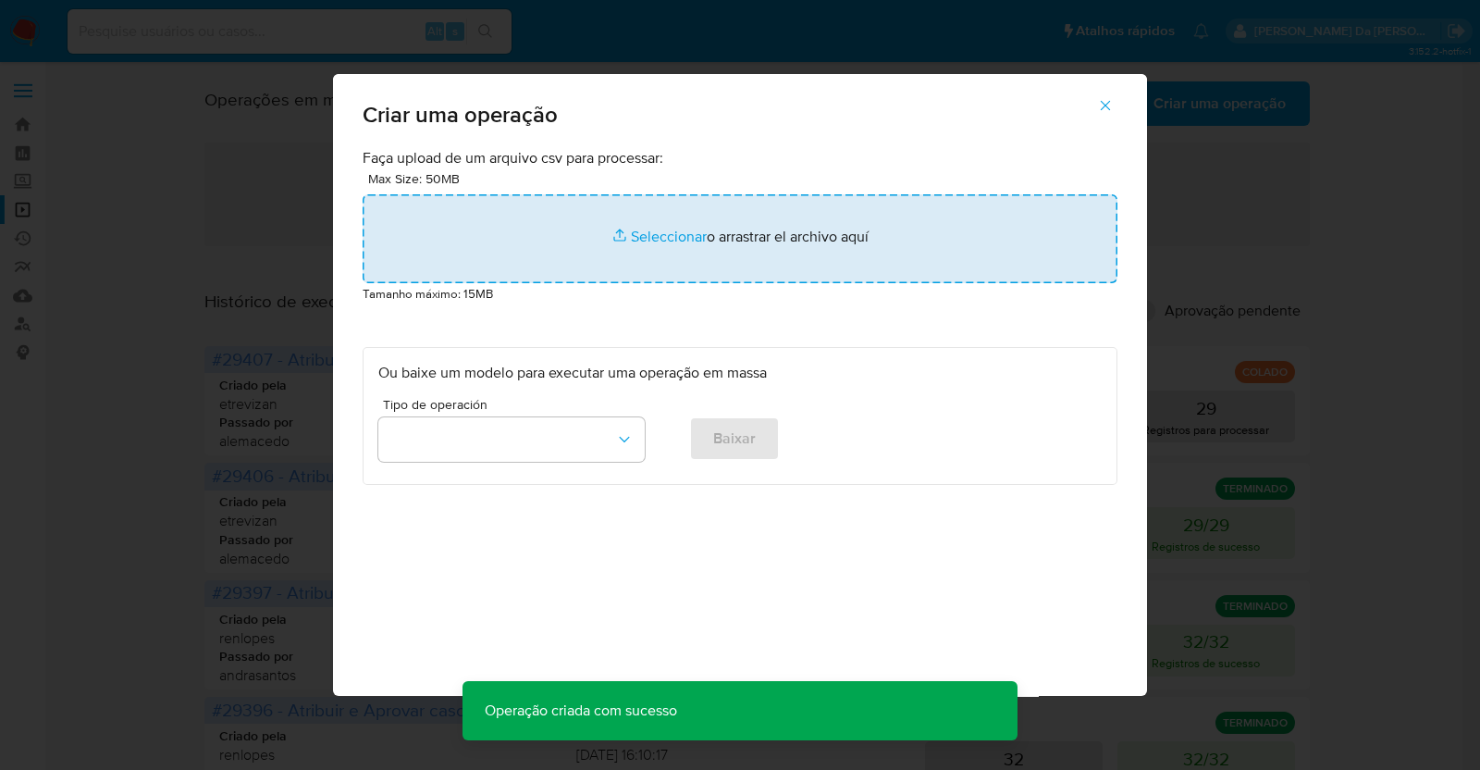
click at [669, 234] on input "file" at bounding box center [740, 238] width 755 height 89
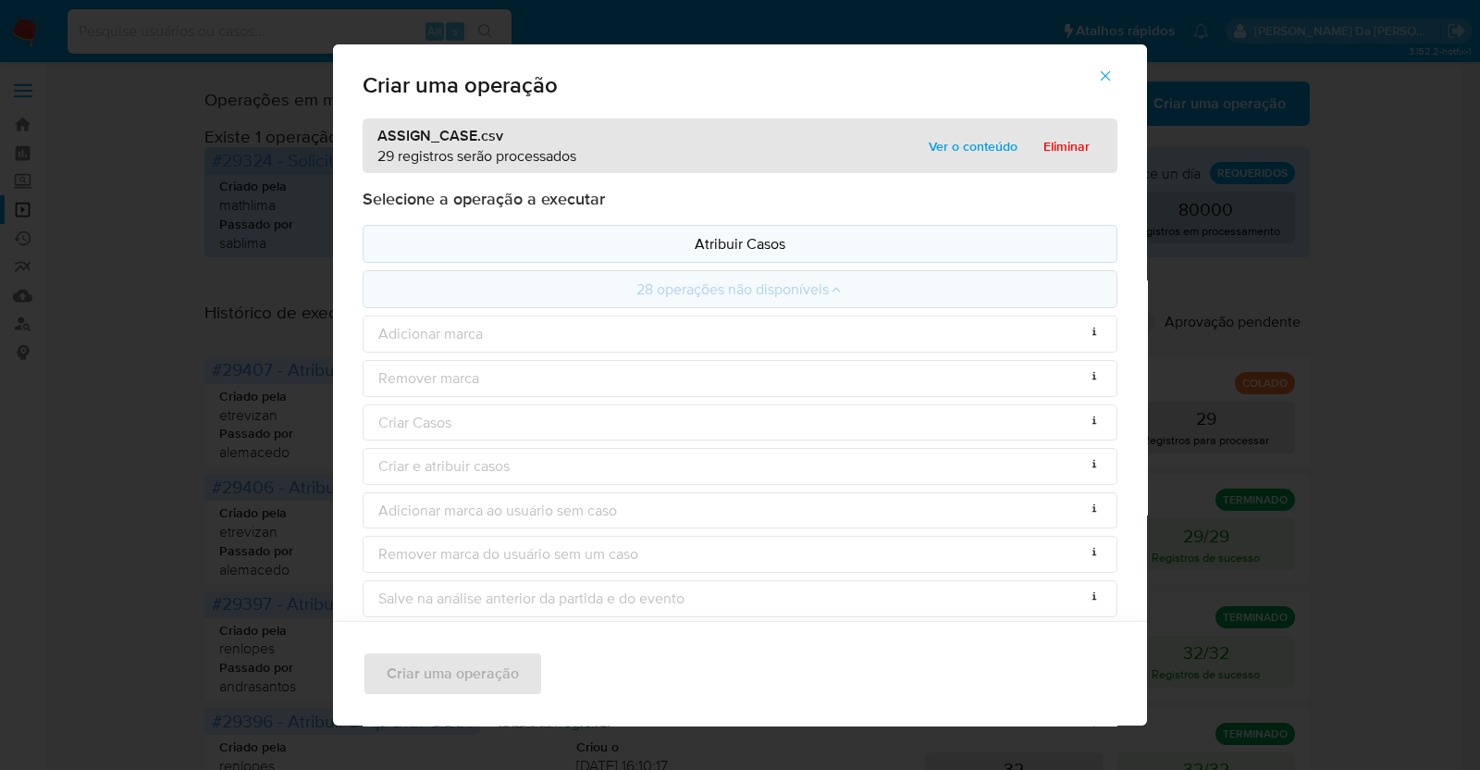
click at [734, 242] on p "Atribuir Casos" at bounding box center [739, 243] width 723 height 21
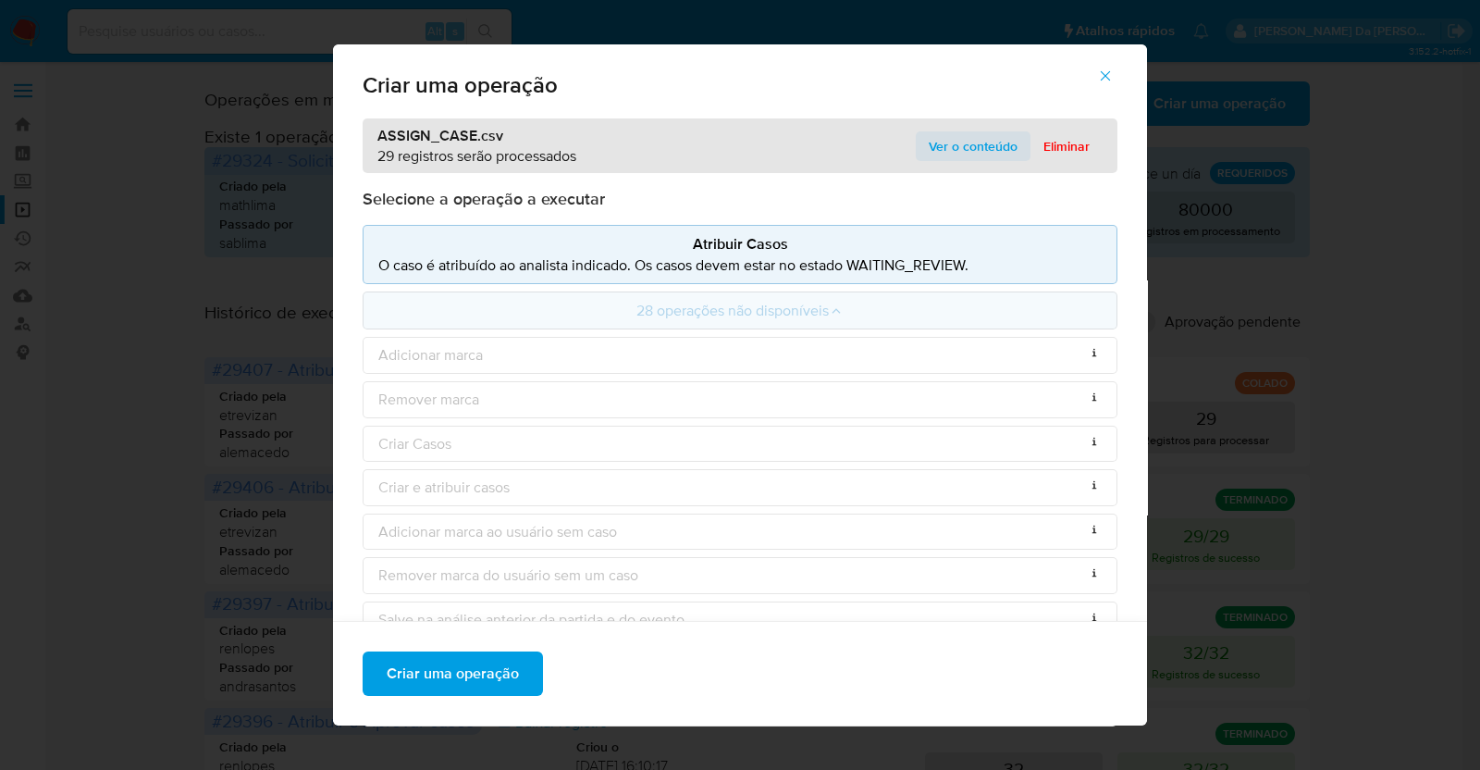
click at [949, 157] on span "Ver o conteúdo" at bounding box center [973, 146] width 89 height 26
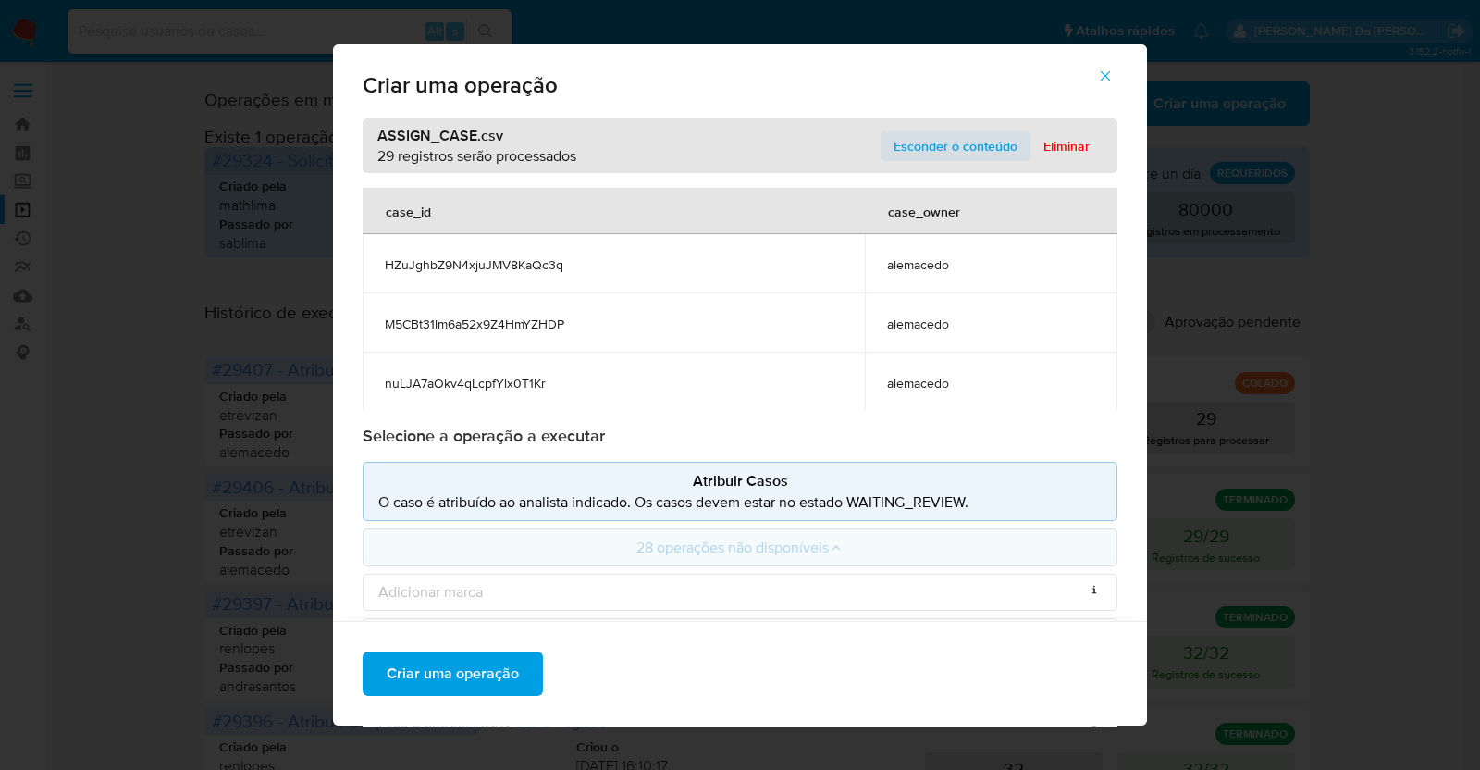
click at [952, 142] on span "Esconder o conteúdo" at bounding box center [955, 146] width 124 height 26
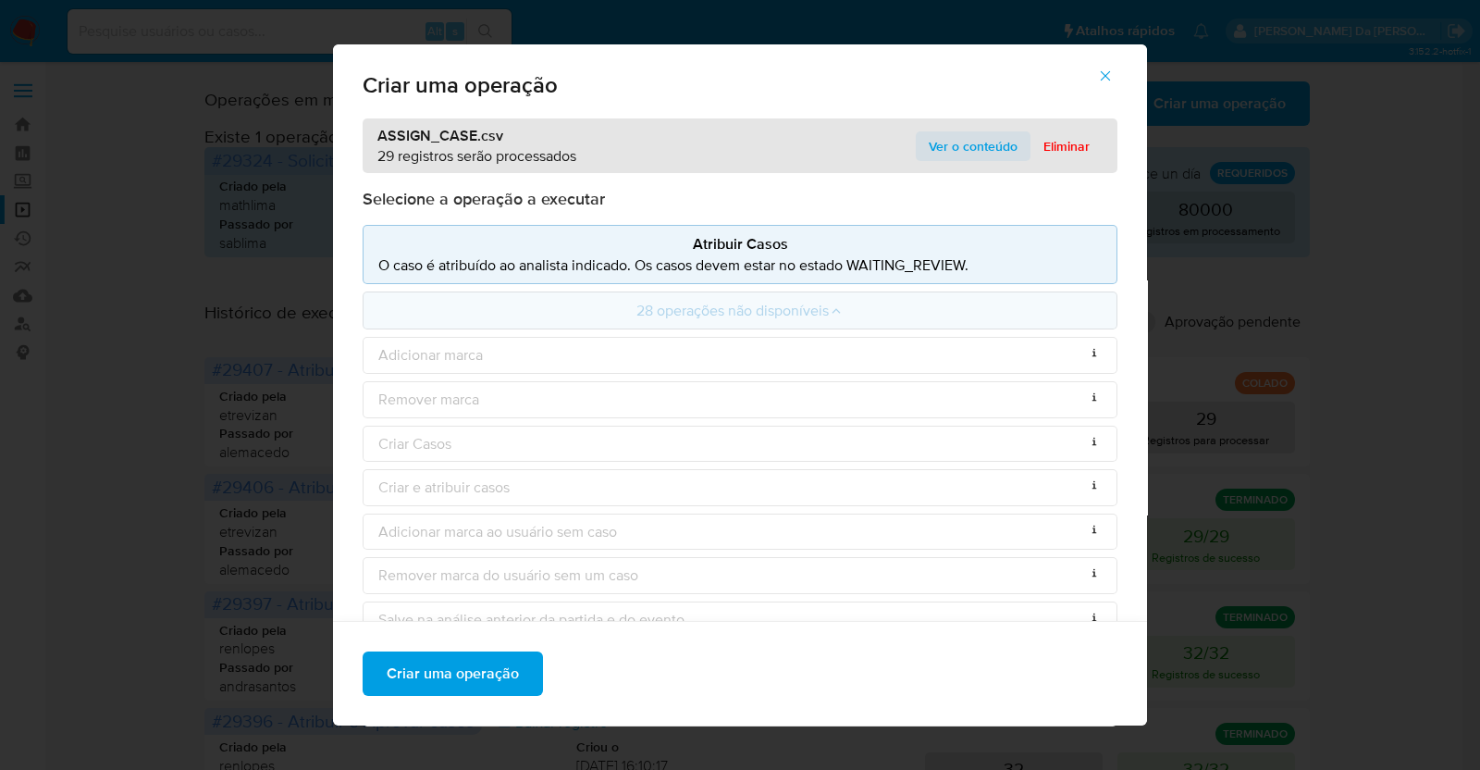
click at [942, 138] on span "Ver o conteúdo" at bounding box center [973, 146] width 89 height 26
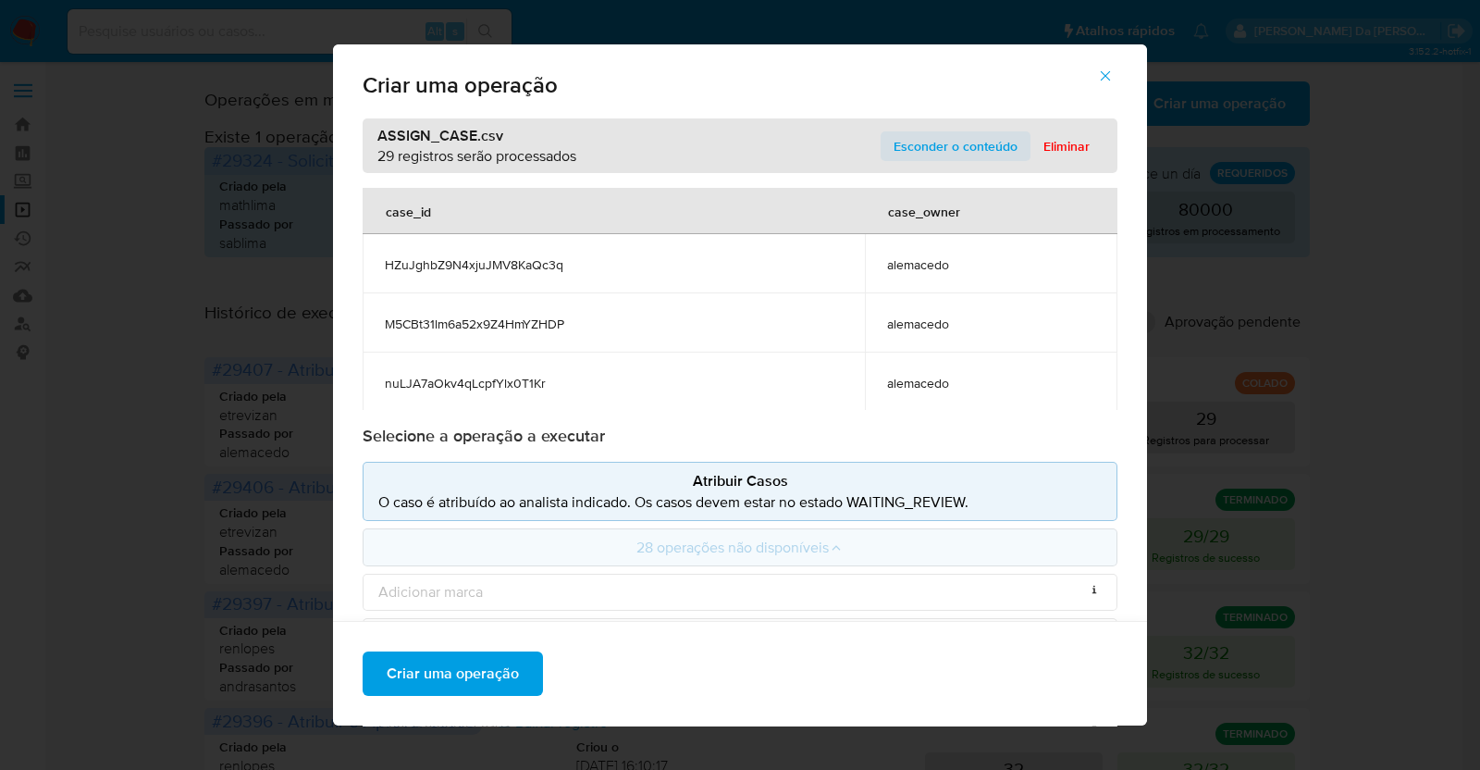
click at [933, 141] on span "Esconder o conteúdo" at bounding box center [955, 146] width 124 height 26
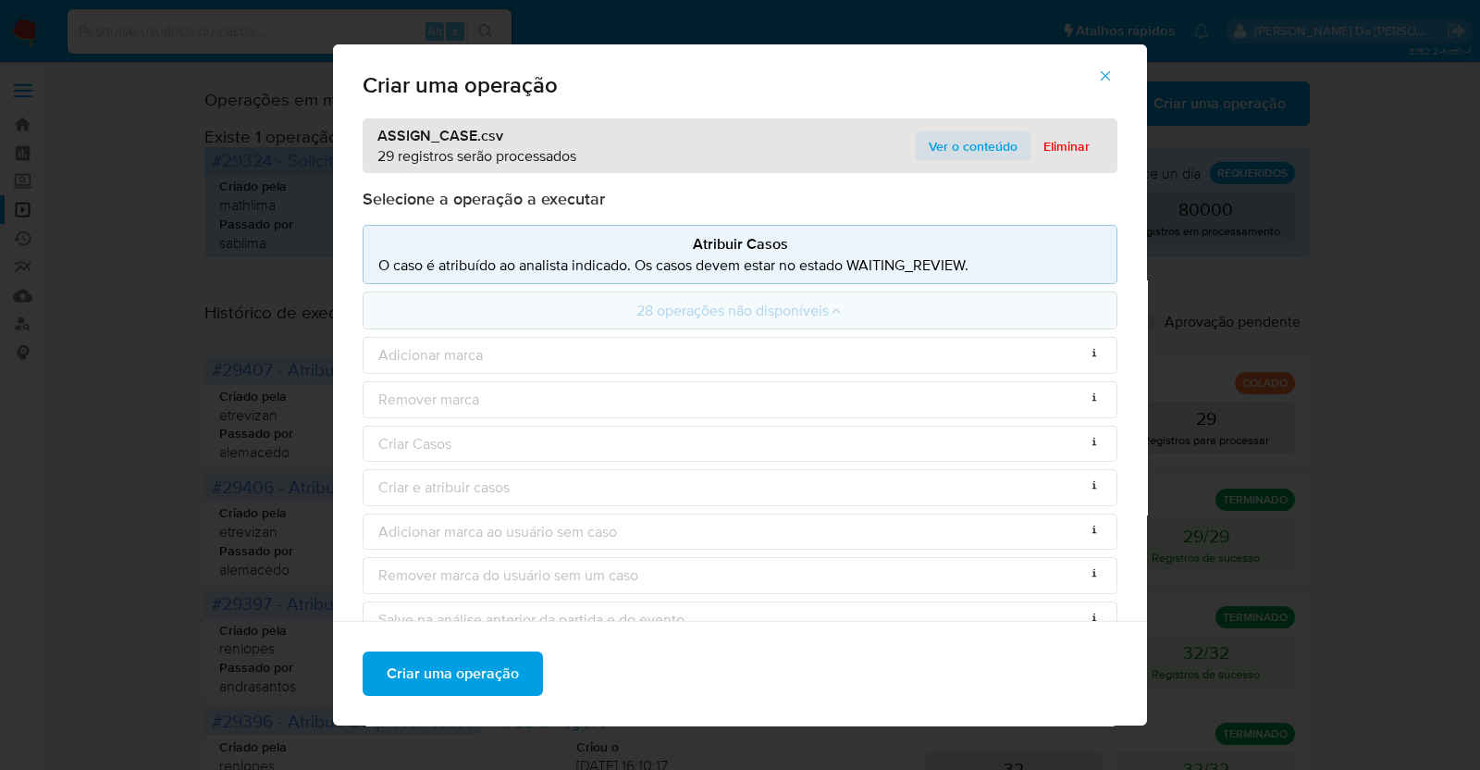
click at [933, 141] on span "Ver o conteúdo" at bounding box center [973, 146] width 89 height 26
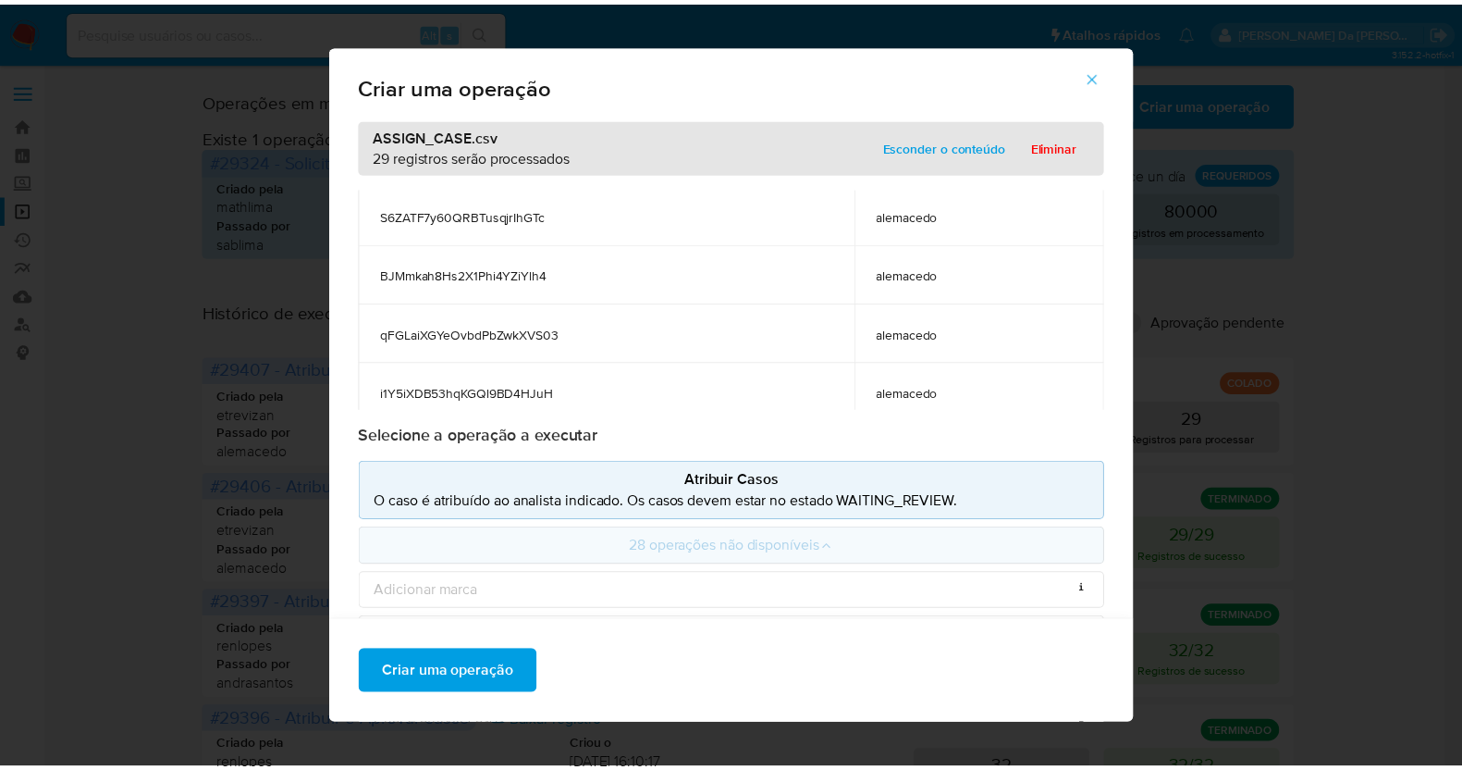
scroll to position [1539, 0]
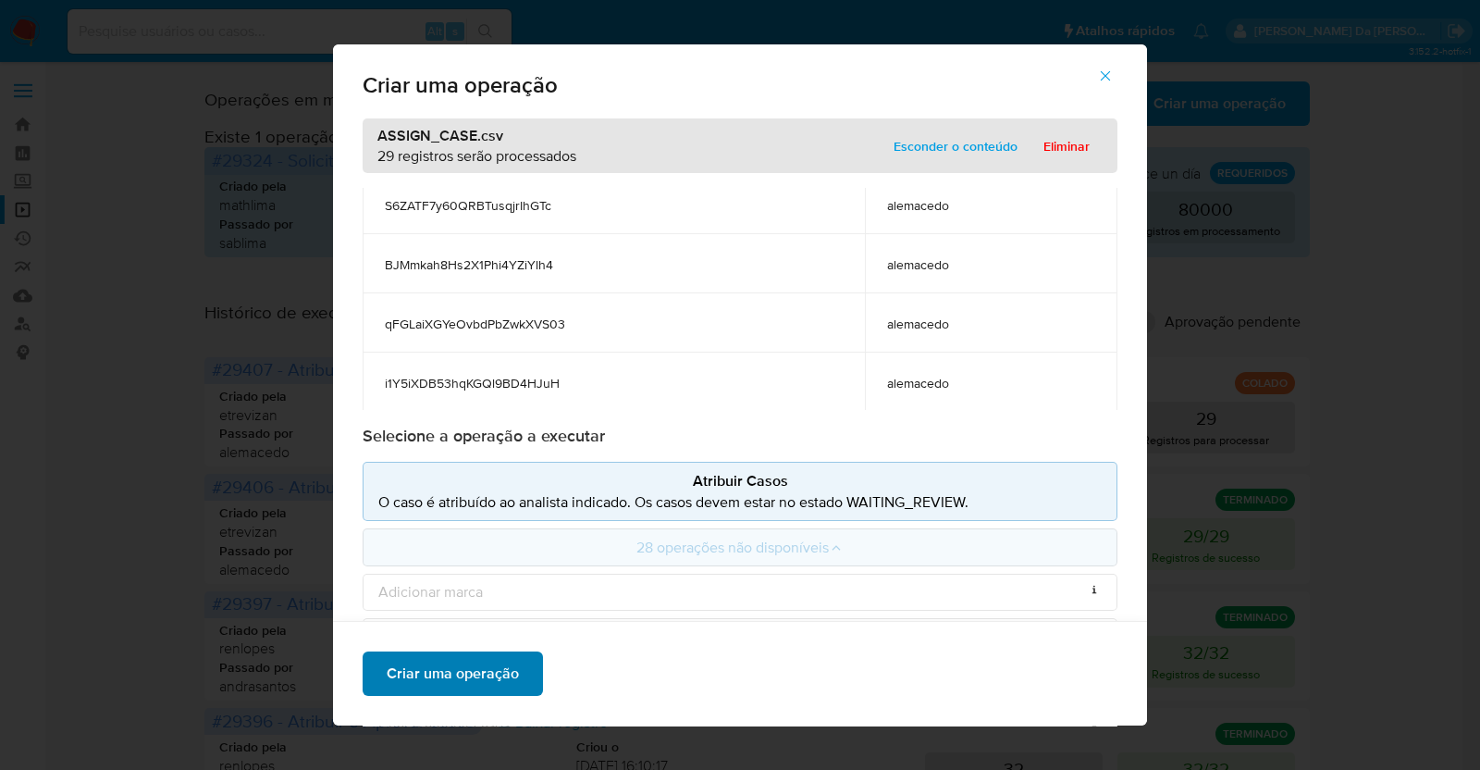
click at [503, 671] on span "Criar uma operação" at bounding box center [453, 673] width 132 height 41
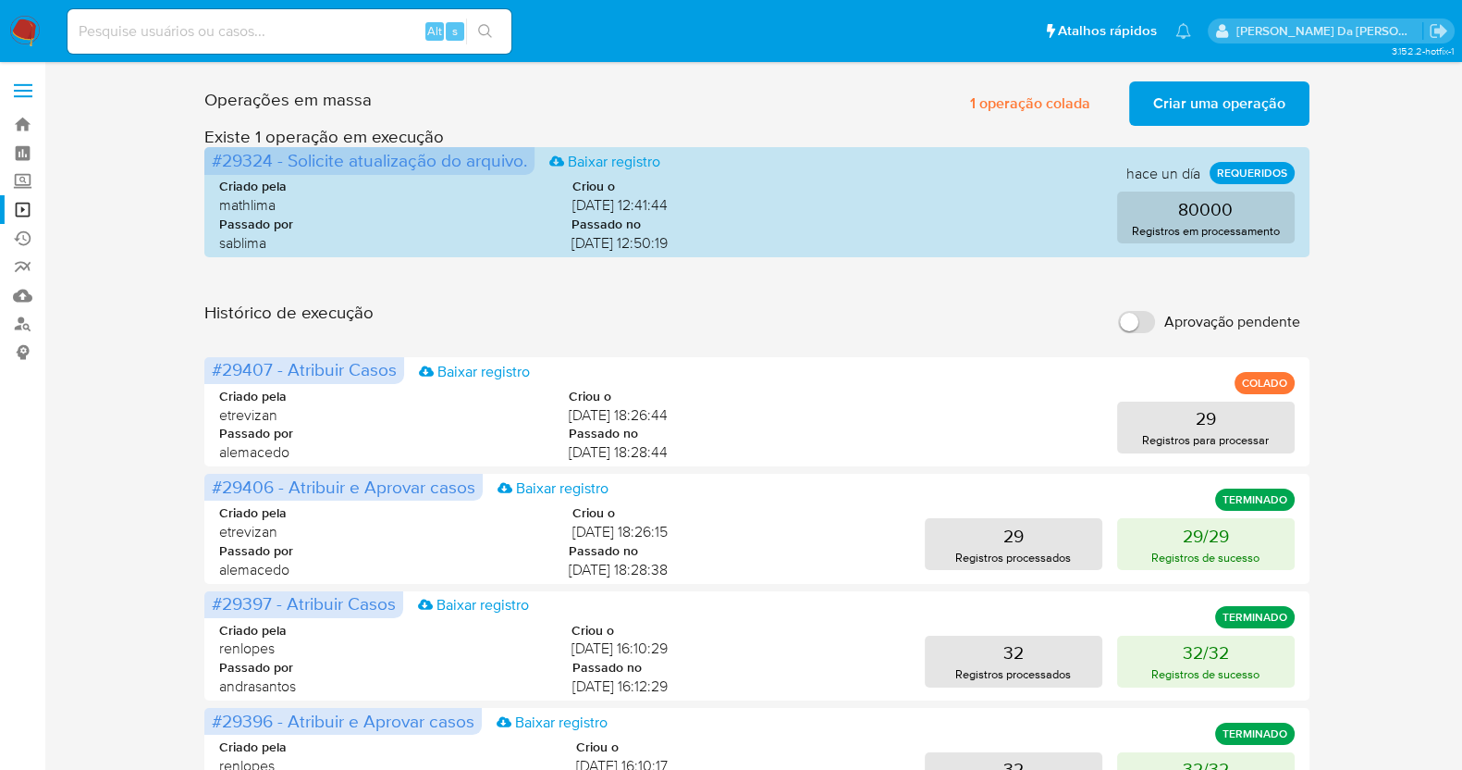
click at [1146, 332] on label "Aprovação pendente" at bounding box center [1209, 322] width 201 height 41
click at [1146, 332] on input "Aprovação pendente" at bounding box center [1136, 322] width 37 height 22
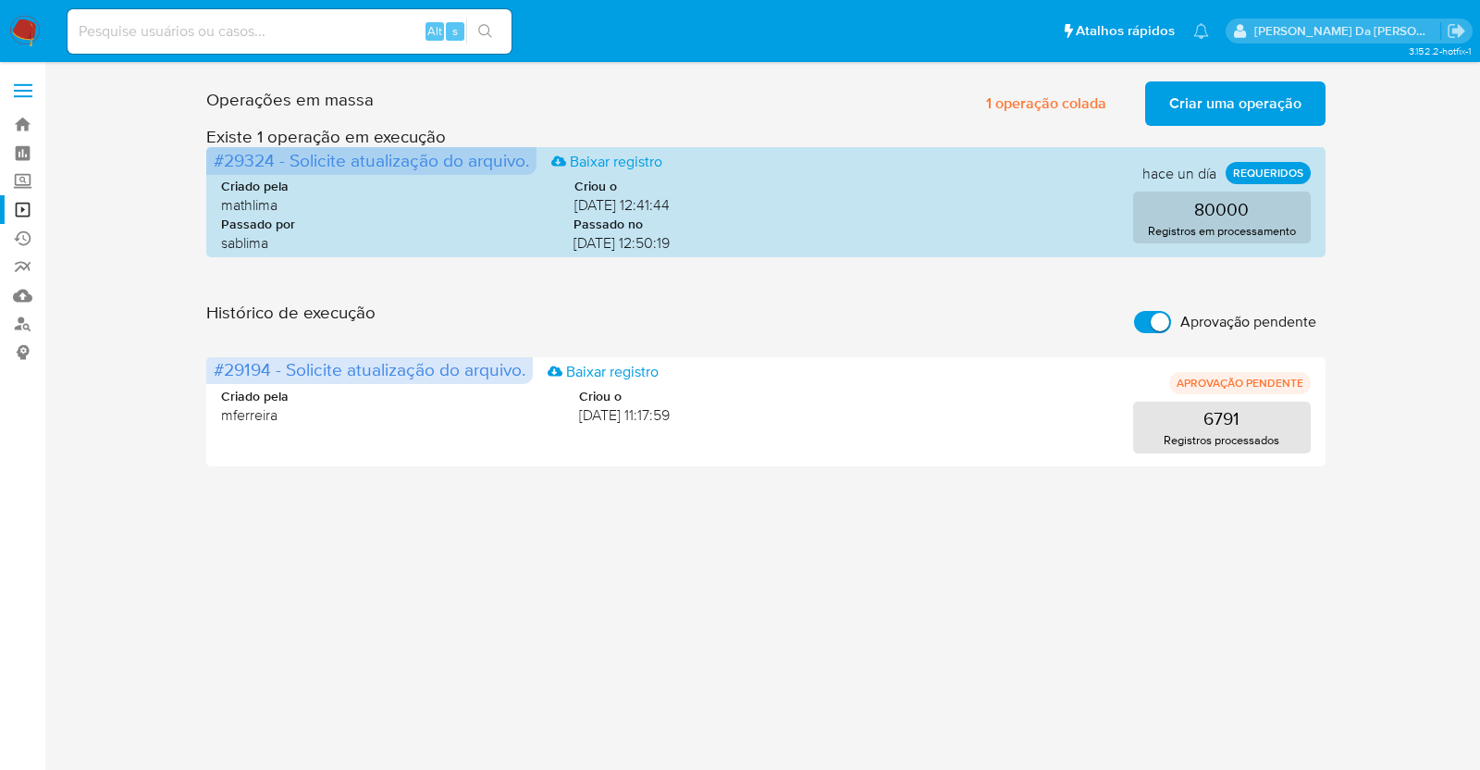
drag, startPoint x: 1135, startPoint y: 317, endPoint x: 1112, endPoint y: 314, distance: 23.3
click at [1137, 316] on input "Aprovação pendente" at bounding box center [1152, 322] width 37 height 22
checkbox input "false"
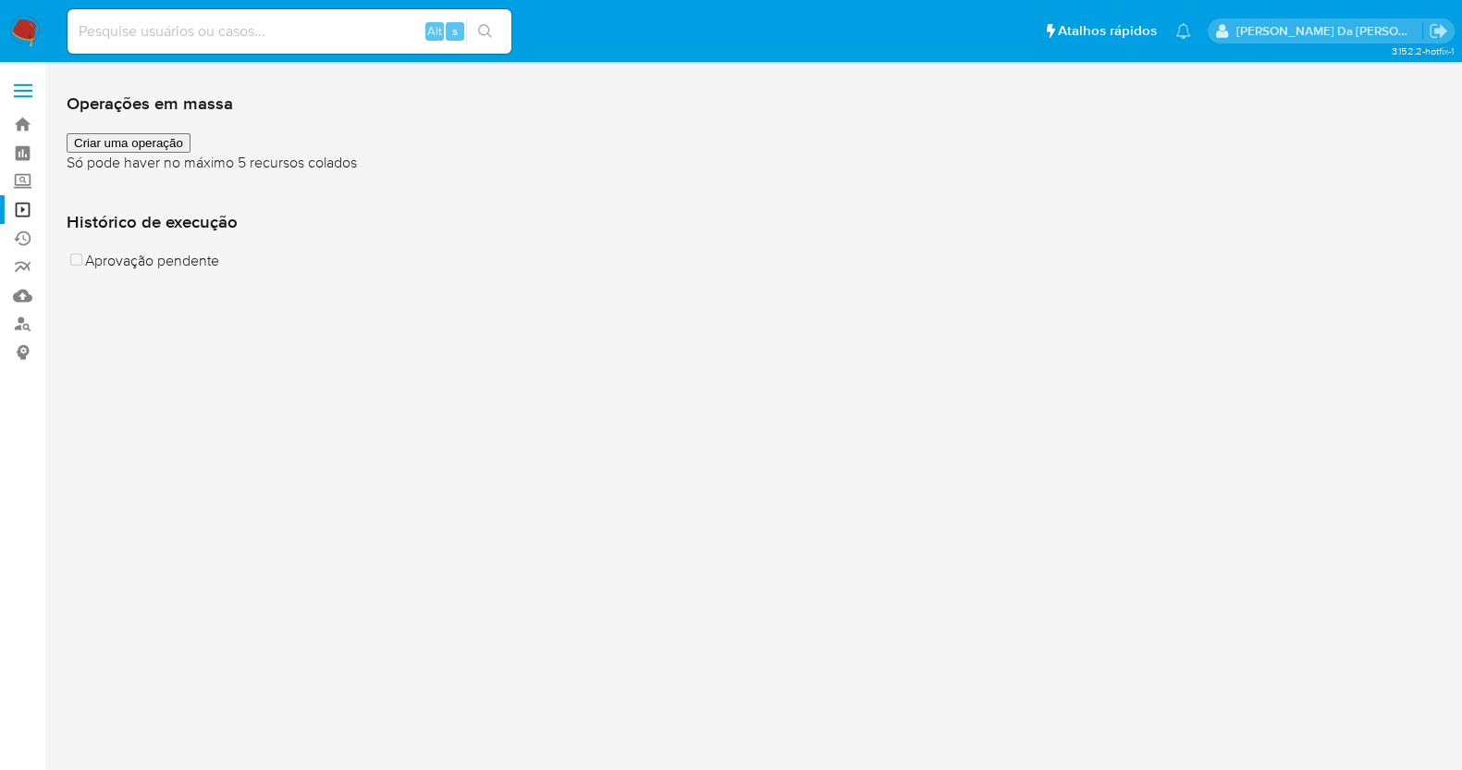
scroll to position [12, 0]
